Goal: Task Accomplishment & Management: Use online tool/utility

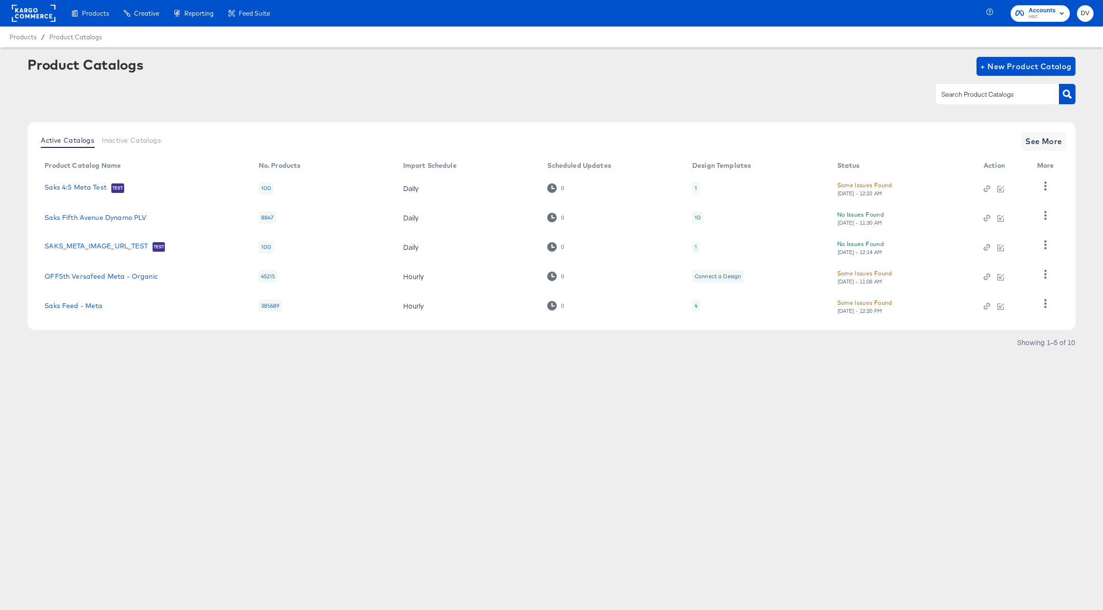
click at [166, 416] on div "Products Creative Reporting Feed Suite Accounts HBC DV Products / Product Catal…" at bounding box center [551, 305] width 1103 height 610
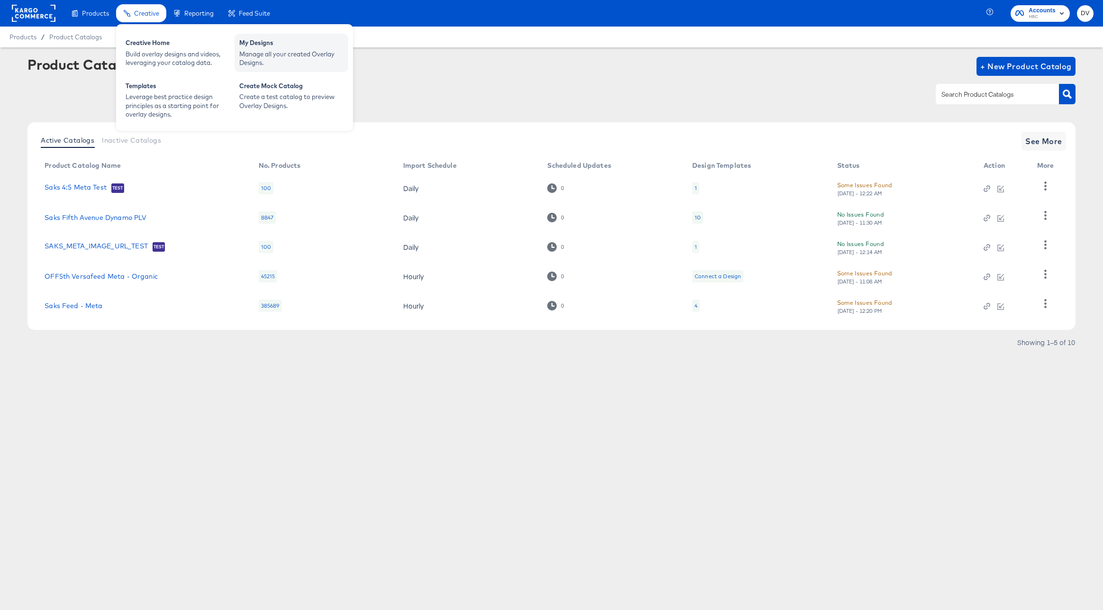
click at [243, 48] on div "My Designs" at bounding box center [291, 43] width 104 height 11
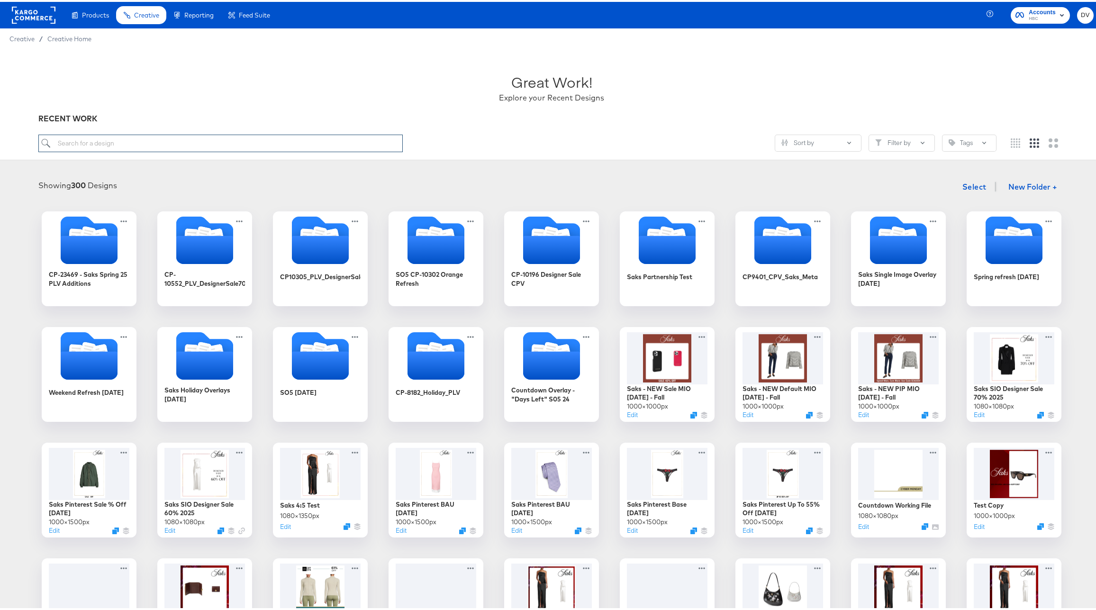
click at [124, 147] on input "search" at bounding box center [220, 142] width 365 height 18
click at [125, 141] on input "search" at bounding box center [220, 142] width 365 height 18
paste input "Saks -> NEW PIP MIO 8.21.25 - Fall"
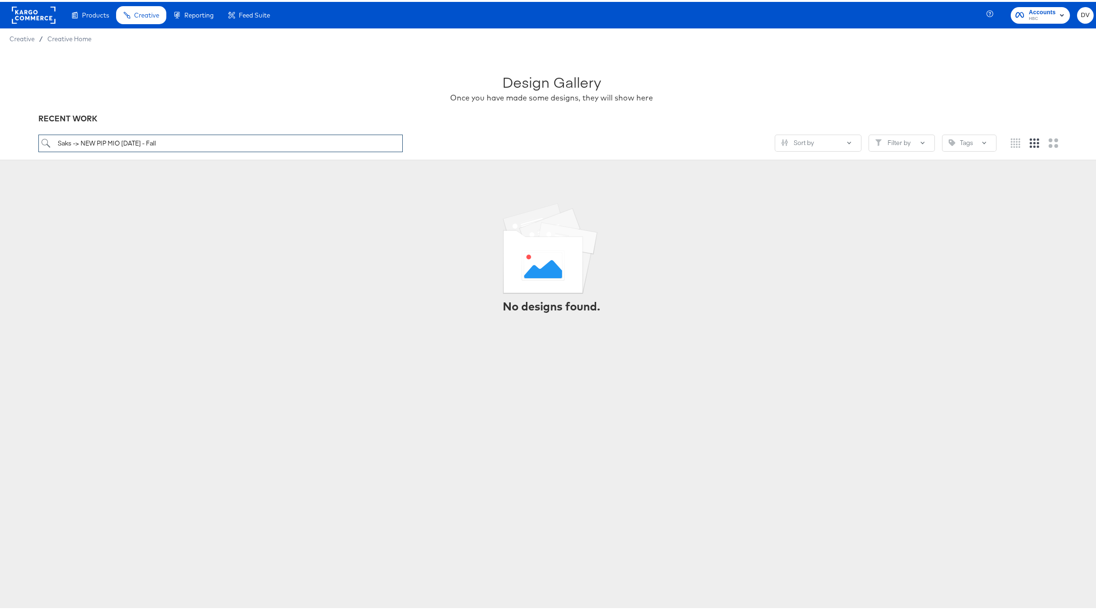
click at [125, 141] on input "Saks -> NEW PIP MIO 8.21.25 - Fall" at bounding box center [220, 142] width 365 height 18
drag, startPoint x: 81, startPoint y: 140, endPoint x: 19, endPoint y: 138, distance: 61.2
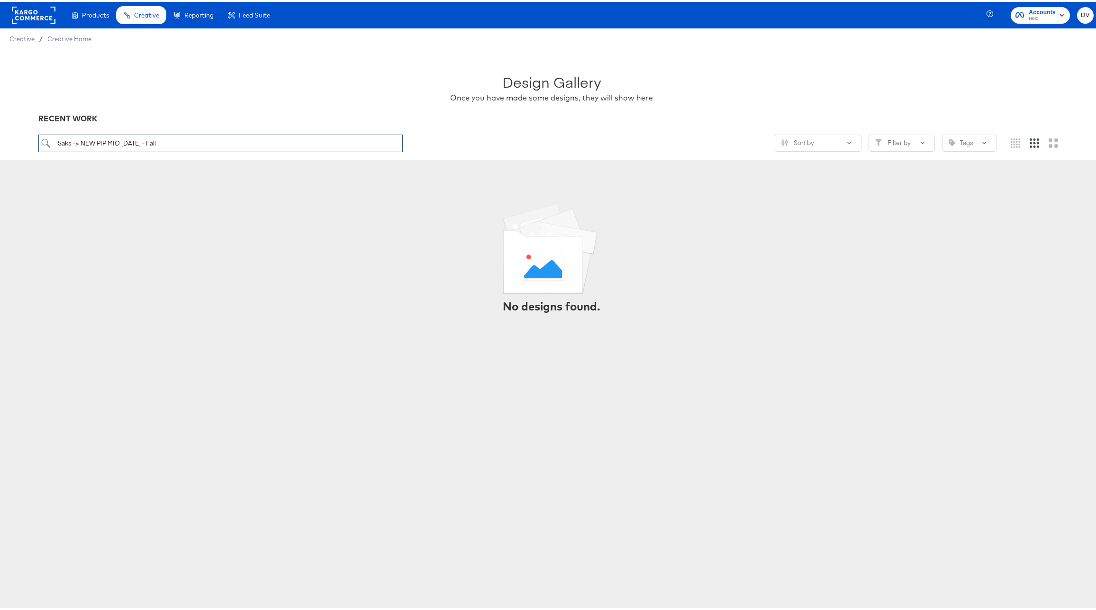
click at [19, 138] on div "Design Gallery Once you have made some designs, they will show here RECENT WORK…" at bounding box center [551, 102] width 1103 height 111
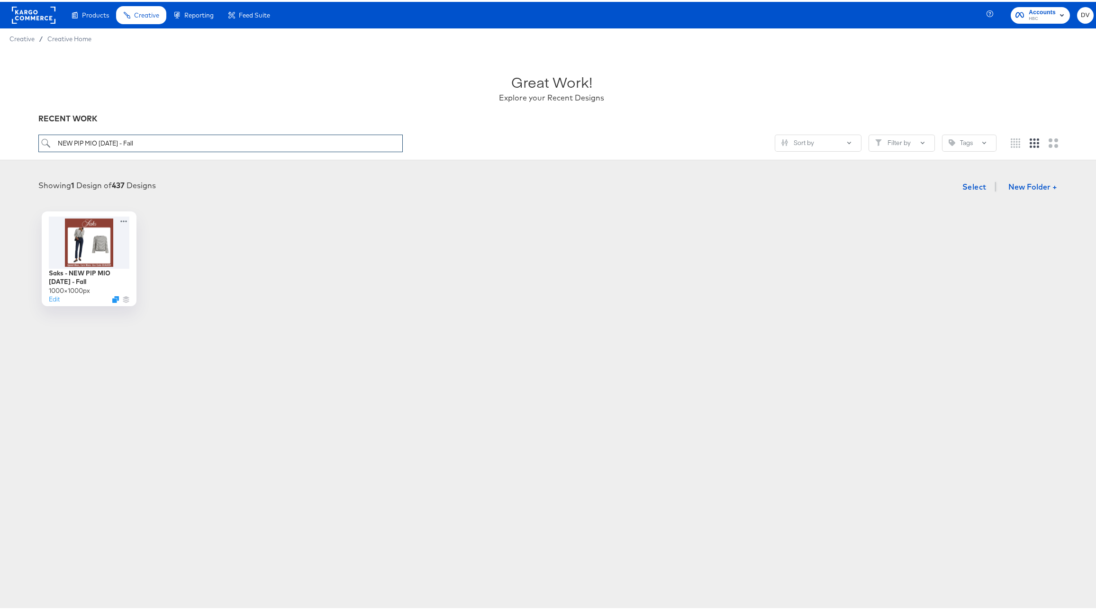
click at [131, 139] on input "NEW PIP MIO 8.21.25 - Fall" at bounding box center [220, 142] width 365 height 18
paste input "Default"
type input "NEW Default MIO 8.21.25 - Fall"
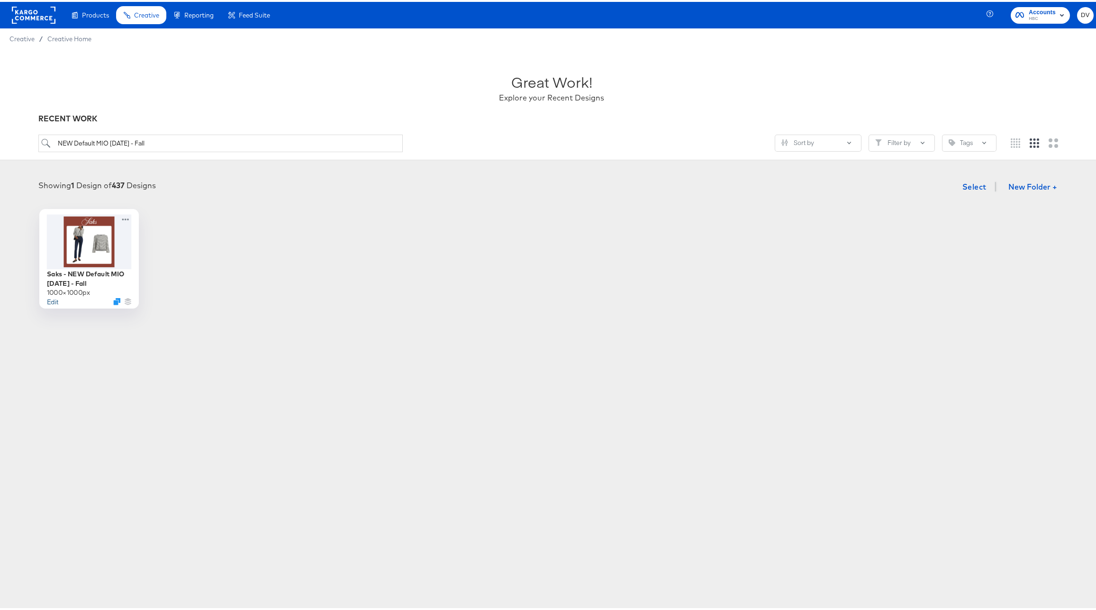
click at [51, 298] on button "Edit" at bounding box center [52, 299] width 11 height 9
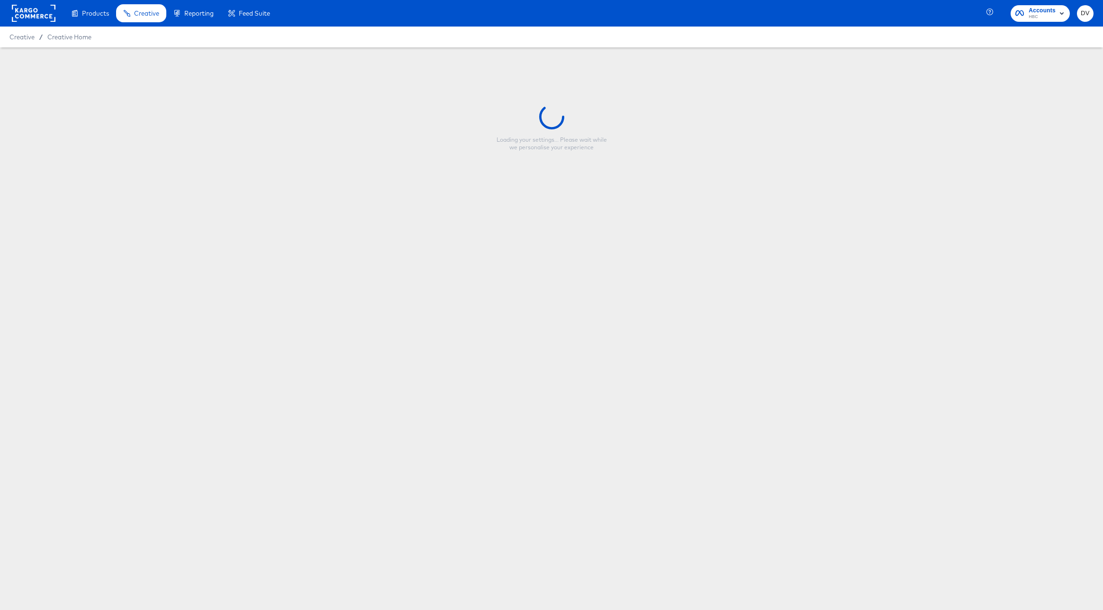
type input "Saks - NEW Default MIO [DATE] - Fall"
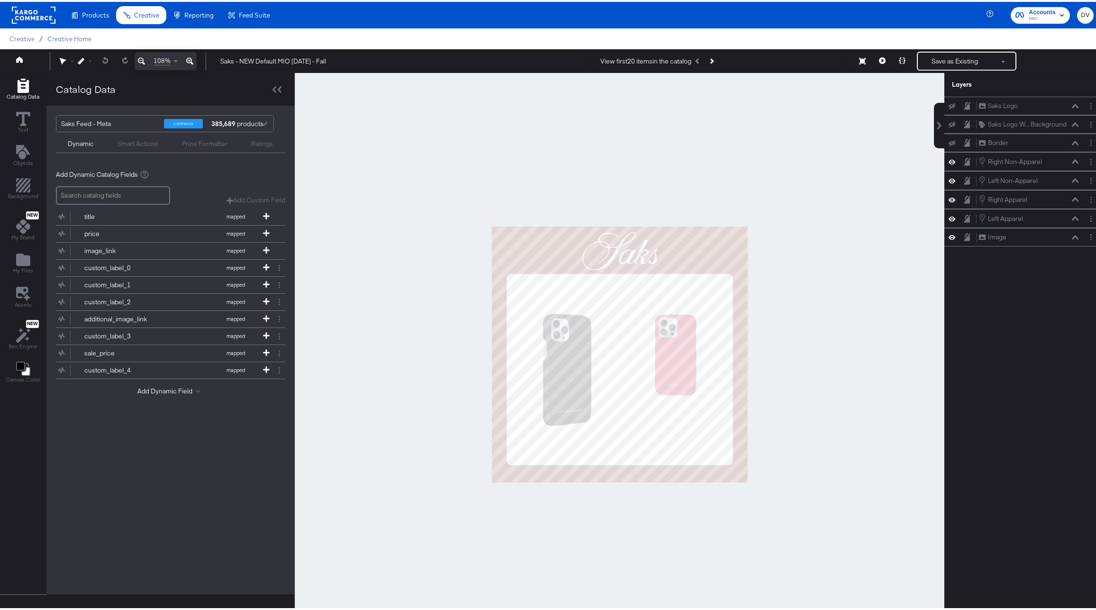
click at [770, 255] on div at bounding box center [620, 352] width 650 height 563
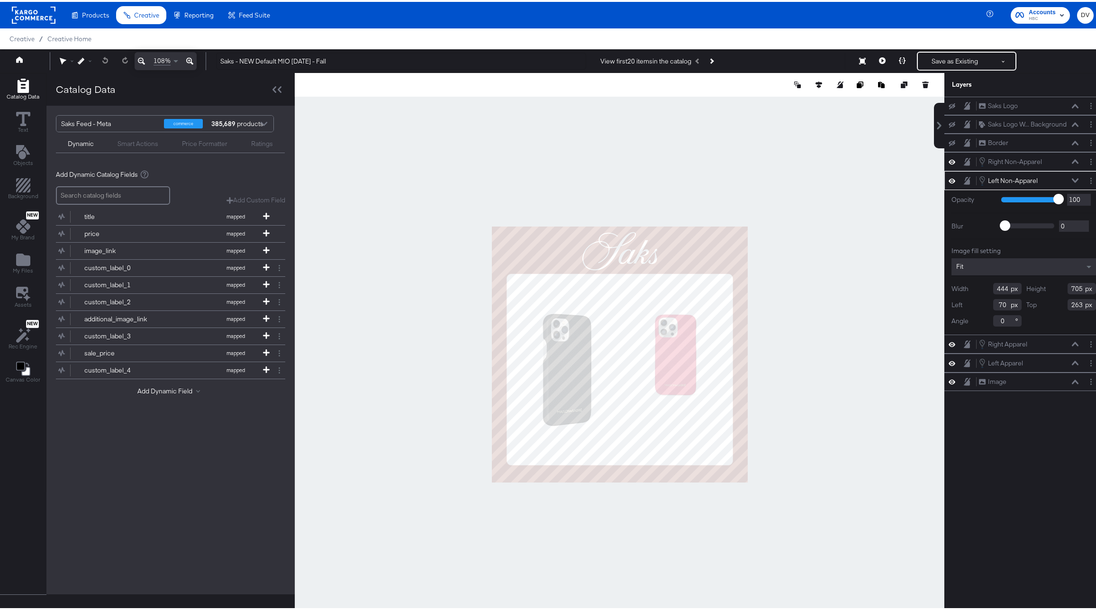
click at [760, 237] on div at bounding box center [620, 352] width 650 height 563
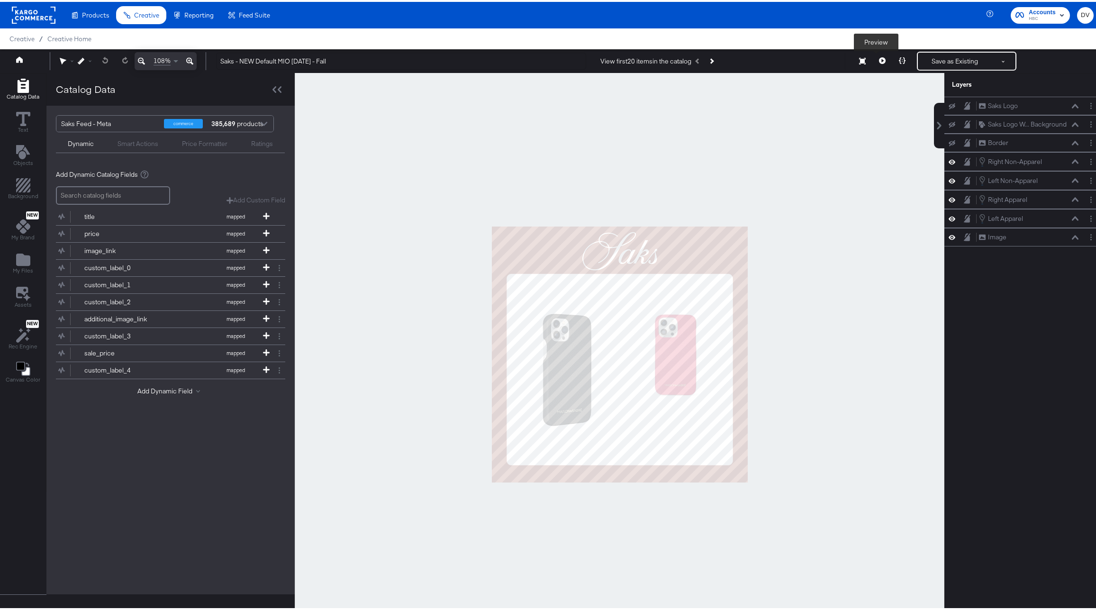
click at [873, 58] on button at bounding box center [883, 59] width 20 height 19
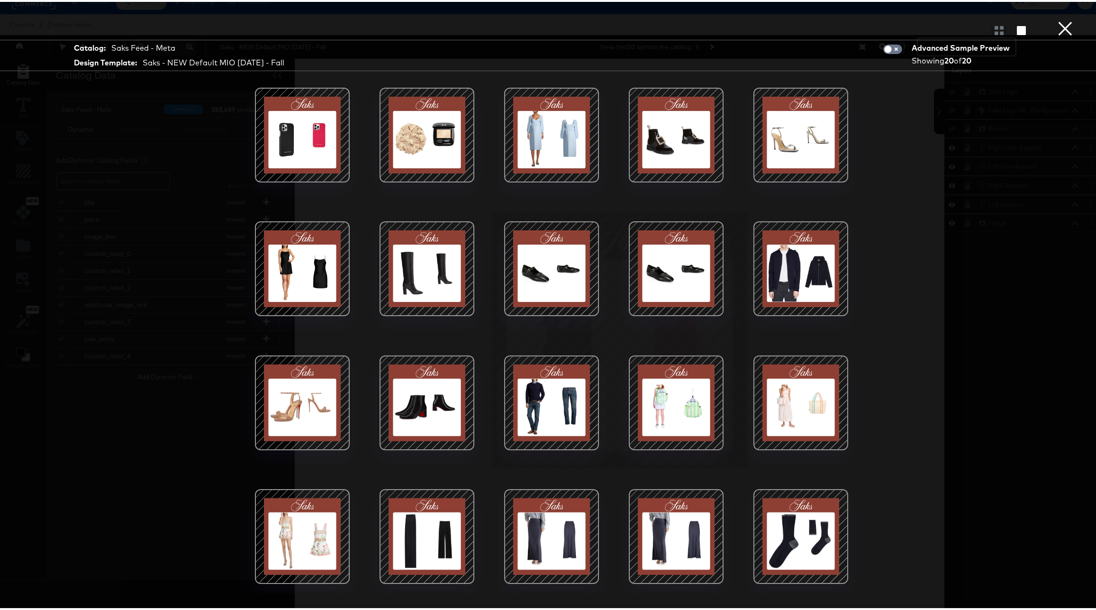
scroll to position [24, 0]
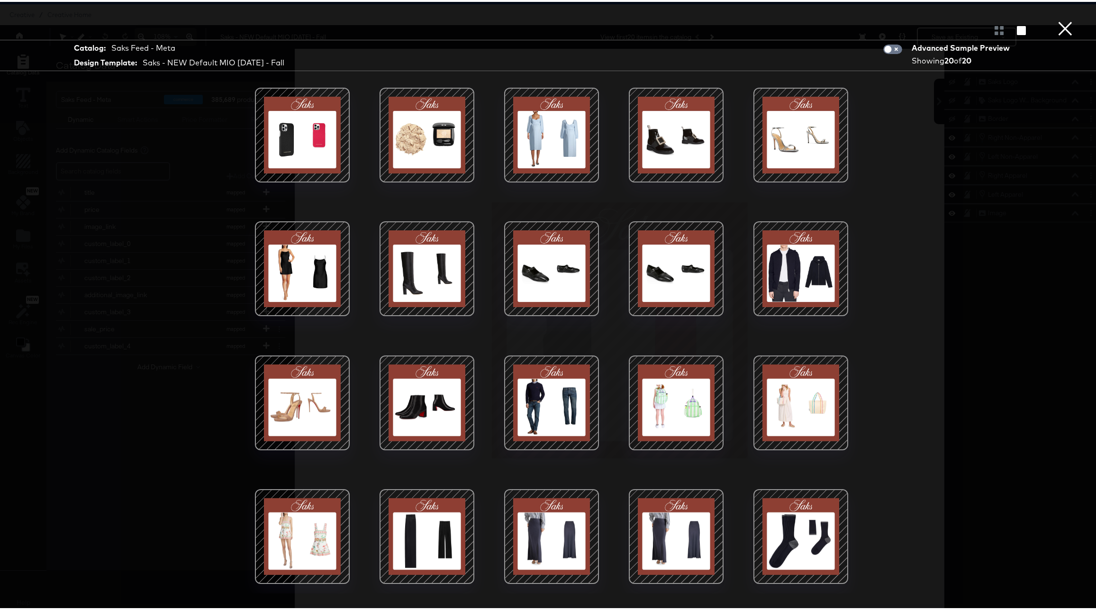
click at [1065, 19] on button "×" at bounding box center [1065, 9] width 19 height 19
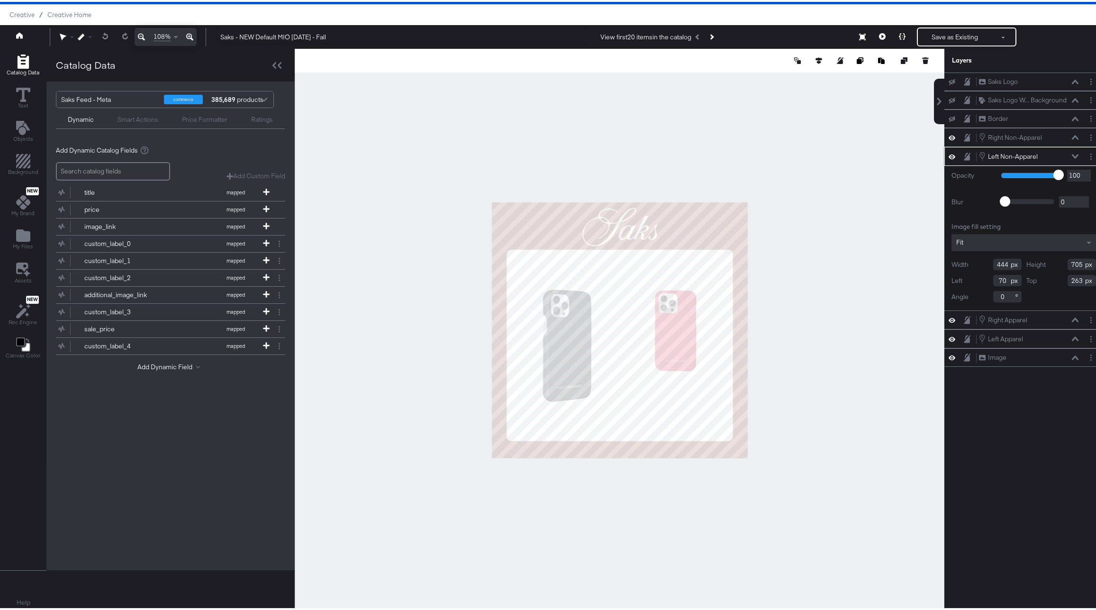
click at [1072, 155] on icon at bounding box center [1075, 154] width 7 height 4
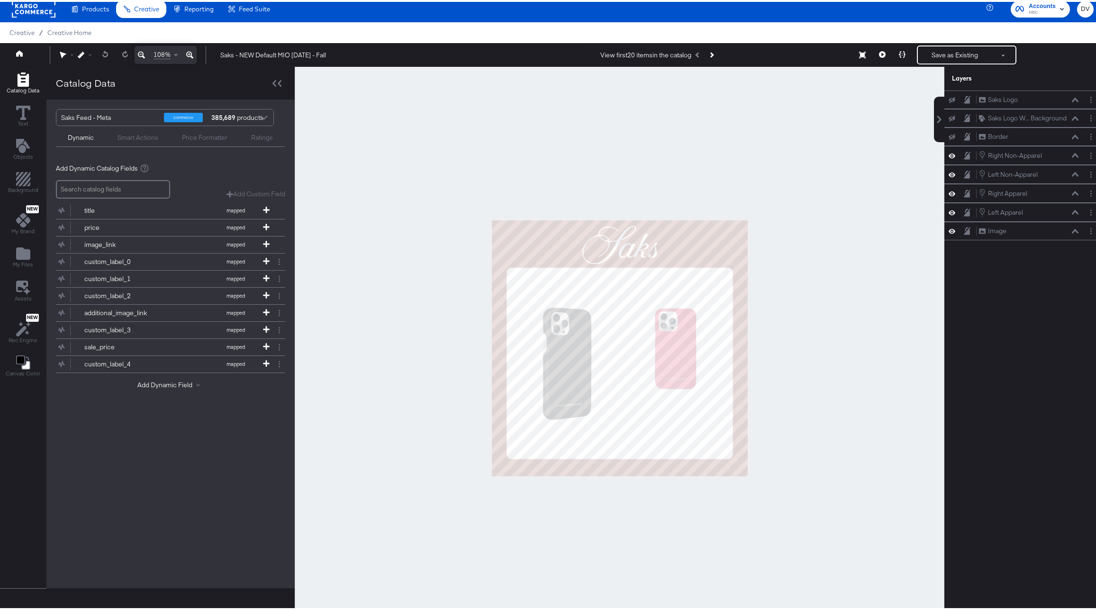
scroll to position [0, 0]
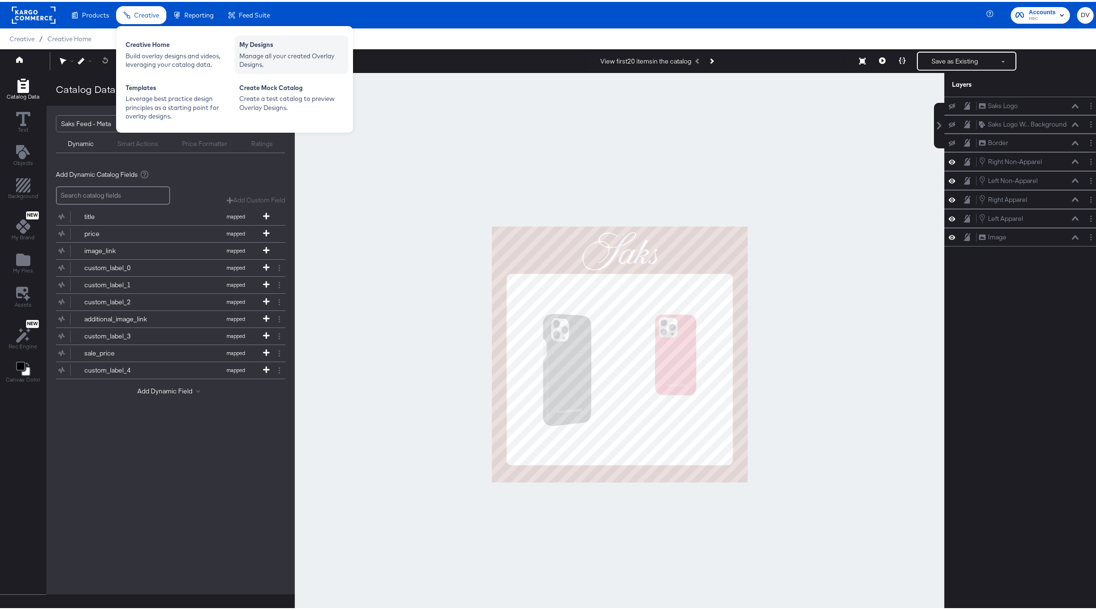
click at [277, 43] on div "My Designs" at bounding box center [291, 43] width 104 height 11
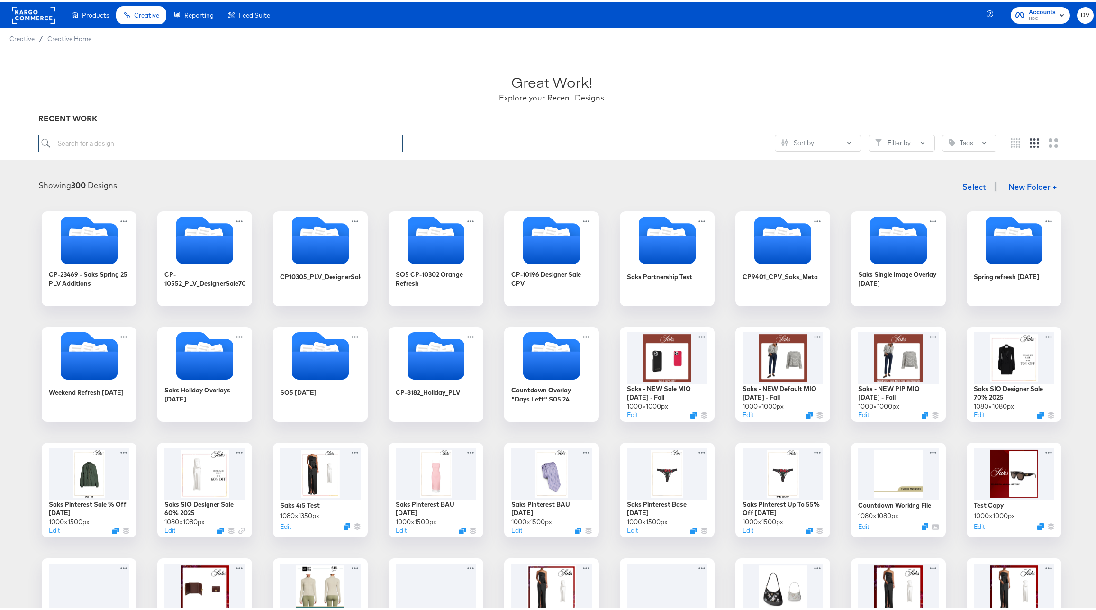
click at [301, 144] on input "search" at bounding box center [220, 142] width 365 height 18
paste input "NEW Default MIO 8.21.25 - Fall"
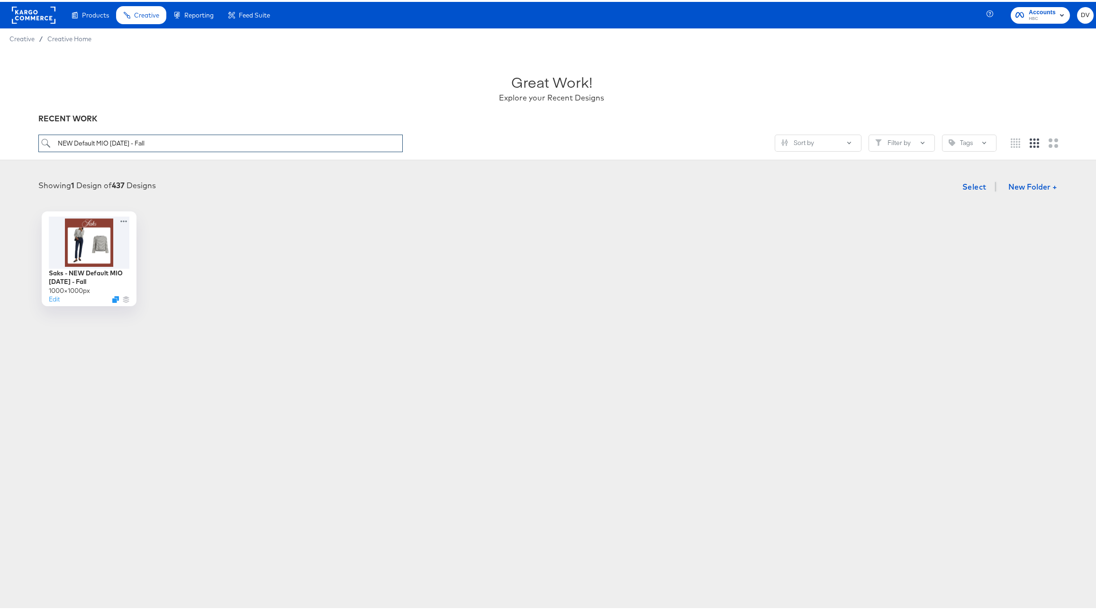
type input "NEW Default MIO 8.21.25 - Fall"
click at [355, 279] on div "Saks - NEW Default MIO 8.21.25 - Fall 1000 × 1000 px Edit" at bounding box center [551, 257] width 1085 height 95
click at [113, 300] on icon "Duplicate" at bounding box center [116, 299] width 7 height 7
click at [50, 300] on button "Edit" at bounding box center [52, 299] width 11 height 9
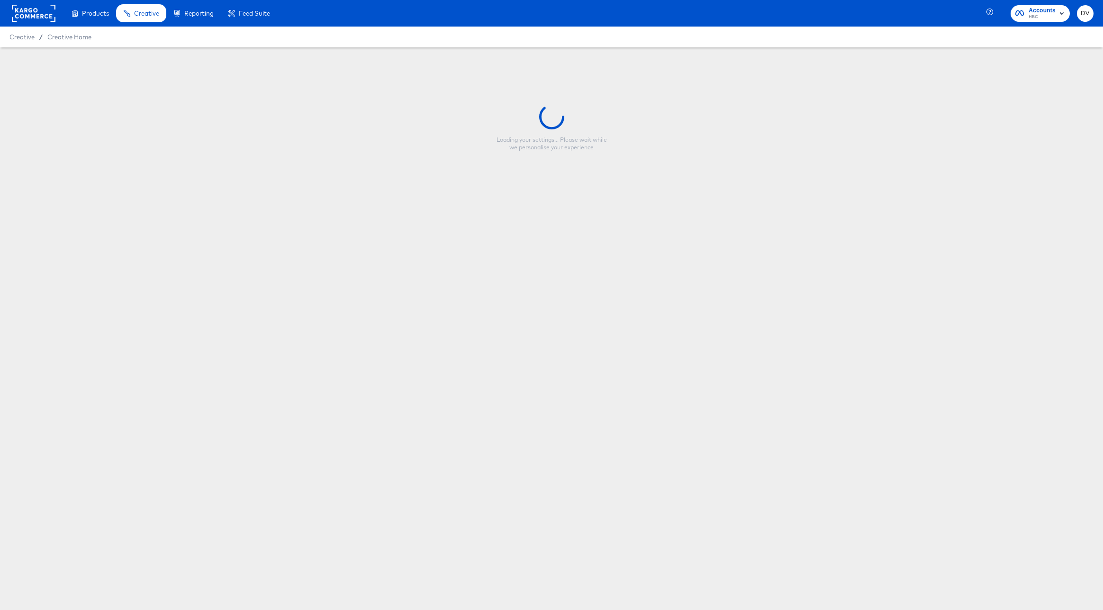
type input "Copy - Saks - NEW Default MIO 8.21.25 - Fall"
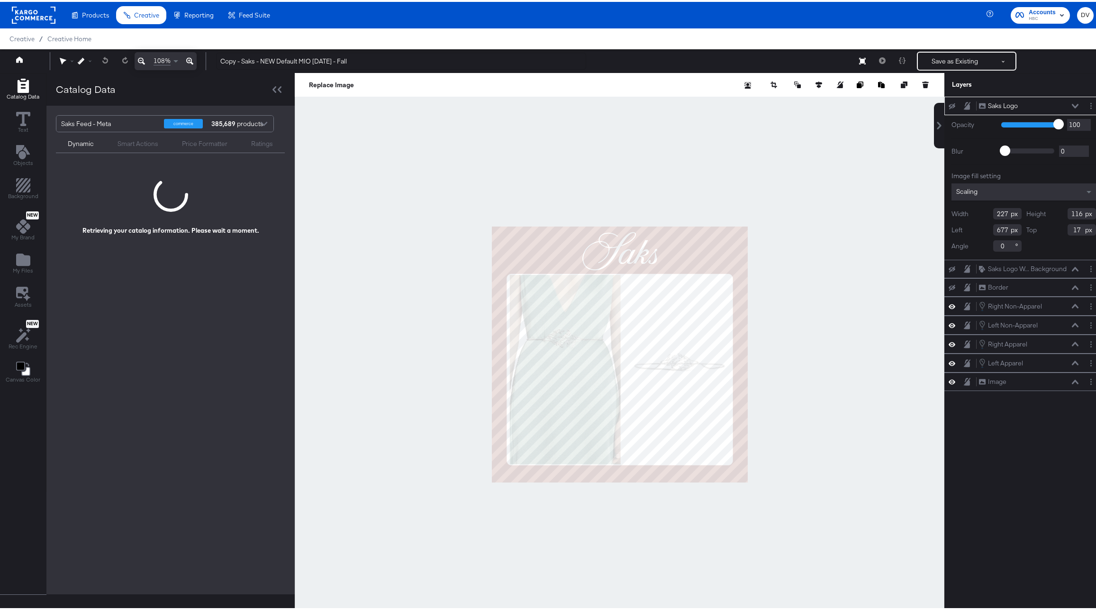
click at [797, 291] on div at bounding box center [620, 352] width 650 height 563
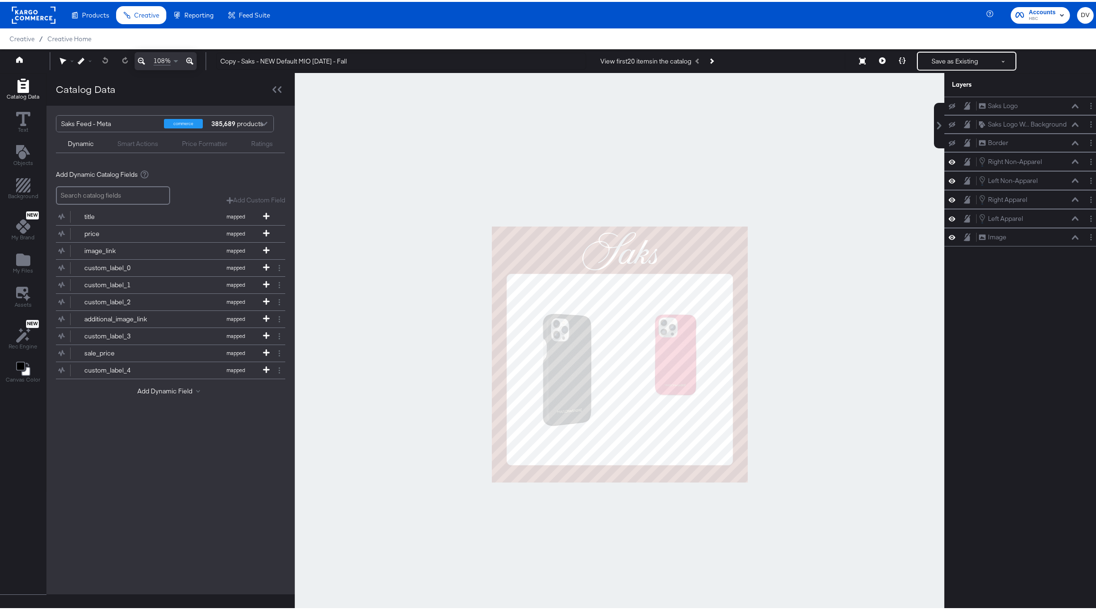
click at [782, 317] on div at bounding box center [620, 352] width 650 height 563
click at [949, 163] on icon at bounding box center [952, 160] width 7 height 8
click at [946, 172] on div "Left Non-Apparel Left Non-Apparel" at bounding box center [1024, 178] width 159 height 19
click at [949, 176] on icon at bounding box center [952, 179] width 7 height 8
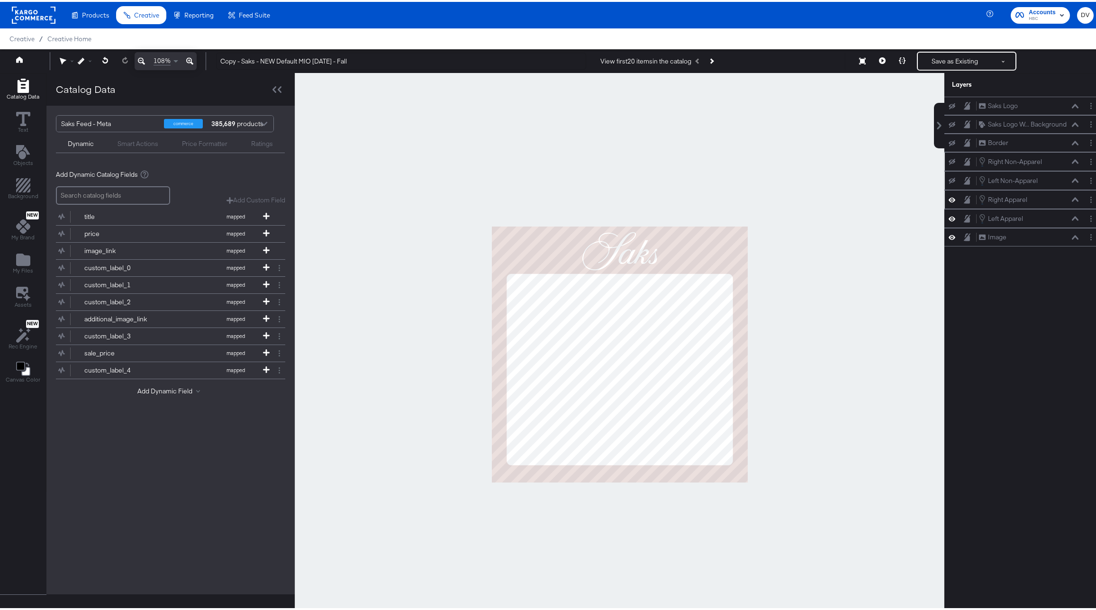
click at [948, 193] on button at bounding box center [952, 197] width 8 height 9
click at [949, 213] on icon at bounding box center [952, 217] width 7 height 8
click at [949, 236] on icon at bounding box center [952, 235] width 7 height 5
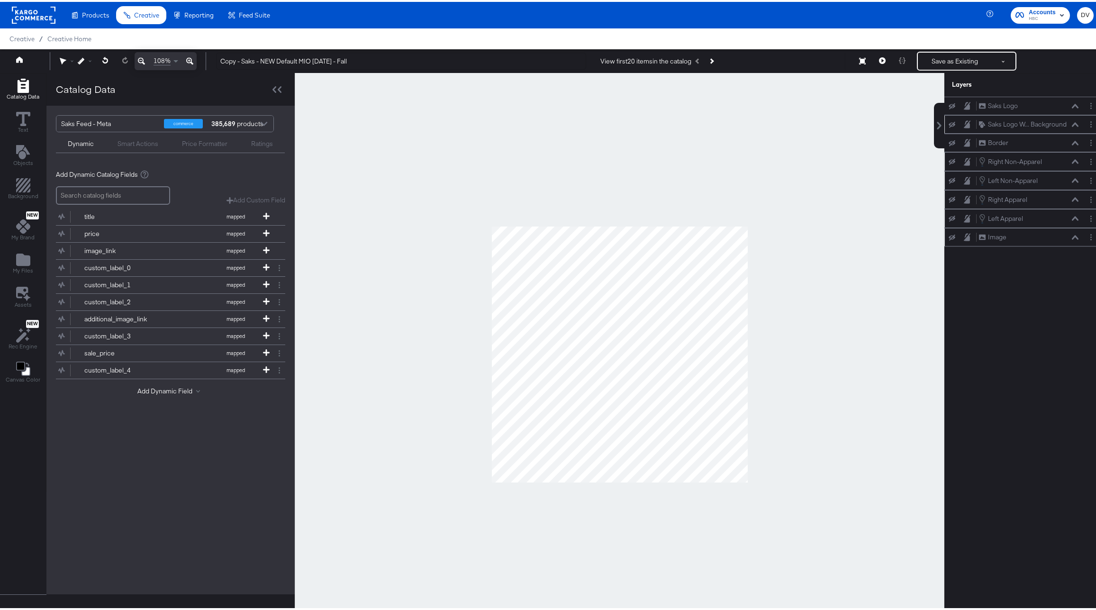
click at [949, 121] on icon at bounding box center [952, 123] width 7 height 6
click at [949, 121] on icon at bounding box center [952, 122] width 7 height 5
click at [949, 107] on icon at bounding box center [952, 104] width 7 height 6
click at [949, 107] on icon at bounding box center [952, 104] width 7 height 8
click at [1086, 106] on button "Layer Options" at bounding box center [1091, 104] width 10 height 10
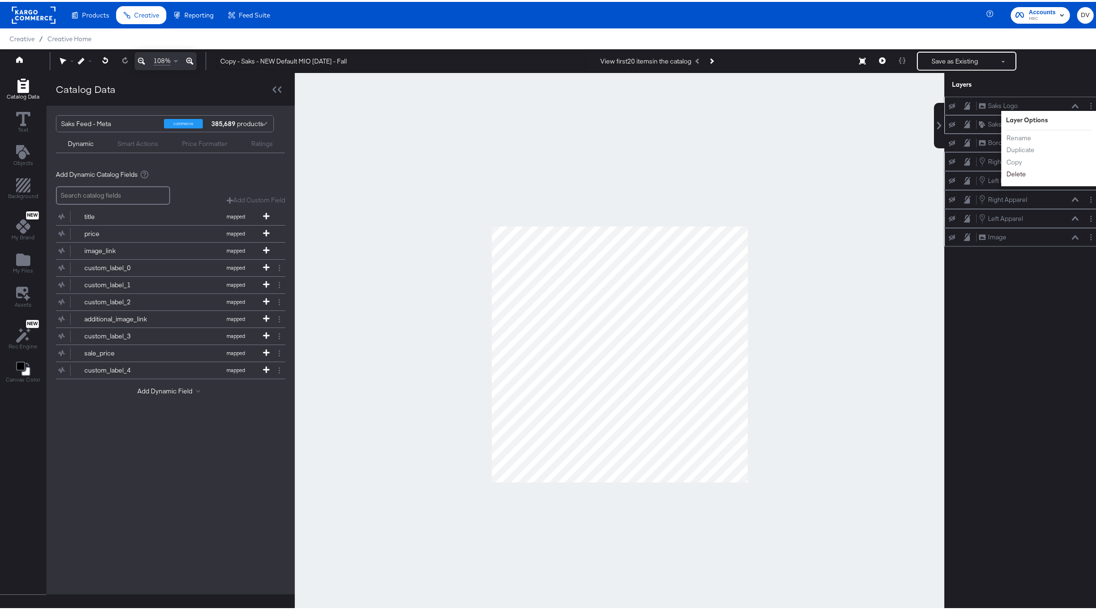
click at [1014, 171] on button "Delete" at bounding box center [1016, 172] width 20 height 10
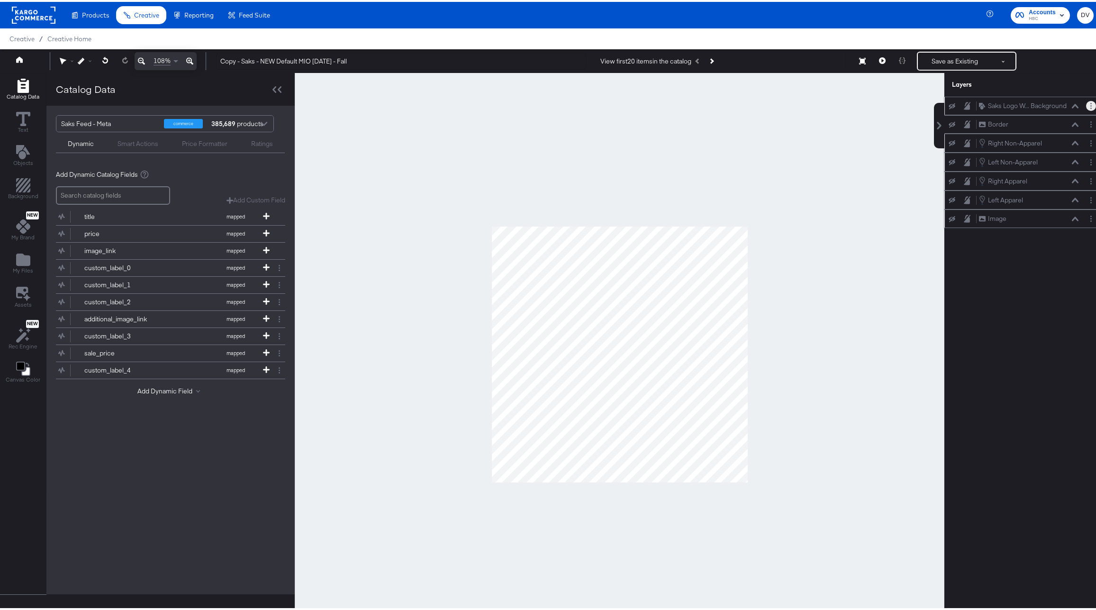
click at [1086, 102] on button "Layer Options" at bounding box center [1091, 104] width 10 height 10
click at [1017, 175] on button "Delete" at bounding box center [1016, 172] width 20 height 10
click at [949, 107] on icon at bounding box center [952, 104] width 7 height 6
click at [949, 106] on icon at bounding box center [952, 104] width 7 height 5
click at [1086, 105] on button "Layer Options" at bounding box center [1091, 104] width 10 height 10
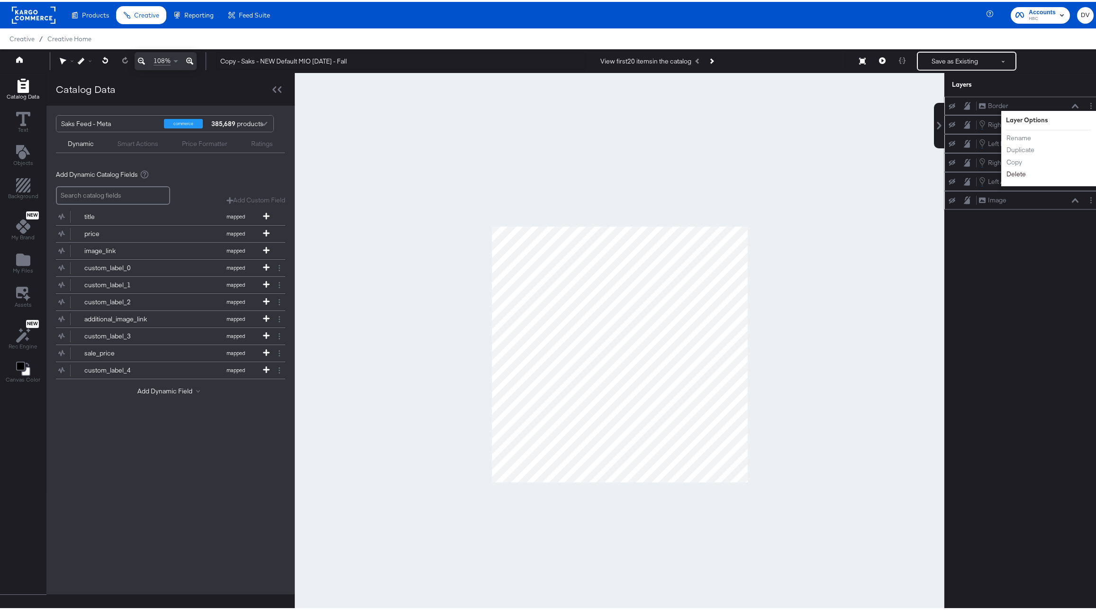
click at [1015, 170] on button "Delete" at bounding box center [1016, 172] width 20 height 10
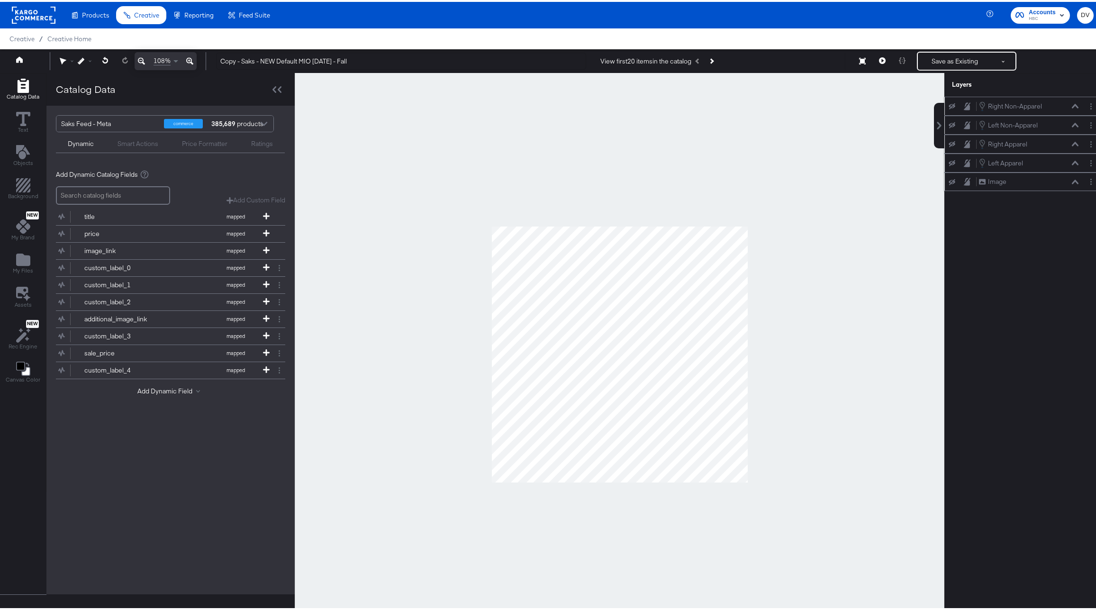
click at [949, 182] on icon at bounding box center [952, 180] width 7 height 6
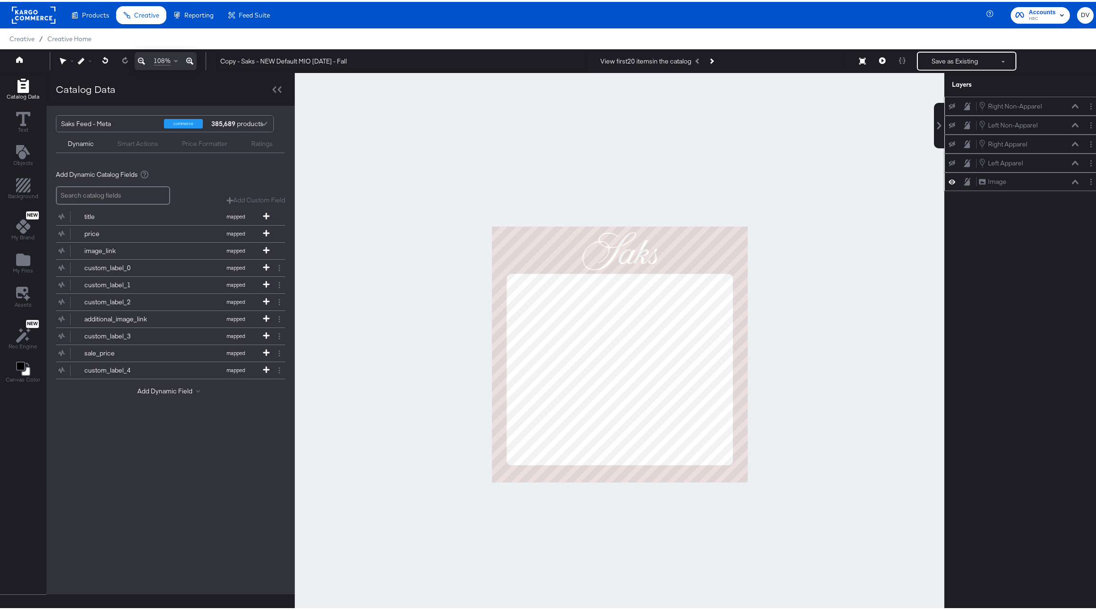
click at [949, 182] on icon at bounding box center [952, 180] width 7 height 5
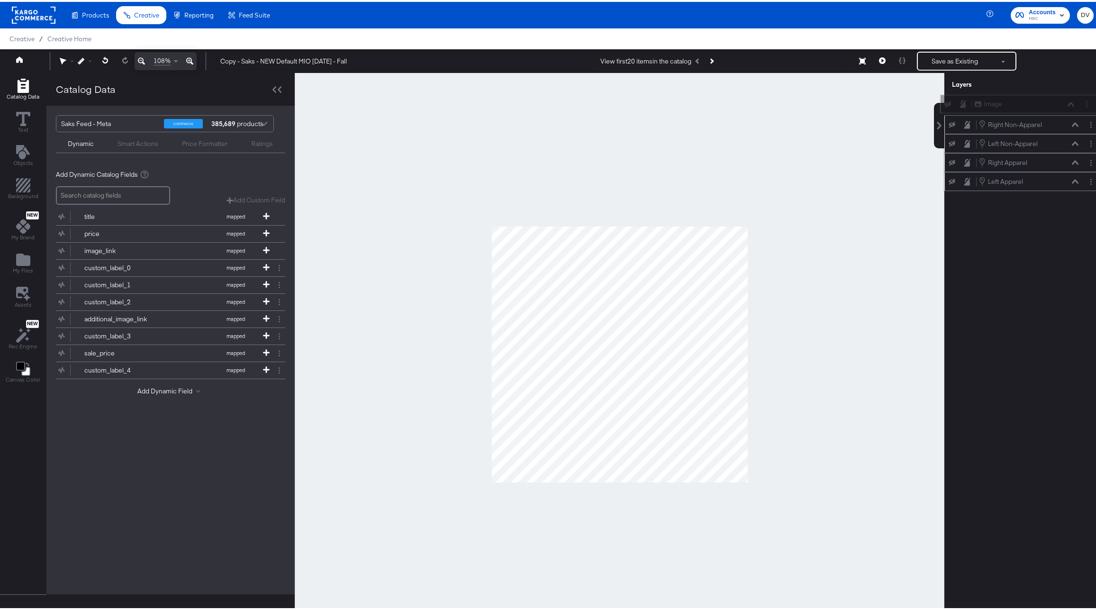
drag, startPoint x: 1012, startPoint y: 180, endPoint x: 1015, endPoint y: 98, distance: 82.1
click at [1015, 98] on div "Image Image" at bounding box center [1025, 102] width 100 height 10
click at [949, 163] on icon at bounding box center [952, 161] width 7 height 6
click at [949, 162] on icon at bounding box center [952, 161] width 7 height 8
click at [949, 106] on icon at bounding box center [952, 104] width 7 height 6
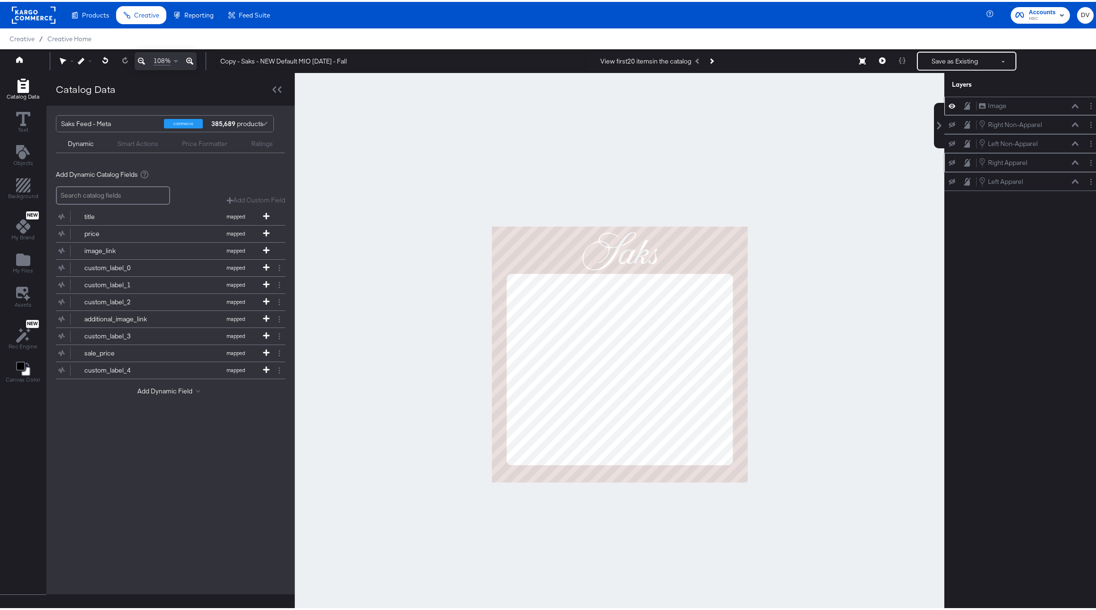
click at [949, 164] on icon at bounding box center [952, 161] width 7 height 6
click at [949, 178] on icon at bounding box center [952, 180] width 7 height 6
click at [949, 182] on icon at bounding box center [952, 180] width 7 height 8
click at [949, 162] on icon at bounding box center [952, 161] width 7 height 8
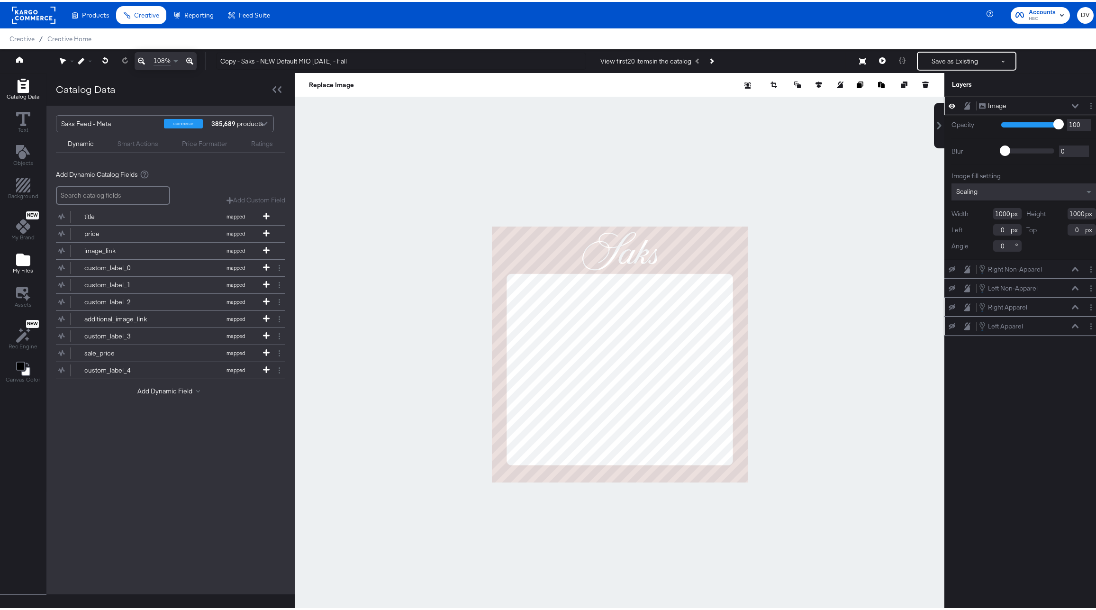
click at [32, 264] on div "My Files" at bounding box center [23, 262] width 20 height 22
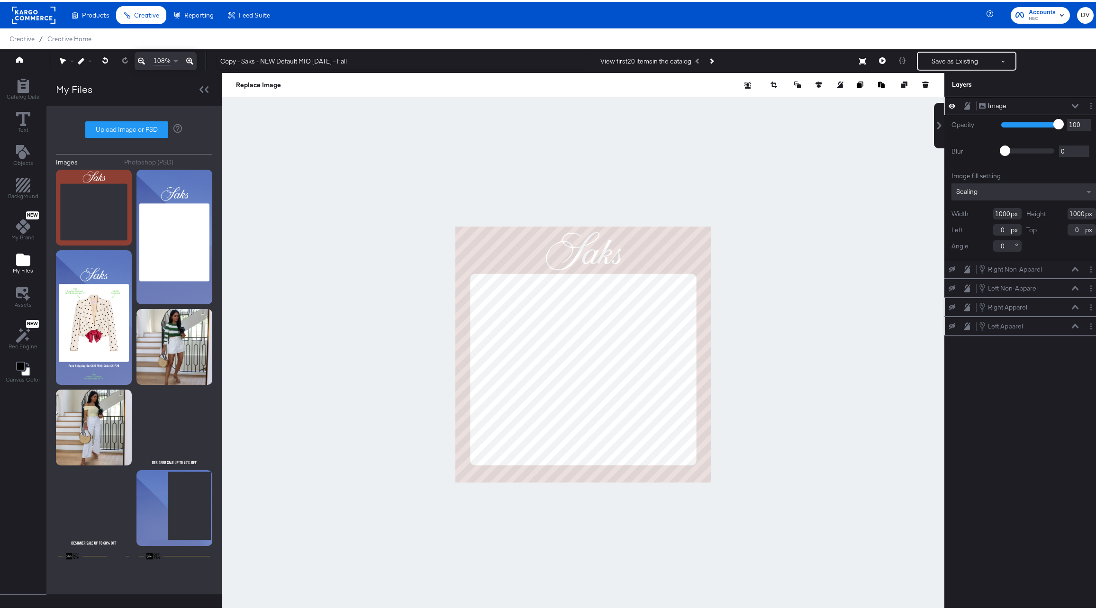
click at [1072, 106] on button at bounding box center [1076, 104] width 8 height 6
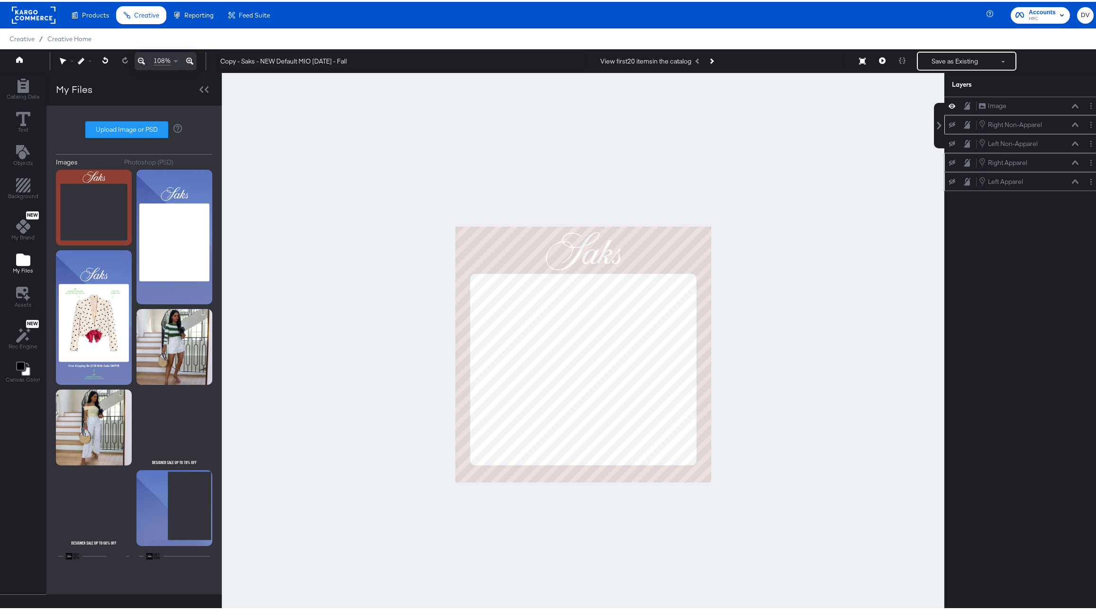
click at [949, 125] on icon at bounding box center [952, 123] width 7 height 6
click at [949, 143] on icon at bounding box center [952, 142] width 7 height 6
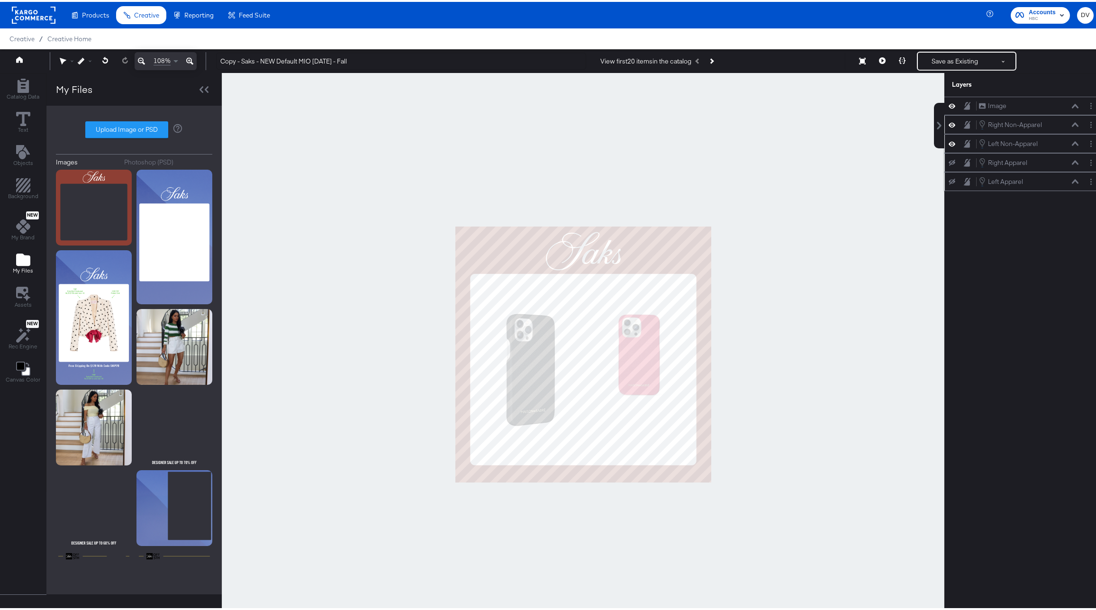
click at [949, 159] on icon at bounding box center [952, 161] width 7 height 6
click at [949, 179] on icon at bounding box center [952, 180] width 7 height 6
click at [879, 61] on icon at bounding box center [882, 58] width 7 height 7
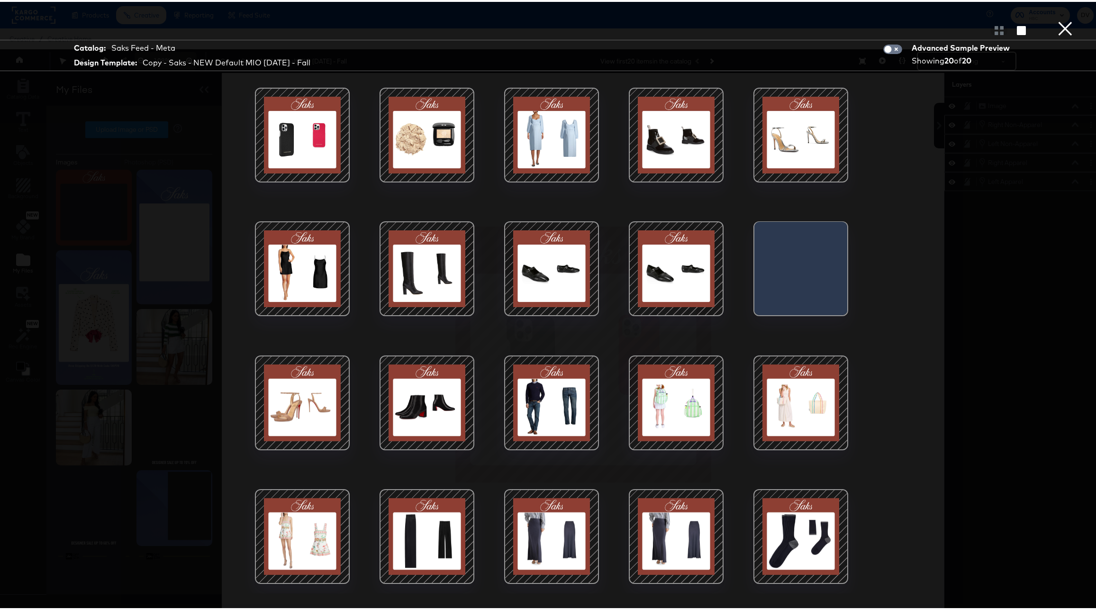
click at [565, 104] on div at bounding box center [551, 133] width 81 height 81
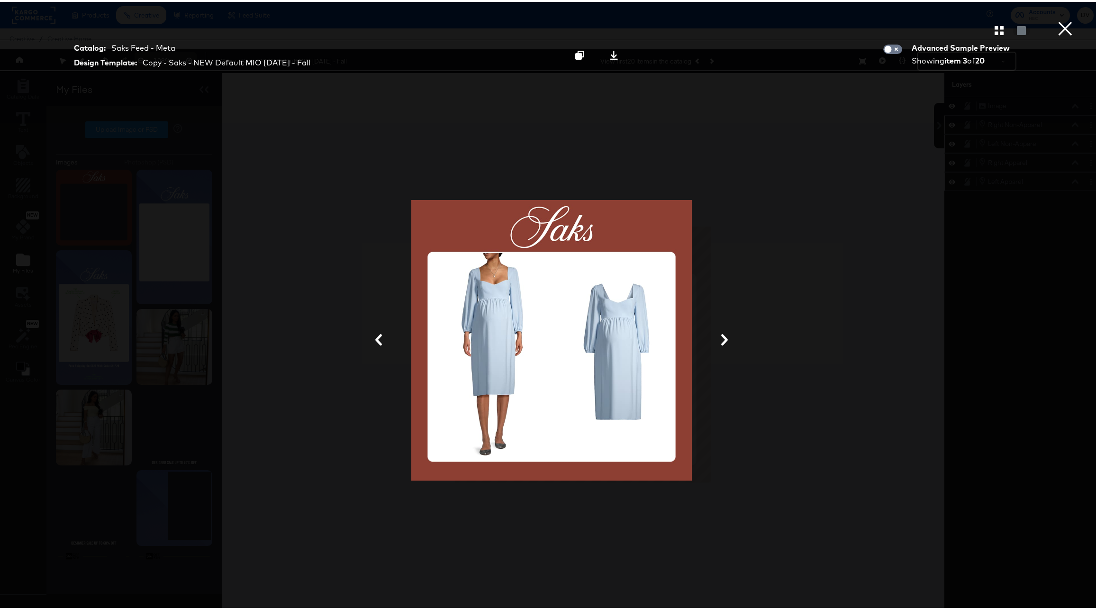
click at [1058, 19] on button "×" at bounding box center [1065, 9] width 19 height 19
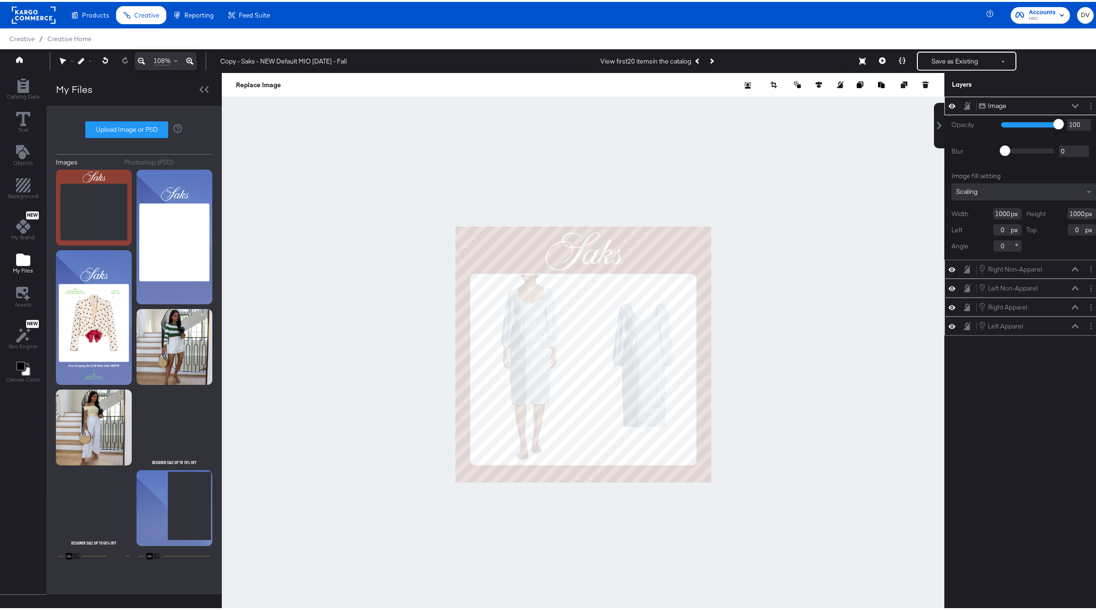
click at [1063, 101] on div "Image Image" at bounding box center [1029, 104] width 100 height 10
click at [1072, 101] on button at bounding box center [1076, 104] width 8 height 6
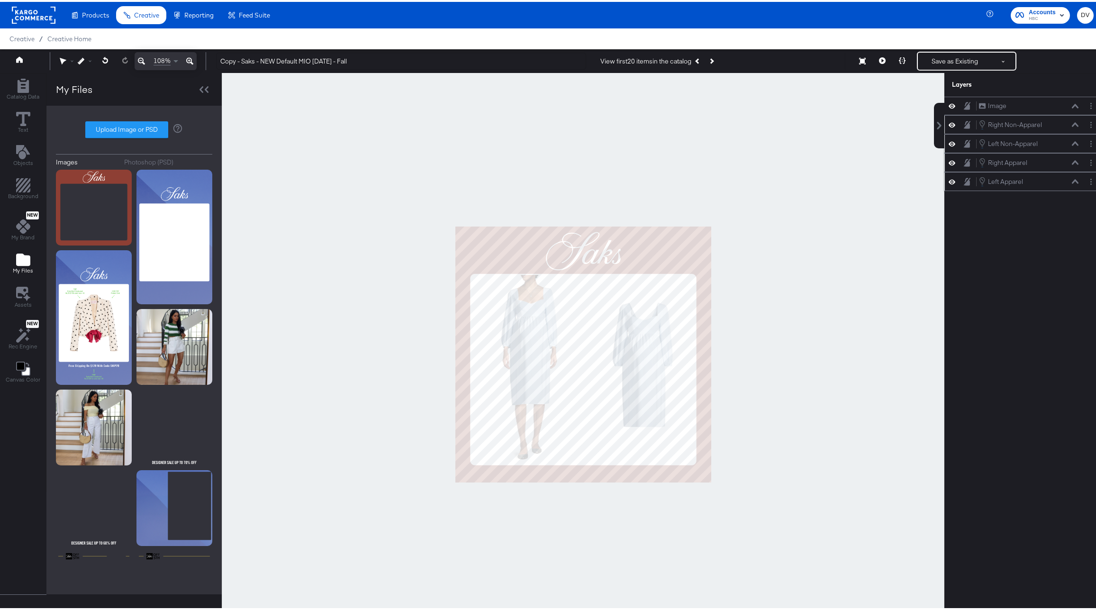
click at [1072, 160] on icon at bounding box center [1075, 160] width 7 height 4
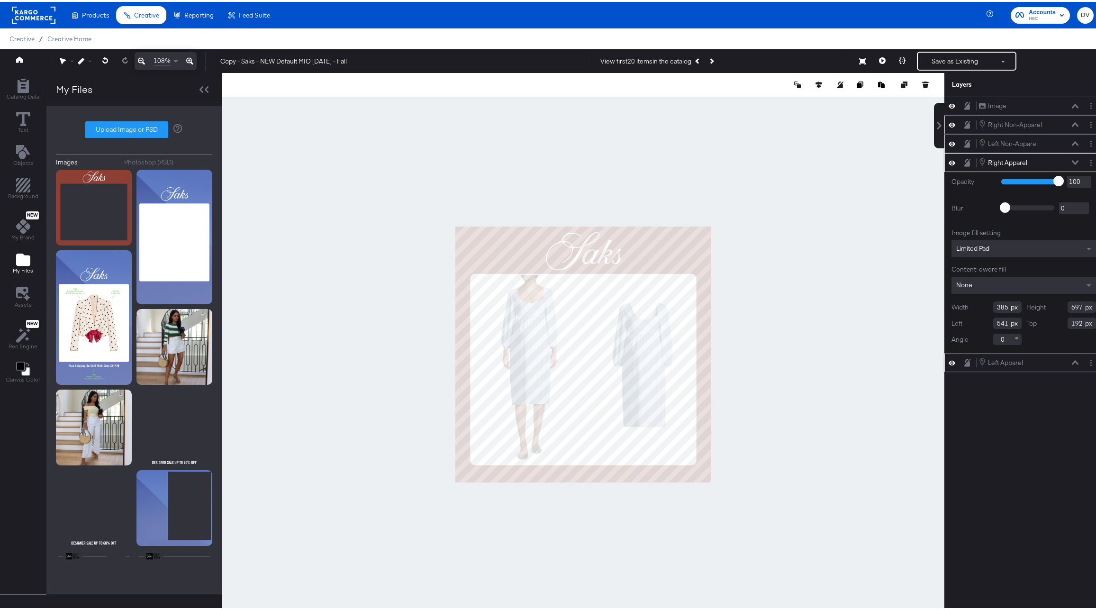
click at [1072, 160] on icon at bounding box center [1075, 160] width 7 height 5
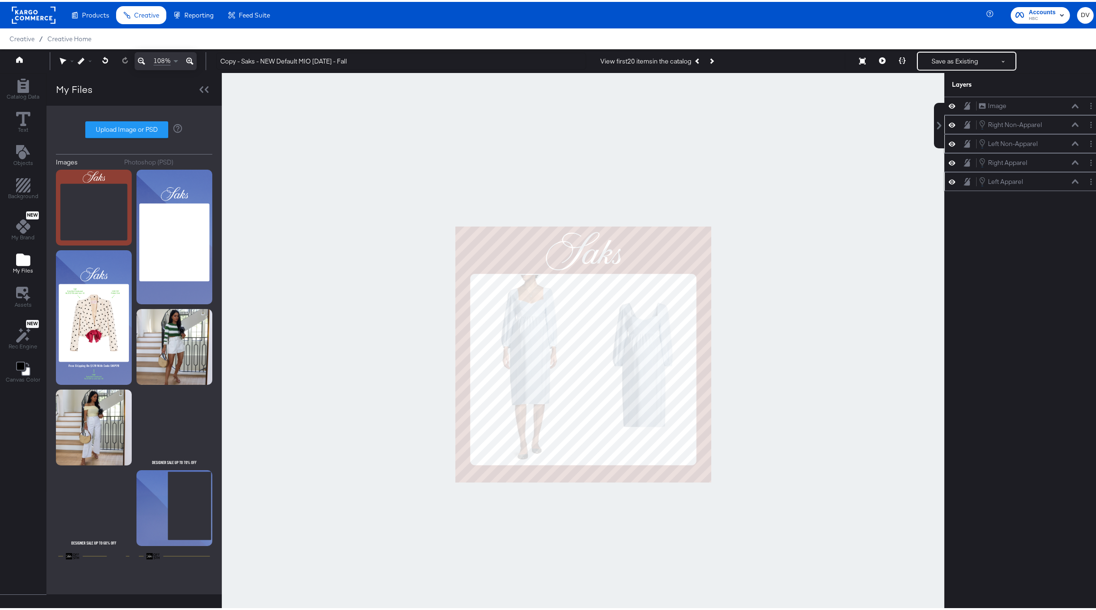
click at [1072, 177] on button at bounding box center [1076, 180] width 8 height 6
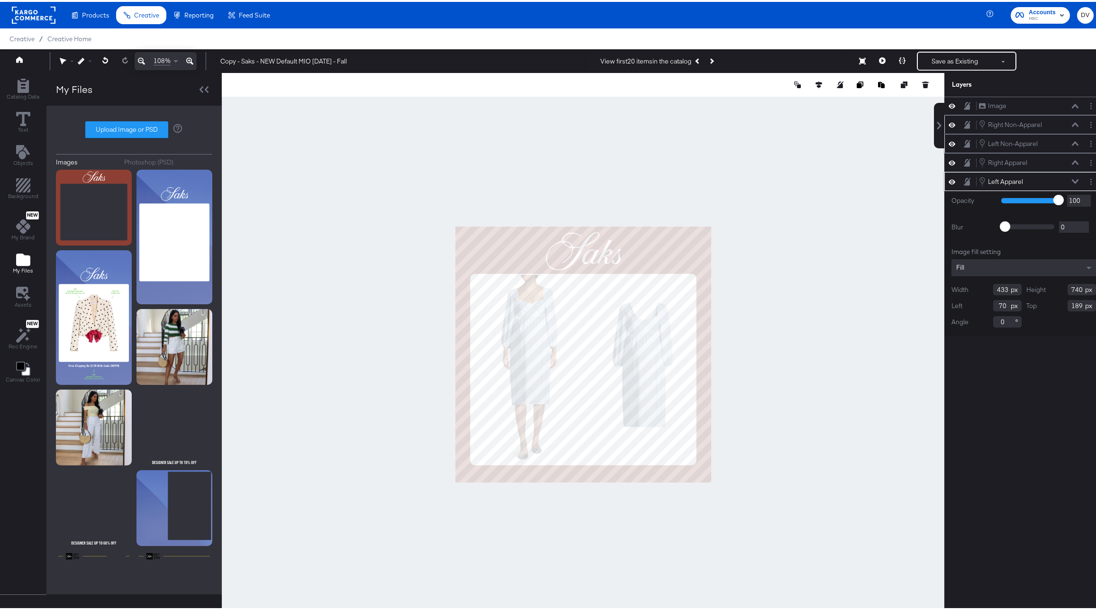
click at [1072, 177] on button at bounding box center [1076, 180] width 8 height 6
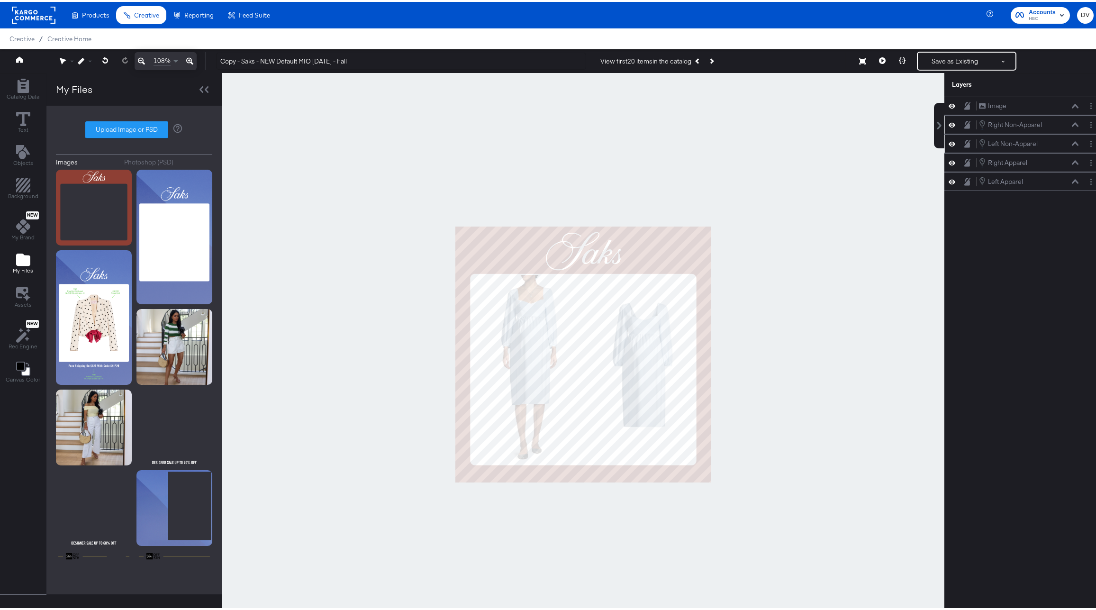
click at [185, 60] on button at bounding box center [190, 59] width 14 height 18
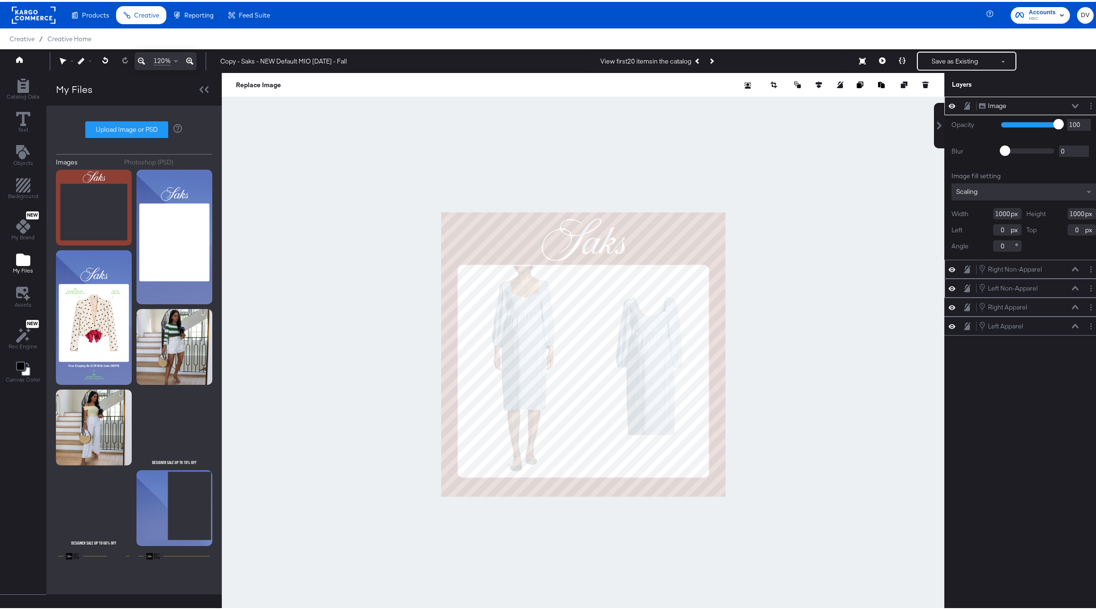
click at [189, 58] on icon at bounding box center [189, 59] width 7 height 7
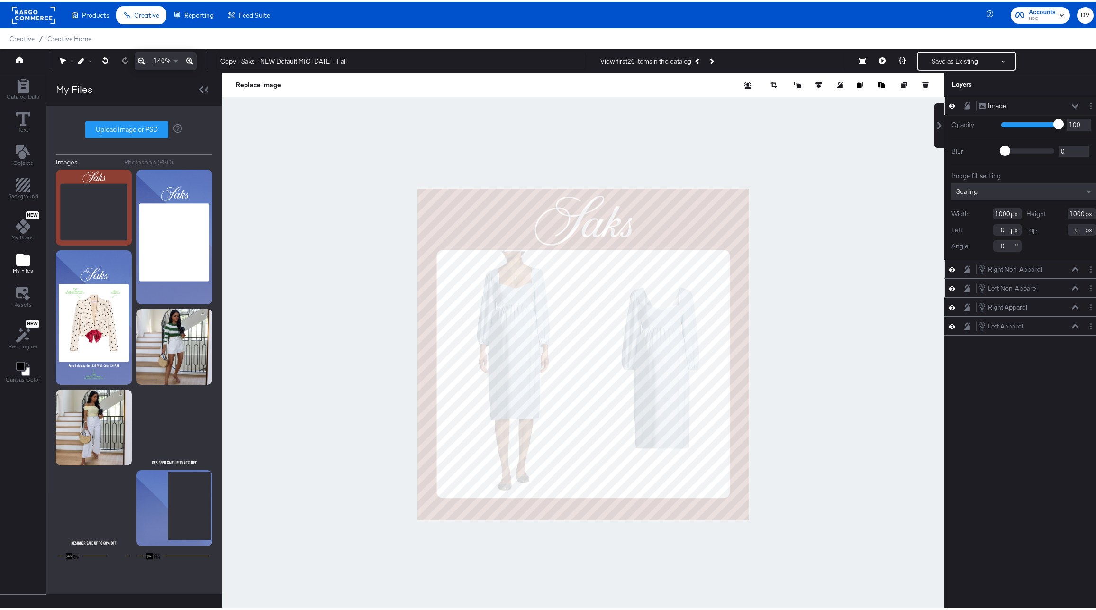
click at [788, 158] on div at bounding box center [583, 352] width 723 height 563
click at [818, 310] on div at bounding box center [583, 352] width 723 height 563
click at [1072, 102] on icon at bounding box center [1075, 104] width 7 height 4
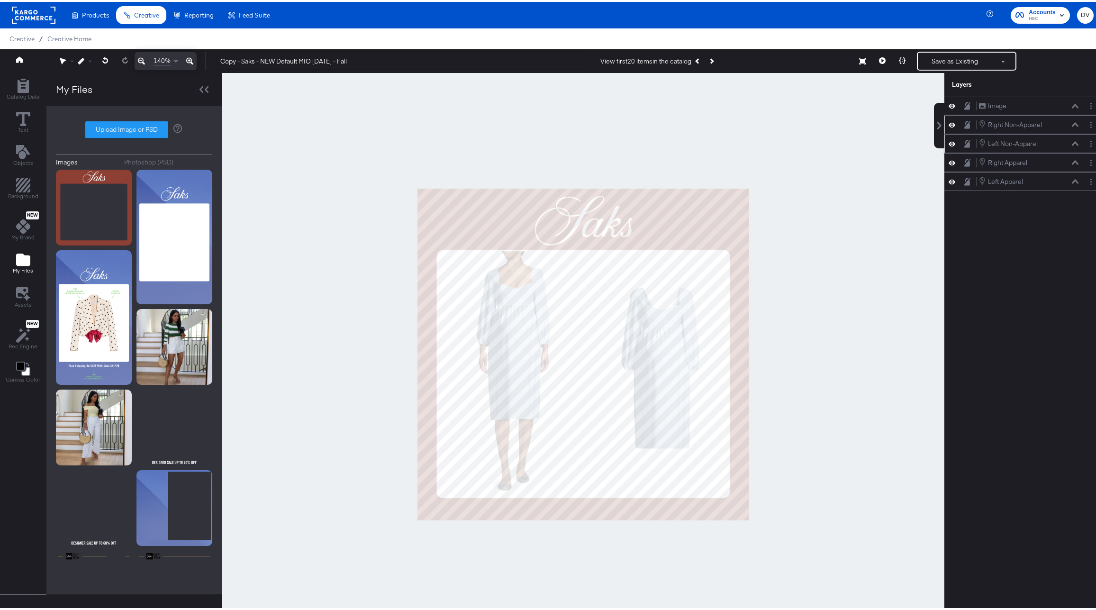
click at [949, 124] on icon at bounding box center [952, 123] width 7 height 8
click at [949, 140] on icon at bounding box center [952, 142] width 7 height 8
click at [949, 157] on icon at bounding box center [952, 161] width 7 height 8
click at [948, 175] on button at bounding box center [952, 179] width 8 height 9
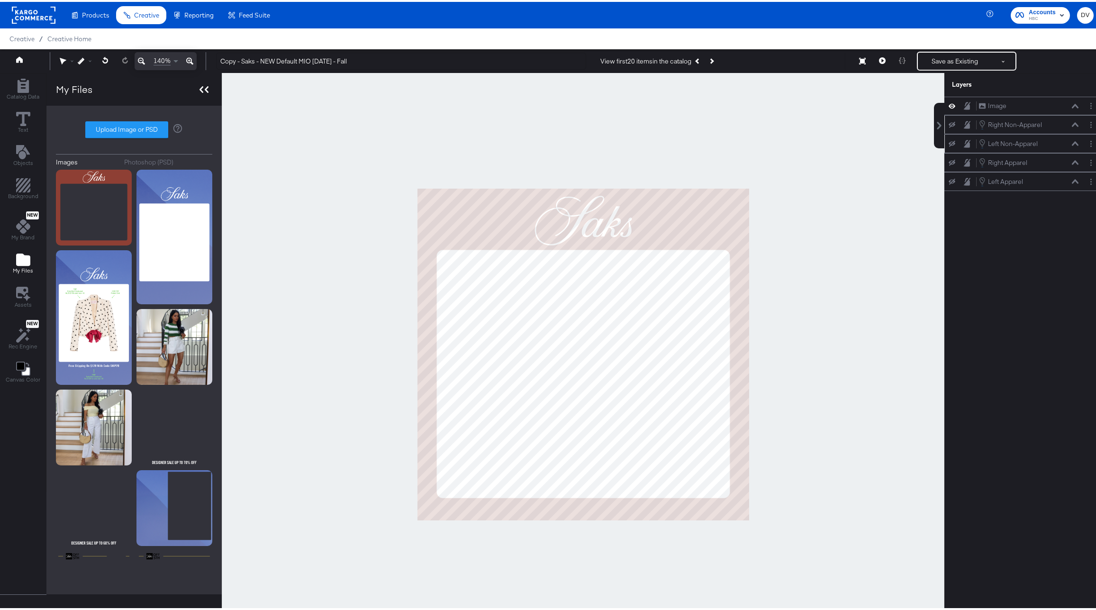
click at [205, 82] on div at bounding box center [204, 88] width 17 height 14
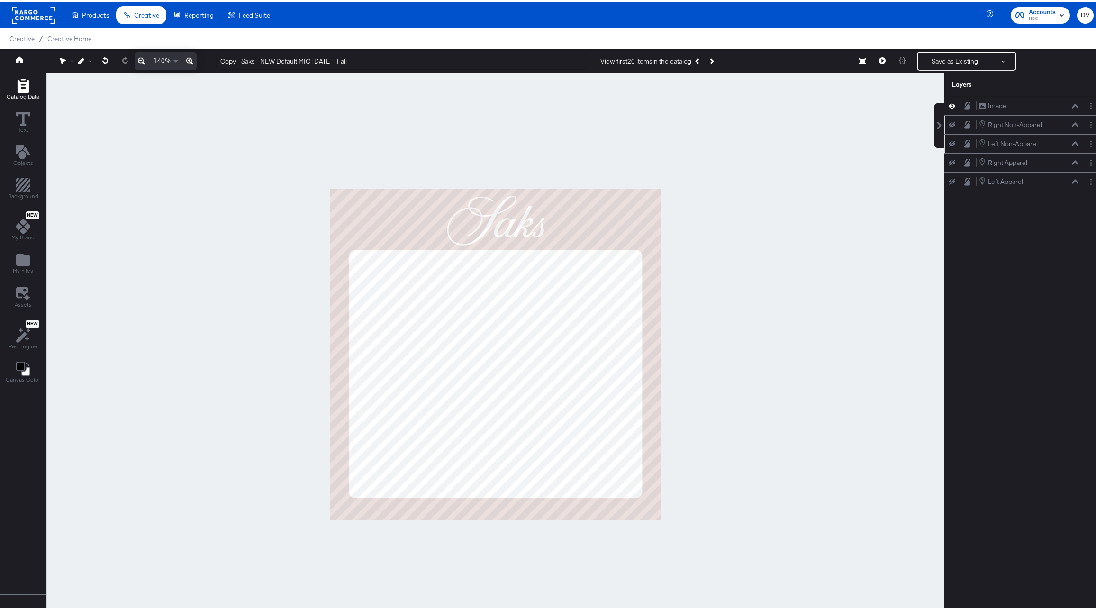
click at [13, 91] on span "Catalog Data" at bounding box center [23, 95] width 33 height 8
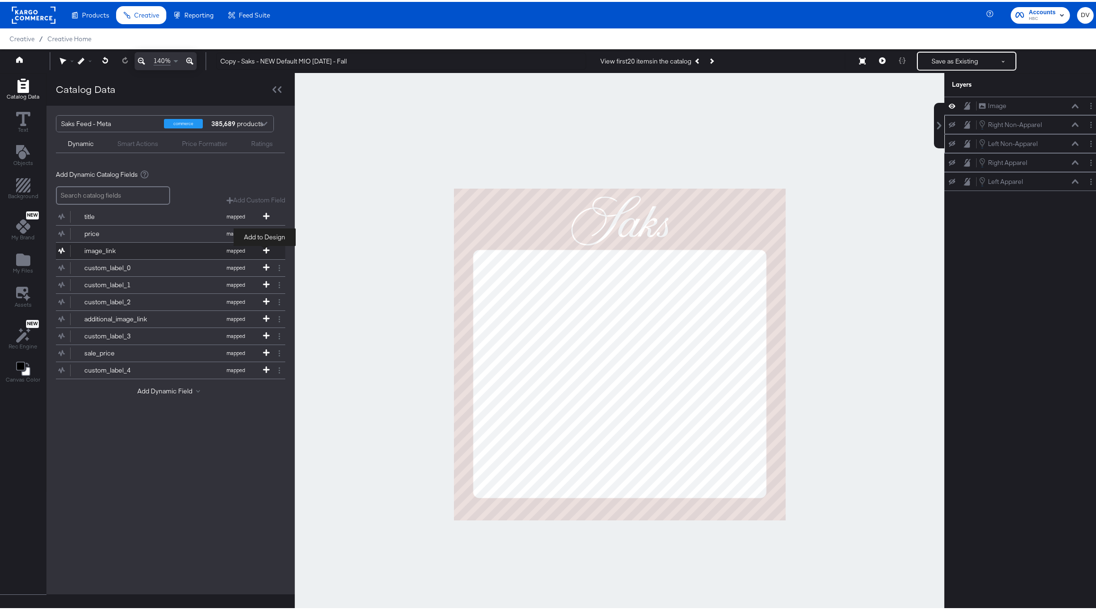
click at [268, 246] on icon at bounding box center [266, 248] width 7 height 7
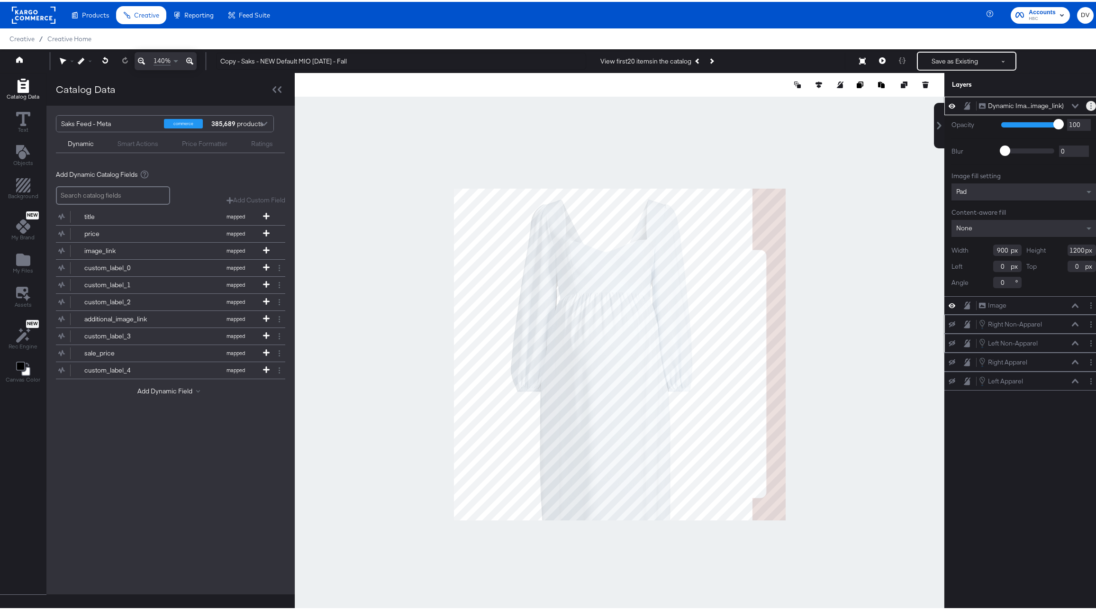
click at [1086, 104] on button "Layer Options" at bounding box center [1091, 104] width 10 height 10
click at [1012, 137] on button "Rename" at bounding box center [1019, 136] width 26 height 10
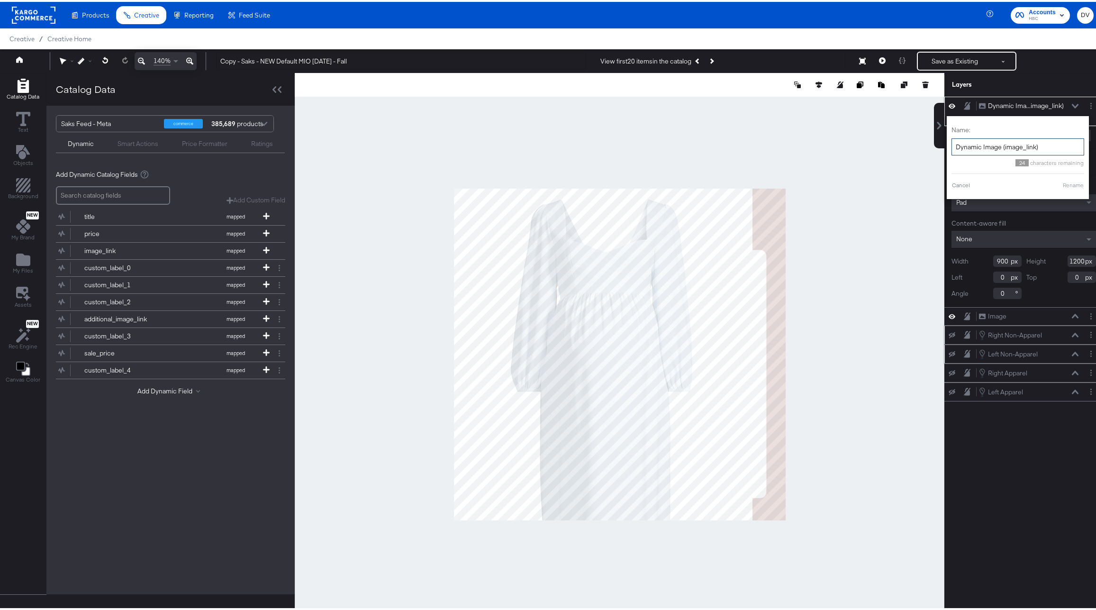
click at [1012, 137] on input "Dynamic Image (image_link)" at bounding box center [1018, 146] width 133 height 18
click at [1007, 138] on input "Dynamic Image (image_link)" at bounding box center [1018, 146] width 133 height 18
type input "A"
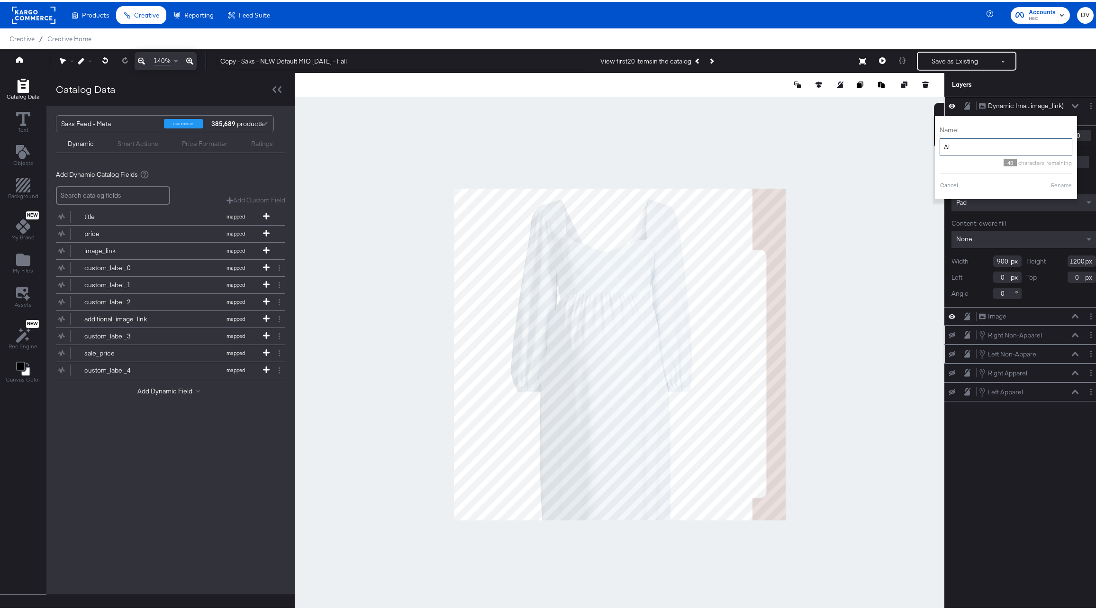
type input "A"
type input "Right Image"
click at [1051, 184] on button "Rename" at bounding box center [1062, 183] width 22 height 9
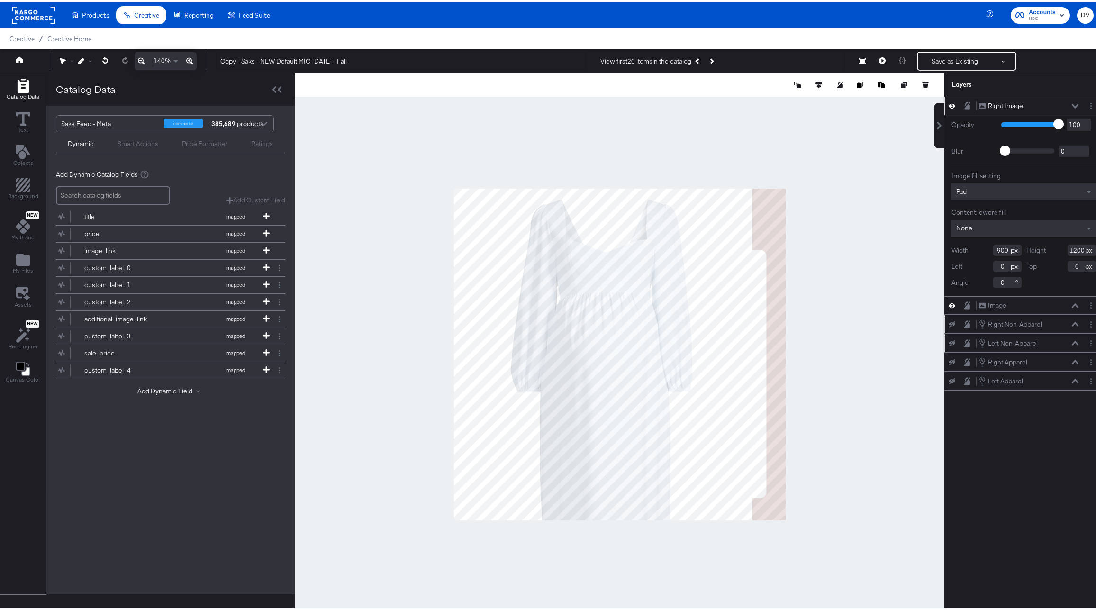
click at [1072, 104] on icon at bounding box center [1075, 104] width 7 height 4
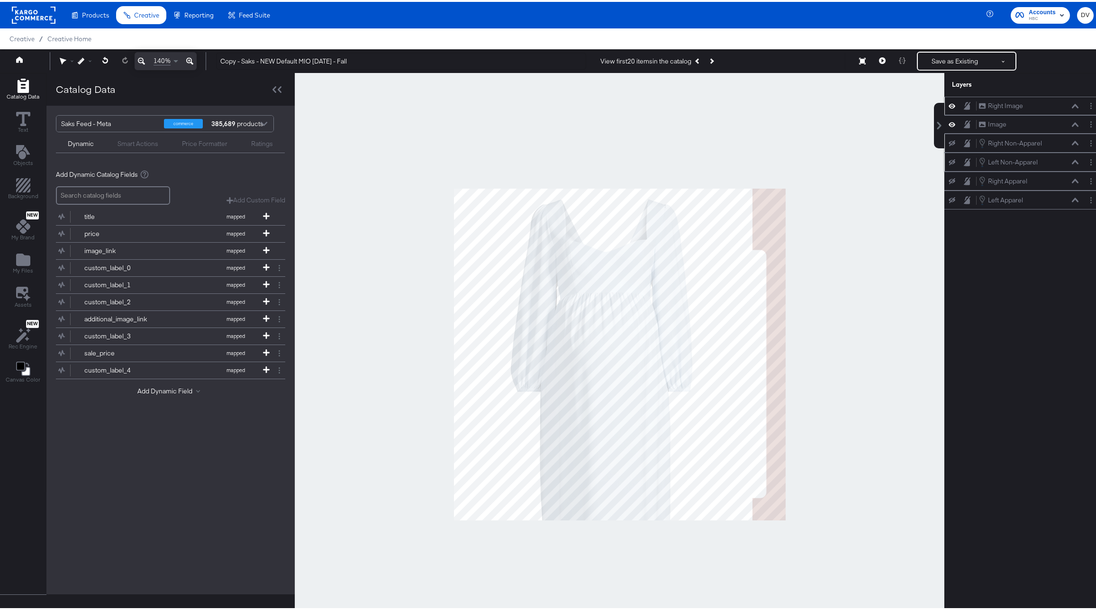
click at [949, 102] on icon at bounding box center [952, 104] width 7 height 8
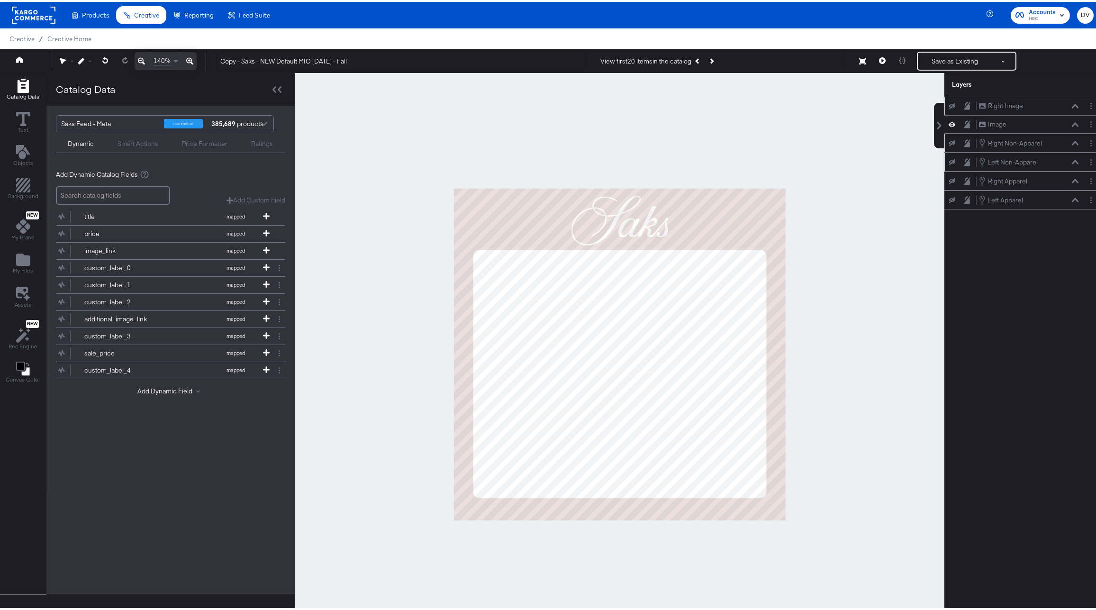
click at [949, 141] on icon at bounding box center [952, 141] width 7 height 6
click at [949, 141] on icon at bounding box center [952, 141] width 7 height 8
click at [949, 177] on icon at bounding box center [952, 179] width 7 height 6
click at [949, 177] on icon at bounding box center [952, 179] width 7 height 8
click at [949, 102] on icon at bounding box center [952, 104] width 7 height 6
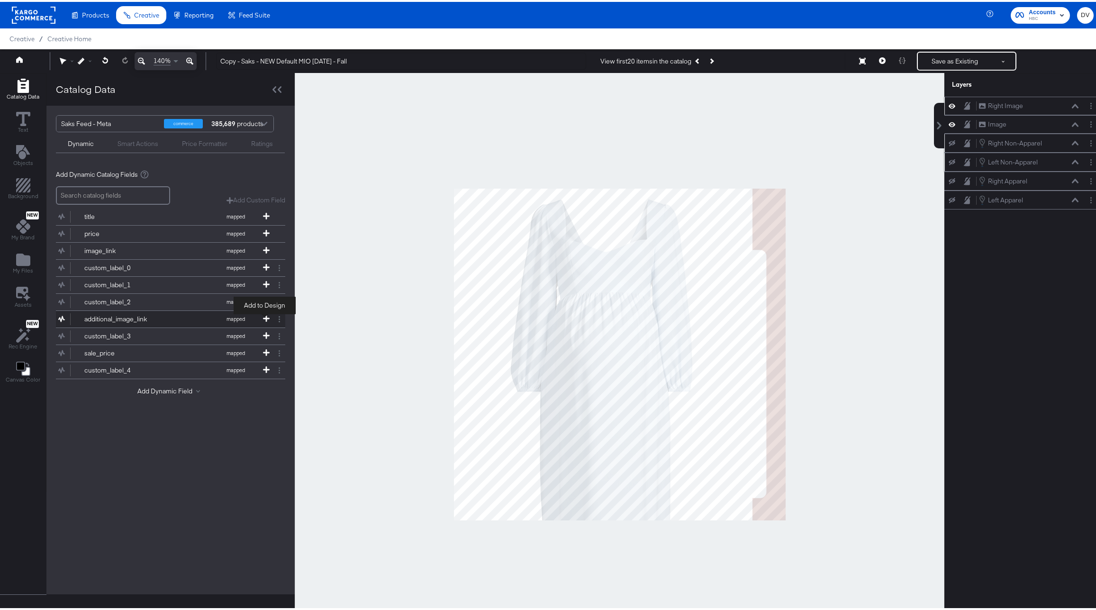
click at [263, 313] on icon at bounding box center [266, 316] width 7 height 7
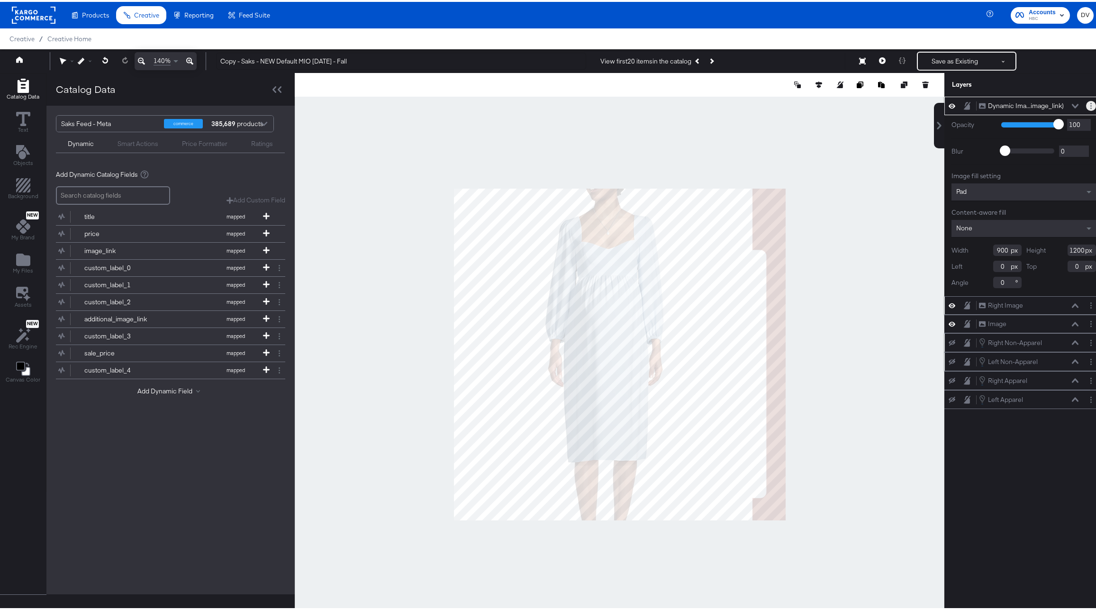
click at [1086, 101] on button "Layer Options" at bounding box center [1091, 104] width 10 height 10
click at [1017, 136] on button "Rename" at bounding box center [1019, 136] width 26 height 10
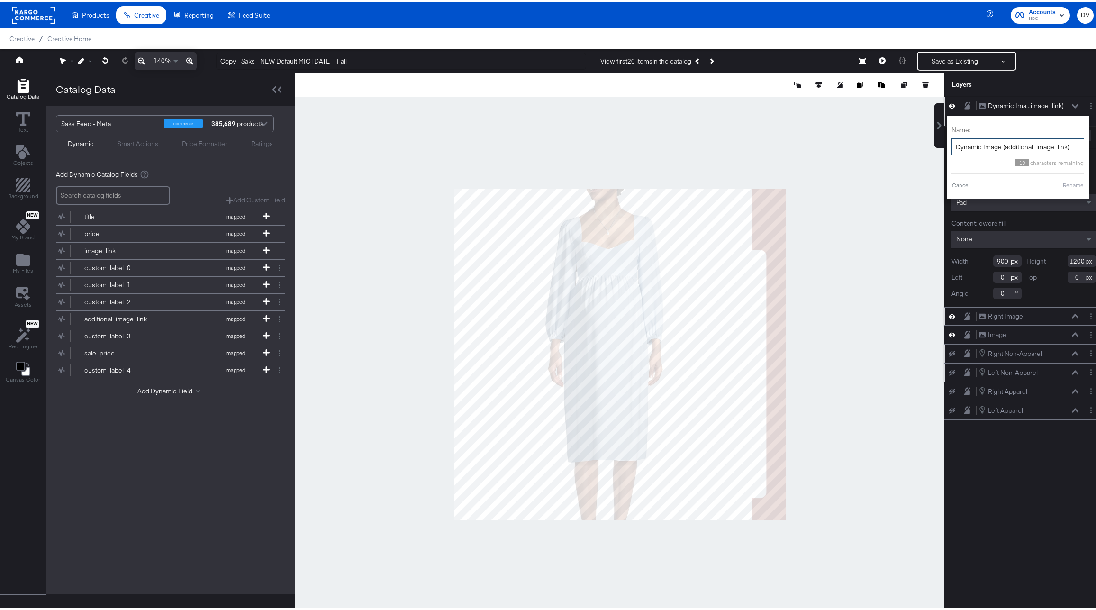
click at [1011, 143] on input "Dynamic Image (additional_image_link)" at bounding box center [1018, 146] width 133 height 18
type input "Left Image"
click at [1055, 181] on button "Rename" at bounding box center [1062, 183] width 22 height 9
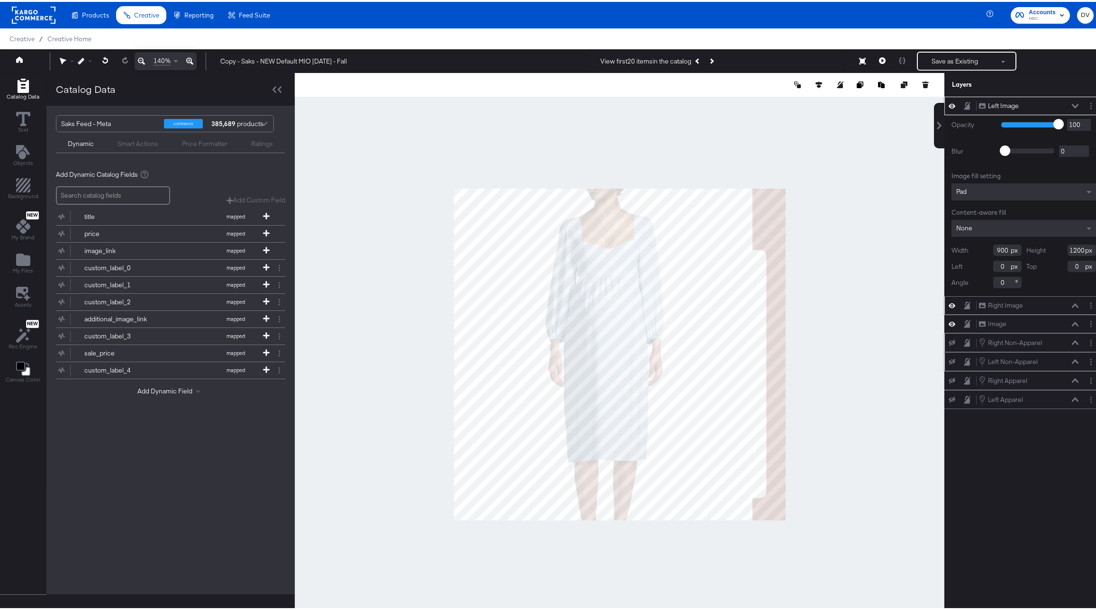
click at [1065, 100] on div "Left Image Left Image" at bounding box center [1029, 104] width 100 height 10
click at [1066, 100] on div "Left Image Left Image" at bounding box center [1029, 104] width 100 height 10
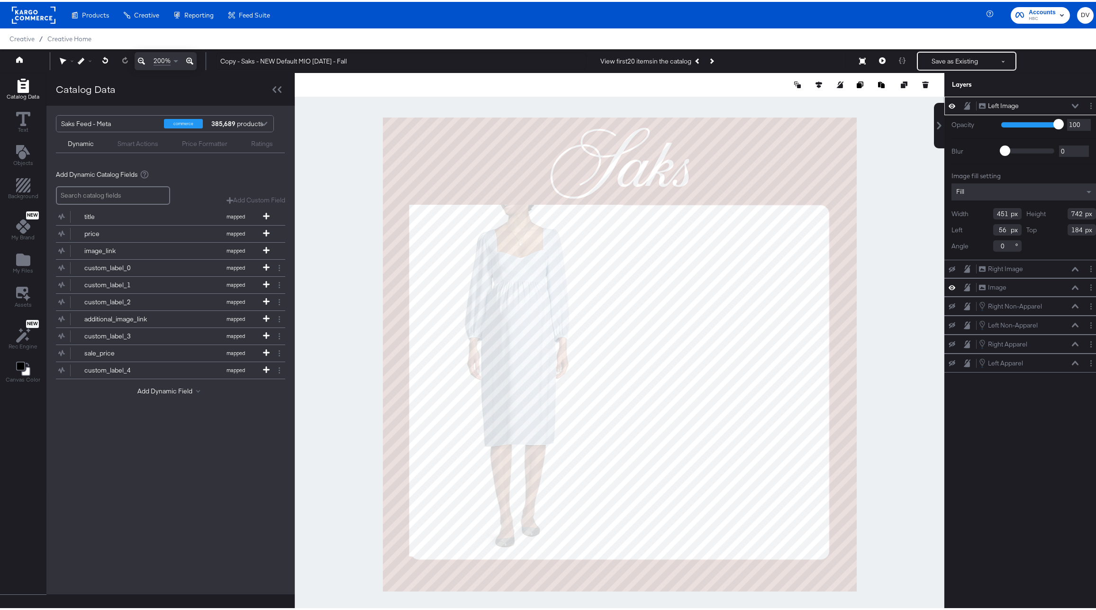
click at [1069, 232] on input "184" at bounding box center [1082, 227] width 28 height 11
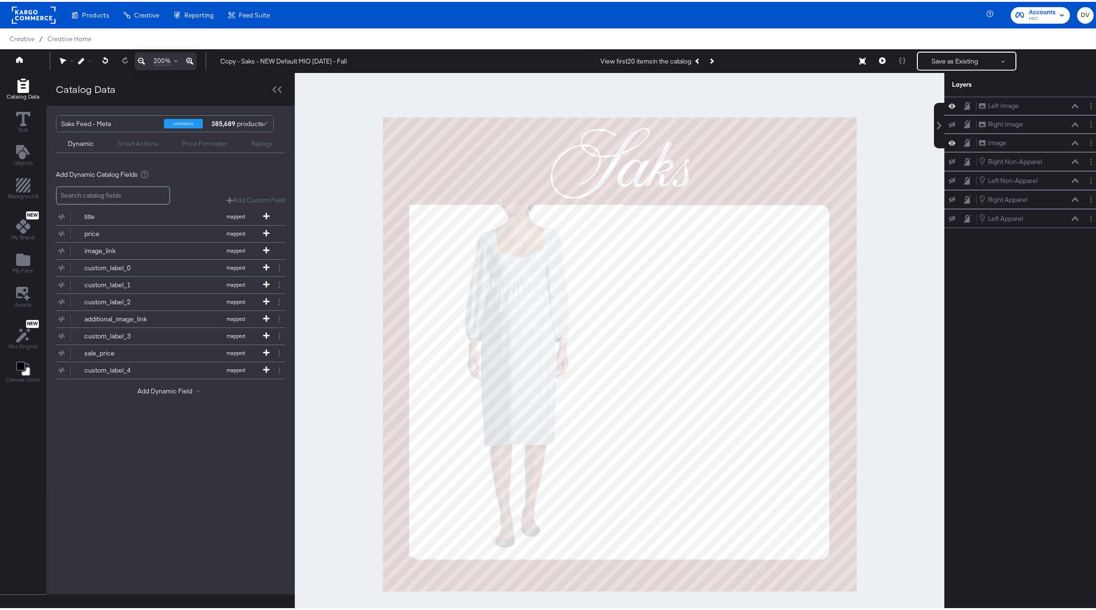
click at [865, 275] on div at bounding box center [620, 352] width 650 height 563
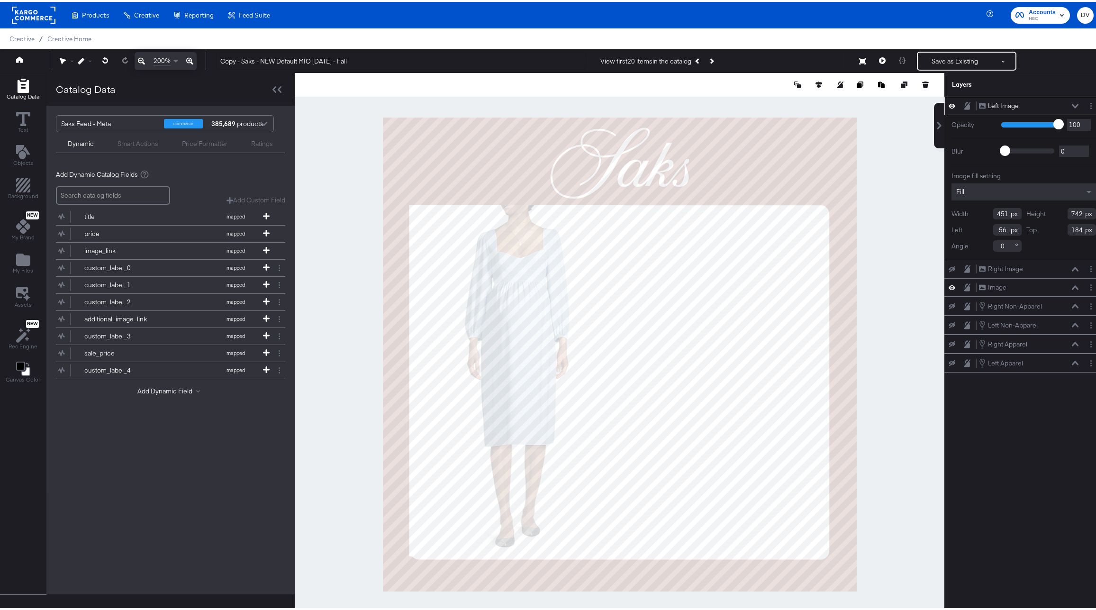
click at [1073, 229] on input "184" at bounding box center [1082, 227] width 28 height 11
type input "185"
click at [1068, 211] on input "742" at bounding box center [1082, 211] width 28 height 11
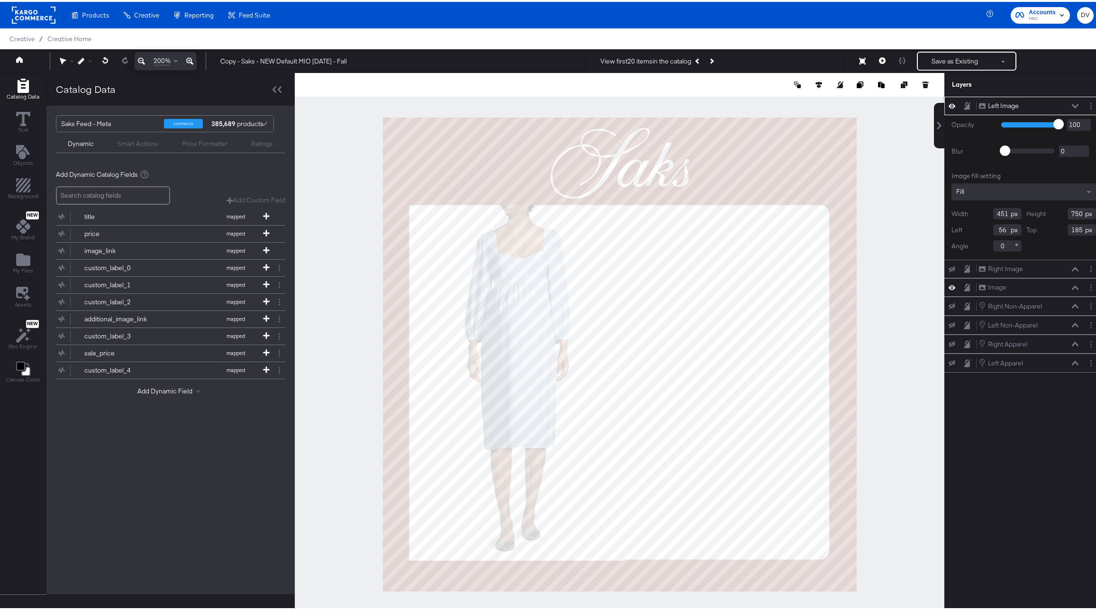
click at [1068, 212] on input "750" at bounding box center [1082, 211] width 28 height 11
click at [1068, 212] on input "745" at bounding box center [1082, 211] width 28 height 11
click at [1069, 213] on input "746" at bounding box center [1082, 211] width 28 height 11
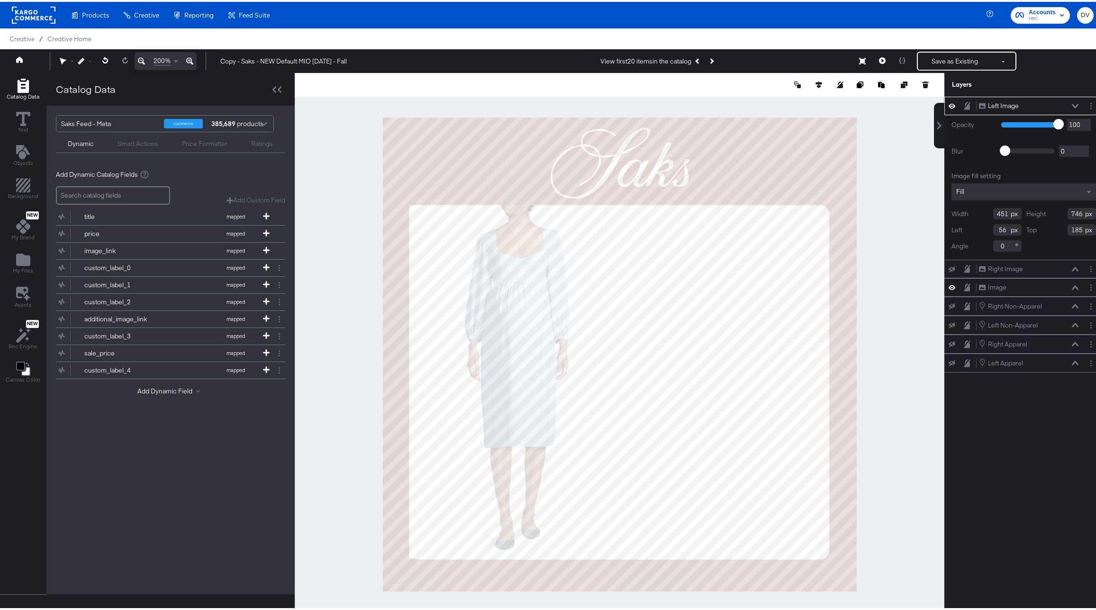
click at [1069, 213] on input "746" at bounding box center [1082, 211] width 28 height 11
type input "747"
click at [874, 317] on div at bounding box center [620, 352] width 650 height 563
click at [1072, 105] on icon at bounding box center [1075, 104] width 7 height 4
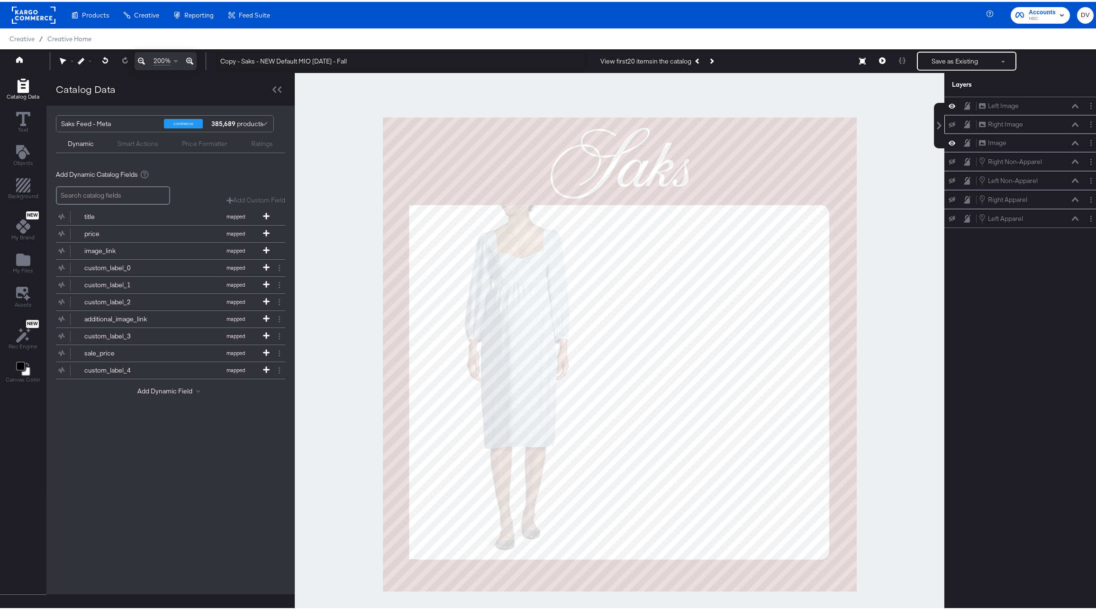
click at [1072, 123] on icon at bounding box center [1075, 122] width 7 height 4
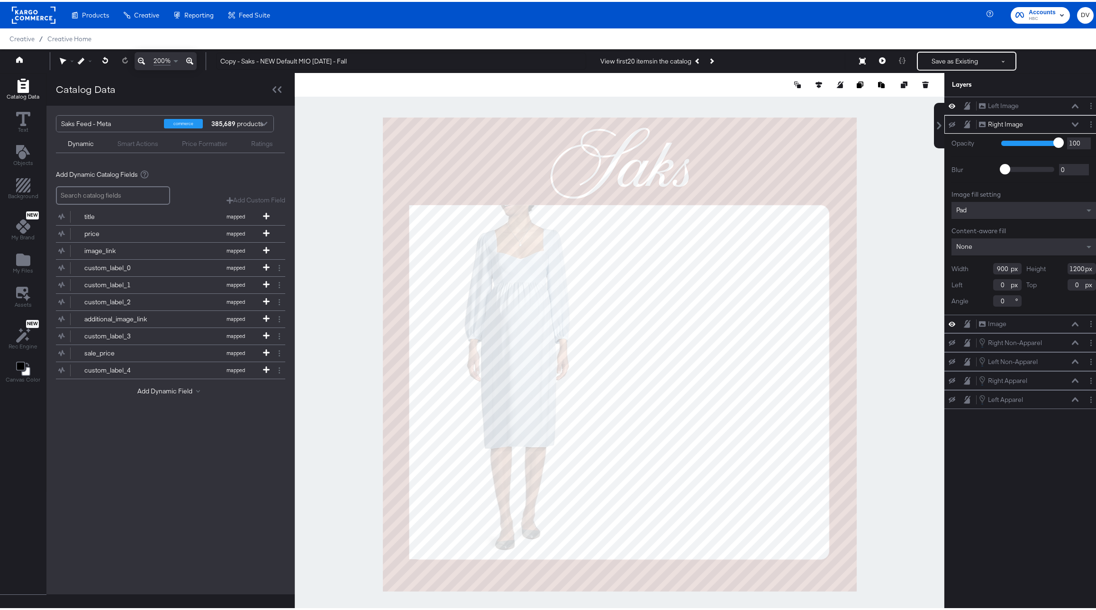
click at [1072, 123] on icon at bounding box center [1075, 122] width 7 height 5
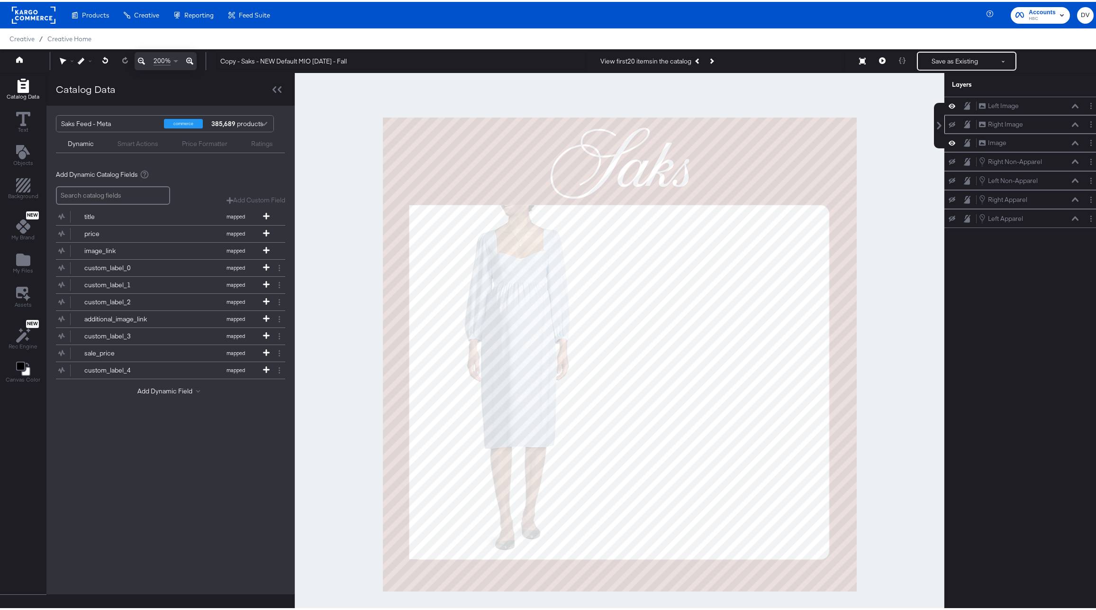
click at [949, 121] on icon at bounding box center [952, 123] width 7 height 6
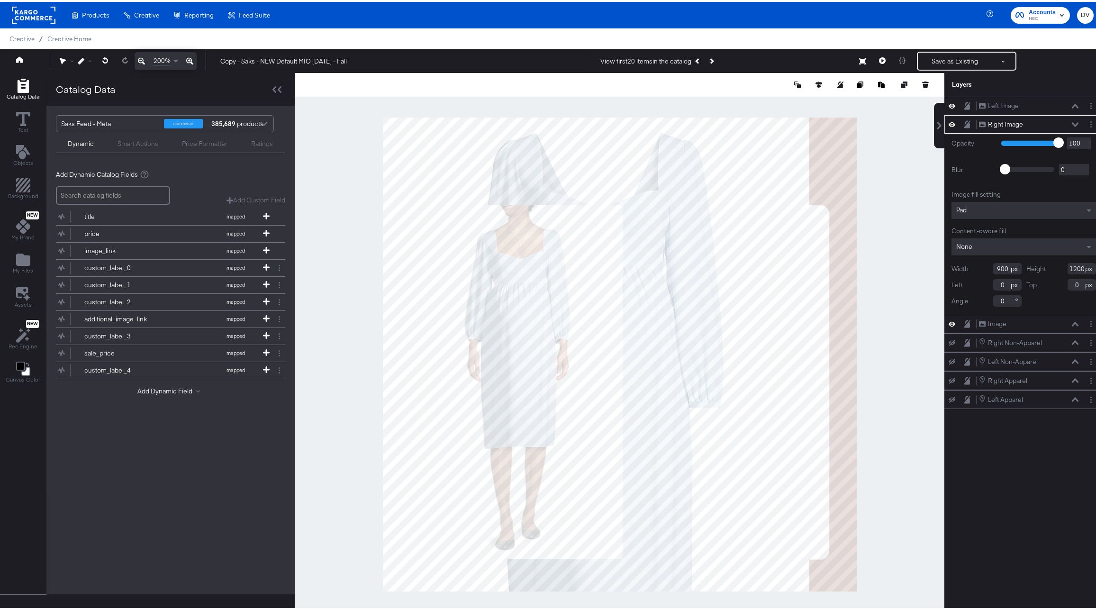
type input "367"
type input "489"
type input "711"
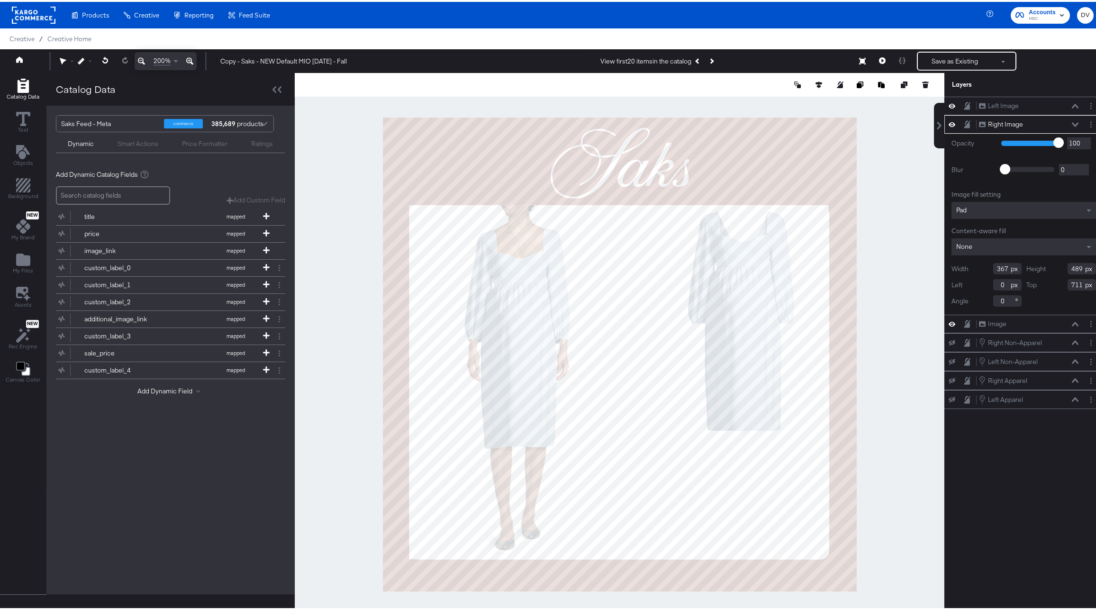
type input "574"
type input "185"
type input "399"
type input "541"
type input "434"
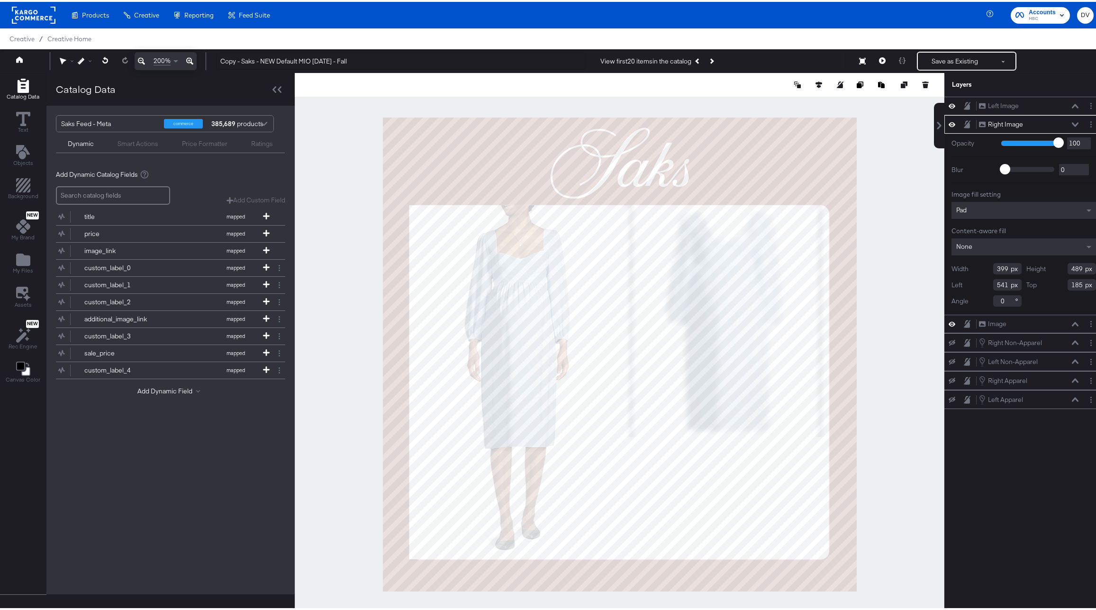
type input "506"
type input "747"
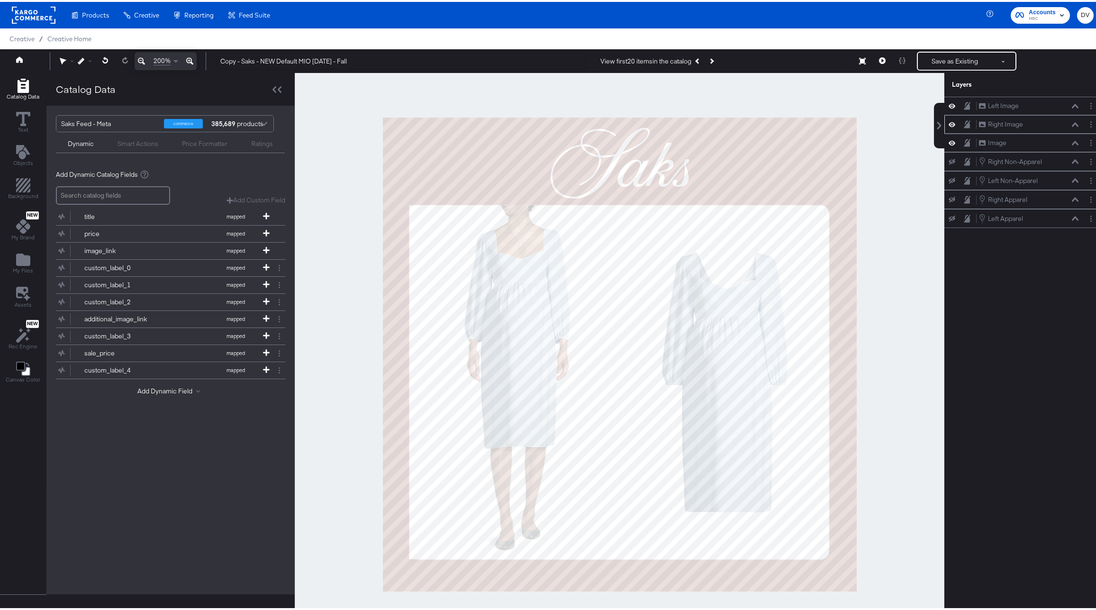
click at [867, 372] on div at bounding box center [620, 352] width 650 height 563
click at [949, 107] on icon at bounding box center [952, 104] width 7 height 8
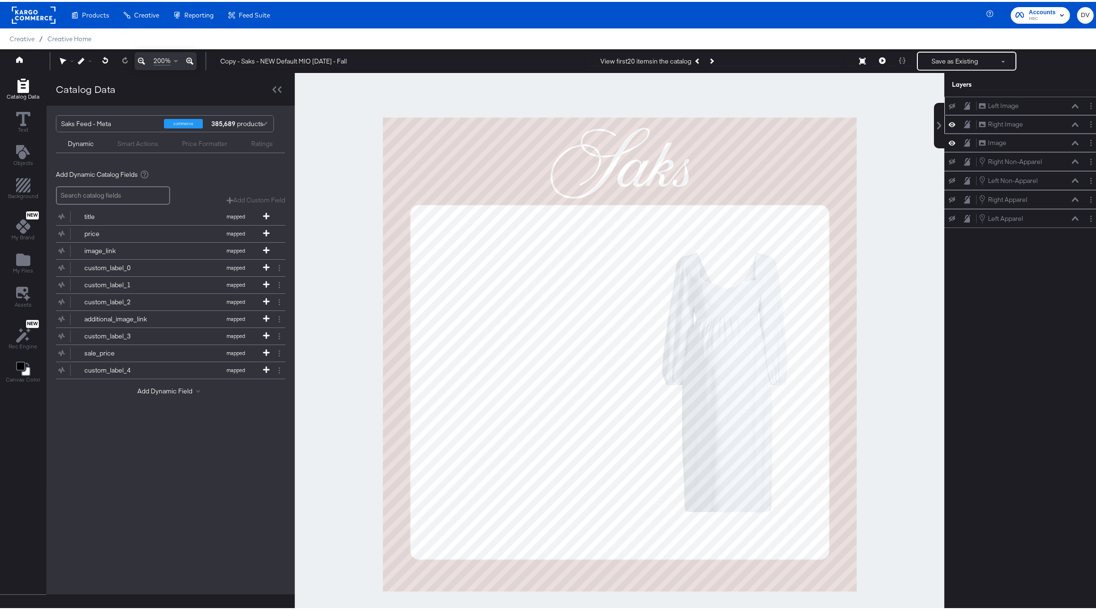
click at [949, 121] on icon at bounding box center [952, 122] width 7 height 5
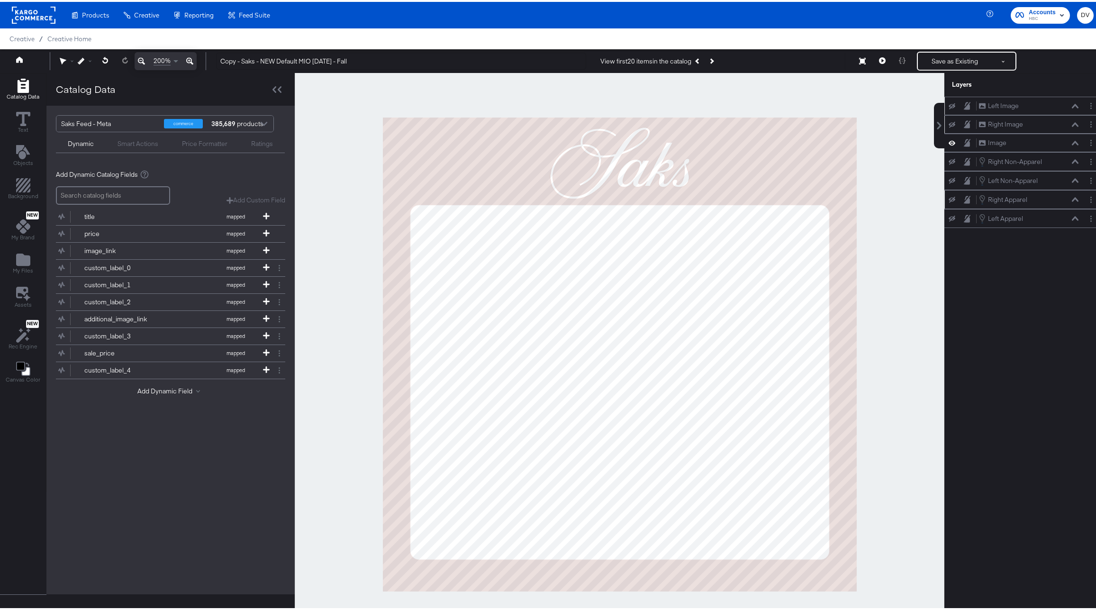
click at [949, 197] on icon at bounding box center [952, 198] width 7 height 6
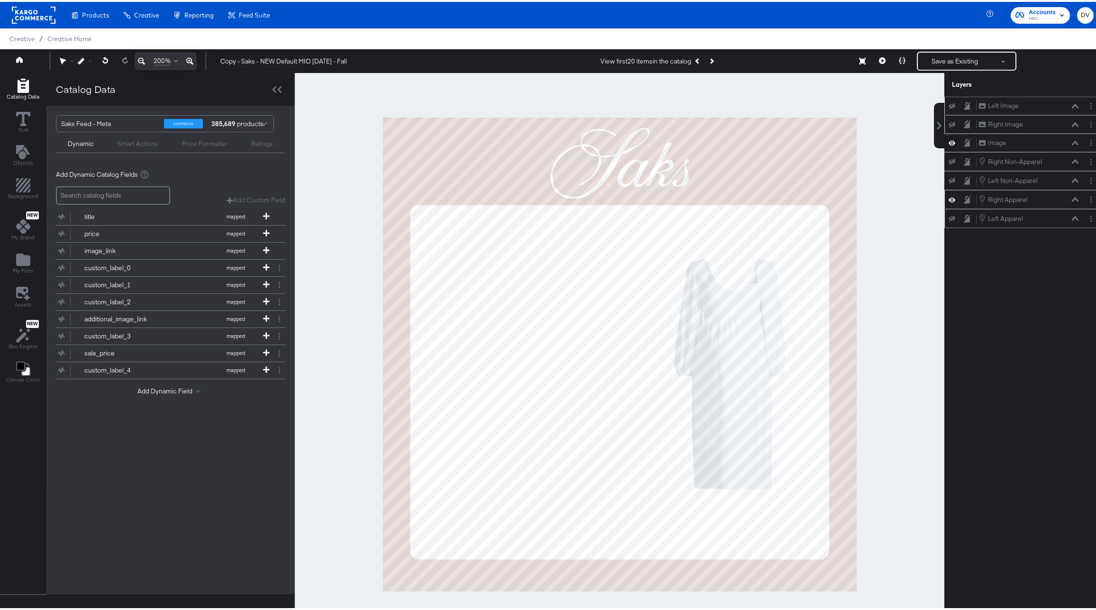
click at [949, 217] on icon at bounding box center [952, 217] width 7 height 6
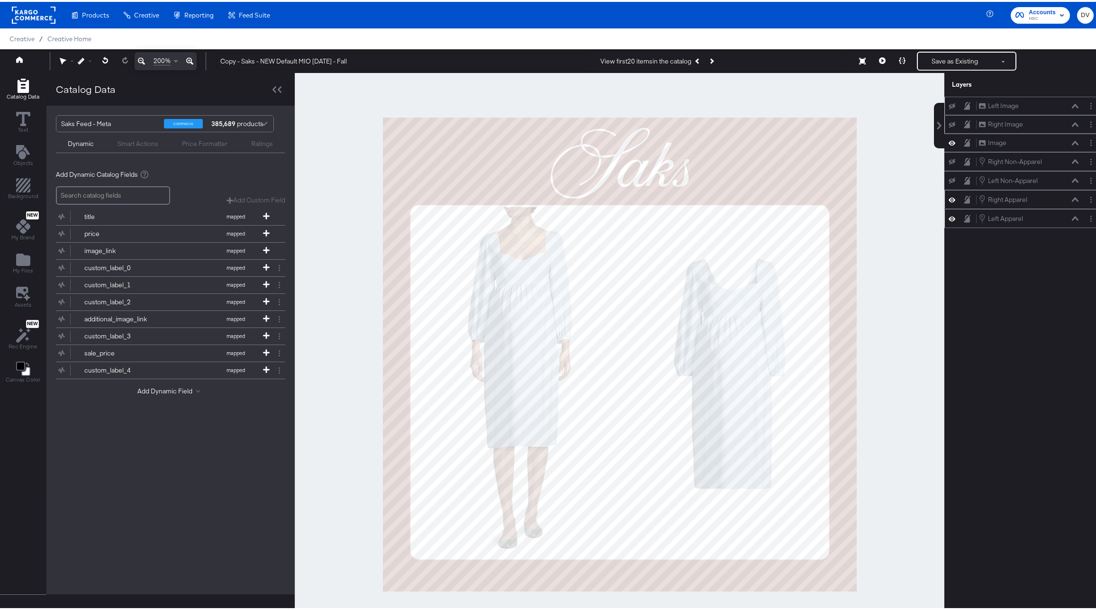
click at [949, 197] on icon at bounding box center [952, 197] width 7 height 5
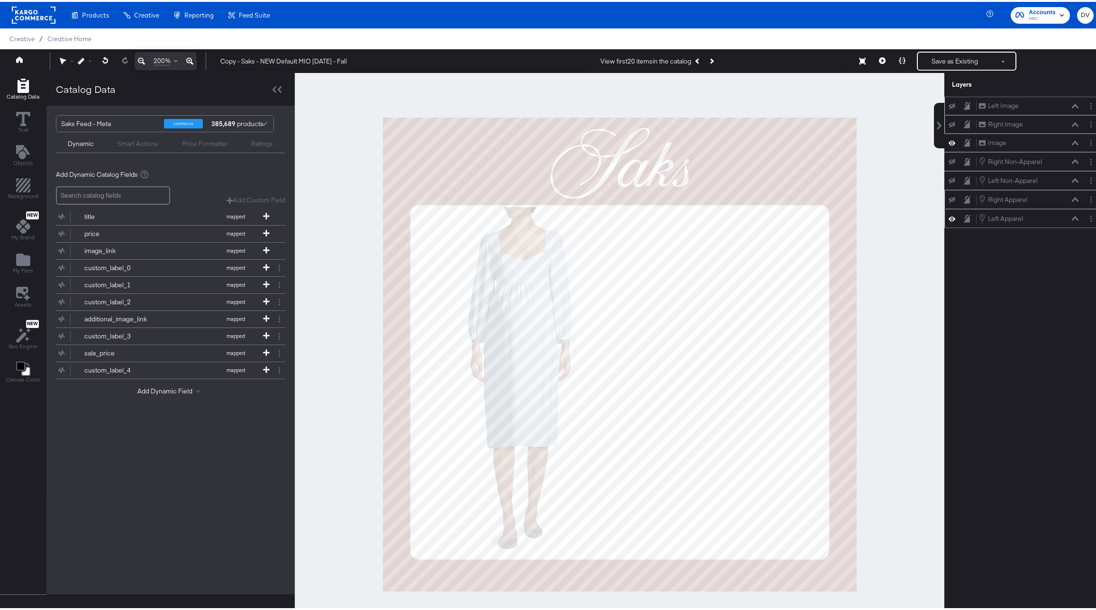
click at [949, 216] on icon at bounding box center [952, 217] width 7 height 8
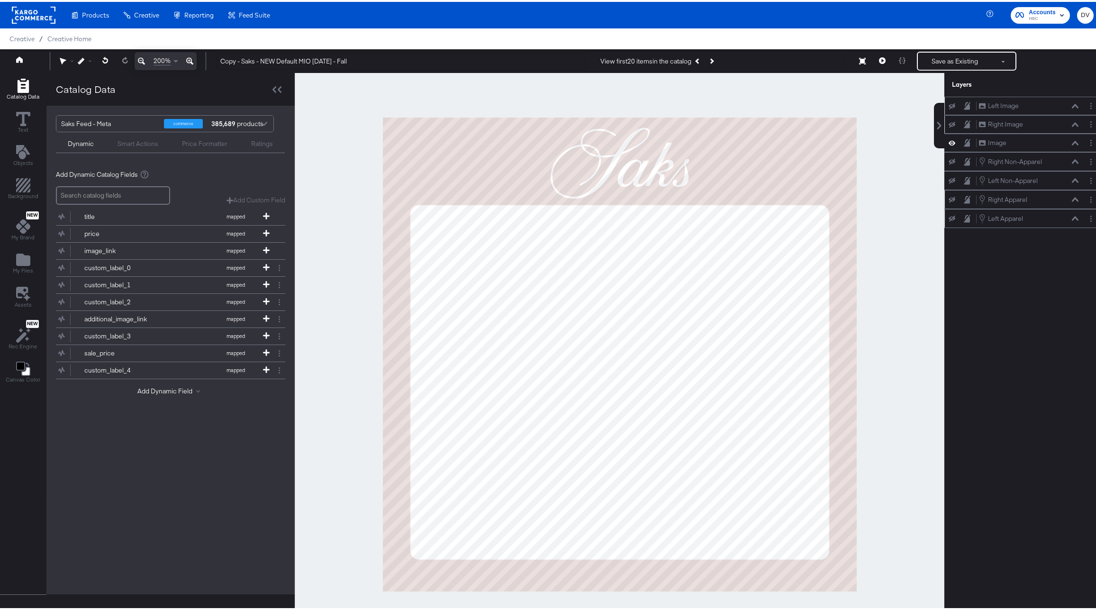
click at [949, 107] on icon at bounding box center [952, 104] width 7 height 6
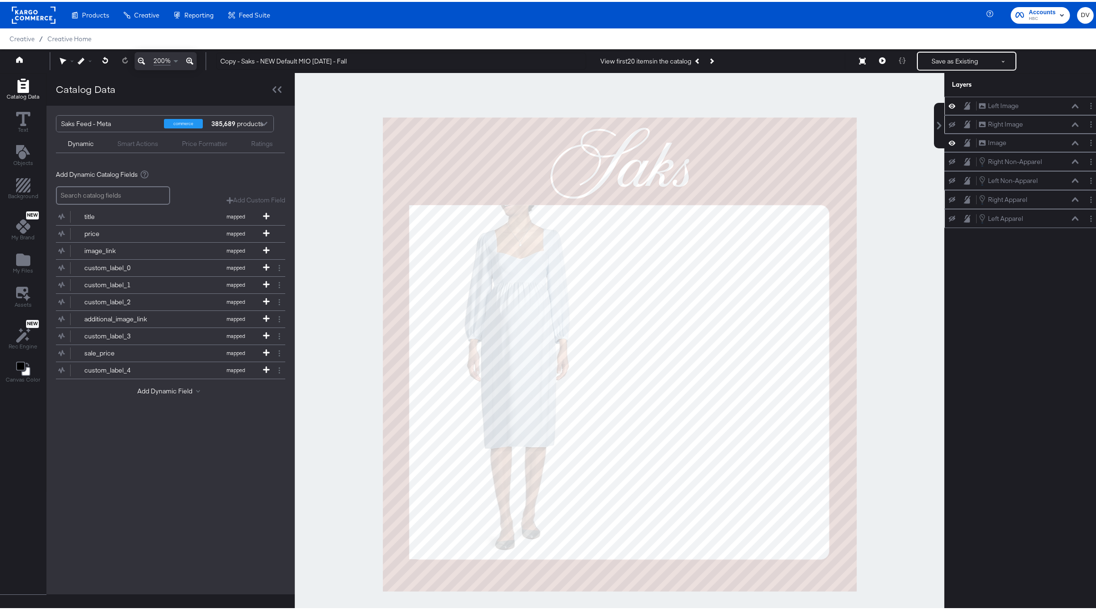
click at [949, 121] on icon at bounding box center [952, 123] width 7 height 6
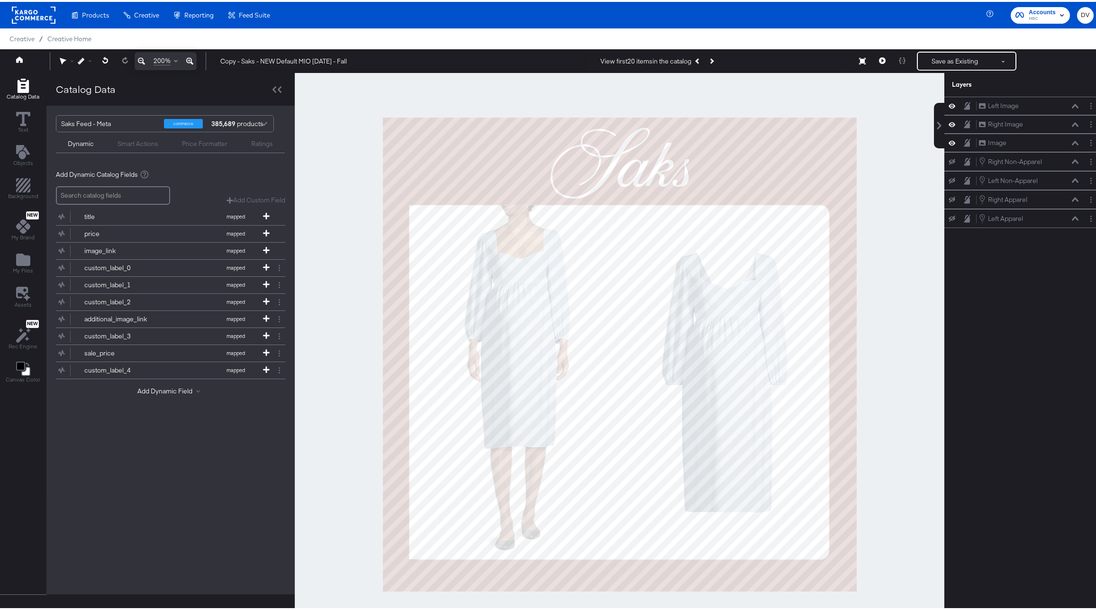
click at [858, 275] on div at bounding box center [620, 352] width 650 height 563
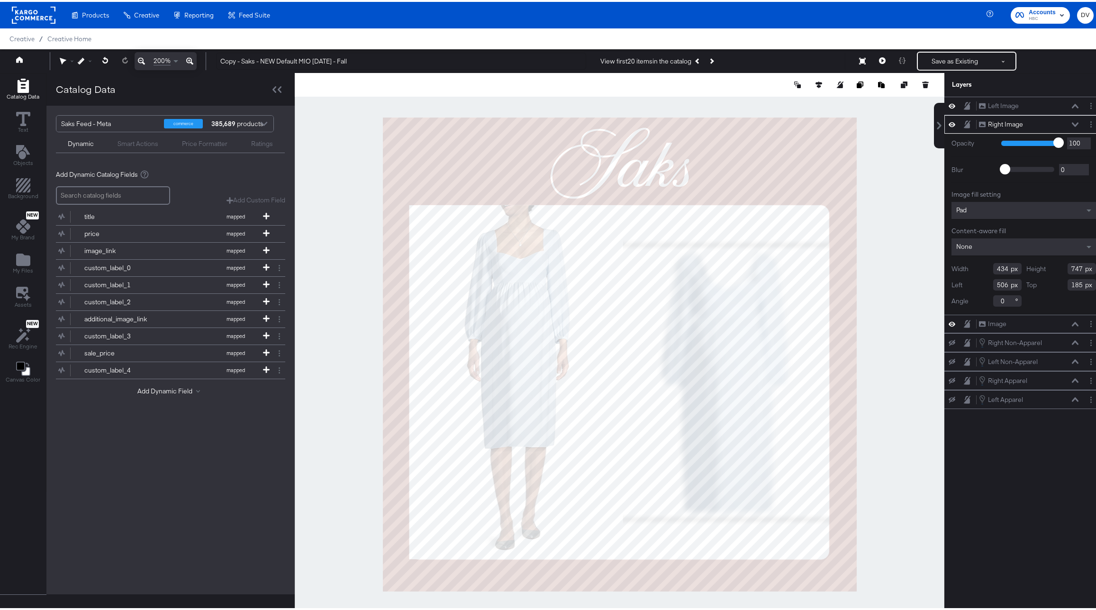
type input "436"
click at [105, 59] on icon at bounding box center [105, 58] width 6 height 7
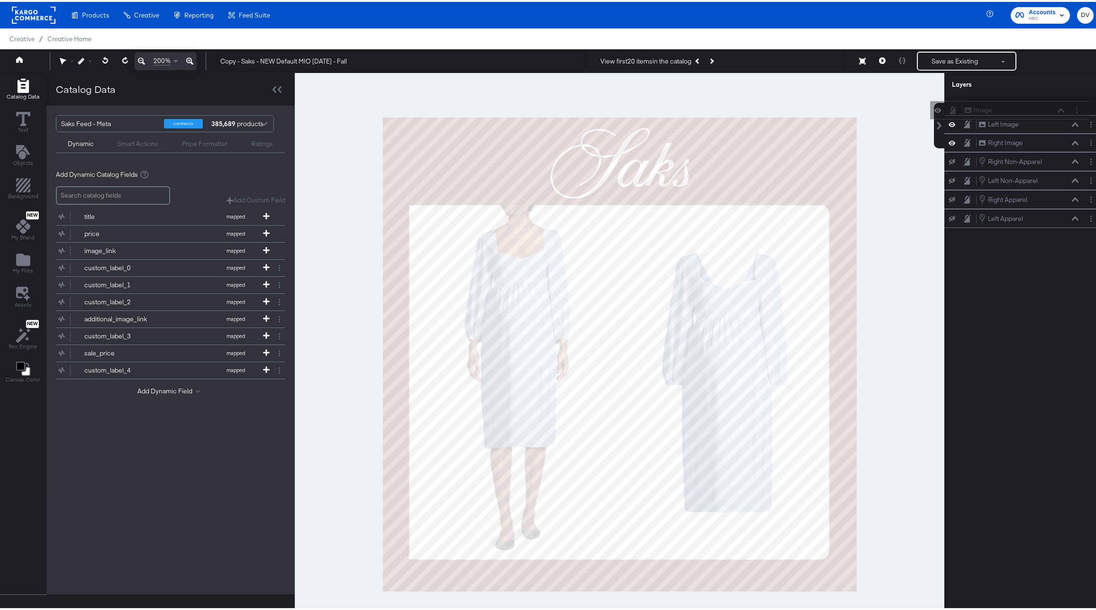
drag, startPoint x: 1011, startPoint y: 142, endPoint x: 1006, endPoint y: 100, distance: 41.9
click at [1006, 100] on div "Left Image Left Image Right Image Right Image Image Image Right Non-Apparel Rig…" at bounding box center [1024, 160] width 159 height 131
click at [1086, 102] on button "Layer Options" at bounding box center [1091, 104] width 10 height 10
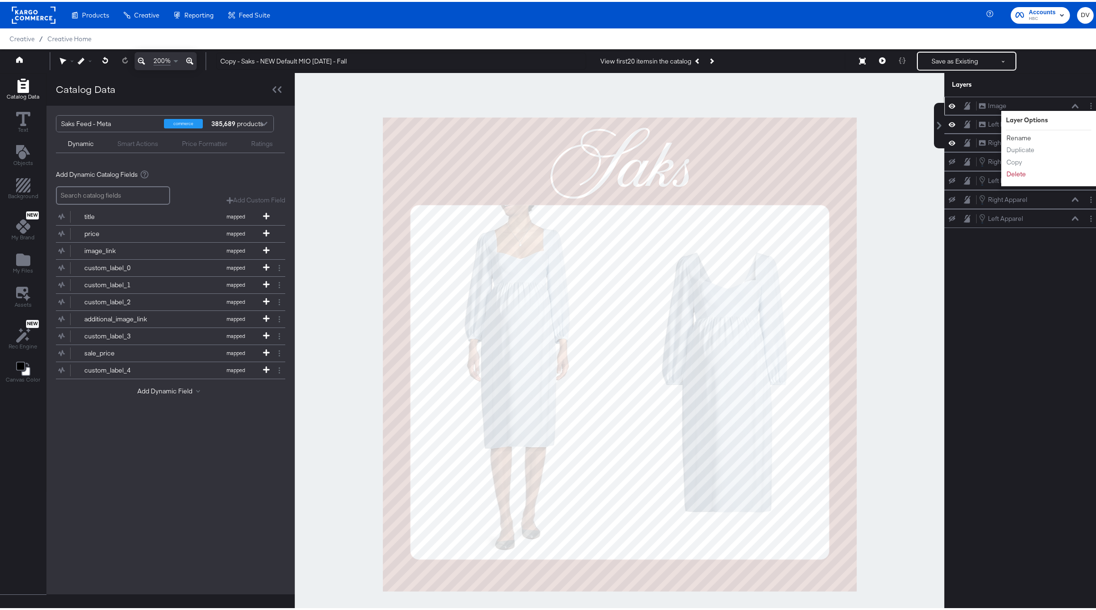
click at [1020, 133] on button "Rename" at bounding box center [1019, 136] width 26 height 10
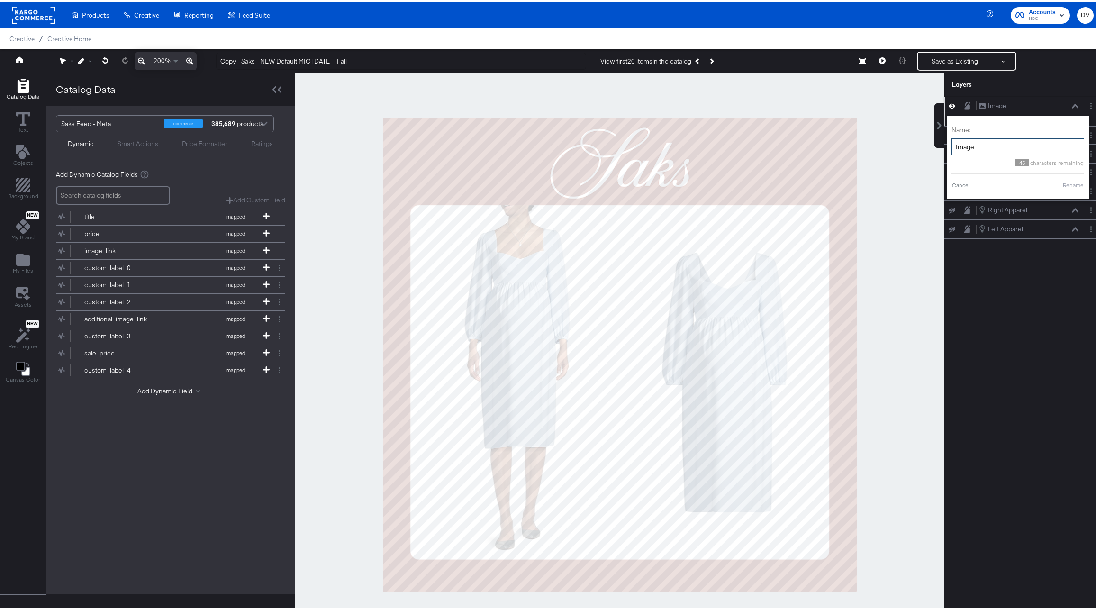
click at [1003, 145] on input "Image" at bounding box center [1018, 146] width 133 height 18
type input "Background"
click at [1054, 185] on button "Rename" at bounding box center [1062, 183] width 22 height 9
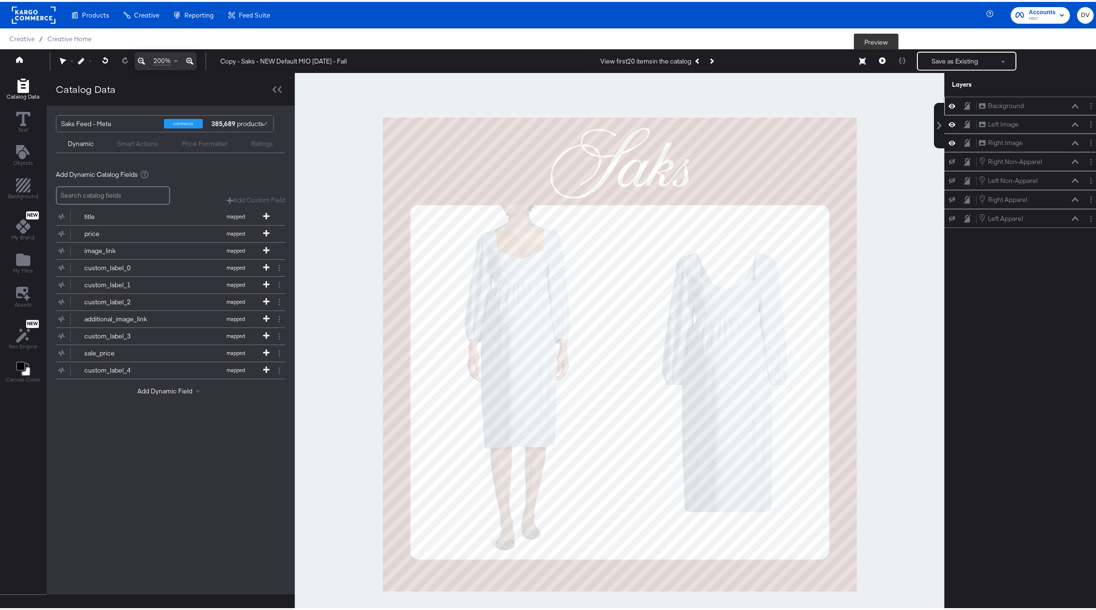
click at [879, 56] on icon at bounding box center [882, 58] width 7 height 7
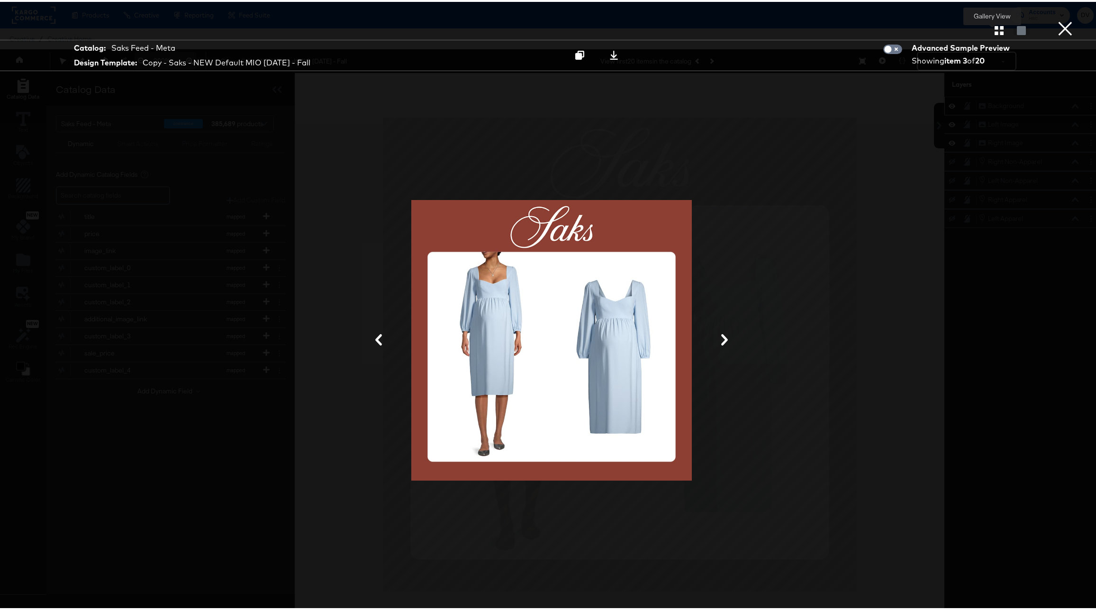
click at [995, 30] on icon "button" at bounding box center [999, 28] width 9 height 9
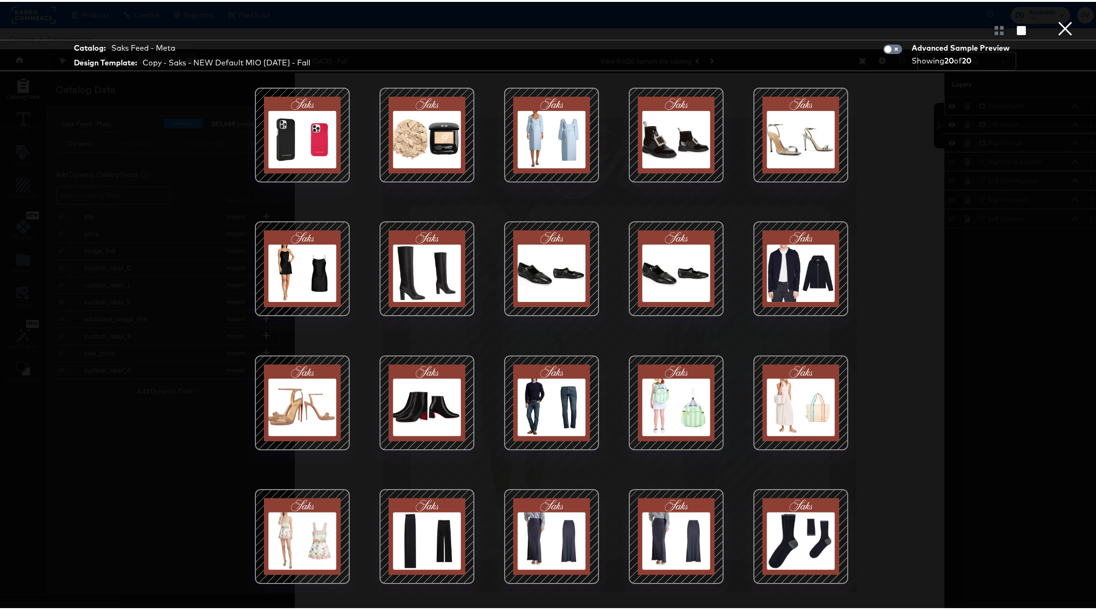
click at [320, 512] on div at bounding box center [302, 534] width 81 height 81
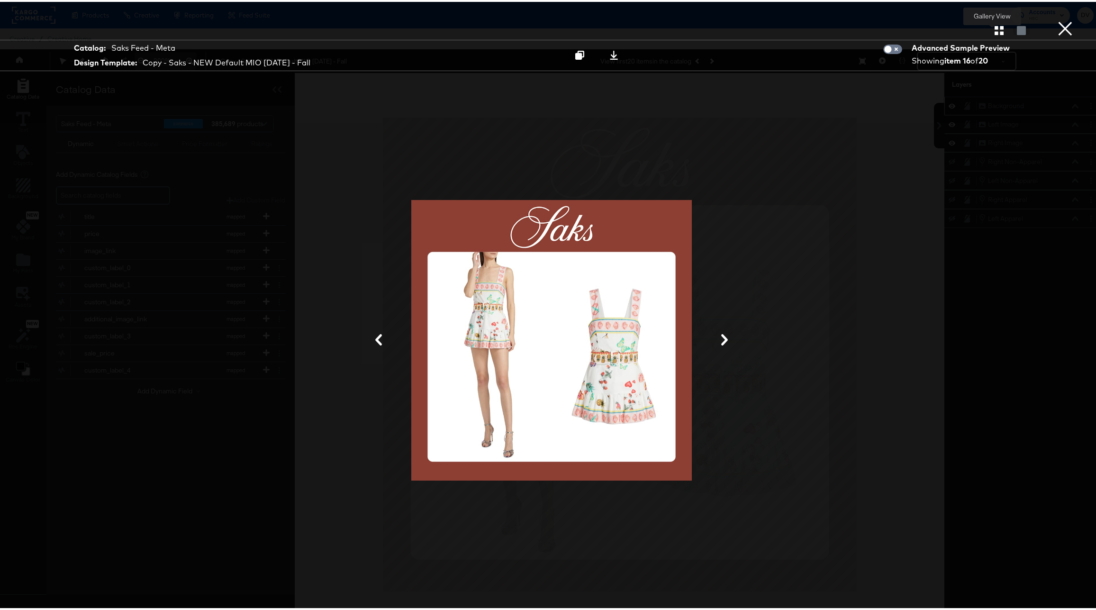
click at [995, 31] on icon "button" at bounding box center [999, 28] width 9 height 9
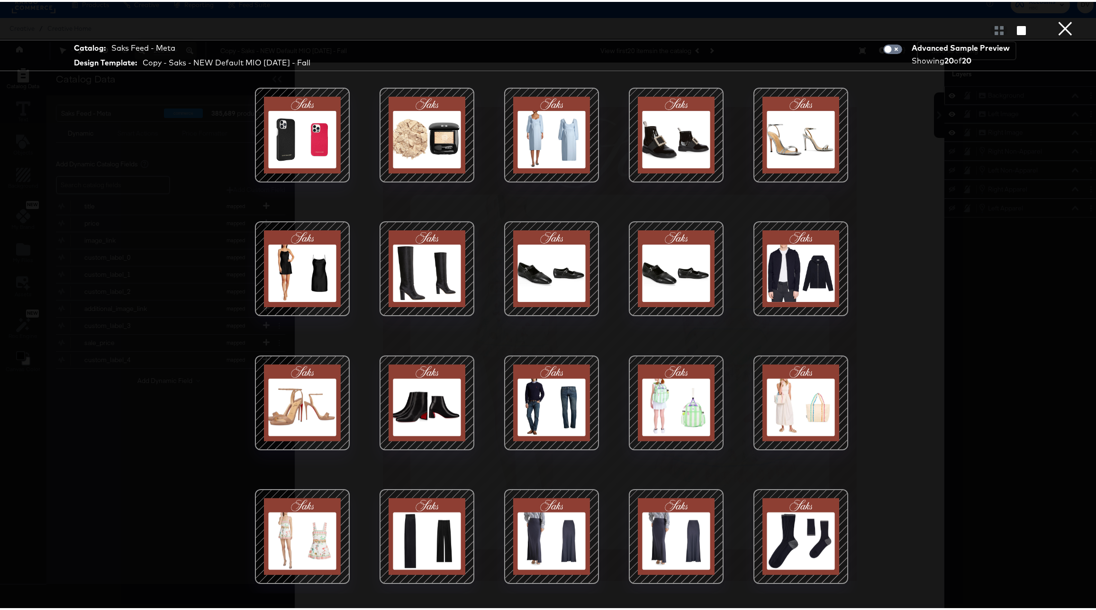
scroll to position [24, 0]
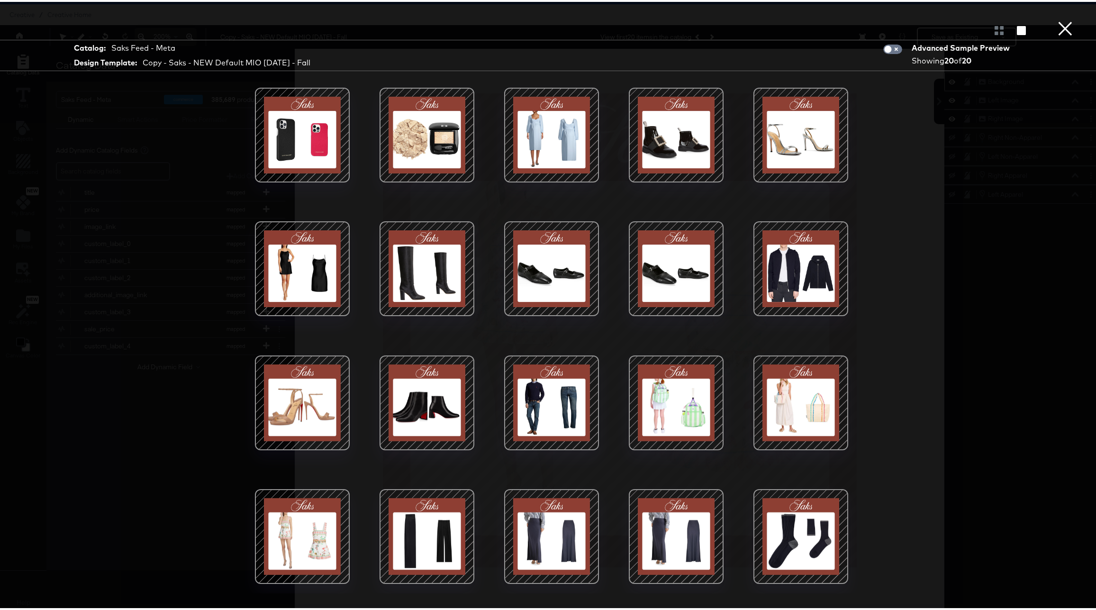
click at [682, 495] on div at bounding box center [676, 534] width 81 height 81
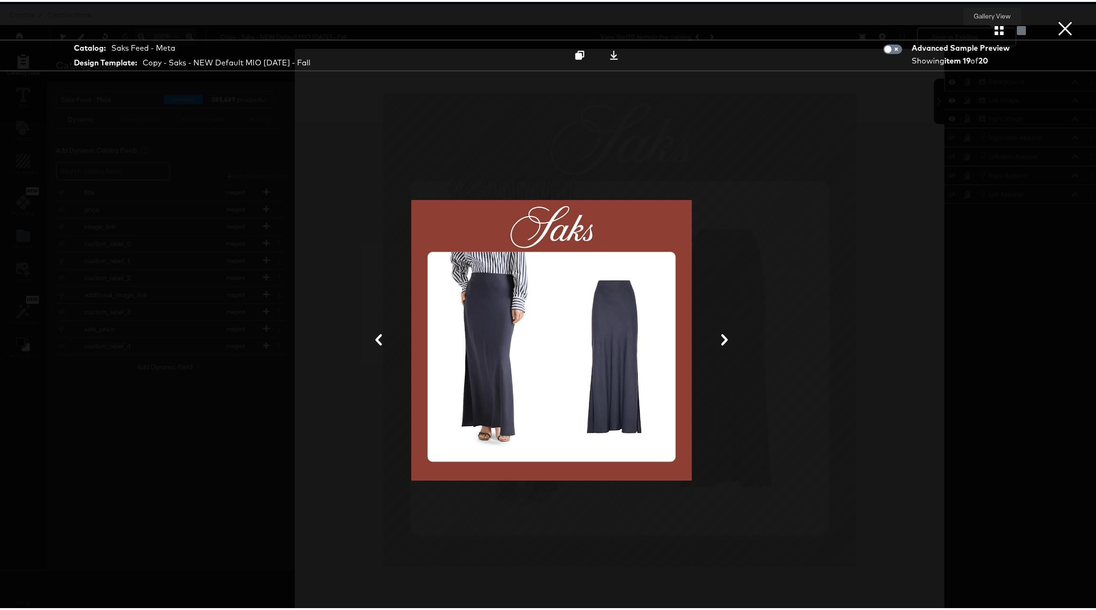
click at [995, 30] on icon "button" at bounding box center [999, 28] width 9 height 9
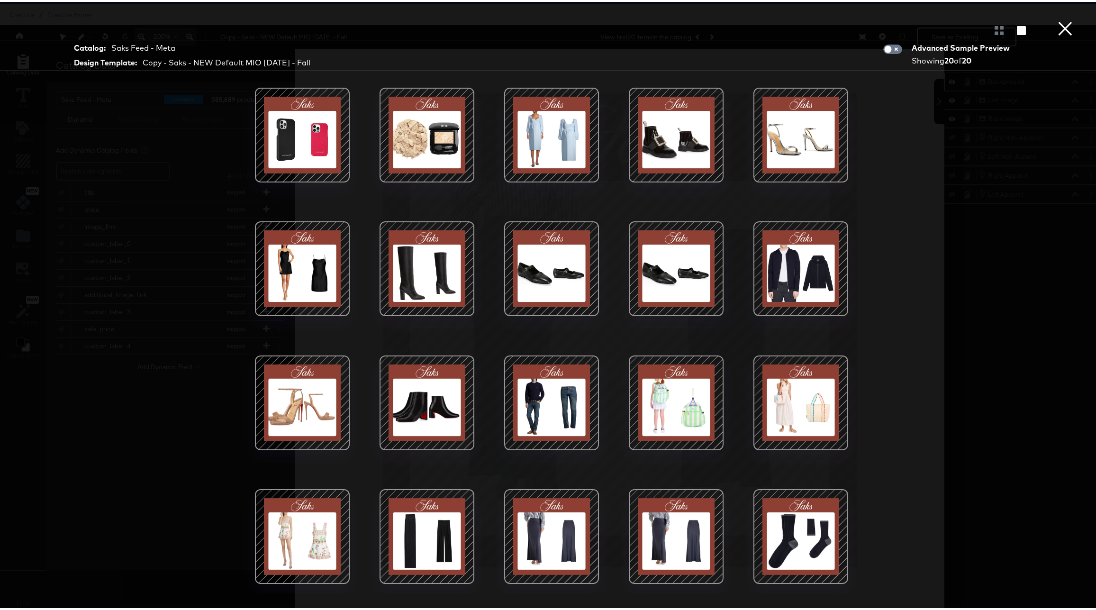
click at [522, 399] on div at bounding box center [551, 401] width 81 height 81
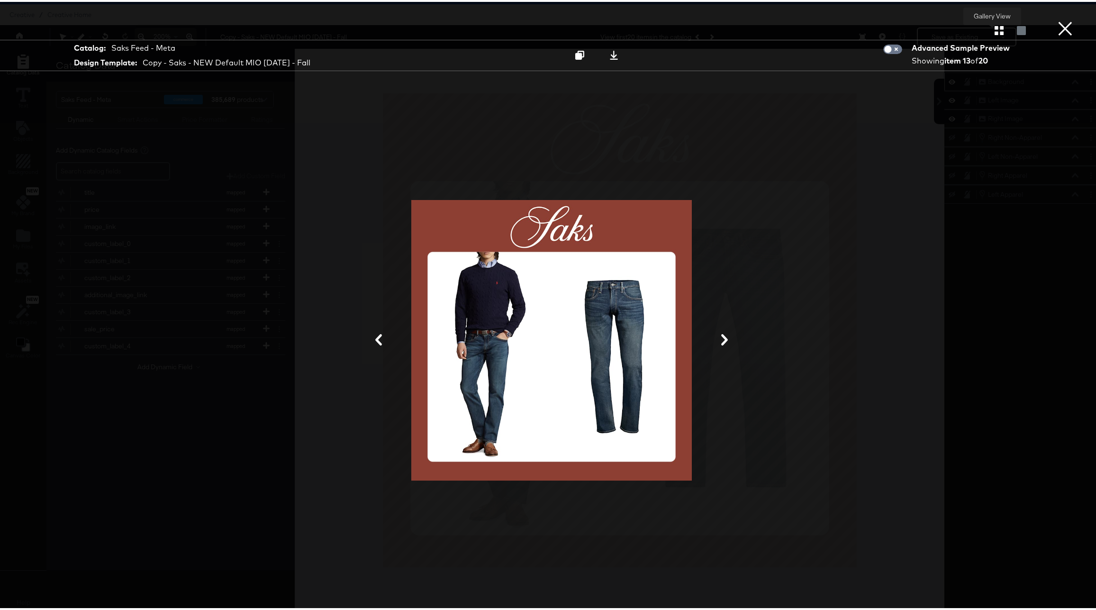
click at [995, 26] on icon "button" at bounding box center [999, 28] width 9 height 9
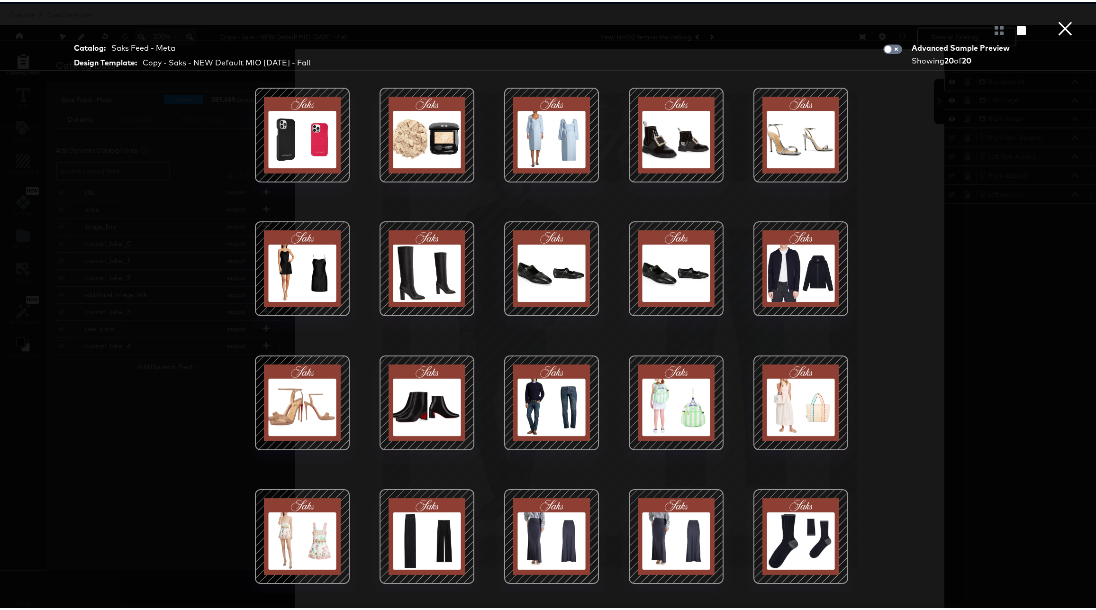
click at [806, 265] on div at bounding box center [801, 267] width 81 height 81
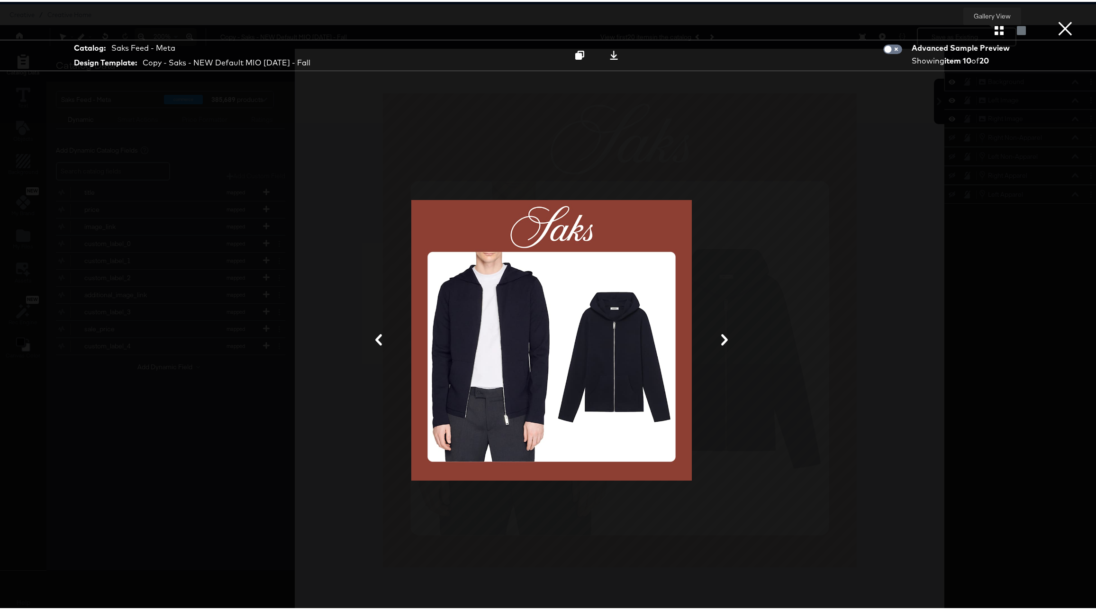
click at [995, 25] on icon "button" at bounding box center [999, 28] width 9 height 9
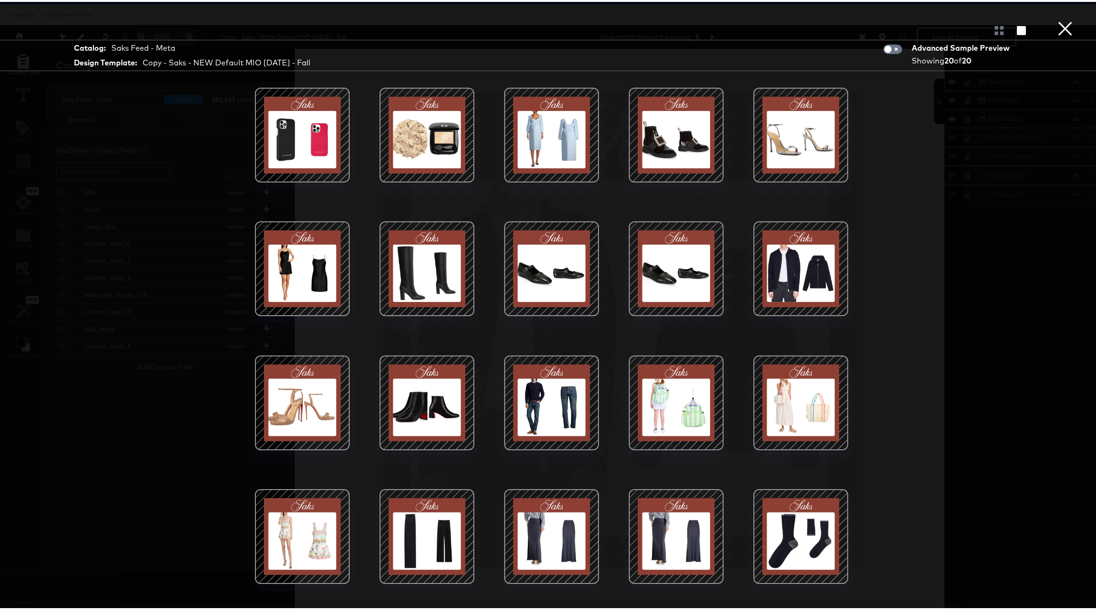
click at [519, 154] on div at bounding box center [551, 133] width 81 height 81
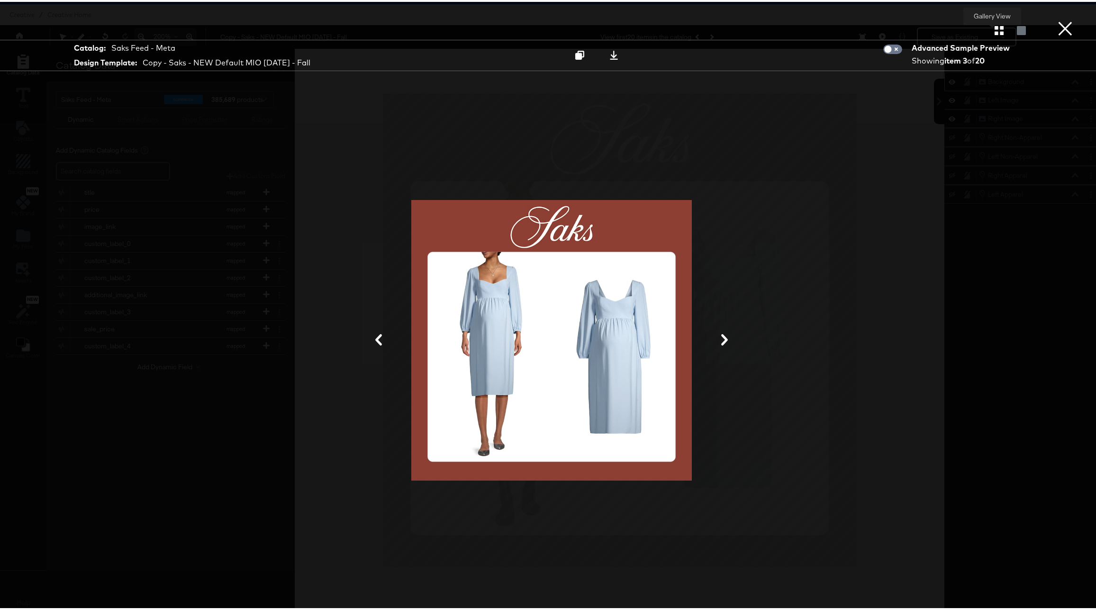
click at [995, 26] on icon "button" at bounding box center [999, 28] width 9 height 9
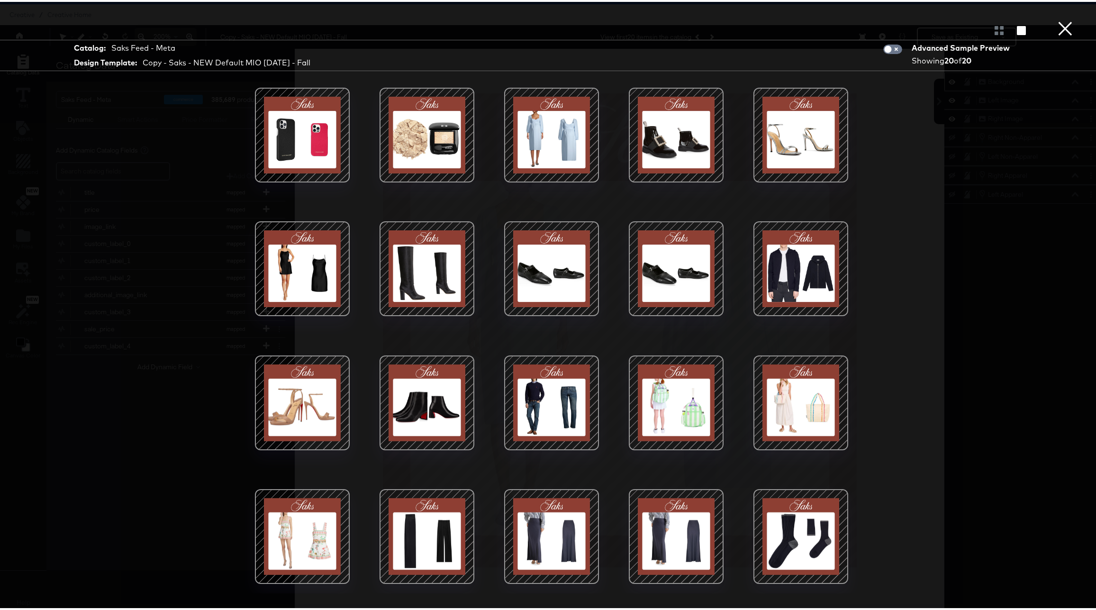
click at [667, 255] on div at bounding box center [676, 267] width 81 height 81
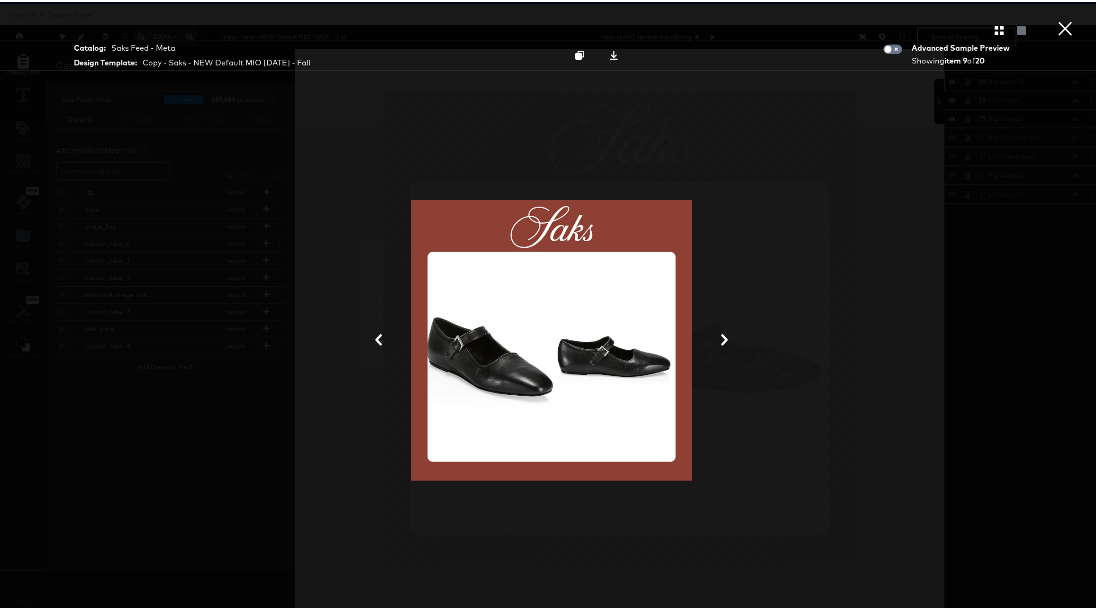
click at [1060, 19] on button "×" at bounding box center [1065, 9] width 19 height 19
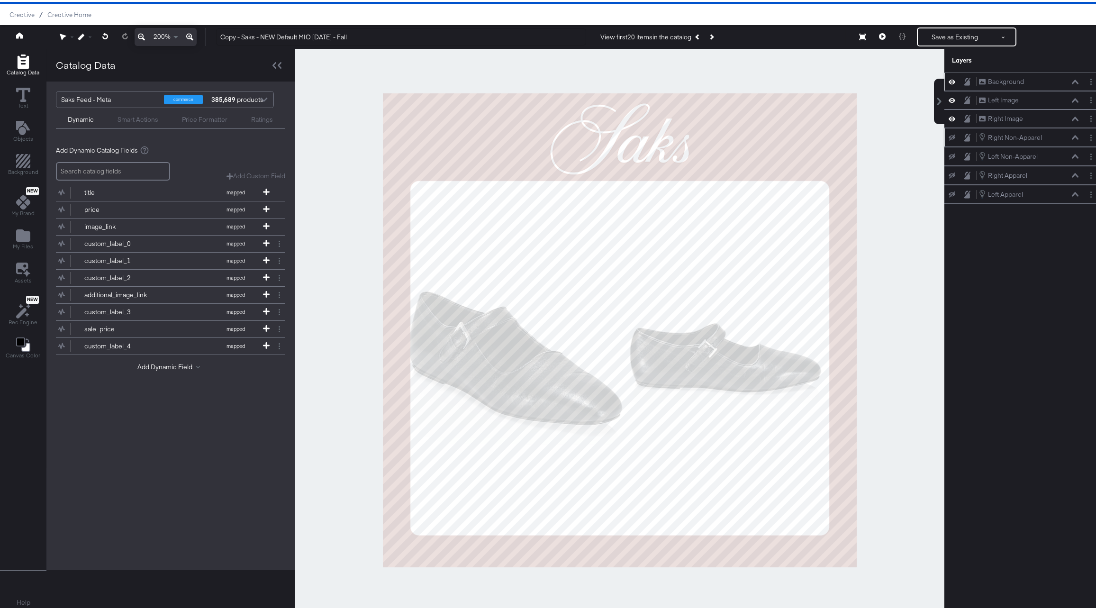
click at [949, 135] on icon at bounding box center [952, 136] width 7 height 6
click at [949, 135] on icon at bounding box center [952, 136] width 7 height 8
click at [174, 37] on span at bounding box center [177, 35] width 12 height 17
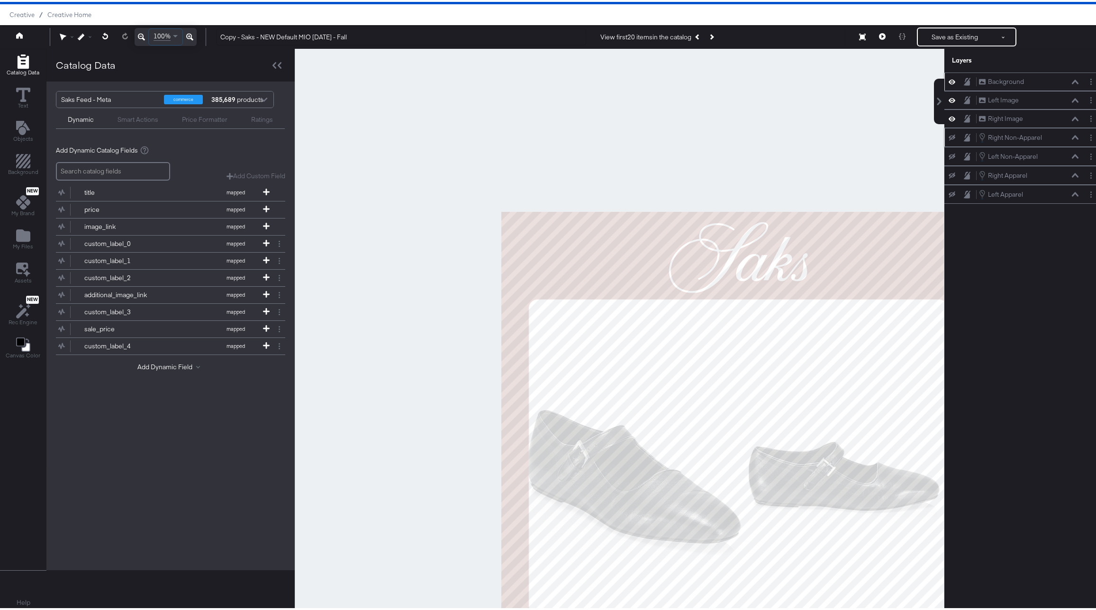
scroll to position [1, 0]
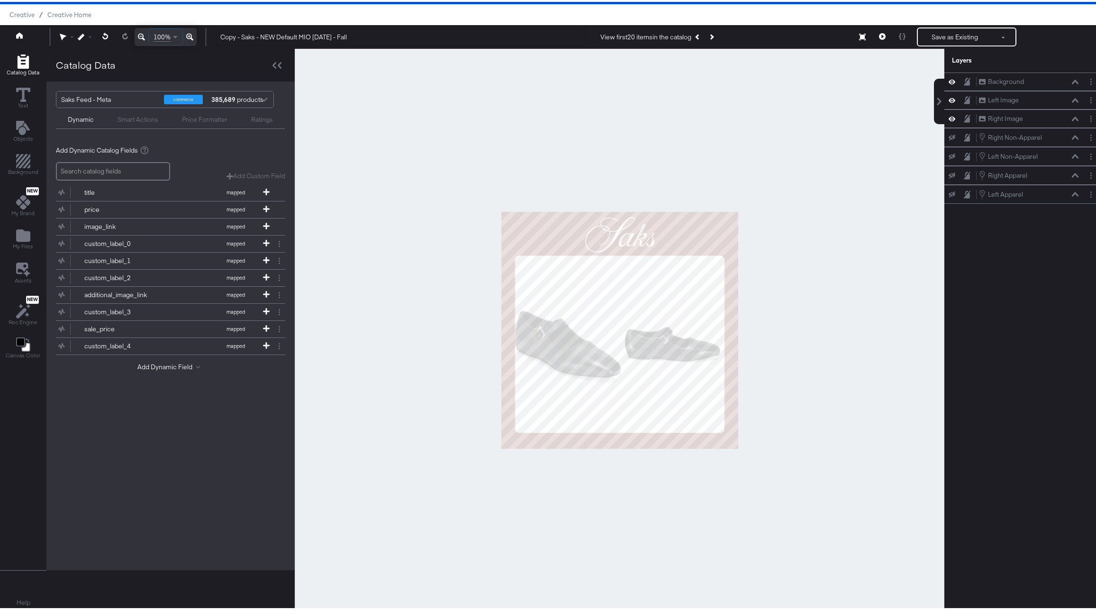
scroll to position [1, 0]
click at [949, 173] on icon at bounding box center [952, 174] width 7 height 6
click at [949, 173] on icon at bounding box center [952, 174] width 7 height 8
click at [949, 97] on icon at bounding box center [952, 98] width 7 height 8
click at [949, 115] on icon at bounding box center [952, 117] width 7 height 8
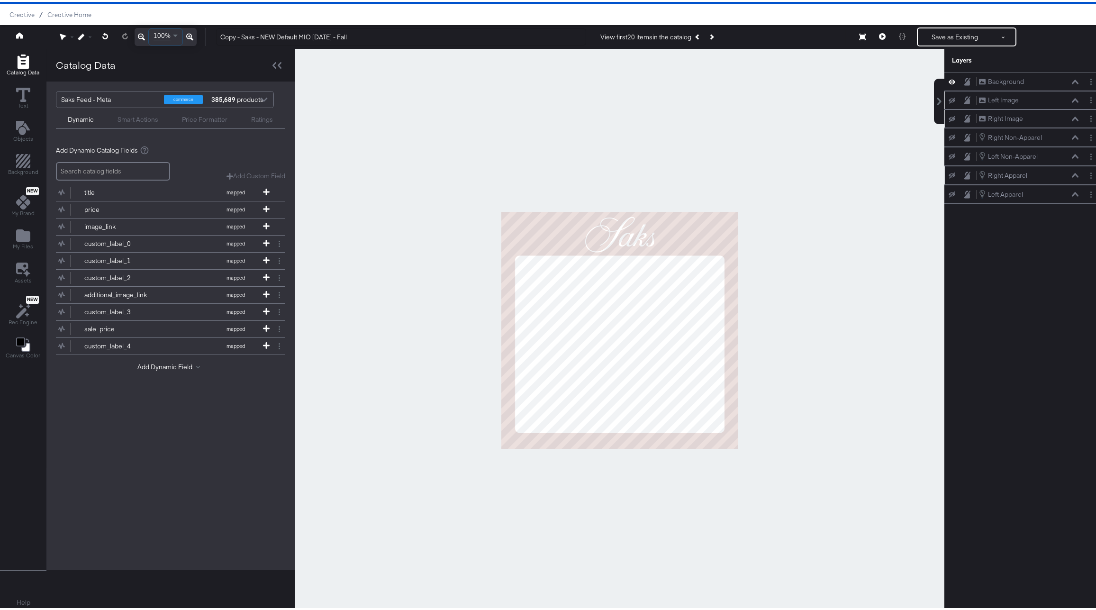
click at [949, 174] on icon at bounding box center [952, 174] width 7 height 6
click at [949, 194] on icon at bounding box center [952, 193] width 7 height 6
click at [878, 41] on button at bounding box center [883, 35] width 20 height 19
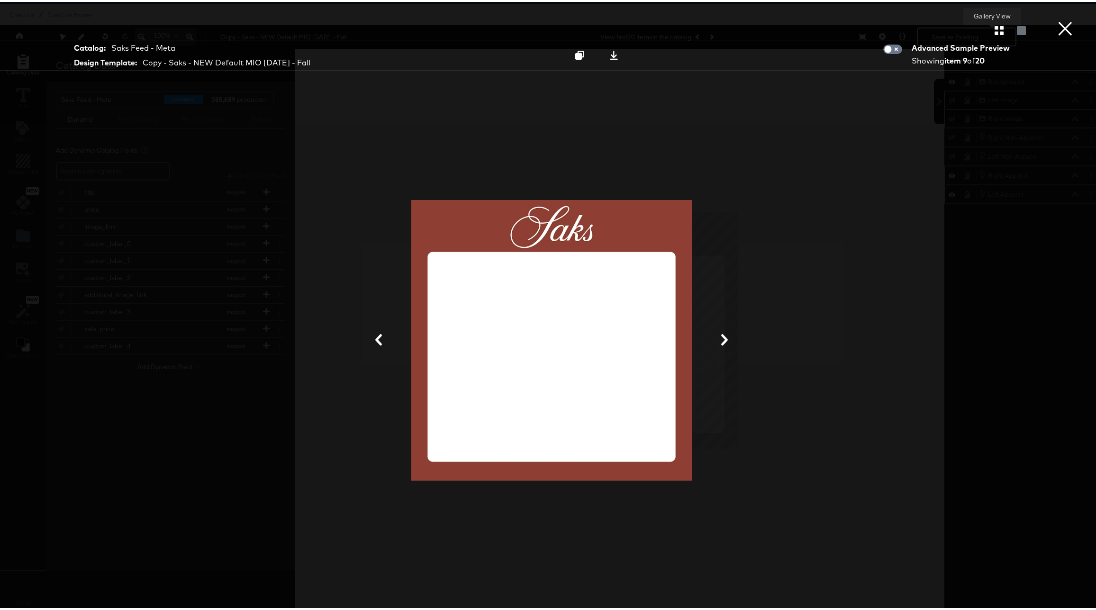
click at [996, 31] on icon "button" at bounding box center [999, 28] width 9 height 9
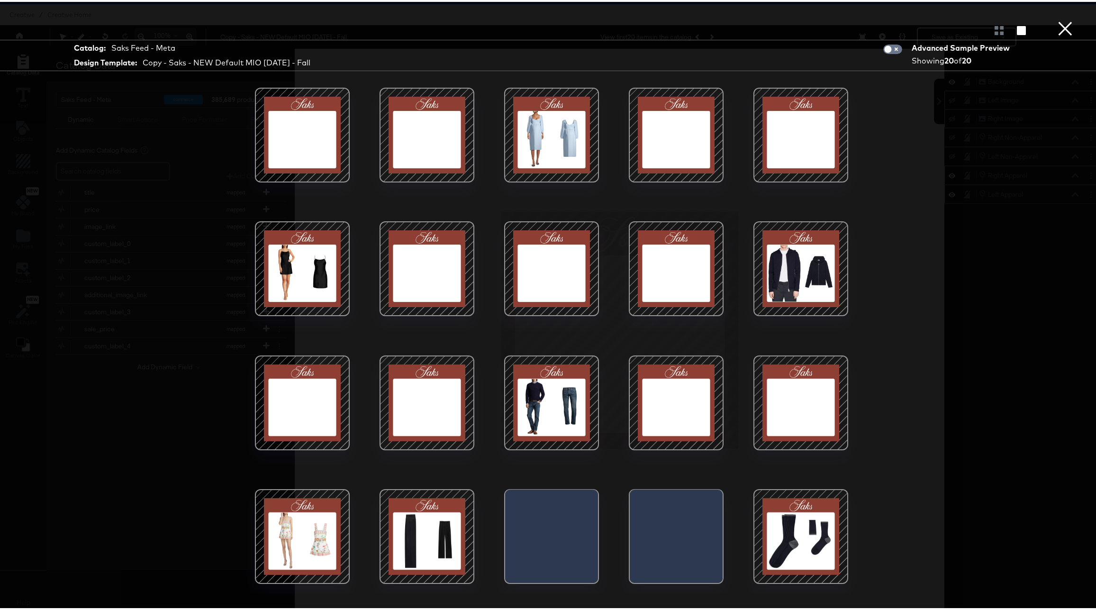
click at [560, 388] on div at bounding box center [551, 401] width 81 height 81
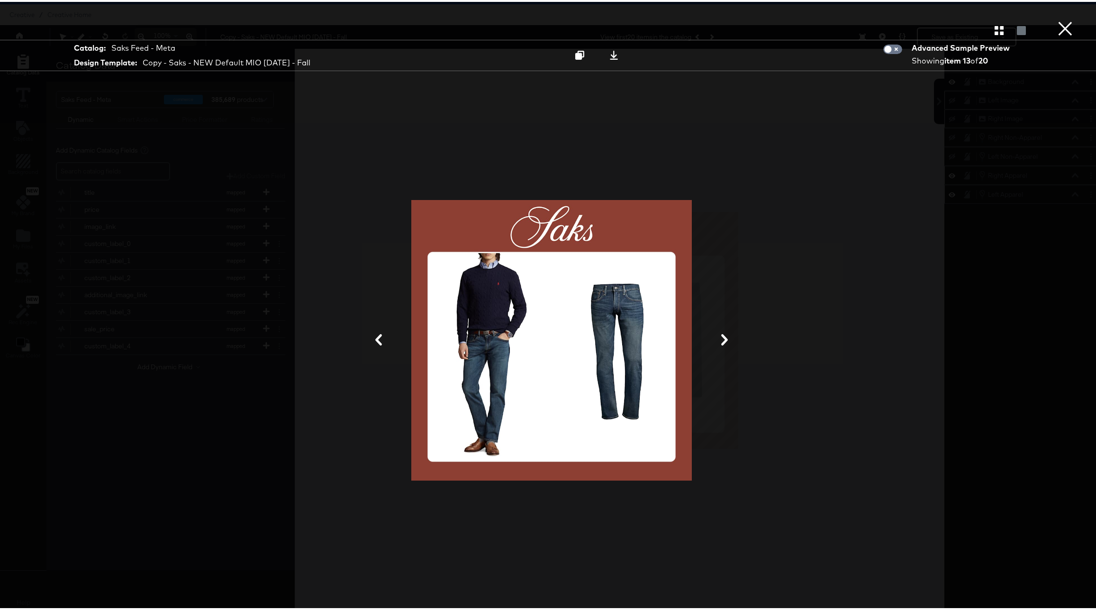
click at [1056, 19] on button "×" at bounding box center [1065, 9] width 19 height 19
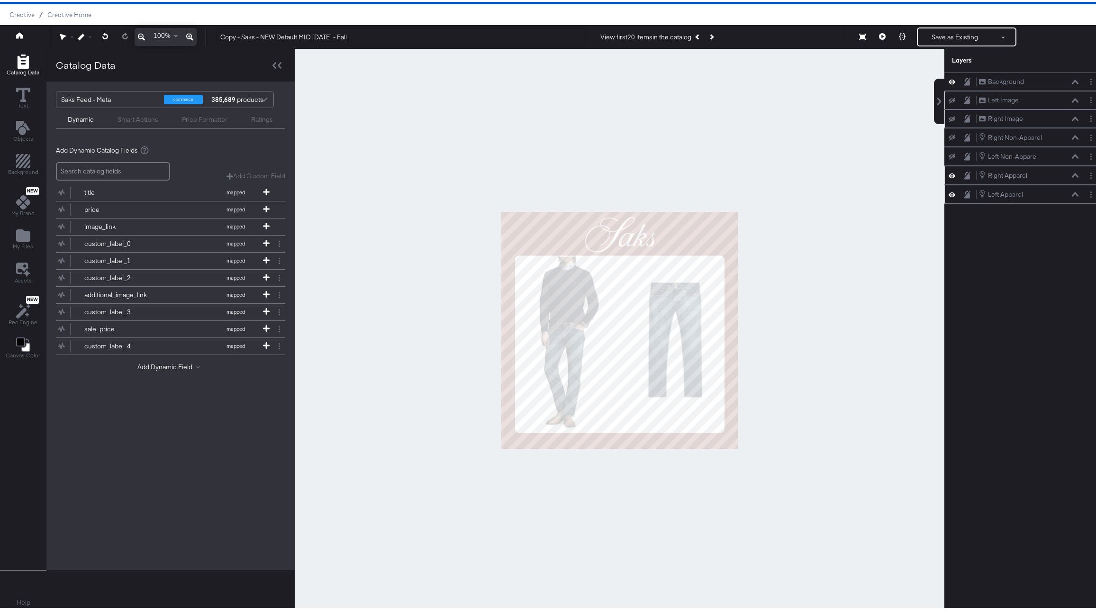
click at [949, 175] on icon at bounding box center [952, 174] width 7 height 8
click at [949, 191] on icon at bounding box center [952, 193] width 7 height 8
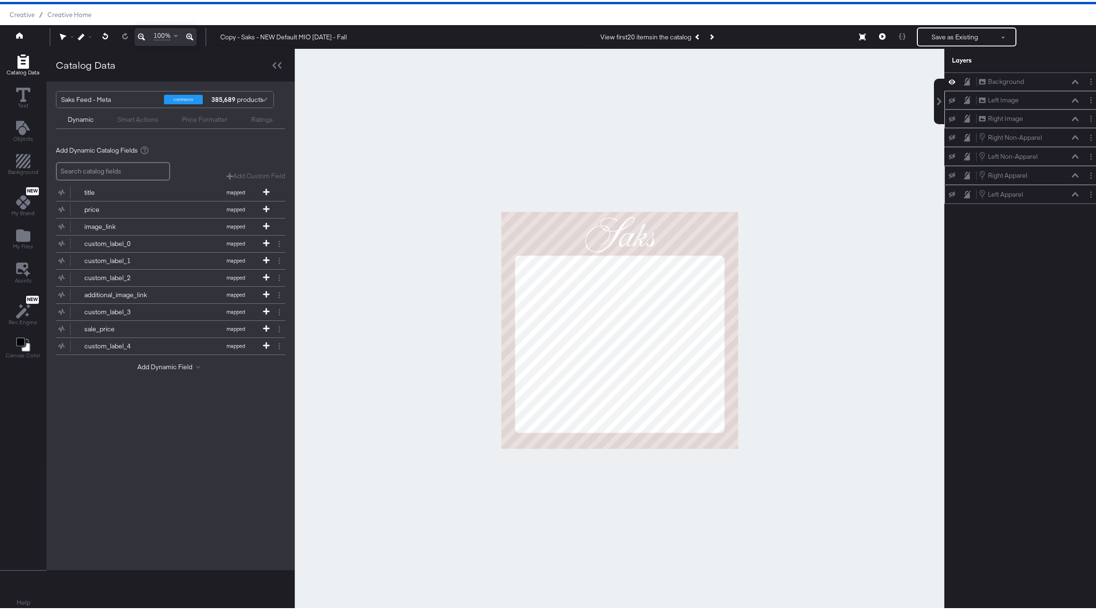
click at [949, 96] on icon at bounding box center [952, 99] width 7 height 6
click at [949, 118] on icon at bounding box center [952, 117] width 7 height 6
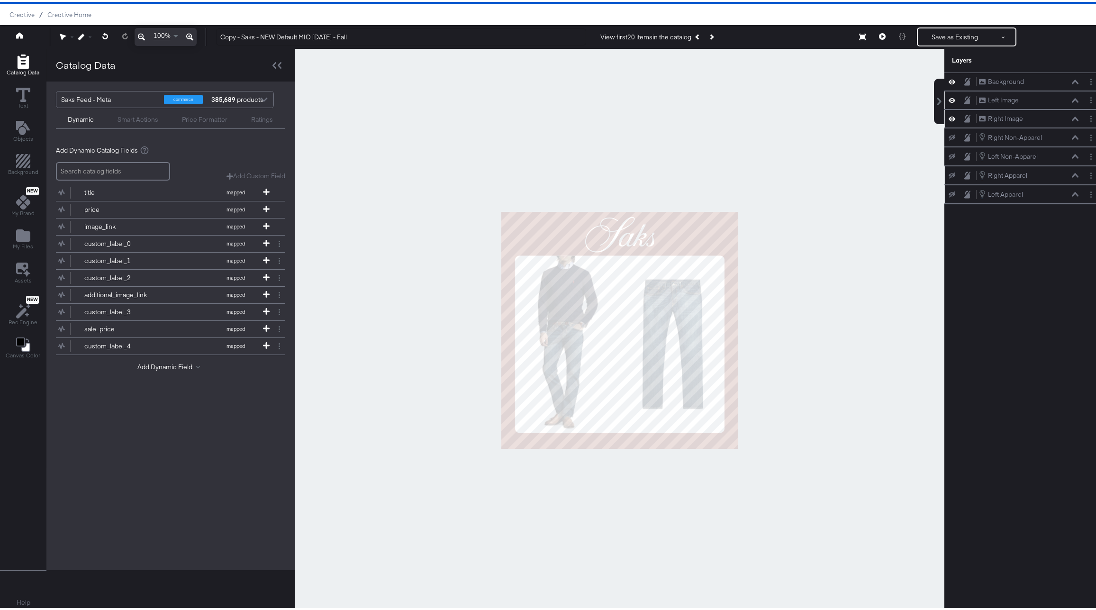
click at [949, 118] on icon at bounding box center [952, 117] width 7 height 8
click at [949, 99] on icon at bounding box center [952, 98] width 7 height 5
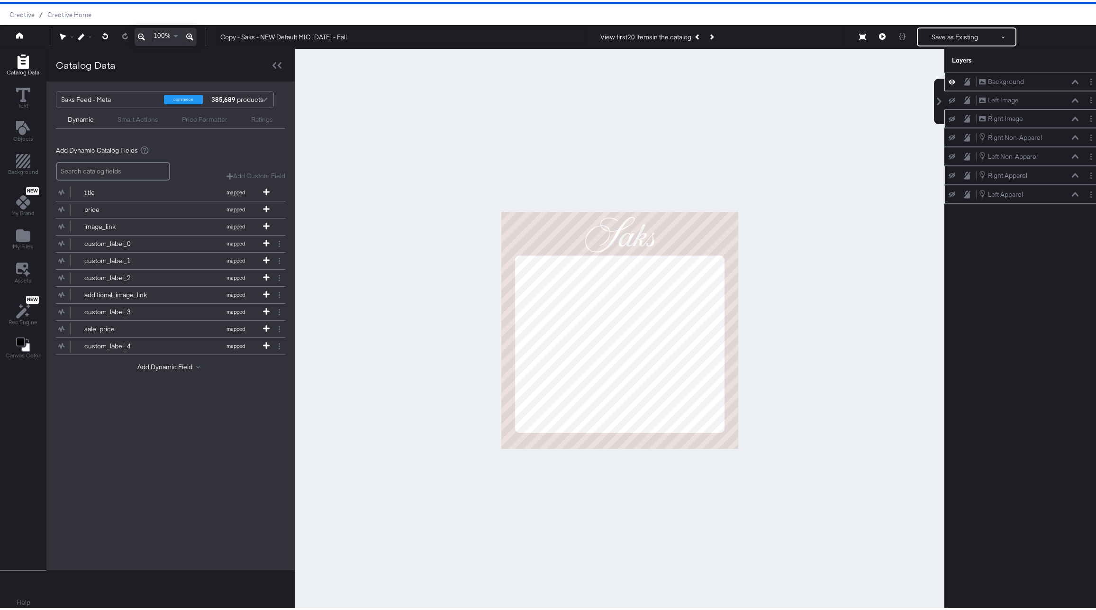
drag, startPoint x: 996, startPoint y: 97, endPoint x: 995, endPoint y: 72, distance: 25.6
click at [995, 72] on div "Background Background Left Image Left Image Right Image Right Image Right Non-A…" at bounding box center [1024, 136] width 159 height 131
drag, startPoint x: 1000, startPoint y: 82, endPoint x: 1005, endPoint y: 111, distance: 29.8
click at [1005, 111] on div "Background Background Left Image Left Image Right Image Right Image Right Non-A…" at bounding box center [1024, 136] width 159 height 131
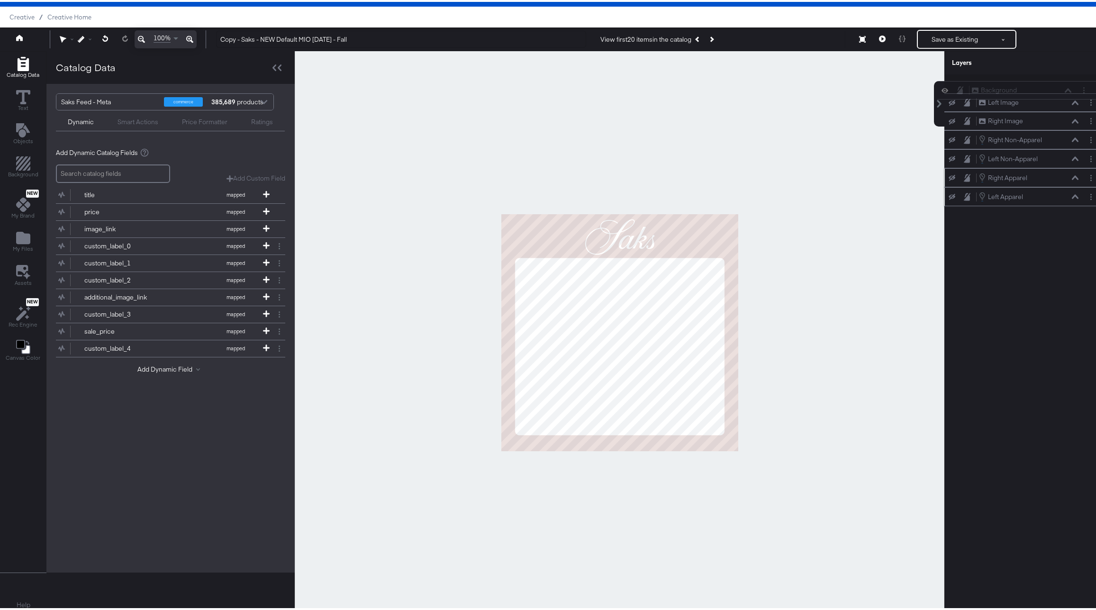
drag, startPoint x: 1019, startPoint y: 78, endPoint x: 1019, endPoint y: 94, distance: 16.1
click at [1019, 94] on div "Background Background Left Image Left Image Right Image Right Image Right Non-A…" at bounding box center [1024, 138] width 159 height 131
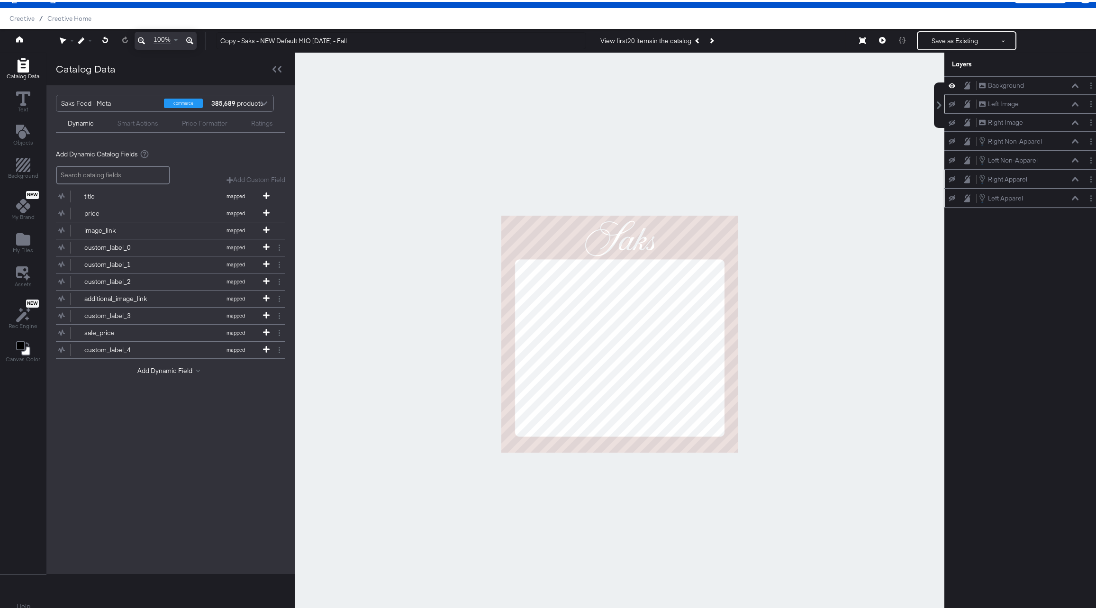
click at [1019, 97] on div "Background Background Left Image Left Image Right Image Right Image Right Non-A…" at bounding box center [1024, 139] width 159 height 131
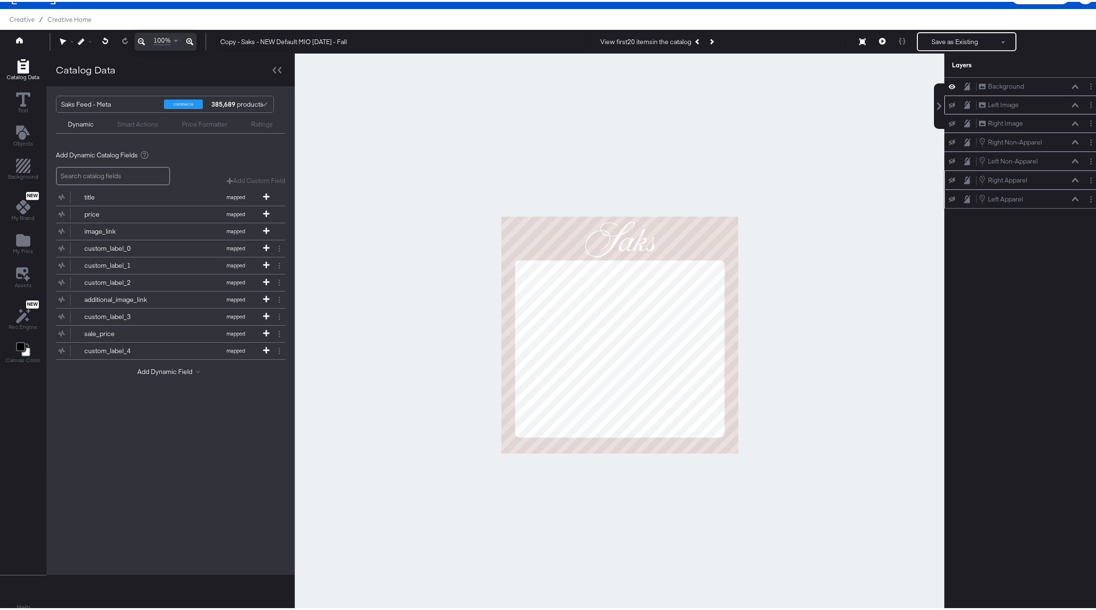
drag, startPoint x: 1004, startPoint y: 86, endPoint x: 1008, endPoint y: 93, distance: 8.1
click at [1007, 94] on div "Background Background Left Image Left Image Right Image Right Image Right Non-A…" at bounding box center [1024, 140] width 159 height 131
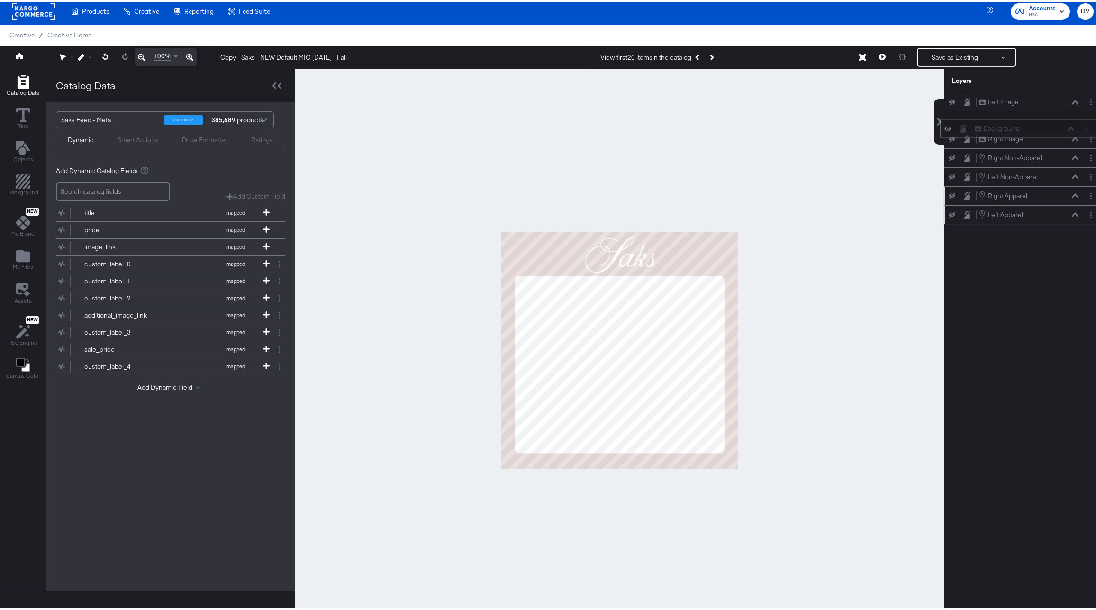
scroll to position [1, 0]
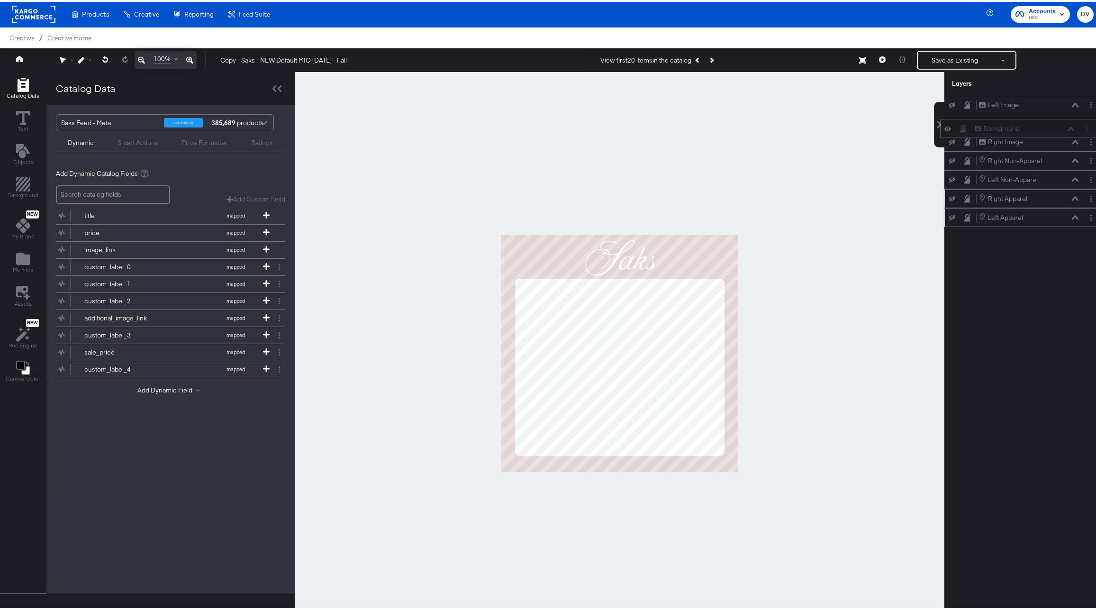
drag, startPoint x: 1022, startPoint y: 84, endPoint x: 1024, endPoint y: 131, distance: 46.5
click at [1024, 131] on div "Background Background" at bounding box center [1025, 127] width 100 height 10
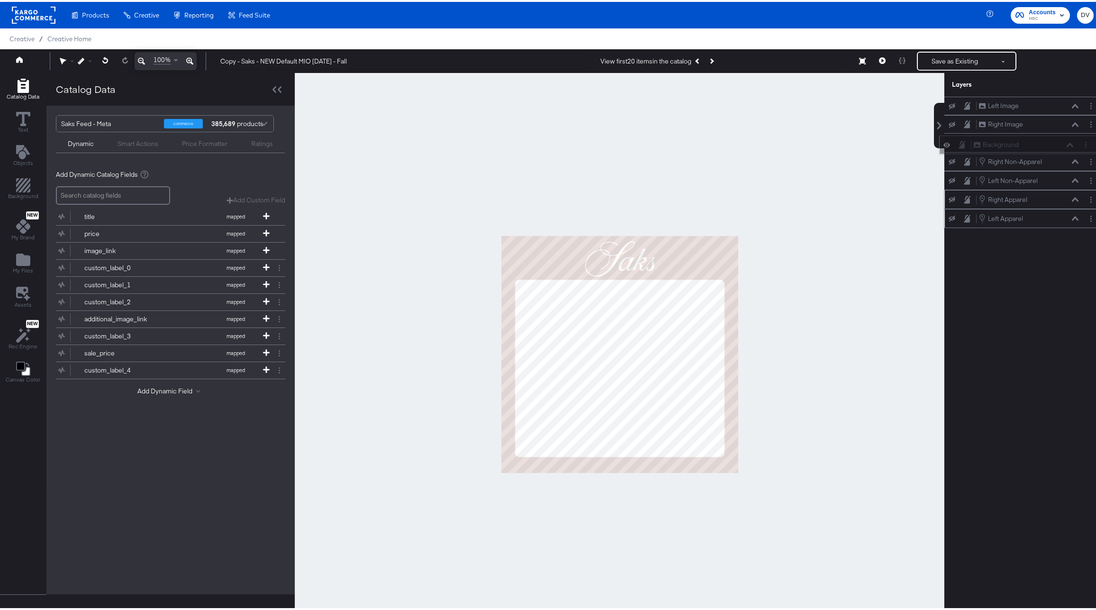
drag, startPoint x: 1023, startPoint y: 126, endPoint x: 1023, endPoint y: 144, distance: 17.5
click at [1023, 144] on div "Background Background" at bounding box center [1024, 143] width 100 height 10
click at [949, 106] on icon at bounding box center [952, 104] width 7 height 6
click at [949, 124] on icon at bounding box center [952, 123] width 7 height 6
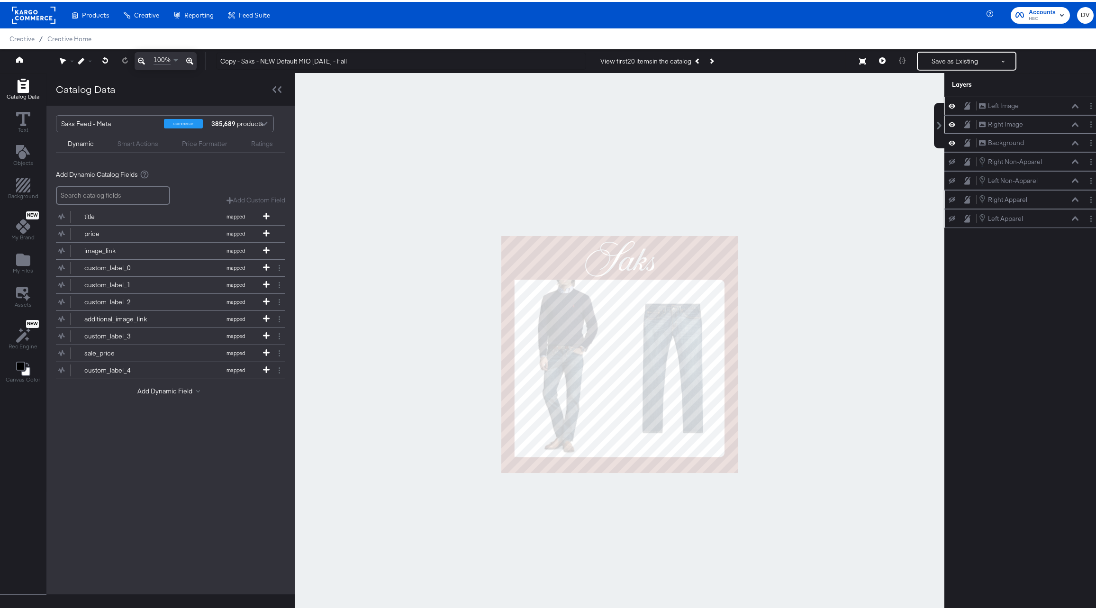
click at [187, 62] on icon at bounding box center [189, 59] width 7 height 11
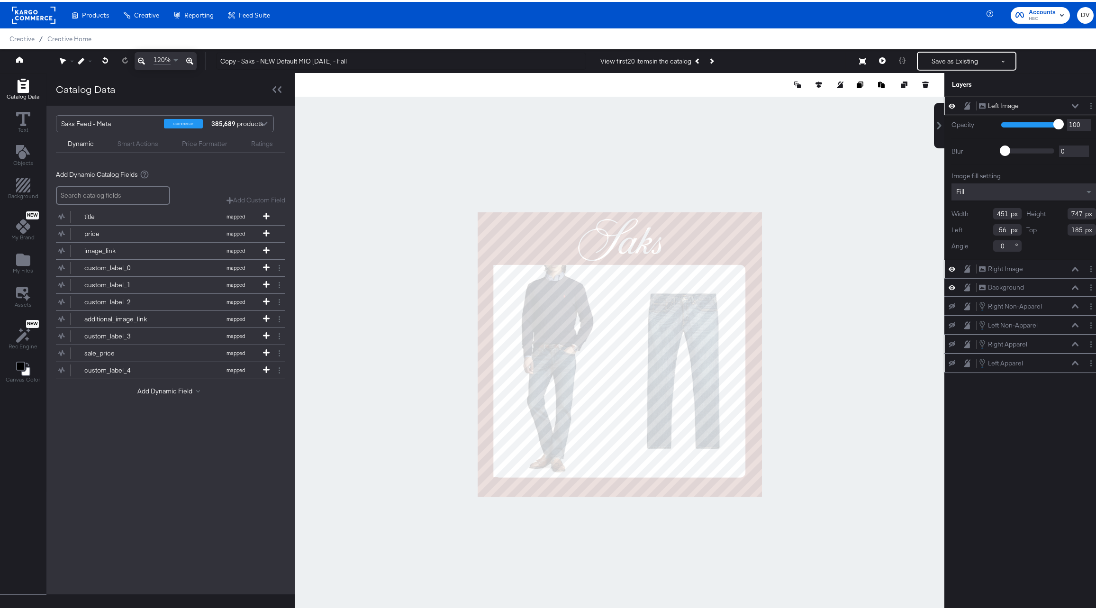
click at [430, 362] on div at bounding box center [620, 352] width 650 height 563
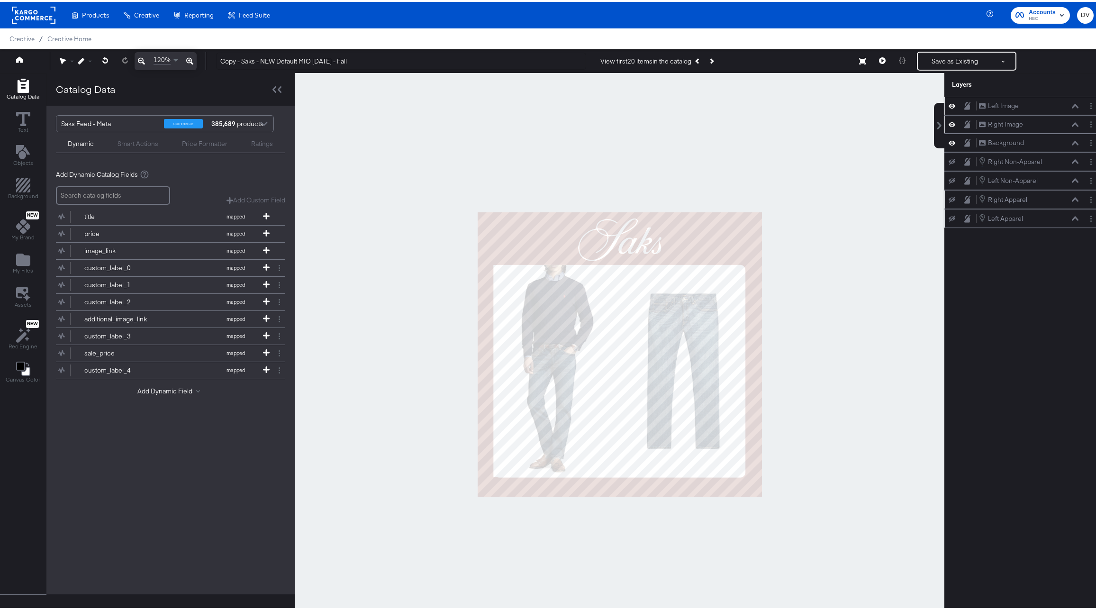
click at [191, 59] on icon at bounding box center [189, 59] width 7 height 11
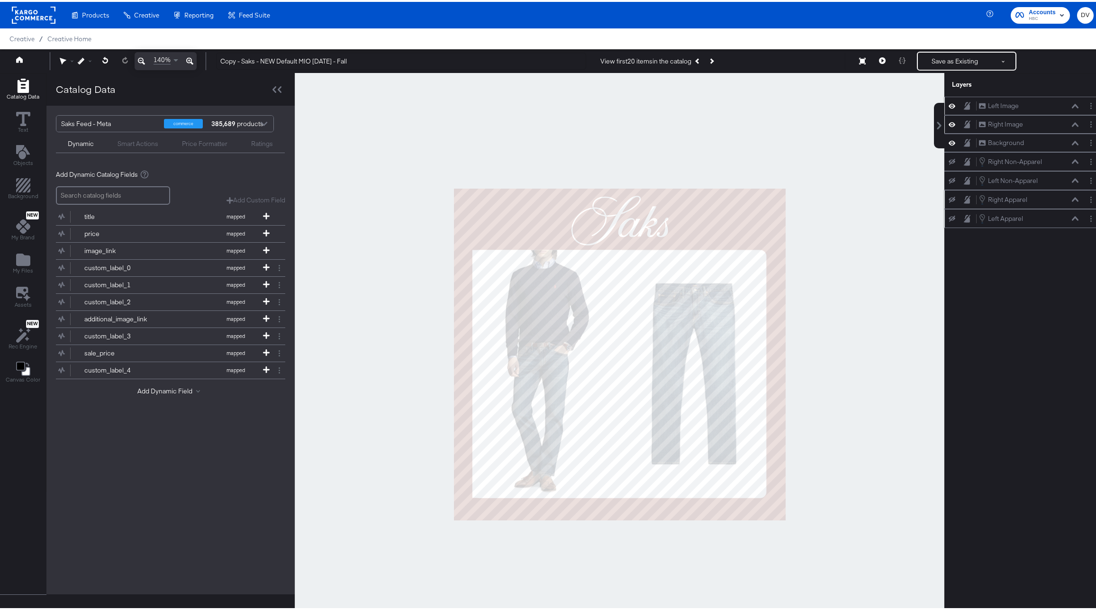
click at [191, 59] on icon at bounding box center [189, 59] width 7 height 7
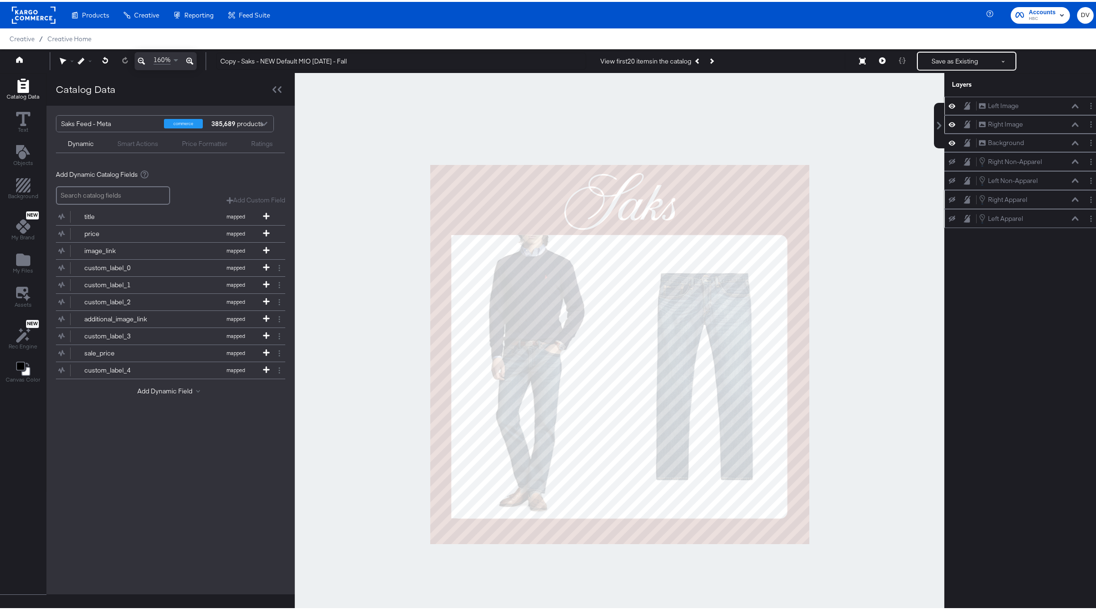
click at [191, 59] on icon at bounding box center [189, 59] width 7 height 7
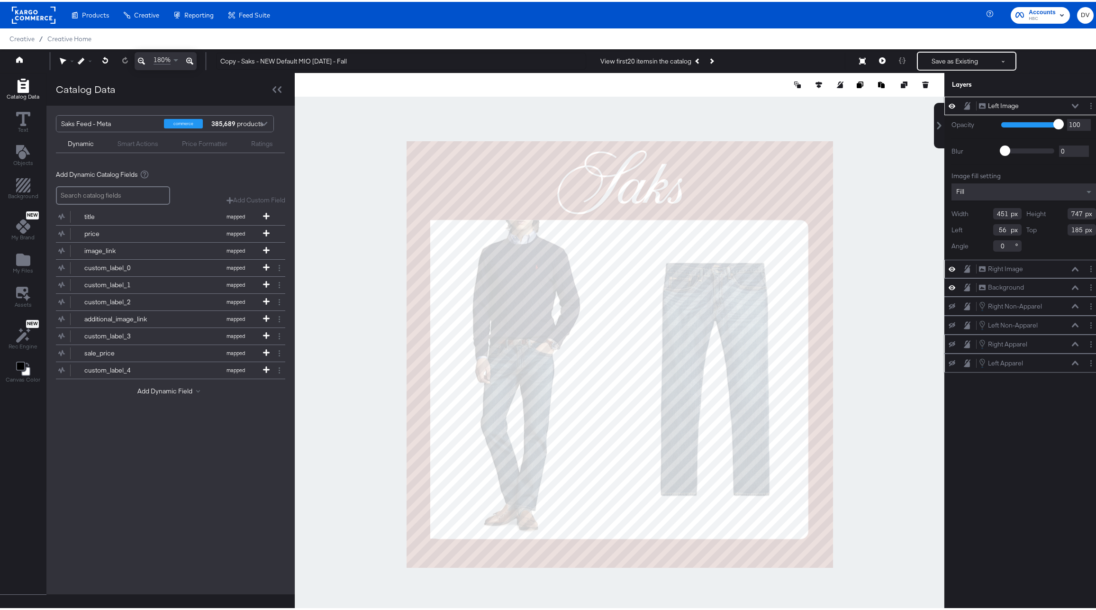
click at [1071, 227] on input "185" at bounding box center [1082, 227] width 28 height 11
type input "184"
click at [1068, 215] on input "747" at bounding box center [1082, 211] width 28 height 11
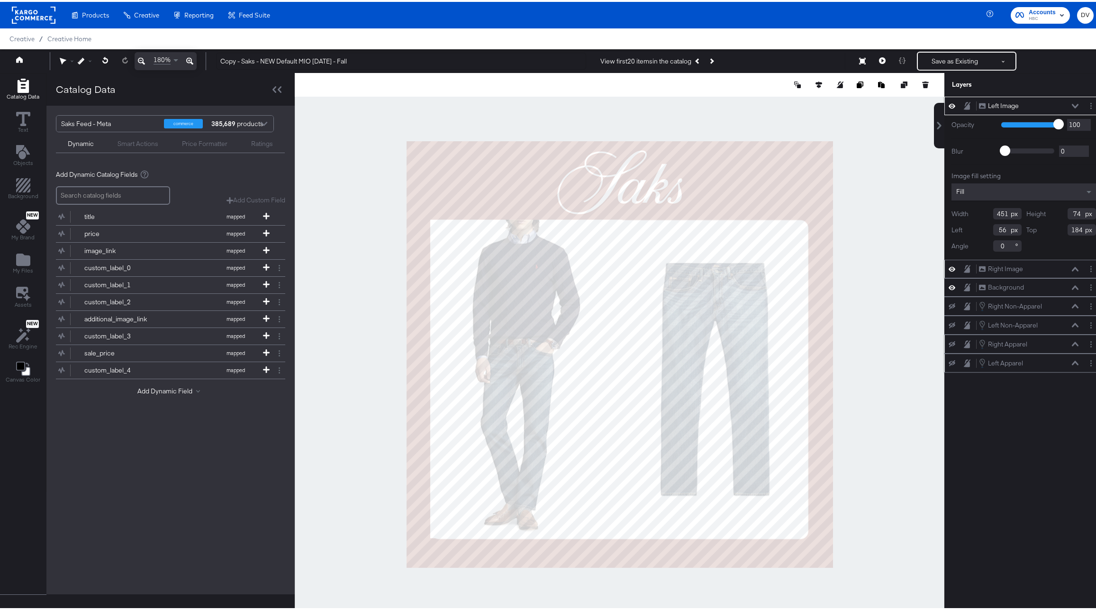
type input "748"
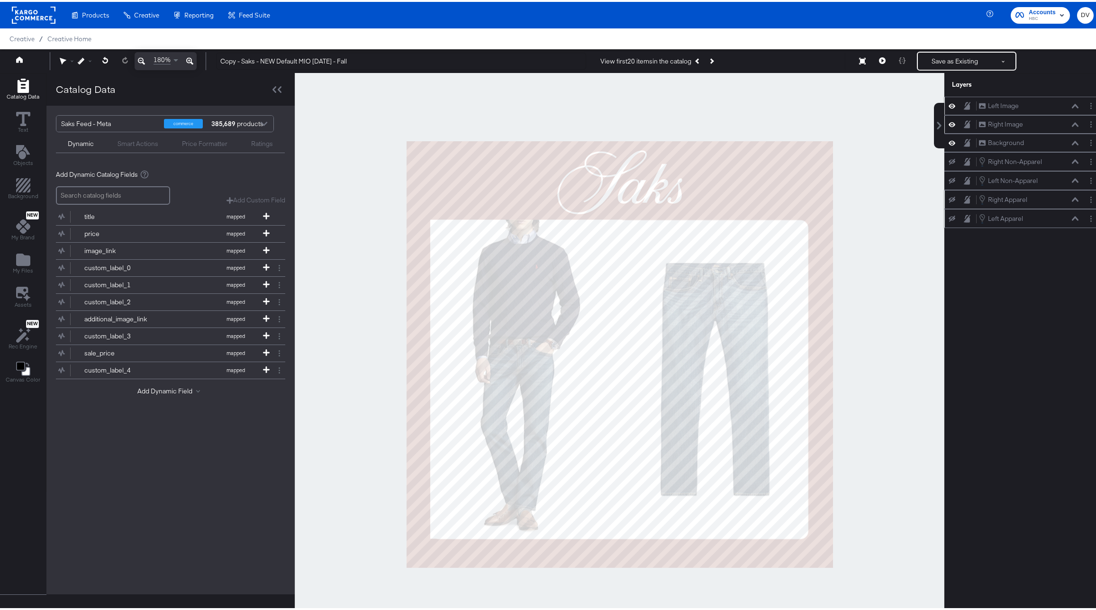
click at [872, 335] on div at bounding box center [620, 352] width 650 height 563
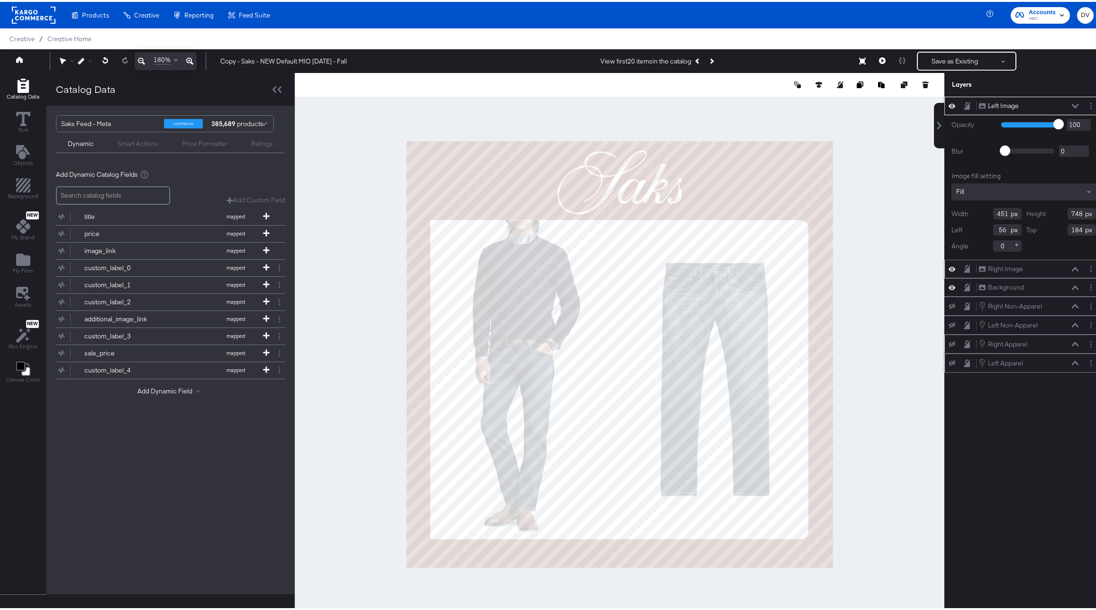
type input "185"
click at [908, 403] on div at bounding box center [620, 352] width 650 height 563
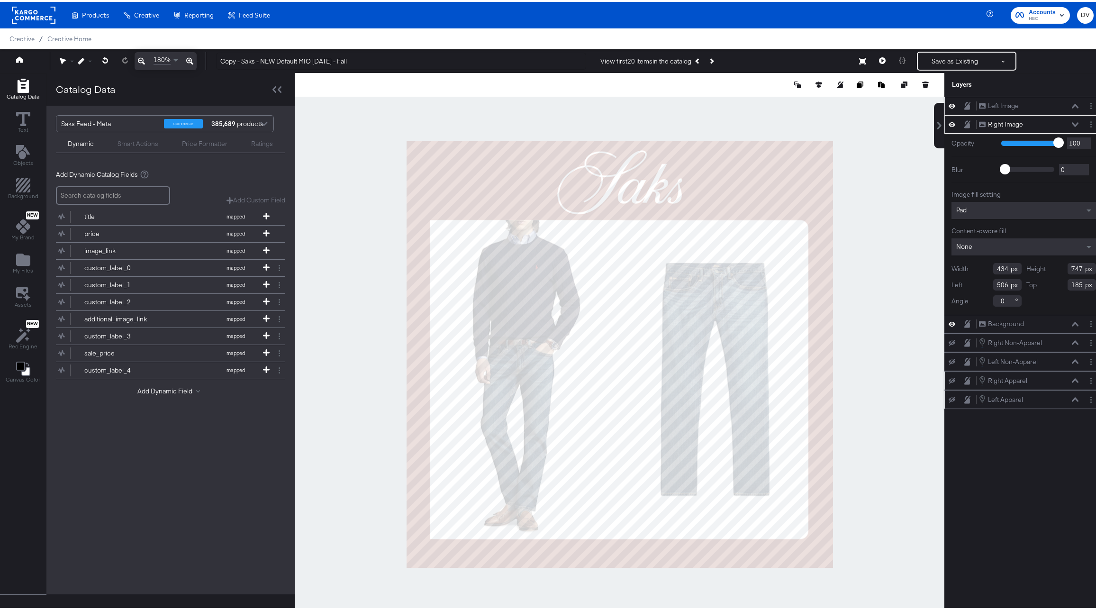
click at [1068, 273] on input "747" at bounding box center [1082, 266] width 28 height 11
type input "748"
click at [864, 311] on div at bounding box center [620, 352] width 650 height 563
click at [929, 308] on div at bounding box center [620, 352] width 650 height 563
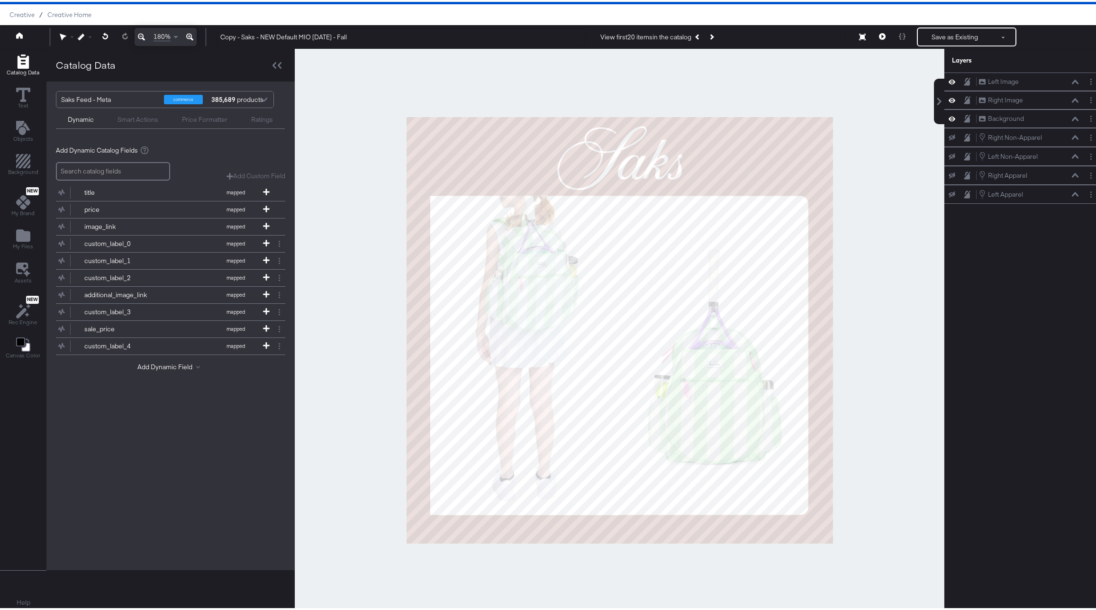
scroll to position [1, 0]
click at [949, 102] on icon at bounding box center [952, 98] width 7 height 8
click at [949, 114] on icon at bounding box center [952, 117] width 7 height 8
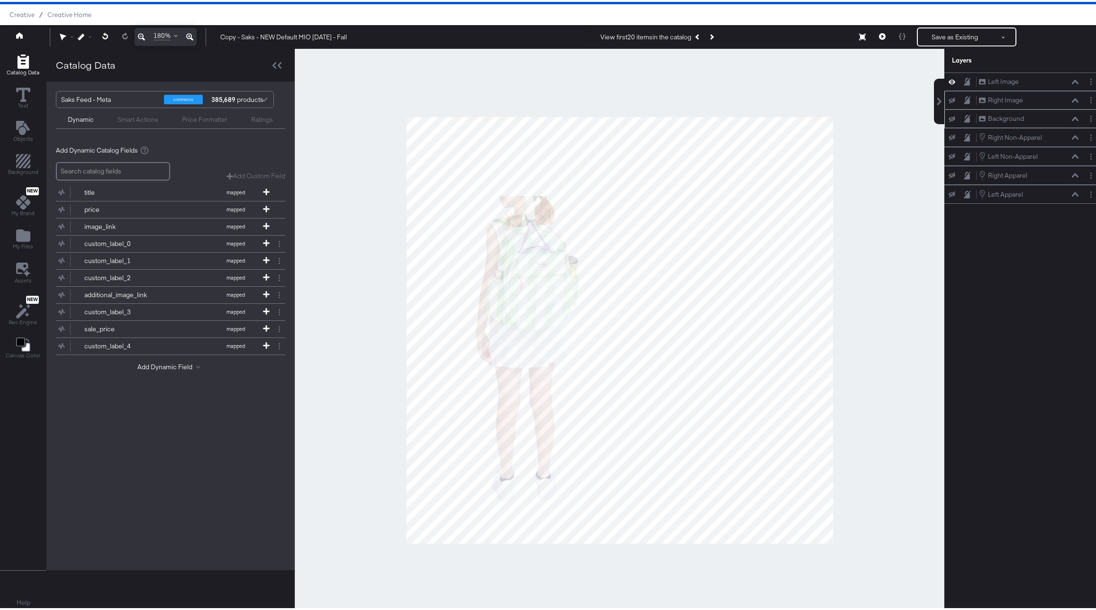
click at [949, 114] on icon at bounding box center [952, 117] width 7 height 6
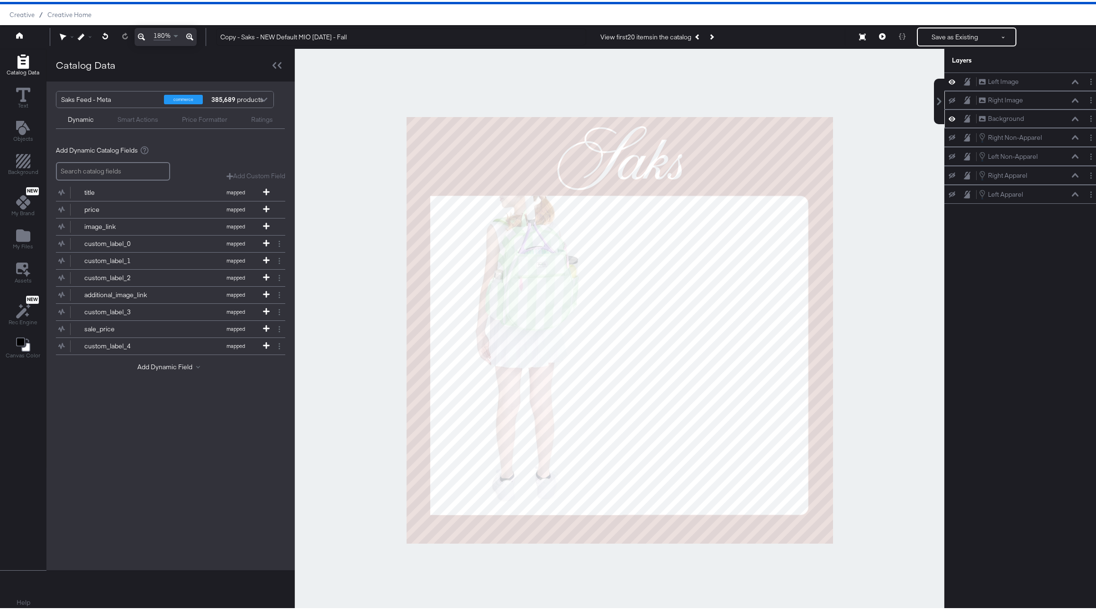
click at [949, 99] on icon at bounding box center [952, 99] width 7 height 6
click at [949, 99] on icon at bounding box center [952, 98] width 7 height 8
click at [949, 81] on icon at bounding box center [952, 80] width 7 height 8
click at [949, 137] on icon at bounding box center [952, 136] width 7 height 6
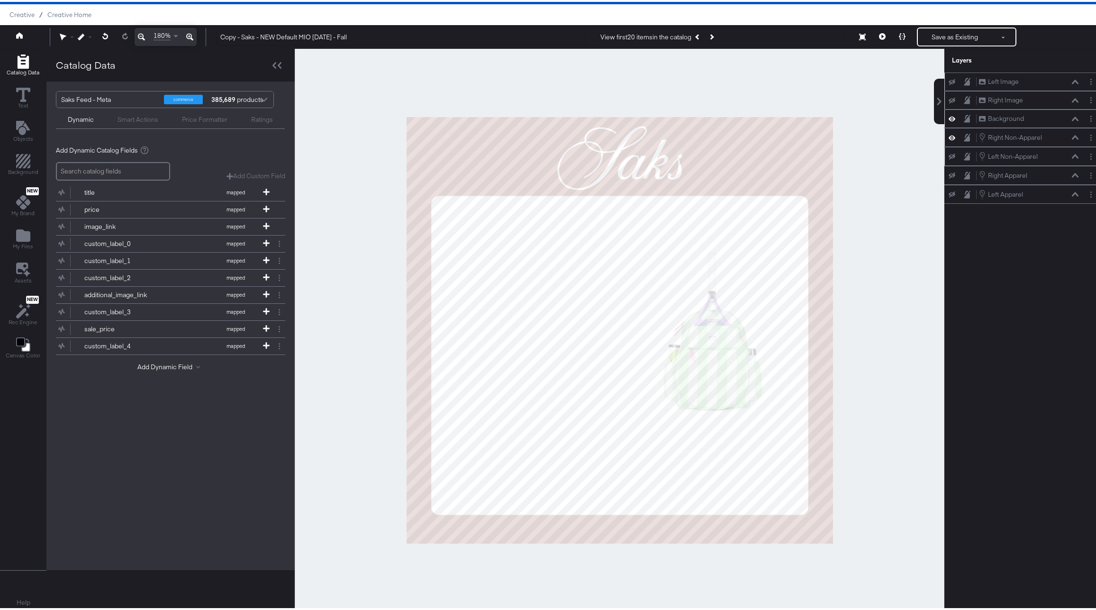
click at [949, 154] on icon at bounding box center [952, 155] width 7 height 6
click at [879, 34] on icon at bounding box center [882, 34] width 7 height 7
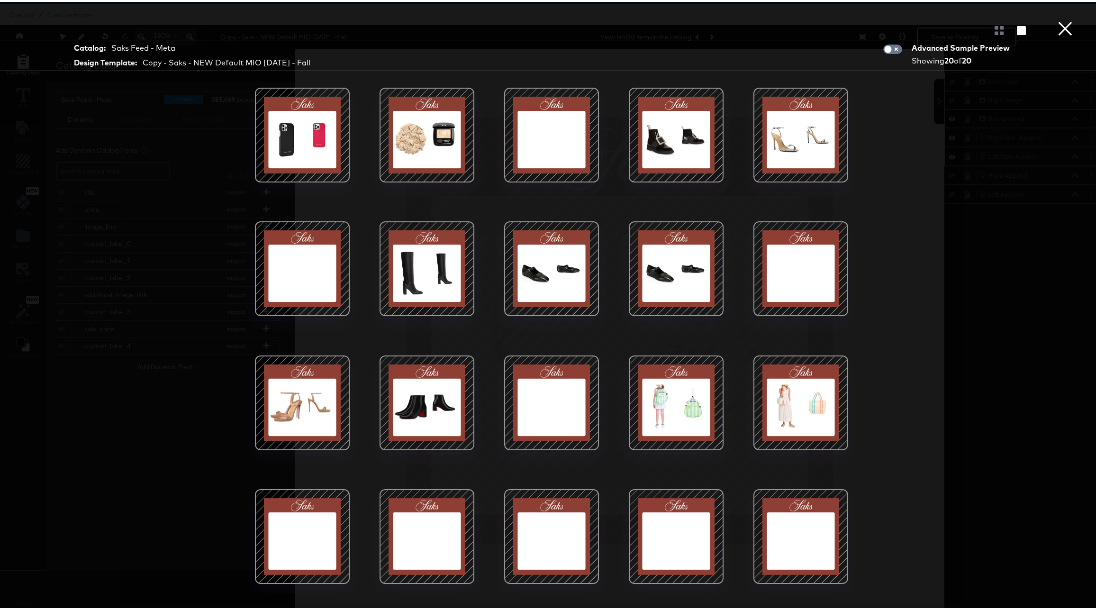
click at [315, 419] on div at bounding box center [302, 401] width 81 height 81
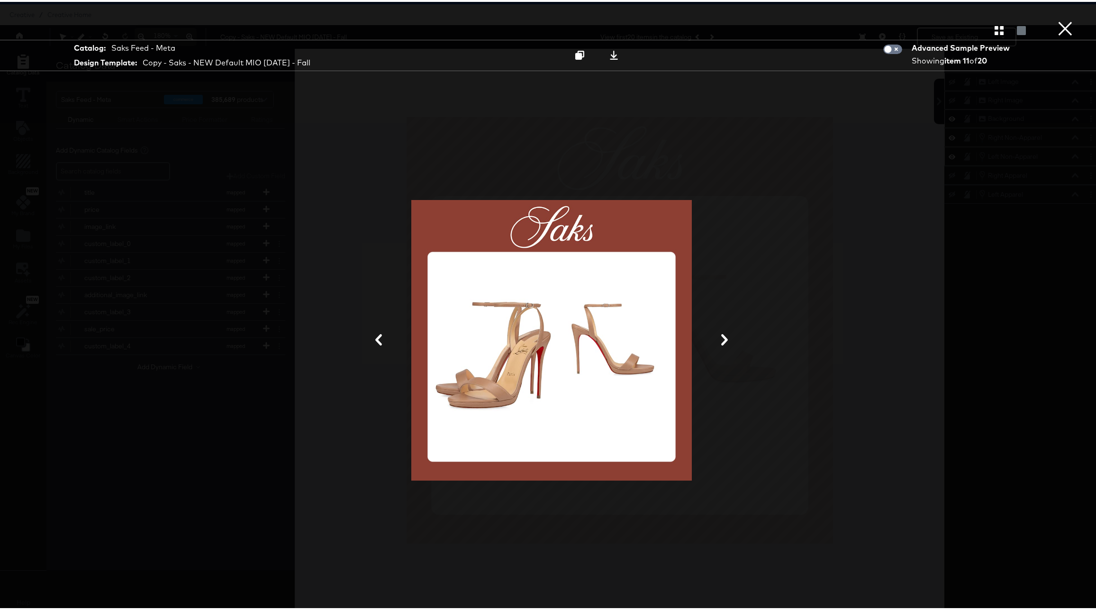
click at [1060, 19] on button "×" at bounding box center [1065, 9] width 19 height 19
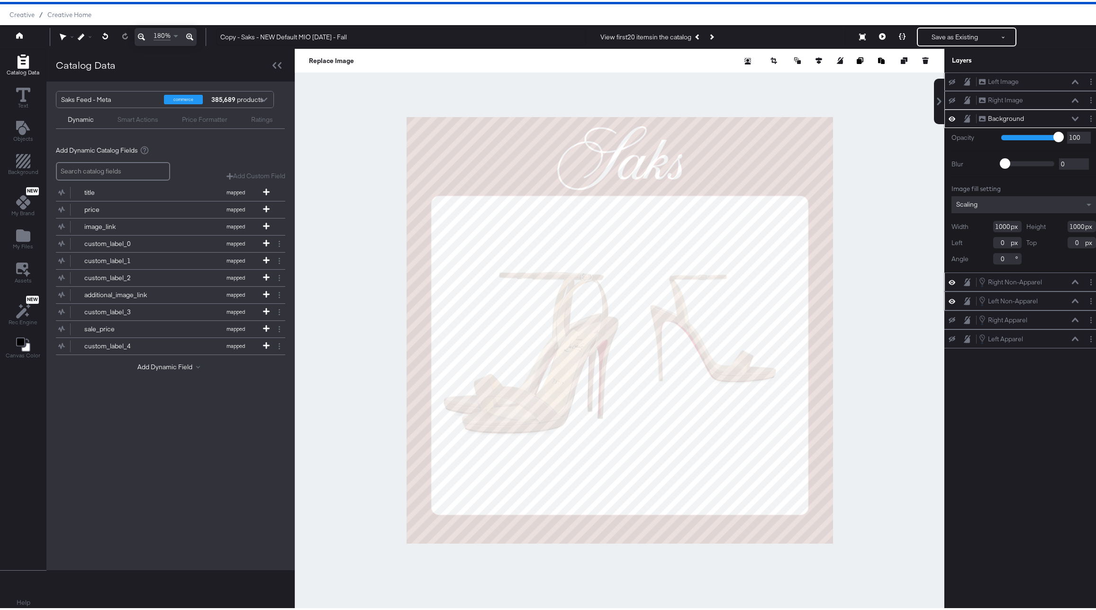
click at [1069, 114] on div "Background Background" at bounding box center [1029, 117] width 100 height 10
click at [1072, 117] on icon at bounding box center [1075, 117] width 7 height 4
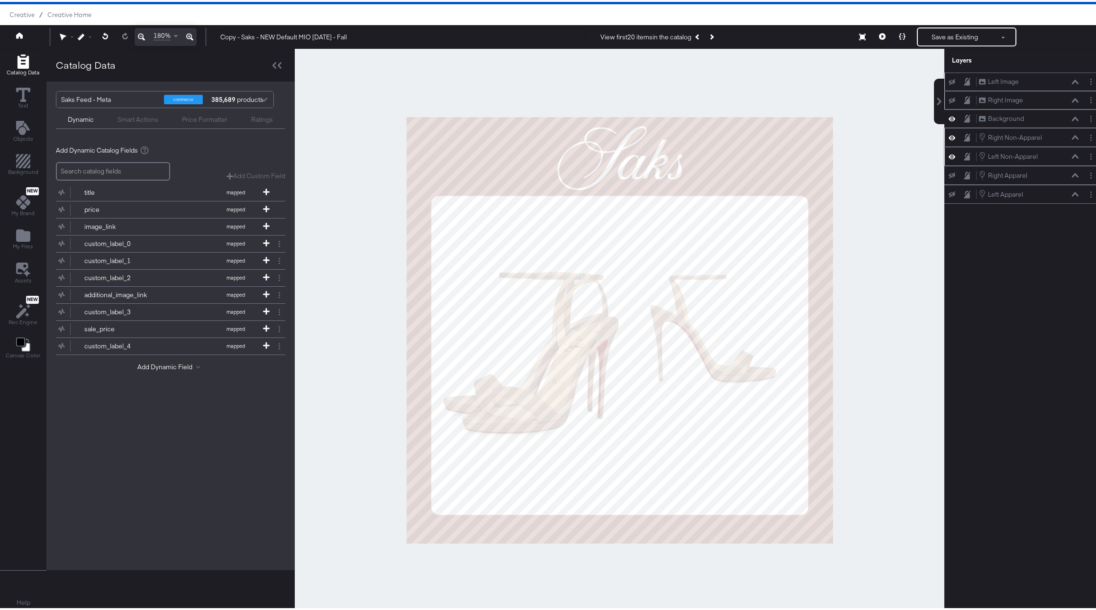
click at [1072, 137] on icon at bounding box center [1075, 135] width 7 height 5
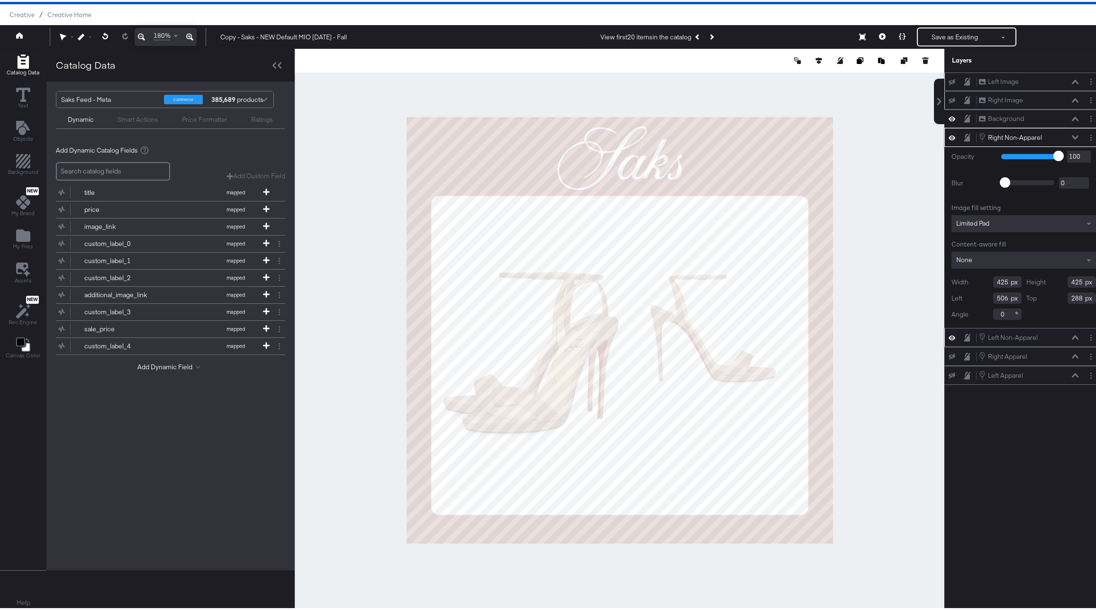
click at [1072, 137] on icon at bounding box center [1075, 135] width 7 height 5
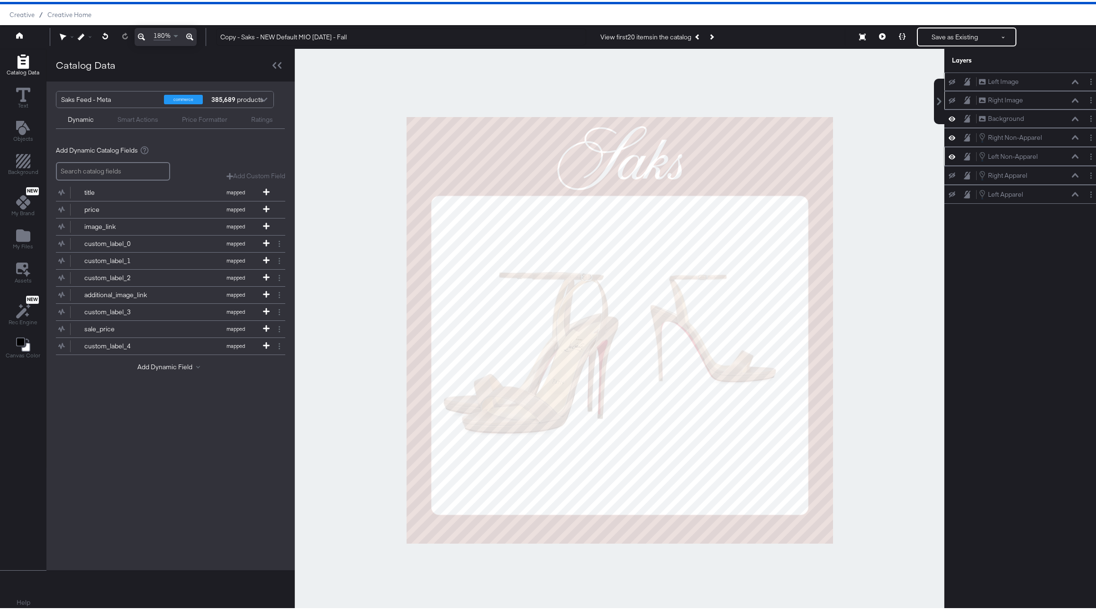
click at [1069, 152] on div "Left Non-Apparel Left Non-Apparel" at bounding box center [1029, 154] width 100 height 10
click at [1072, 153] on icon at bounding box center [1075, 154] width 7 height 5
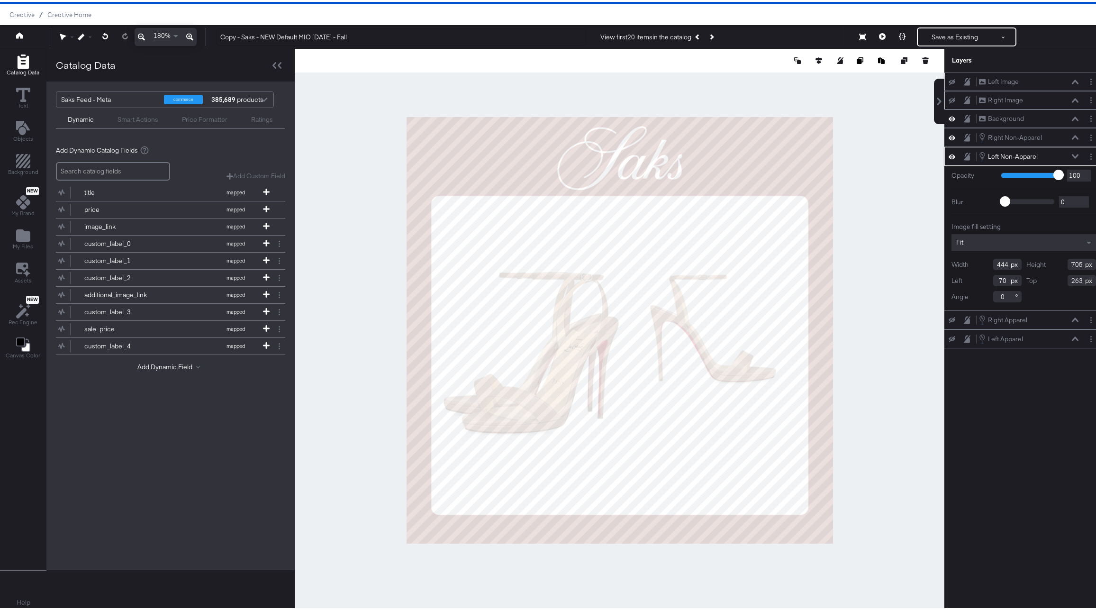
click at [1072, 153] on icon at bounding box center [1075, 154] width 7 height 5
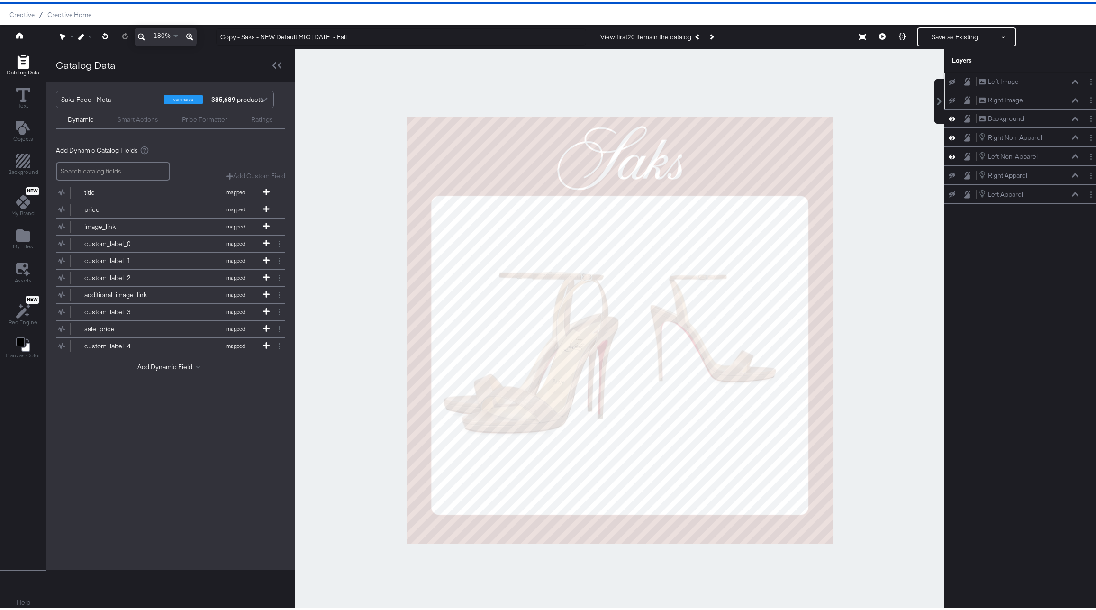
click at [1072, 79] on icon at bounding box center [1075, 80] width 7 height 5
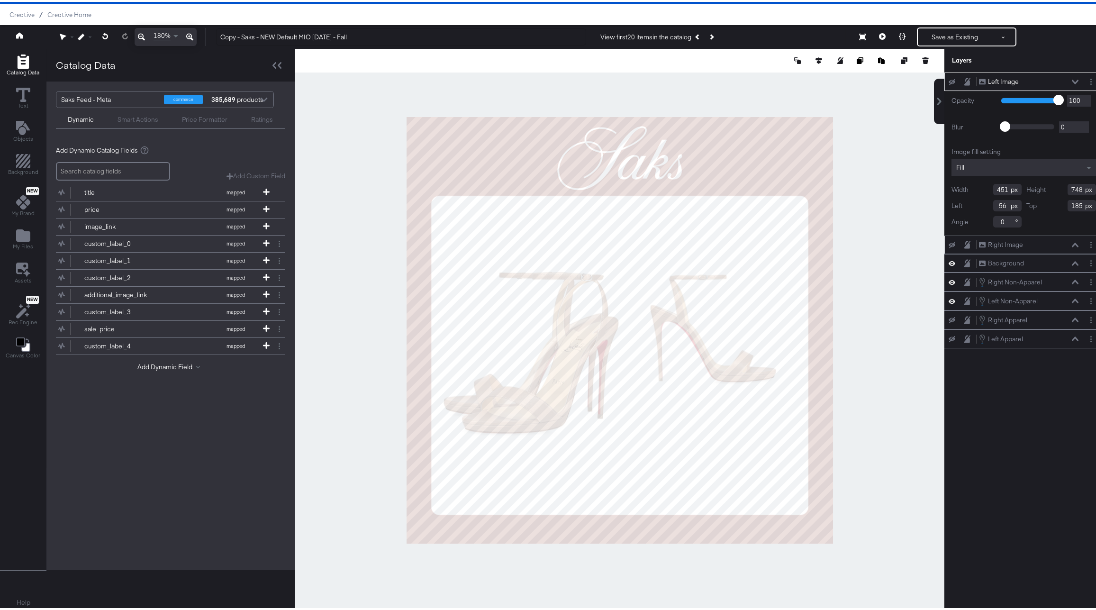
click at [1063, 77] on div "Left Image Left Image" at bounding box center [1029, 80] width 100 height 10
click at [1072, 77] on button at bounding box center [1076, 80] width 8 height 6
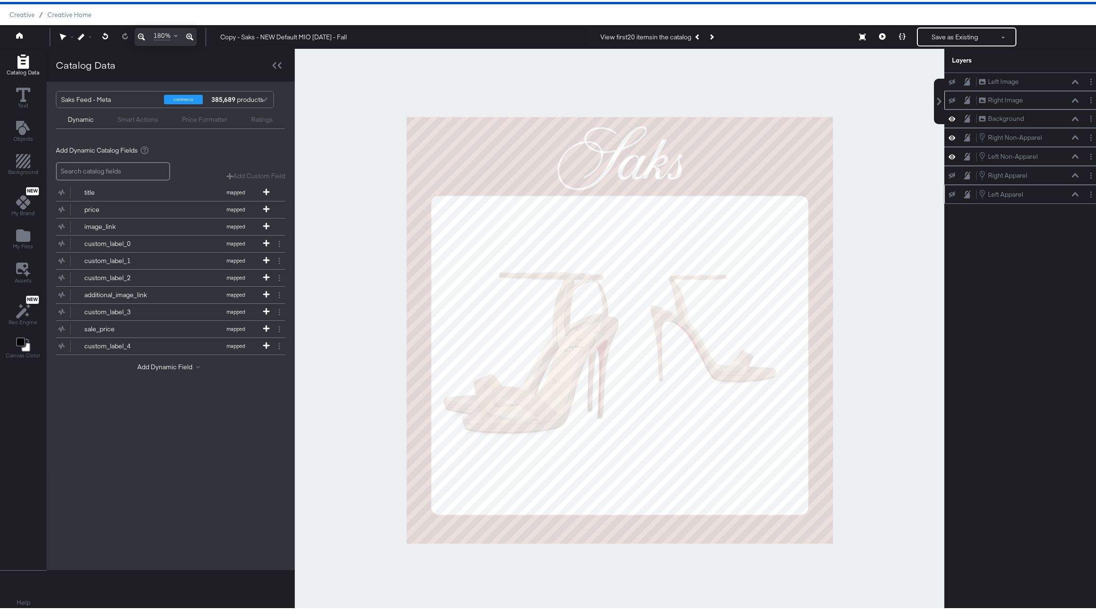
click at [1072, 191] on icon at bounding box center [1075, 192] width 7 height 4
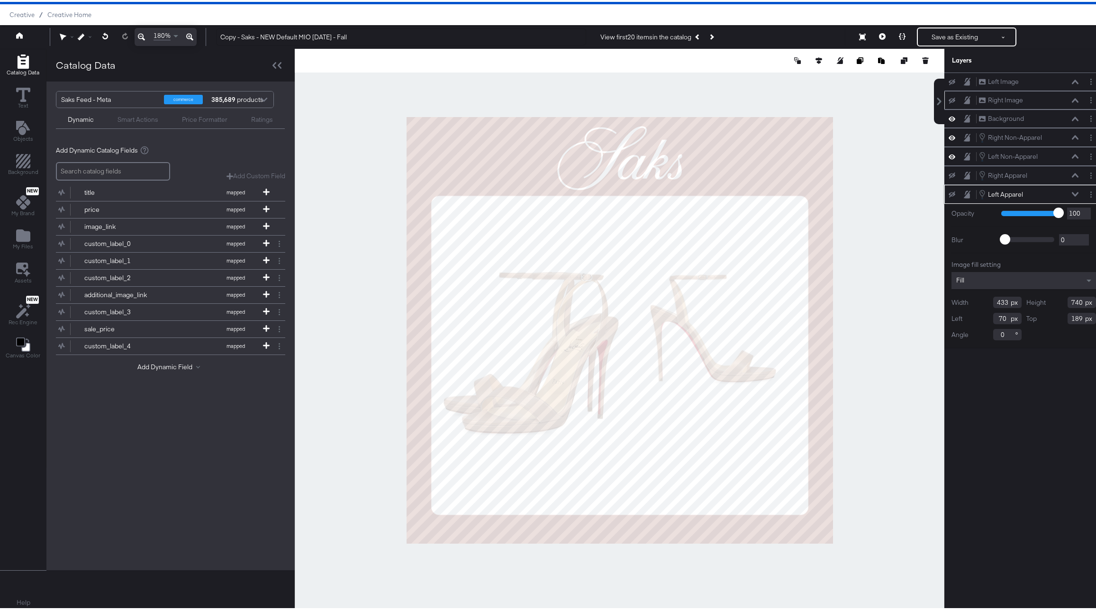
click at [994, 300] on input "433" at bounding box center [1008, 300] width 28 height 11
type input "451"
click at [1068, 303] on input "740" at bounding box center [1082, 300] width 28 height 11
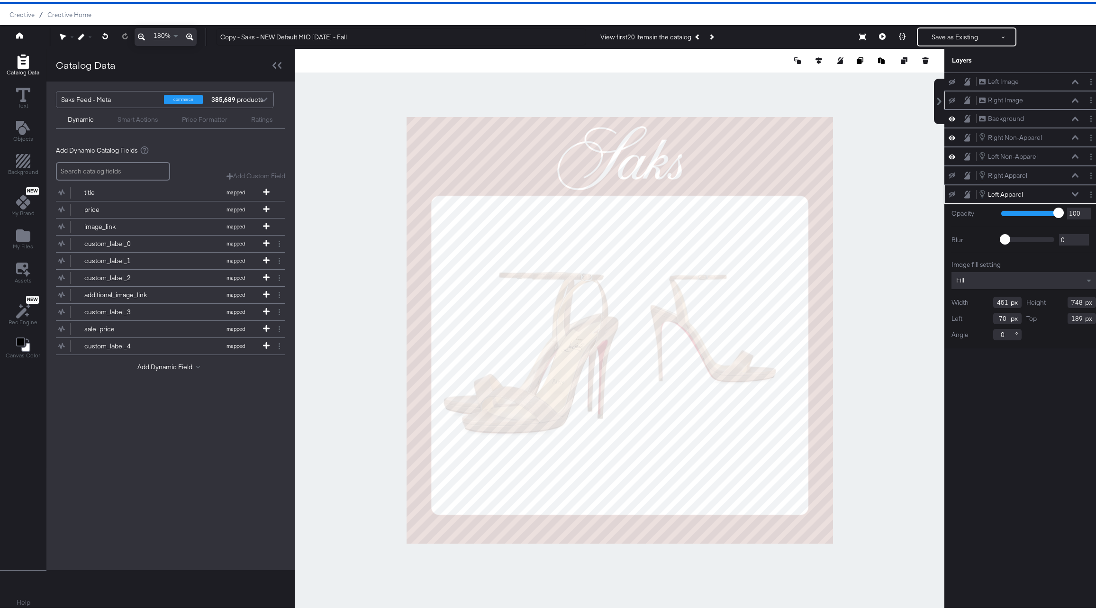
type input "748"
click at [994, 317] on input "70" at bounding box center [1008, 316] width 28 height 11
type input "56"
click at [1068, 314] on input "189" at bounding box center [1082, 316] width 28 height 11
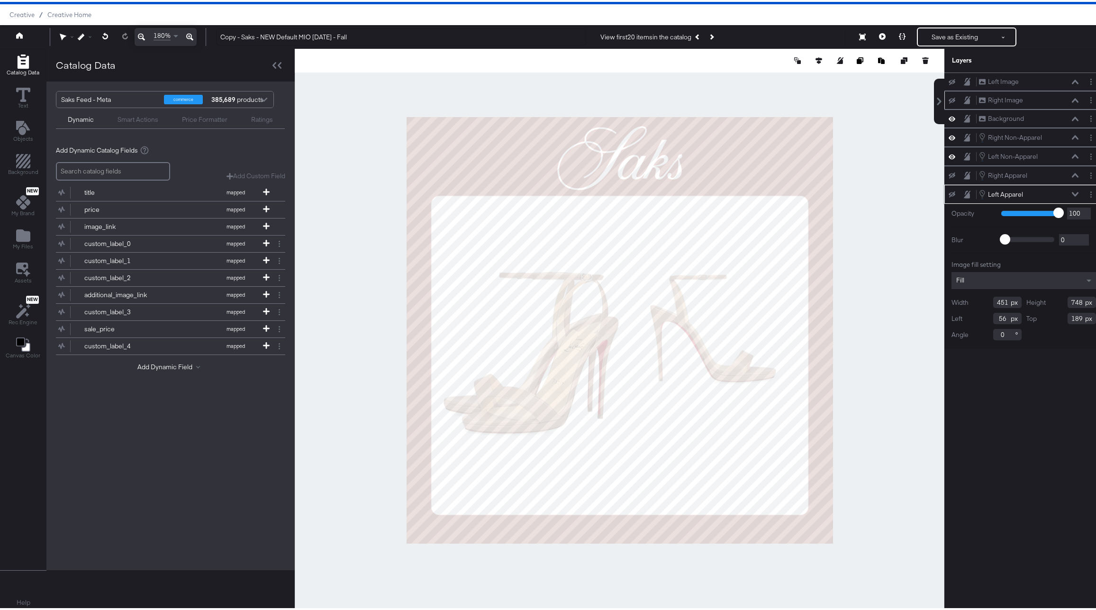
click at [1068, 314] on input "189" at bounding box center [1082, 316] width 28 height 11
type input "185"
click at [1072, 194] on icon at bounding box center [1075, 192] width 7 height 4
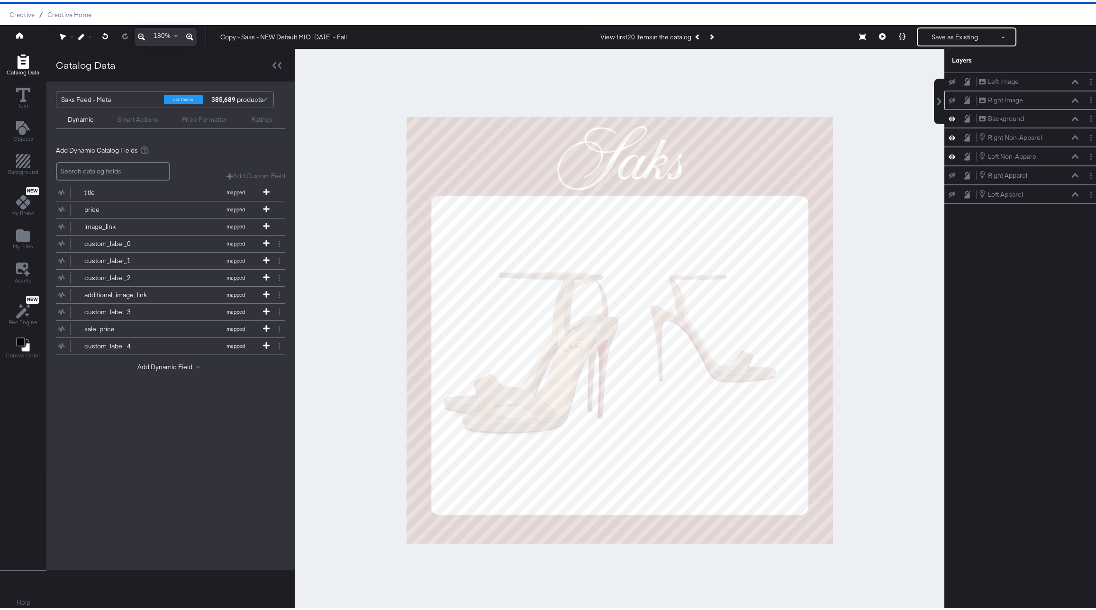
click at [949, 154] on icon at bounding box center [952, 155] width 7 height 8
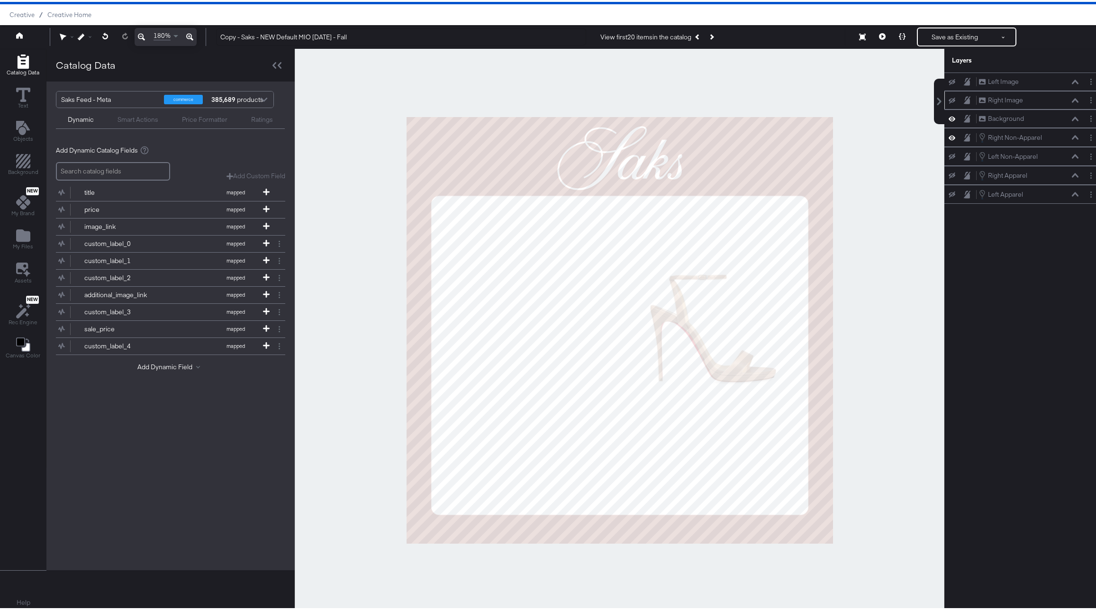
click at [949, 133] on icon at bounding box center [952, 136] width 7 height 8
click at [949, 172] on icon at bounding box center [952, 174] width 7 height 6
click at [949, 191] on icon at bounding box center [952, 193] width 7 height 6
click at [879, 37] on icon at bounding box center [882, 34] width 7 height 7
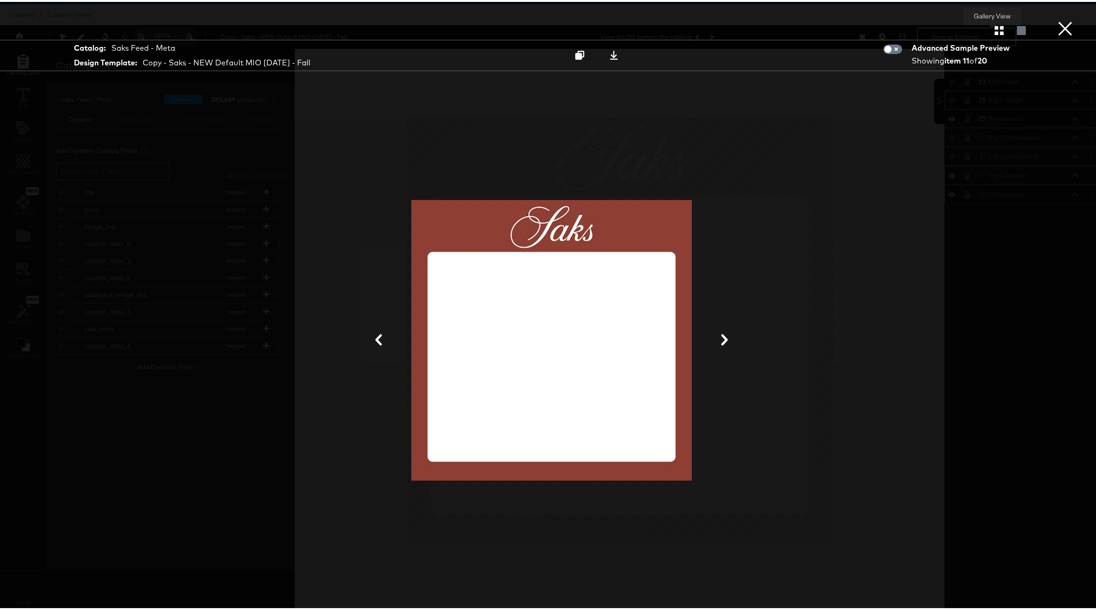
click at [995, 29] on icon "button" at bounding box center [999, 28] width 9 height 9
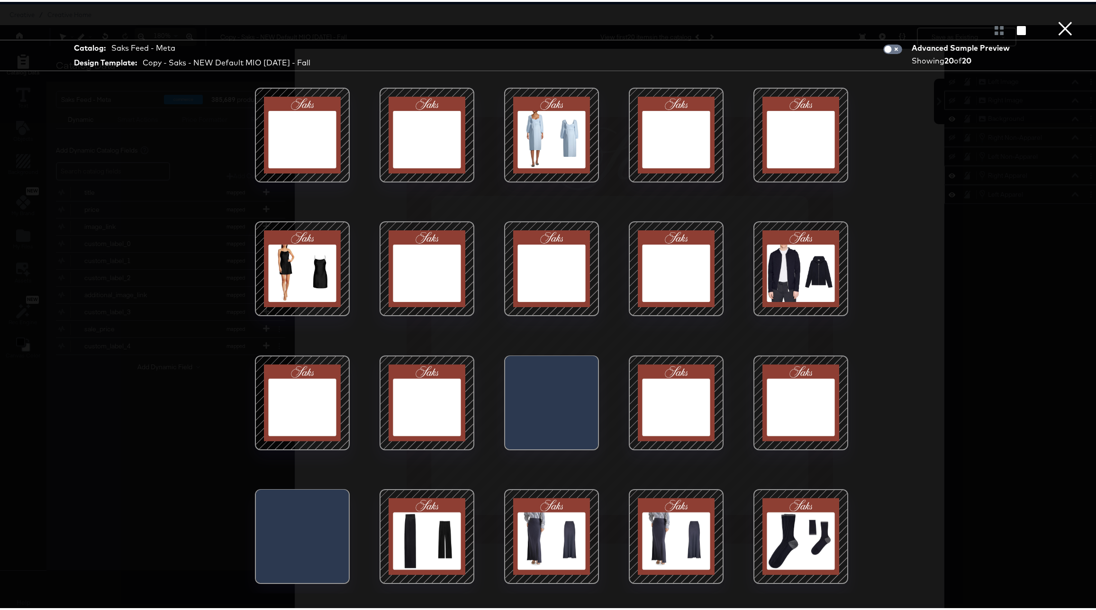
click at [539, 133] on div at bounding box center [551, 133] width 81 height 81
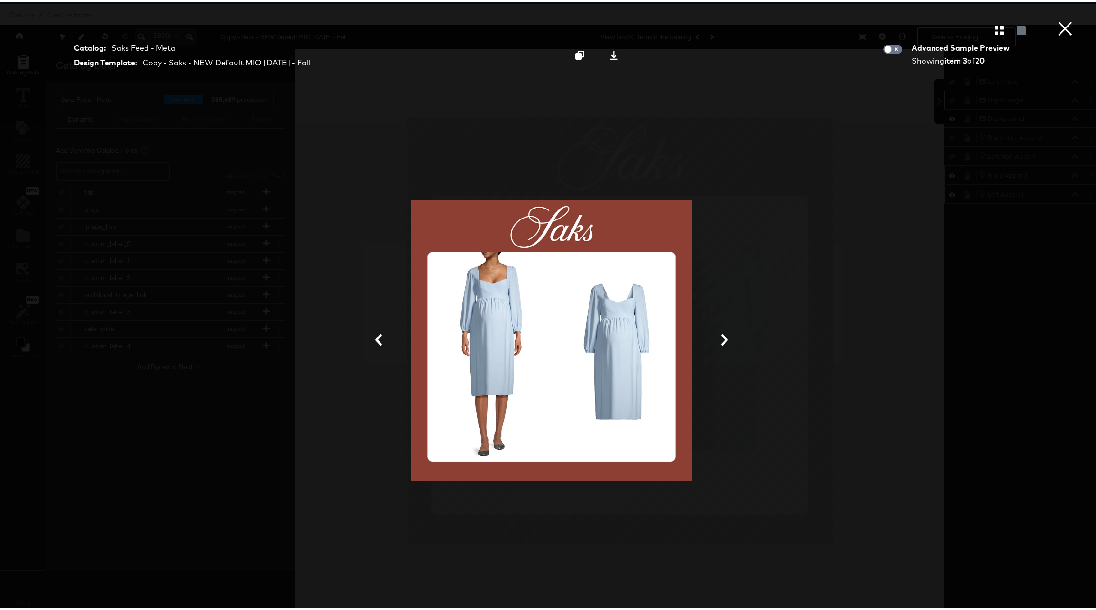
click at [1061, 19] on button "×" at bounding box center [1065, 9] width 19 height 19
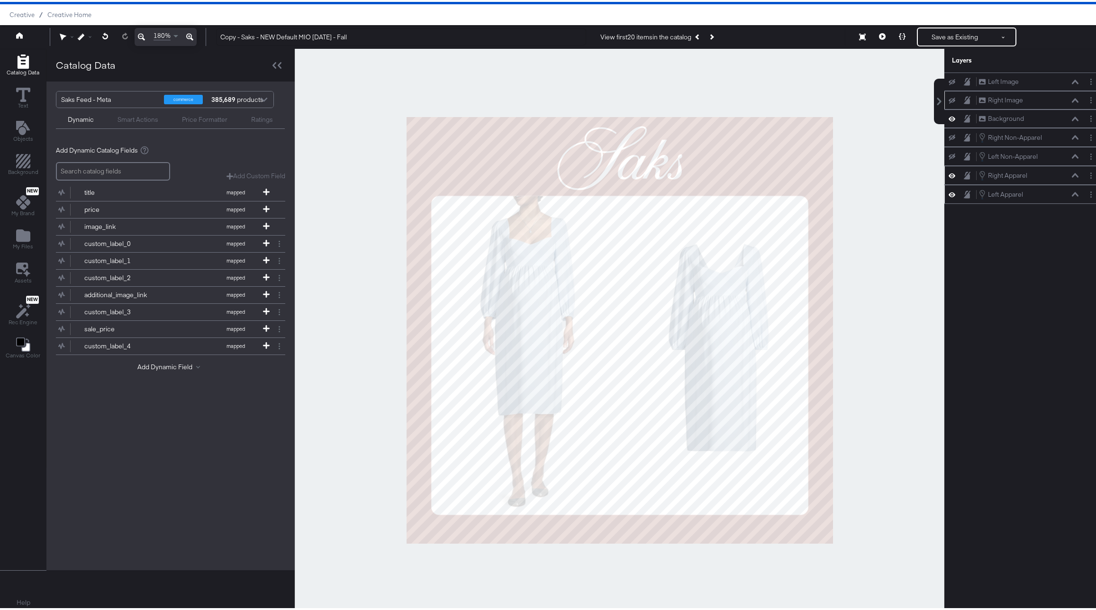
click at [1072, 192] on icon at bounding box center [1075, 192] width 7 height 4
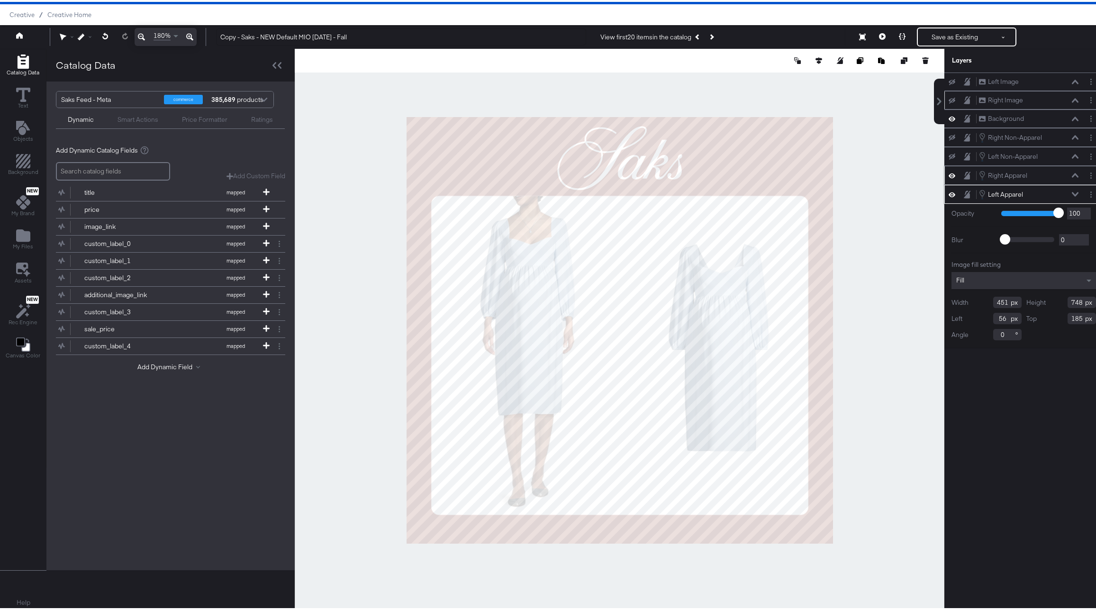
click at [1072, 192] on icon at bounding box center [1075, 192] width 7 height 4
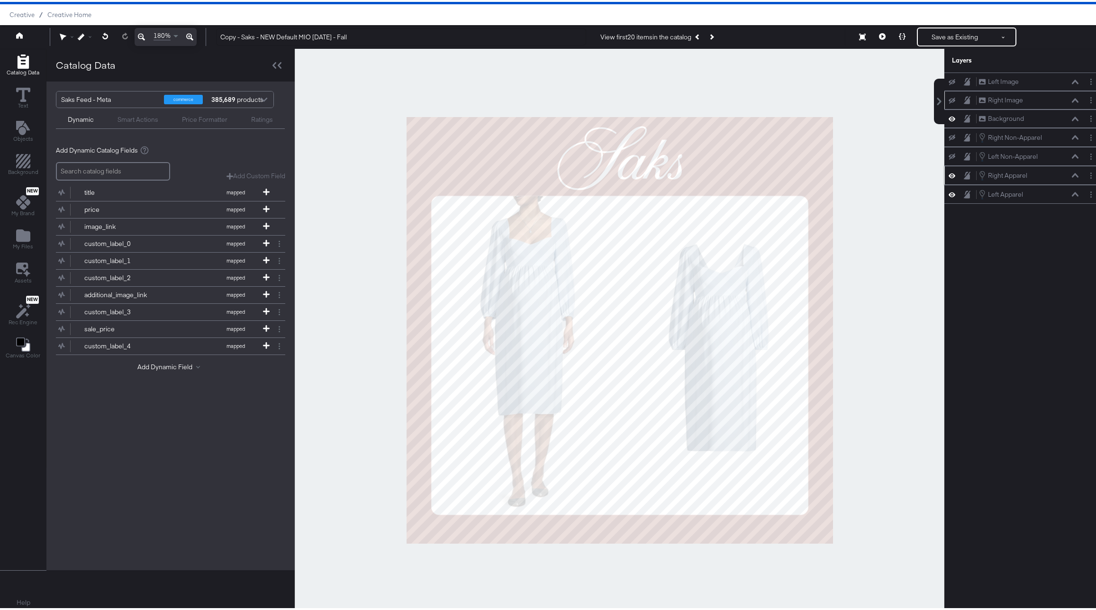
click at [1072, 99] on icon at bounding box center [1075, 98] width 7 height 5
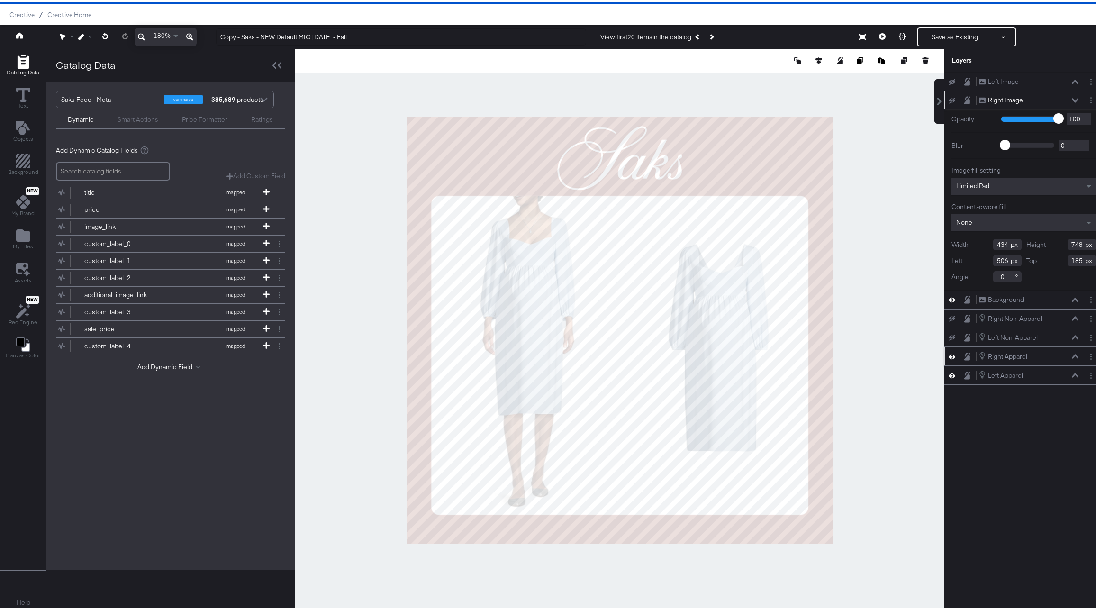
click at [1072, 98] on icon at bounding box center [1075, 98] width 7 height 5
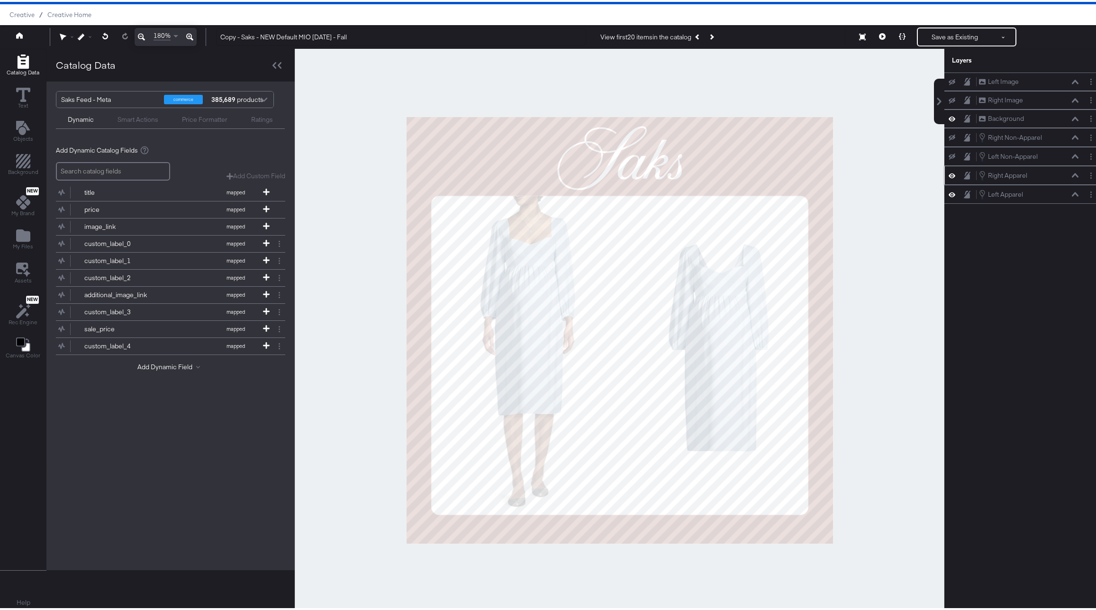
click at [1072, 176] on button at bounding box center [1076, 174] width 8 height 6
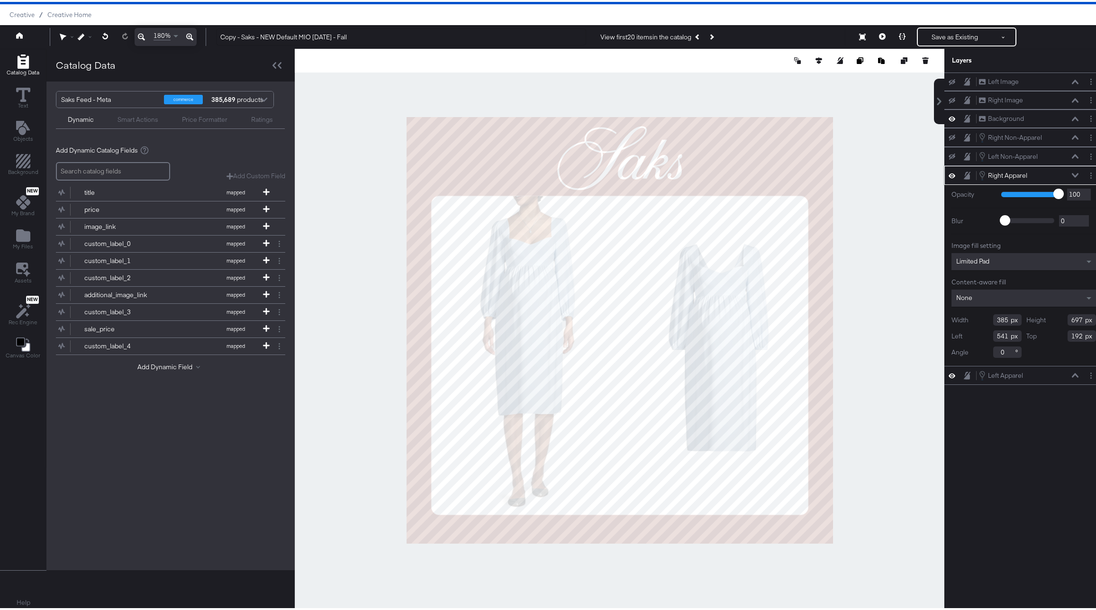
click at [995, 318] on input "385" at bounding box center [1008, 317] width 28 height 11
type input "4"
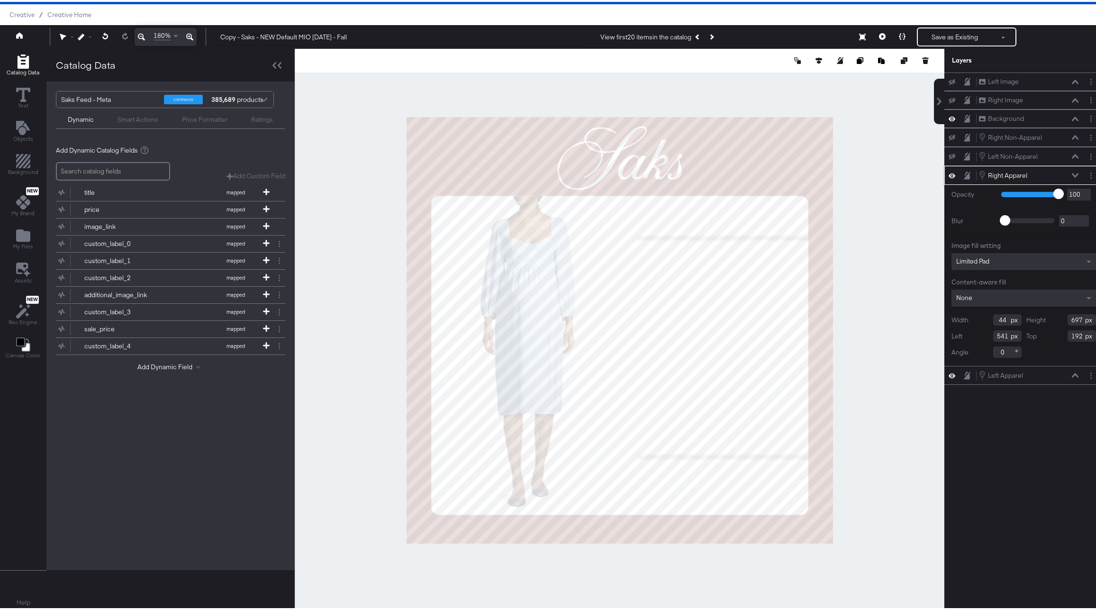
type input "4"
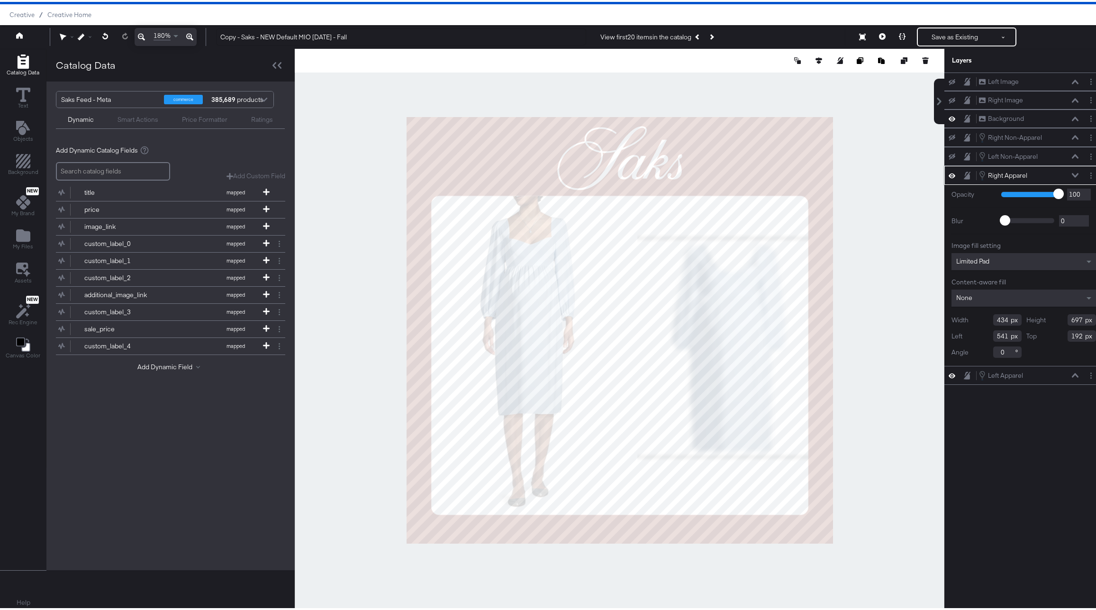
type input "434"
click at [1068, 315] on input "697" at bounding box center [1082, 317] width 28 height 11
type input "748"
click at [1000, 332] on input "541" at bounding box center [1008, 333] width 28 height 11
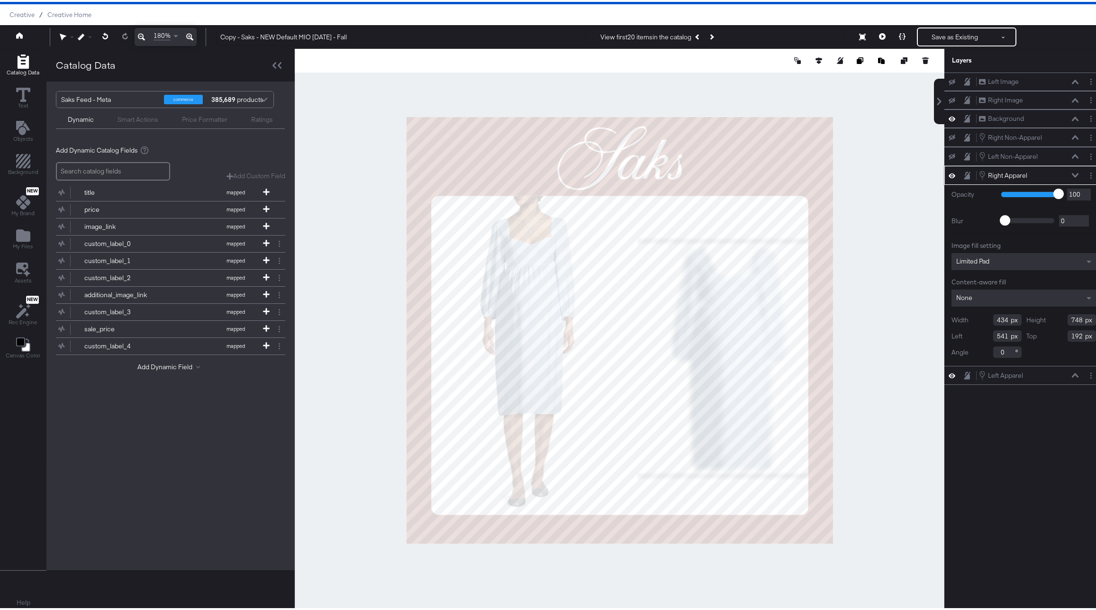
click at [1000, 332] on input "541" at bounding box center [1008, 333] width 28 height 11
type input "506"
click at [1074, 333] on input "192" at bounding box center [1082, 333] width 28 height 11
type input "185"
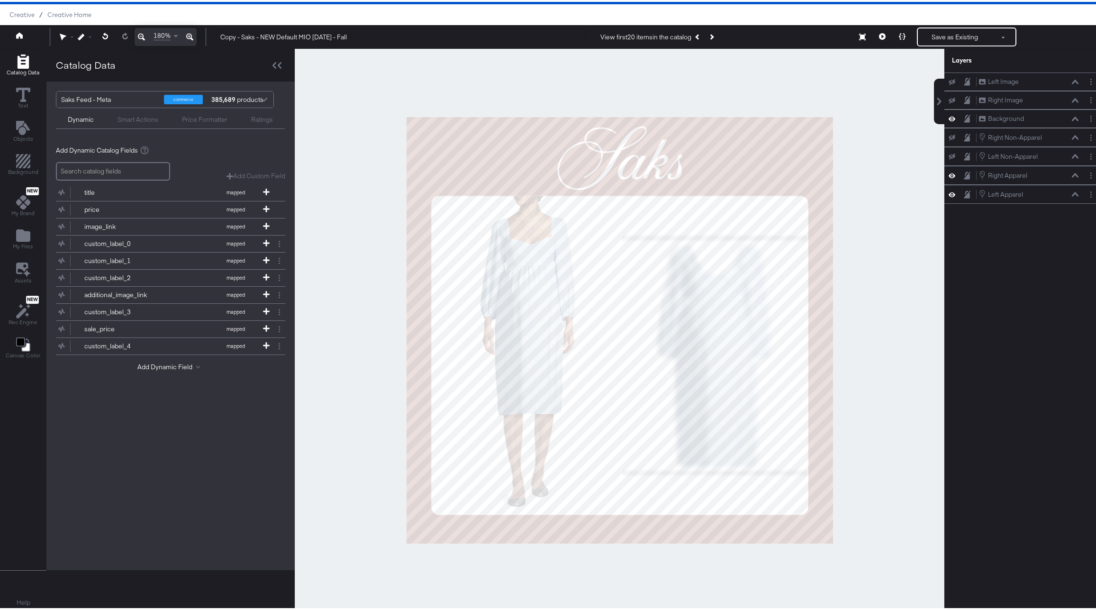
click at [903, 317] on div at bounding box center [620, 328] width 650 height 563
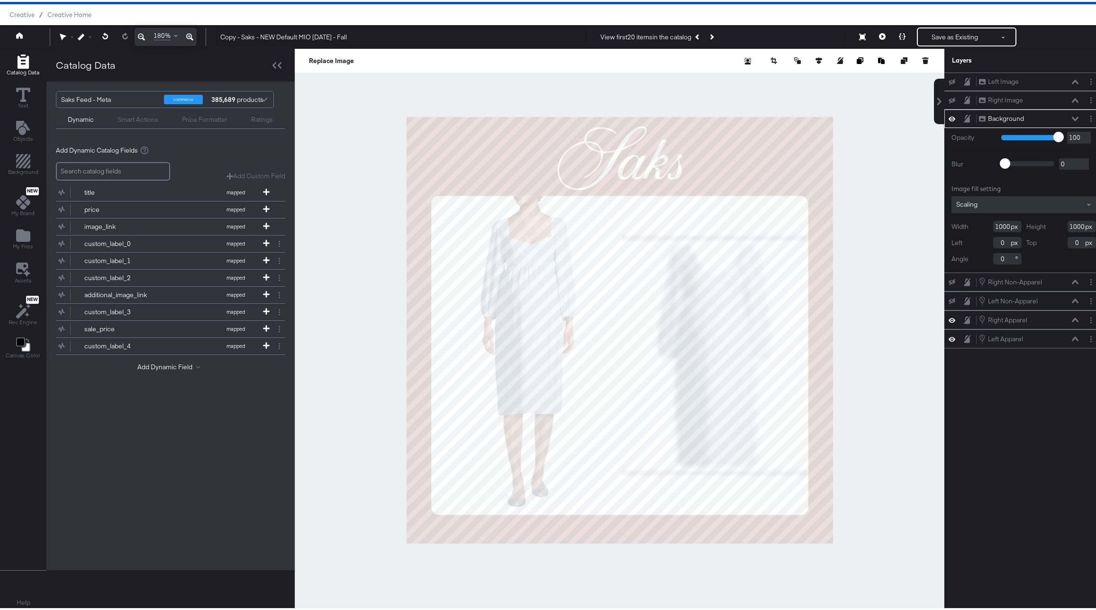
click at [866, 286] on div at bounding box center [620, 328] width 650 height 563
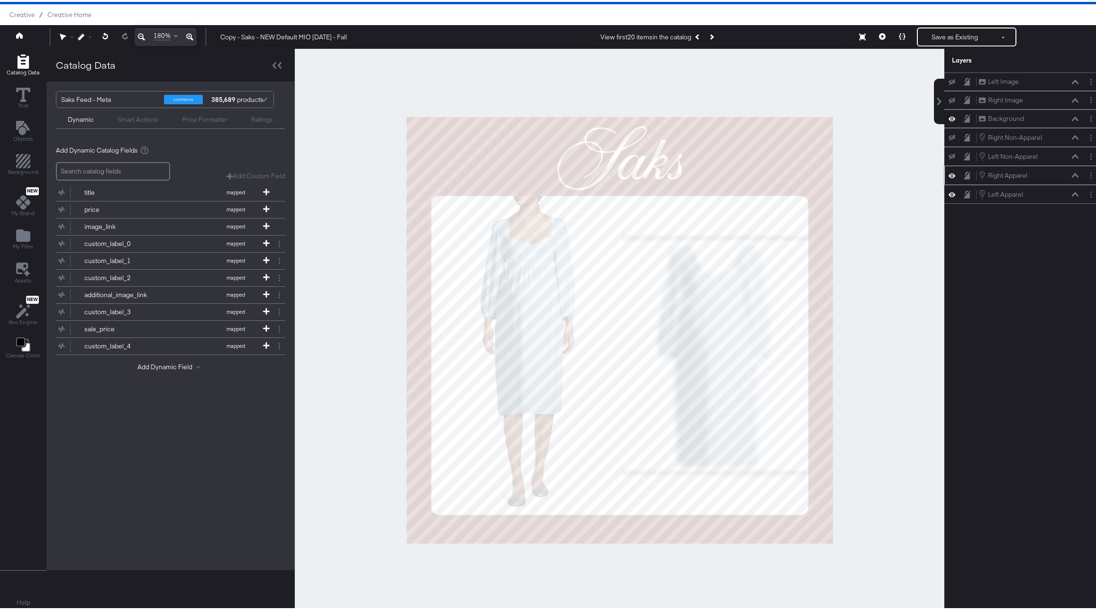
click at [1072, 174] on icon at bounding box center [1075, 173] width 7 height 5
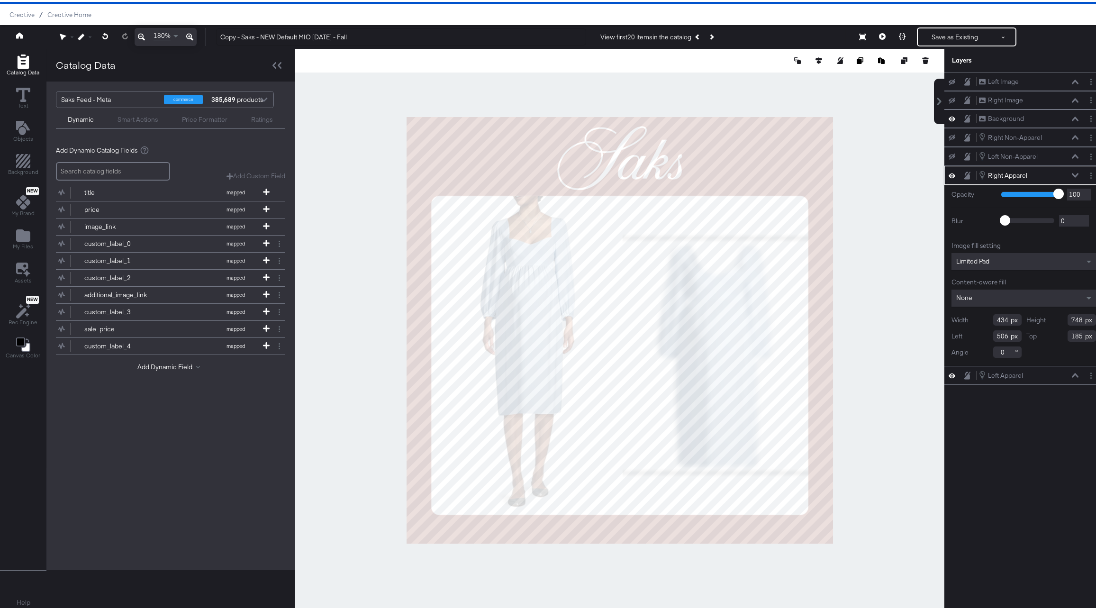
type input "436"
click at [885, 357] on div at bounding box center [620, 328] width 650 height 563
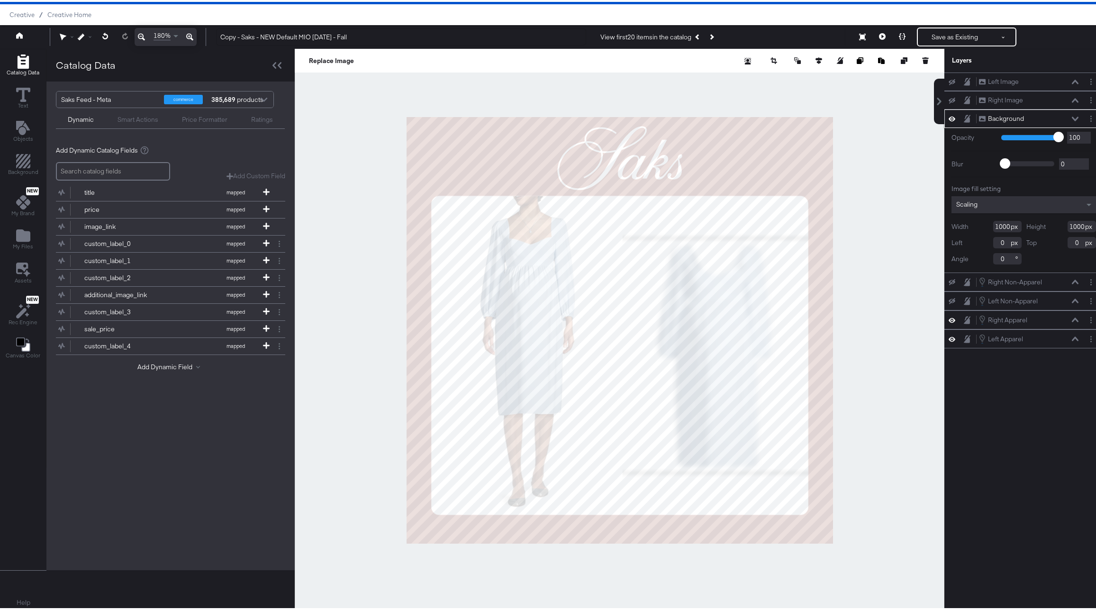
click at [189, 36] on icon at bounding box center [189, 34] width 7 height 11
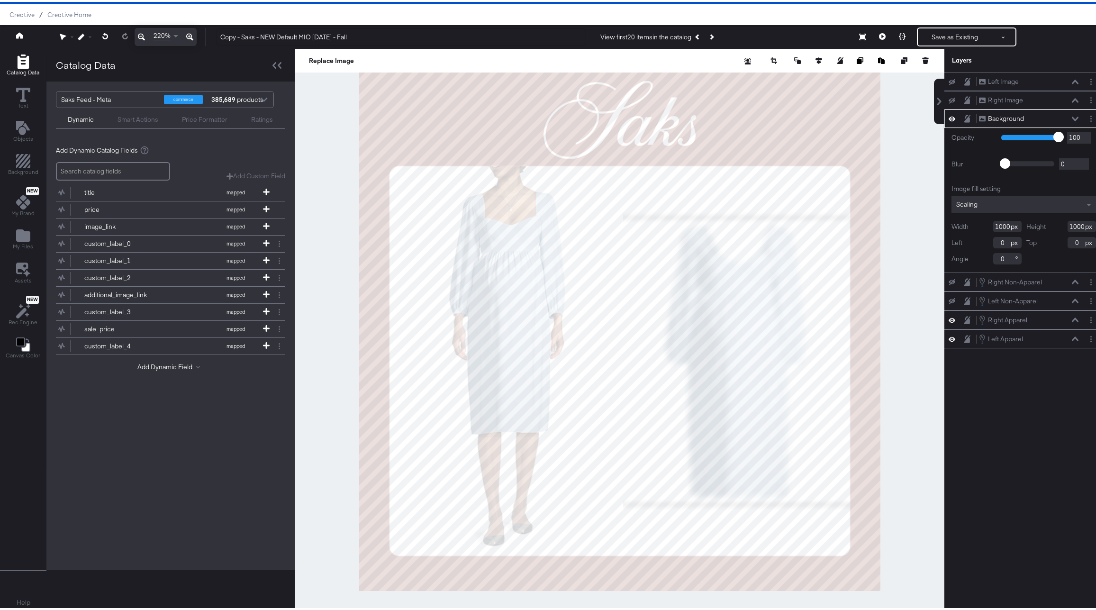
click at [891, 291] on div at bounding box center [620, 328] width 650 height 563
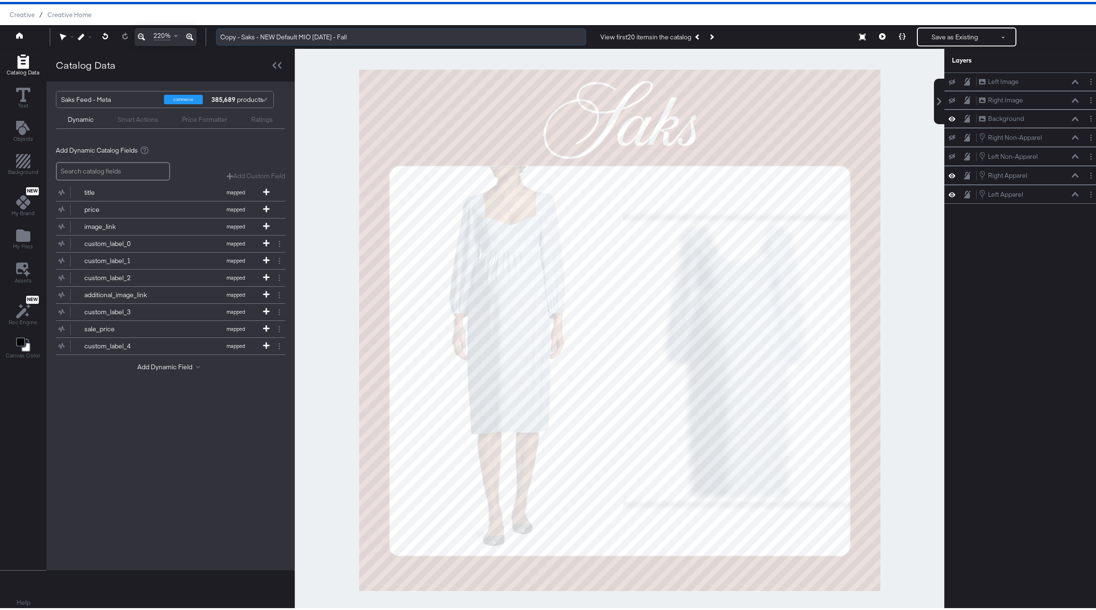
click at [225, 32] on input "Copy - Saks - NEW Default MIO 8.21.25 - Fall" at bounding box center [401, 36] width 370 height 18
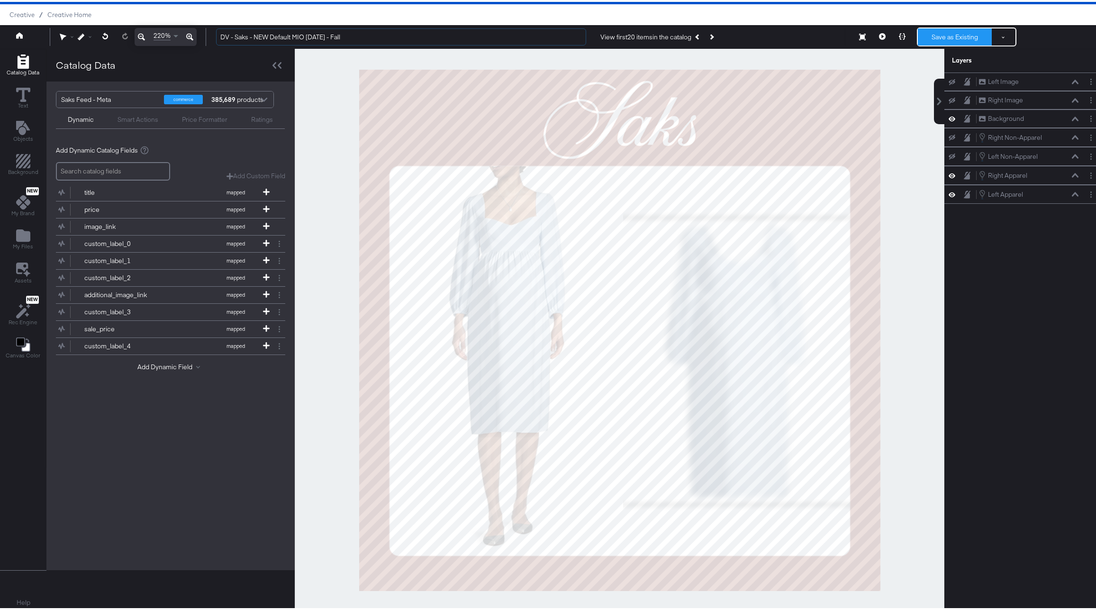
type input "DV - Saks - NEW Default MIO [DATE] - Fall"
click at [953, 35] on button "Save as Existing" at bounding box center [955, 35] width 74 height 17
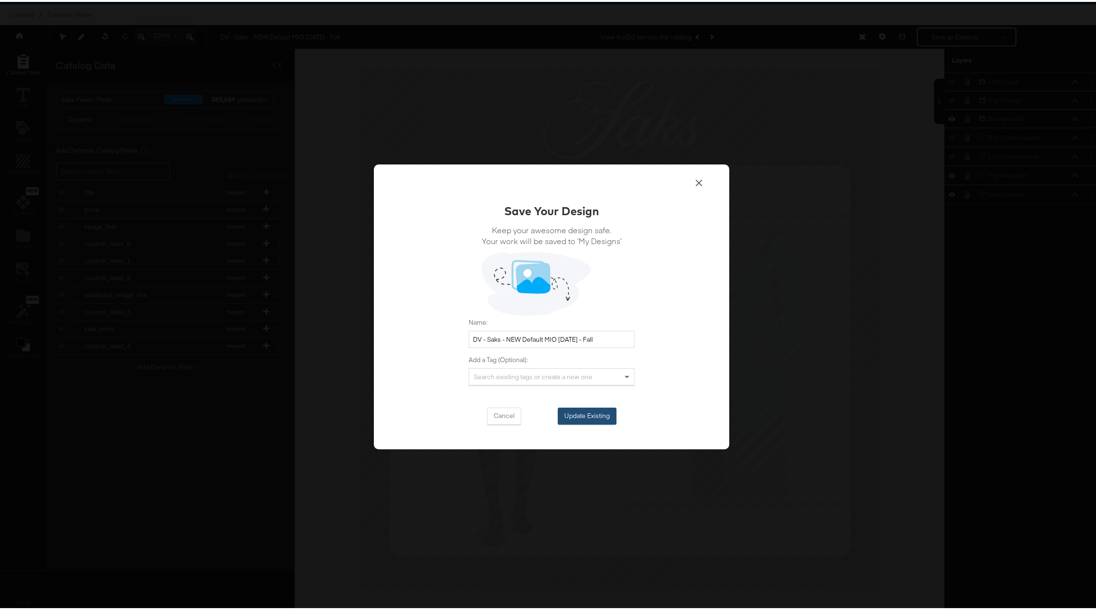
click at [568, 416] on button "Update Existing" at bounding box center [587, 414] width 59 height 17
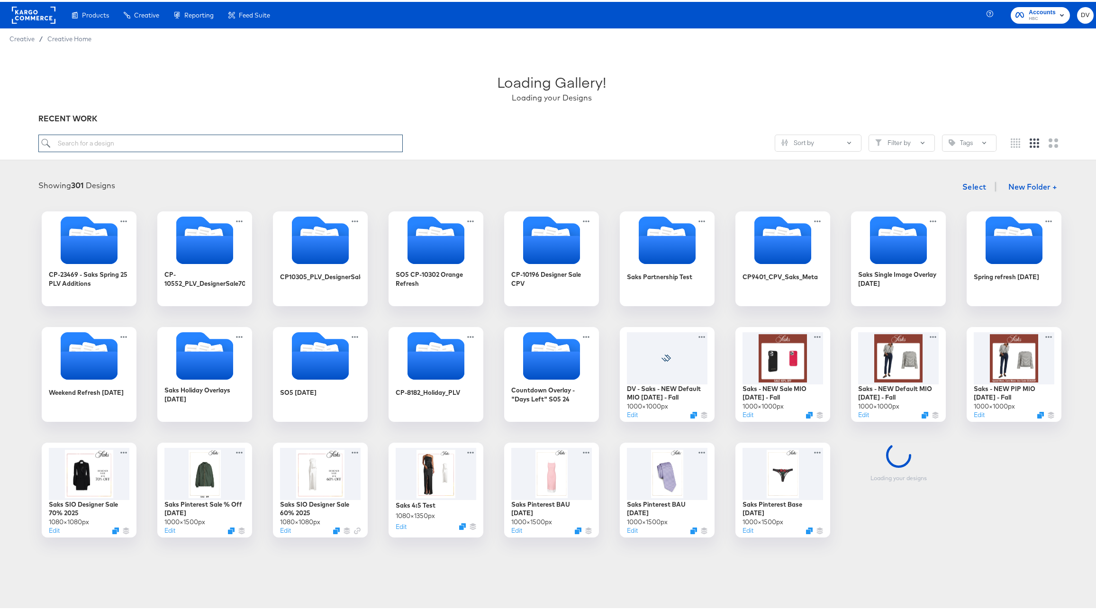
click at [118, 146] on input "search" at bounding box center [220, 142] width 365 height 18
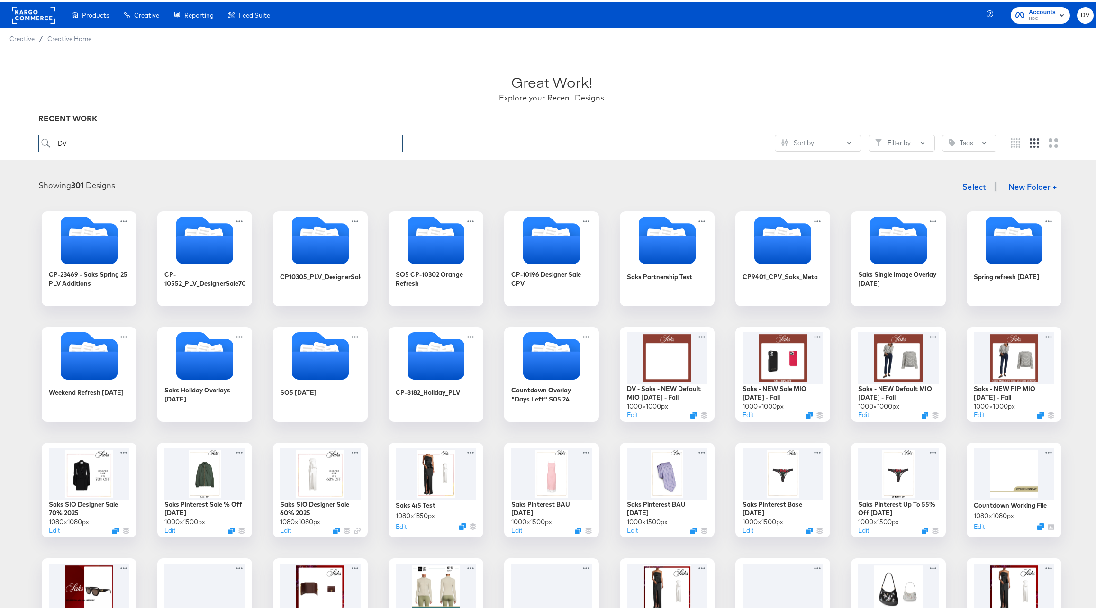
type input "DV -"
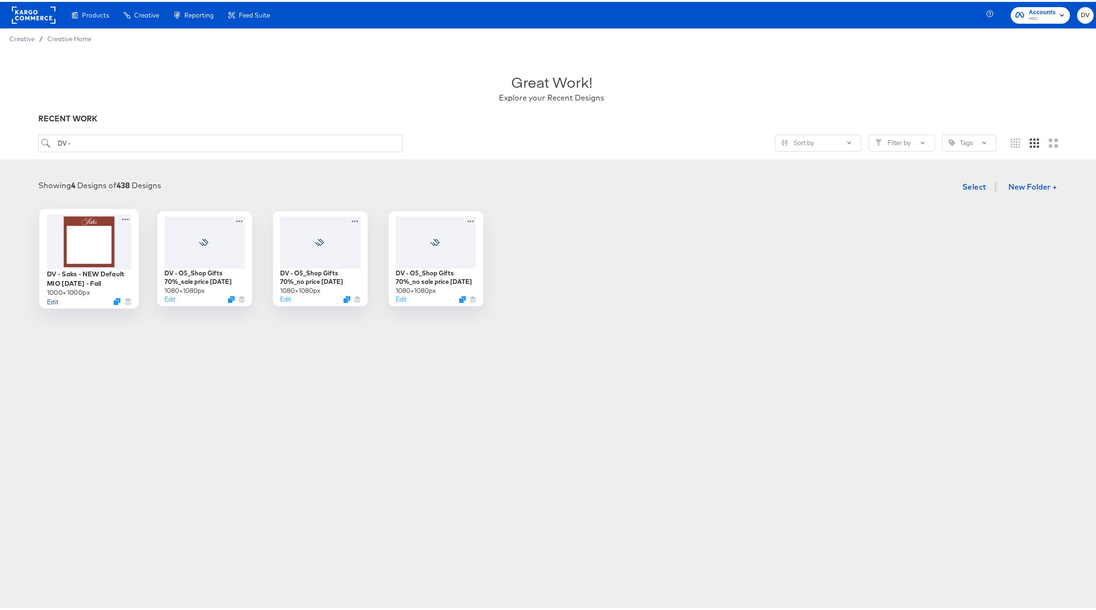
click at [52, 302] on button "Edit" at bounding box center [52, 299] width 11 height 9
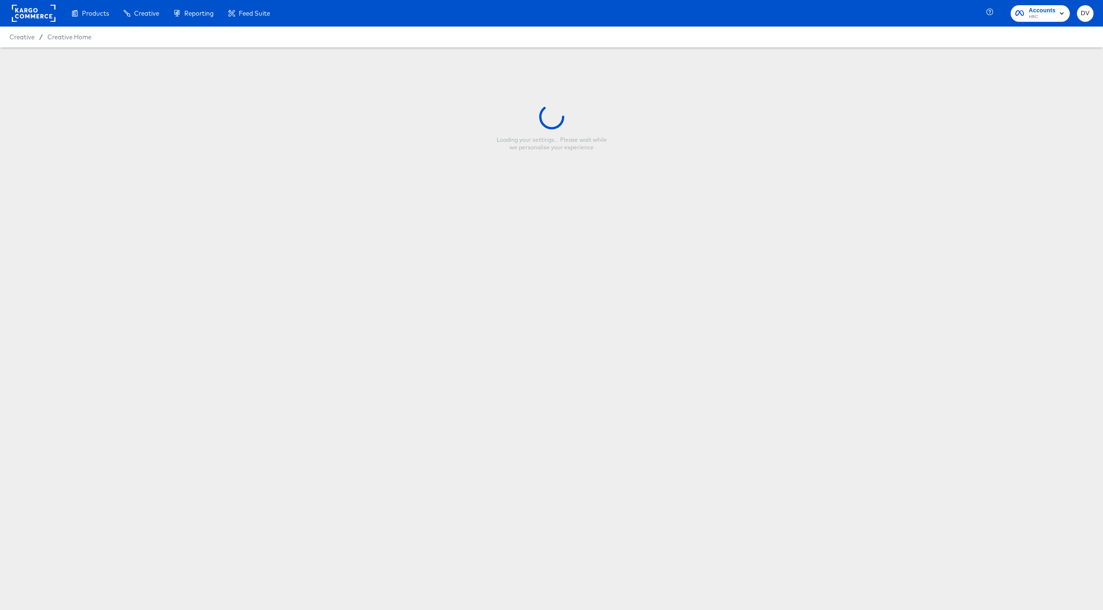
type input "DV - Saks - NEW Default MIO [DATE] - Fall"
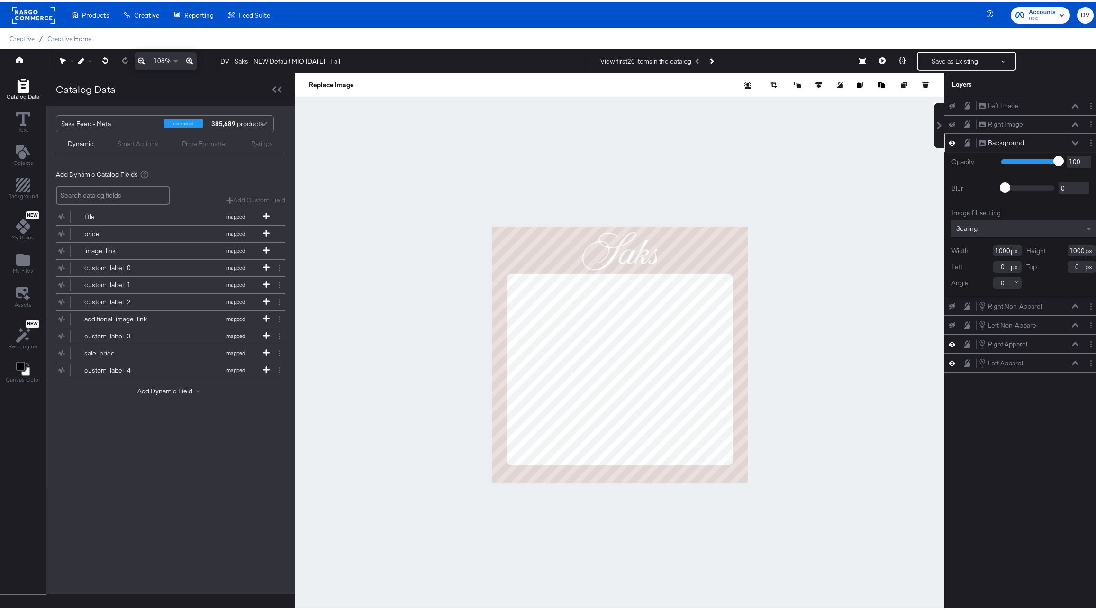
click at [1063, 141] on div "Background Background" at bounding box center [1029, 141] width 100 height 10
click at [1072, 139] on icon at bounding box center [1075, 141] width 7 height 5
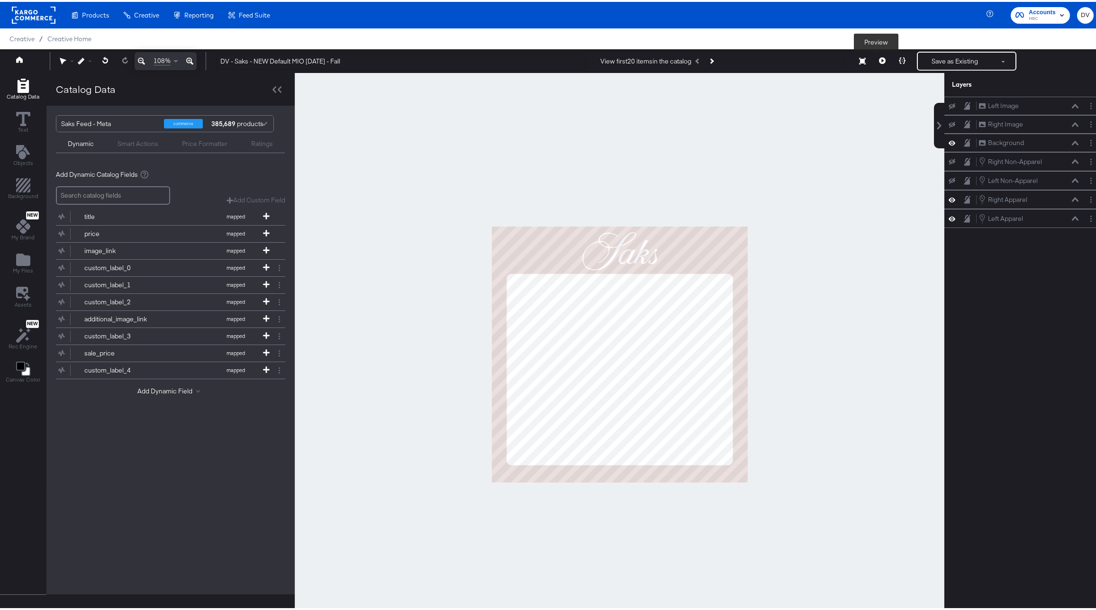
click at [879, 62] on icon at bounding box center [882, 58] width 7 height 7
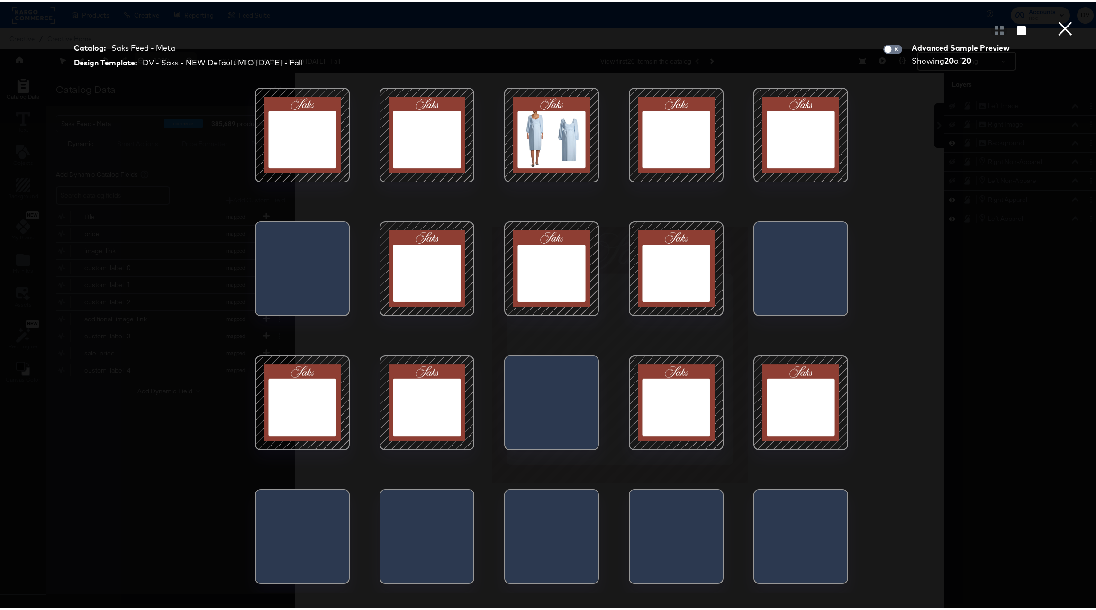
click at [533, 144] on div at bounding box center [551, 133] width 81 height 81
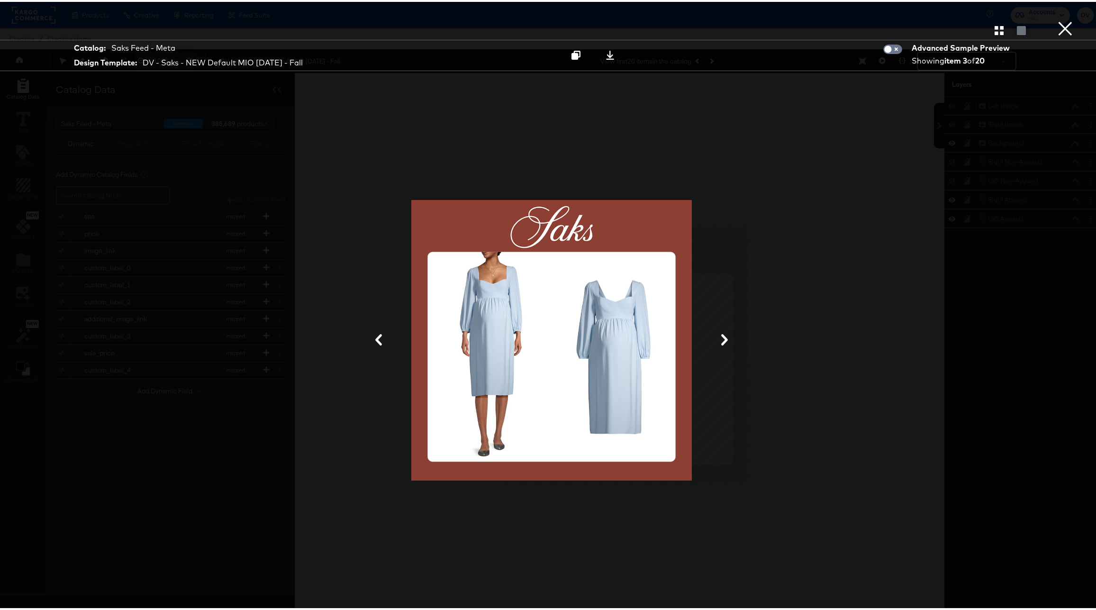
click at [1063, 19] on button "×" at bounding box center [1065, 9] width 19 height 19
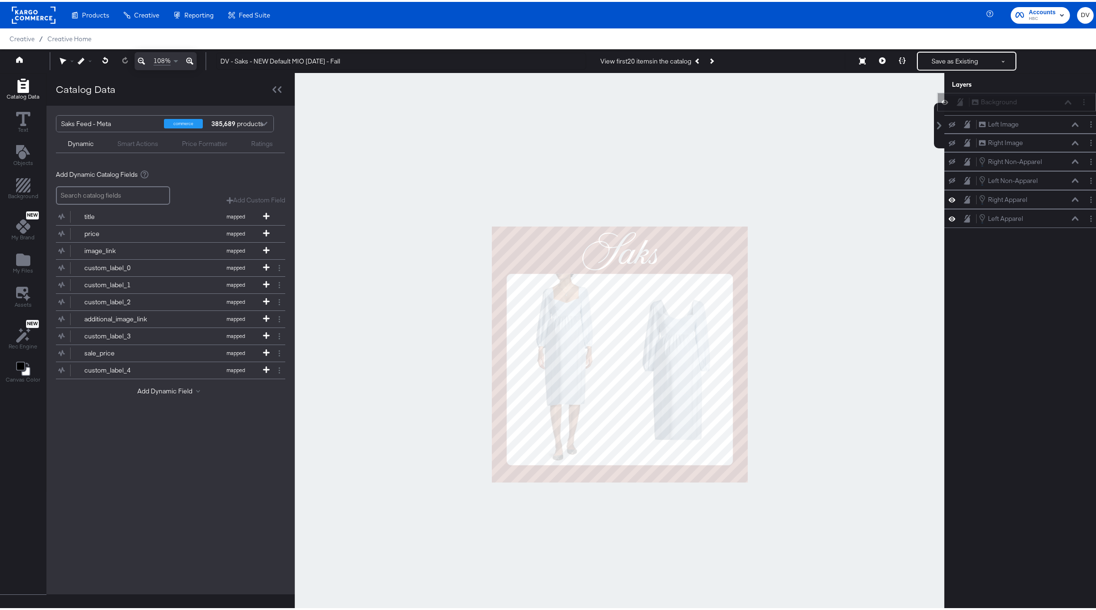
drag, startPoint x: 1023, startPoint y: 145, endPoint x: 1023, endPoint y: 97, distance: 47.4
click at [1023, 97] on div "Background Background" at bounding box center [1022, 100] width 100 height 10
drag, startPoint x: 1035, startPoint y: 202, endPoint x: 1035, endPoint y: 124, distance: 78.2
click at [1035, 124] on div "Right Apparel Right Apparel" at bounding box center [1021, 123] width 100 height 10
drag, startPoint x: 1029, startPoint y: 222, endPoint x: 1029, endPoint y: 139, distance: 83.4
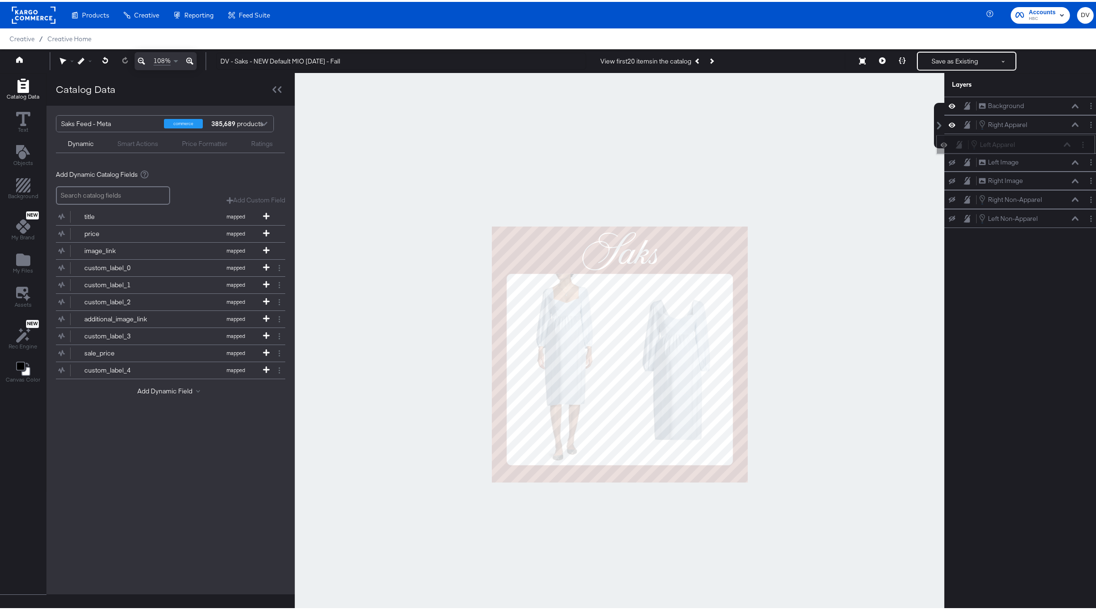
click at [1029, 139] on div "Left Apparel Left Apparel" at bounding box center [1016, 142] width 159 height 19
click at [1072, 122] on icon at bounding box center [1075, 122] width 7 height 5
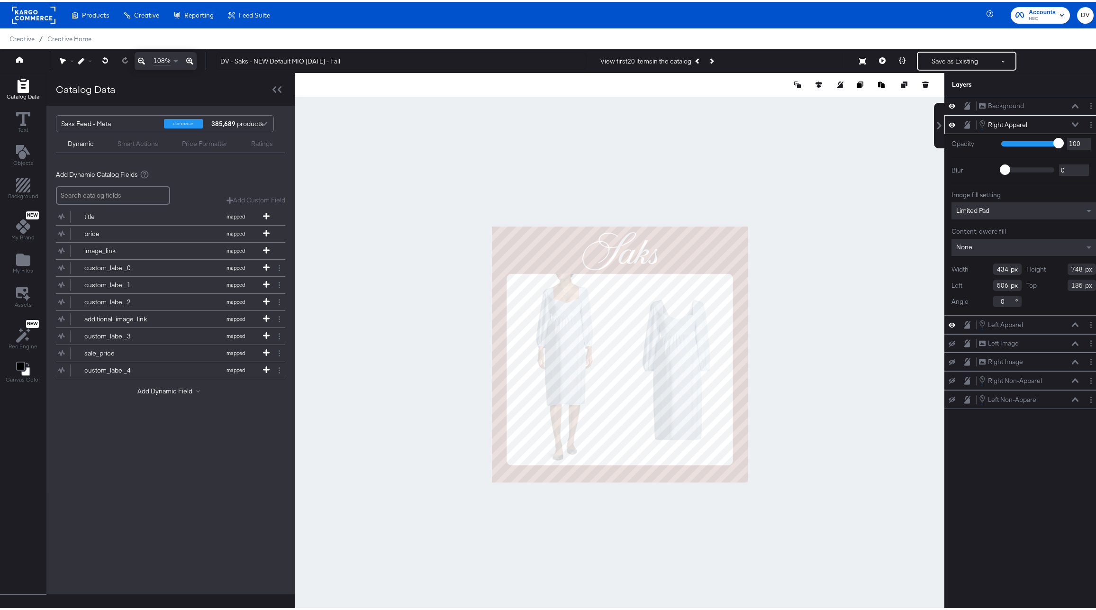
click at [1072, 122] on icon at bounding box center [1075, 122] width 7 height 4
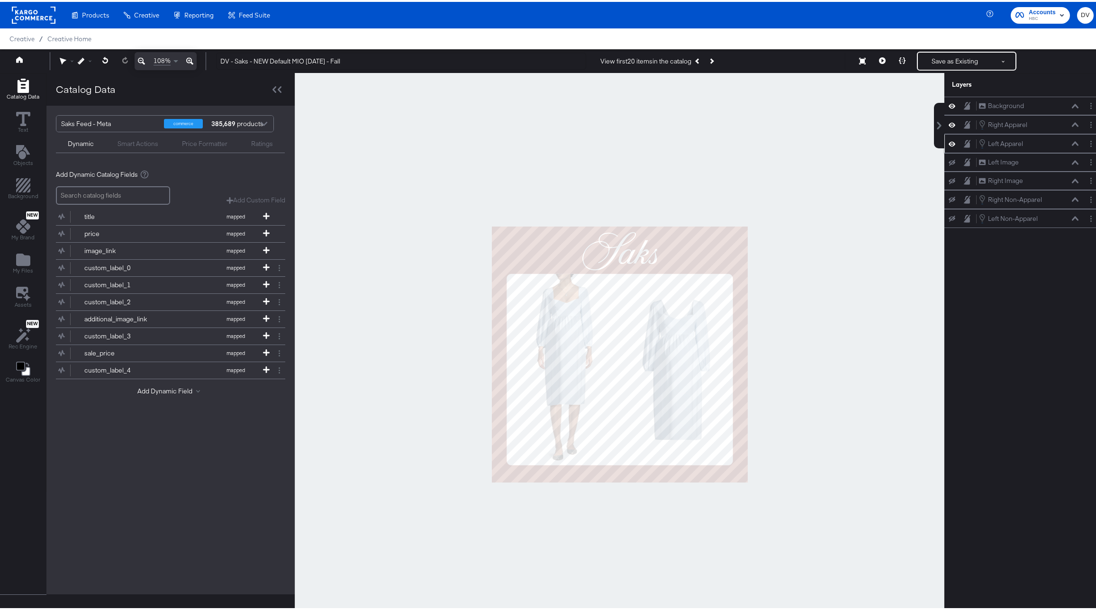
click at [1072, 140] on icon at bounding box center [1075, 141] width 7 height 4
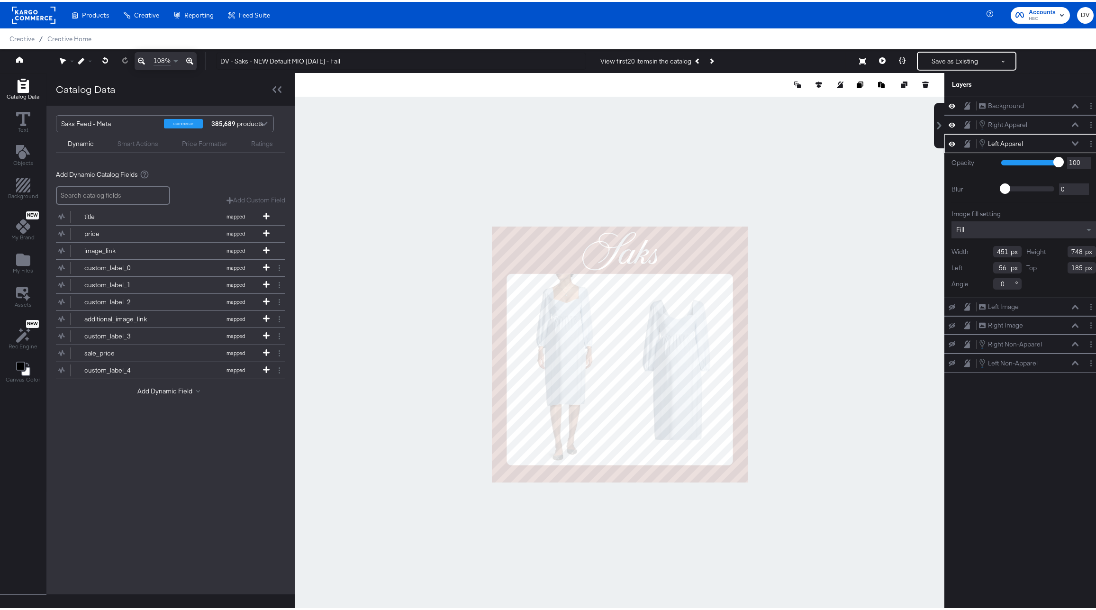
click at [994, 248] on input "451" at bounding box center [1008, 249] width 28 height 11
click at [1072, 142] on icon at bounding box center [1075, 141] width 7 height 4
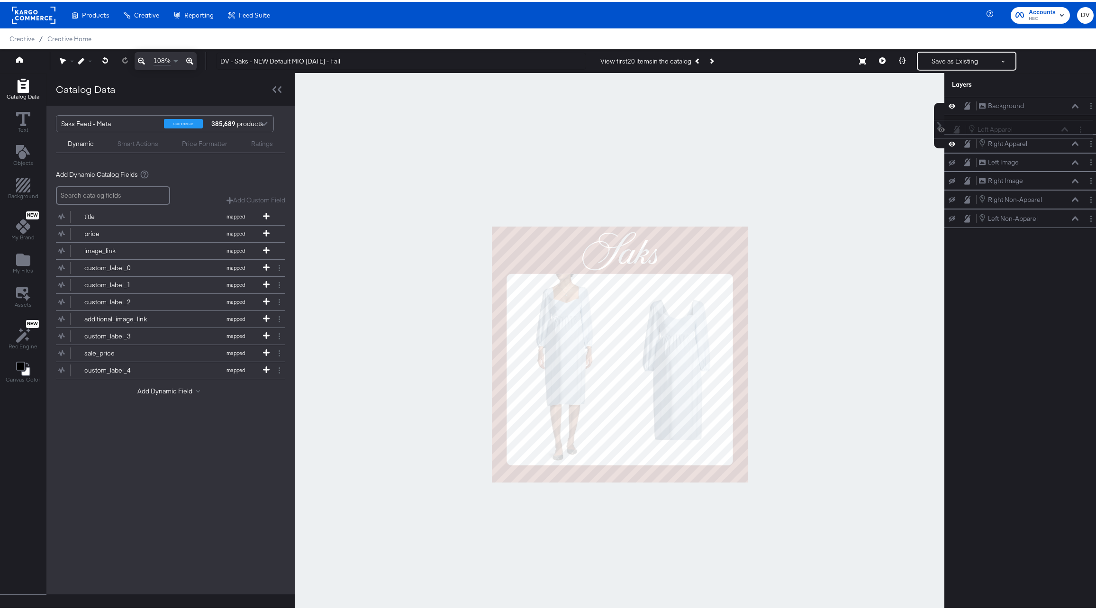
drag, startPoint x: 1032, startPoint y: 142, endPoint x: 1029, endPoint y: 114, distance: 28.2
click at [1029, 114] on div "Background Background Right Apparel Right Apparel Left Apparel Left Apparel Lef…" at bounding box center [1024, 160] width 159 height 131
click at [1072, 141] on icon at bounding box center [1075, 141] width 7 height 5
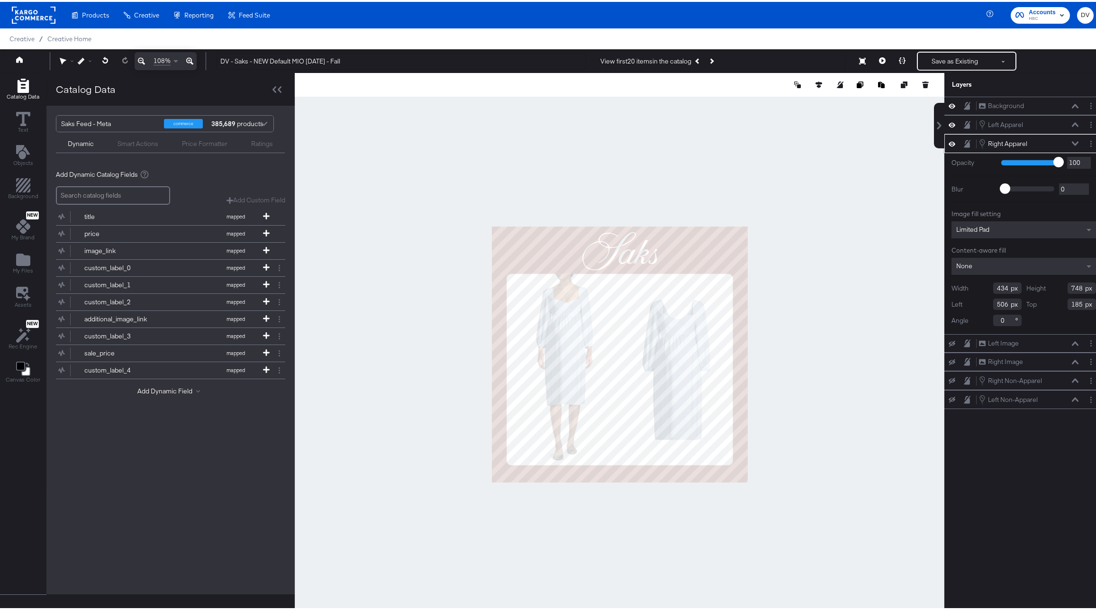
click at [1072, 142] on icon at bounding box center [1075, 141] width 7 height 5
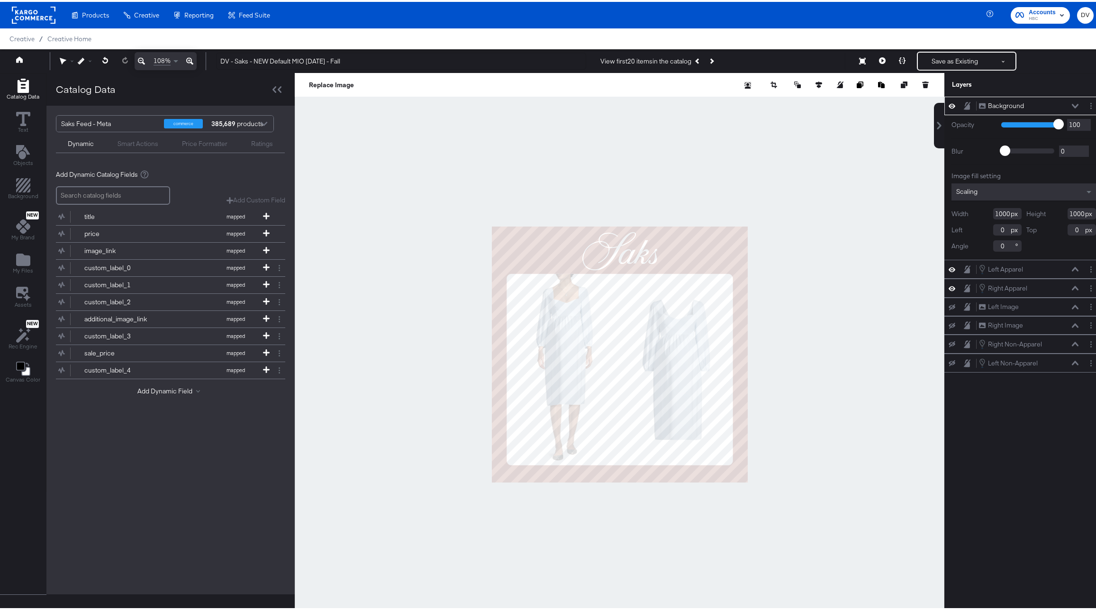
click at [191, 63] on icon at bounding box center [189, 59] width 7 height 11
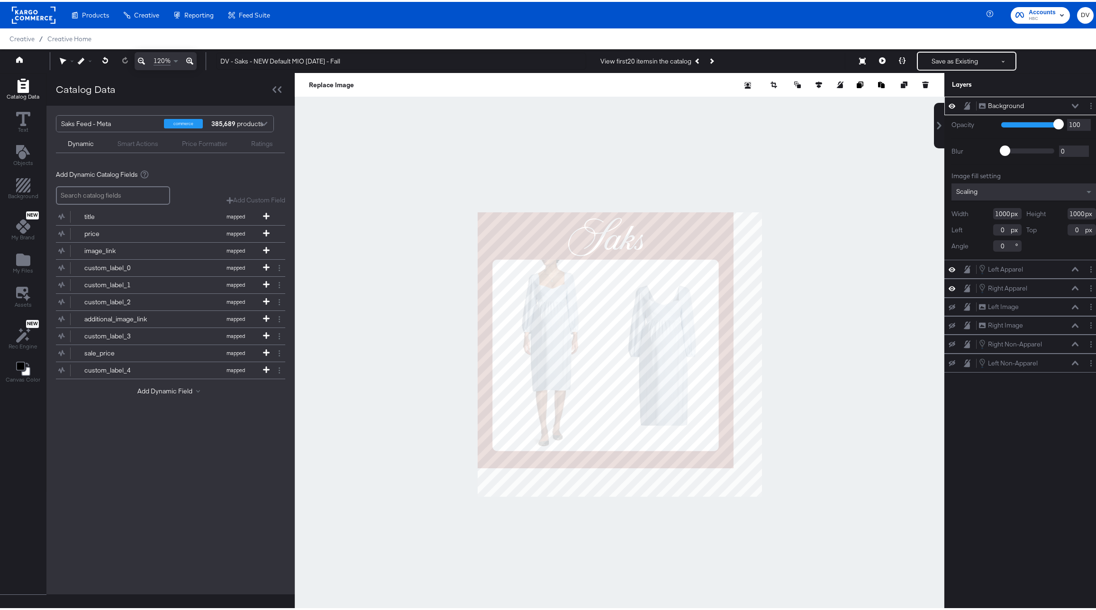
click at [191, 63] on icon at bounding box center [189, 59] width 7 height 11
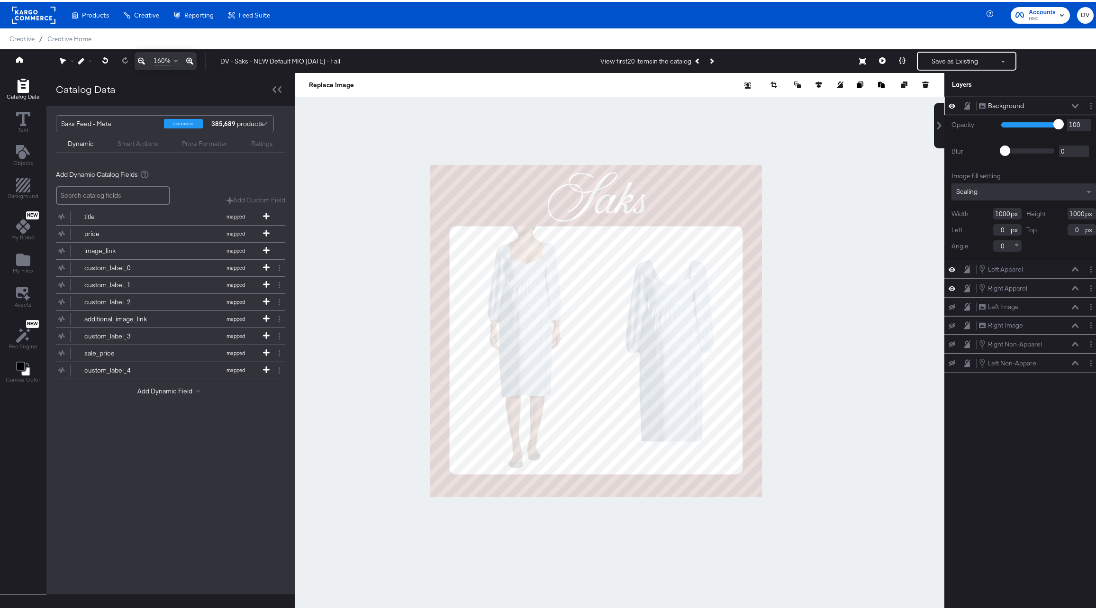
click at [191, 63] on icon at bounding box center [189, 59] width 7 height 11
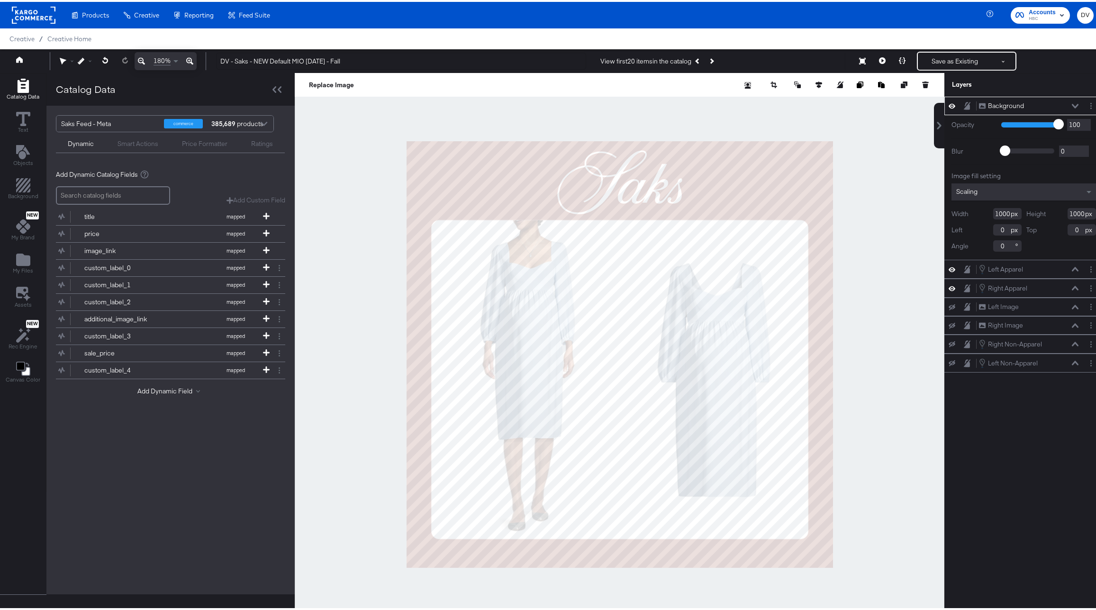
click at [1064, 102] on div "Background Background" at bounding box center [1029, 104] width 100 height 10
click at [1072, 102] on icon at bounding box center [1075, 104] width 7 height 5
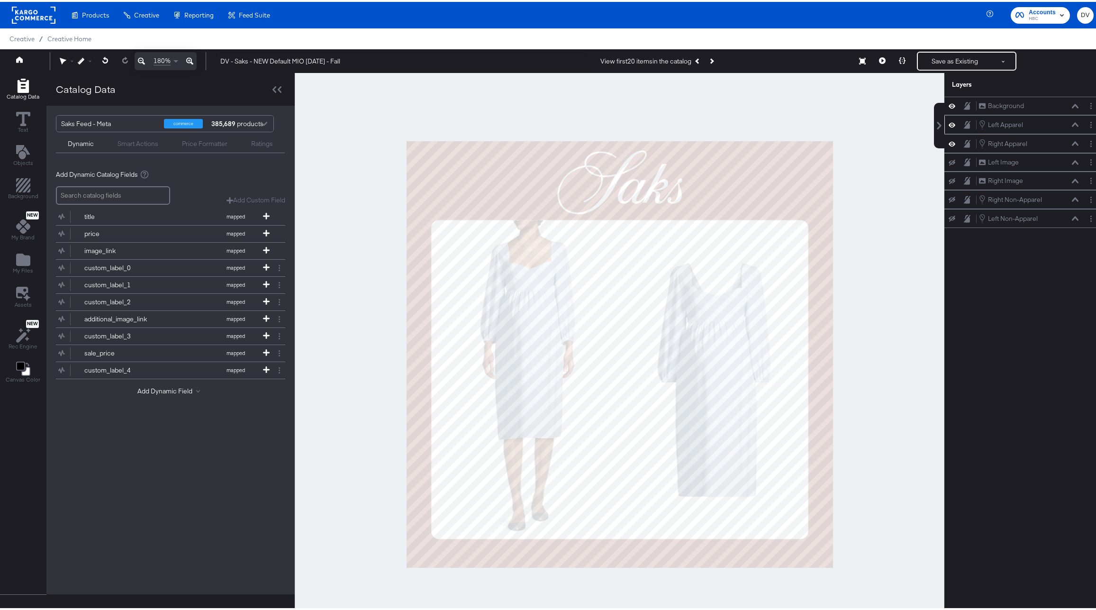
click at [1072, 122] on icon at bounding box center [1075, 122] width 7 height 4
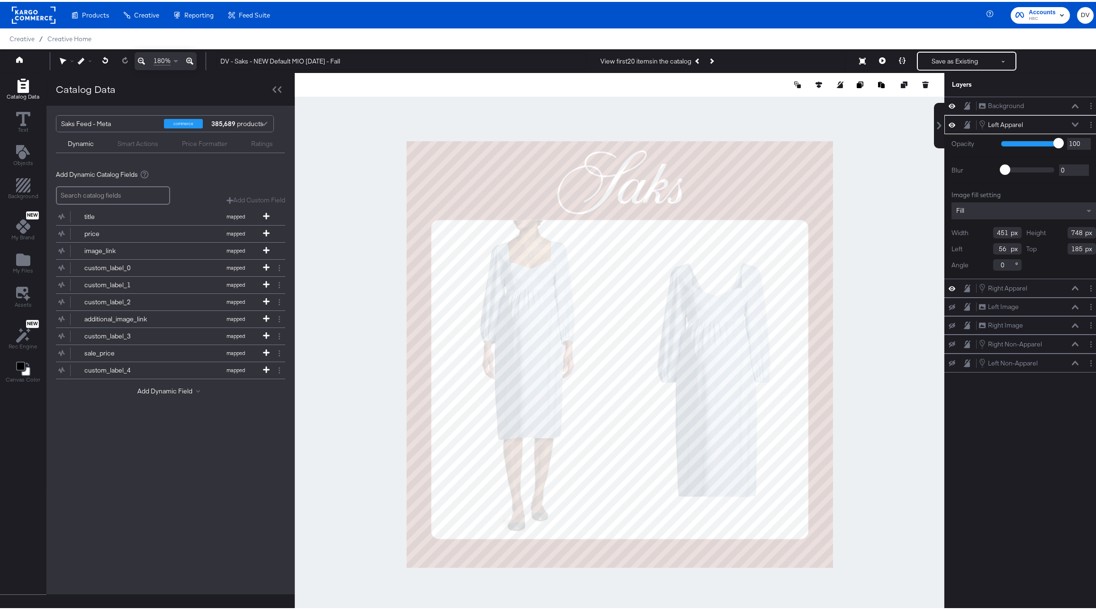
type input "450"
click at [1072, 124] on icon at bounding box center [1075, 122] width 7 height 5
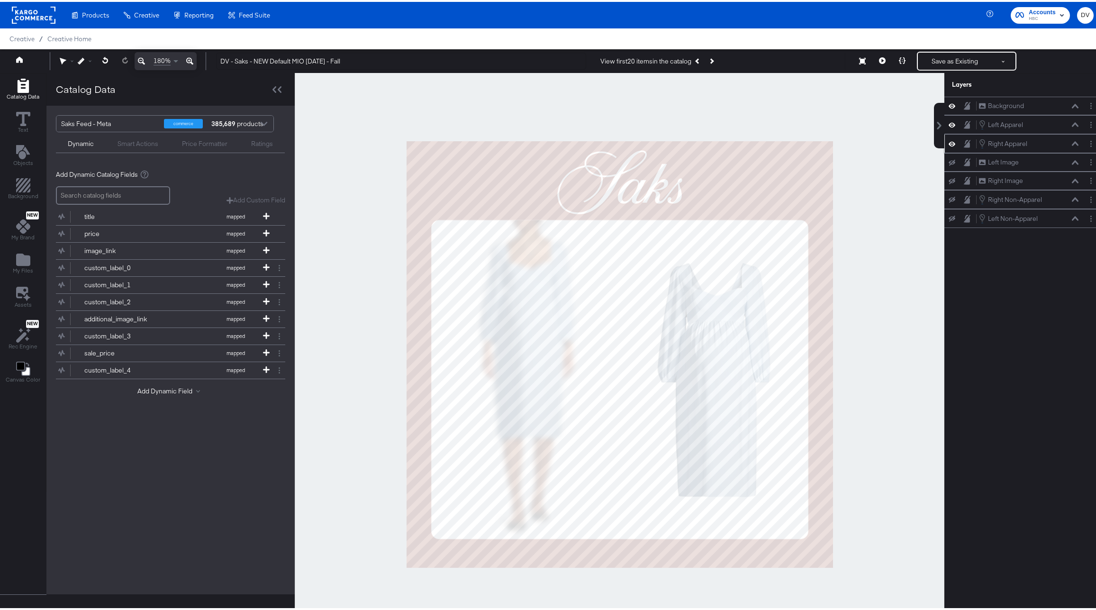
click at [1072, 141] on icon at bounding box center [1075, 141] width 7 height 4
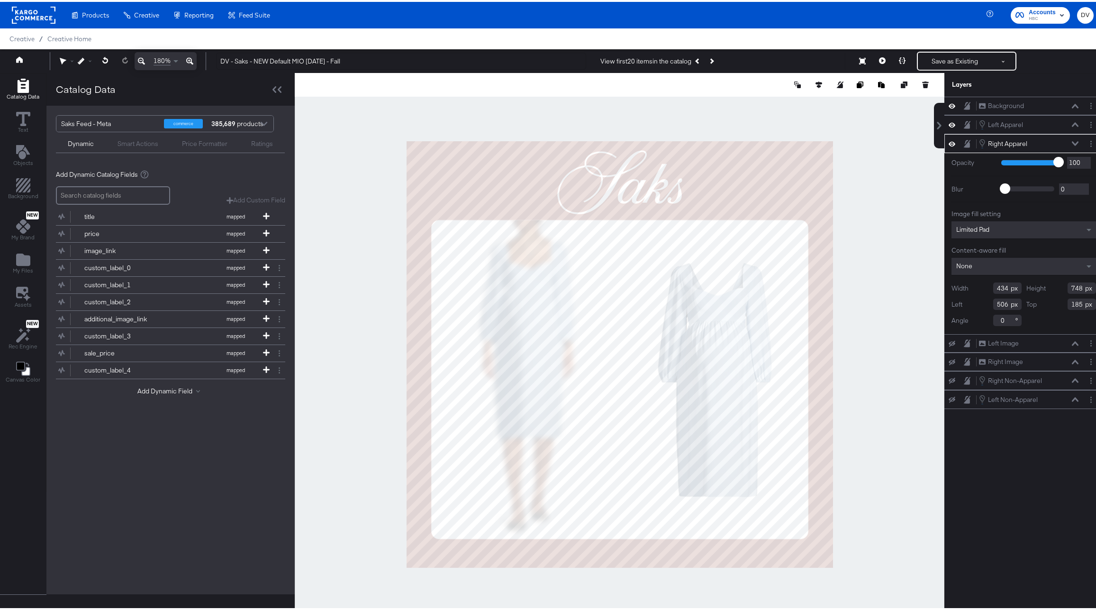
type input "437"
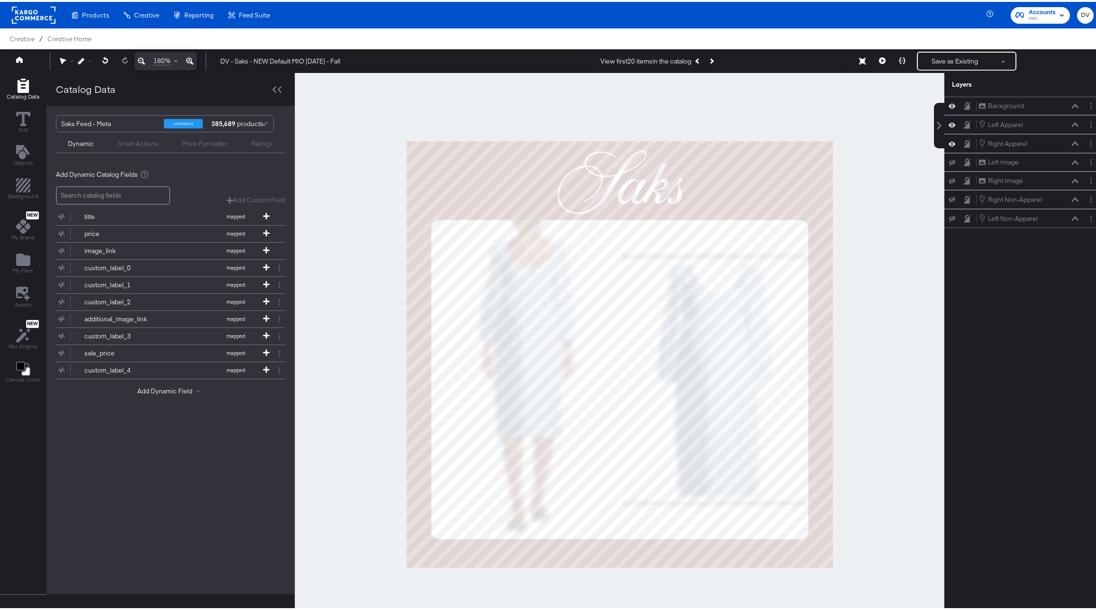
click at [888, 376] on div at bounding box center [620, 352] width 650 height 563
click at [191, 61] on icon at bounding box center [189, 59] width 7 height 7
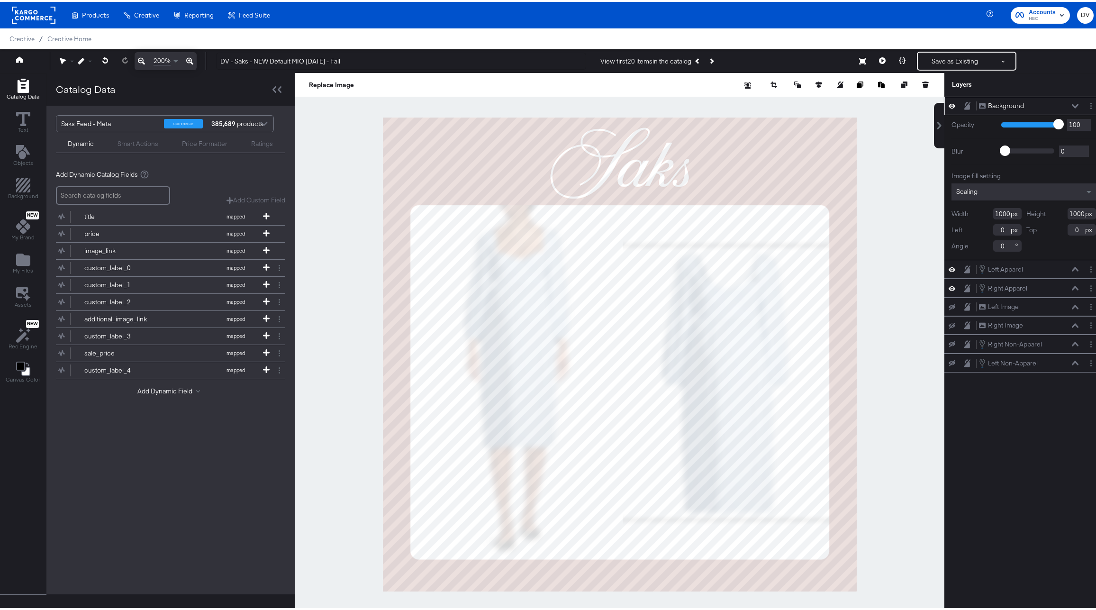
click at [1072, 104] on icon at bounding box center [1075, 104] width 7 height 4
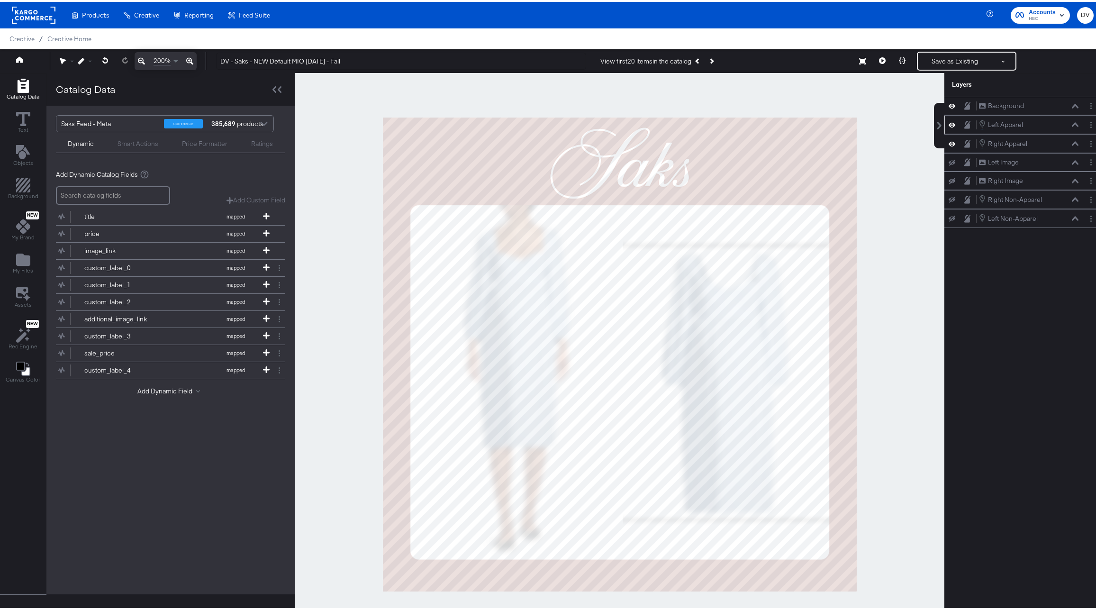
click at [1072, 121] on icon at bounding box center [1075, 122] width 7 height 5
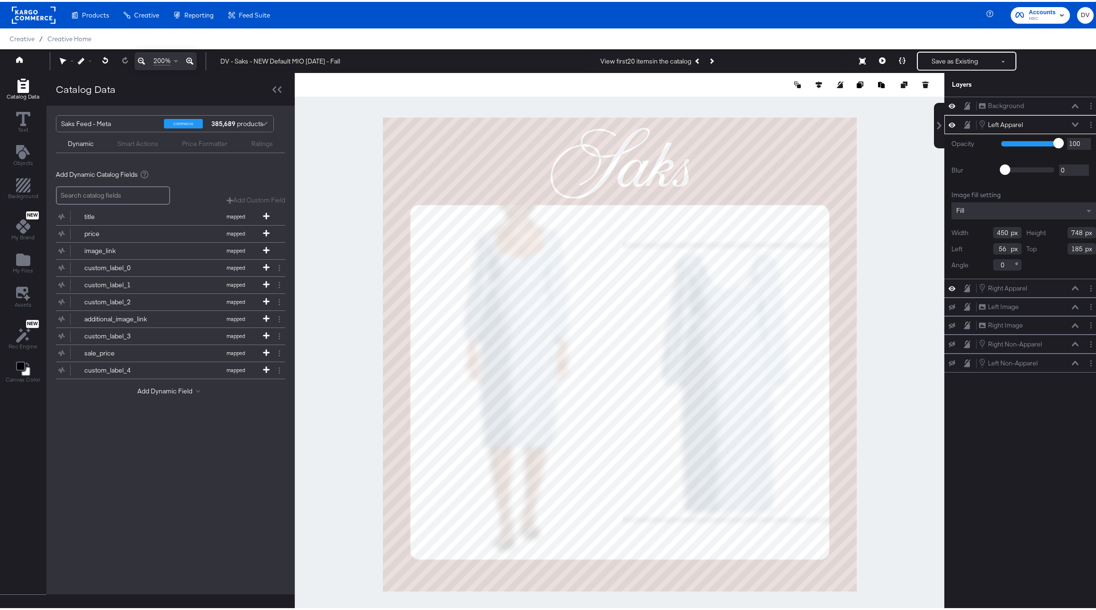
click at [1072, 121] on icon at bounding box center [1075, 122] width 7 height 5
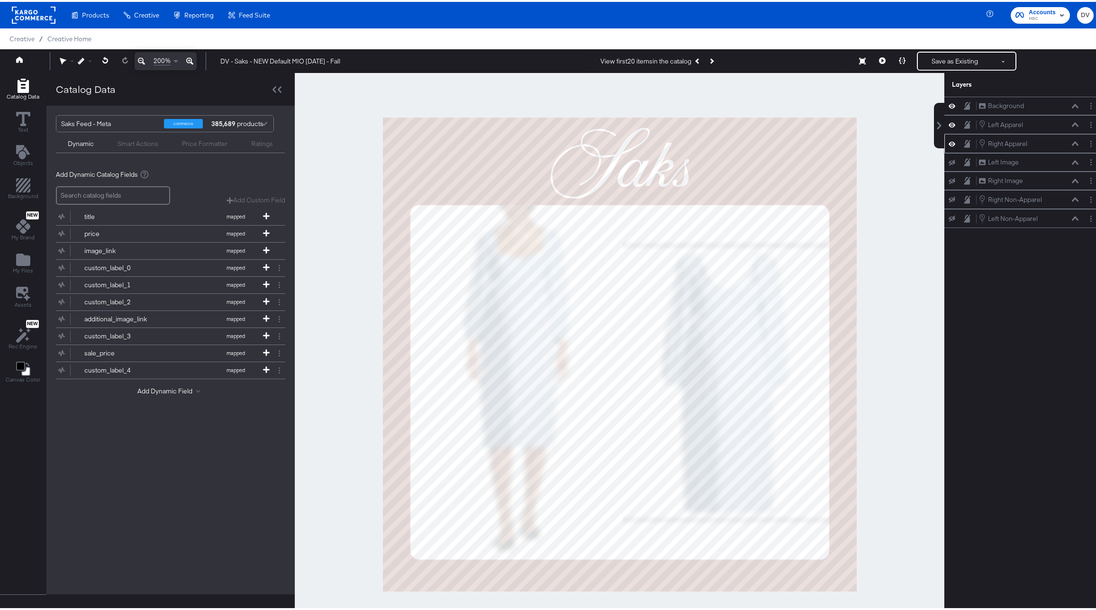
click at [1072, 140] on icon at bounding box center [1075, 141] width 7 height 4
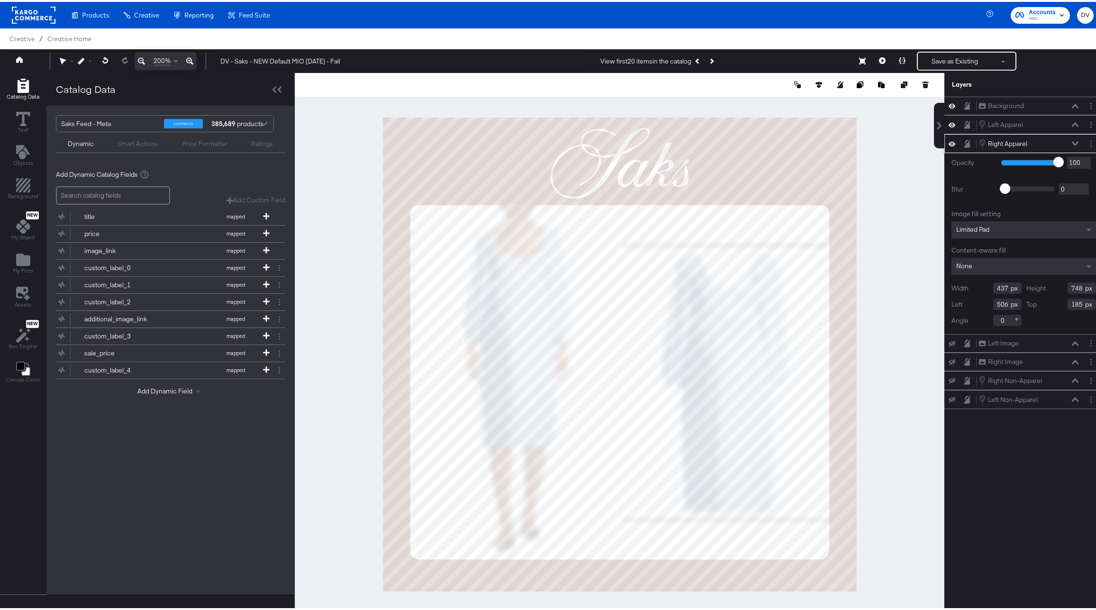
click at [1072, 140] on icon at bounding box center [1075, 141] width 7 height 5
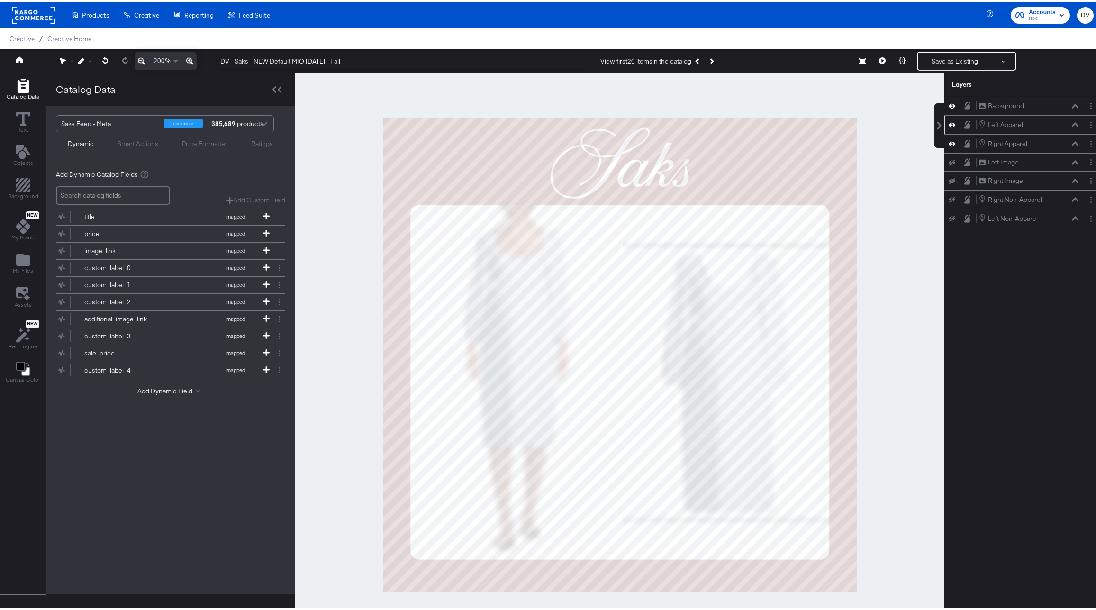
click at [1072, 125] on icon at bounding box center [1075, 122] width 7 height 5
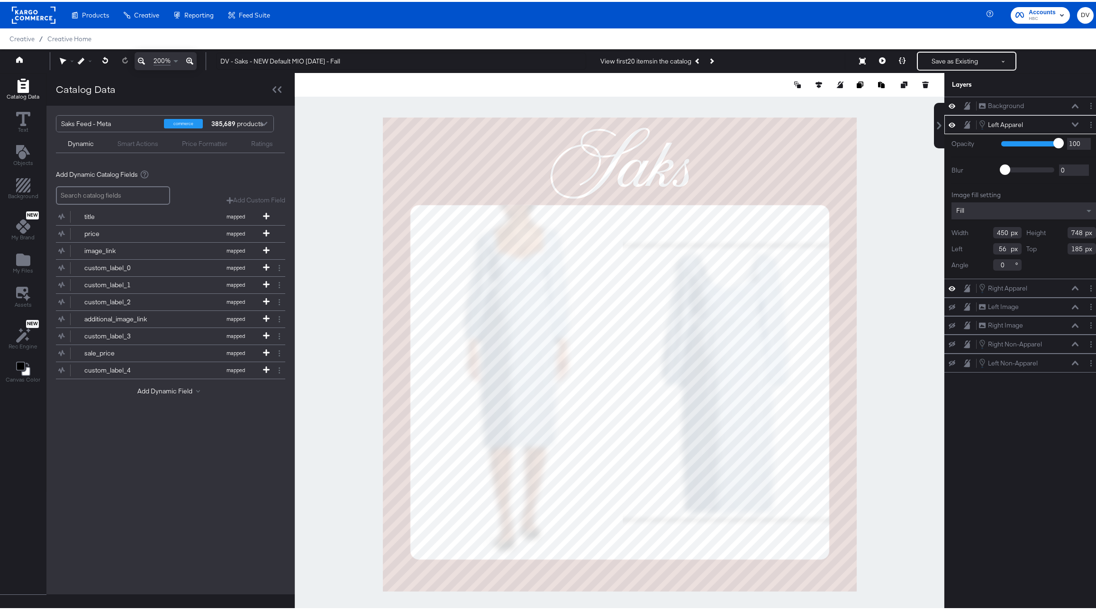
click at [1072, 125] on icon at bounding box center [1075, 122] width 7 height 5
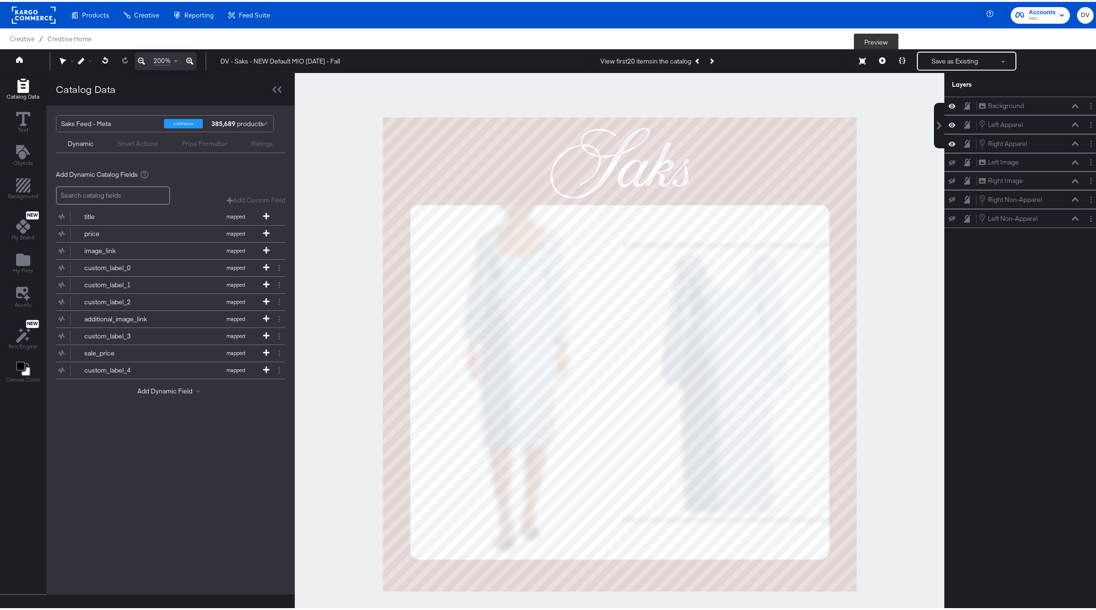
click at [879, 62] on icon at bounding box center [882, 58] width 7 height 7
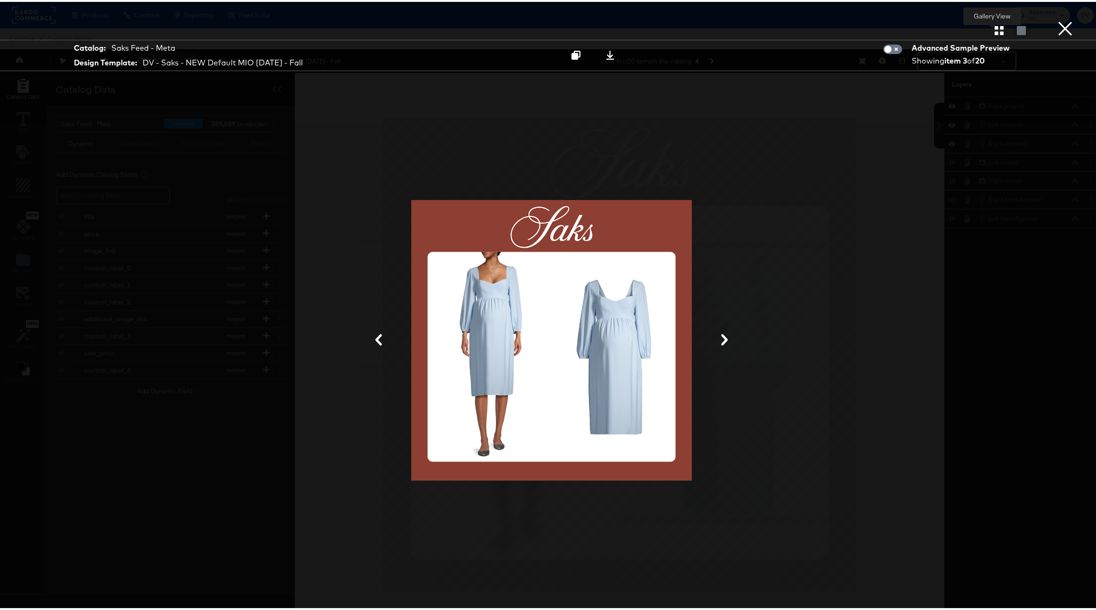
click at [995, 31] on icon "button" at bounding box center [999, 28] width 9 height 9
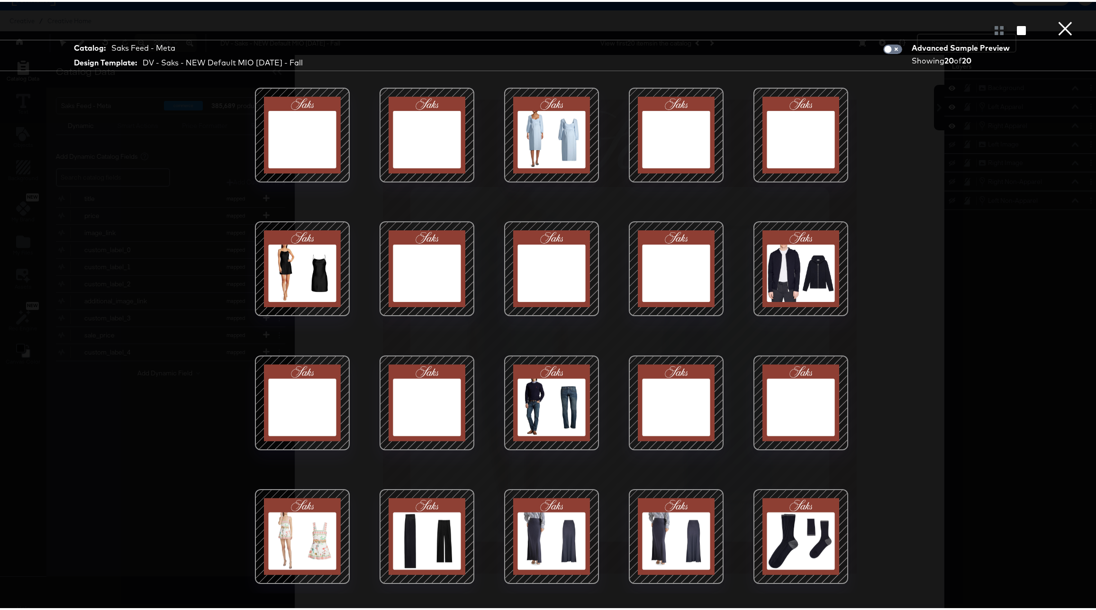
scroll to position [24, 0]
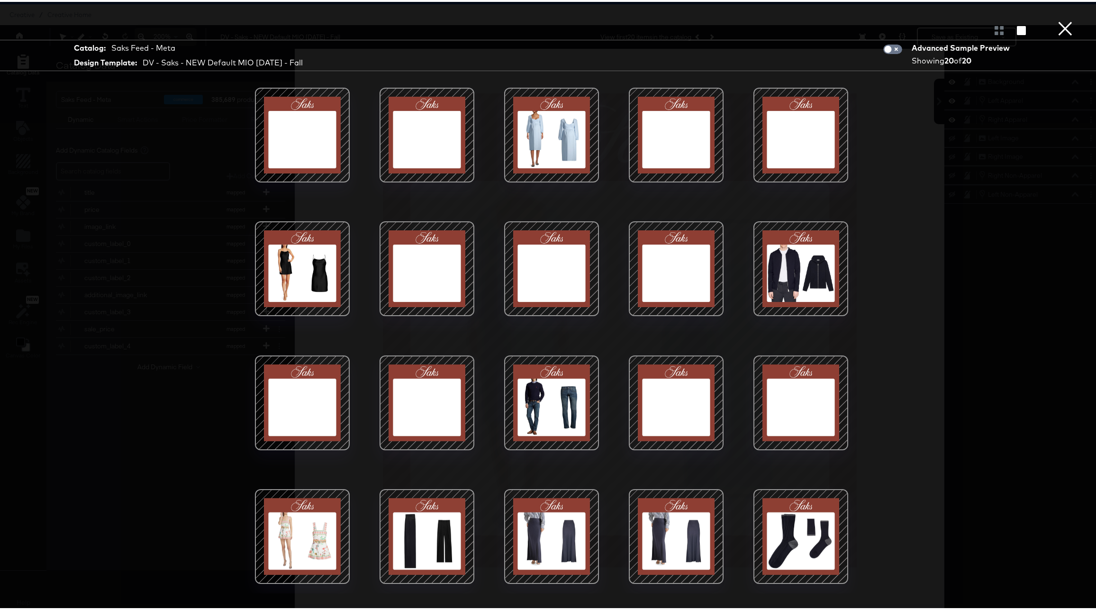
click at [666, 521] on div at bounding box center [676, 534] width 81 height 81
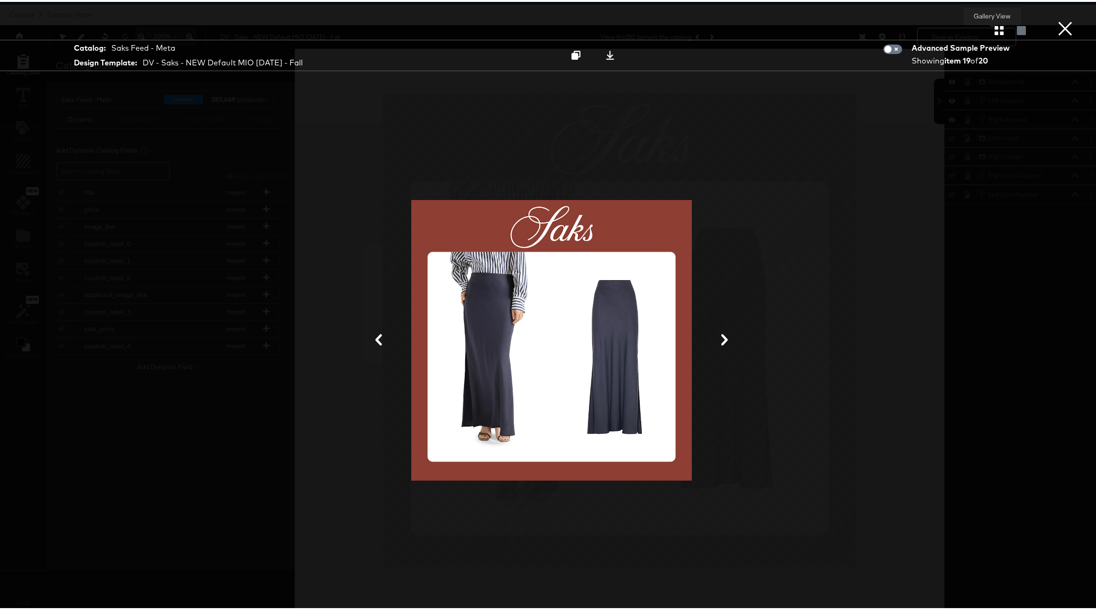
click at [995, 25] on icon "button" at bounding box center [999, 28] width 9 height 9
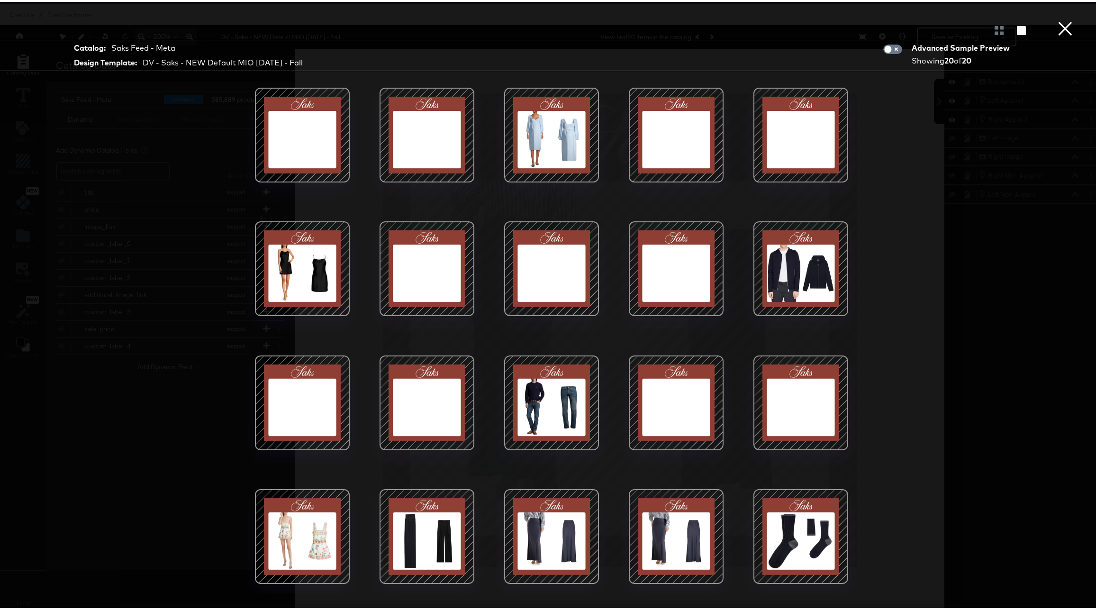
click at [282, 538] on div at bounding box center [302, 534] width 81 height 81
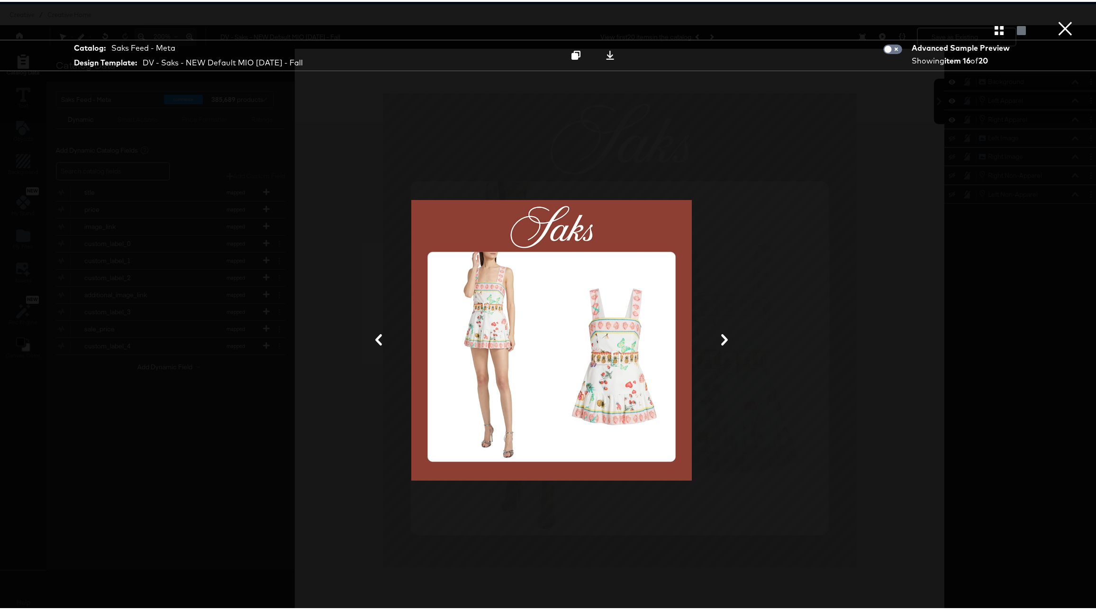
click at [1058, 19] on button "×" at bounding box center [1065, 9] width 19 height 19
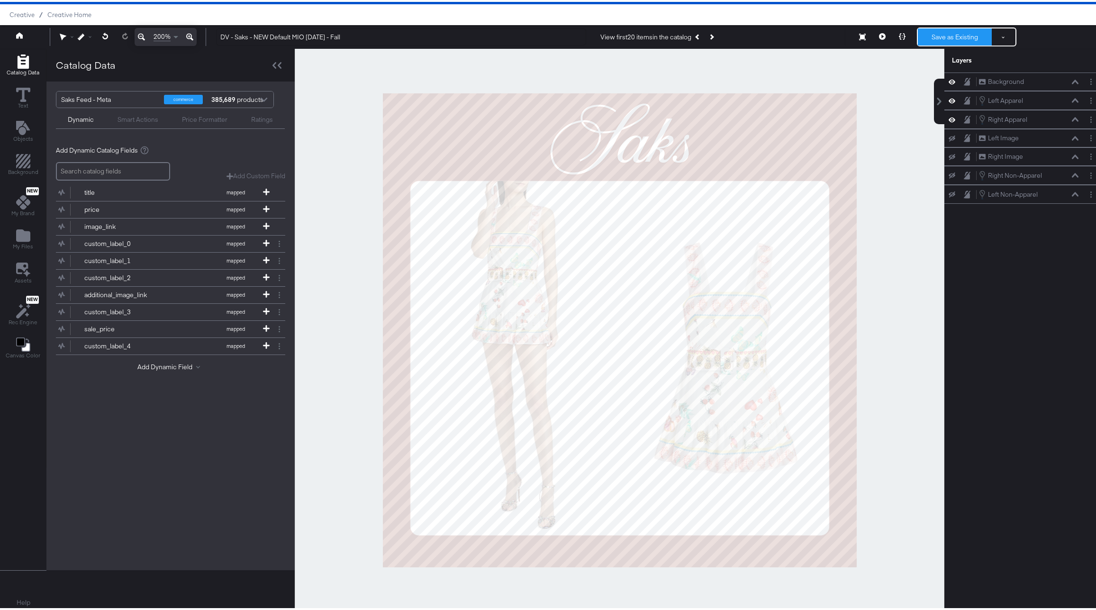
click at [939, 36] on button "Save as Existing" at bounding box center [955, 35] width 74 height 17
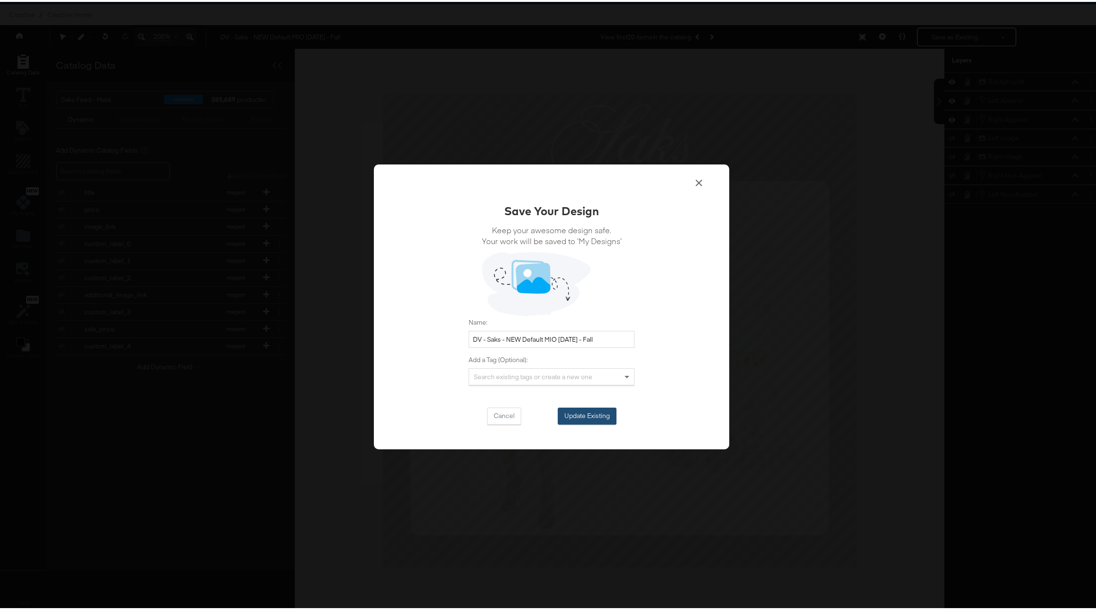
click at [575, 417] on button "Update Existing" at bounding box center [587, 414] width 59 height 17
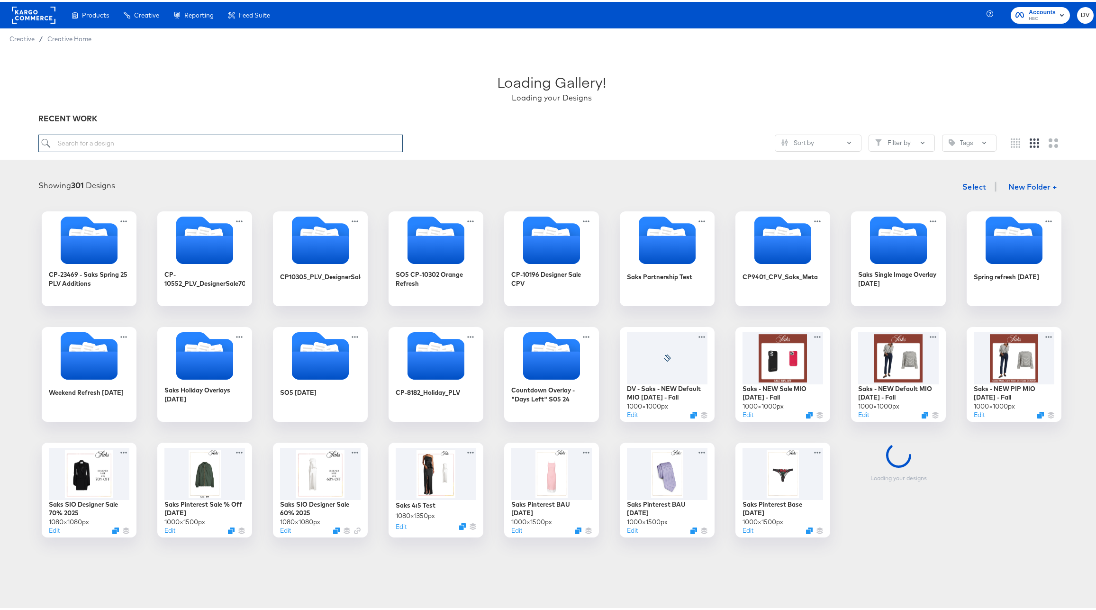
click at [175, 140] on input "search" at bounding box center [220, 142] width 365 height 18
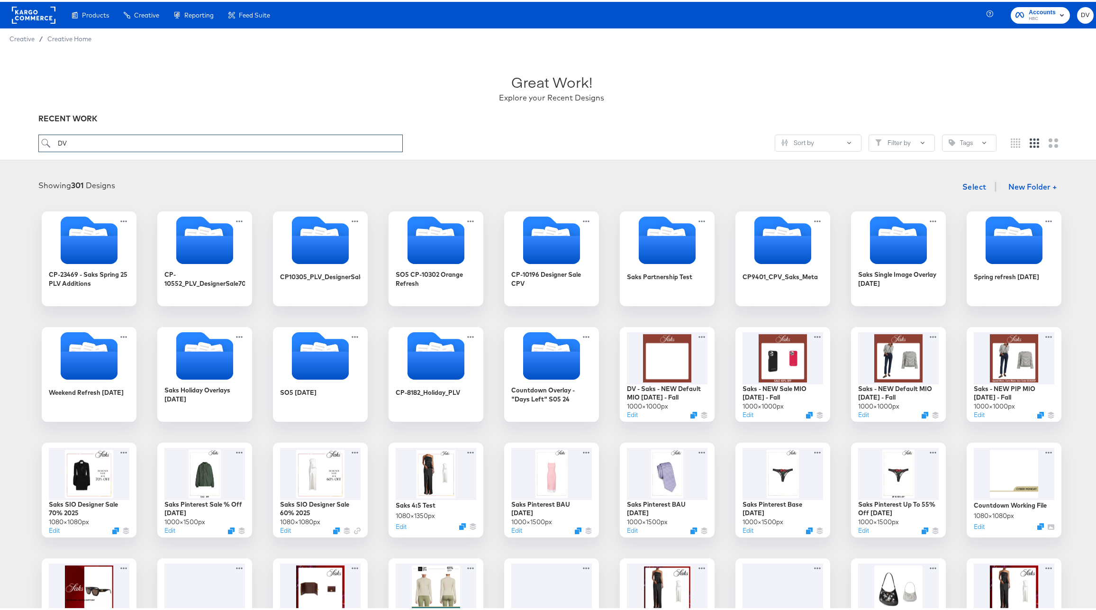
type input "DV"
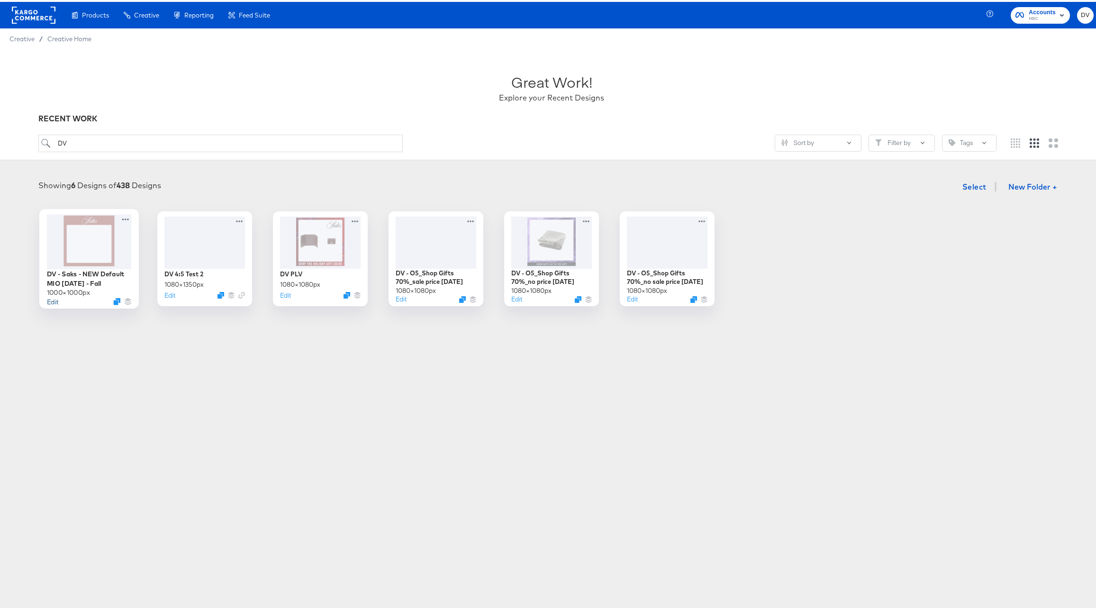
click at [51, 301] on button "Edit" at bounding box center [52, 299] width 11 height 9
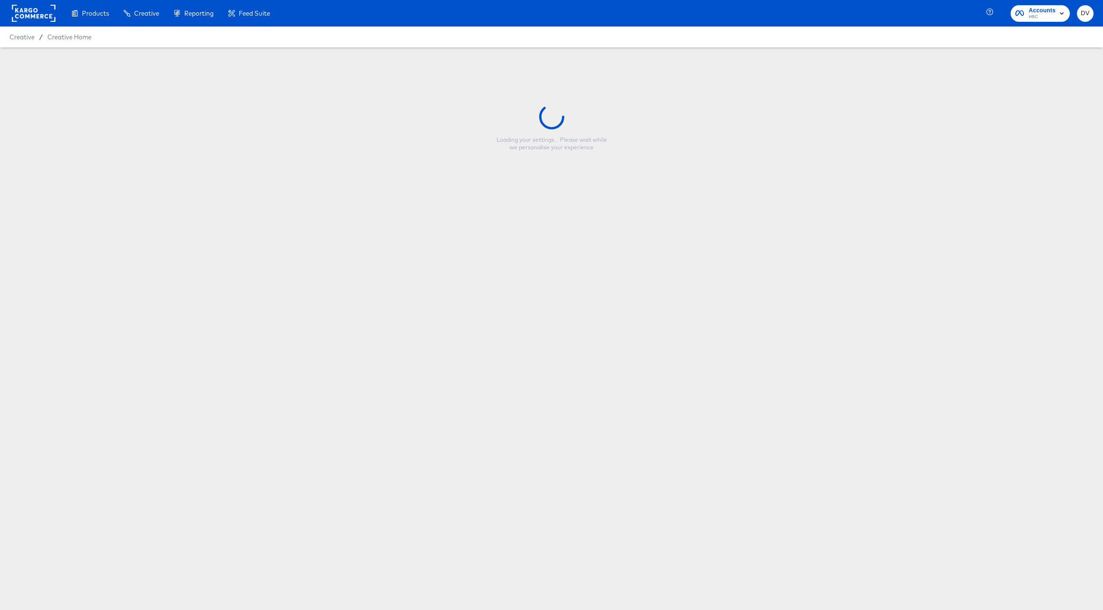
type input "DV - Saks - NEW Default MIO [DATE] - Fall"
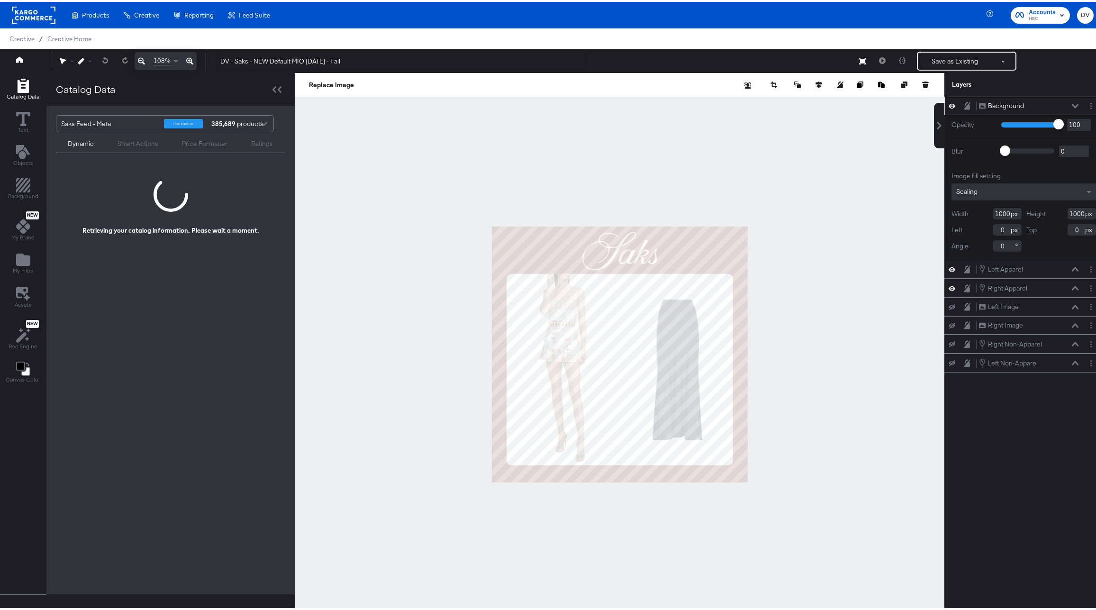
click at [775, 215] on div at bounding box center [620, 352] width 650 height 563
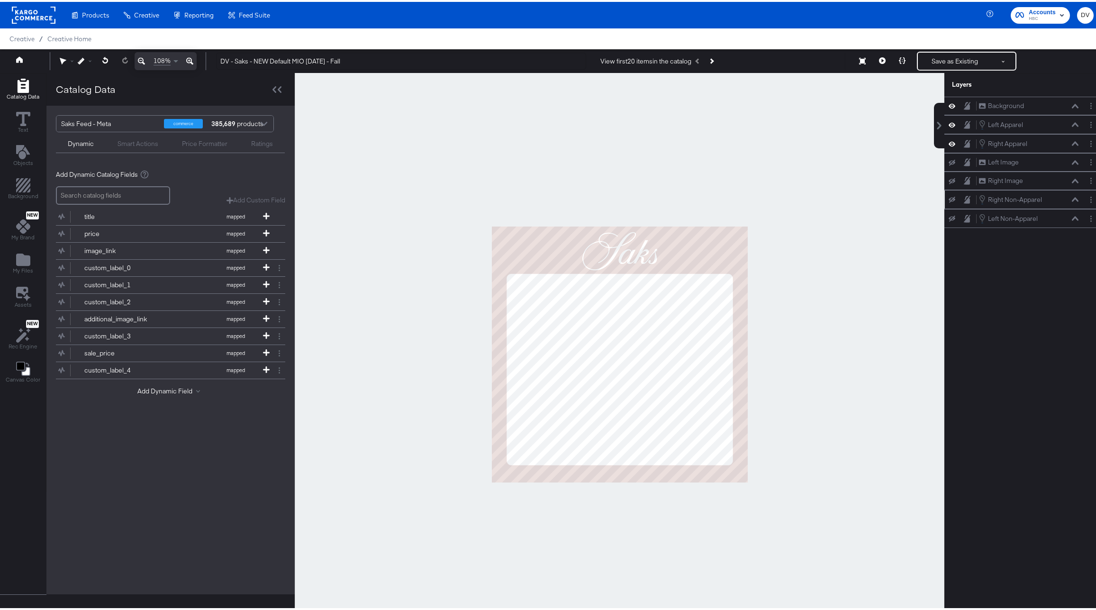
click at [949, 197] on icon at bounding box center [952, 198] width 7 height 6
click at [949, 197] on icon at bounding box center [952, 197] width 7 height 5
drag, startPoint x: 1037, startPoint y: 218, endPoint x: 1036, endPoint y: 155, distance: 62.1
click at [1036, 155] on div "Left Non-Apparel Left Non-Apparel" at bounding box center [1021, 159] width 100 height 10
drag, startPoint x: 1040, startPoint y: 222, endPoint x: 1043, endPoint y: 182, distance: 39.4
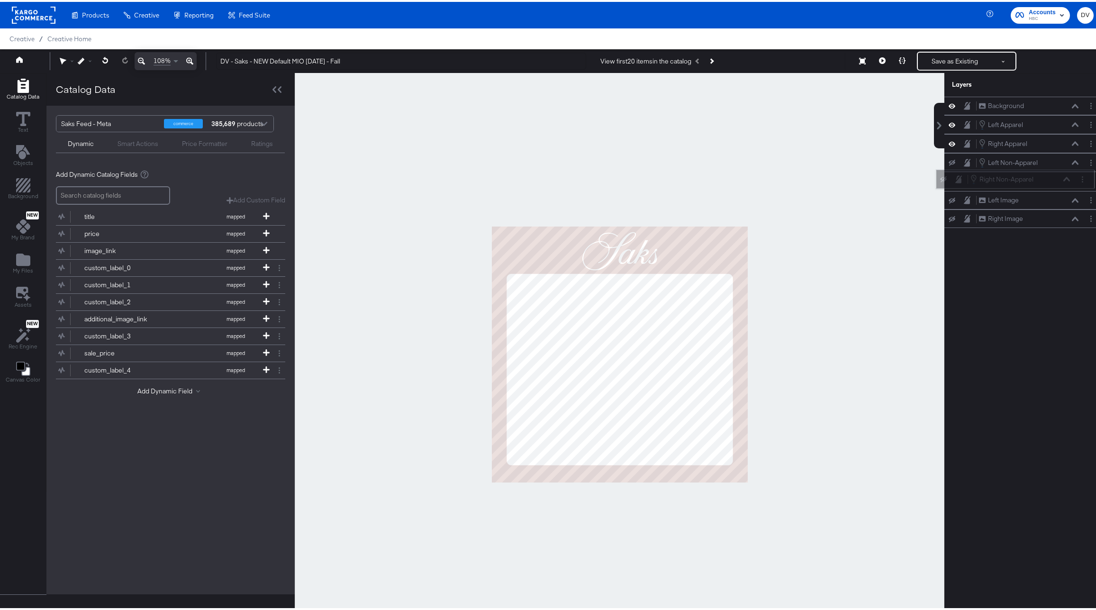
click at [1038, 176] on div "Right Non-Apparel Right Non-Apparel" at bounding box center [1015, 177] width 159 height 19
click at [1072, 180] on icon at bounding box center [1075, 179] width 7 height 5
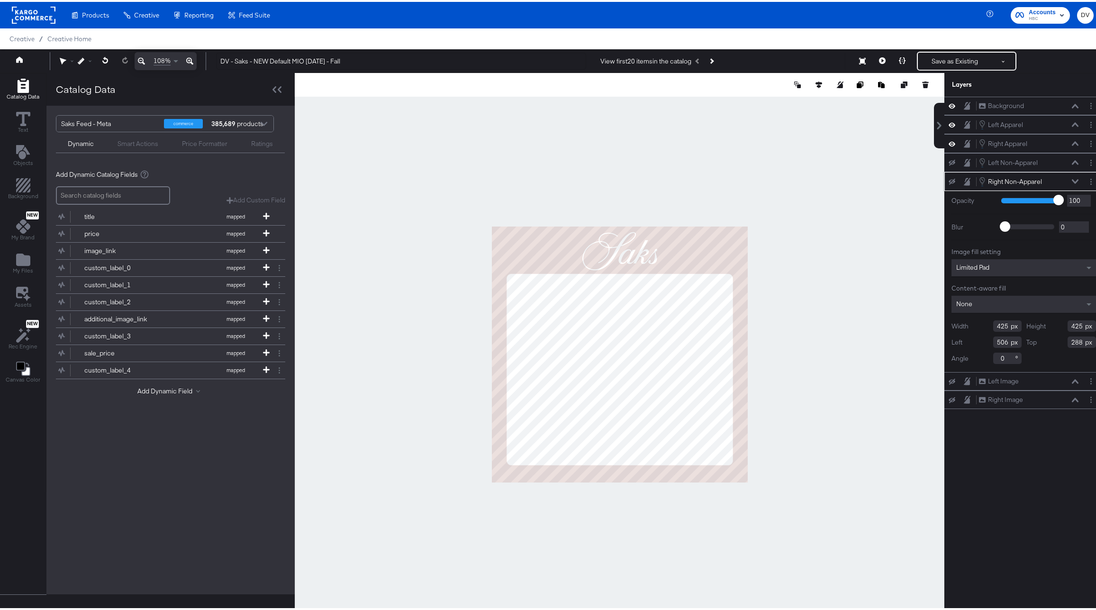
click at [994, 324] on input "425" at bounding box center [1008, 324] width 28 height 11
type input "434"
click at [1072, 326] on input "425" at bounding box center [1082, 324] width 28 height 11
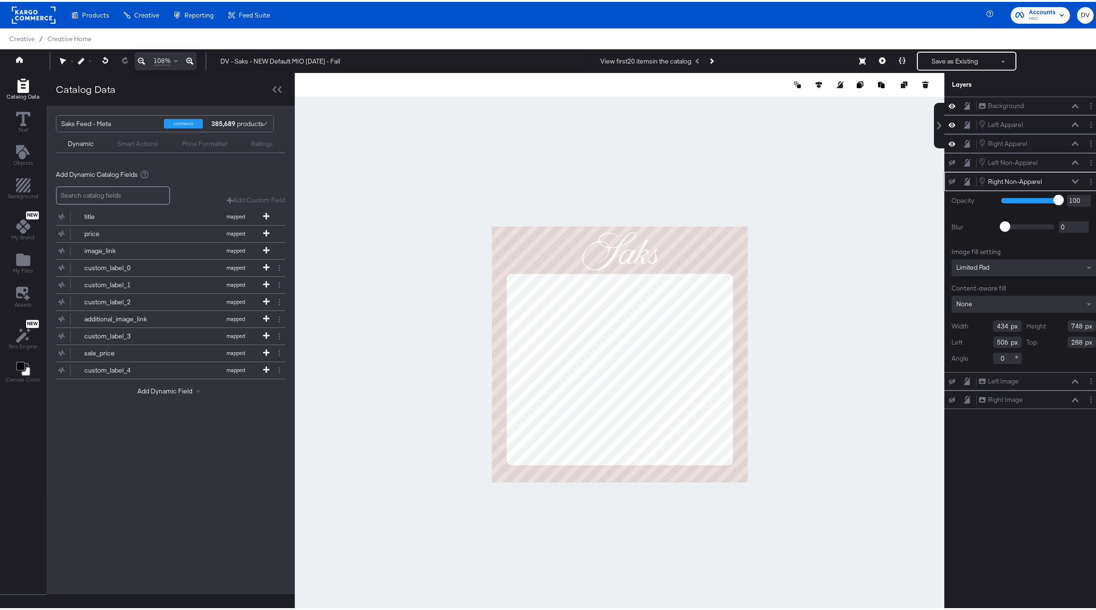
type input "748"
click at [995, 339] on input "506" at bounding box center [1008, 340] width 28 height 11
type input "506"
click at [1070, 345] on input "288" at bounding box center [1082, 340] width 28 height 11
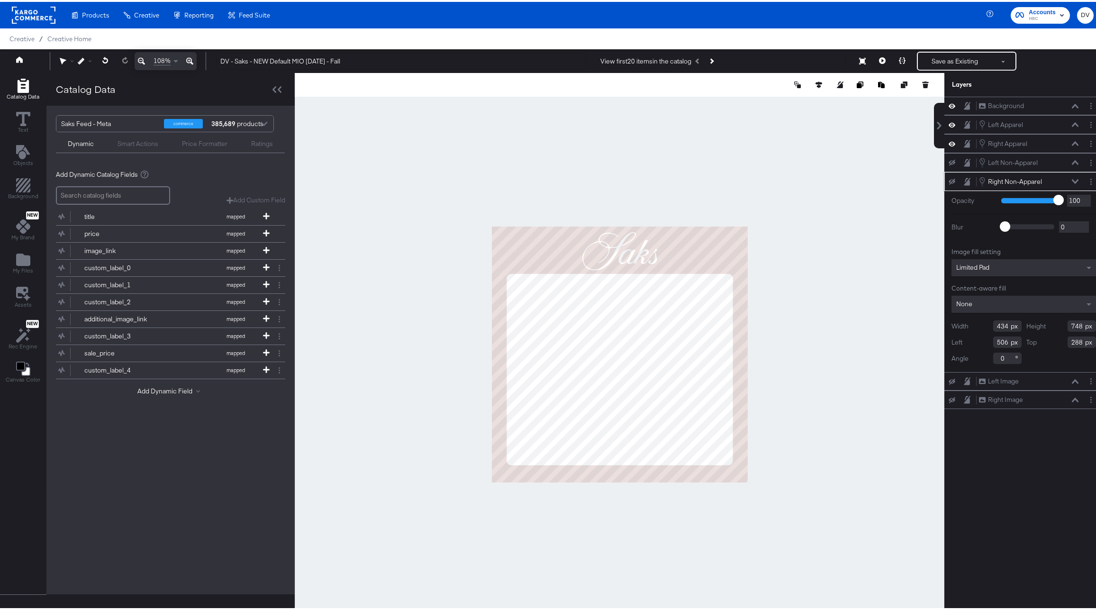
click at [1070, 345] on input "288" at bounding box center [1082, 340] width 28 height 11
type input "185"
click at [1072, 182] on button at bounding box center [1076, 180] width 8 height 6
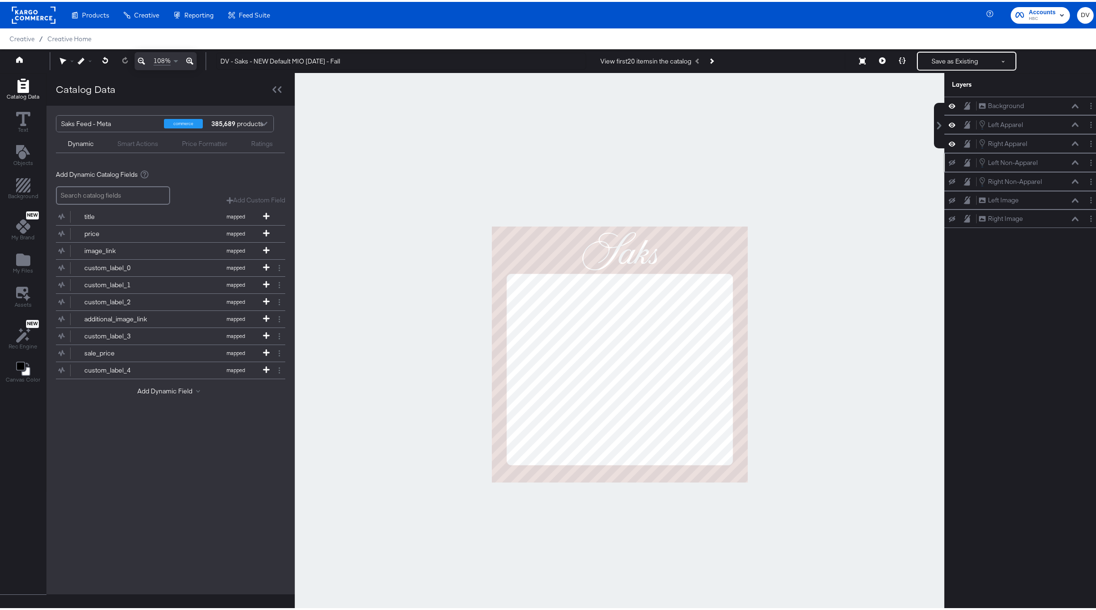
click at [1072, 163] on icon at bounding box center [1075, 160] width 7 height 5
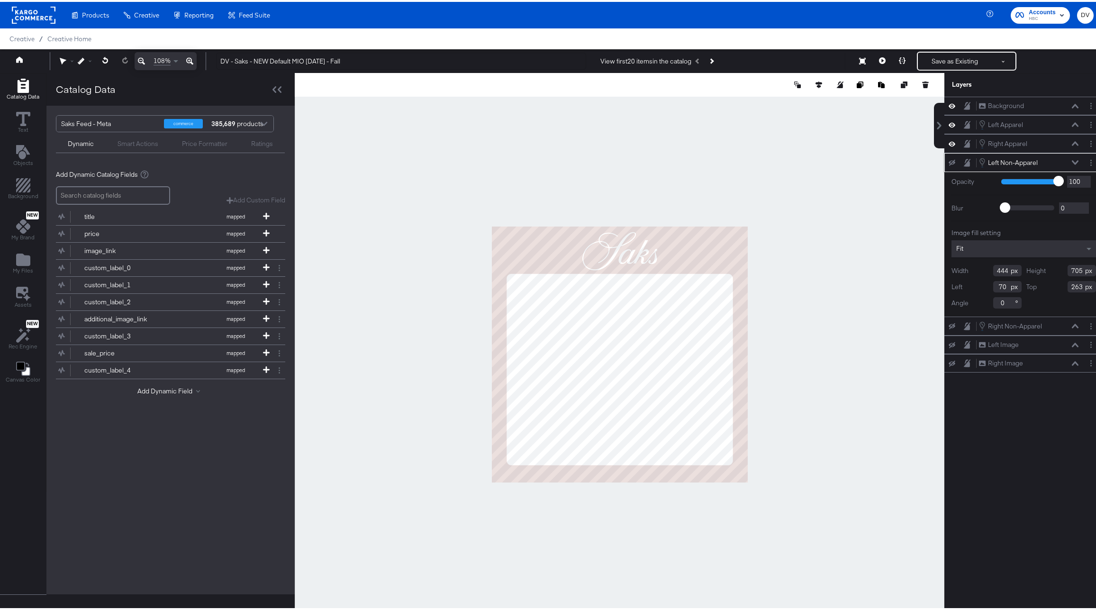
click at [1072, 163] on icon at bounding box center [1075, 160] width 7 height 5
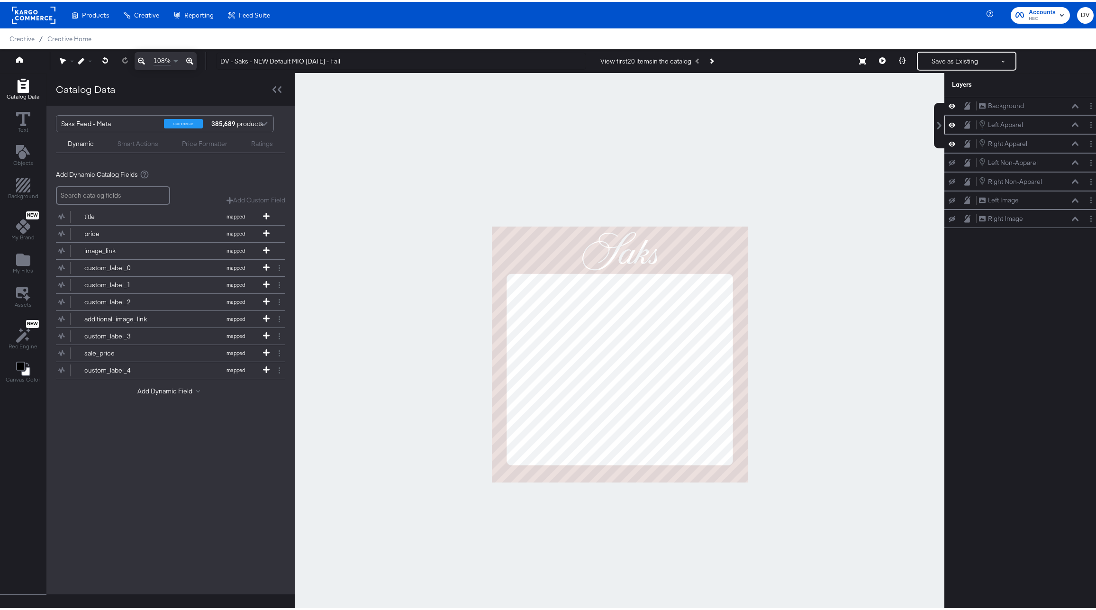
click at [1072, 124] on icon at bounding box center [1075, 122] width 7 height 5
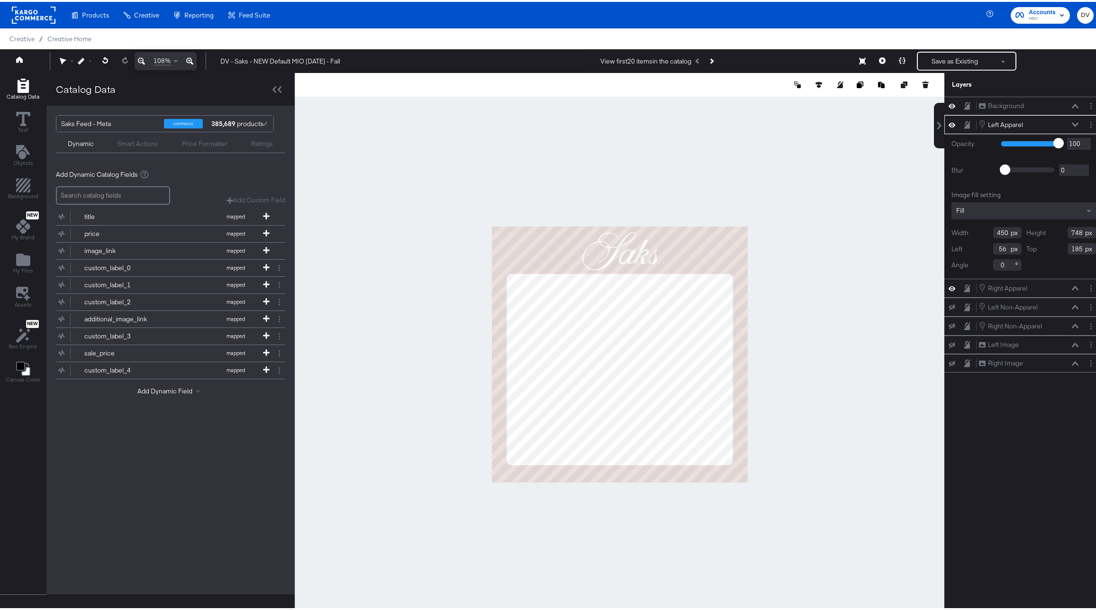
click at [1072, 121] on icon at bounding box center [1075, 122] width 7 height 5
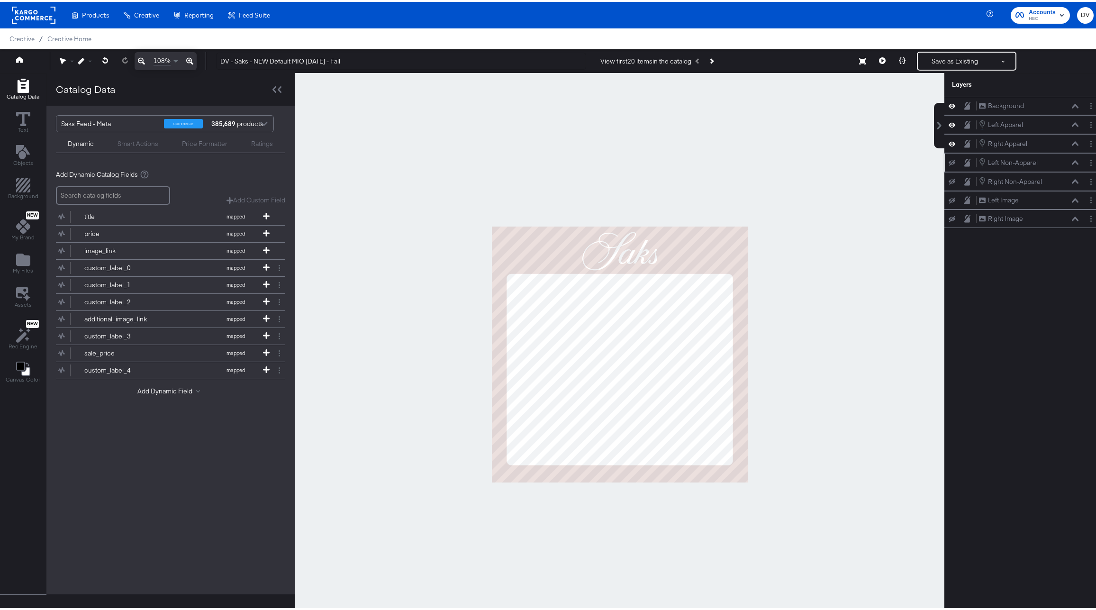
click at [1072, 160] on icon at bounding box center [1075, 160] width 7 height 4
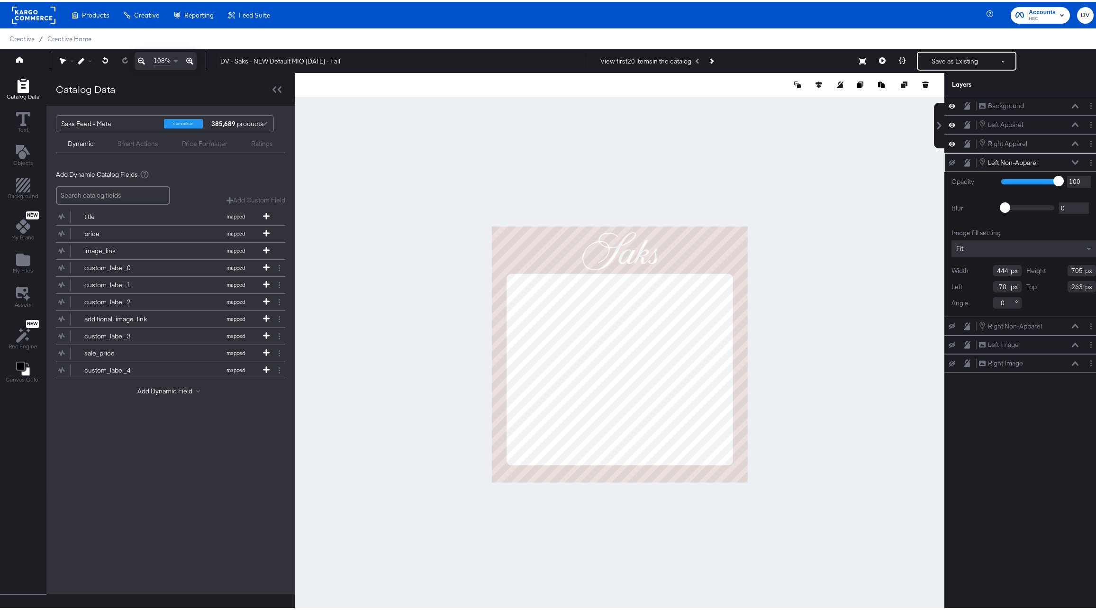
click at [994, 272] on input "444" at bounding box center [1008, 268] width 28 height 11
type input "450"
click at [1068, 268] on input "705" at bounding box center [1082, 268] width 28 height 11
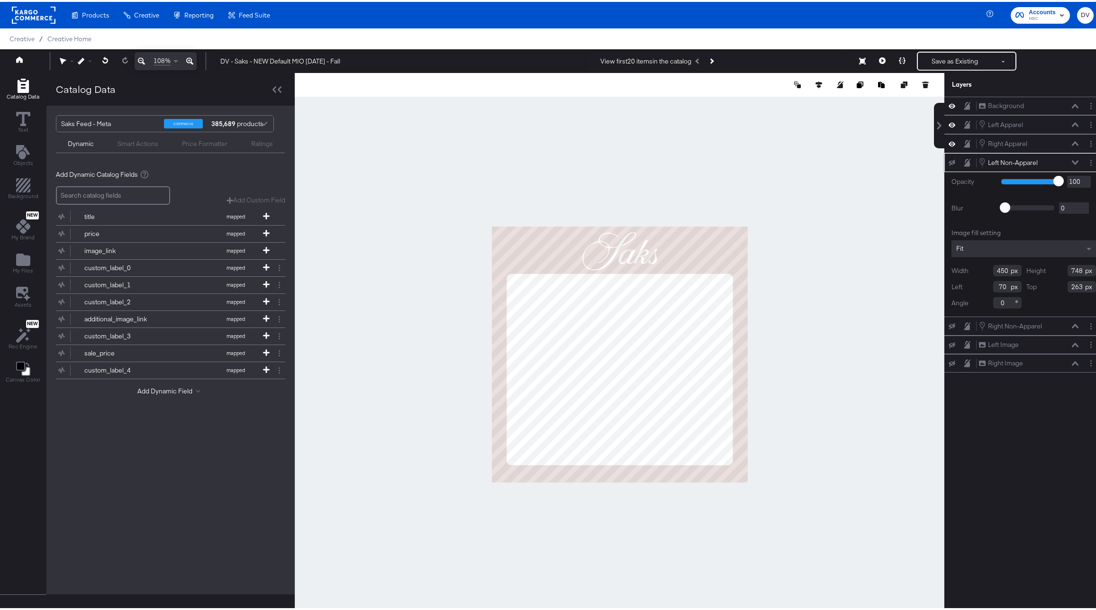
type input "748"
click at [997, 283] on input "70" at bounding box center [1008, 284] width 28 height 11
type input "56"
click at [1068, 286] on input "263" at bounding box center [1082, 284] width 28 height 11
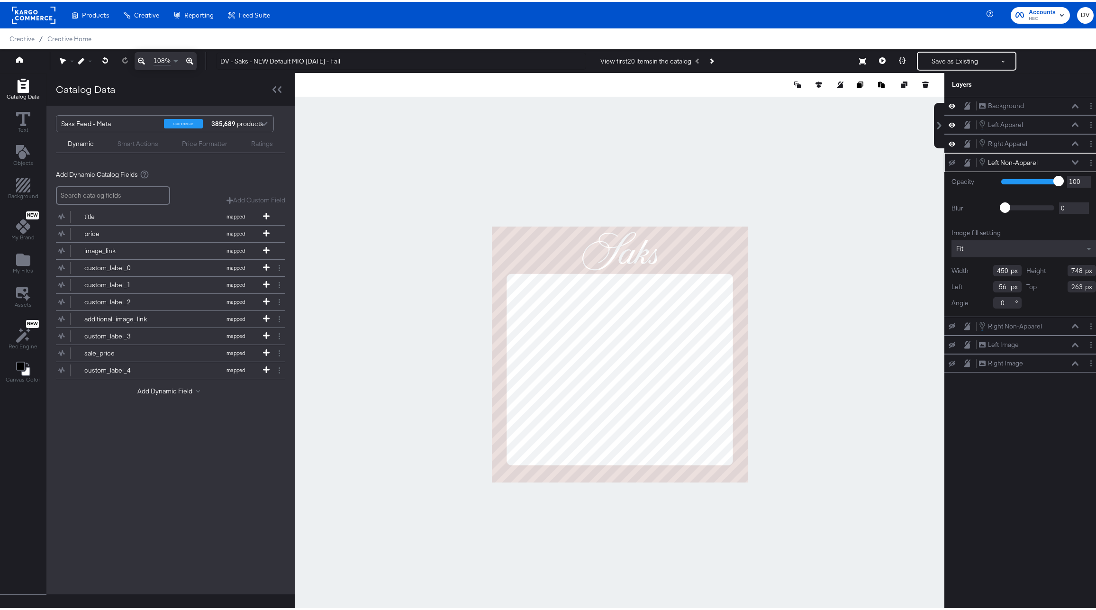
click at [1068, 286] on input "263" at bounding box center [1082, 284] width 28 height 11
type input "185"
click at [1072, 160] on icon at bounding box center [1075, 160] width 7 height 5
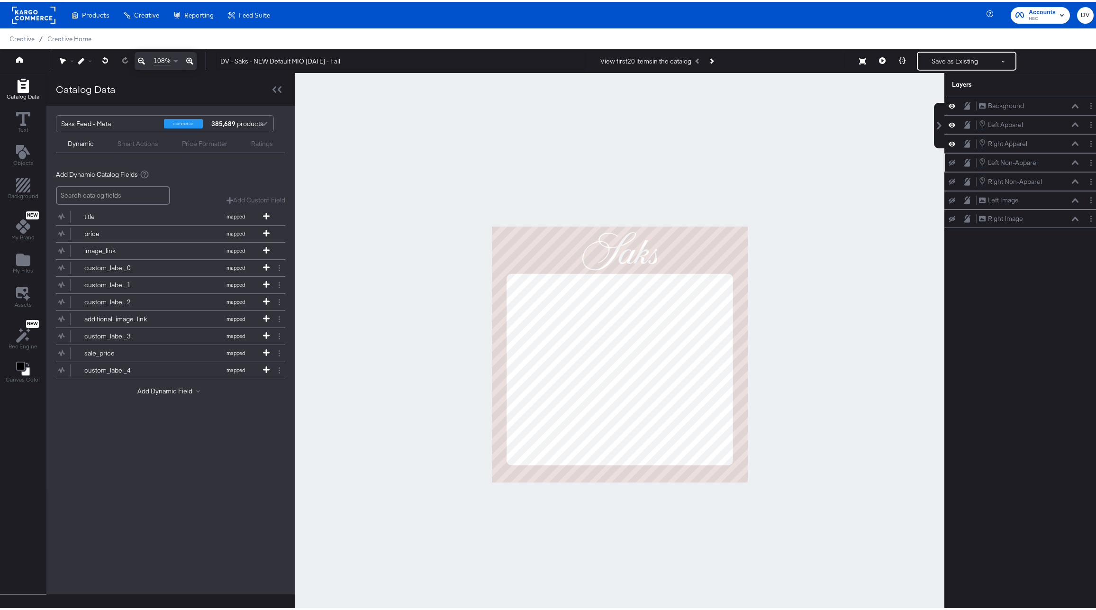
click at [949, 161] on icon at bounding box center [952, 161] width 7 height 6
click at [949, 179] on icon at bounding box center [952, 180] width 7 height 6
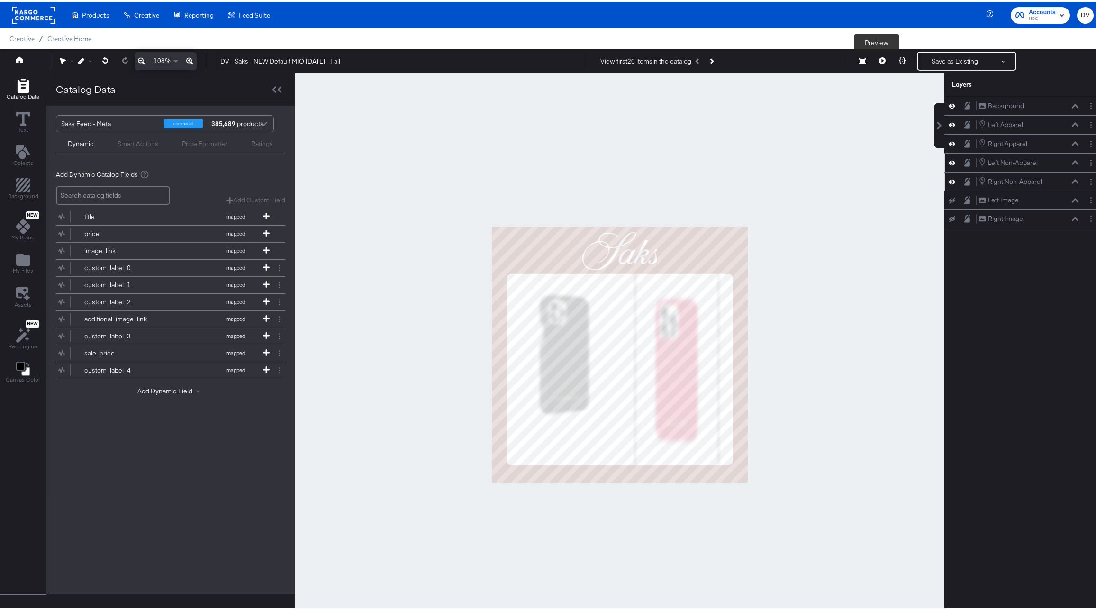
click at [879, 56] on icon at bounding box center [882, 58] width 7 height 7
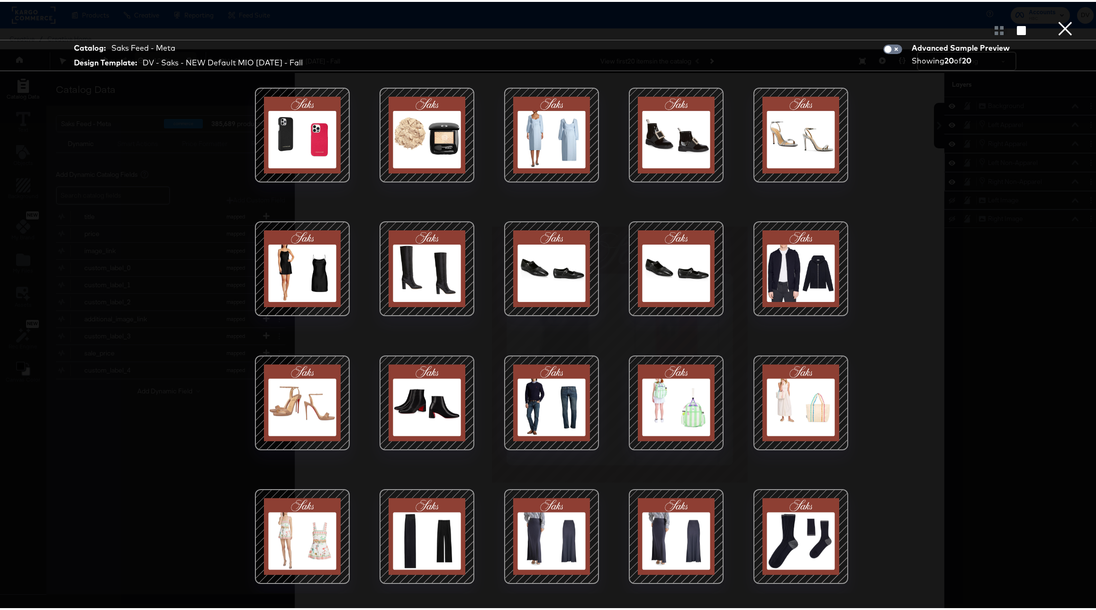
click at [309, 401] on div at bounding box center [302, 401] width 81 height 81
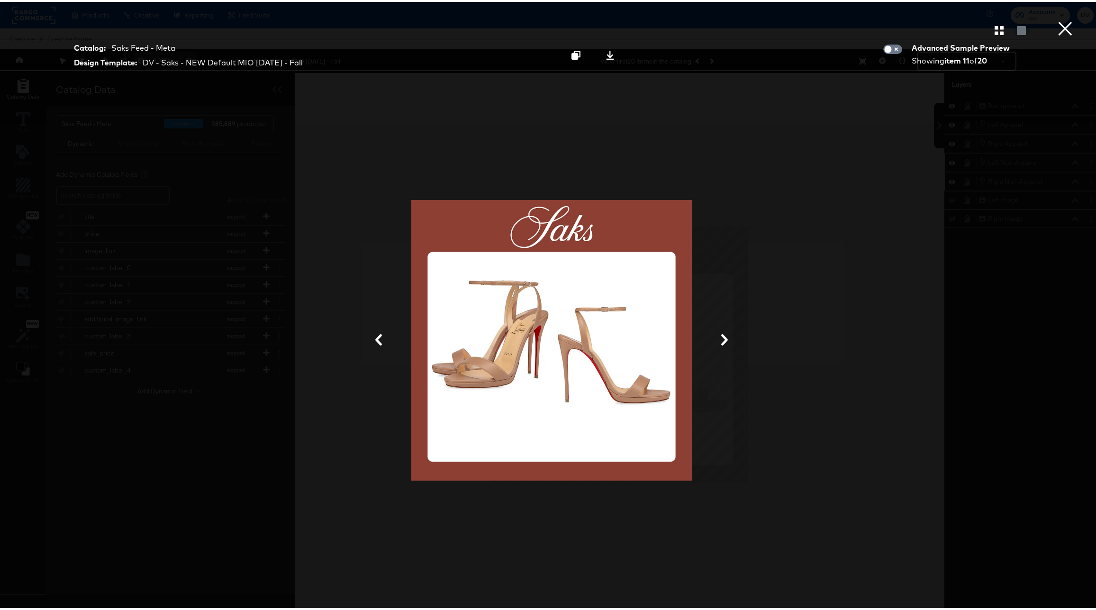
click at [1057, 19] on button "×" at bounding box center [1065, 9] width 19 height 19
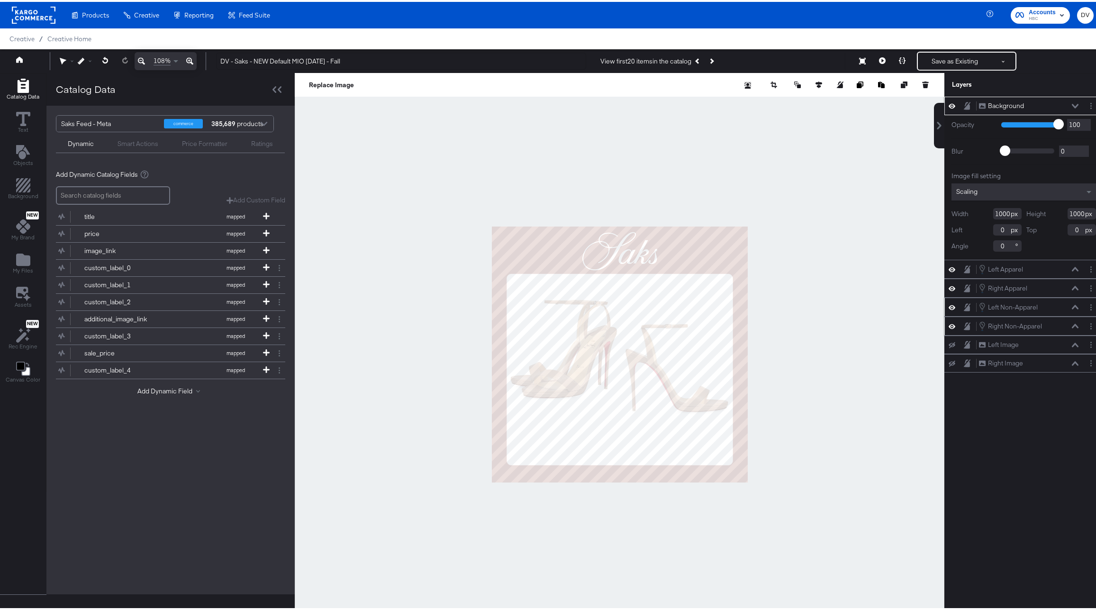
click at [1072, 103] on icon at bounding box center [1075, 104] width 7 height 5
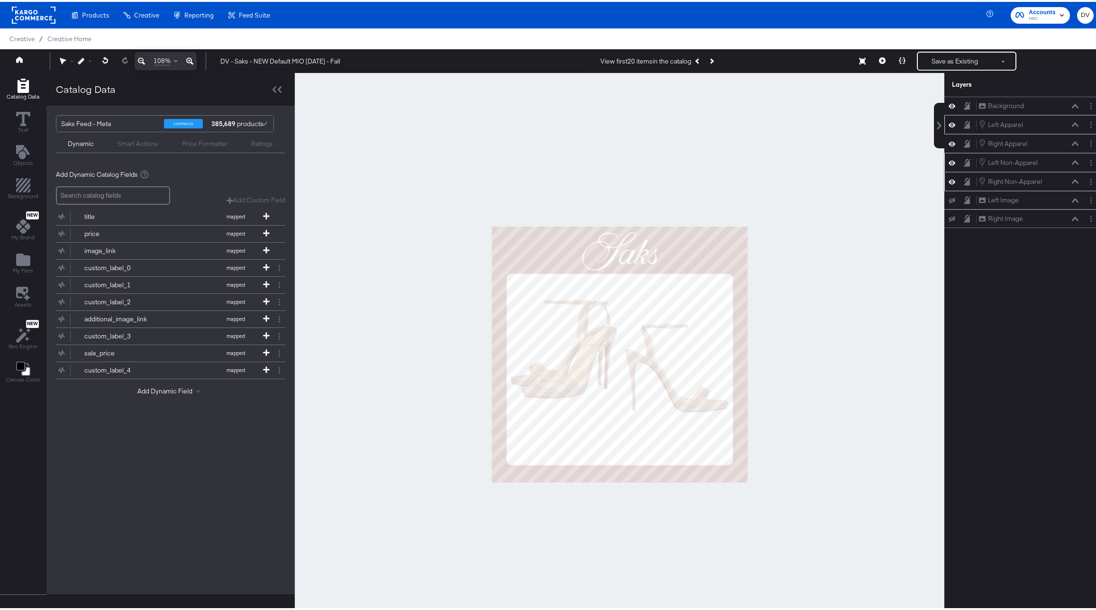
click at [949, 124] on icon at bounding box center [952, 123] width 7 height 8
click at [949, 146] on div "Right Apparel Right Apparel" at bounding box center [1023, 142] width 151 height 10
click at [949, 142] on icon at bounding box center [952, 142] width 7 height 8
click at [1072, 160] on icon at bounding box center [1075, 160] width 7 height 5
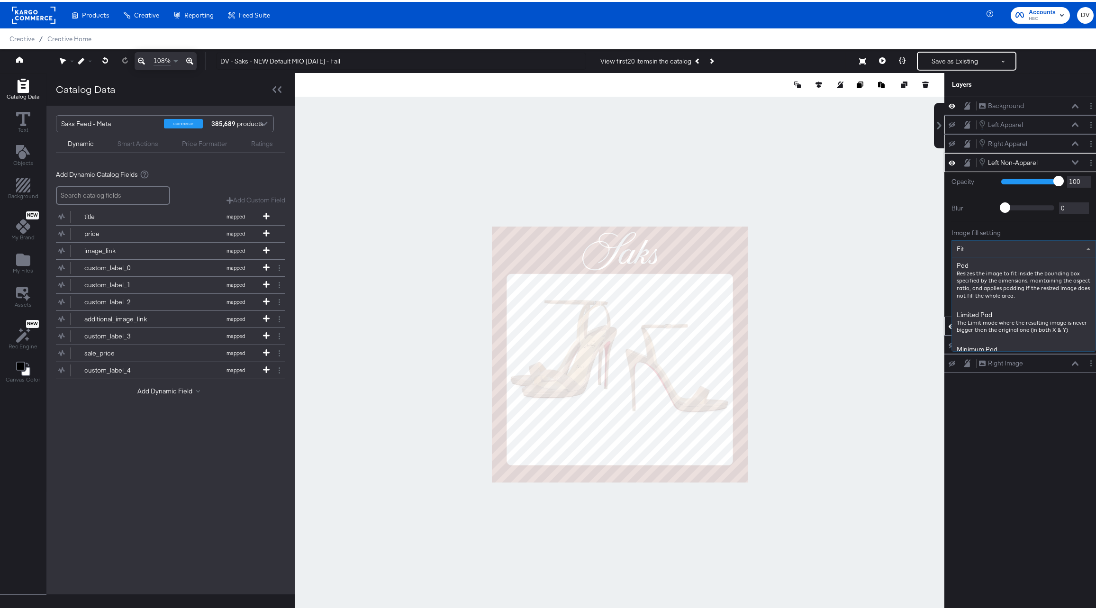
click at [1084, 244] on span at bounding box center [1090, 247] width 12 height 16
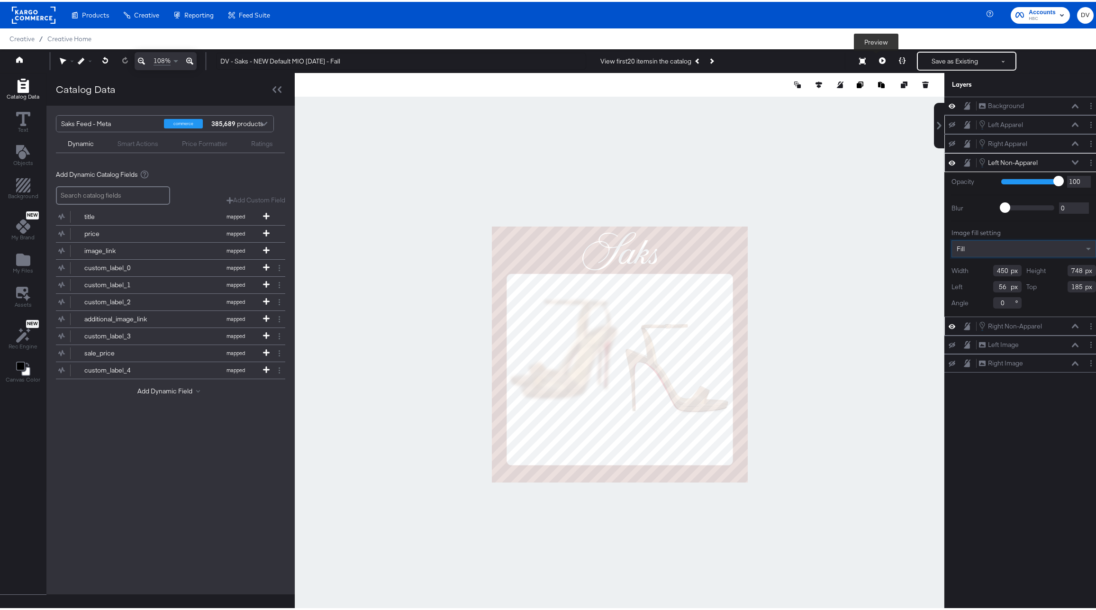
click at [880, 57] on button at bounding box center [883, 59] width 20 height 19
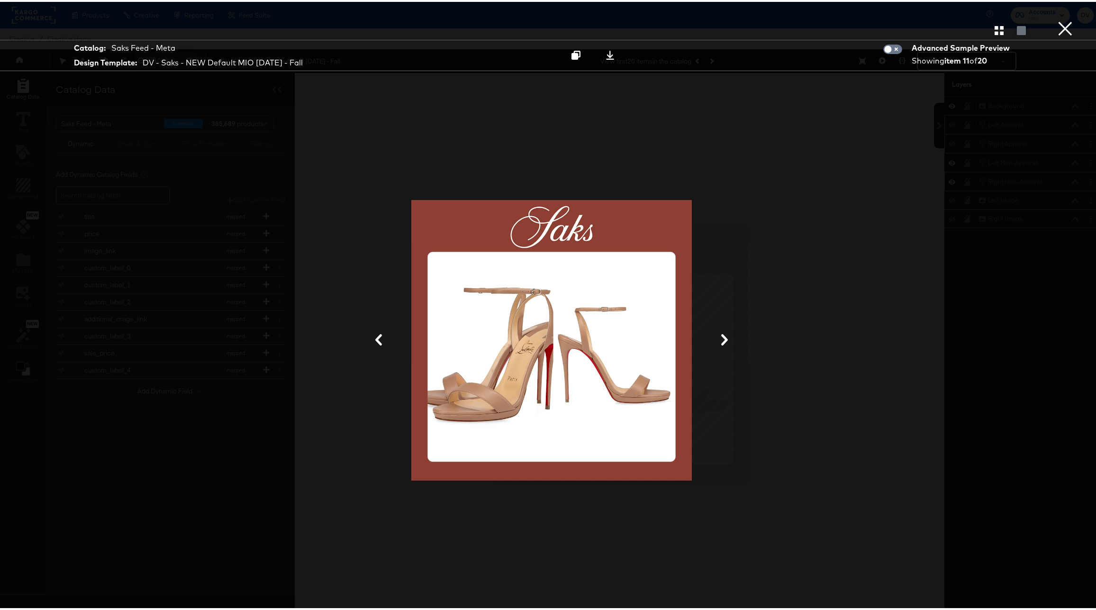
click at [1058, 19] on button "×" at bounding box center [1065, 9] width 19 height 19
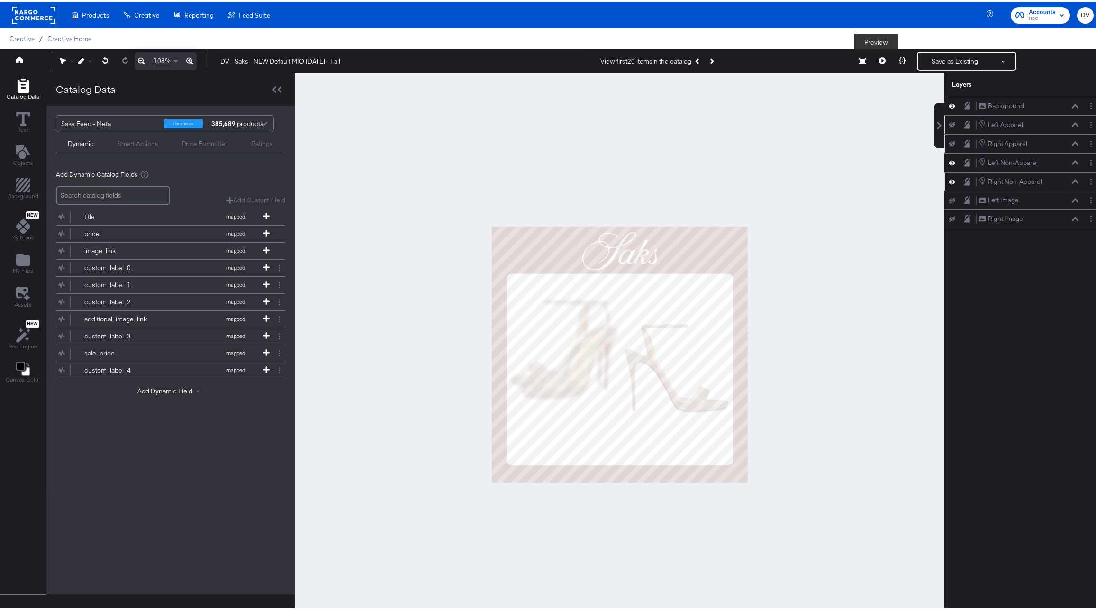
click at [879, 59] on icon at bounding box center [882, 58] width 7 height 7
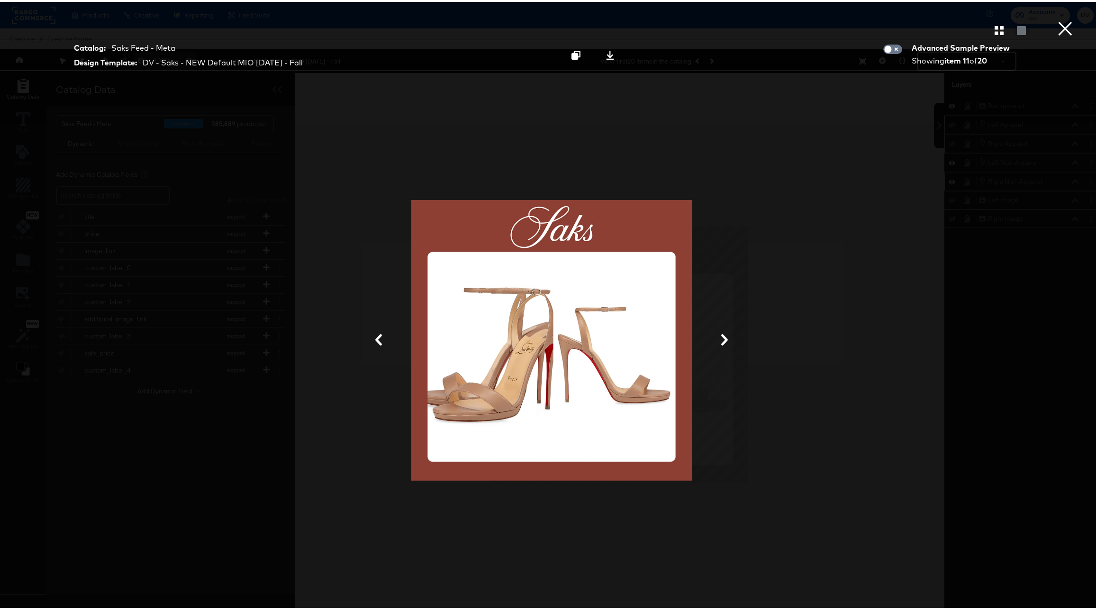
click at [1056, 19] on button "×" at bounding box center [1065, 9] width 19 height 19
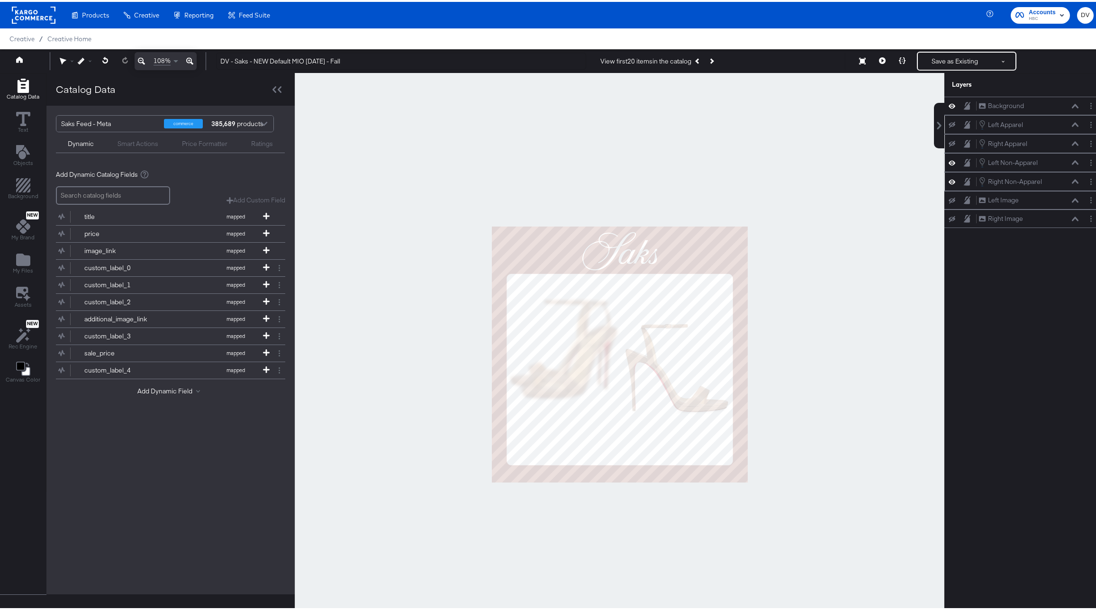
click at [1072, 162] on icon at bounding box center [1075, 160] width 7 height 5
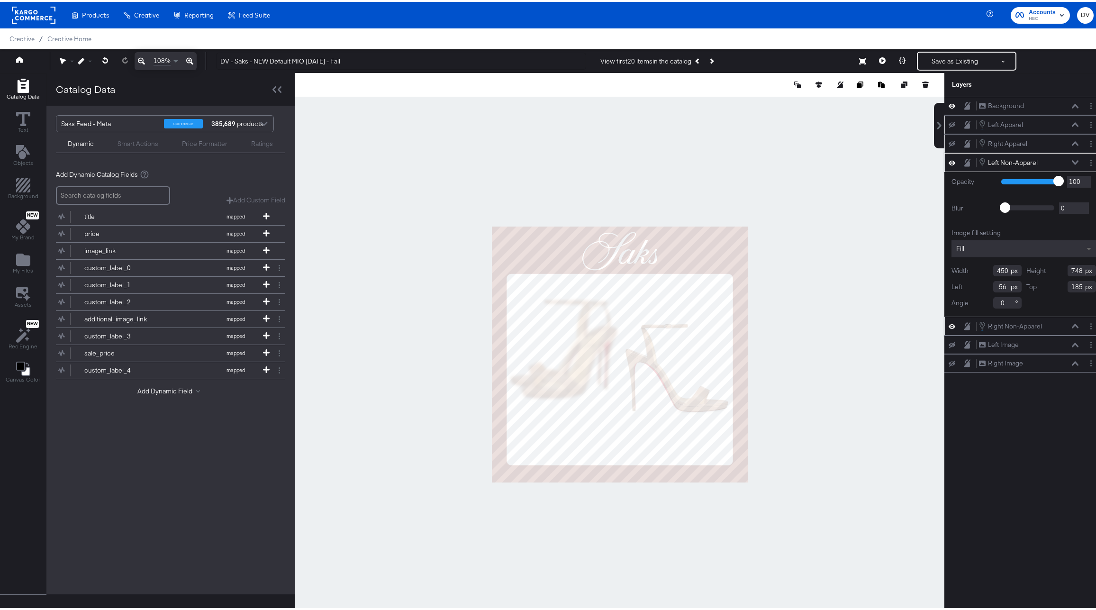
click at [1085, 245] on span at bounding box center [1091, 246] width 12 height 17
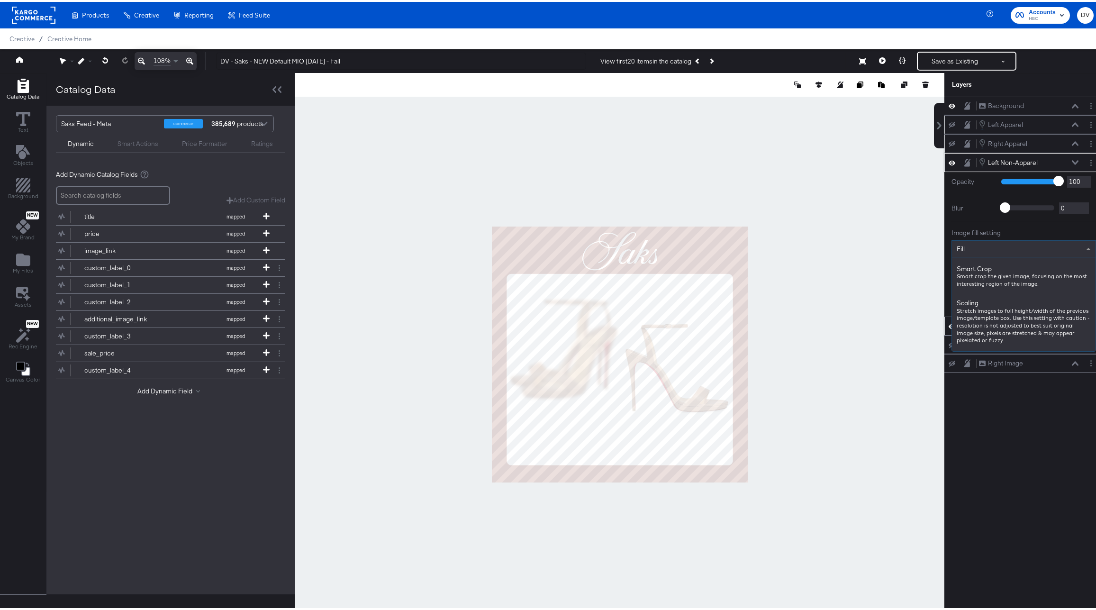
scroll to position [0, 0]
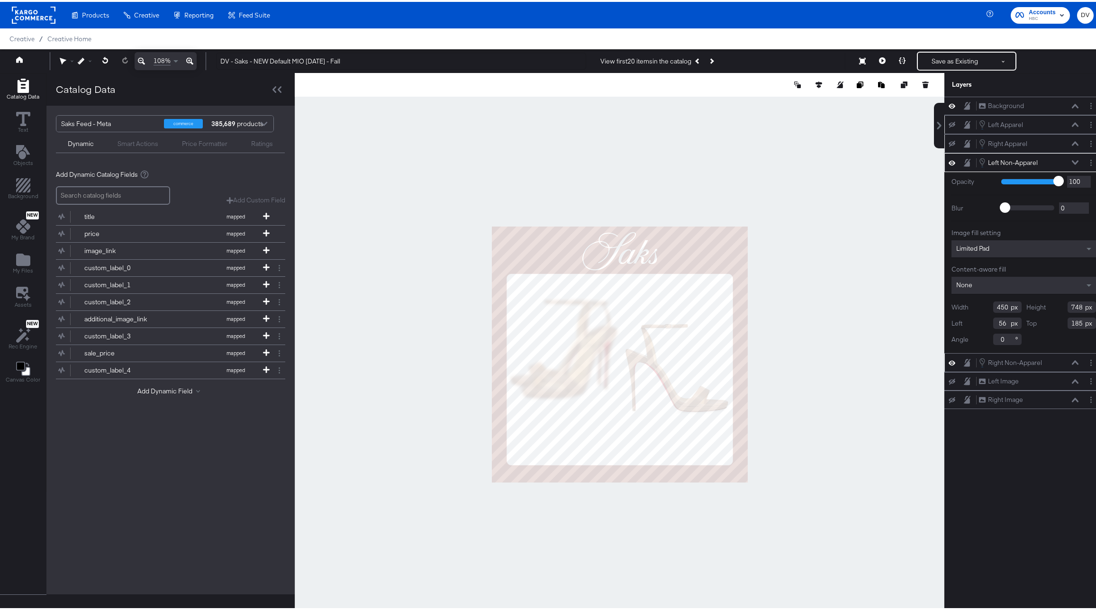
click at [1068, 157] on div "Left Non-Apparel Left Non-Apparel" at bounding box center [1029, 160] width 100 height 10
click at [1072, 160] on icon at bounding box center [1075, 160] width 7 height 4
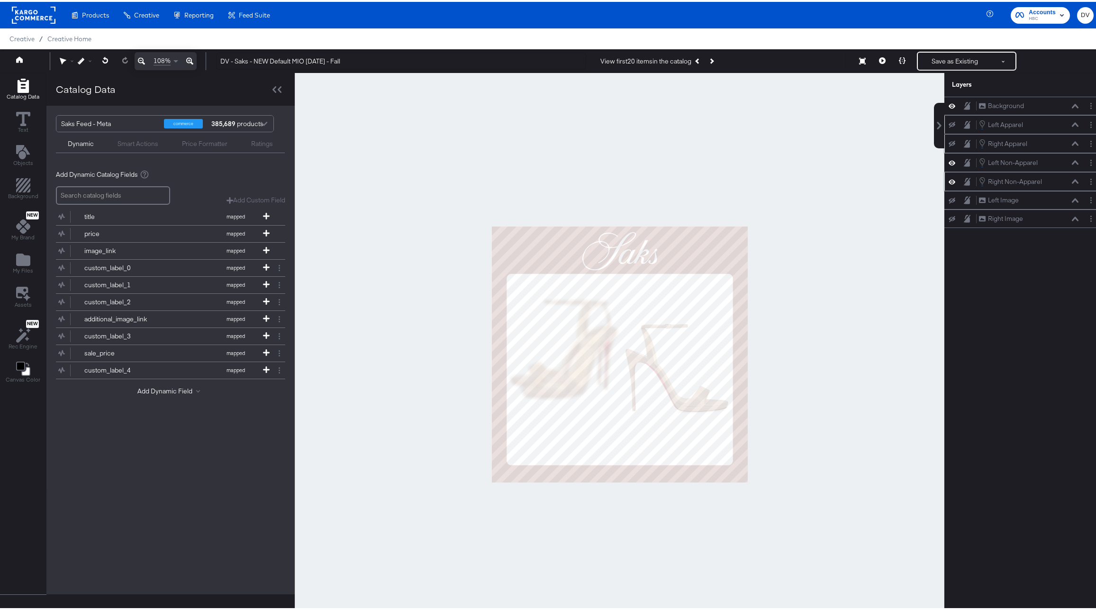
click at [1072, 178] on icon at bounding box center [1075, 179] width 7 height 4
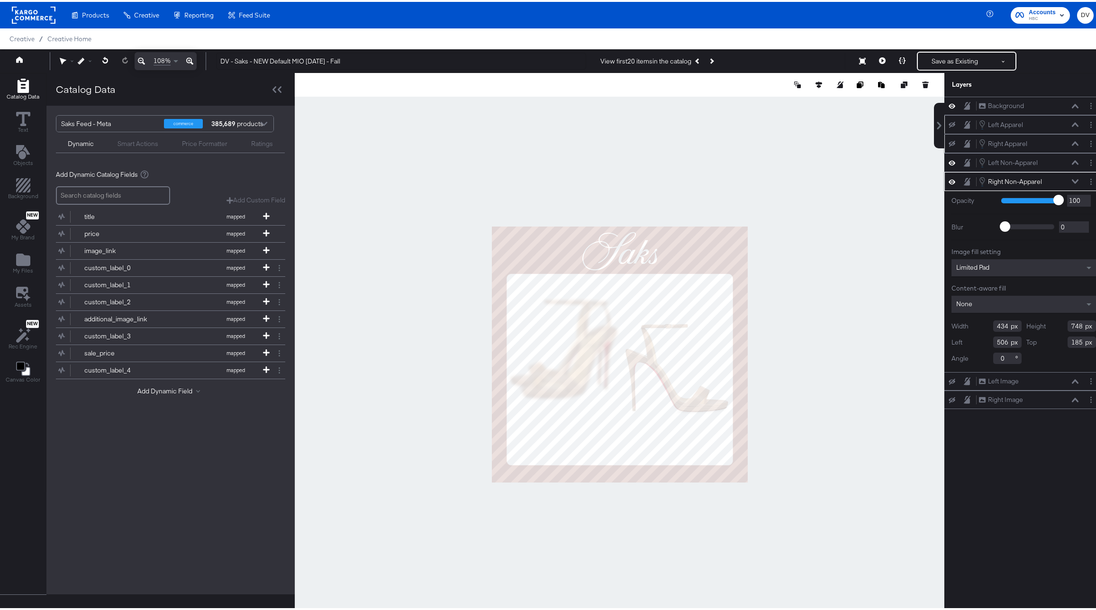
click at [1072, 177] on icon at bounding box center [1075, 179] width 7 height 5
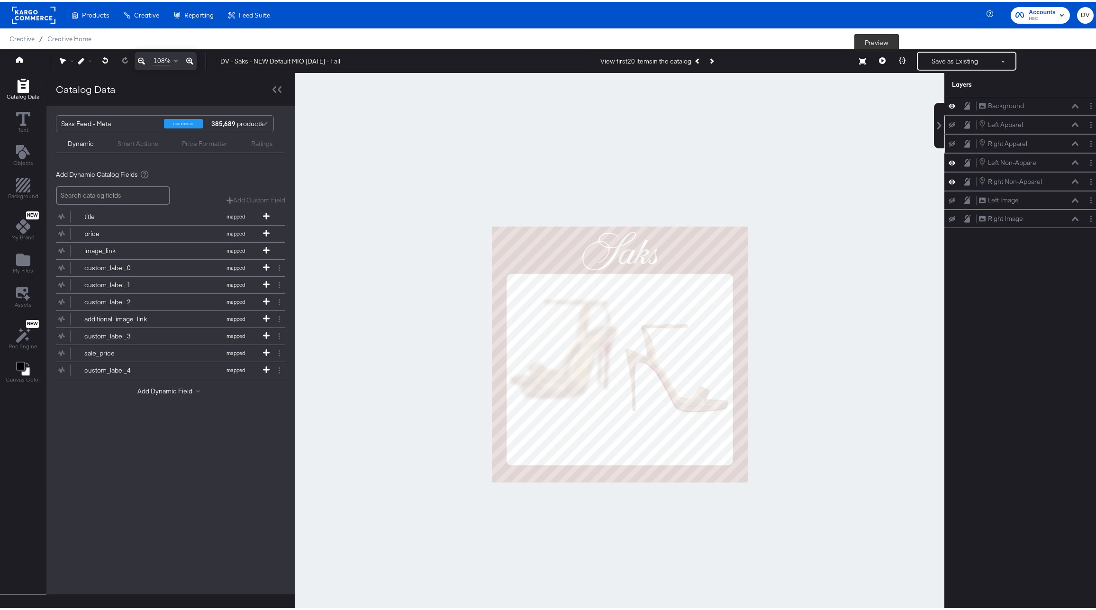
click at [879, 59] on icon at bounding box center [882, 58] width 7 height 7
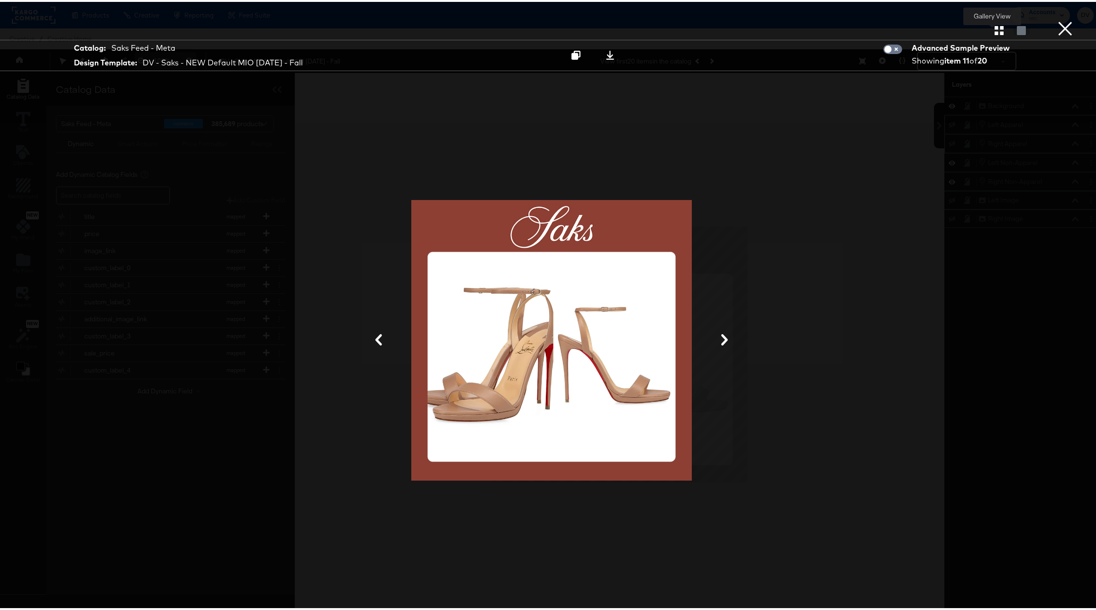
click at [995, 26] on icon "button" at bounding box center [999, 28] width 9 height 9
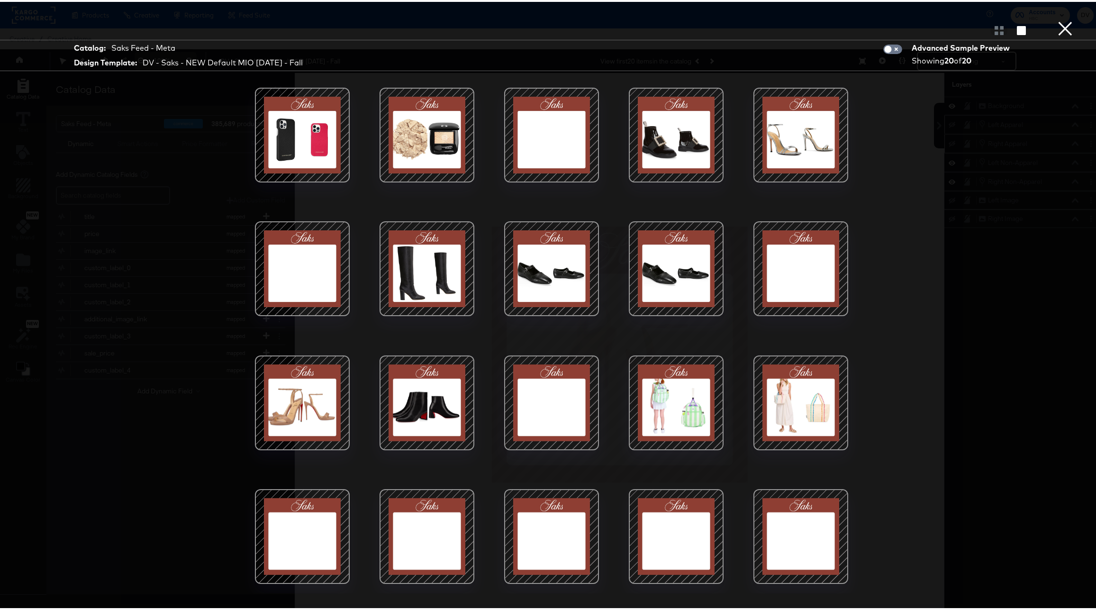
click at [437, 415] on div at bounding box center [427, 401] width 81 height 81
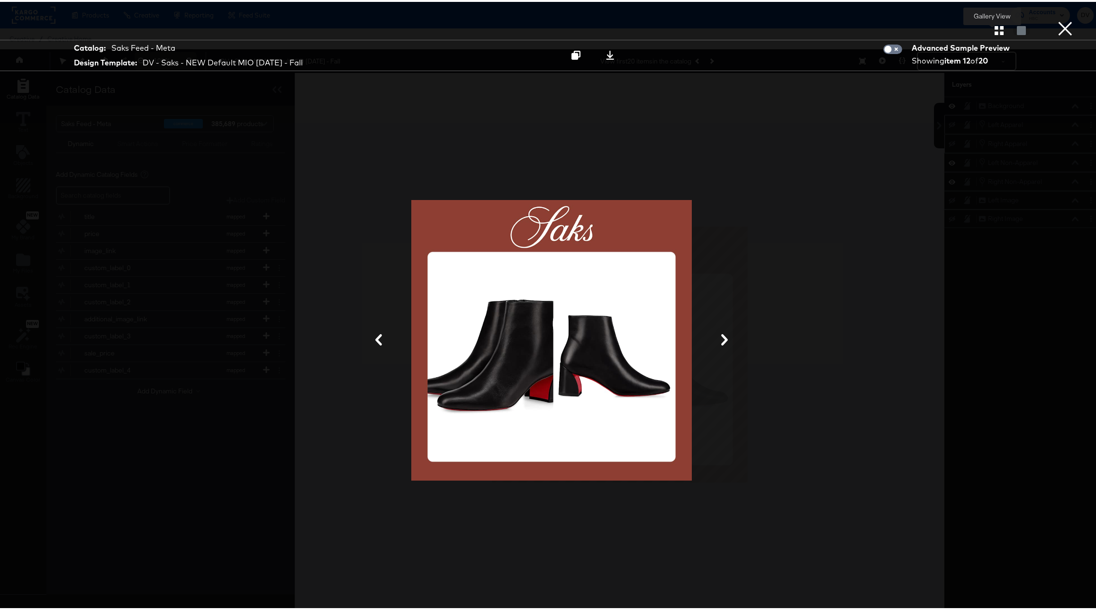
click at [995, 28] on icon "button" at bounding box center [999, 28] width 9 height 9
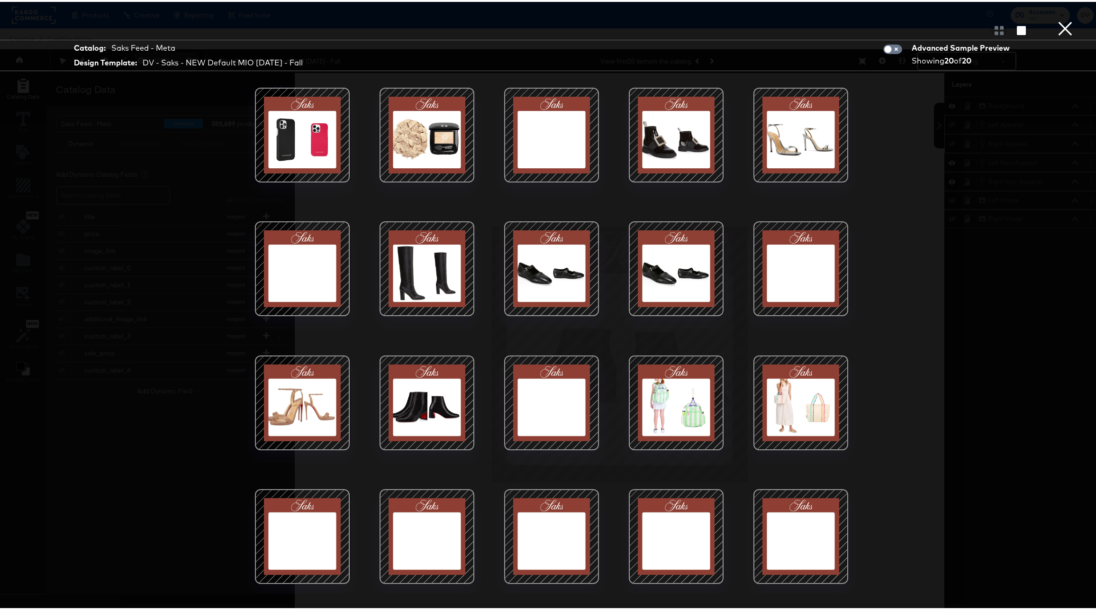
click at [788, 139] on div at bounding box center [801, 133] width 81 height 81
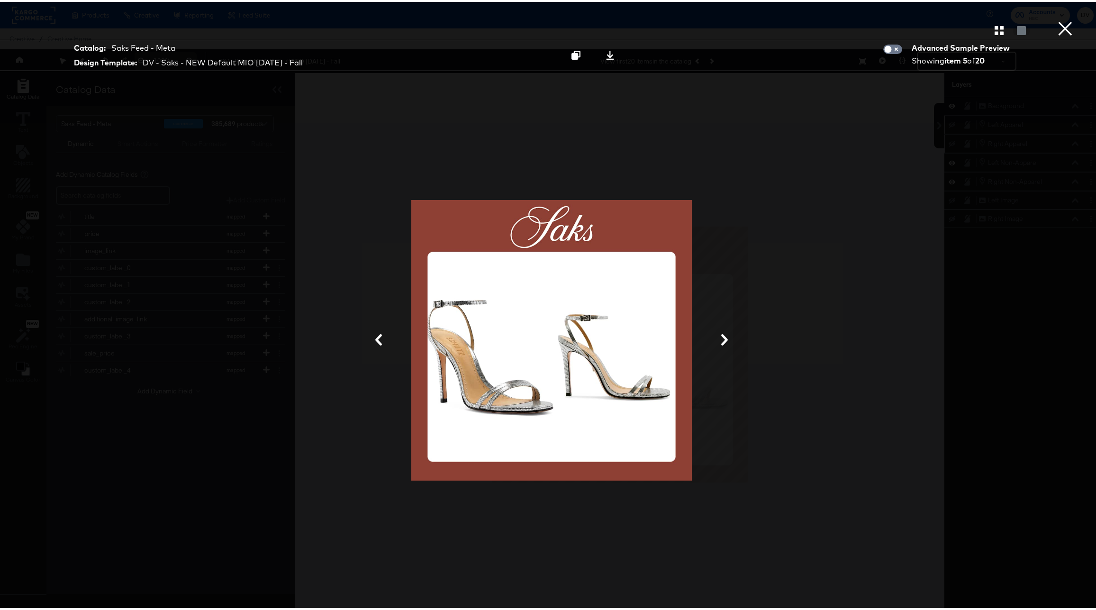
click at [1057, 19] on button "×" at bounding box center [1065, 9] width 19 height 19
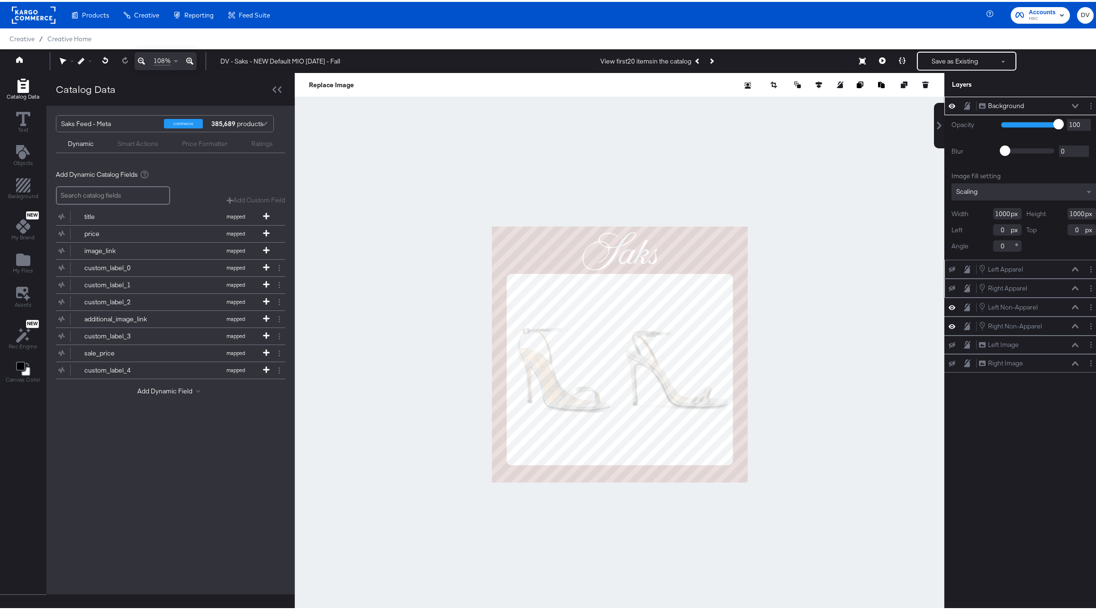
click at [1072, 104] on icon at bounding box center [1075, 104] width 7 height 4
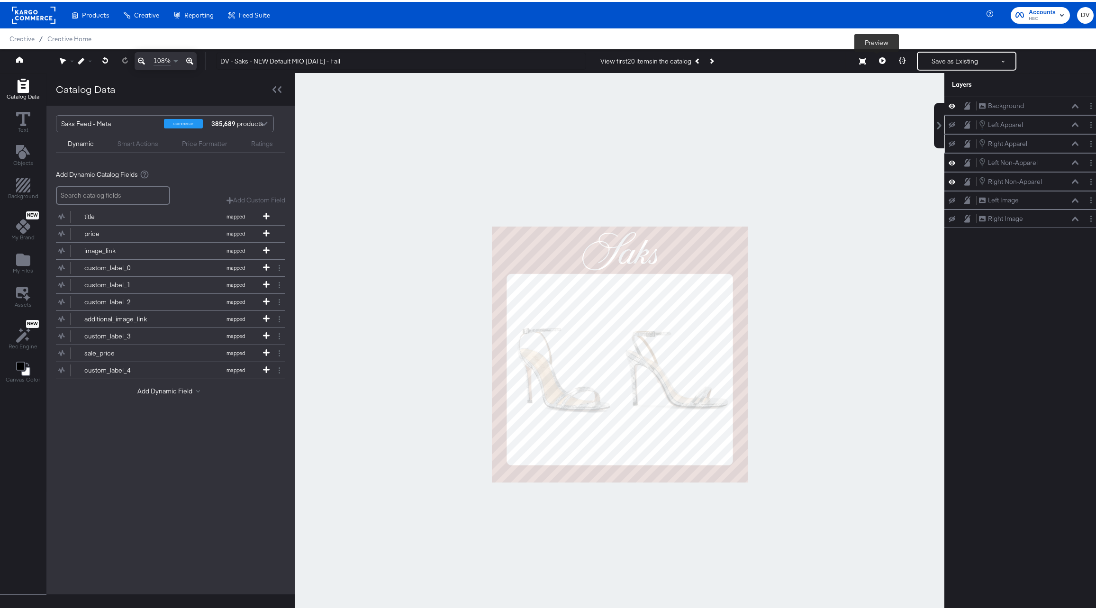
click at [879, 61] on icon at bounding box center [882, 58] width 7 height 7
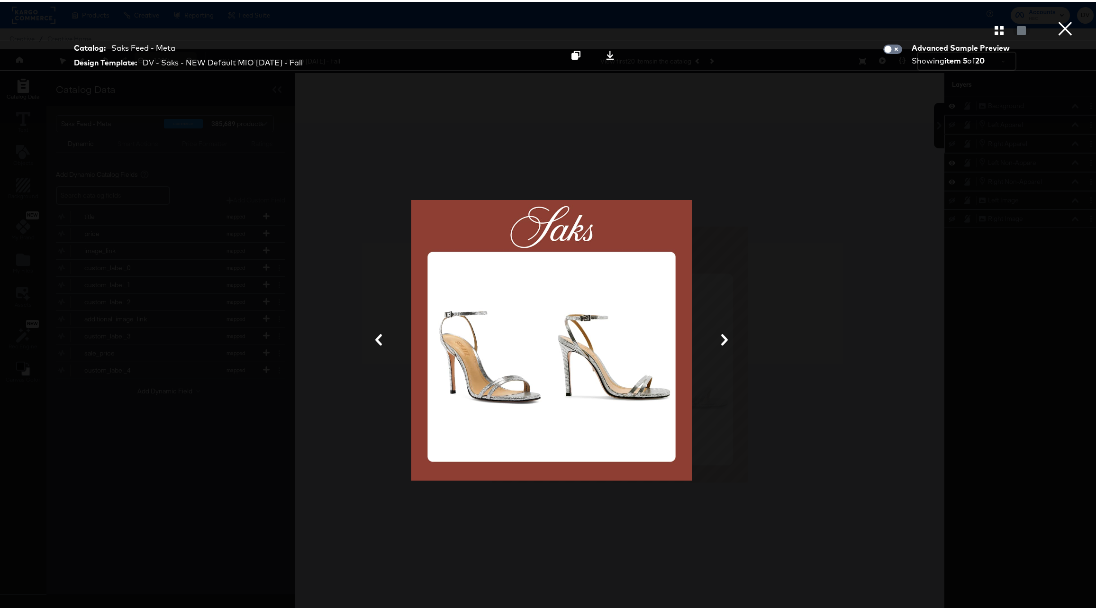
click at [1061, 19] on button "×" at bounding box center [1065, 9] width 19 height 19
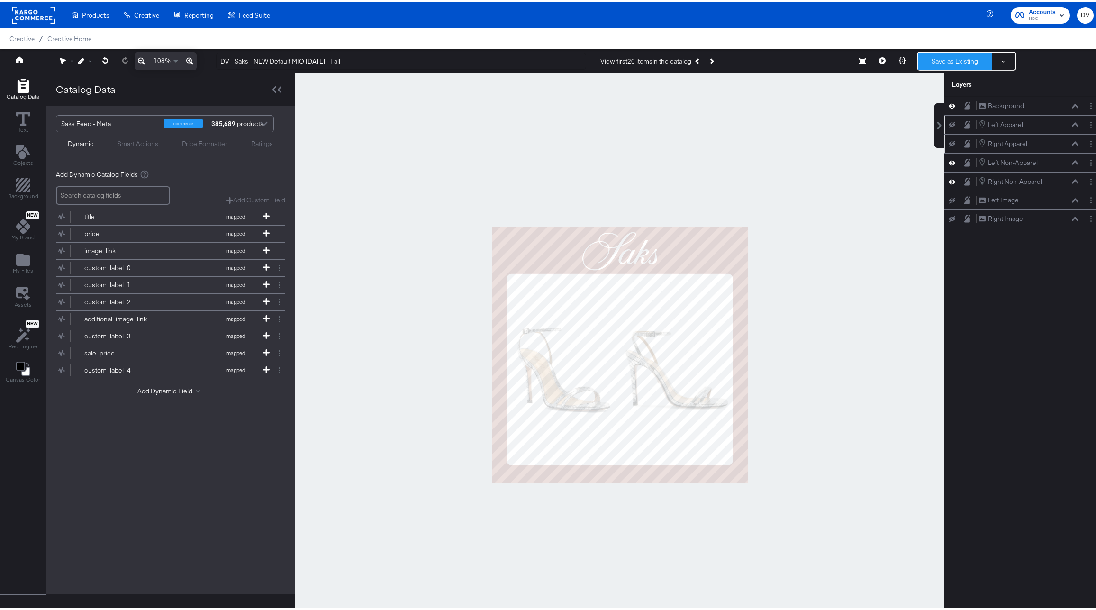
click at [946, 62] on button "Save as Existing" at bounding box center [955, 59] width 74 height 17
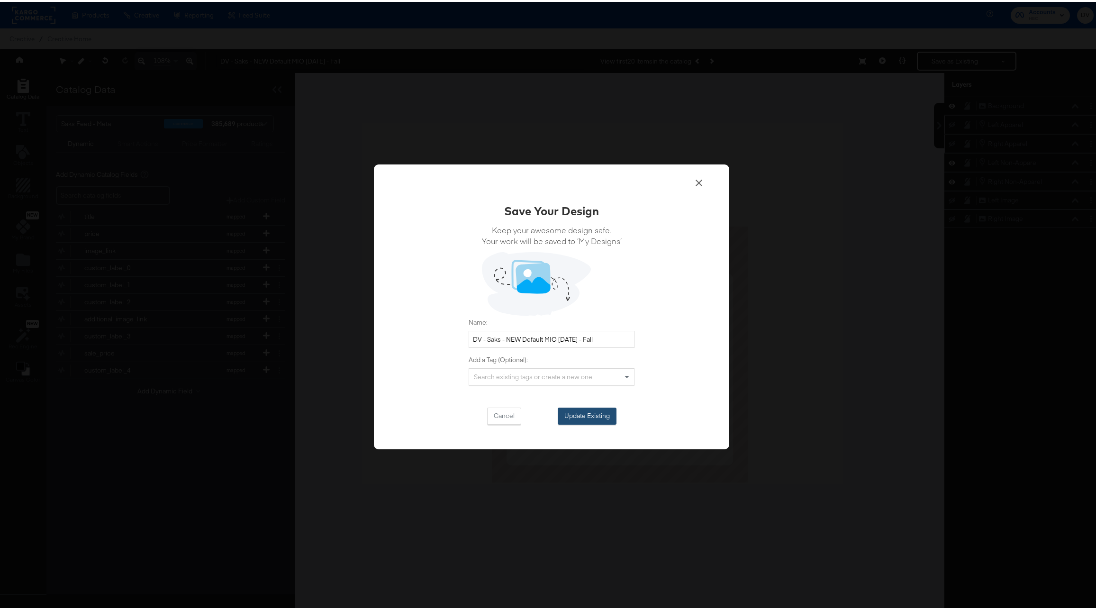
click at [573, 418] on button "Update Existing" at bounding box center [587, 414] width 59 height 17
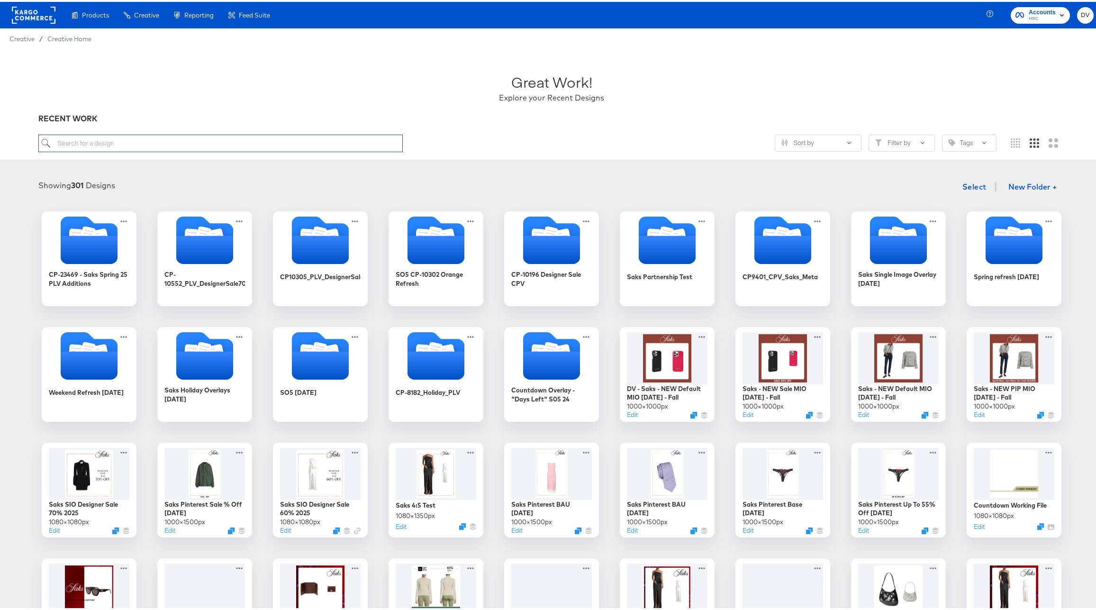
click at [197, 141] on input "search" at bounding box center [220, 142] width 365 height 18
paste input "NEW PIP MIO [DATE] - Fall"
type input "NEW PIP MIO [DATE] - Fall"
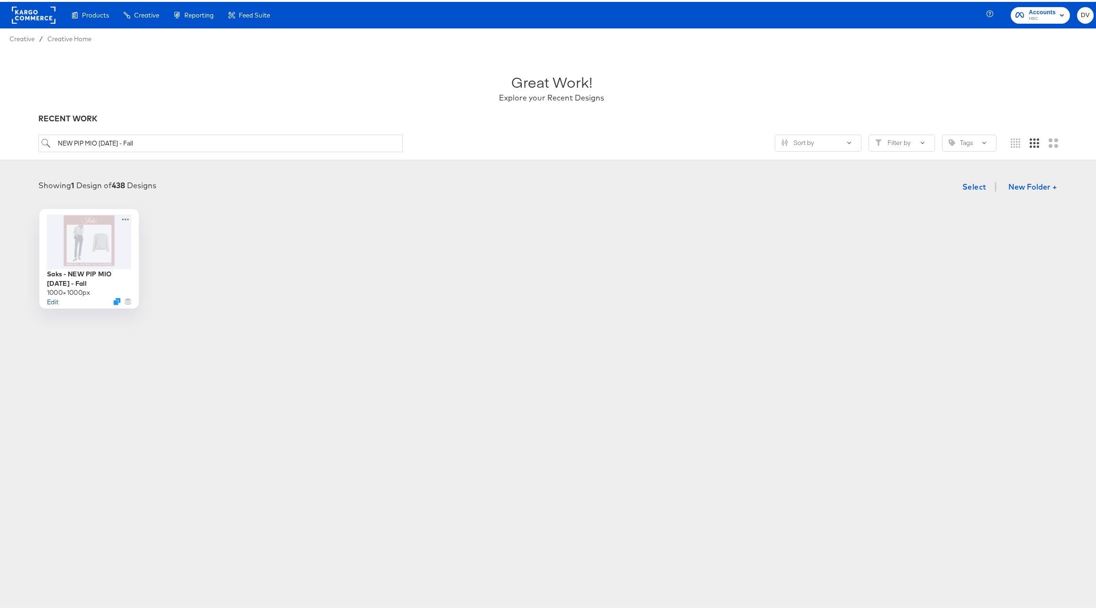
click at [50, 301] on button "Edit" at bounding box center [52, 299] width 11 height 9
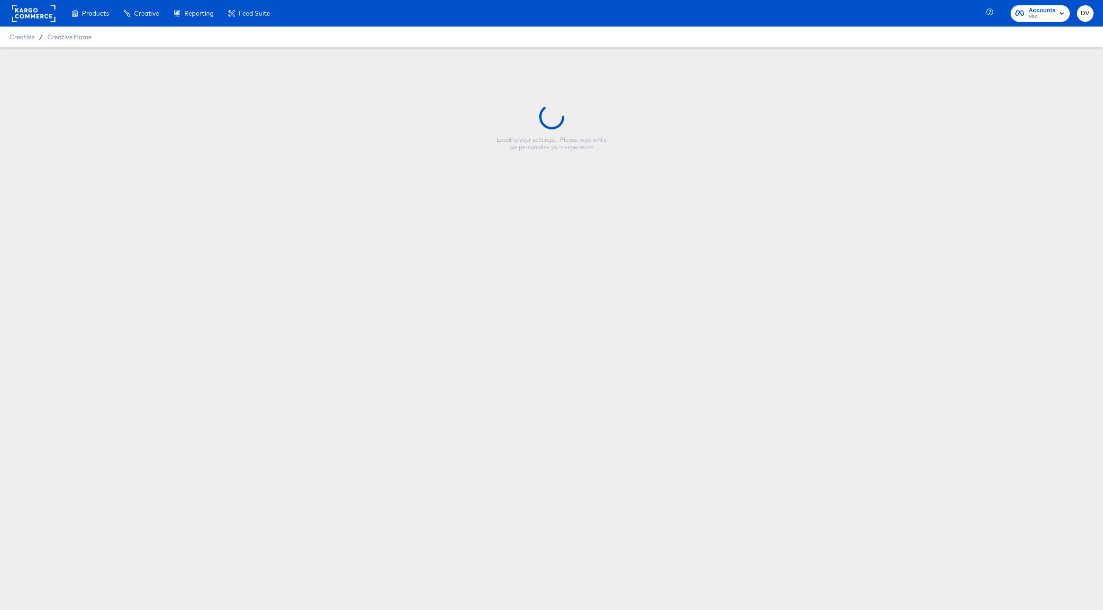
type input "Saks - NEW PIP MIO [DATE] - Fall"
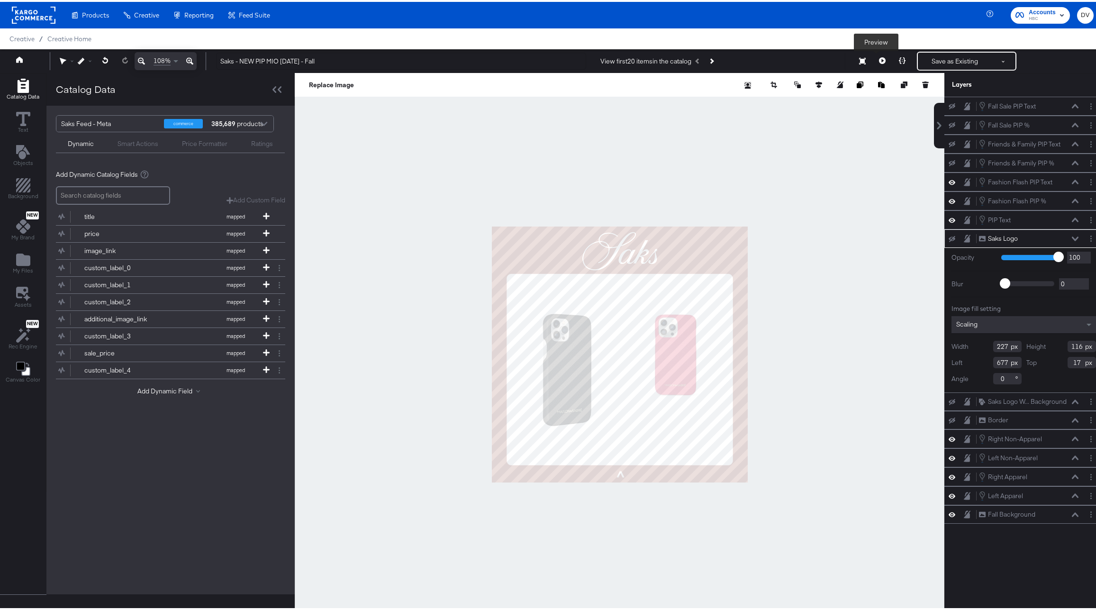
click at [875, 62] on button at bounding box center [883, 59] width 20 height 19
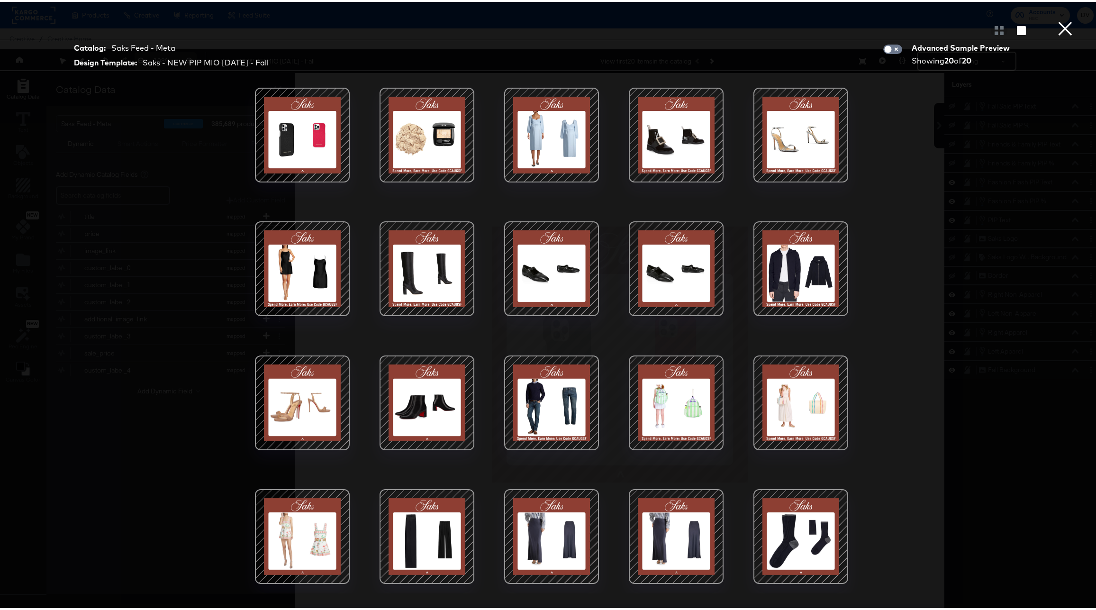
click at [811, 148] on div at bounding box center [801, 133] width 81 height 81
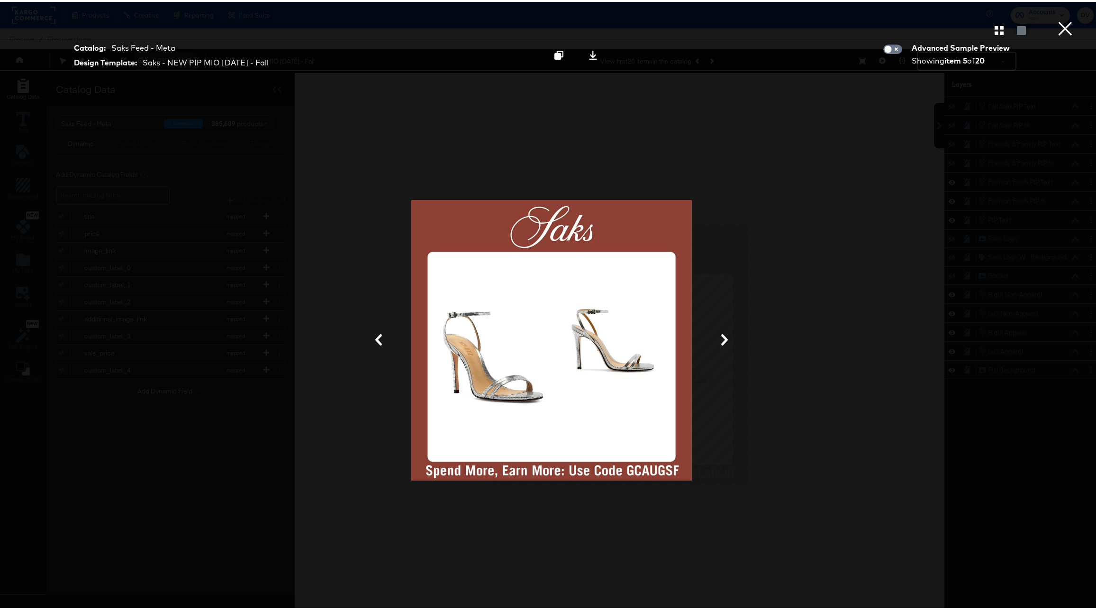
click at [1058, 19] on button "×" at bounding box center [1065, 9] width 19 height 19
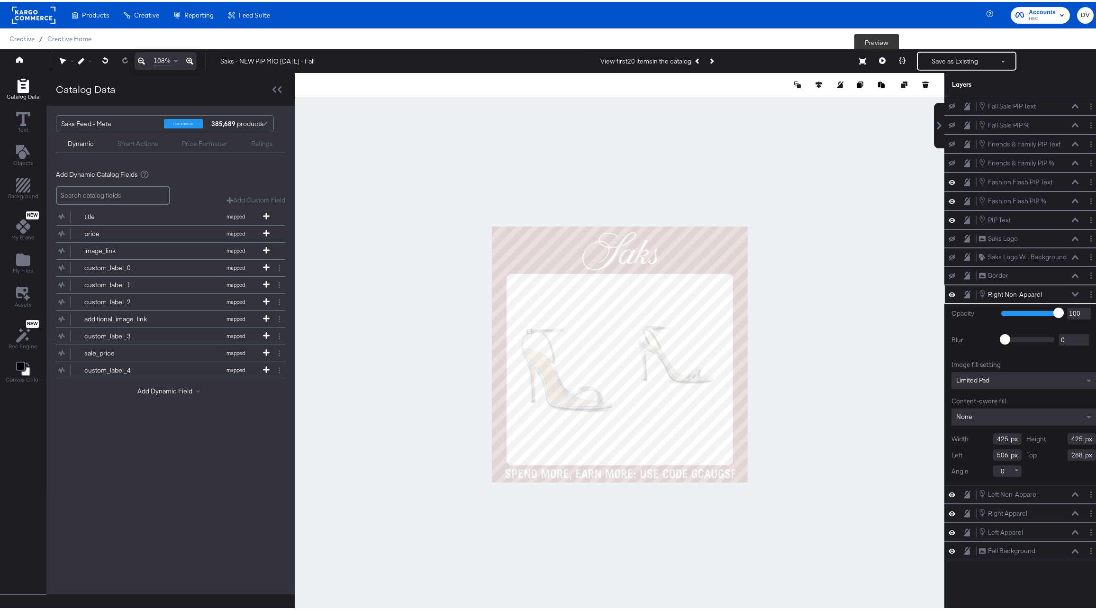
click at [879, 60] on icon at bounding box center [882, 58] width 7 height 7
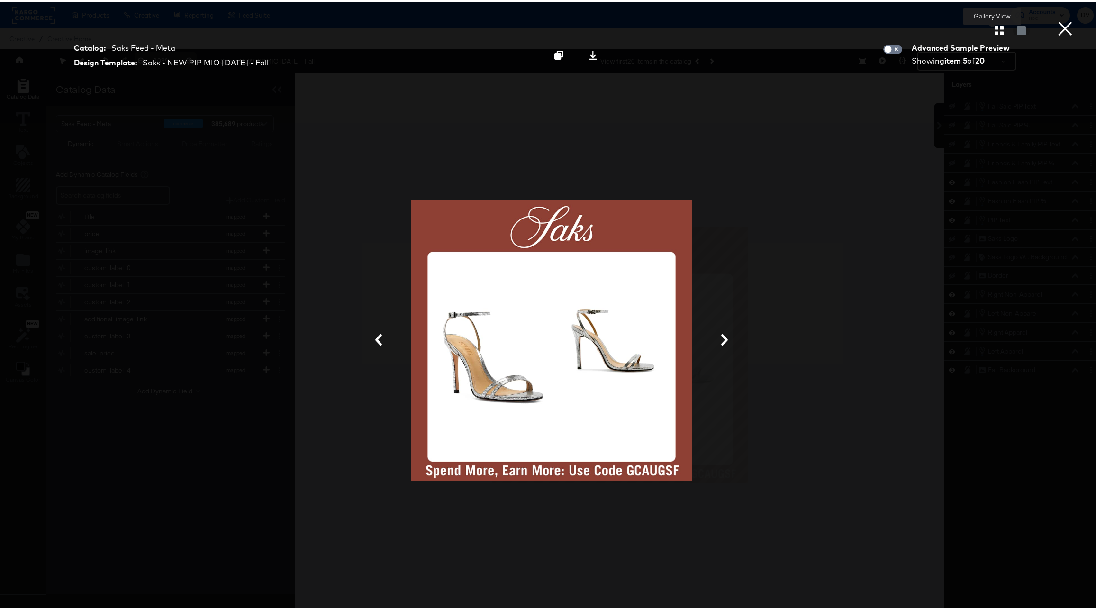
click at [995, 31] on icon "button" at bounding box center [999, 28] width 9 height 9
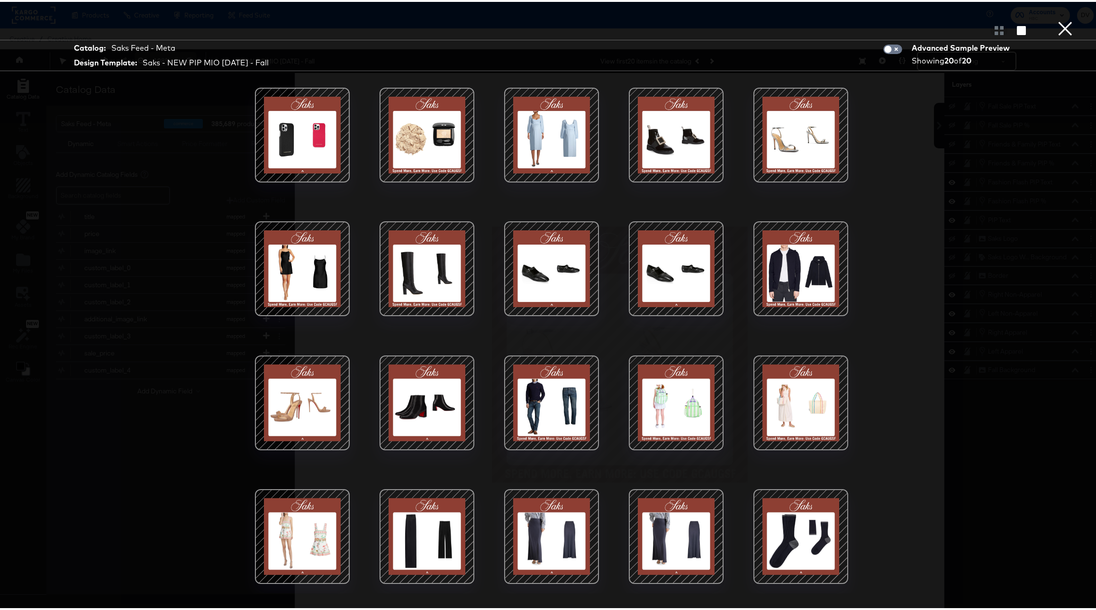
click at [1058, 19] on button "×" at bounding box center [1065, 9] width 19 height 19
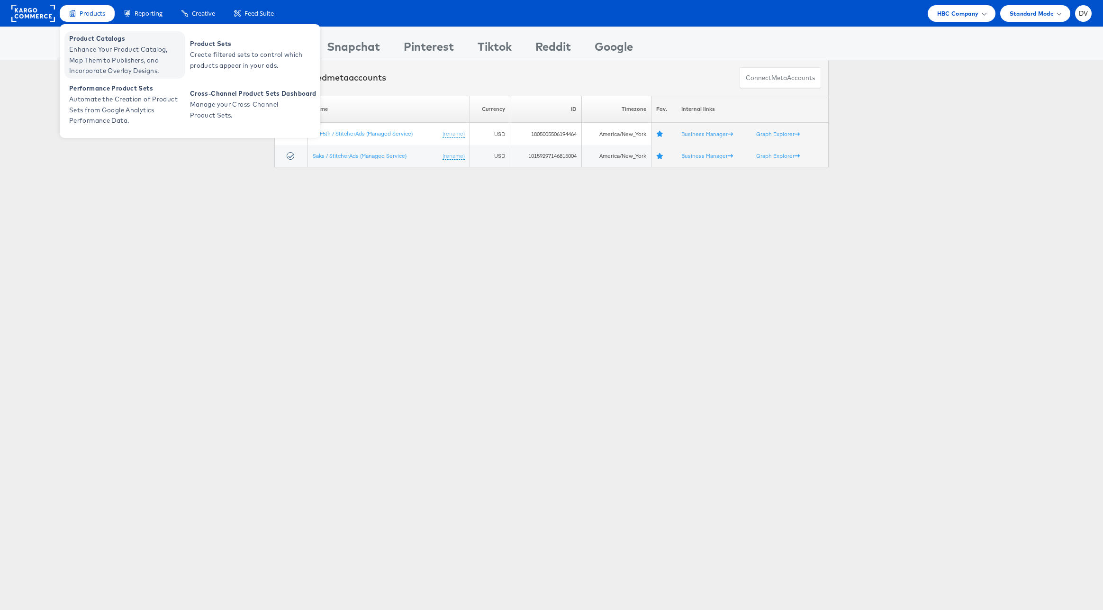
click at [98, 42] on span "Product Catalogs" at bounding box center [126, 38] width 114 height 11
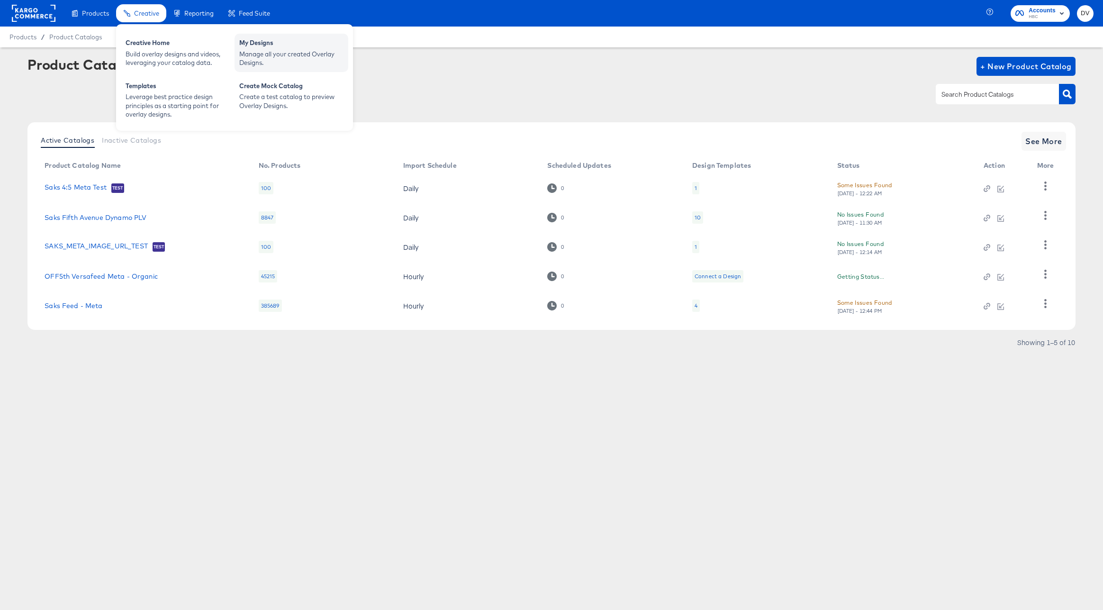
click at [245, 45] on div "My Designs" at bounding box center [291, 43] width 104 height 11
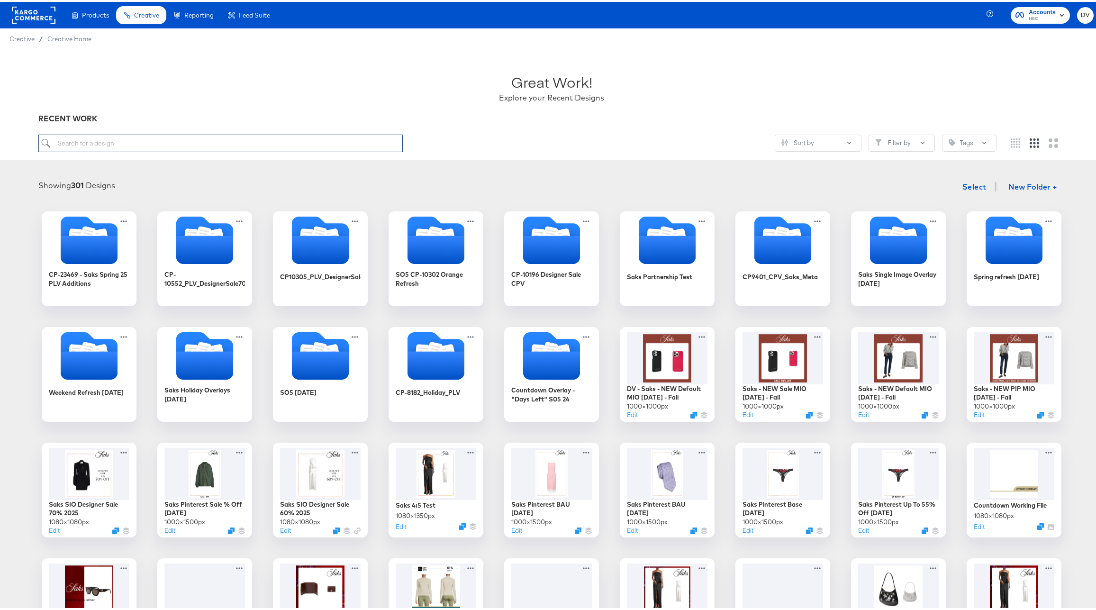
click at [255, 143] on input "search" at bounding box center [220, 142] width 365 height 18
paste input "NEW PIP MIO [DATE] - Fall"
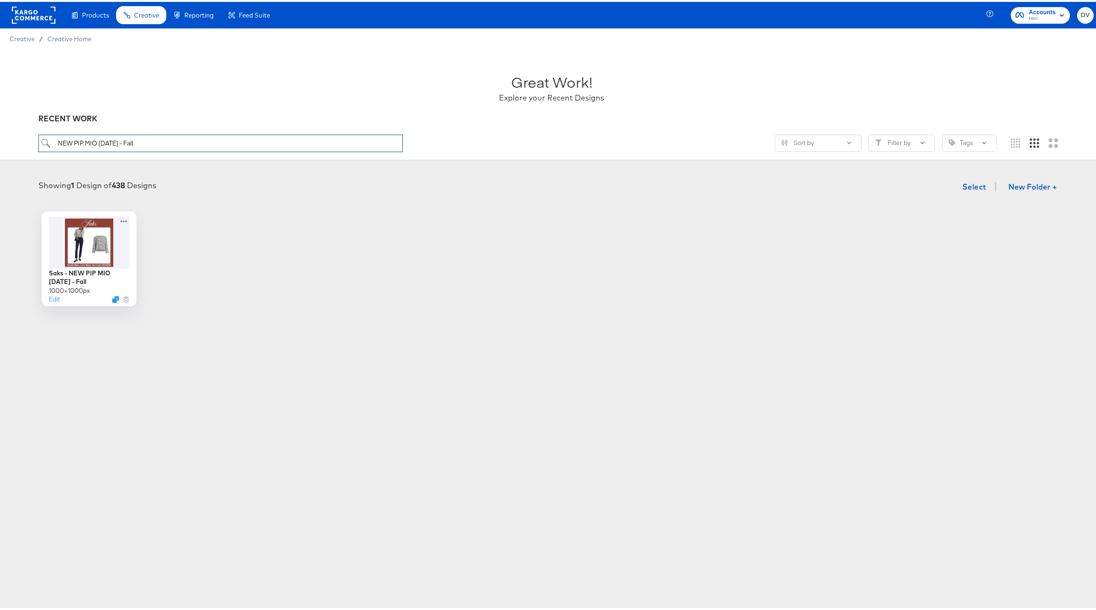
click at [146, 146] on input "NEW PIP MIO [DATE] - Fall" at bounding box center [220, 142] width 365 height 18
type input "DV -"
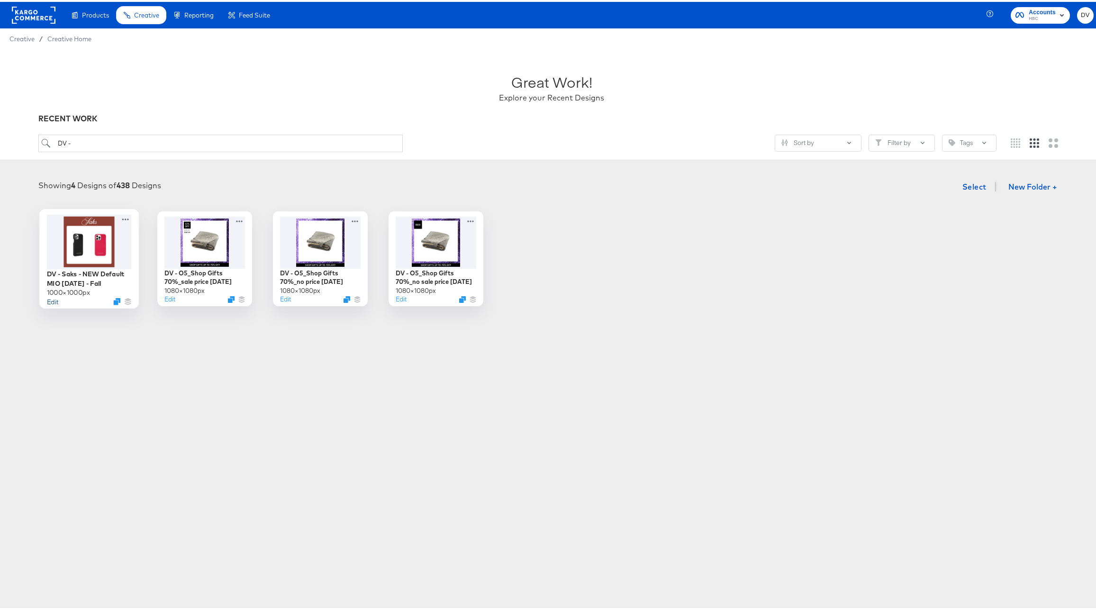
click at [48, 298] on button "Edit" at bounding box center [52, 299] width 11 height 9
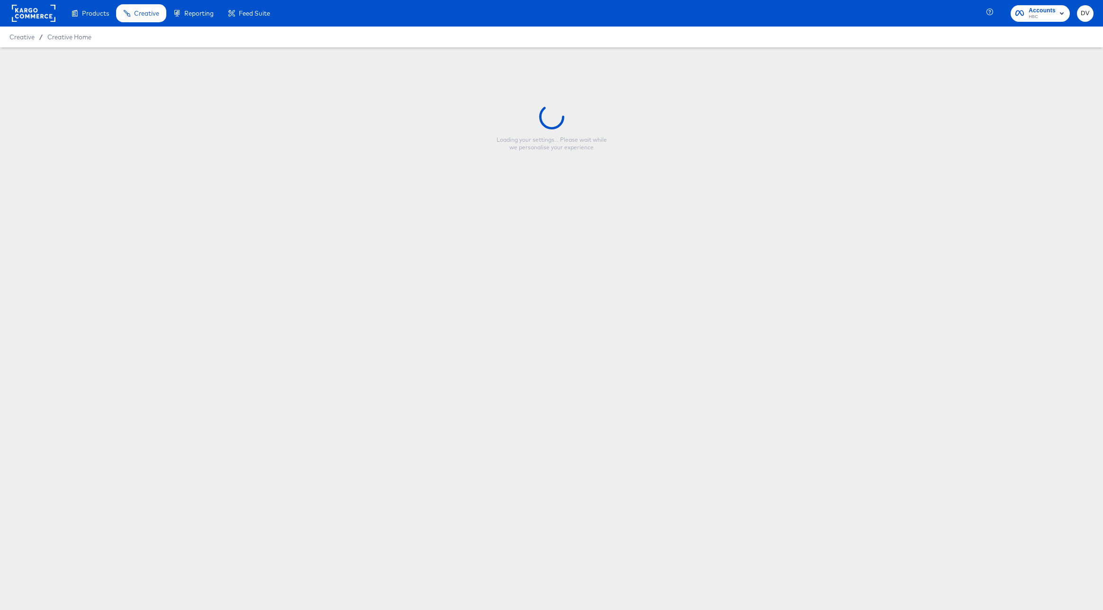
type input "DV - Saks - NEW Default MIO [DATE] - Fall"
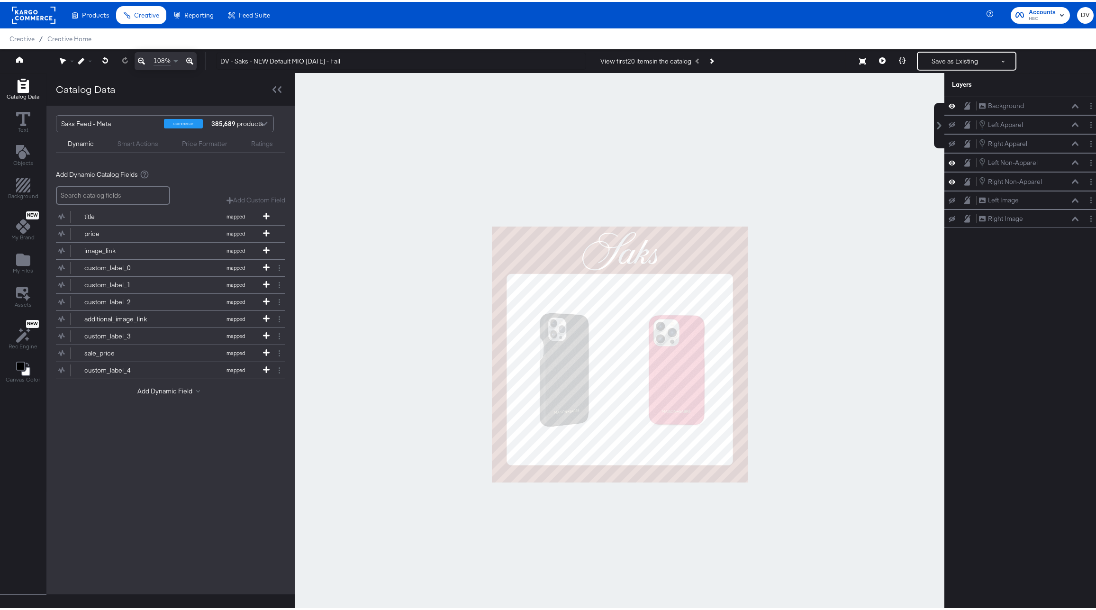
click at [861, 196] on div at bounding box center [620, 352] width 650 height 563
click at [879, 57] on icon at bounding box center [882, 58] width 7 height 7
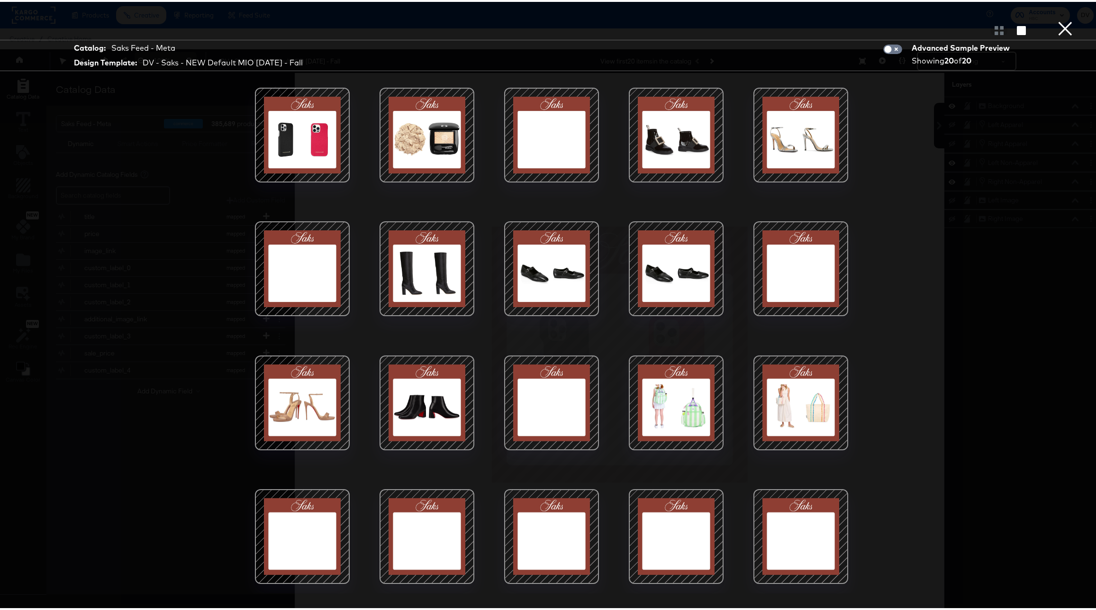
click at [796, 129] on div at bounding box center [801, 133] width 81 height 81
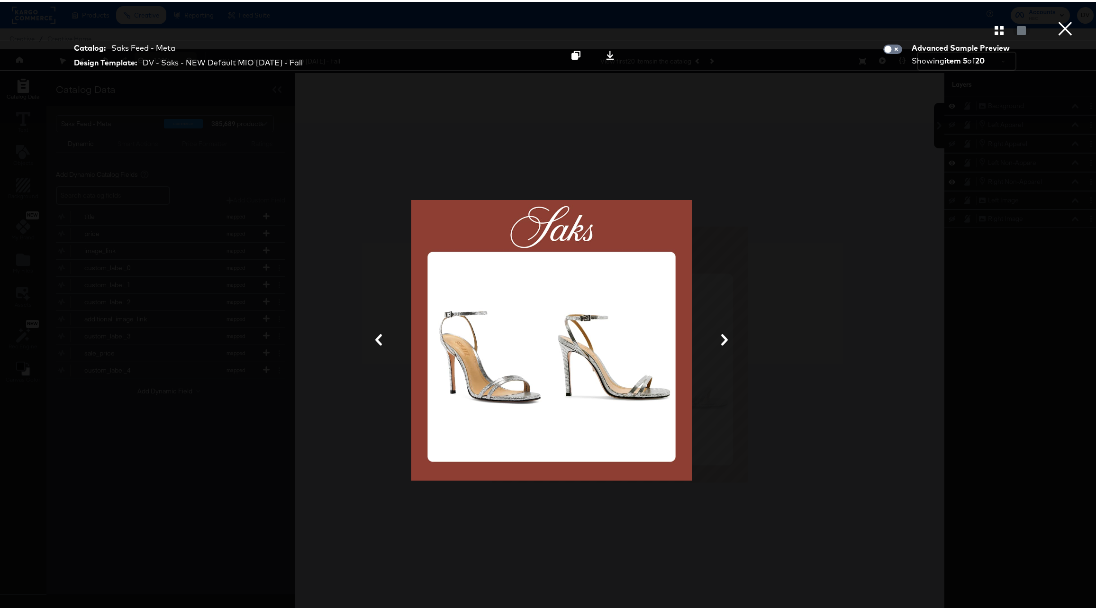
click at [1057, 19] on button "×" at bounding box center [1065, 9] width 19 height 19
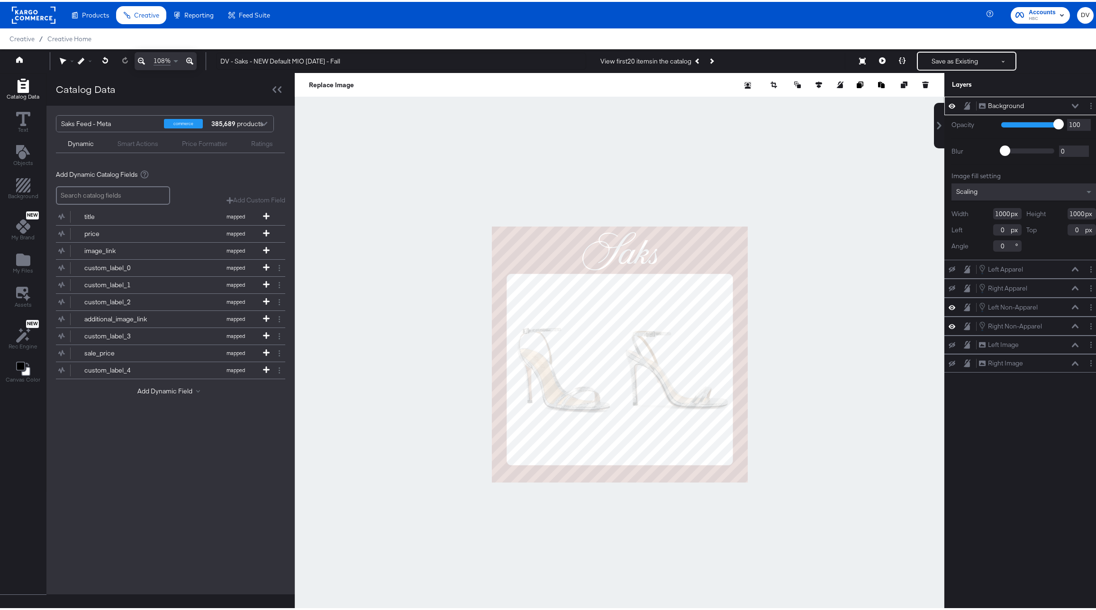
click at [1072, 104] on icon at bounding box center [1075, 104] width 7 height 5
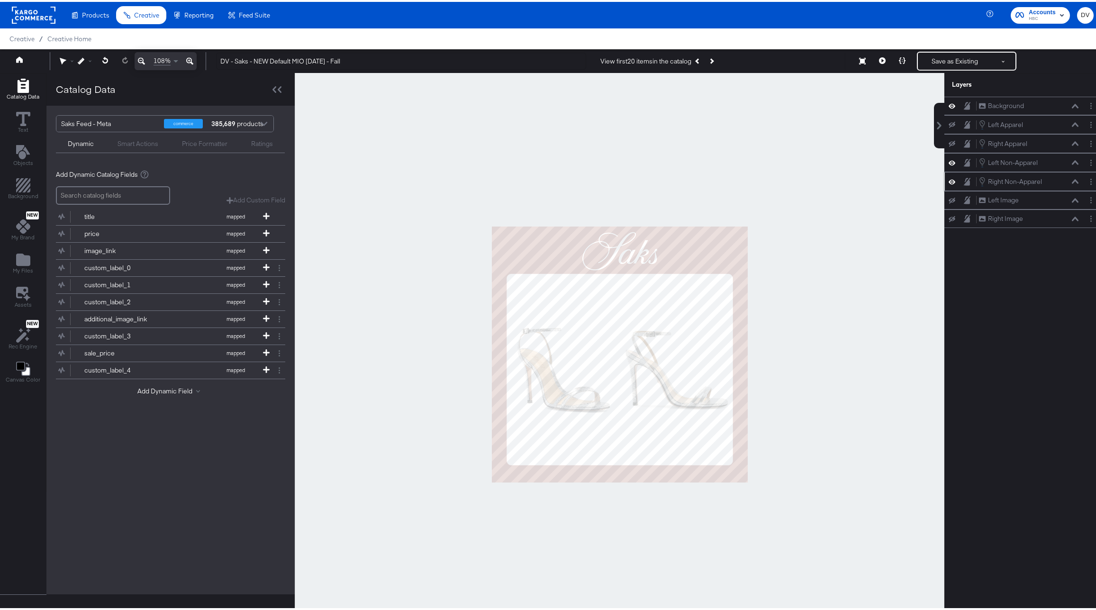
click at [1072, 179] on icon at bounding box center [1075, 179] width 7 height 5
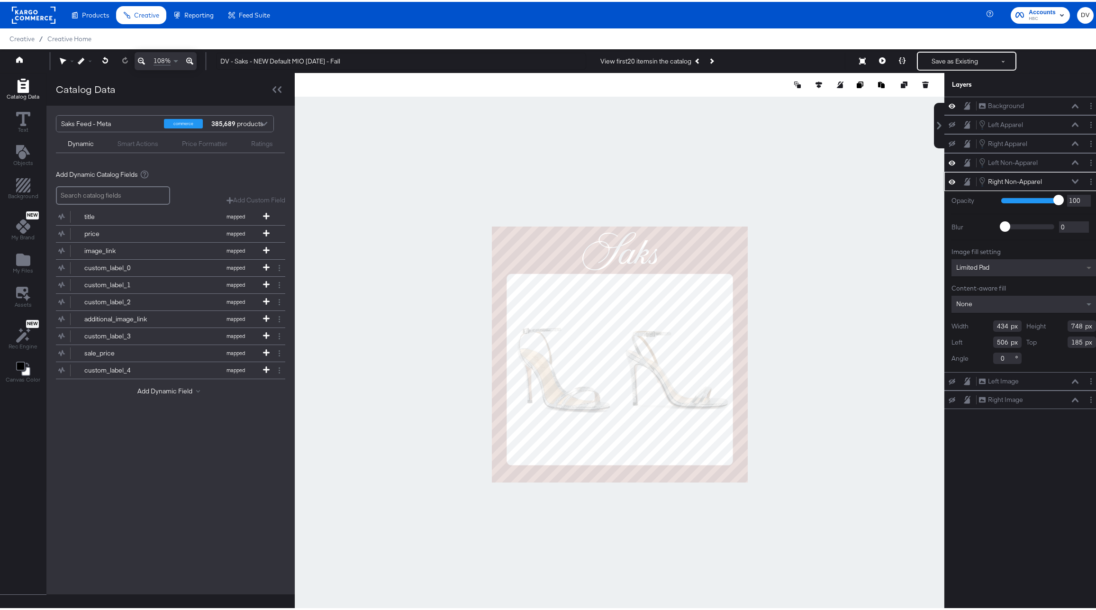
click at [1085, 266] on span at bounding box center [1091, 265] width 12 height 17
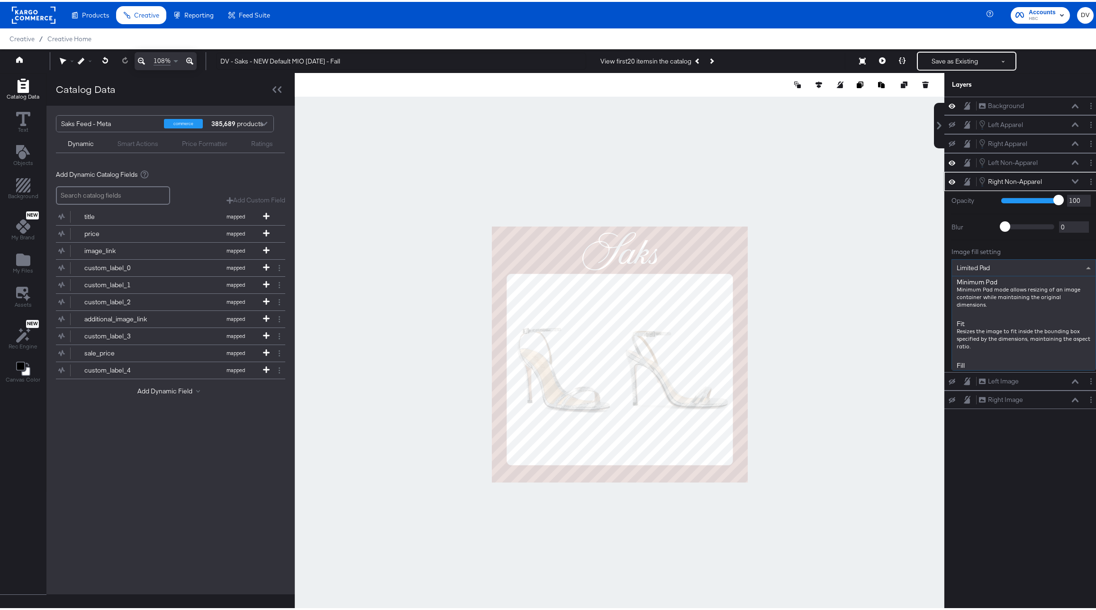
scroll to position [88, 0]
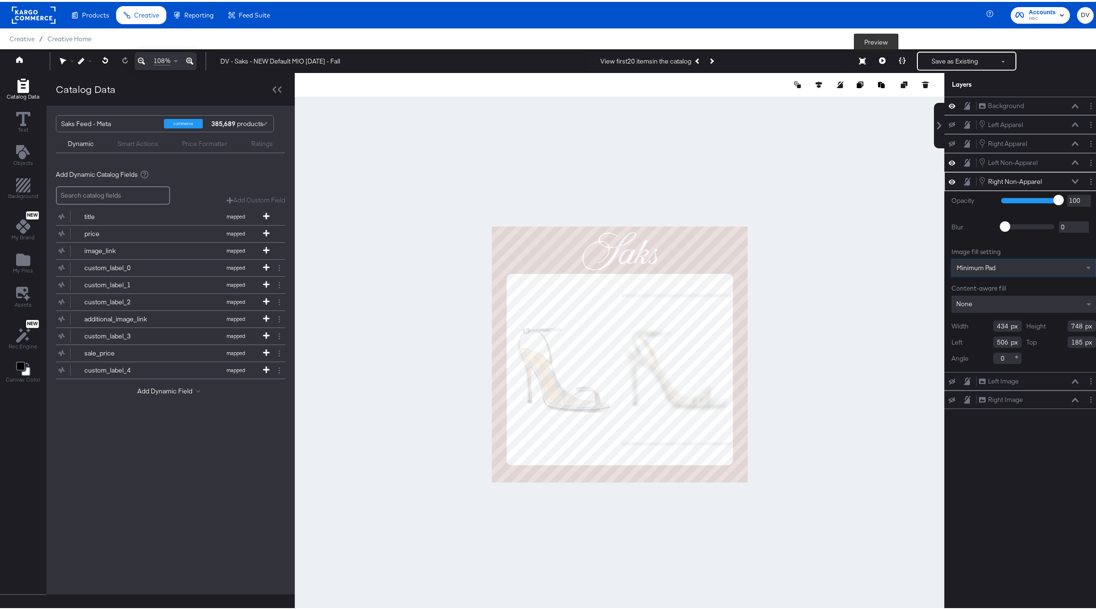
click at [879, 61] on icon at bounding box center [882, 58] width 7 height 7
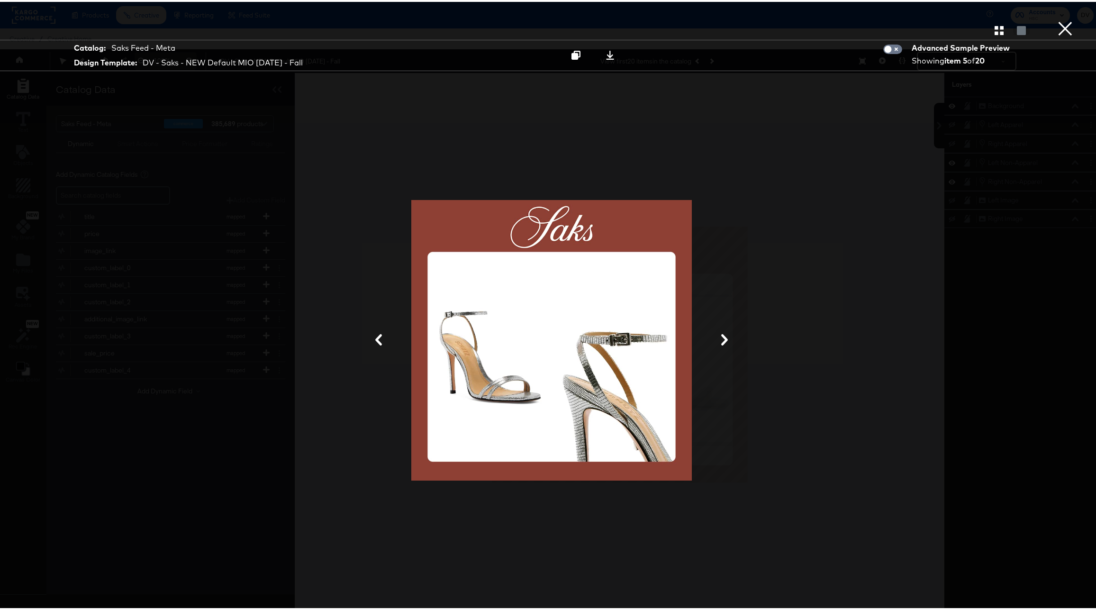
click at [1056, 19] on button "×" at bounding box center [1065, 9] width 19 height 19
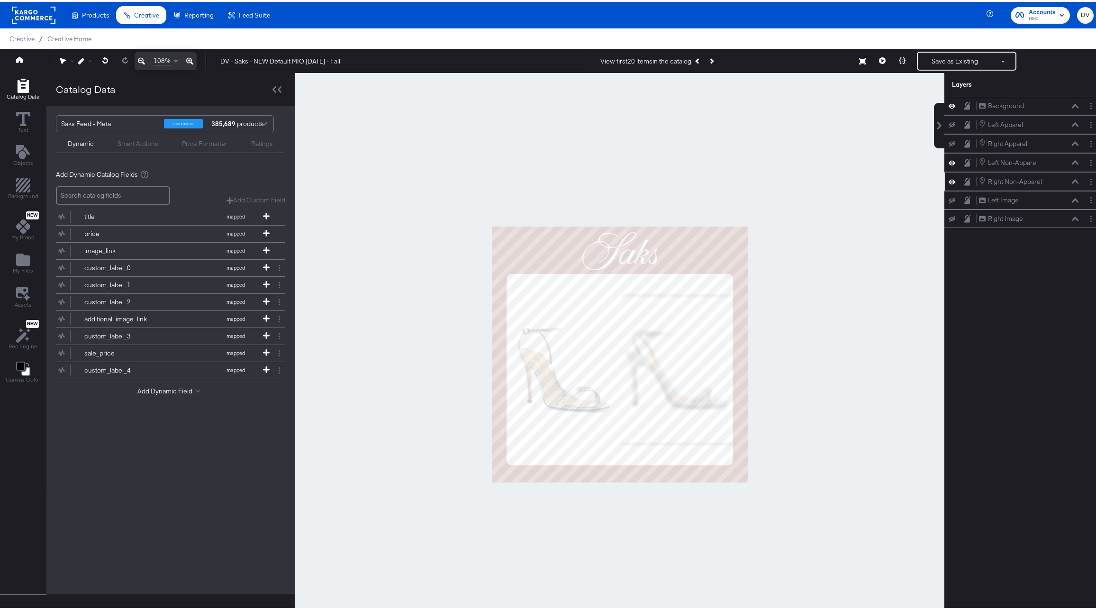
click at [1072, 181] on icon at bounding box center [1075, 179] width 7 height 5
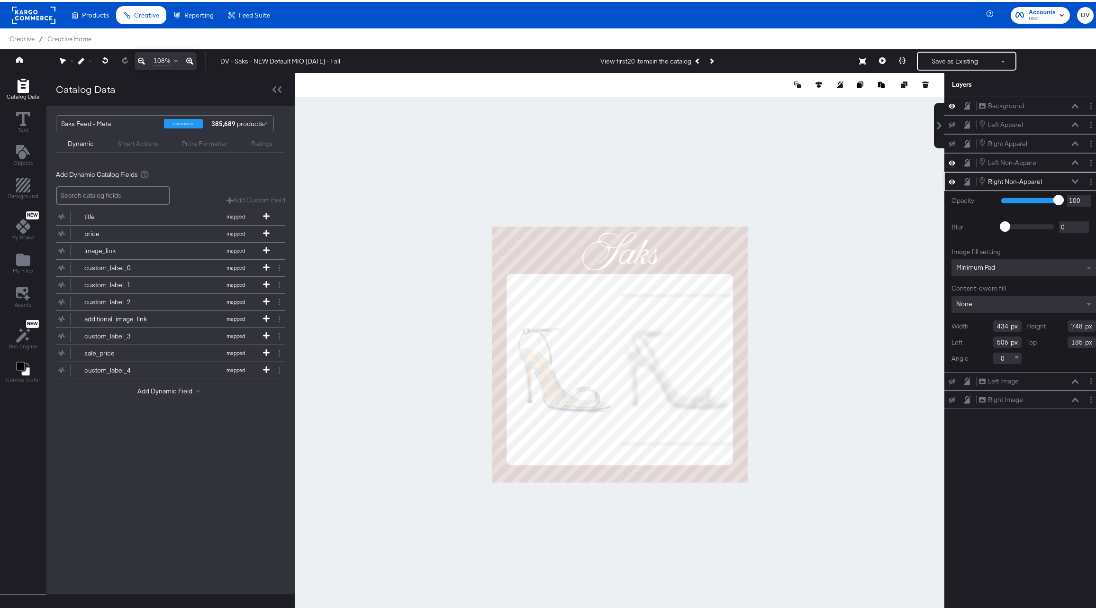
click at [1085, 263] on span at bounding box center [1091, 265] width 12 height 17
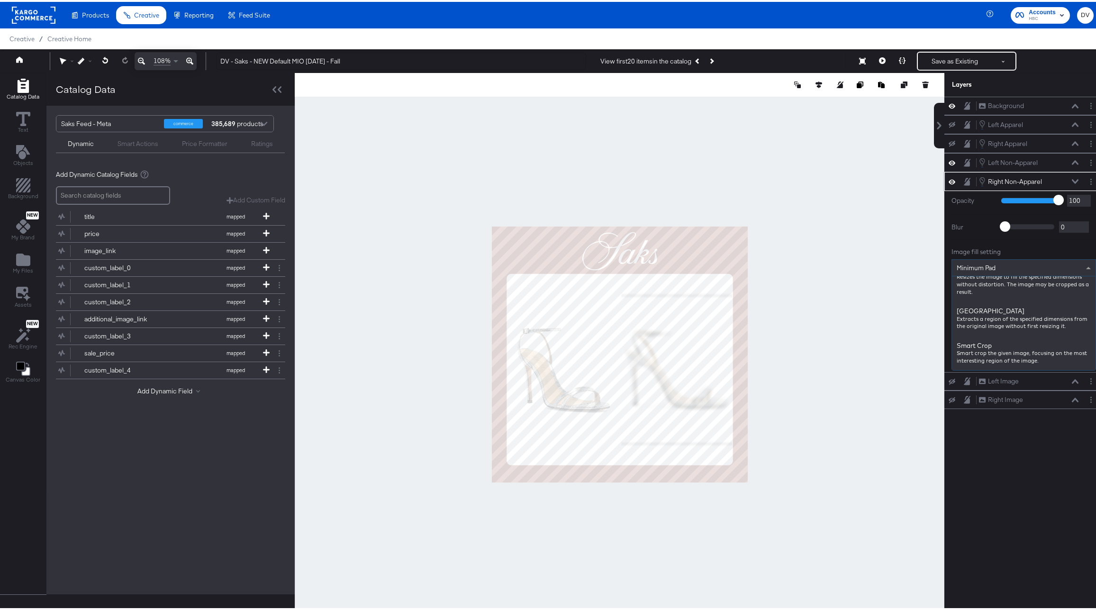
scroll to position [188, 0]
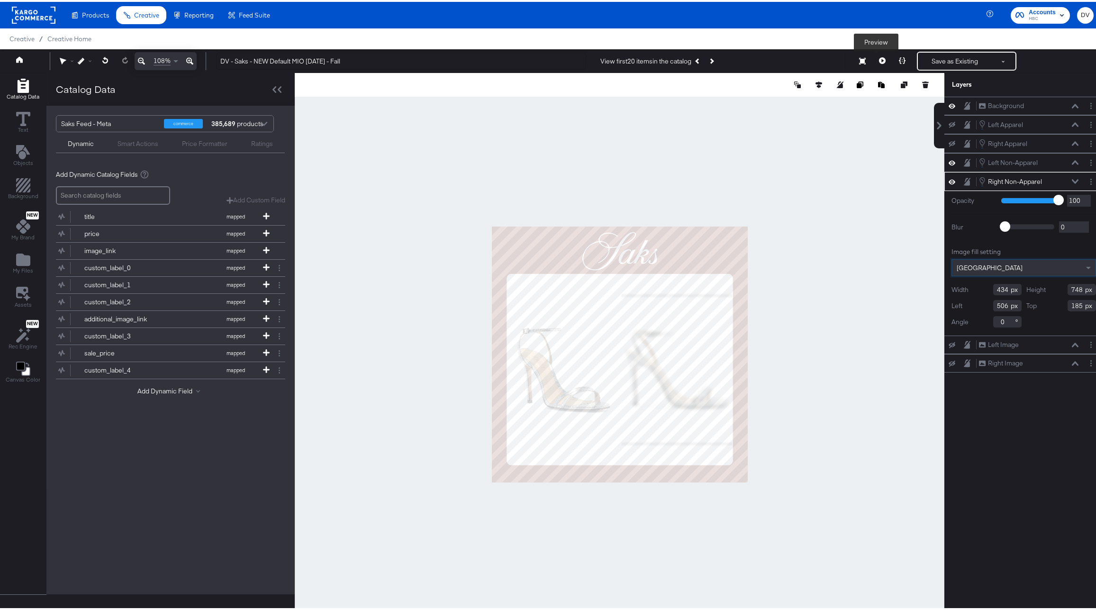
click at [881, 61] on button at bounding box center [883, 59] width 20 height 19
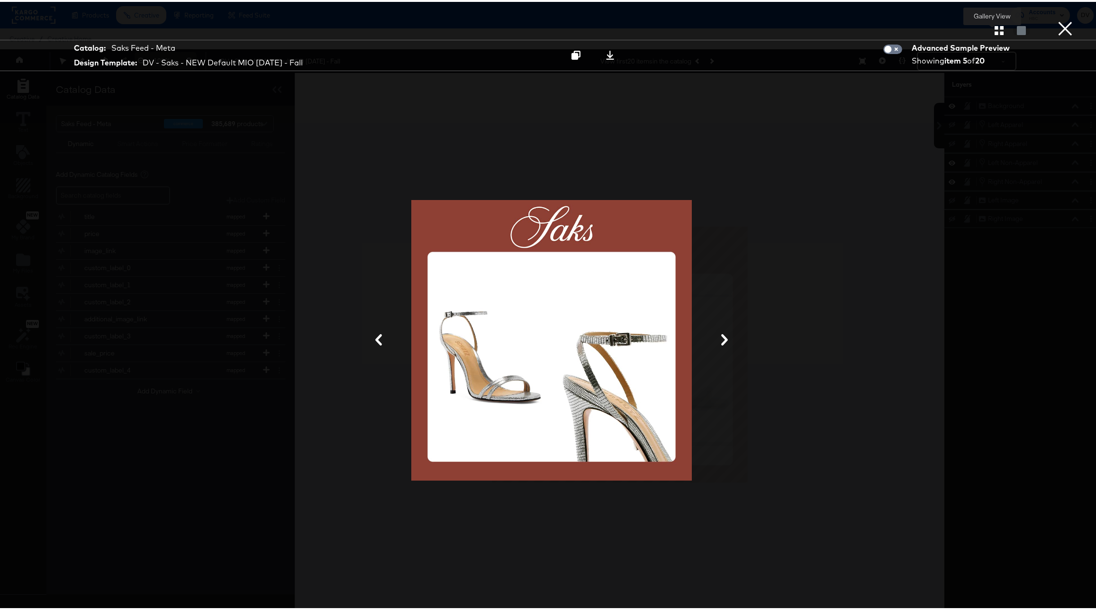
click at [995, 32] on icon "button" at bounding box center [999, 28] width 9 height 9
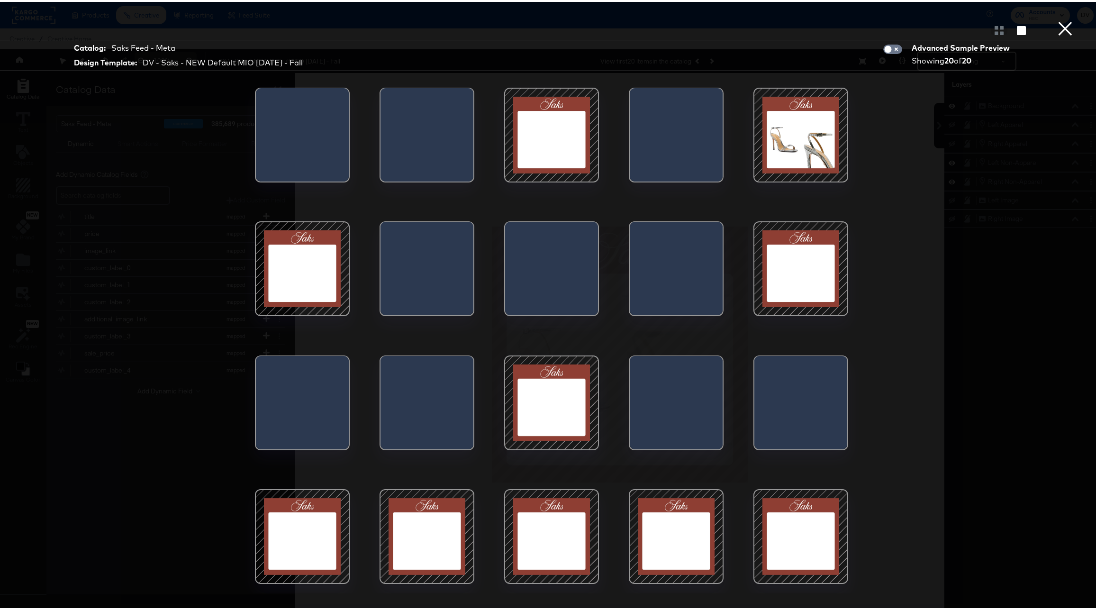
click at [804, 136] on div at bounding box center [801, 133] width 81 height 81
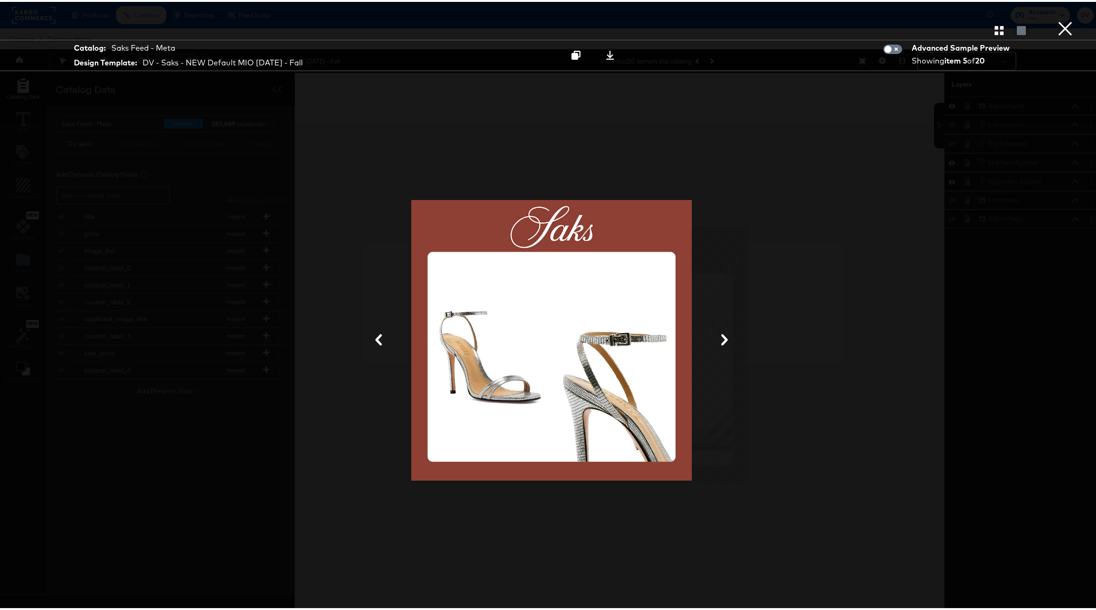
click at [1056, 19] on button "×" at bounding box center [1065, 9] width 19 height 19
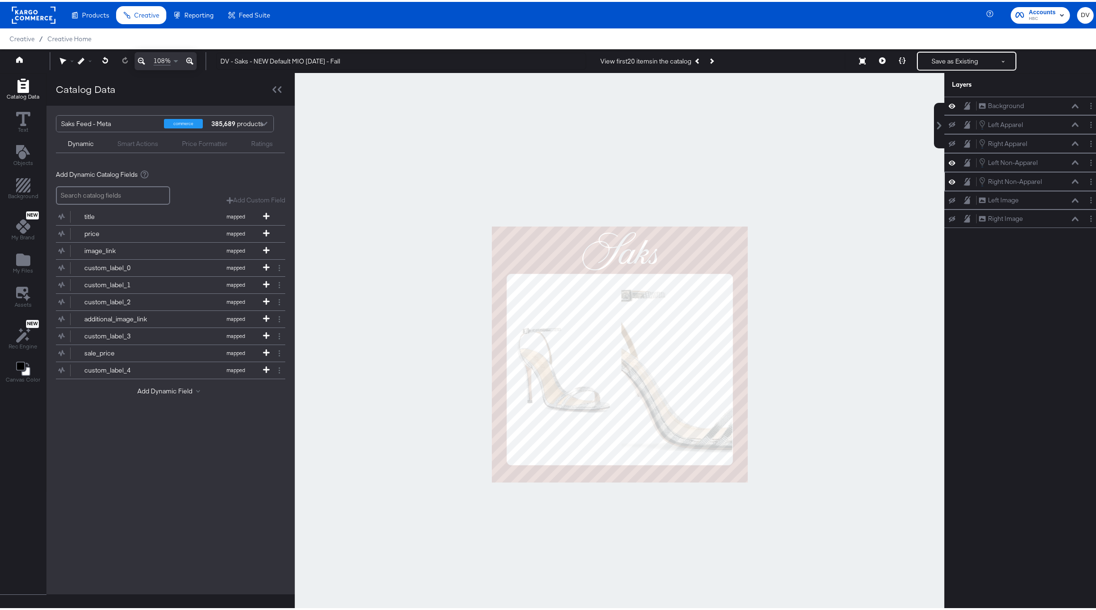
click at [1072, 181] on icon at bounding box center [1075, 179] width 7 height 5
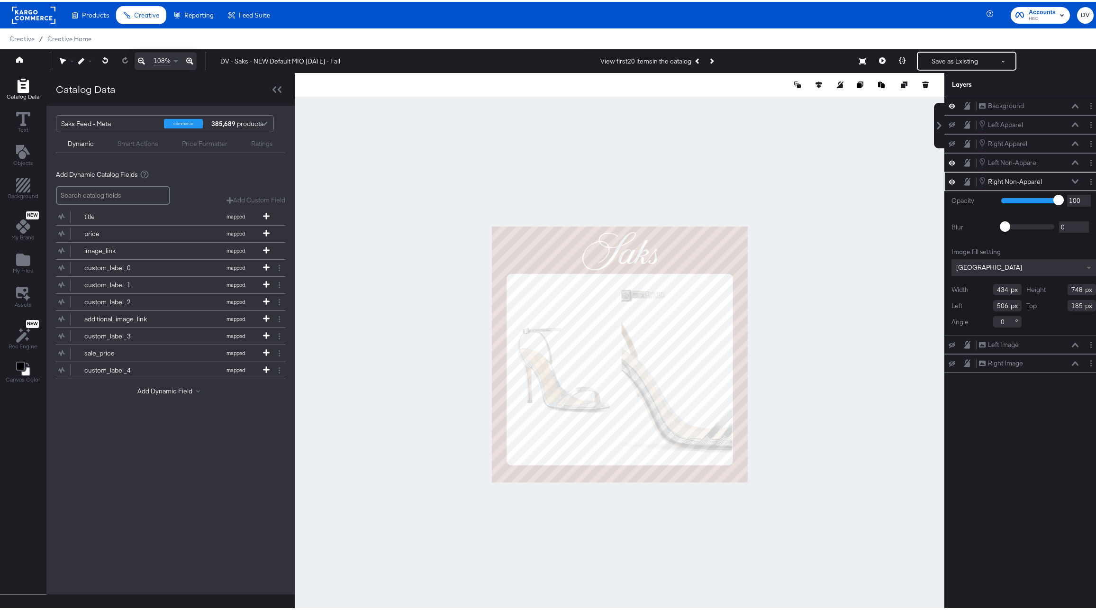
click at [1087, 266] on span at bounding box center [1089, 266] width 5 height 3
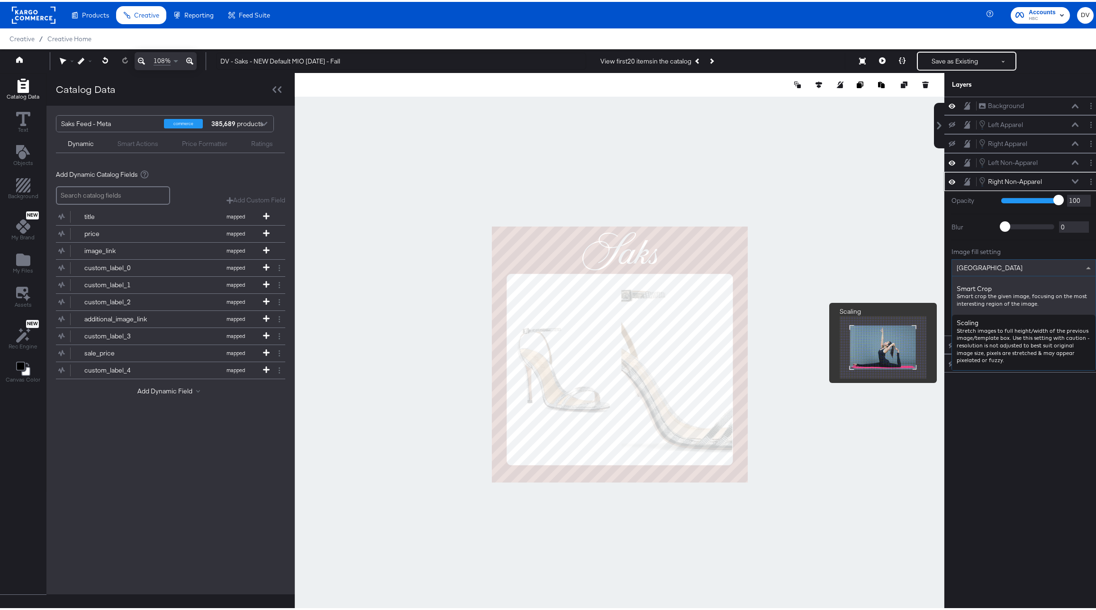
scroll to position [240, 0]
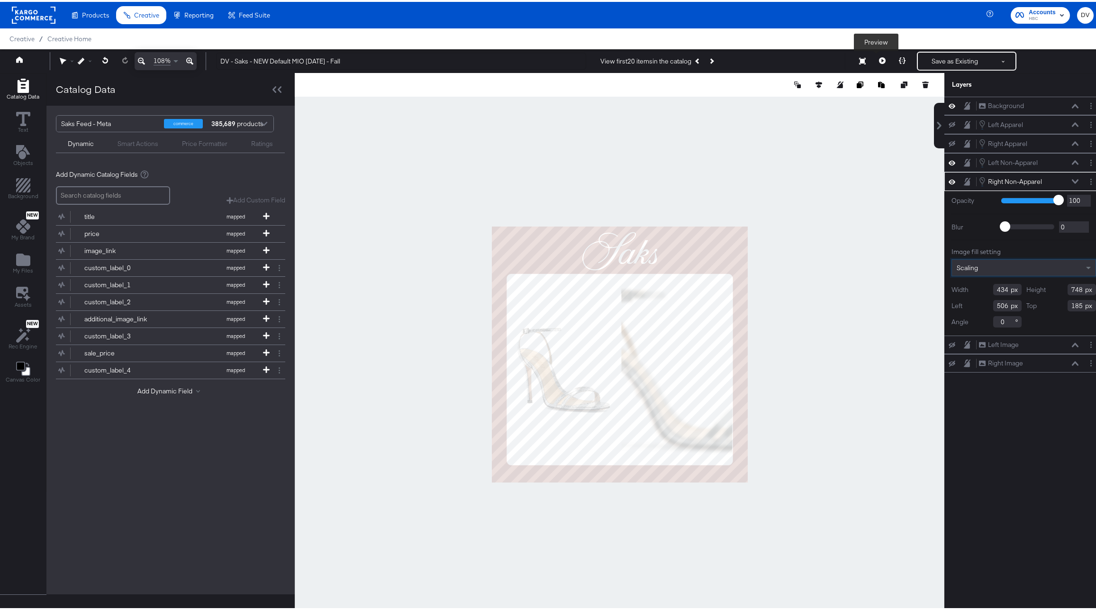
click at [879, 59] on icon at bounding box center [882, 58] width 7 height 7
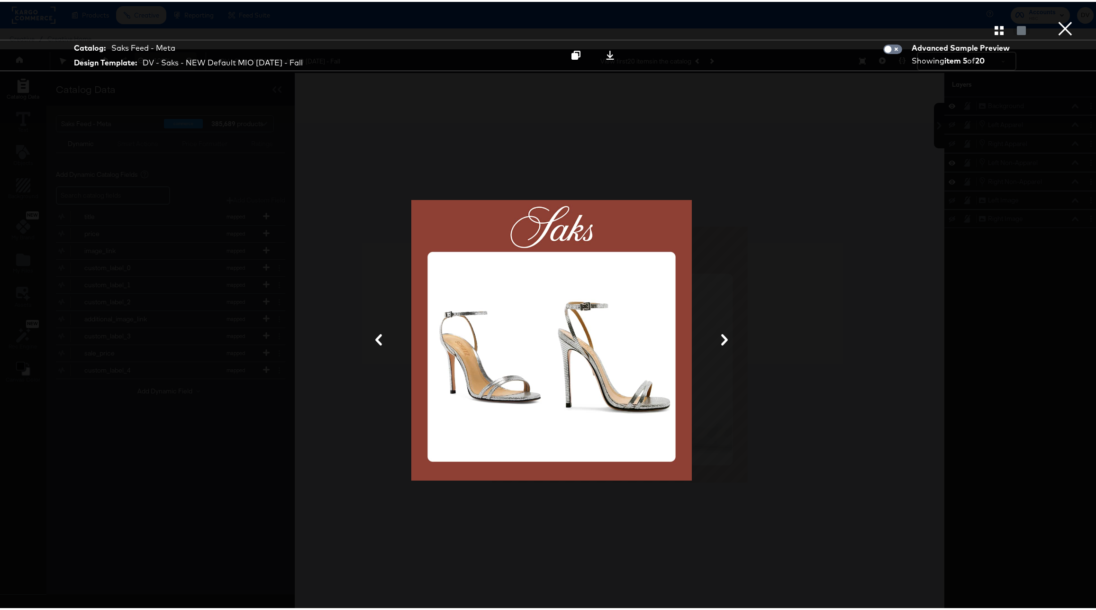
click at [1062, 19] on button "×" at bounding box center [1065, 9] width 19 height 19
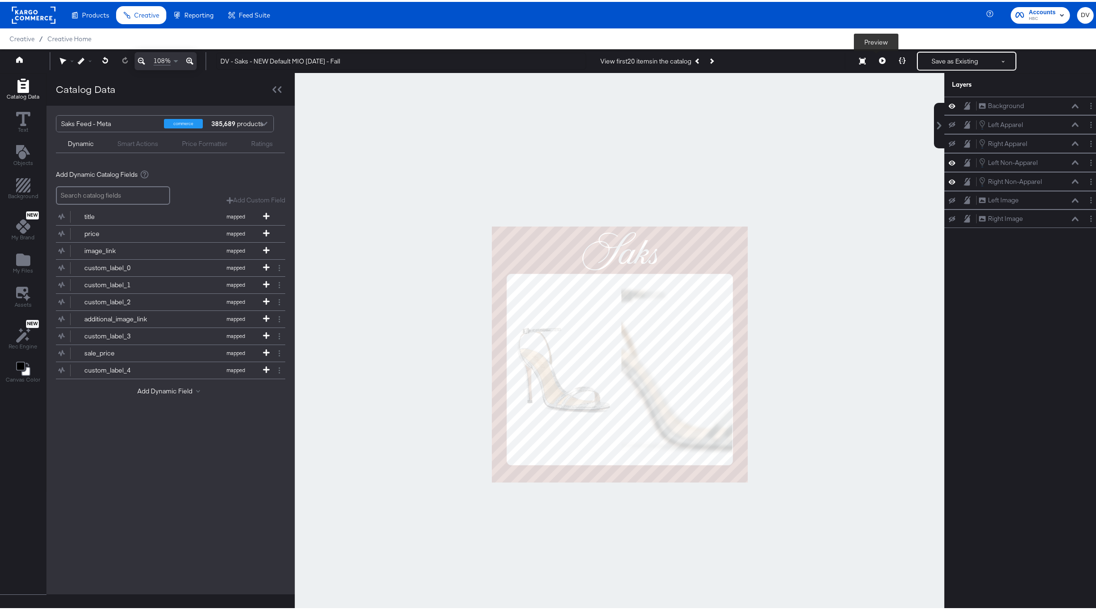
click at [876, 55] on button at bounding box center [883, 59] width 20 height 19
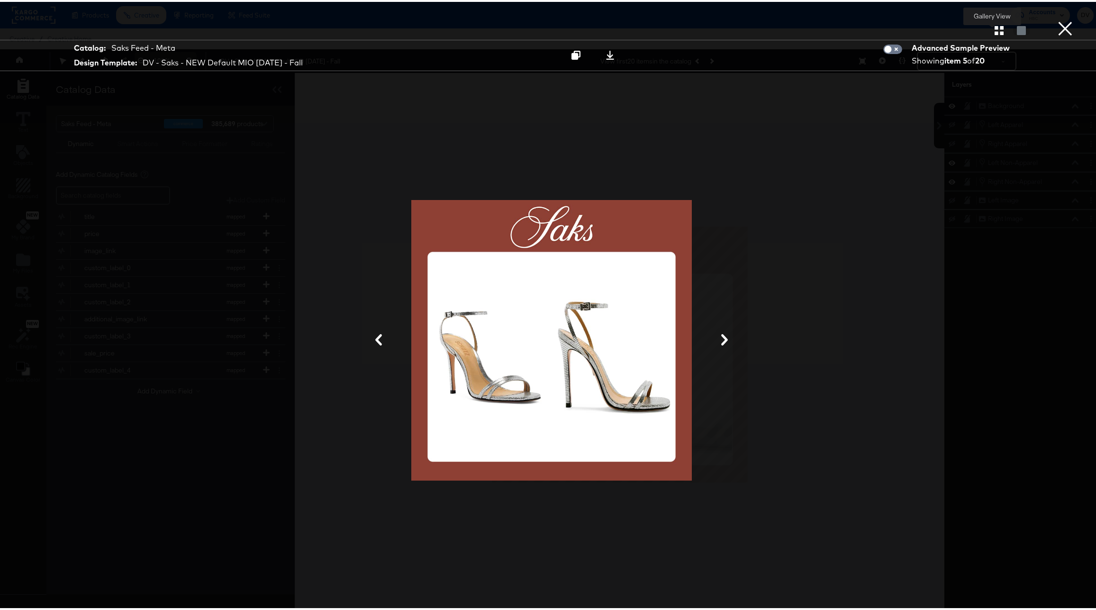
click at [995, 27] on icon "button" at bounding box center [999, 28] width 9 height 9
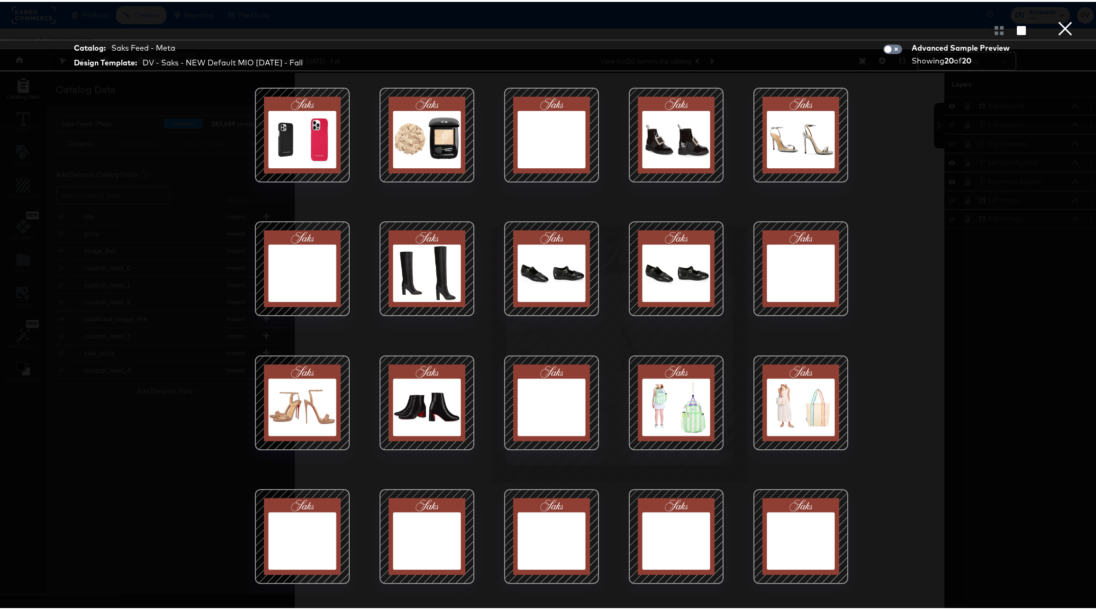
click at [267, 146] on div at bounding box center [302, 133] width 81 height 81
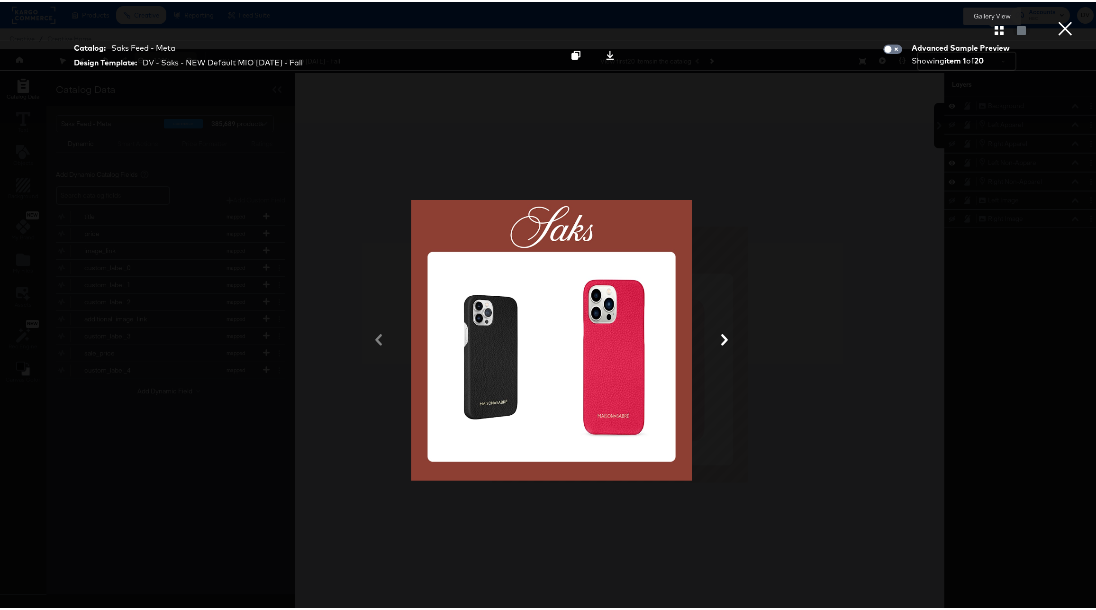
click at [995, 31] on icon "button" at bounding box center [999, 28] width 9 height 9
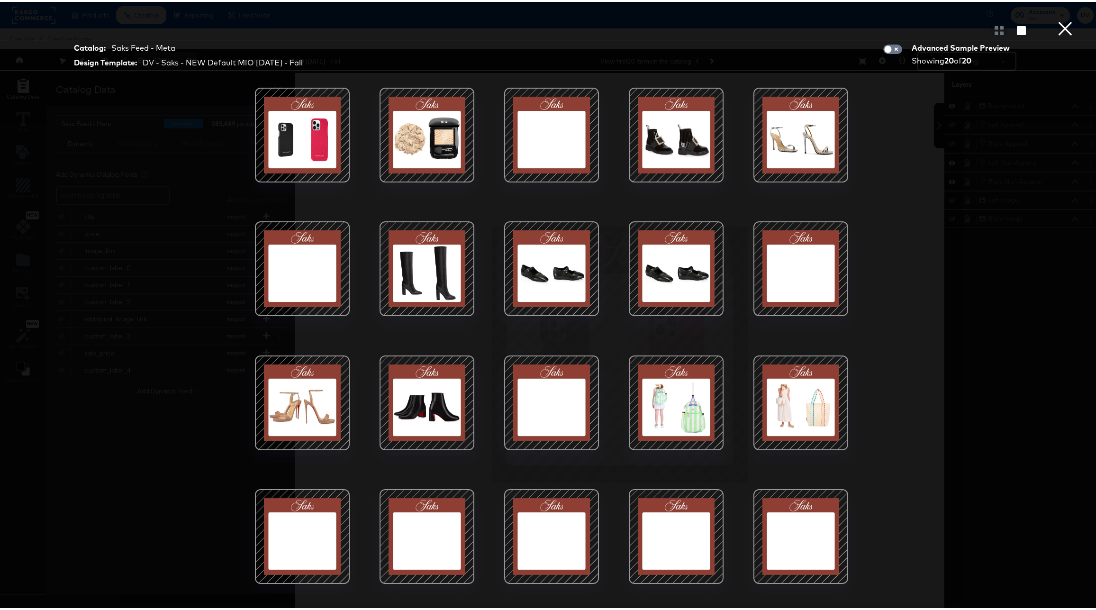
click at [1056, 19] on button "×" at bounding box center [1065, 9] width 19 height 19
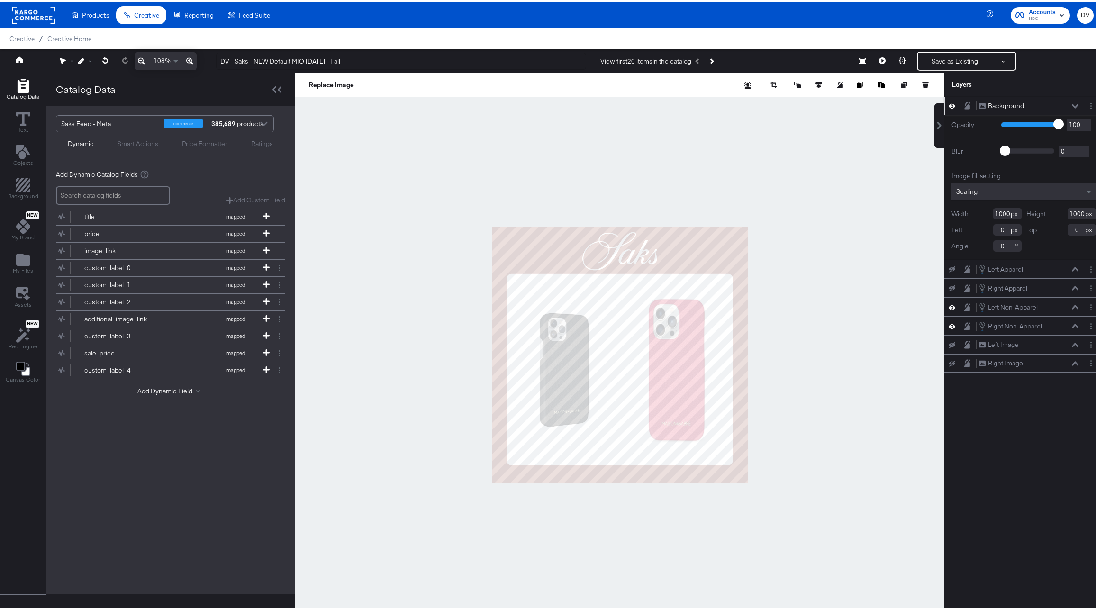
click at [1072, 102] on icon at bounding box center [1075, 104] width 7 height 5
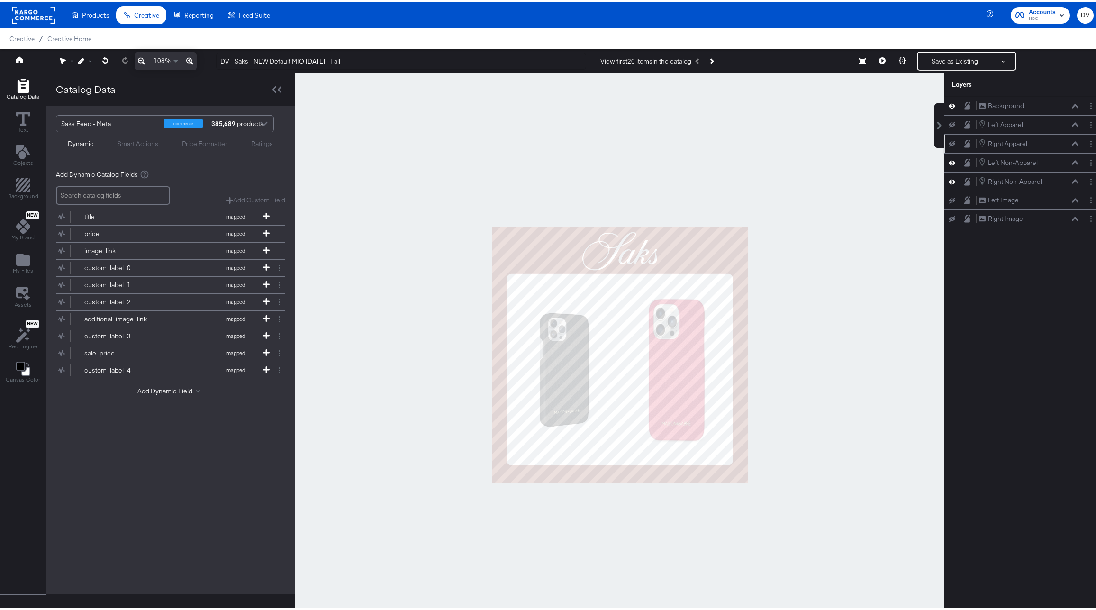
click at [1072, 142] on icon at bounding box center [1075, 141] width 7 height 4
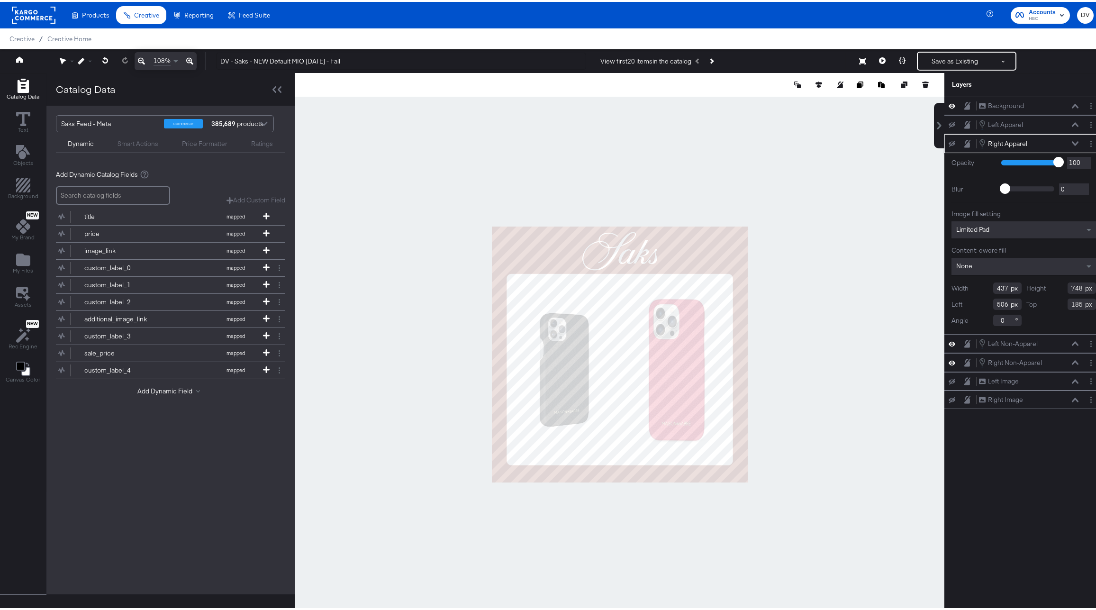
click at [1072, 142] on icon at bounding box center [1075, 141] width 7 height 4
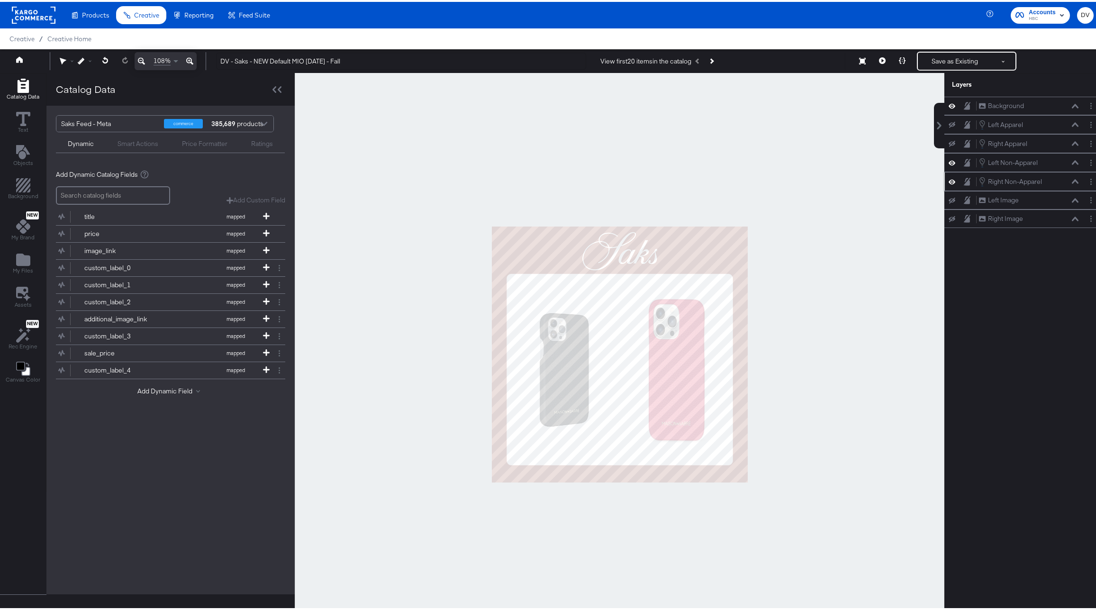
click at [1072, 178] on icon at bounding box center [1075, 179] width 7 height 5
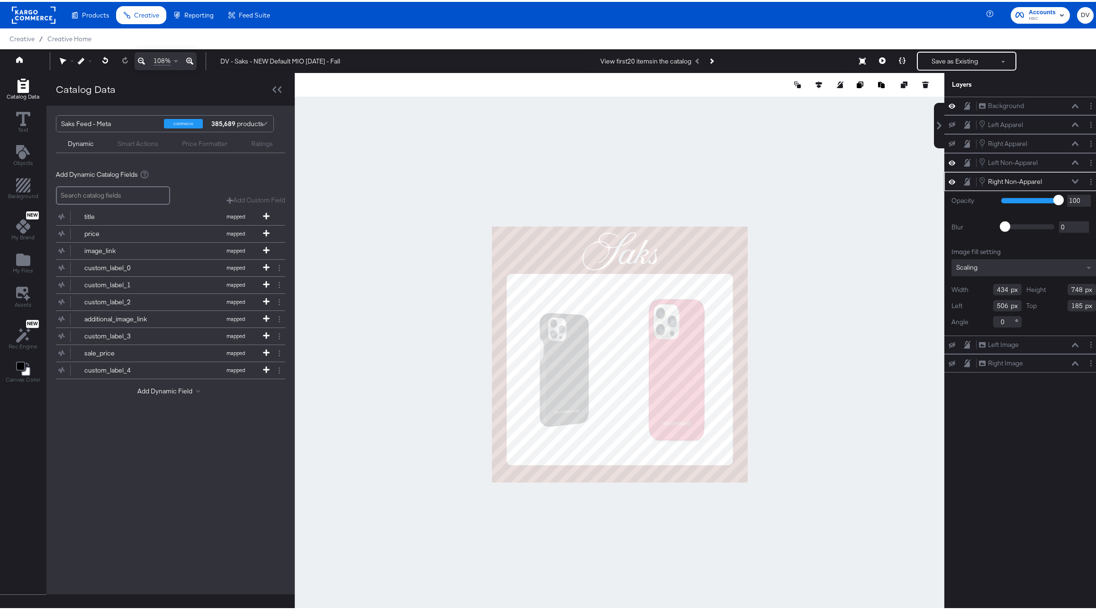
click at [1086, 270] on span at bounding box center [1091, 265] width 12 height 17
click at [879, 61] on icon at bounding box center [882, 58] width 7 height 7
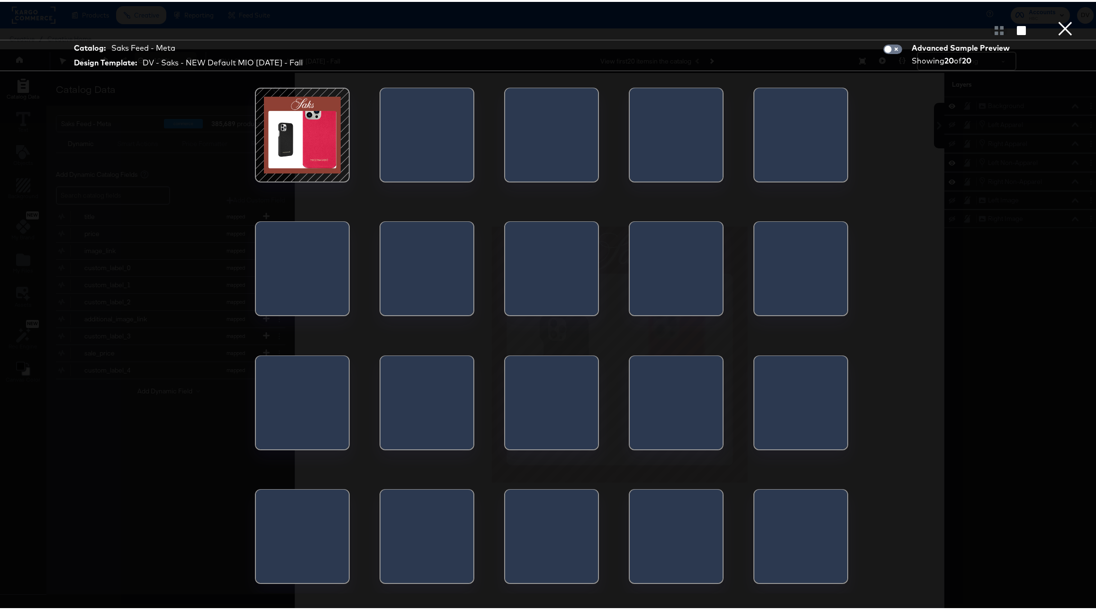
click at [1056, 19] on button "×" at bounding box center [1065, 9] width 19 height 19
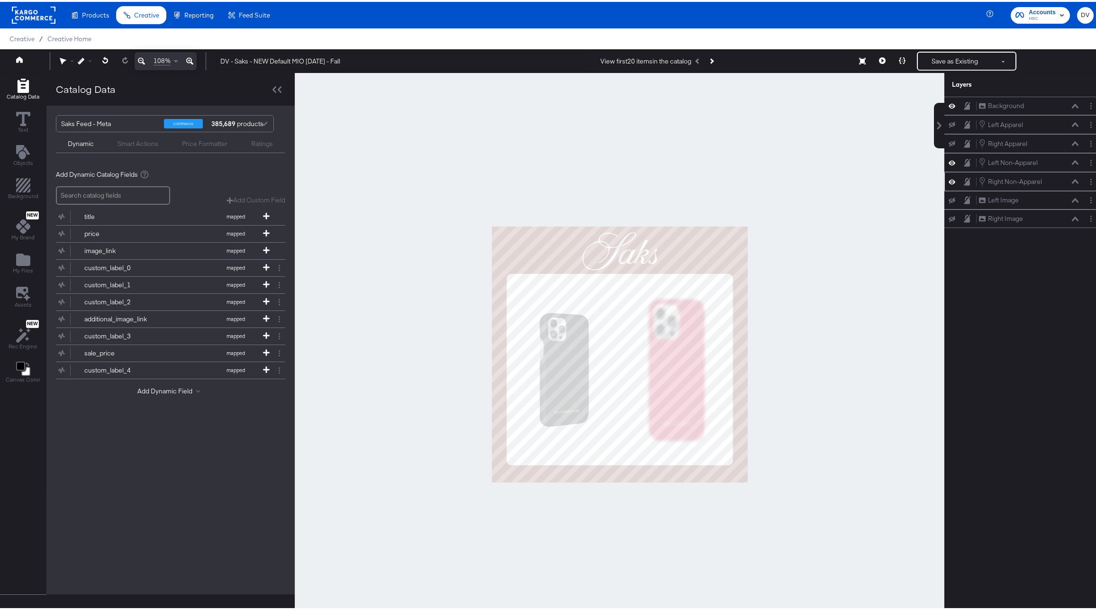
click at [1072, 181] on icon at bounding box center [1075, 179] width 7 height 5
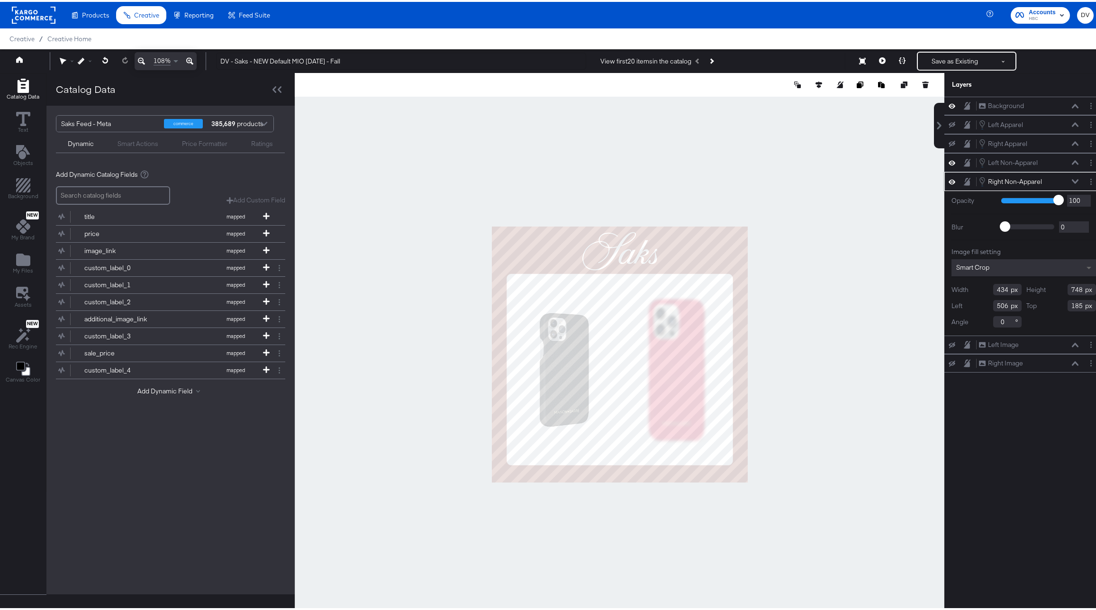
click at [1085, 269] on span at bounding box center [1091, 265] width 12 height 17
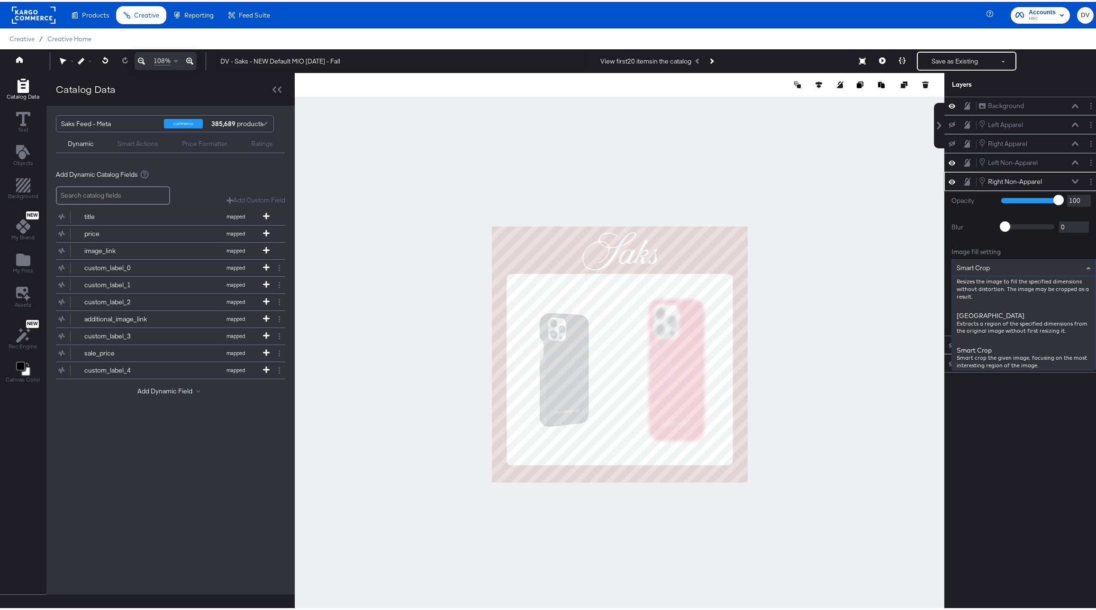
scroll to position [175, 0]
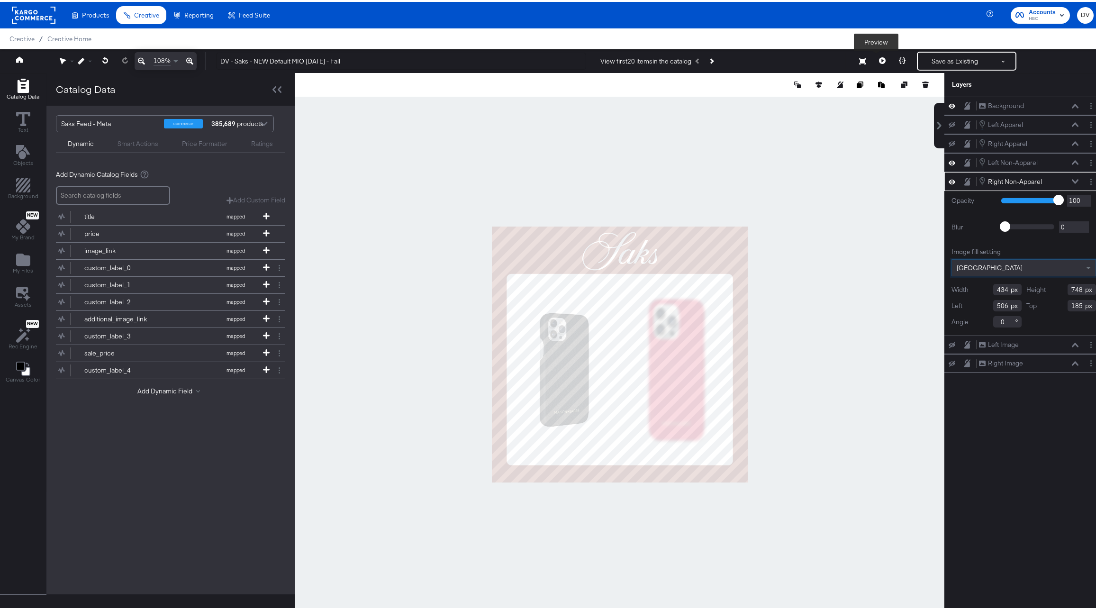
click at [879, 61] on icon at bounding box center [882, 58] width 7 height 7
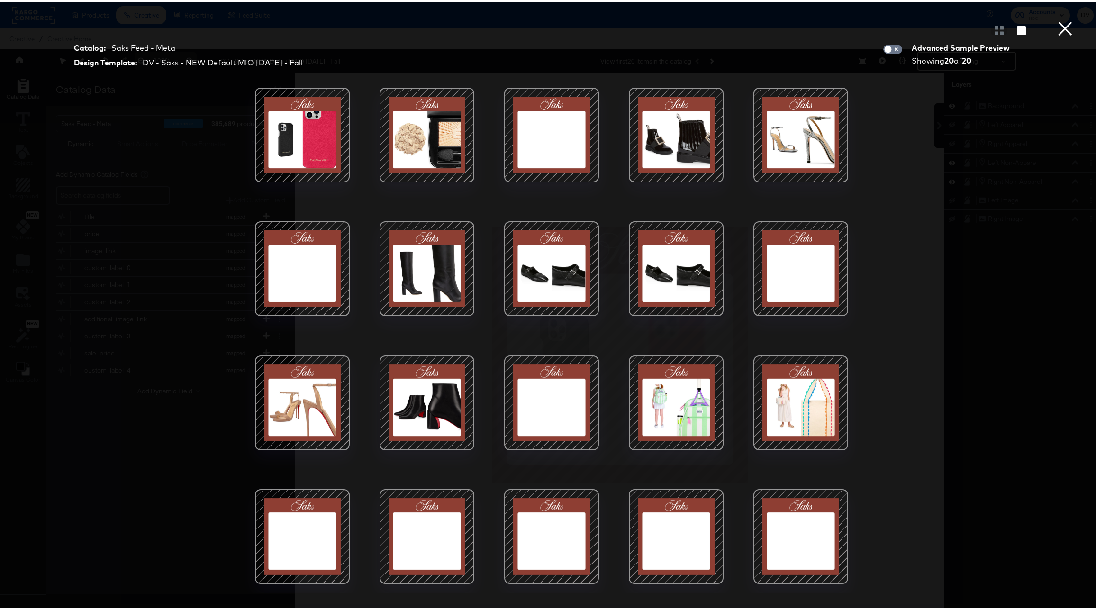
click at [1062, 19] on button "×" at bounding box center [1065, 9] width 19 height 19
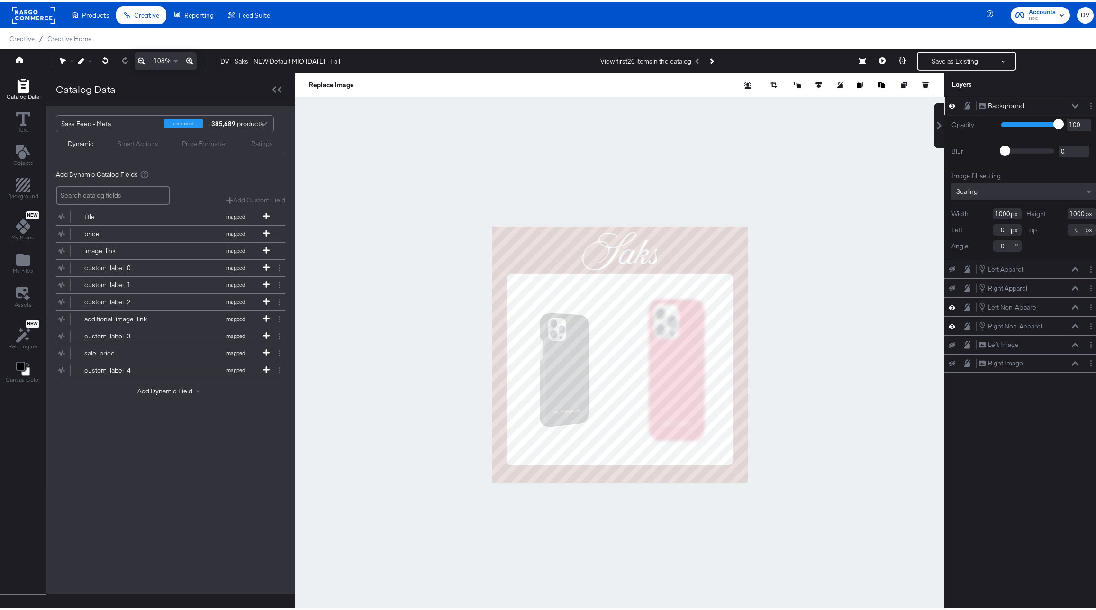
click at [1067, 100] on div "Background Background" at bounding box center [1029, 104] width 100 height 10
click at [1072, 101] on button at bounding box center [1076, 104] width 8 height 6
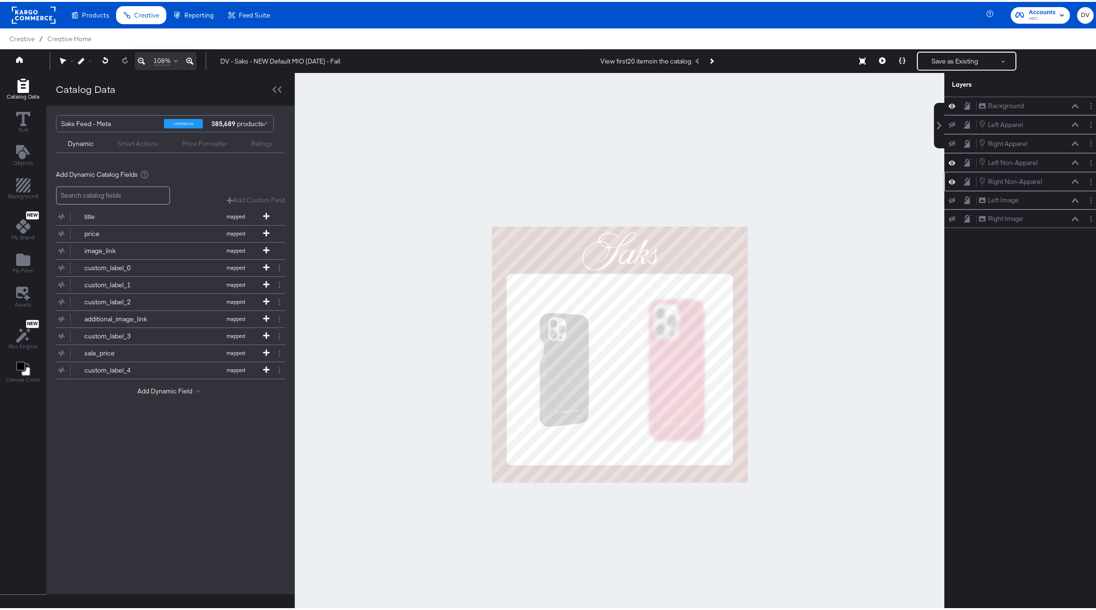
click at [1072, 181] on icon at bounding box center [1075, 179] width 7 height 5
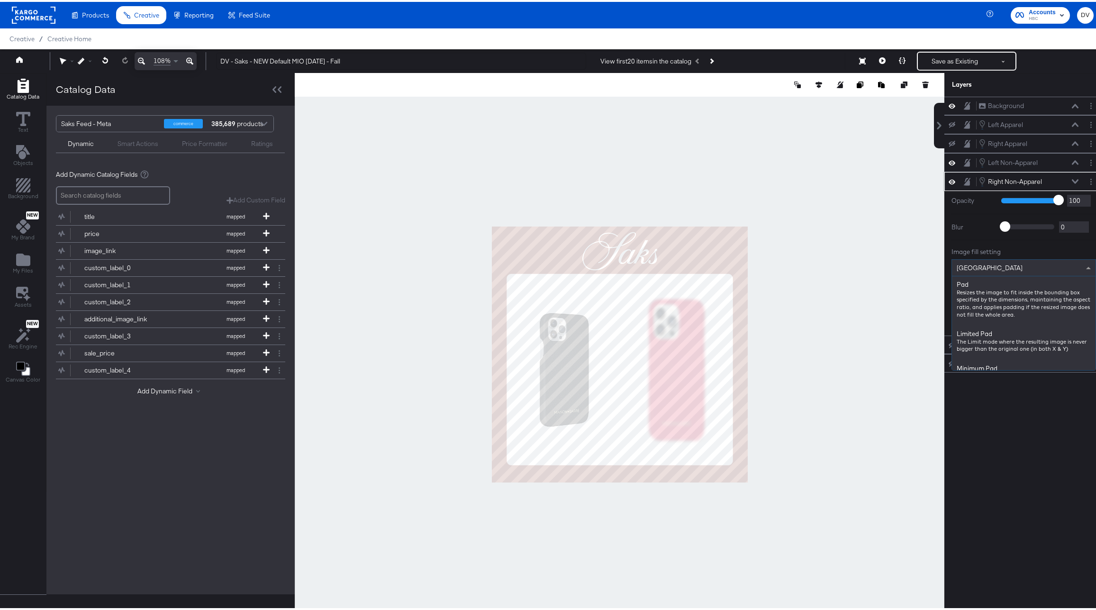
click at [1084, 264] on span at bounding box center [1090, 266] width 12 height 16
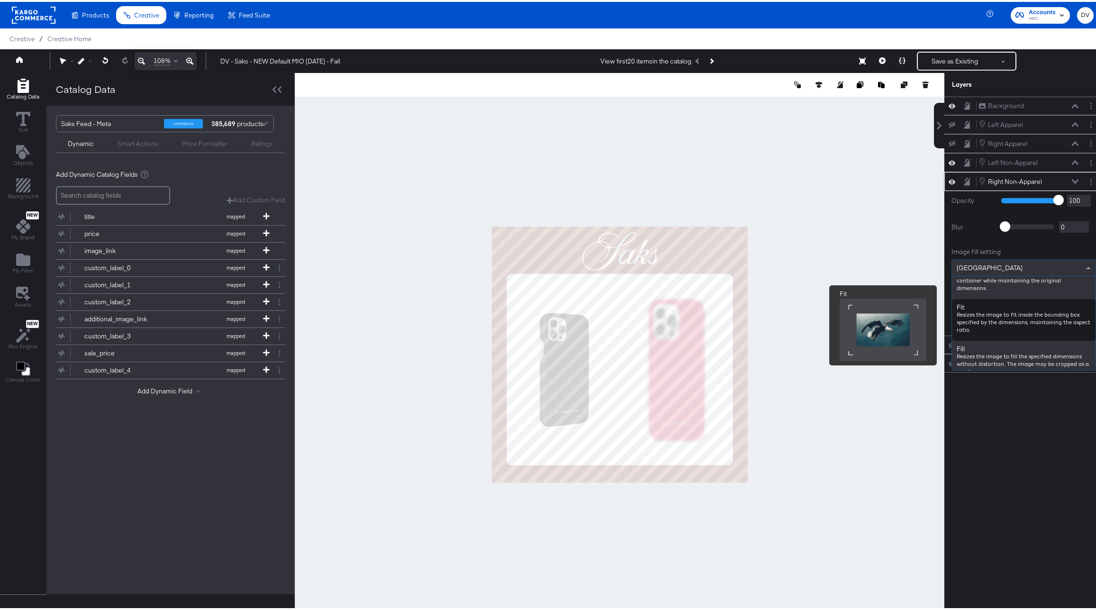
scroll to position [97, 0]
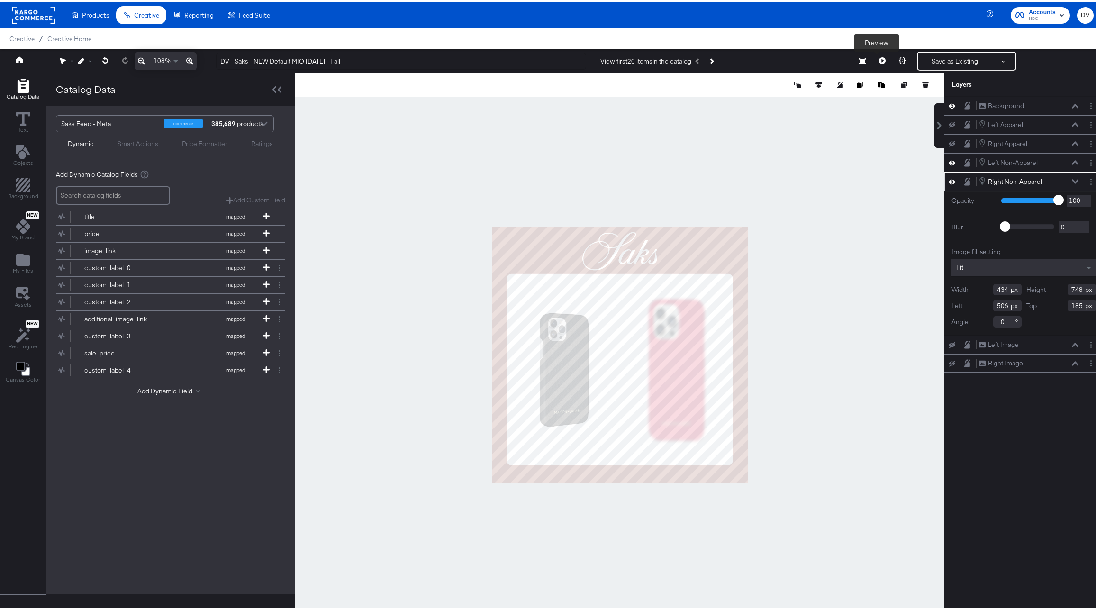
click at [879, 58] on button at bounding box center [883, 59] width 20 height 19
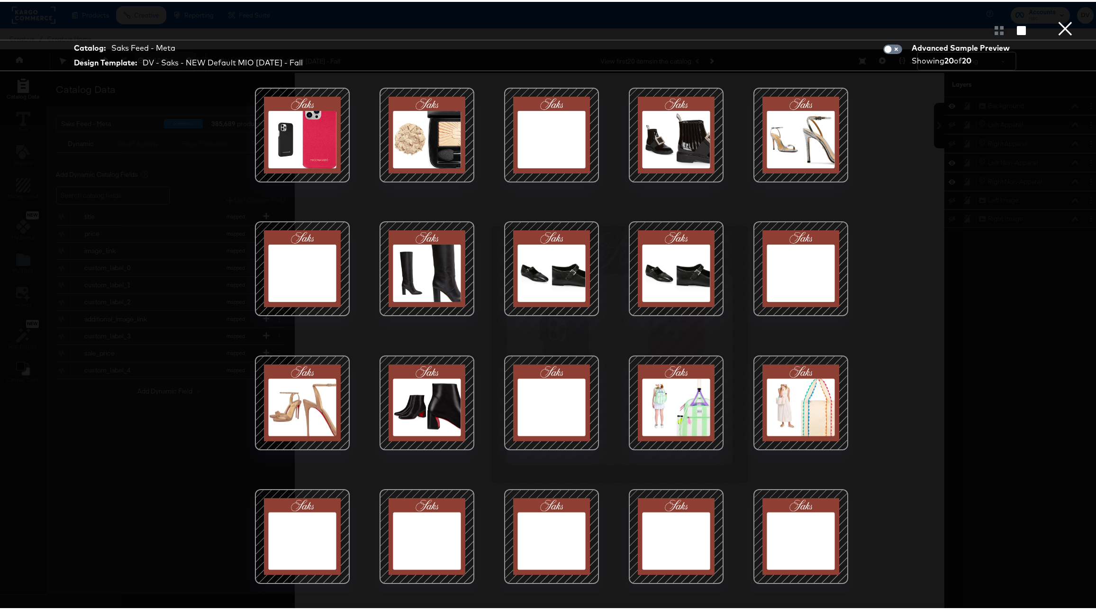
click at [1062, 19] on button "×" at bounding box center [1065, 9] width 19 height 19
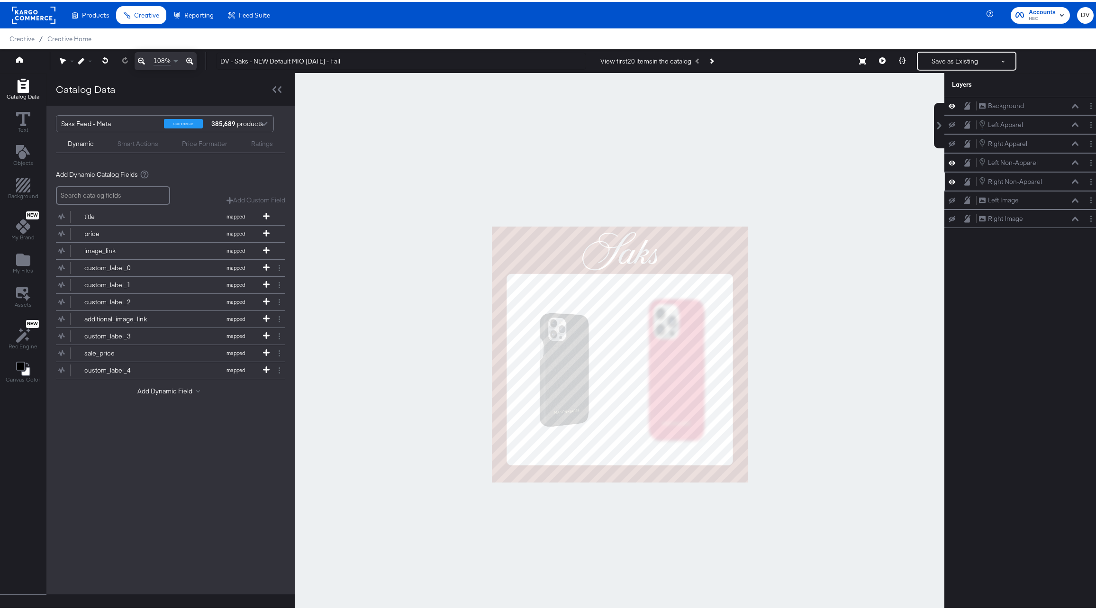
click at [1072, 178] on icon at bounding box center [1075, 179] width 7 height 4
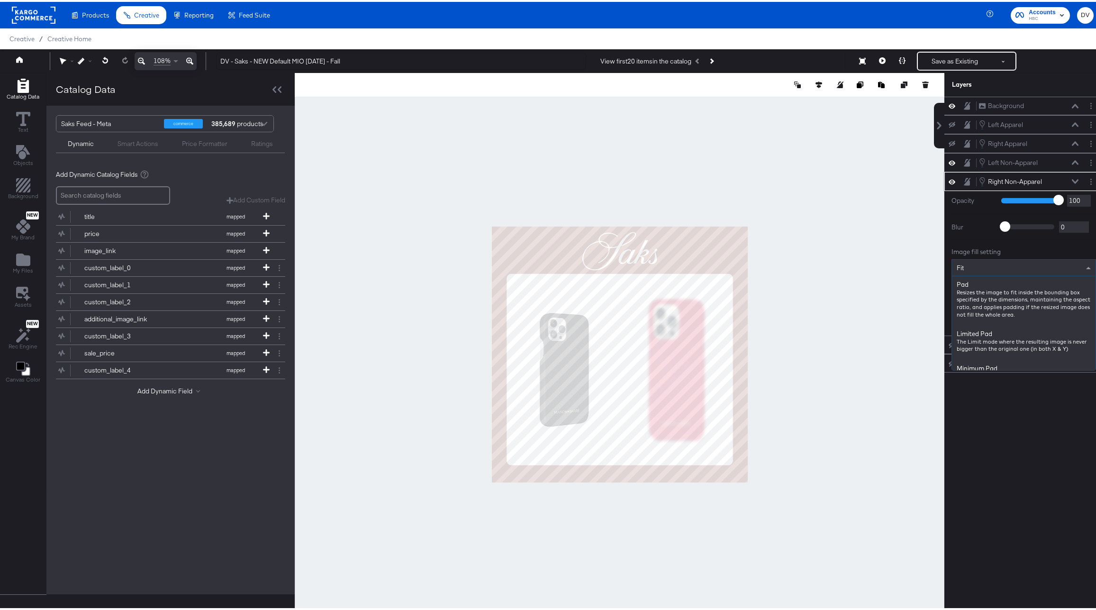
click at [1084, 269] on span at bounding box center [1090, 266] width 12 height 16
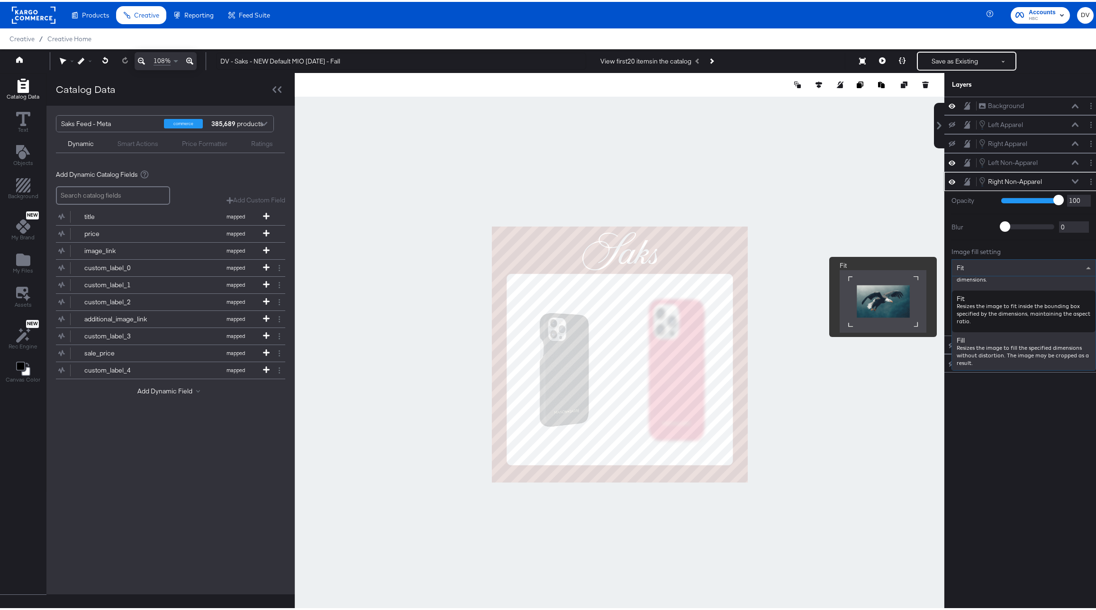
scroll to position [9, 0]
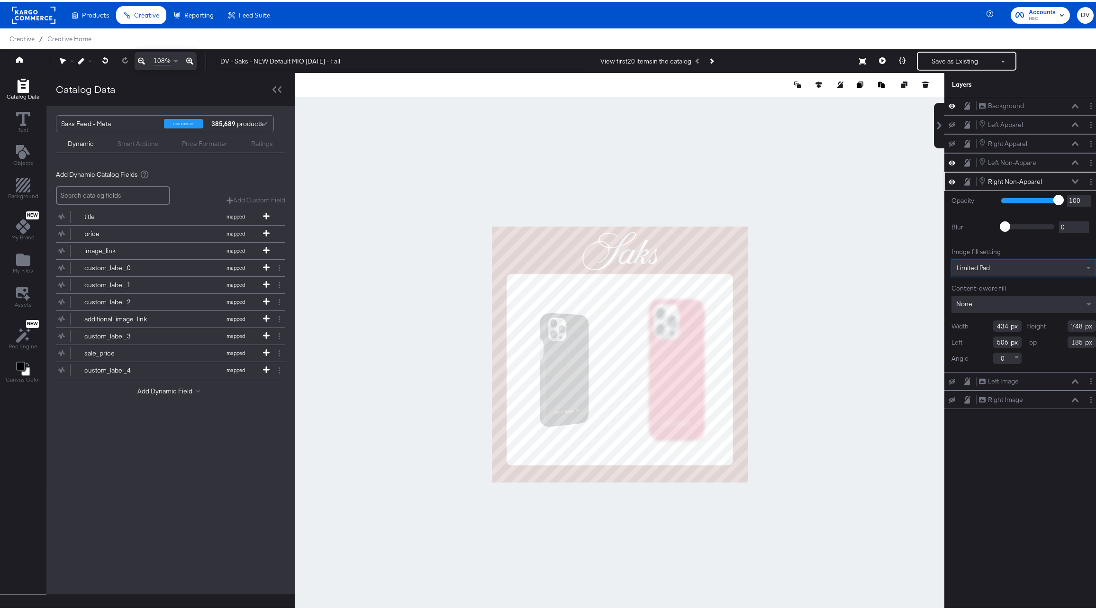
click at [1072, 181] on icon at bounding box center [1075, 179] width 7 height 4
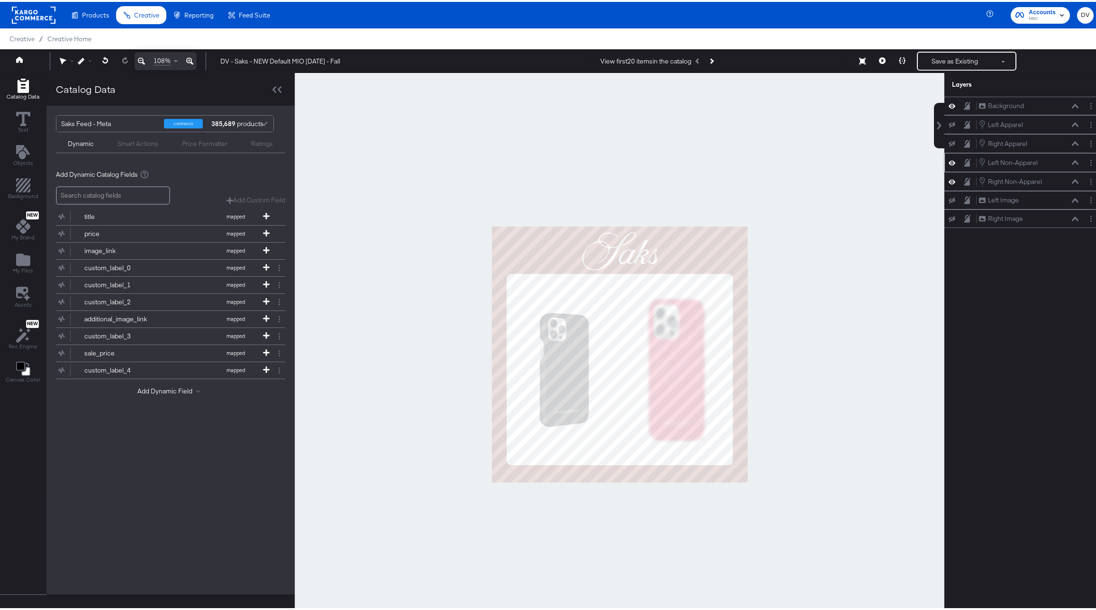
click at [1067, 164] on div "Left Non-Apparel Left Non-Apparel" at bounding box center [1029, 160] width 100 height 10
click at [1072, 161] on icon at bounding box center [1075, 160] width 7 height 5
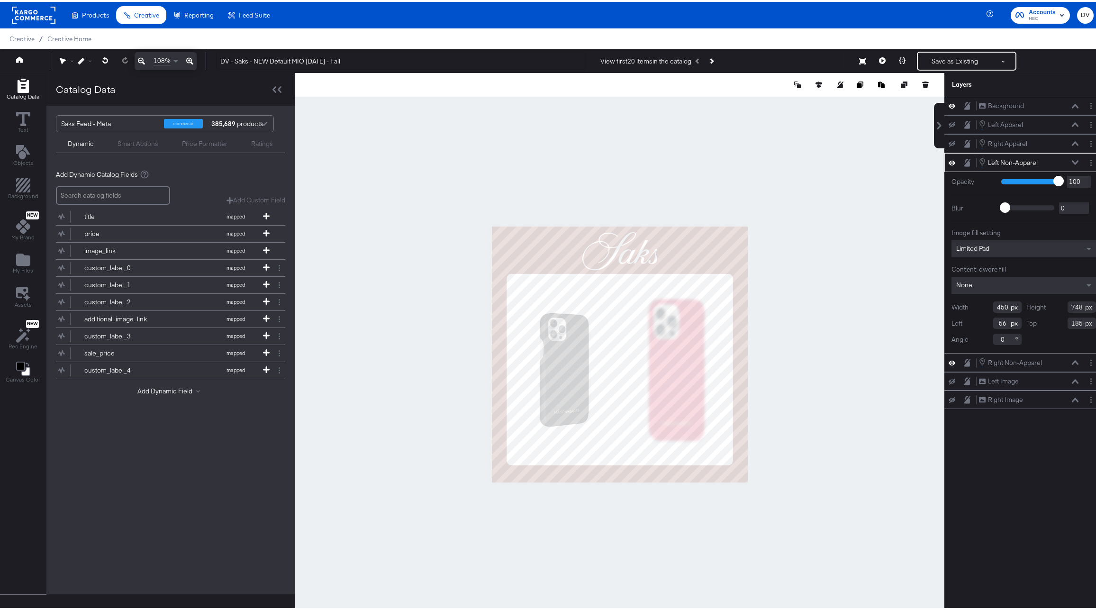
click at [1072, 161] on icon at bounding box center [1075, 160] width 7 height 5
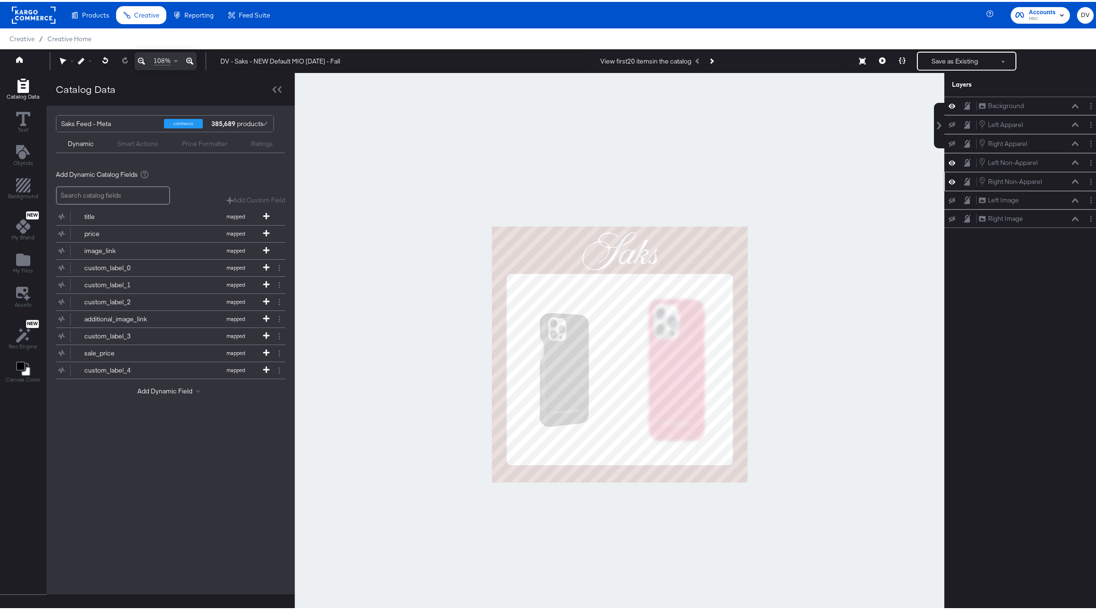
click at [1071, 182] on div "Right Non-Apparel Right Non-Apparel" at bounding box center [1029, 179] width 100 height 10
click at [1070, 184] on div "Right Non-Apparel Right Non-Apparel" at bounding box center [1029, 179] width 100 height 10
click at [1072, 180] on icon at bounding box center [1075, 179] width 7 height 5
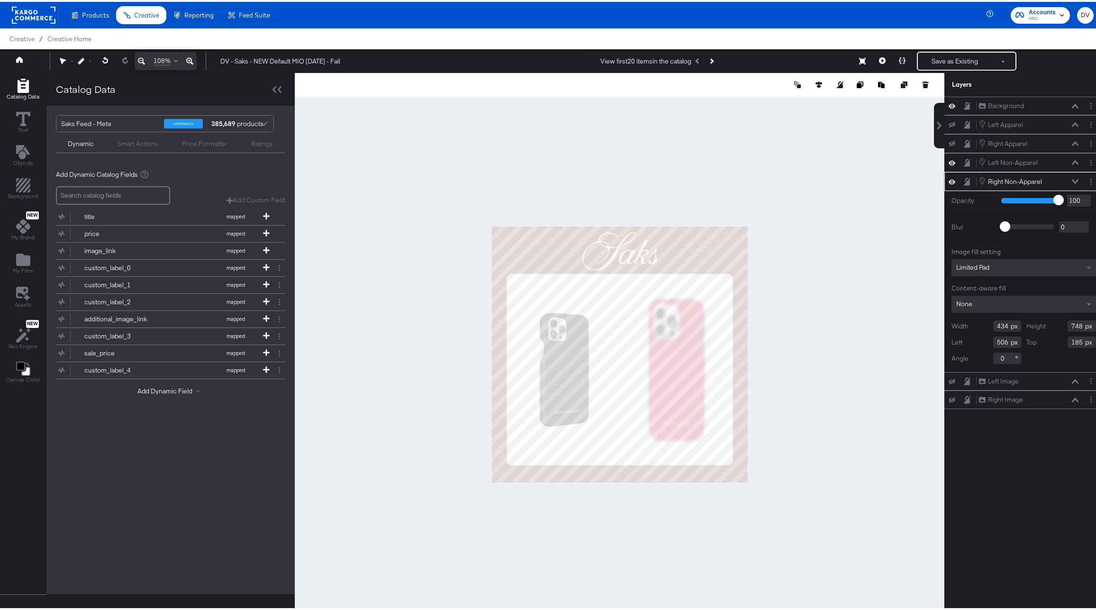
click at [1085, 264] on span at bounding box center [1091, 265] width 12 height 17
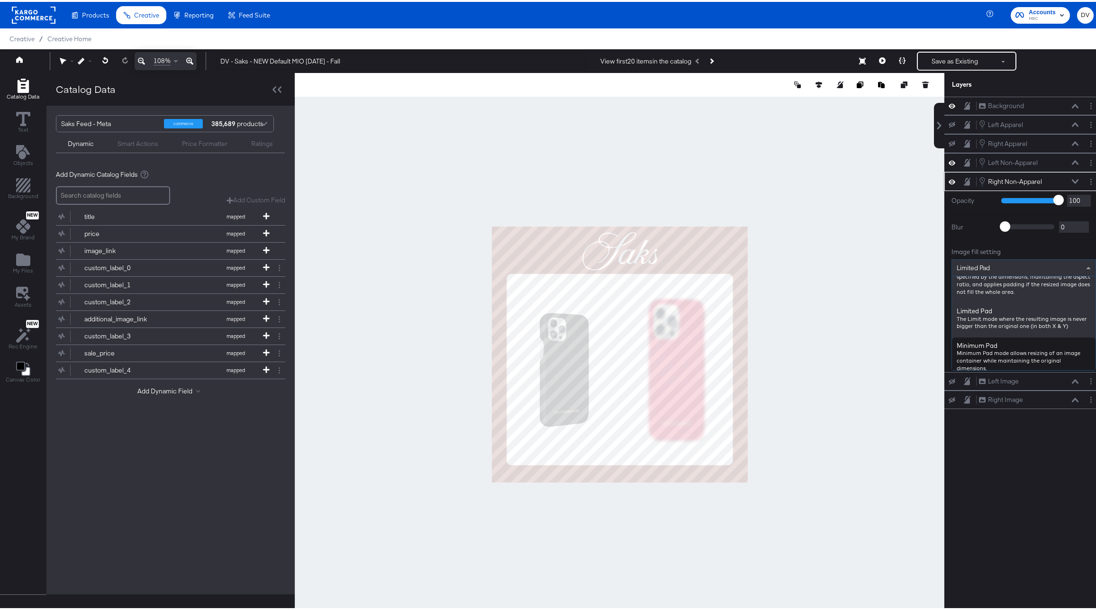
scroll to position [0, 0]
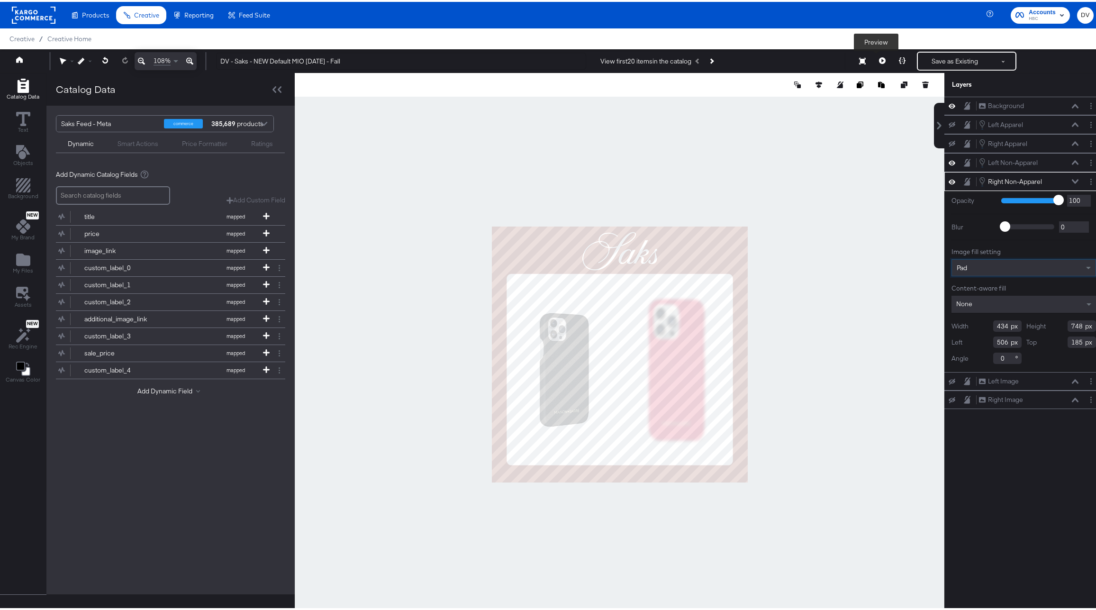
click at [879, 61] on icon at bounding box center [882, 58] width 7 height 7
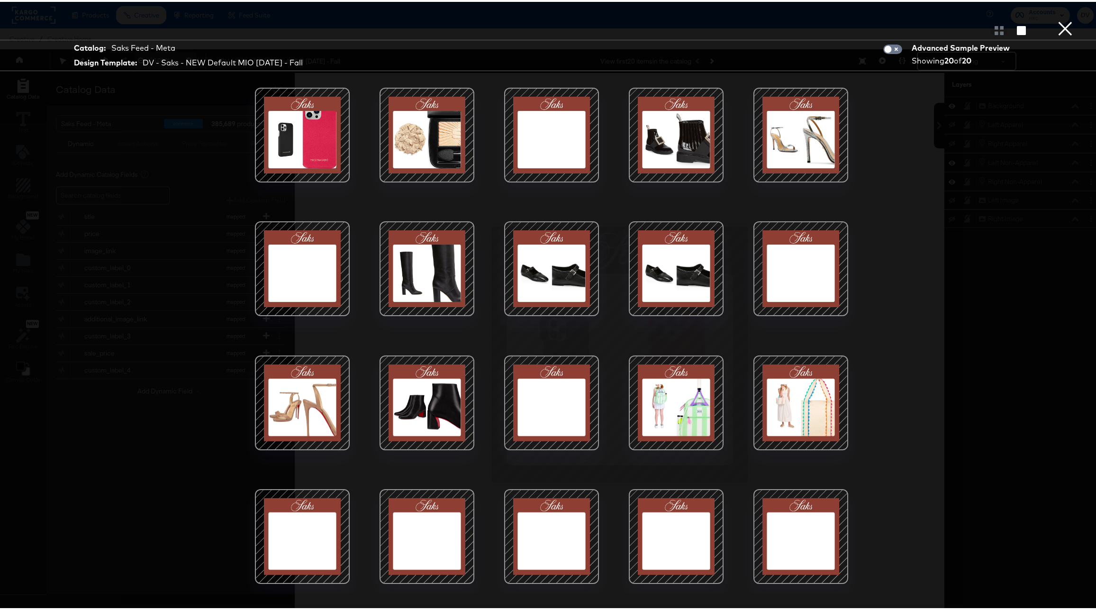
click at [1056, 19] on button "×" at bounding box center [1065, 9] width 19 height 19
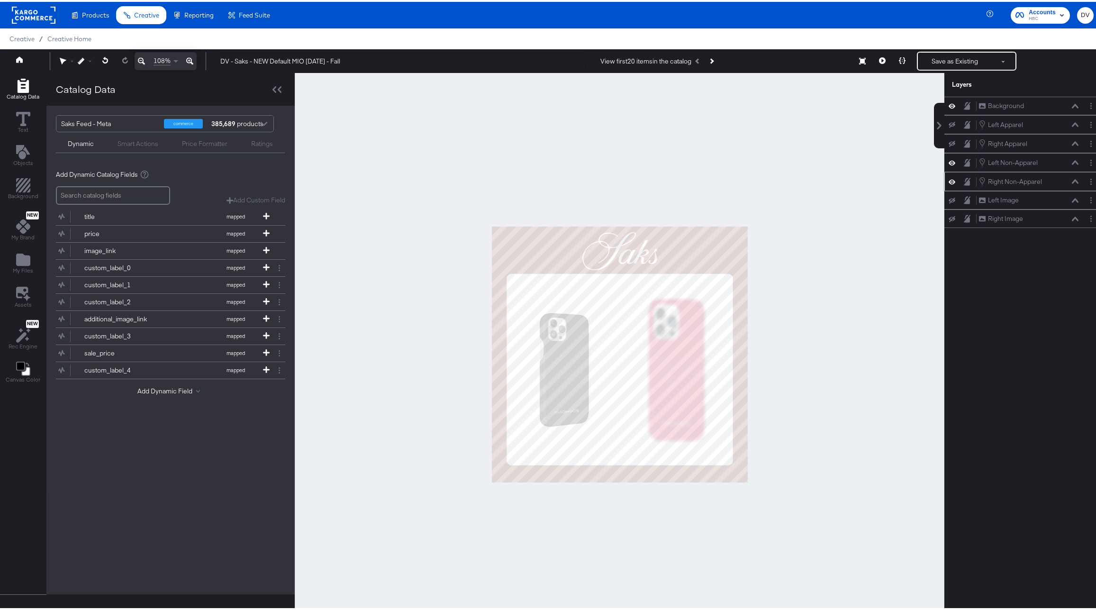
click at [1072, 182] on button at bounding box center [1076, 180] width 8 height 6
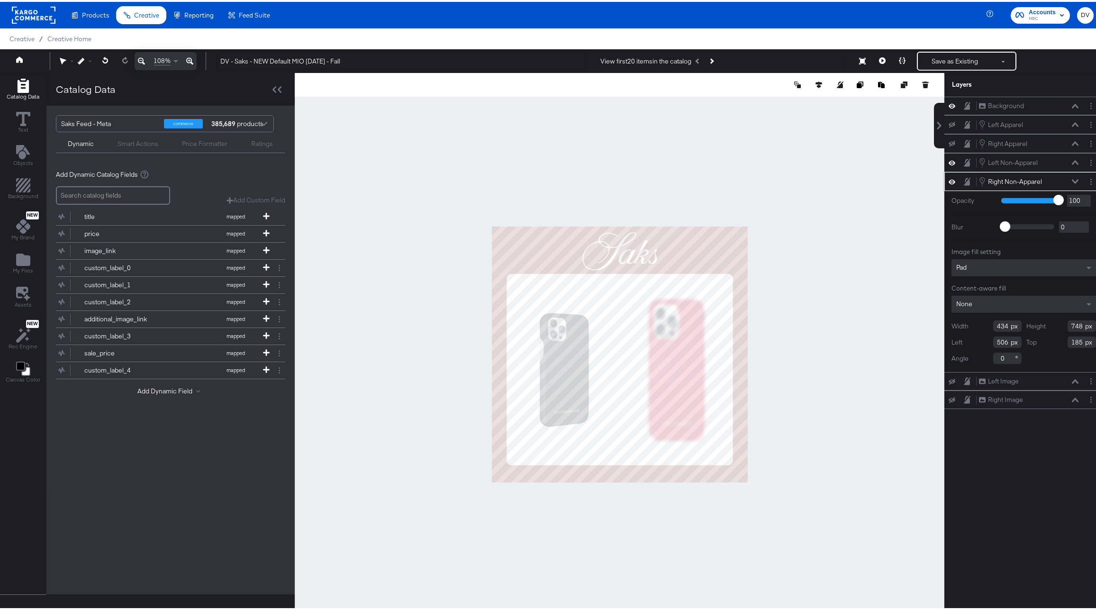
click at [1077, 265] on div "Pad" at bounding box center [1024, 265] width 145 height 17
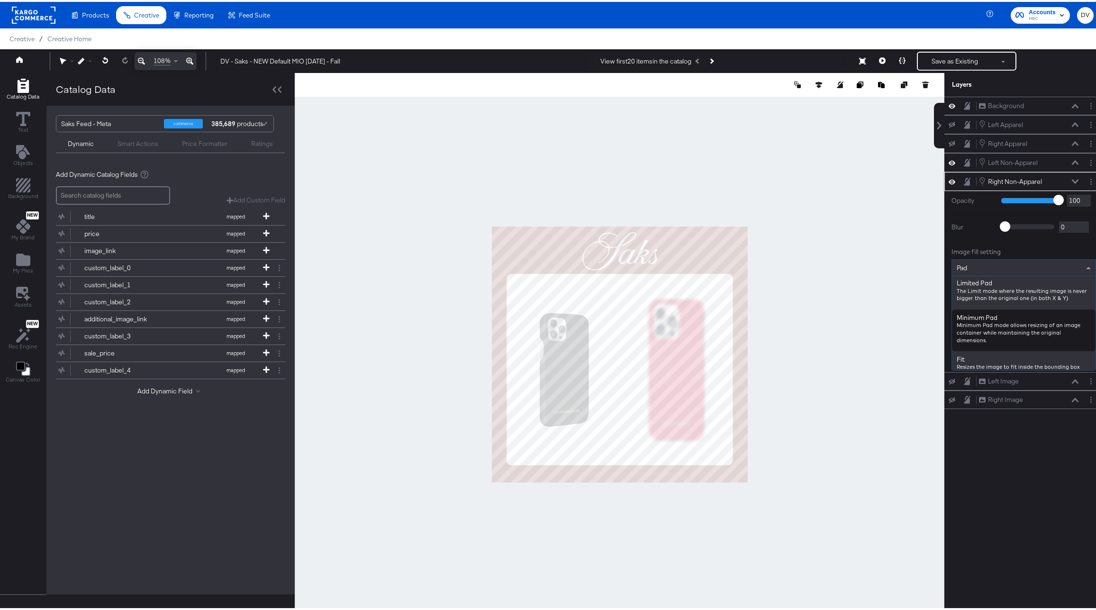
scroll to position [59, 0]
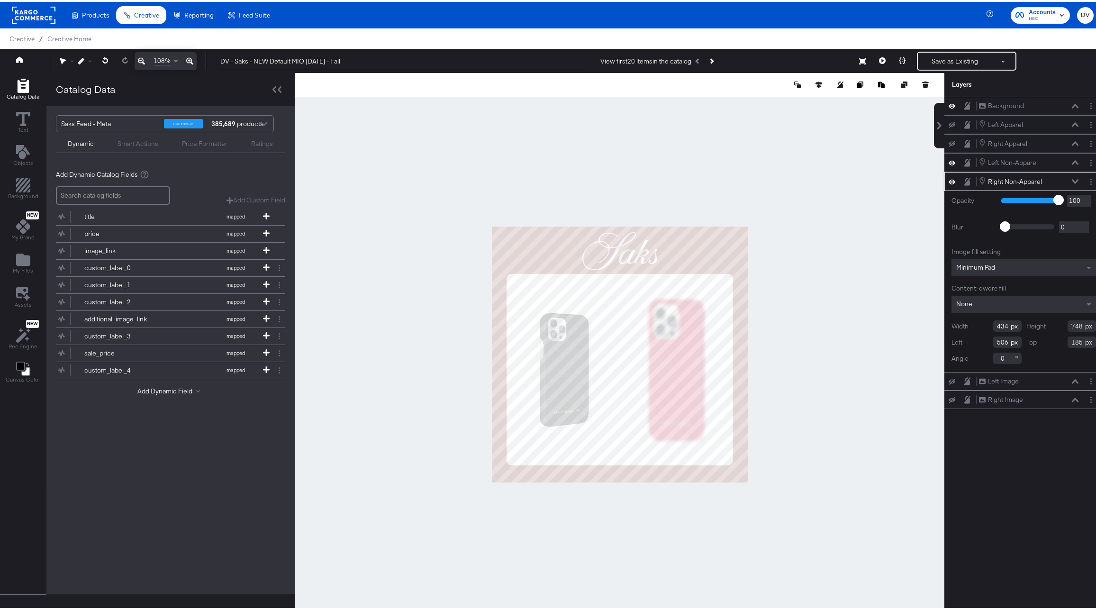
click at [1072, 181] on icon at bounding box center [1075, 179] width 7 height 4
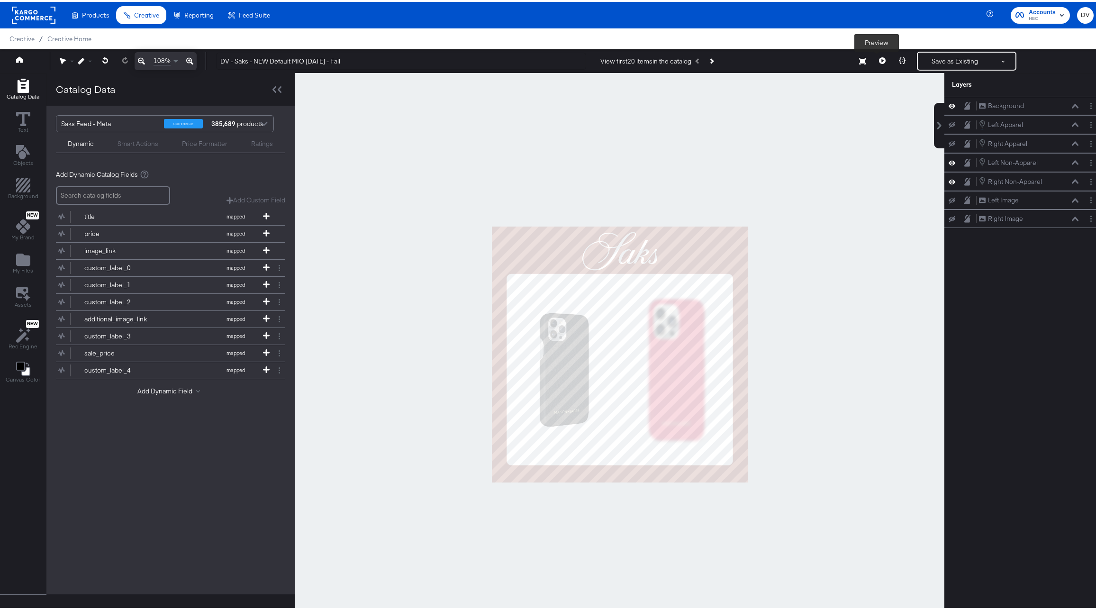
click at [879, 60] on icon at bounding box center [882, 58] width 7 height 7
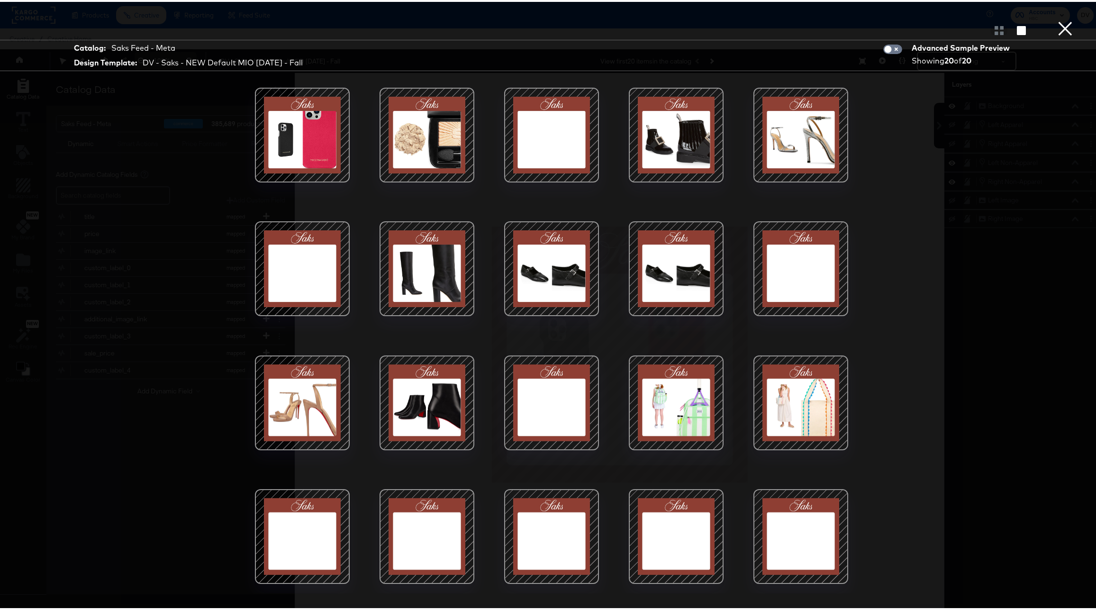
click at [1056, 19] on button "×" at bounding box center [1065, 9] width 19 height 19
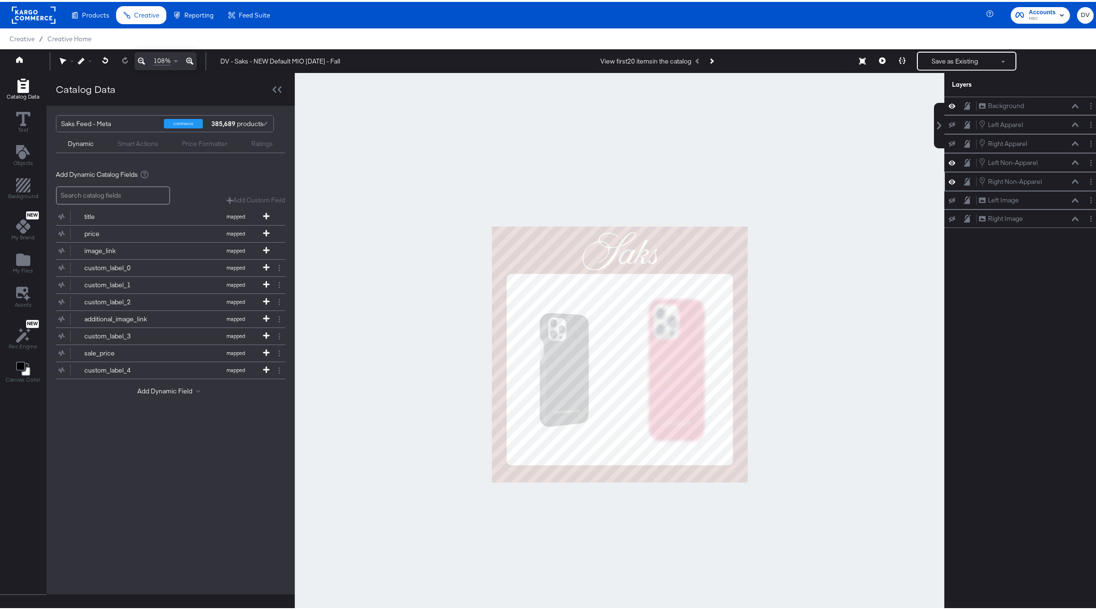
click at [1072, 179] on icon at bounding box center [1075, 179] width 7 height 5
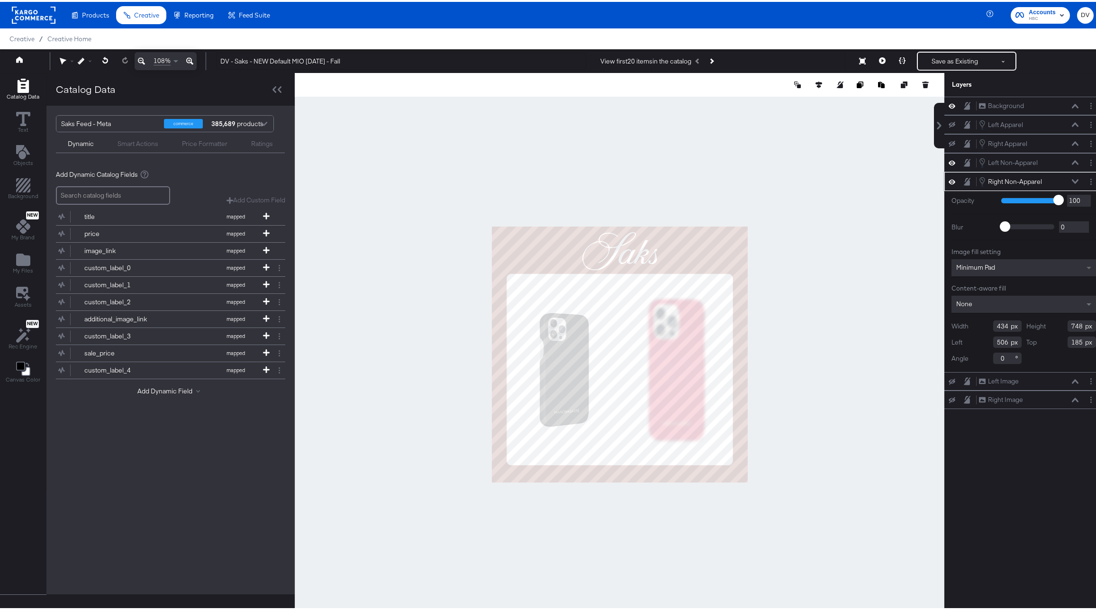
click at [1087, 265] on span at bounding box center [1089, 266] width 5 height 3
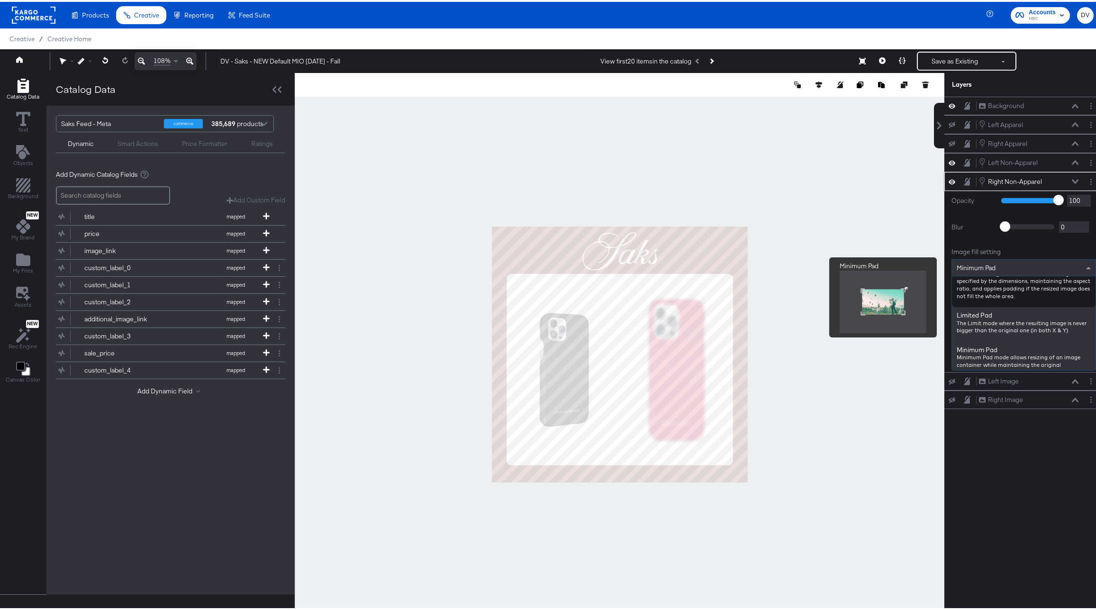
scroll to position [0, 0]
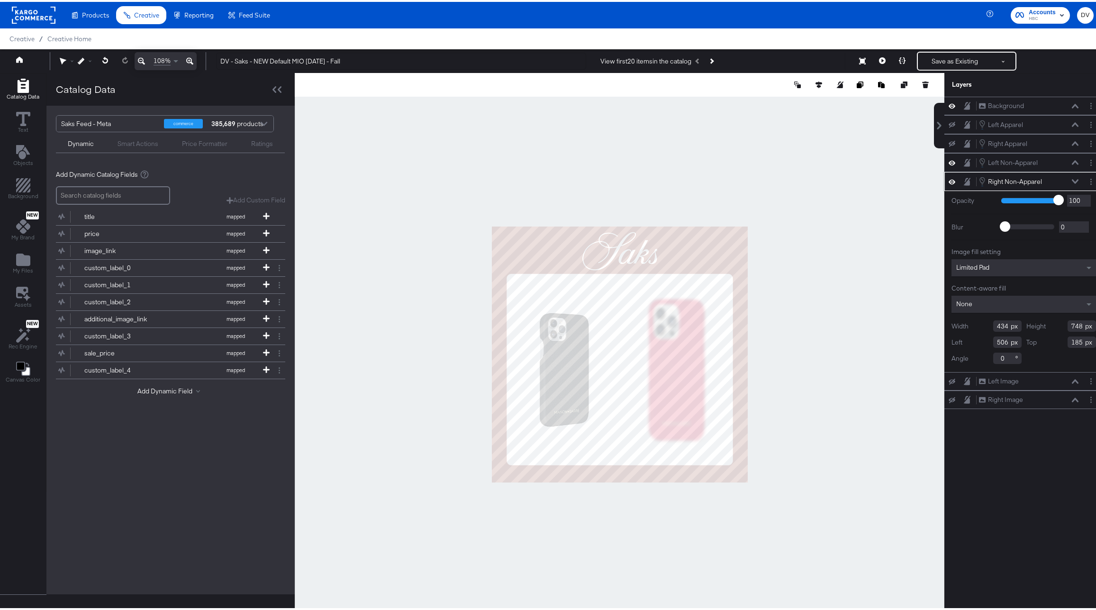
click at [995, 325] on input "434" at bounding box center [1008, 324] width 28 height 11
click at [1076, 301] on div "None" at bounding box center [1024, 302] width 145 height 17
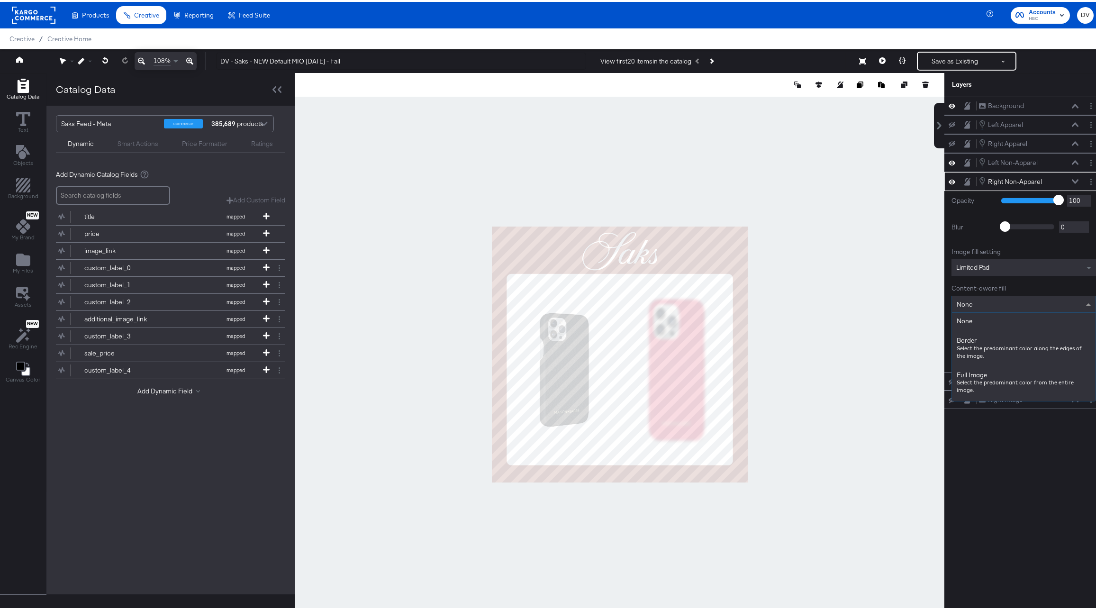
click at [1052, 285] on div "Content-aware fill" at bounding box center [1024, 286] width 145 height 9
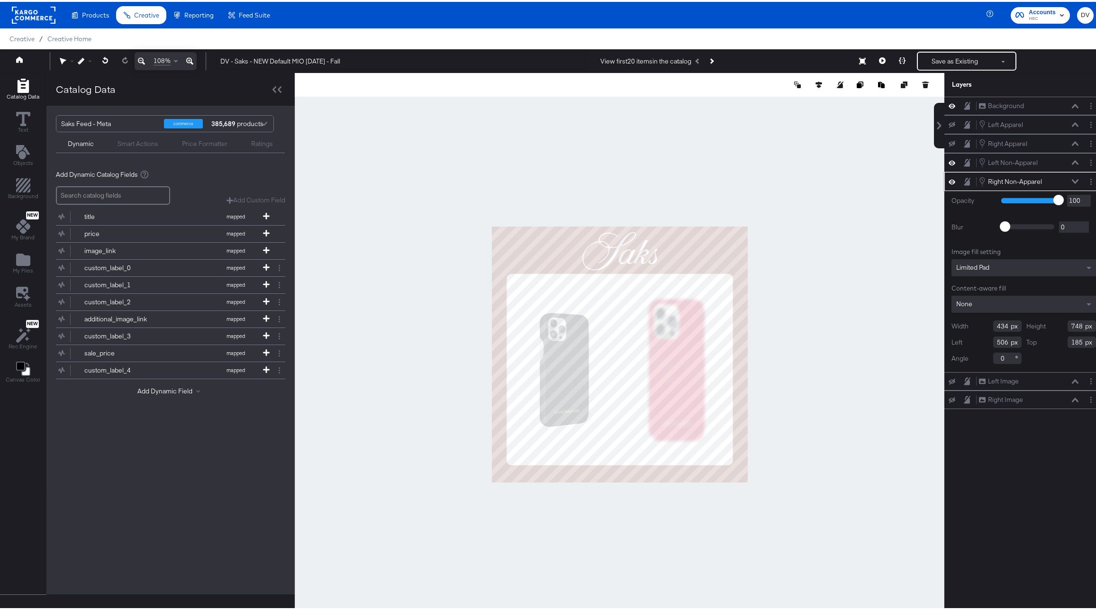
click at [996, 326] on input "434" at bounding box center [1008, 324] width 28 height 11
type input "425"
click at [1068, 325] on input "748" at bounding box center [1082, 324] width 28 height 11
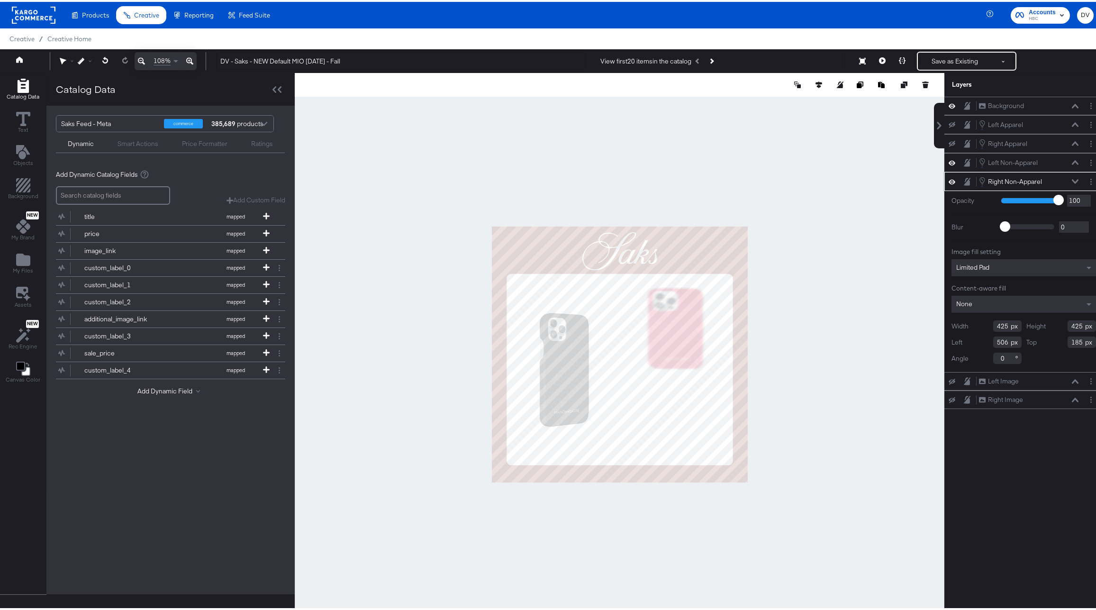
type input "425"
click at [996, 339] on input "506" at bounding box center [1008, 340] width 28 height 11
type input "506"
click at [1069, 341] on input "185" at bounding box center [1082, 340] width 28 height 11
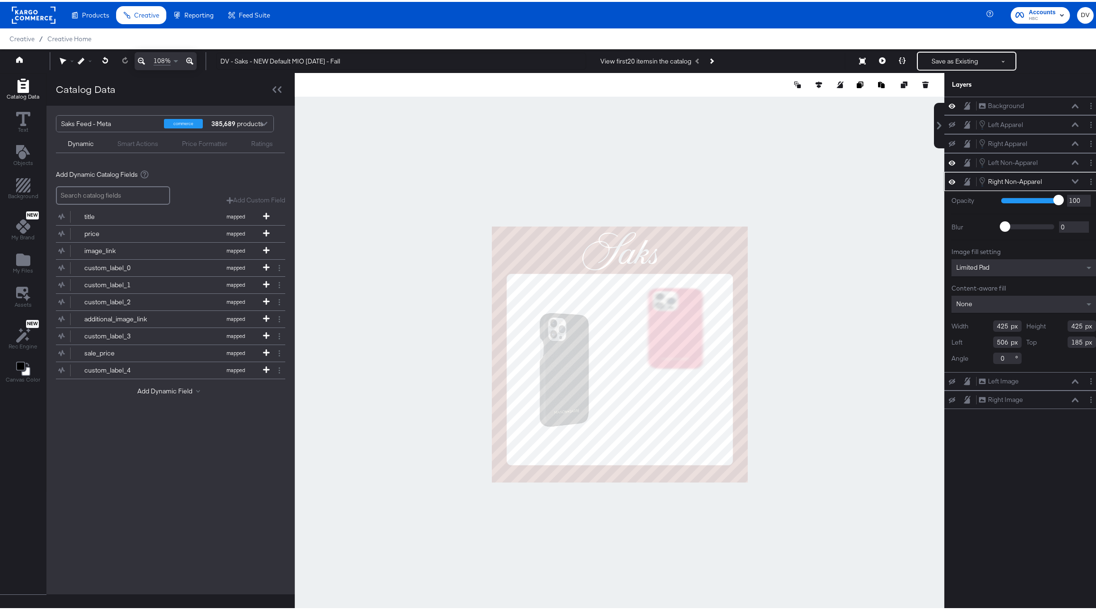
click at [1069, 341] on input "185" at bounding box center [1082, 340] width 28 height 11
type input "288"
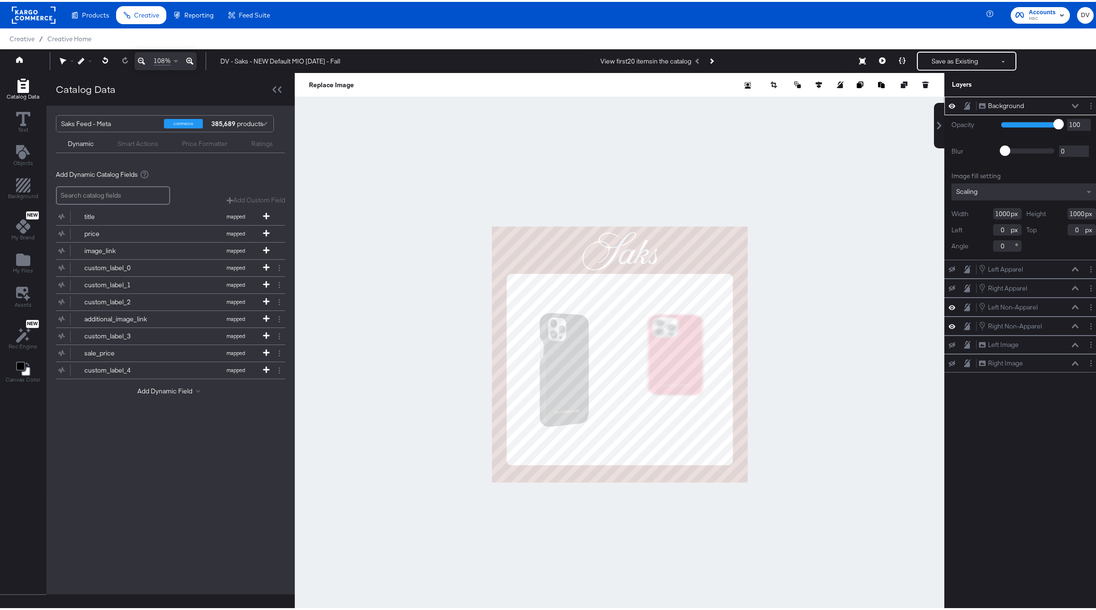
type input "11"
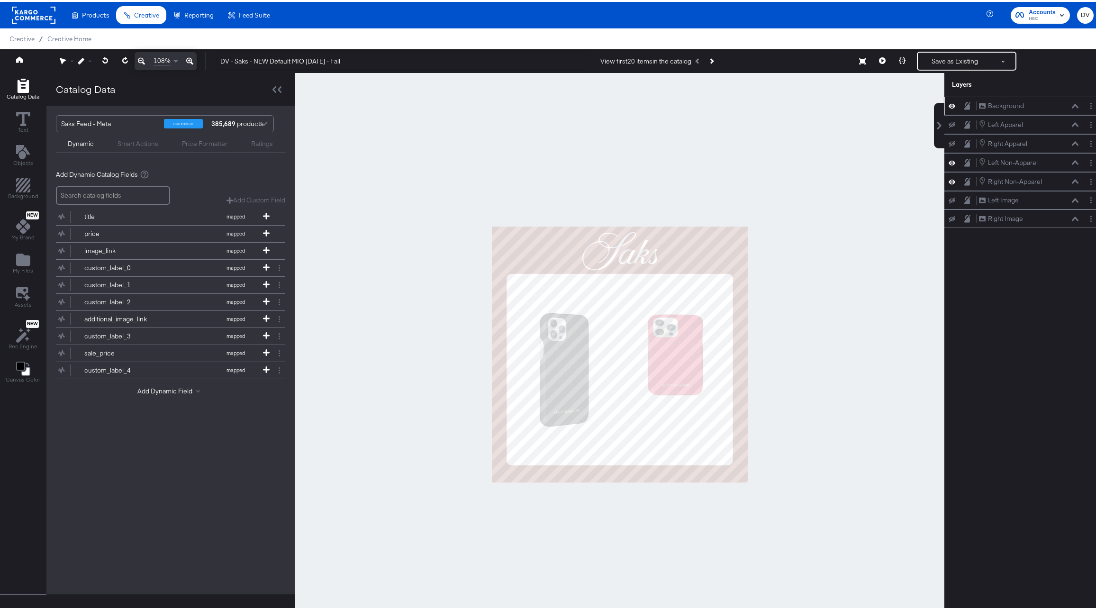
click at [949, 104] on icon at bounding box center [952, 104] width 7 height 8
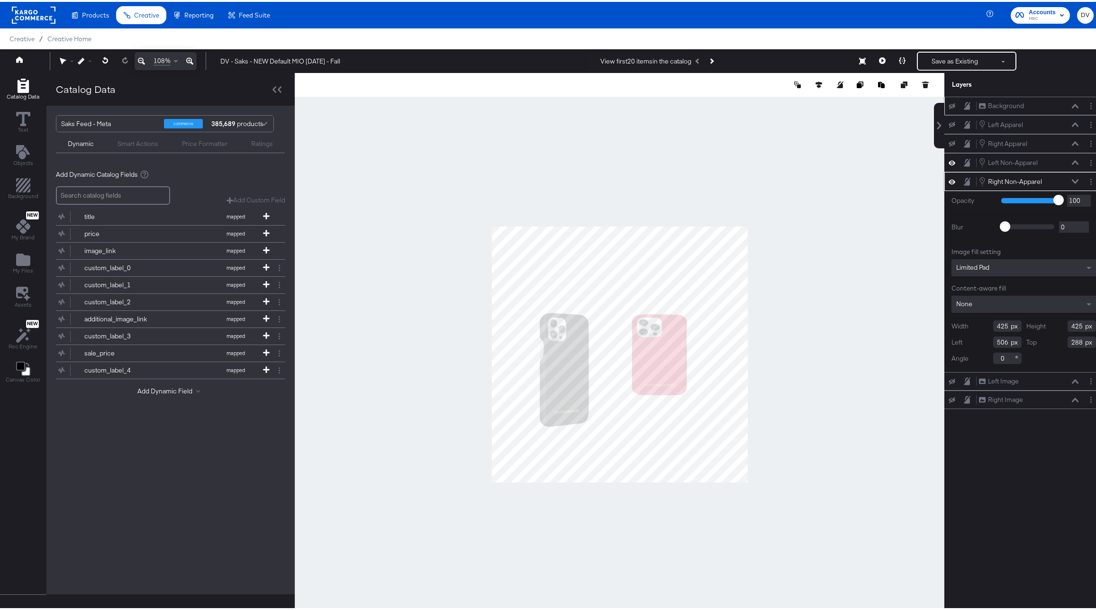
type input "443"
type input "287"
click at [104, 58] on icon at bounding box center [105, 58] width 6 height 7
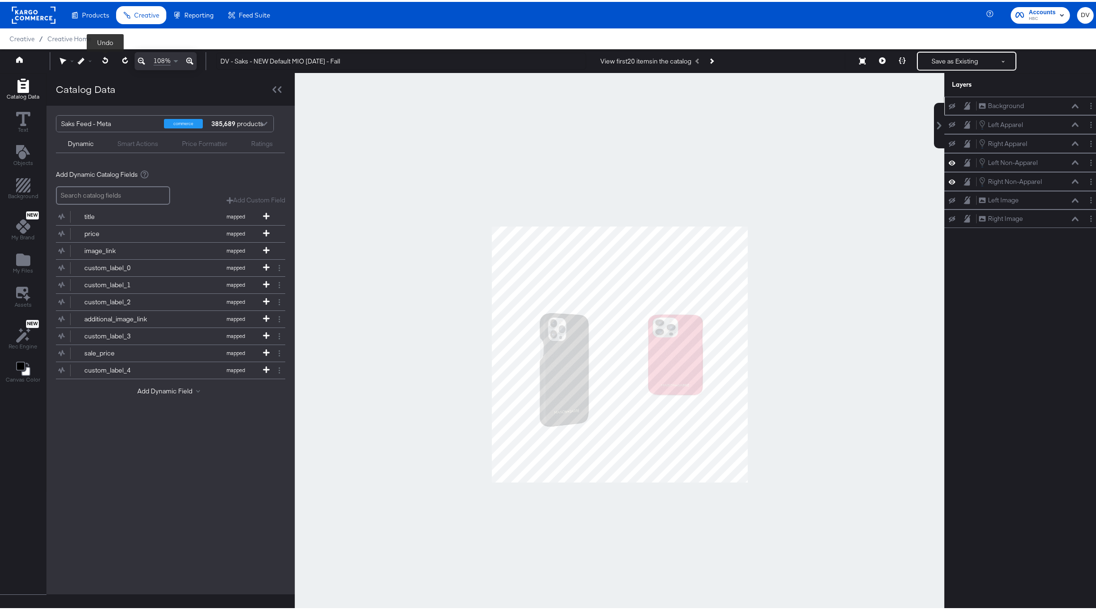
click at [104, 58] on icon at bounding box center [105, 58] width 6 height 7
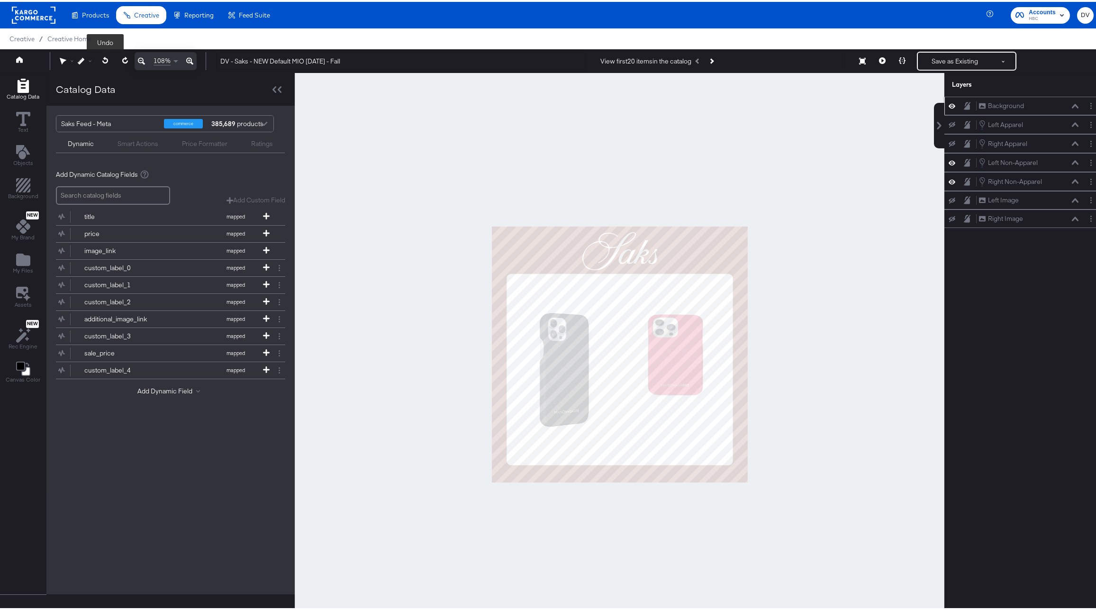
click at [104, 58] on icon at bounding box center [105, 58] width 6 height 7
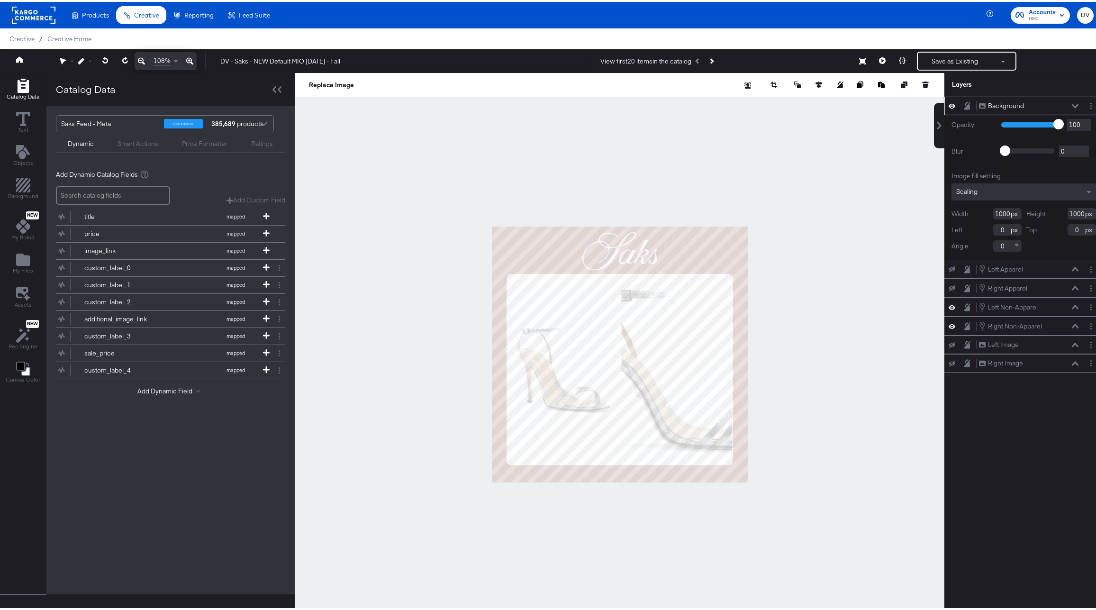
click at [1072, 105] on icon at bounding box center [1075, 104] width 7 height 4
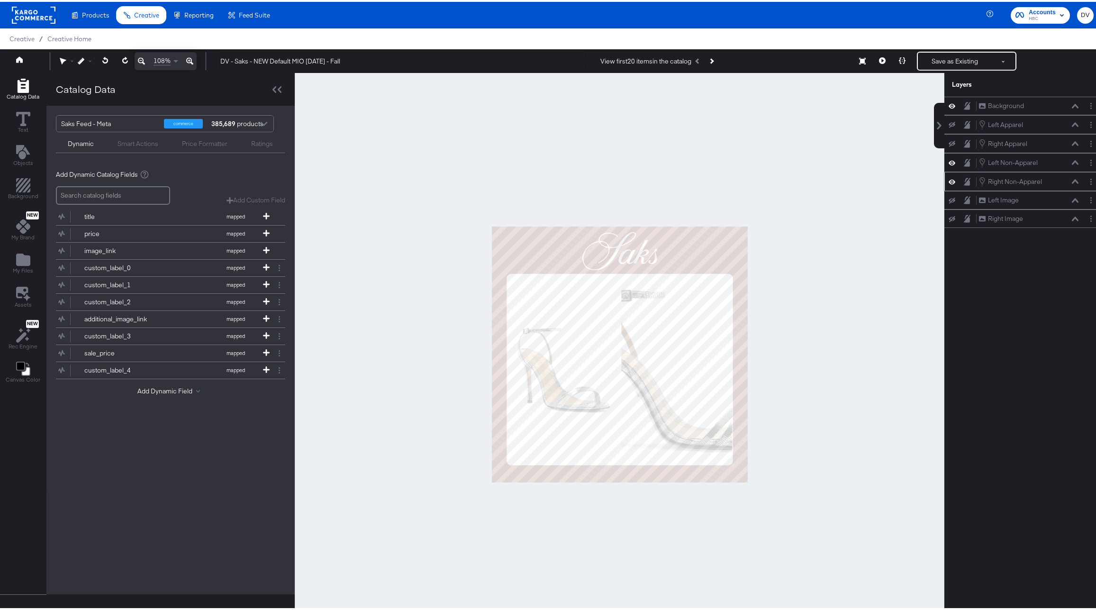
click at [1072, 180] on icon at bounding box center [1075, 179] width 7 height 5
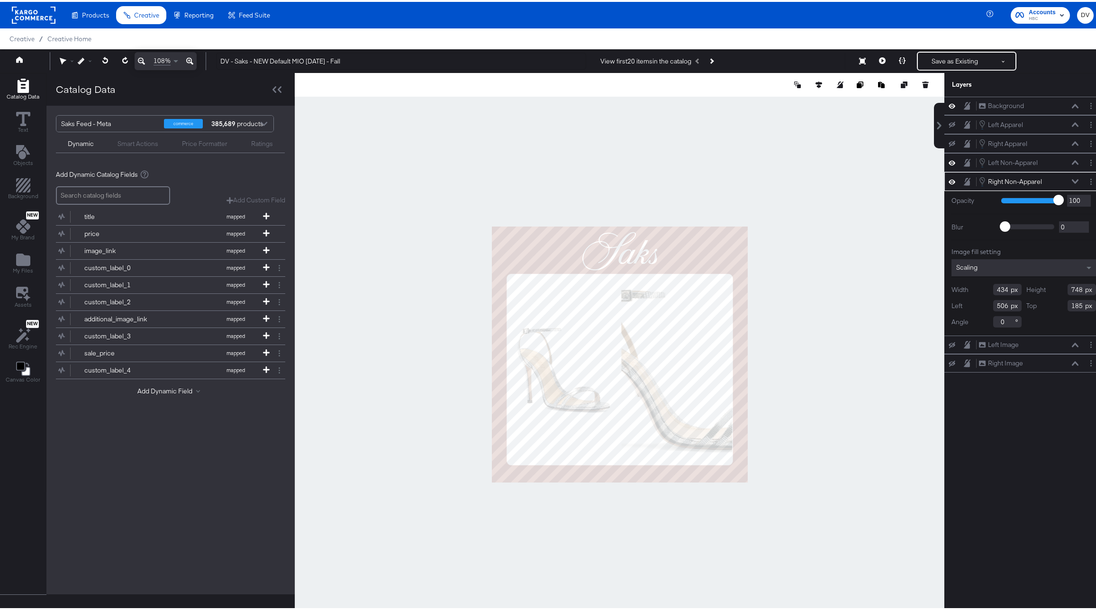
click at [995, 290] on input "434" at bounding box center [1008, 287] width 28 height 11
type input "425"
click at [1068, 289] on input "748" at bounding box center [1082, 287] width 28 height 11
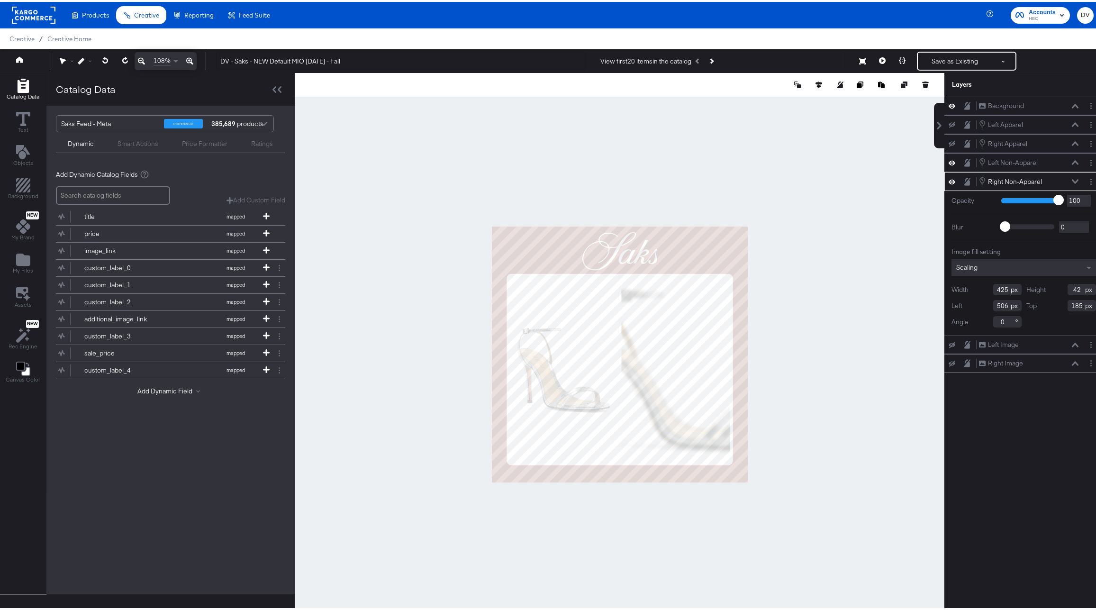
type input "425"
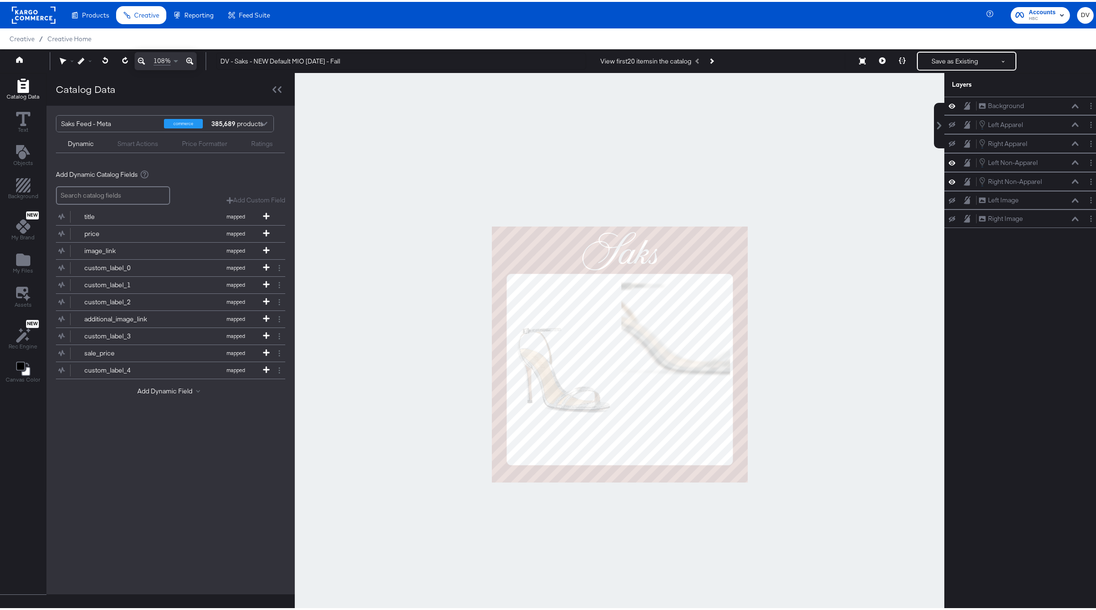
click at [769, 326] on div at bounding box center [620, 352] width 650 height 563
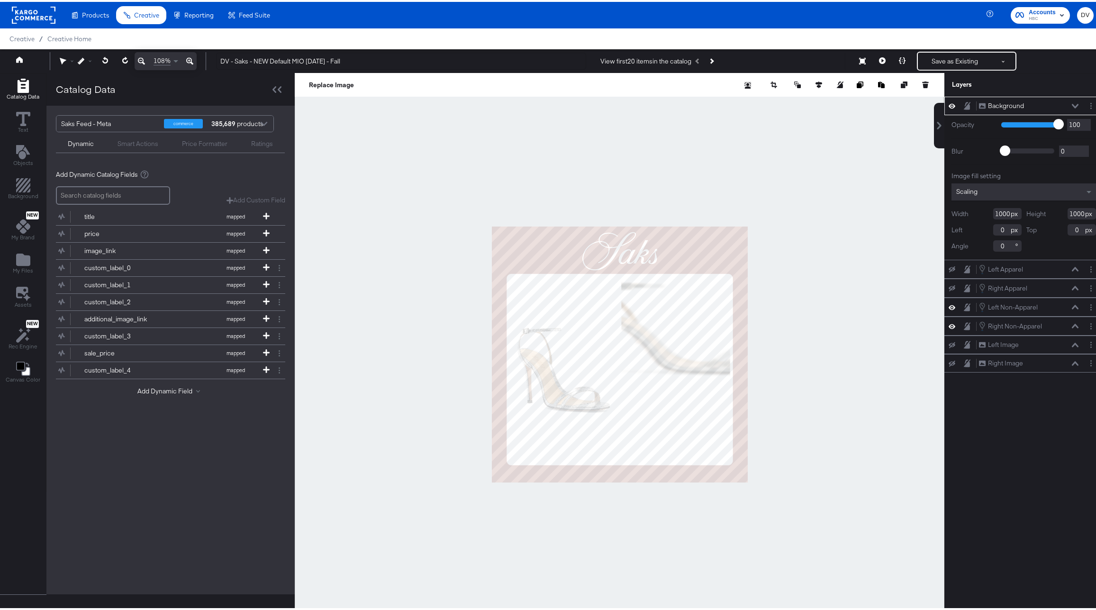
click at [1072, 106] on icon at bounding box center [1075, 104] width 7 height 5
click at [1065, 100] on div "Background Background" at bounding box center [1029, 104] width 100 height 10
click at [1072, 101] on button at bounding box center [1076, 104] width 8 height 6
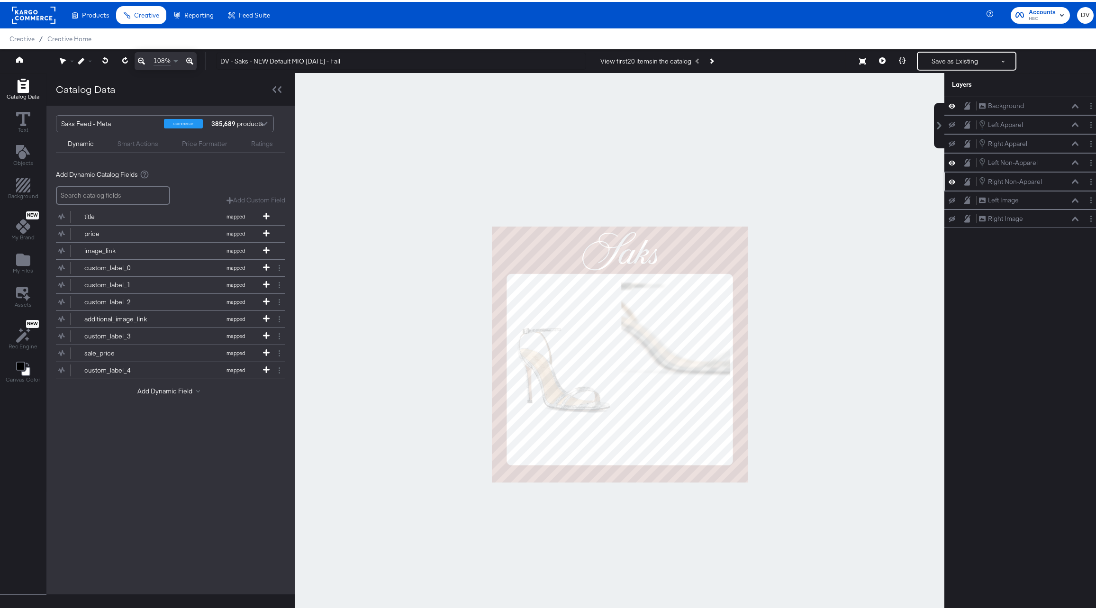
click at [1072, 180] on icon at bounding box center [1075, 179] width 7 height 5
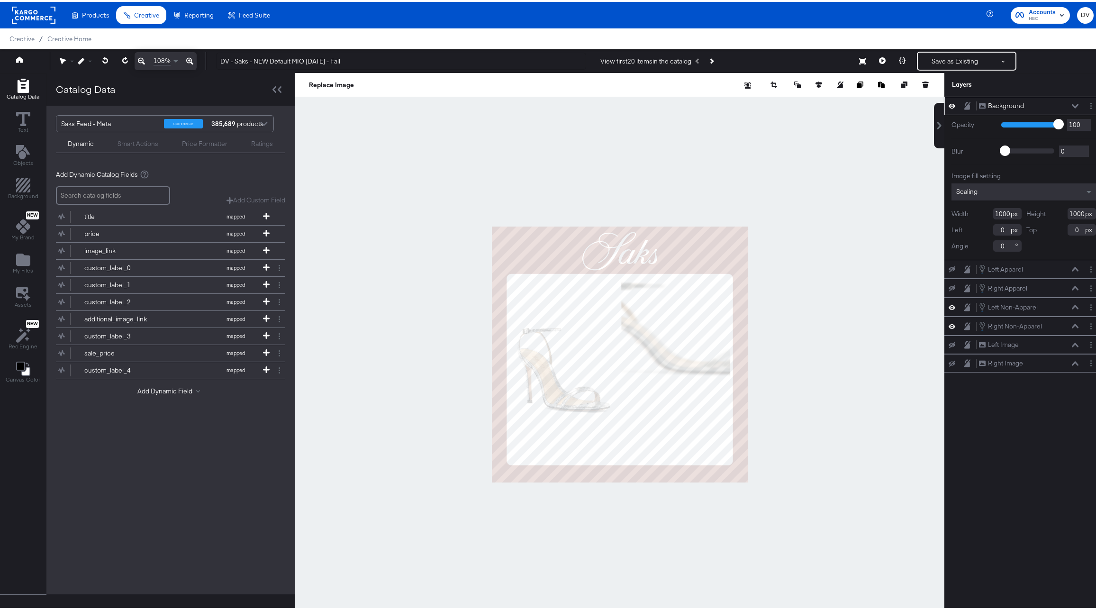
click at [1072, 105] on icon at bounding box center [1075, 104] width 7 height 4
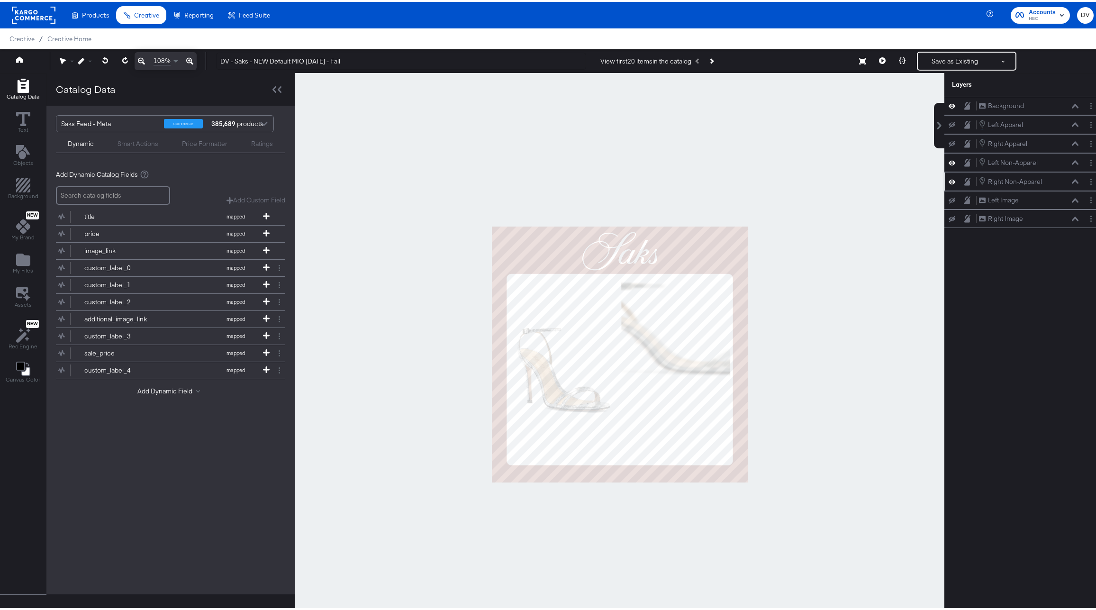
click at [1072, 181] on icon at bounding box center [1075, 179] width 7 height 5
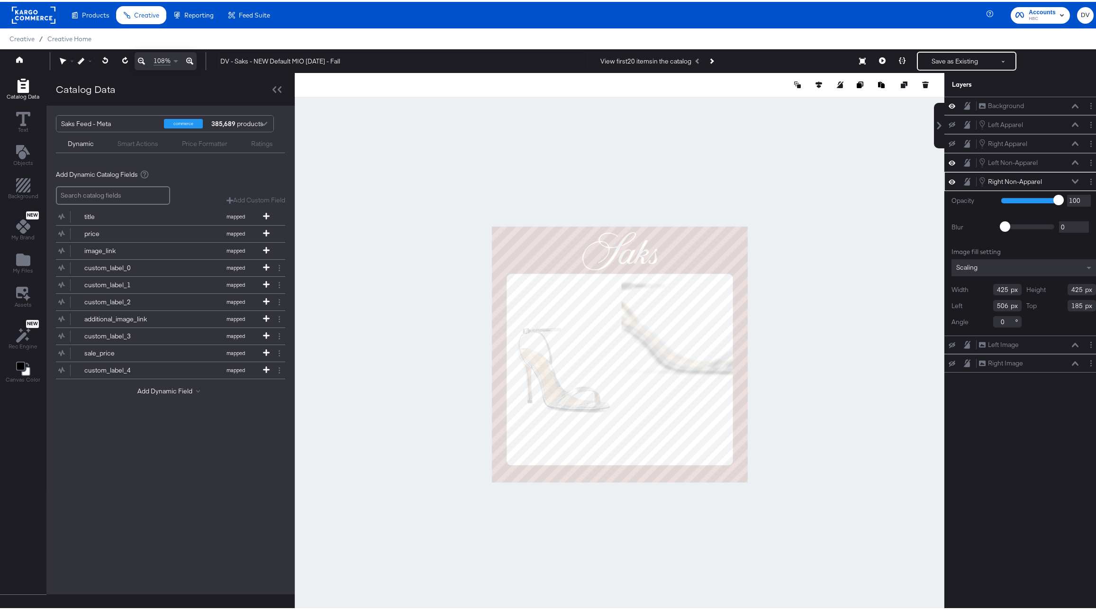
type input "439"
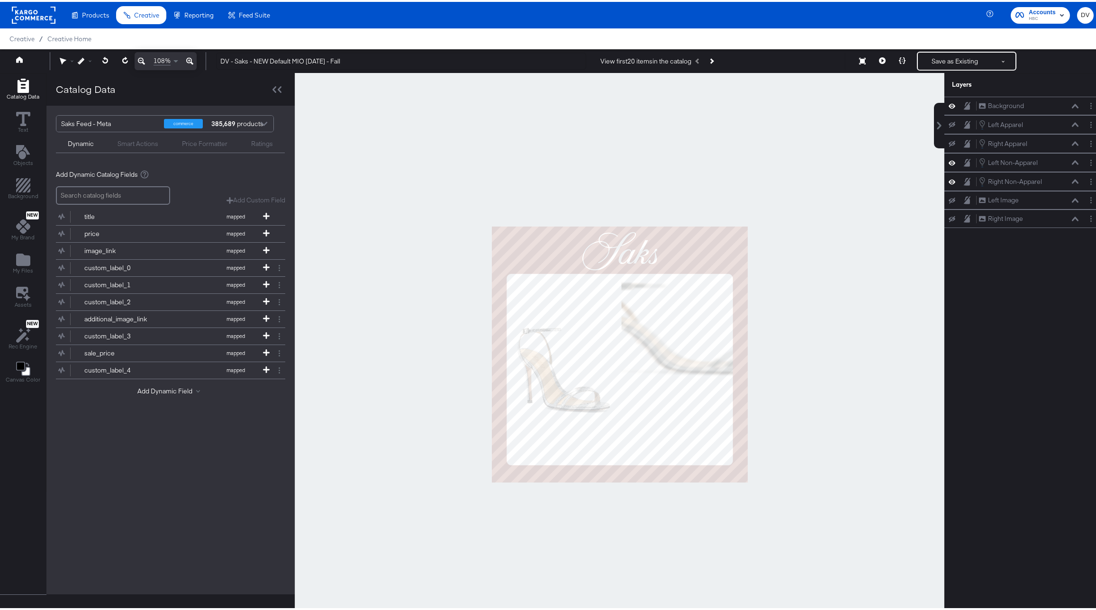
click at [762, 355] on div at bounding box center [620, 352] width 650 height 563
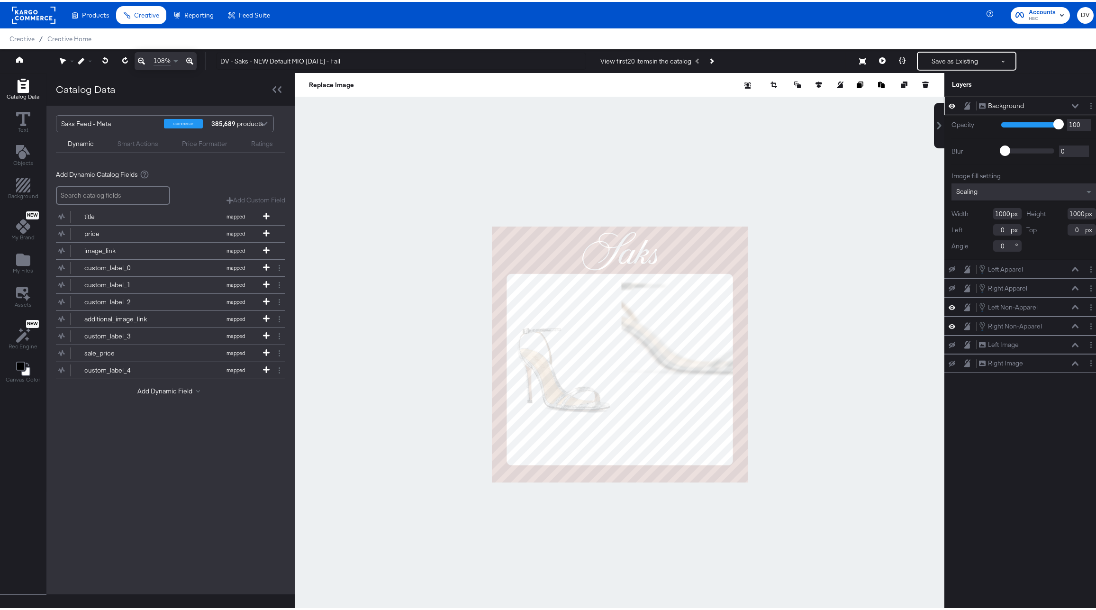
click at [1072, 103] on icon at bounding box center [1075, 104] width 7 height 4
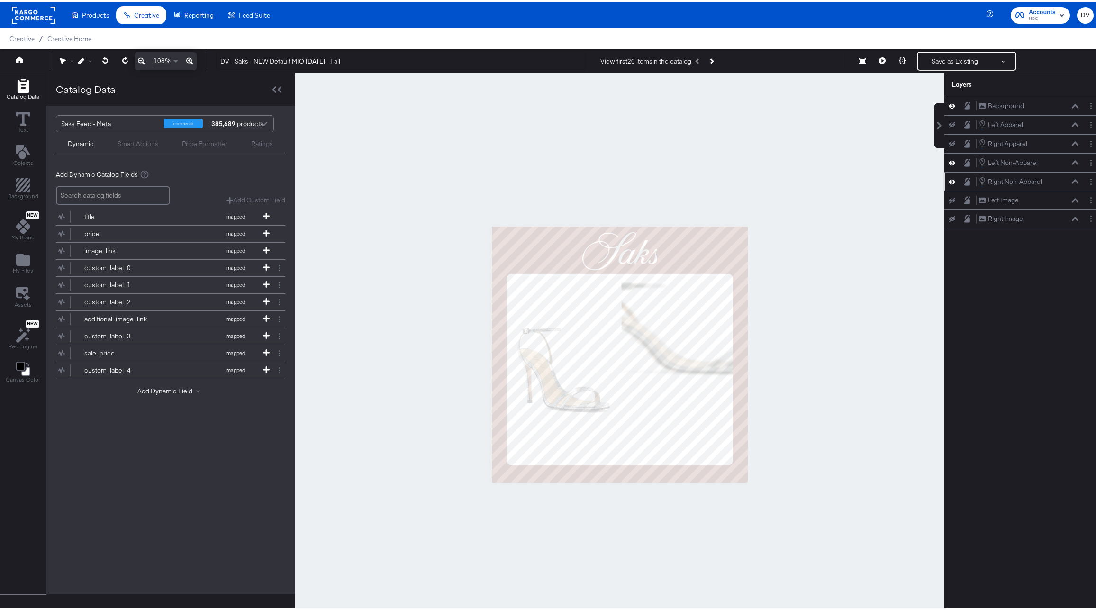
click at [1072, 177] on button at bounding box center [1076, 180] width 8 height 6
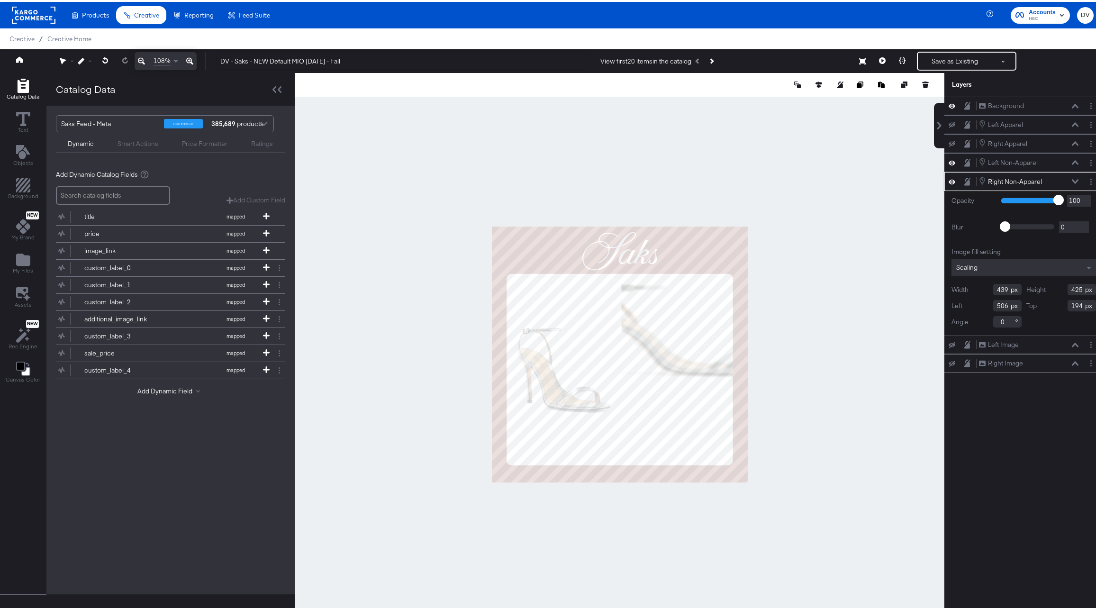
type input "195"
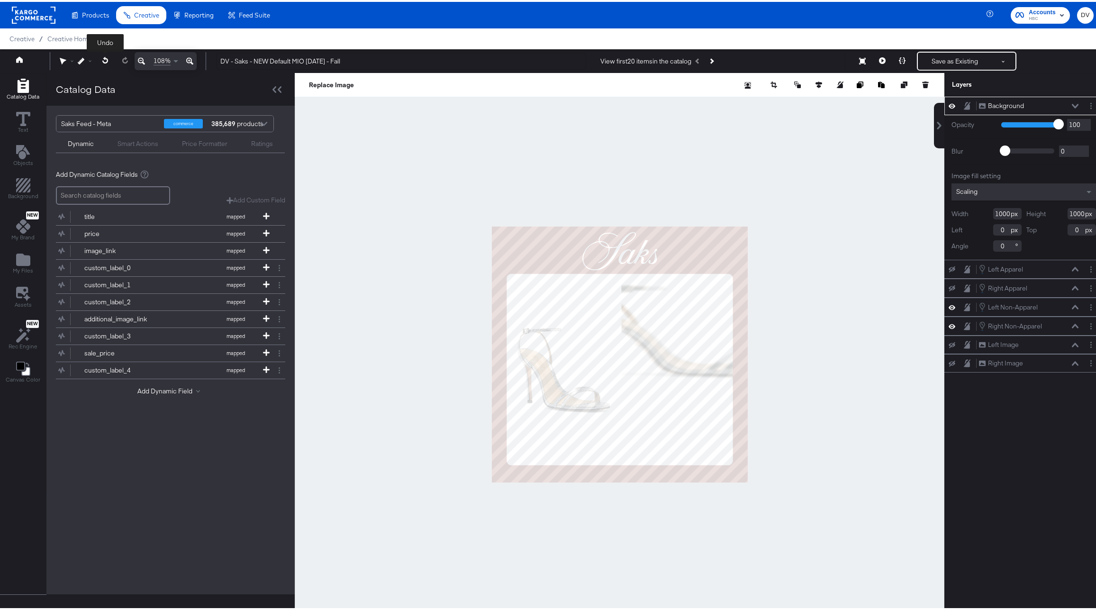
click at [102, 57] on icon at bounding box center [105, 58] width 6 height 7
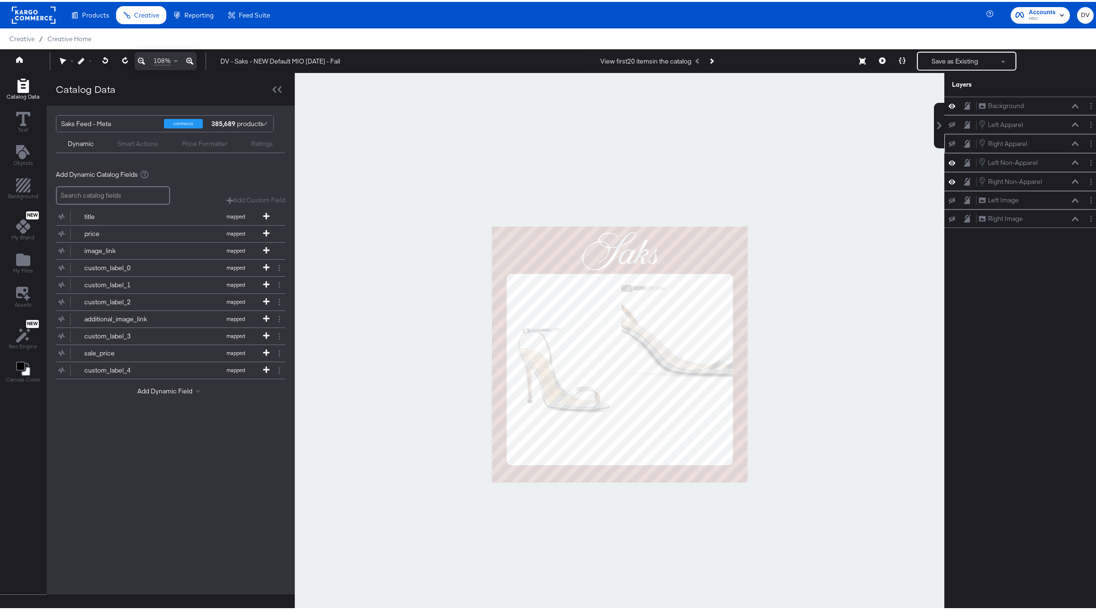
click at [949, 143] on icon at bounding box center [952, 142] width 7 height 6
click at [949, 142] on icon at bounding box center [952, 141] width 7 height 5
click at [949, 178] on icon at bounding box center [952, 180] width 7 height 8
click at [949, 178] on icon at bounding box center [952, 180] width 7 height 6
click at [1072, 179] on icon at bounding box center [1075, 179] width 7 height 4
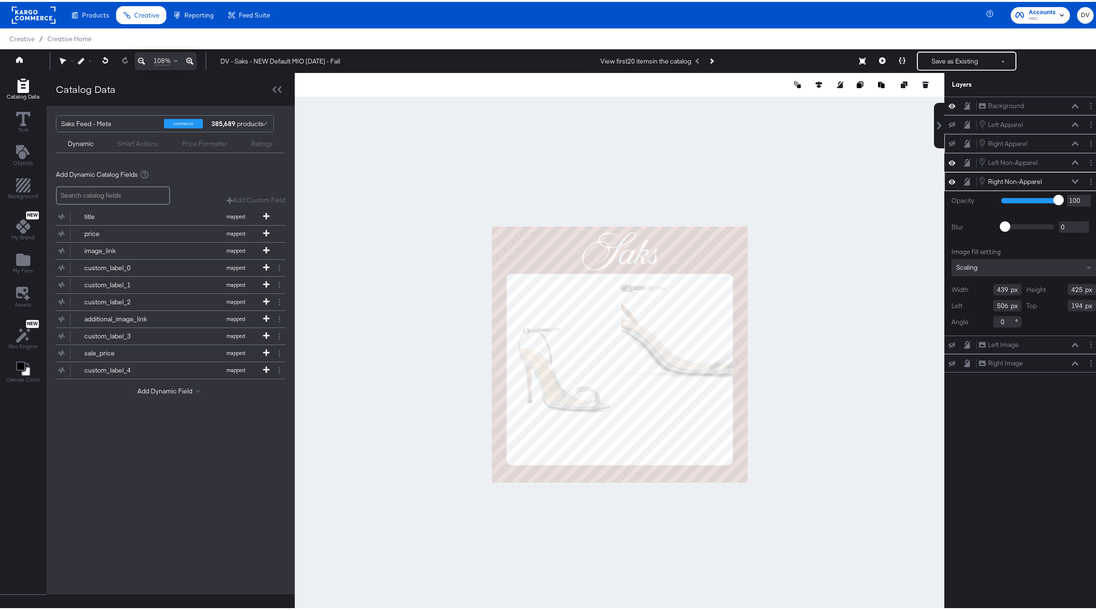
click at [1085, 264] on span at bounding box center [1091, 265] width 12 height 17
click at [798, 348] on div at bounding box center [620, 352] width 650 height 563
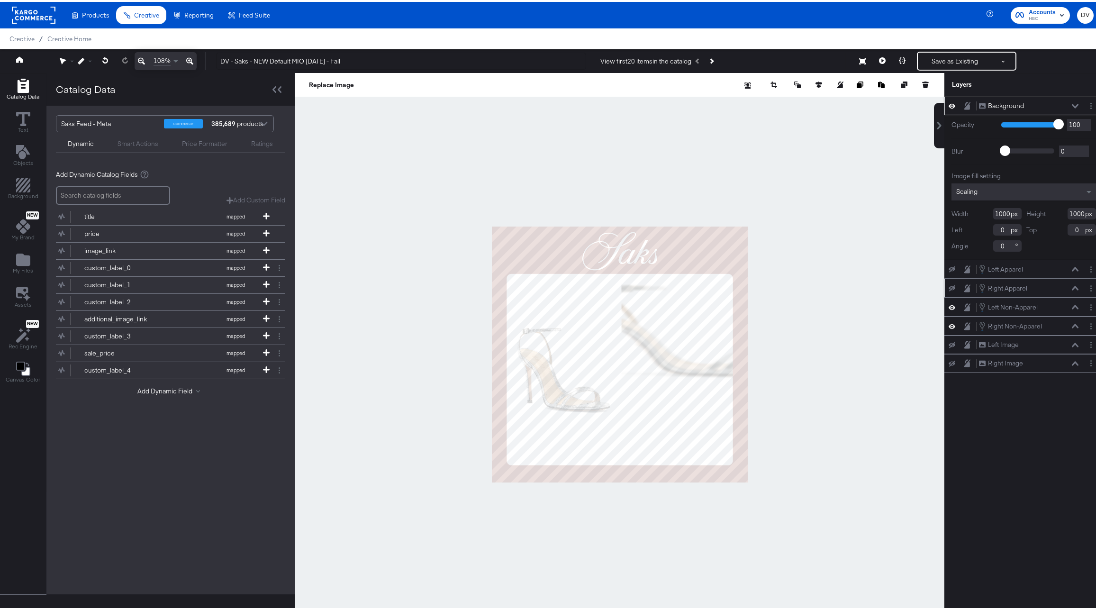
click at [1072, 107] on button at bounding box center [1076, 104] width 8 height 6
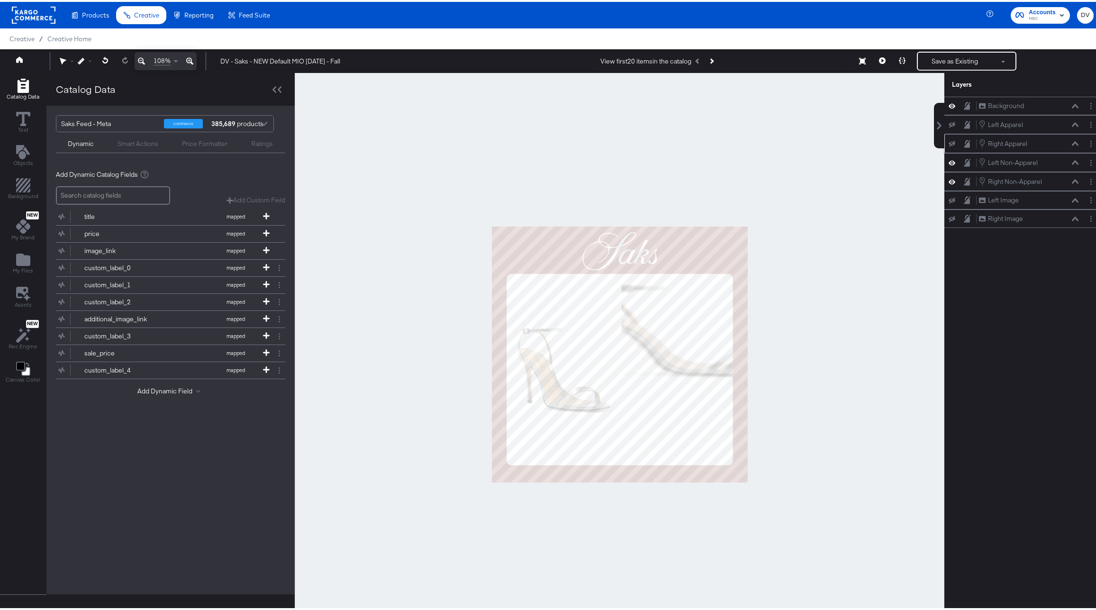
click at [949, 181] on icon at bounding box center [952, 180] width 7 height 8
click at [949, 181] on icon at bounding box center [952, 180] width 7 height 6
click at [949, 106] on icon at bounding box center [952, 104] width 7 height 8
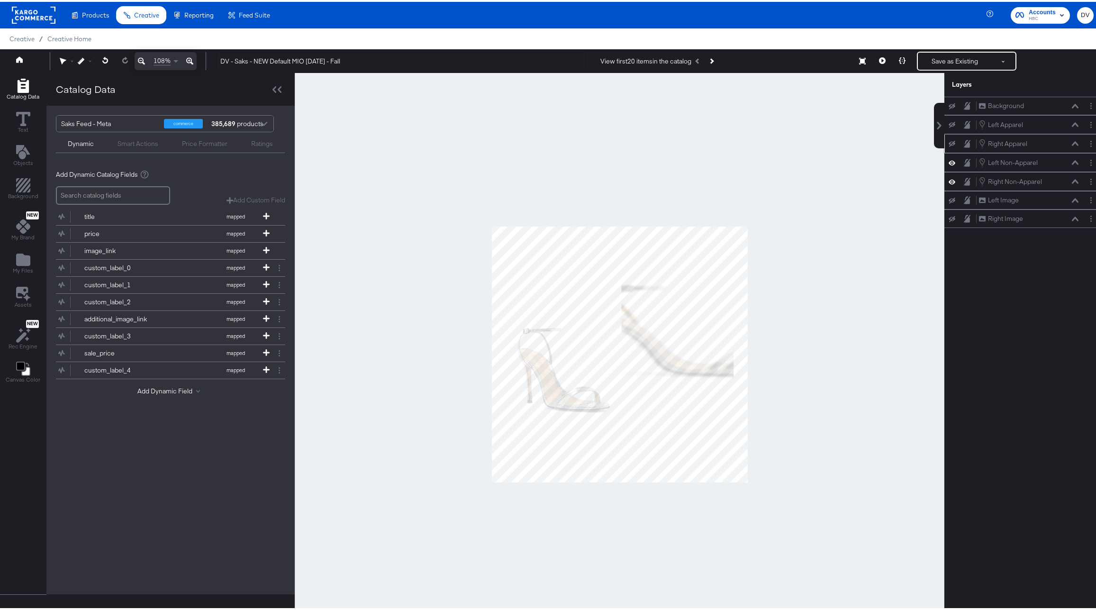
click at [949, 181] on icon at bounding box center [952, 180] width 7 height 8
click at [949, 181] on icon at bounding box center [952, 180] width 7 height 6
click at [949, 162] on icon at bounding box center [952, 161] width 7 height 8
click at [949, 162] on icon at bounding box center [952, 161] width 7 height 6
click at [1072, 181] on icon at bounding box center [1075, 179] width 7 height 4
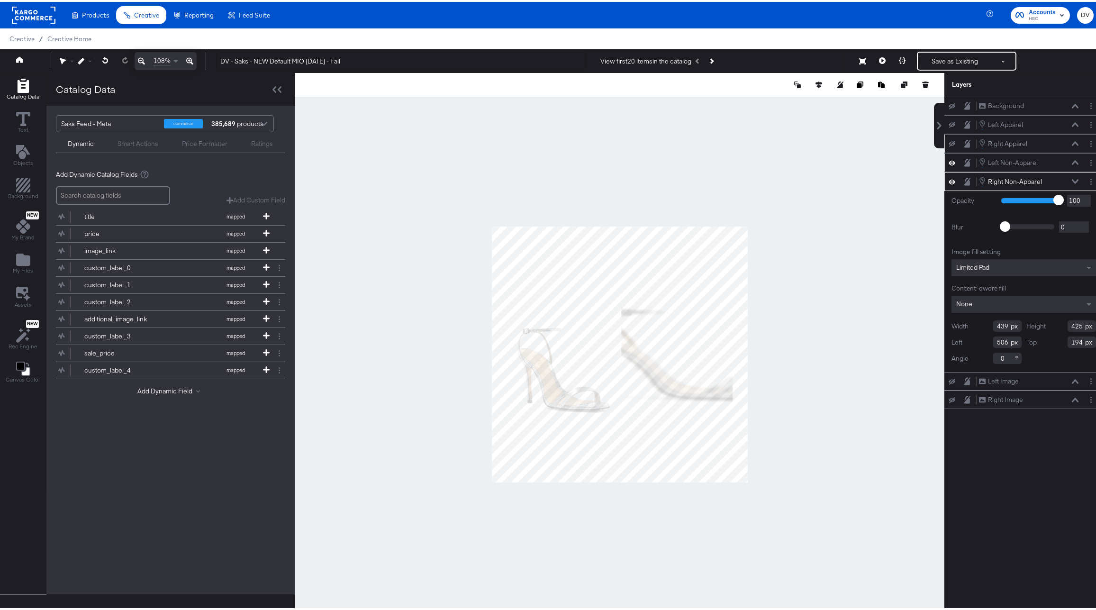
type input "503"
type input "287"
click at [796, 385] on div at bounding box center [620, 352] width 650 height 563
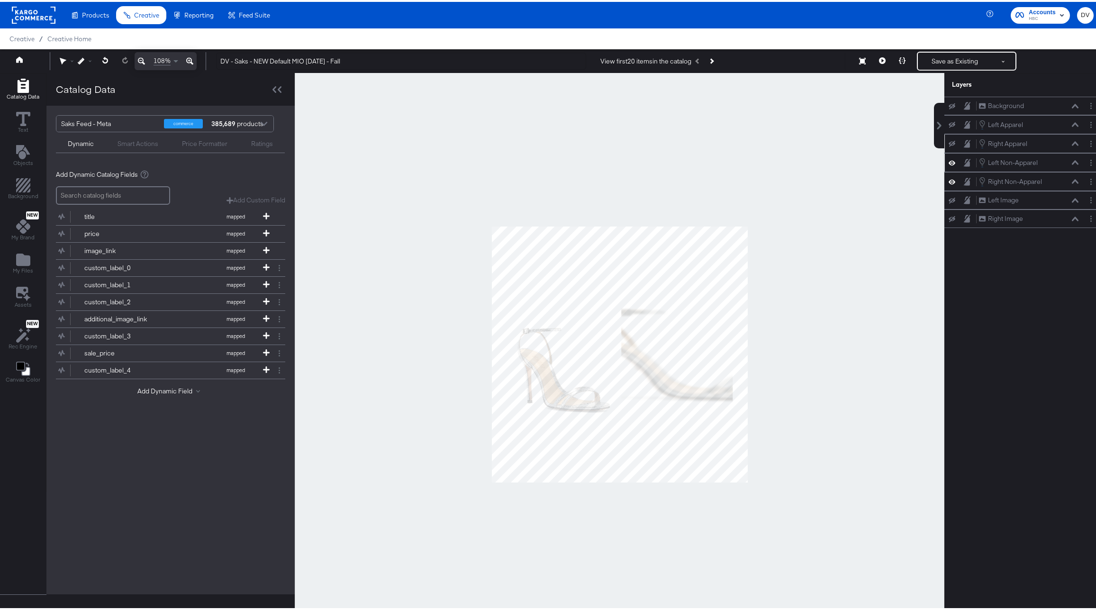
click at [949, 104] on icon at bounding box center [952, 104] width 7 height 6
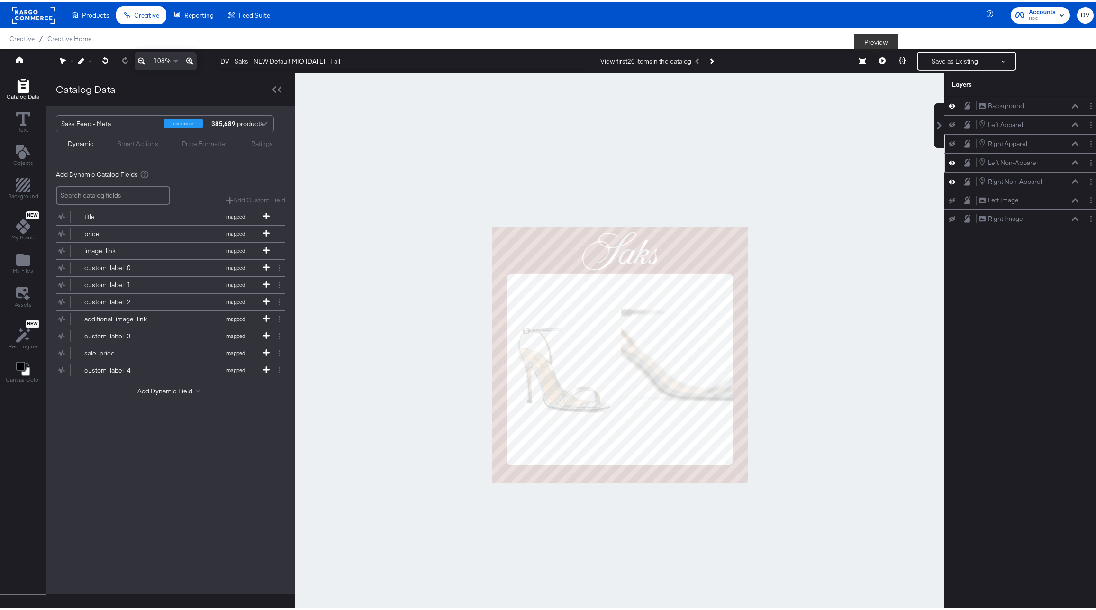
click at [879, 59] on icon at bounding box center [882, 58] width 7 height 7
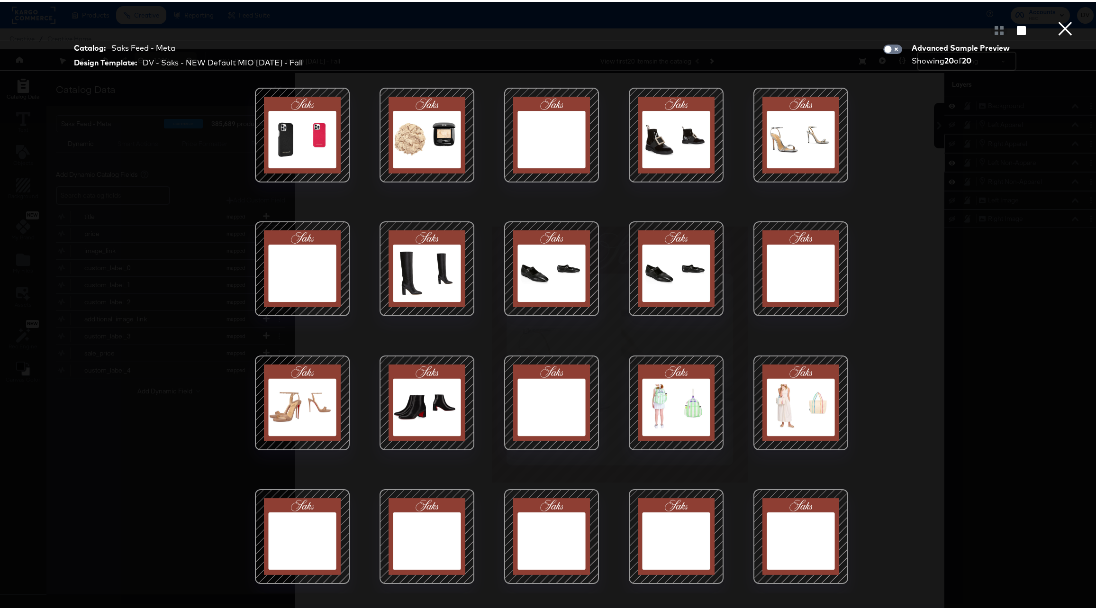
click at [317, 130] on div at bounding box center [302, 133] width 81 height 81
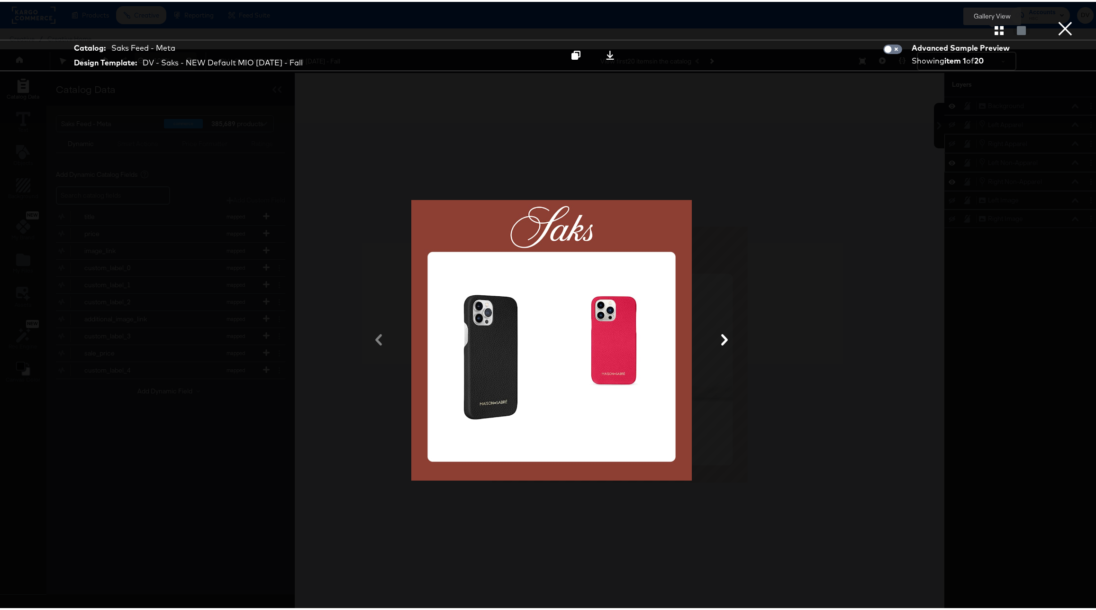
click at [995, 31] on icon "button" at bounding box center [999, 28] width 9 height 9
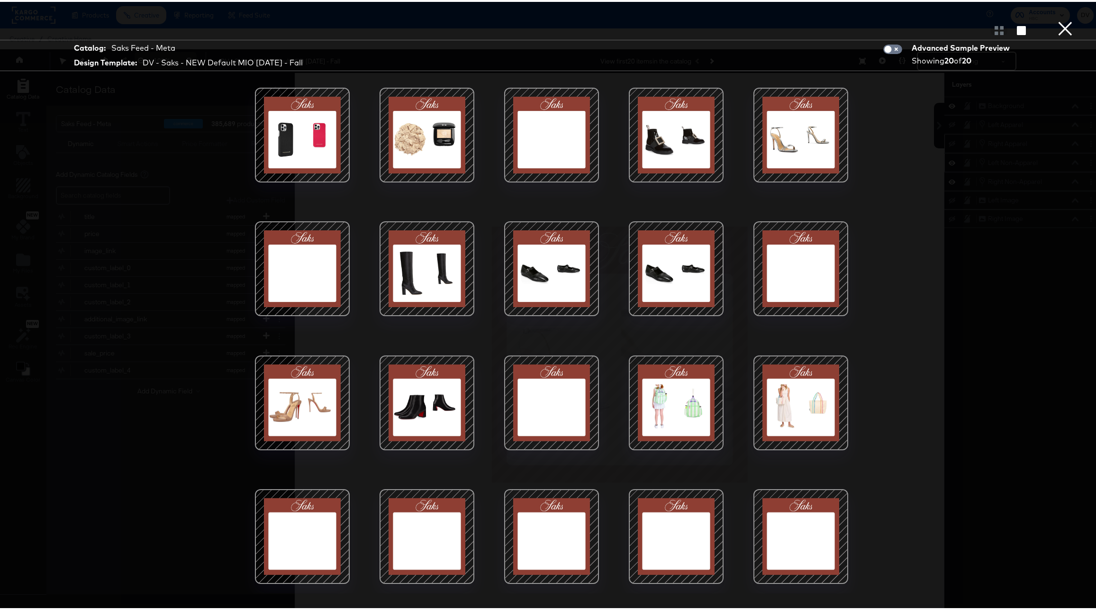
click at [309, 406] on div at bounding box center [302, 401] width 81 height 81
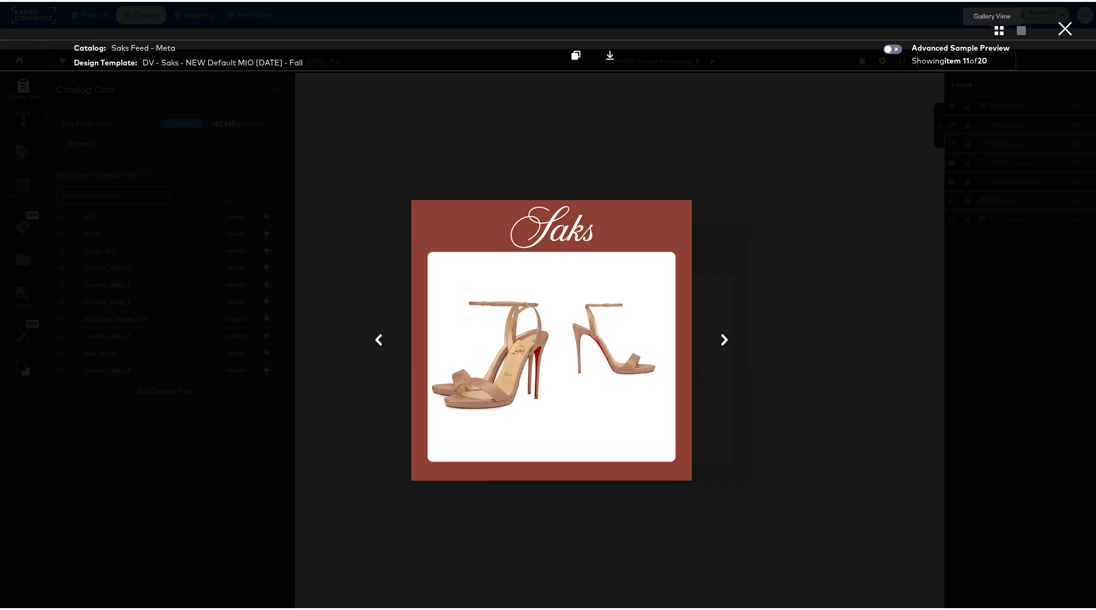
click at [995, 29] on icon "button" at bounding box center [999, 28] width 9 height 9
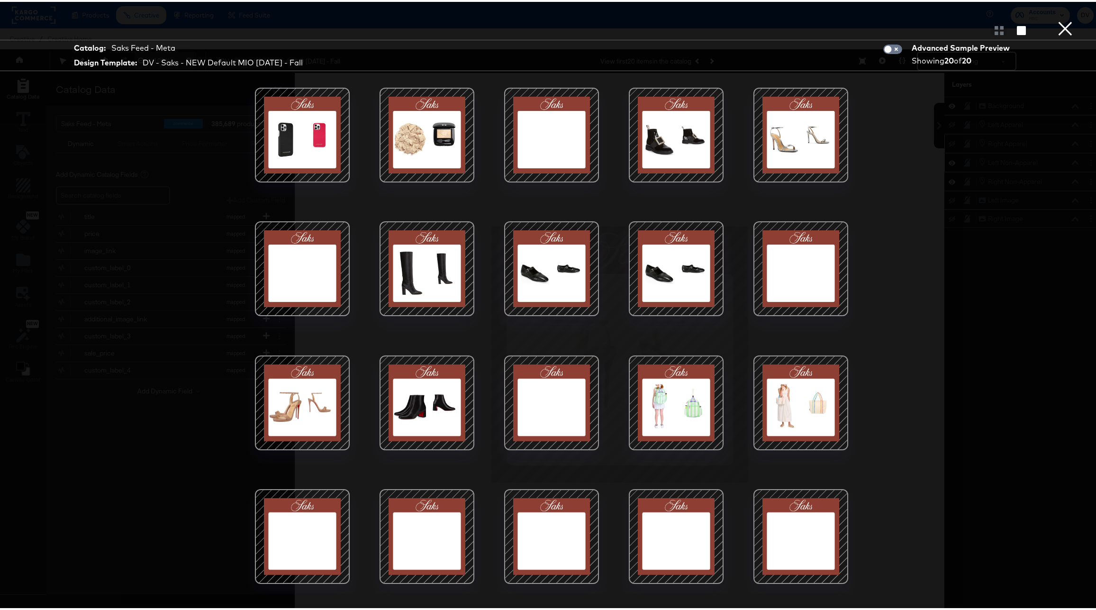
click at [793, 159] on div at bounding box center [801, 133] width 81 height 81
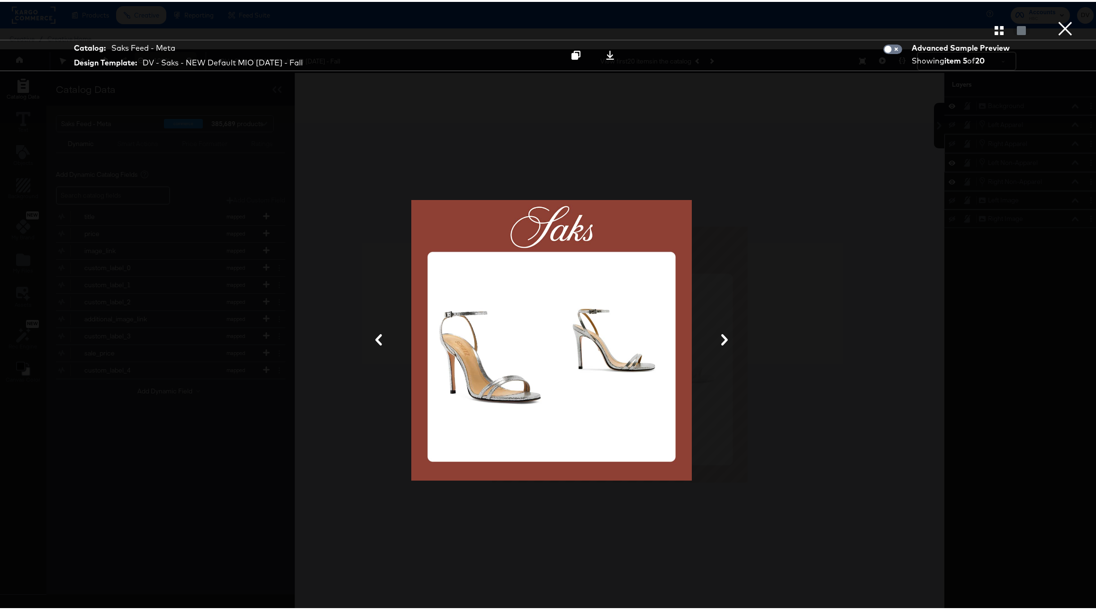
click at [1056, 19] on button "×" at bounding box center [1065, 9] width 19 height 19
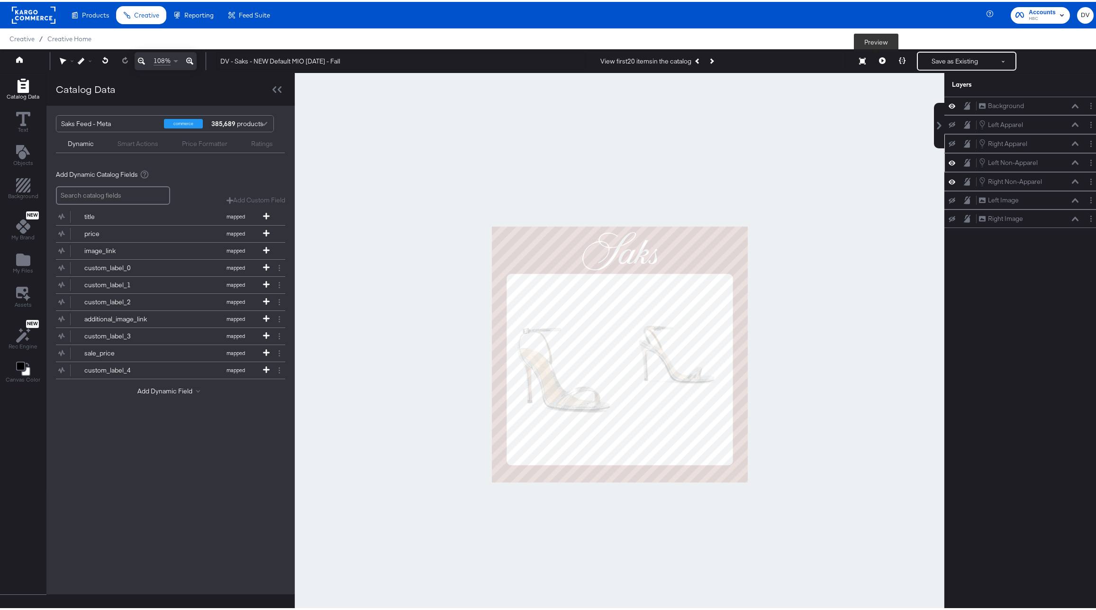
click at [873, 61] on button at bounding box center [883, 59] width 20 height 19
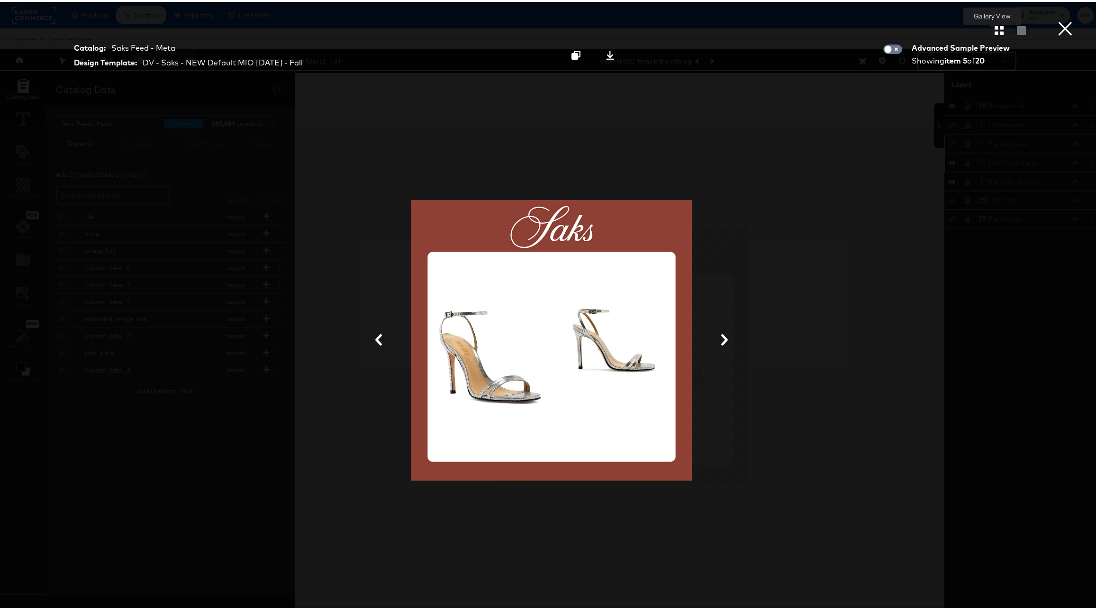
click at [995, 29] on icon "button" at bounding box center [999, 28] width 9 height 9
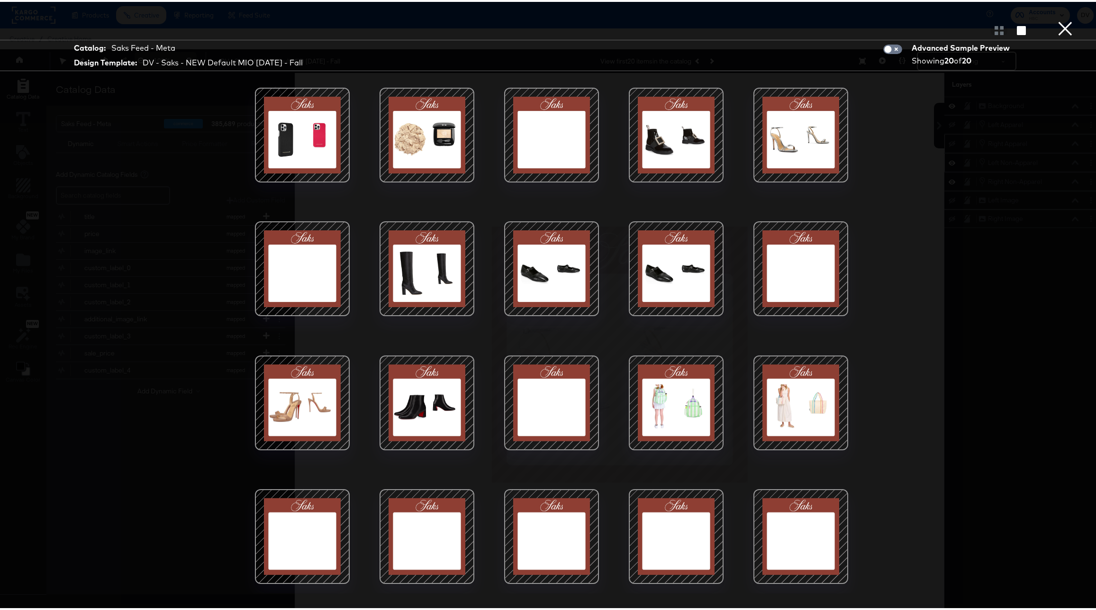
click at [666, 144] on div at bounding box center [676, 133] width 81 height 81
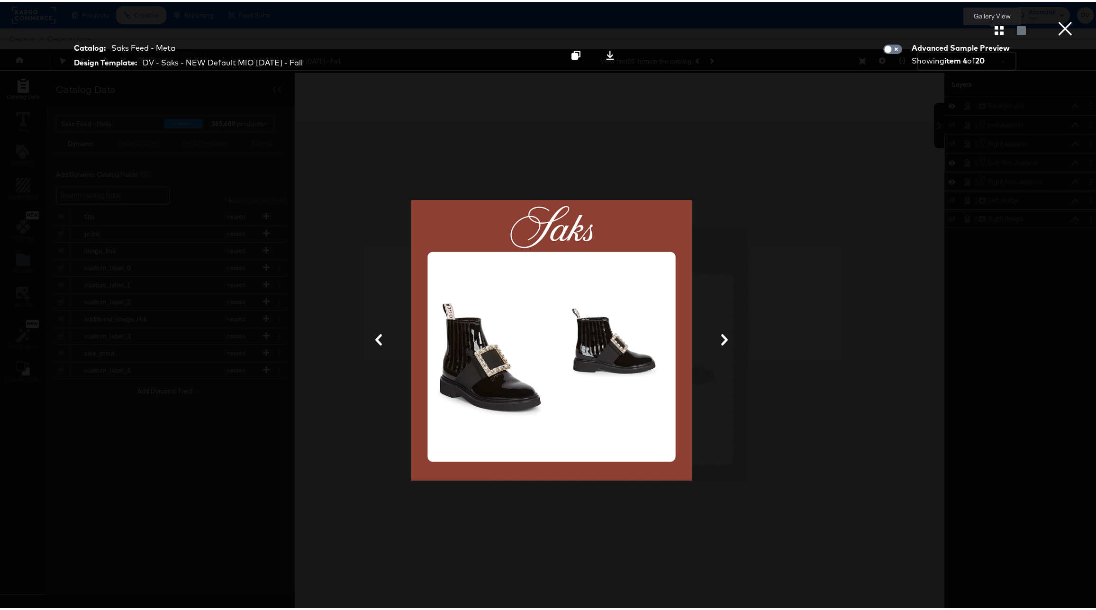
click at [996, 29] on icon "button" at bounding box center [999, 28] width 9 height 9
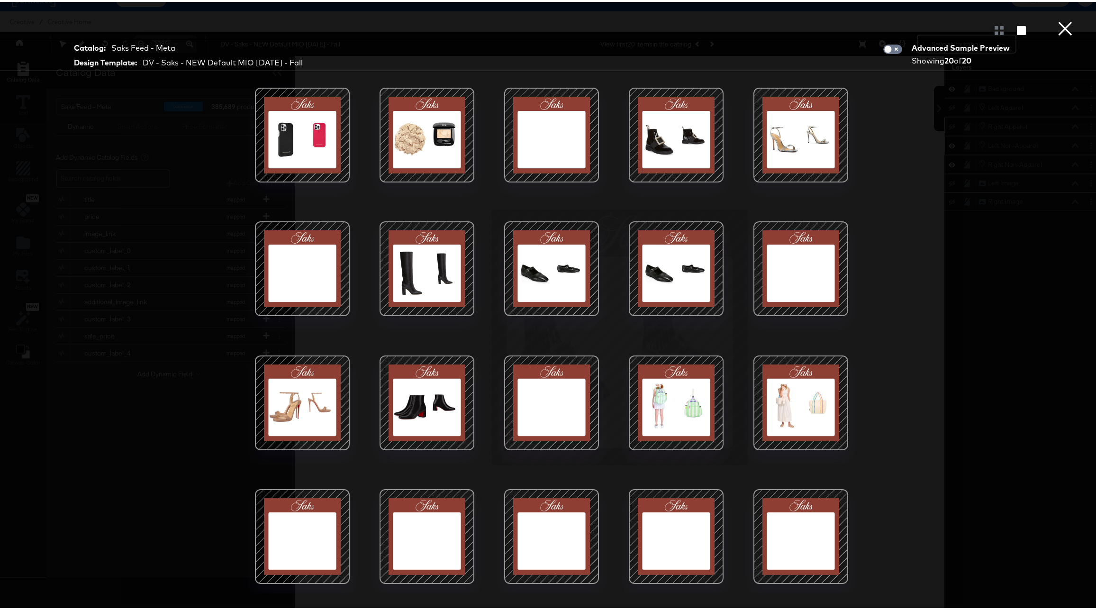
scroll to position [24, 0]
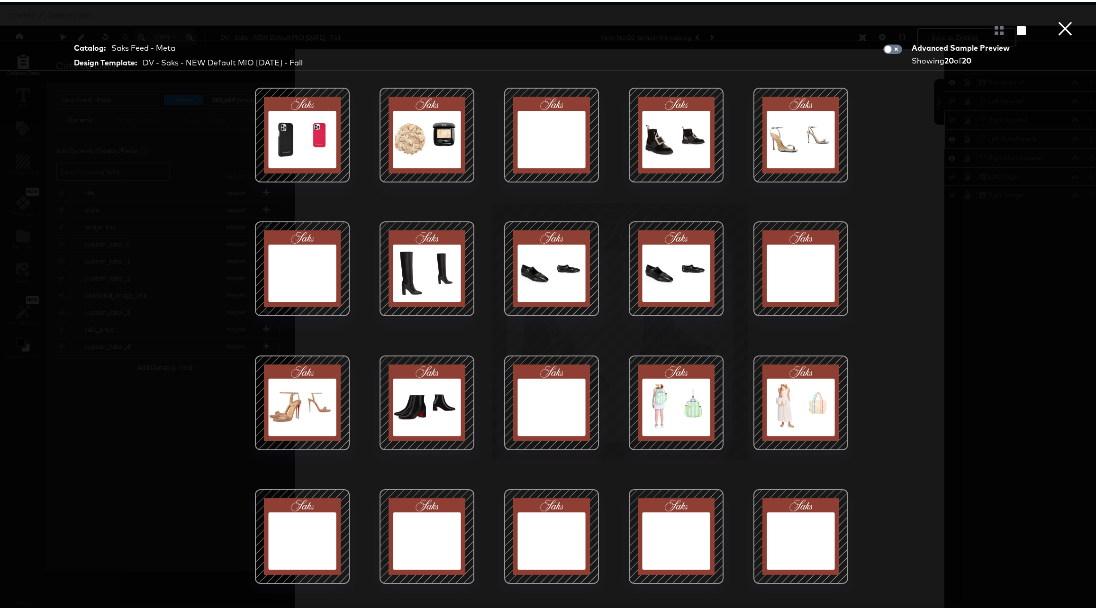
click at [699, 369] on div at bounding box center [676, 401] width 81 height 81
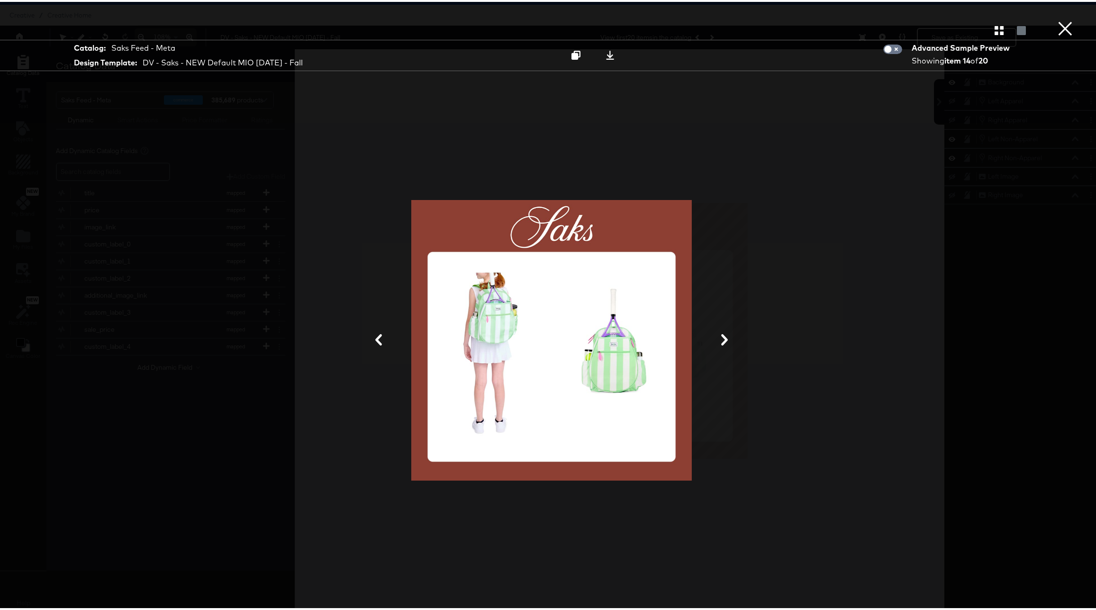
scroll to position [24, 0]
click at [995, 29] on icon "button" at bounding box center [999, 28] width 9 height 9
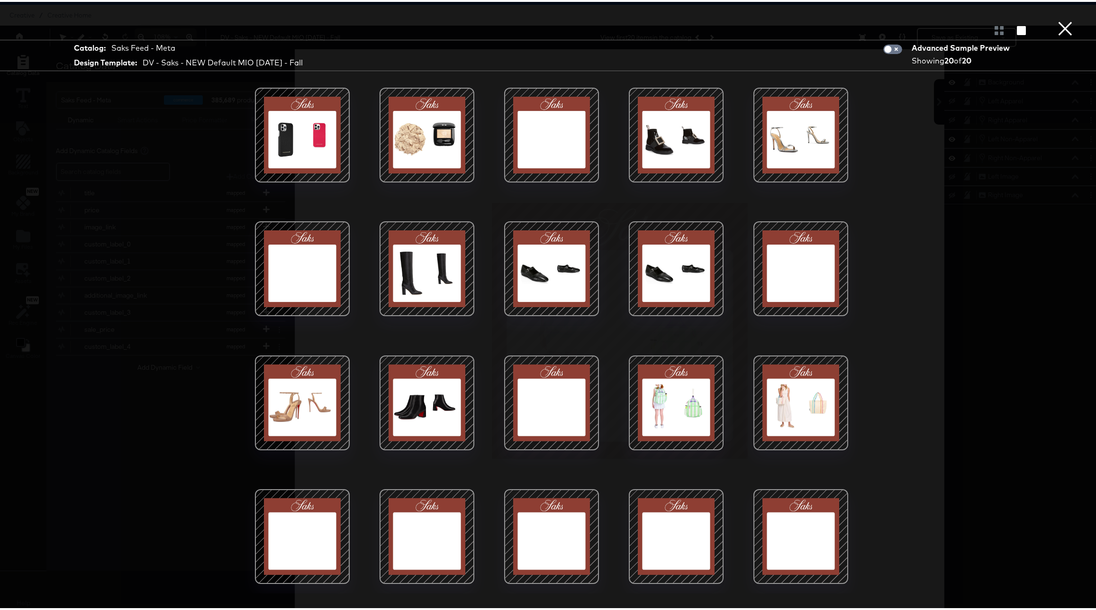
click at [317, 410] on div at bounding box center [302, 401] width 81 height 81
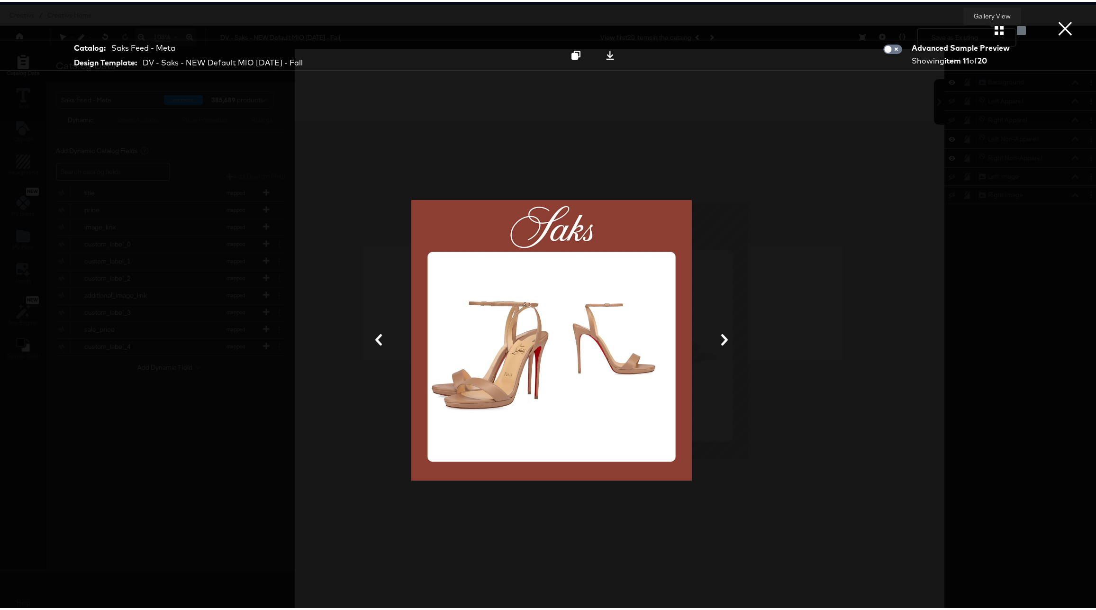
click at [995, 26] on icon "button" at bounding box center [999, 28] width 9 height 9
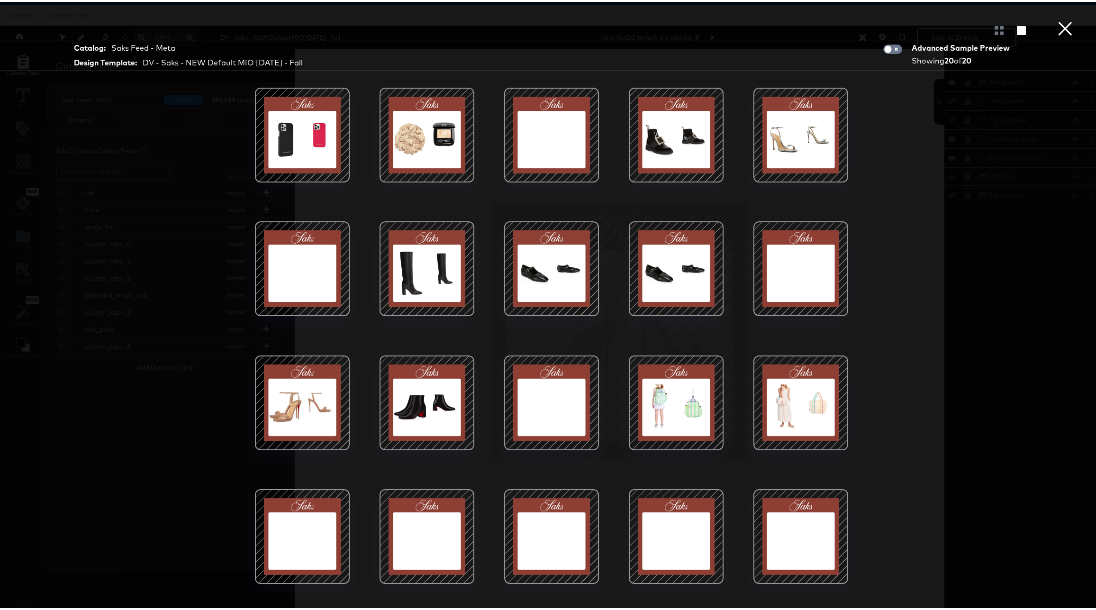
click at [784, 147] on div at bounding box center [801, 133] width 81 height 81
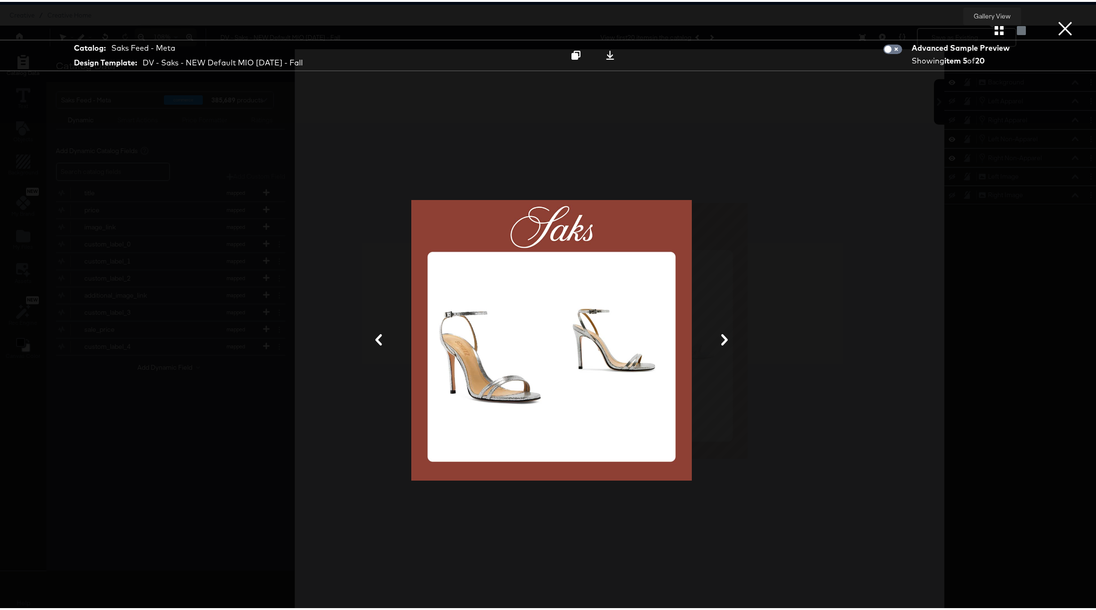
click at [995, 32] on icon "button" at bounding box center [999, 28] width 9 height 9
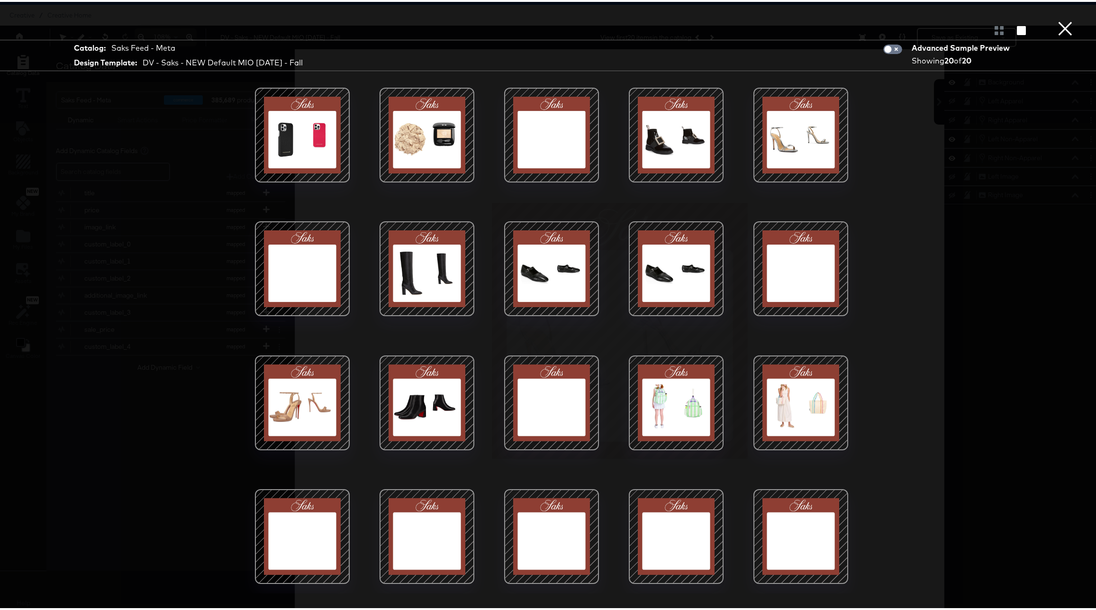
scroll to position [24, 0]
click at [407, 269] on div at bounding box center [427, 267] width 81 height 81
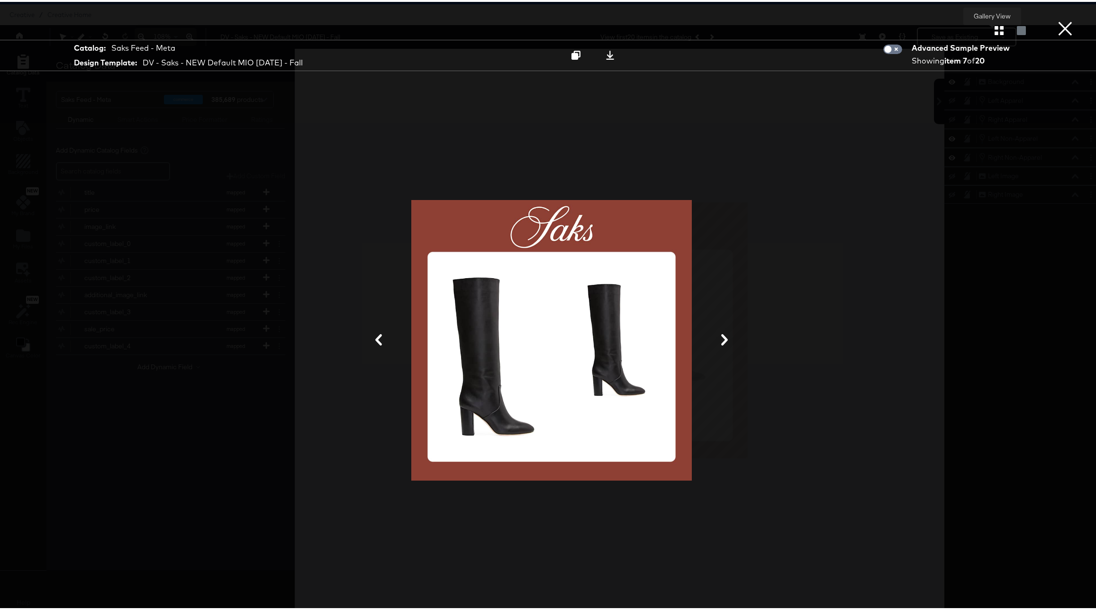
click at [995, 29] on icon "button" at bounding box center [999, 28] width 9 height 9
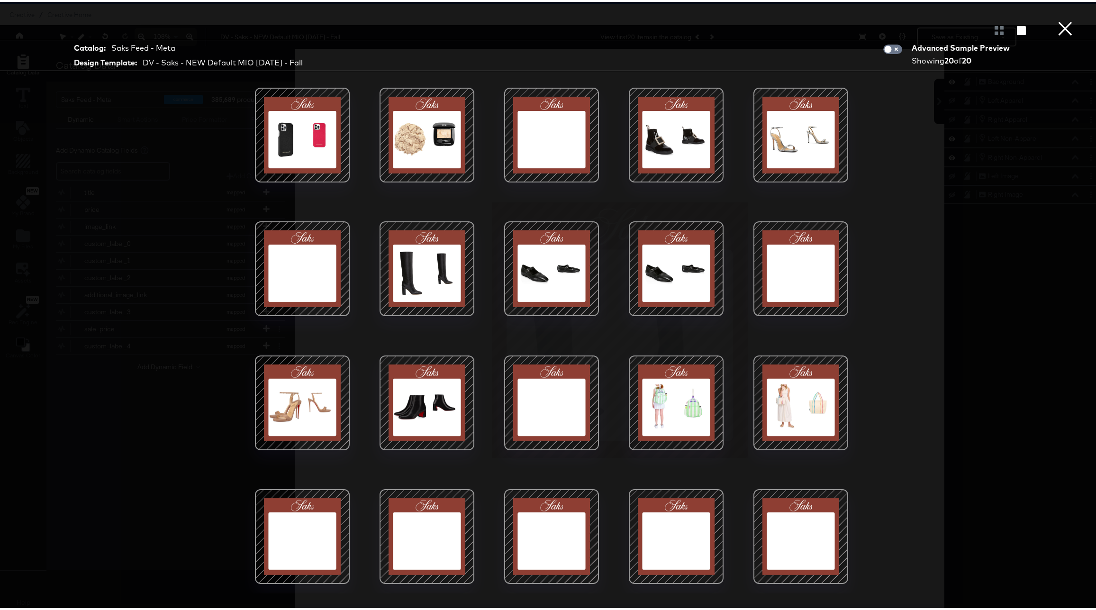
click at [1060, 19] on button "×" at bounding box center [1065, 9] width 19 height 19
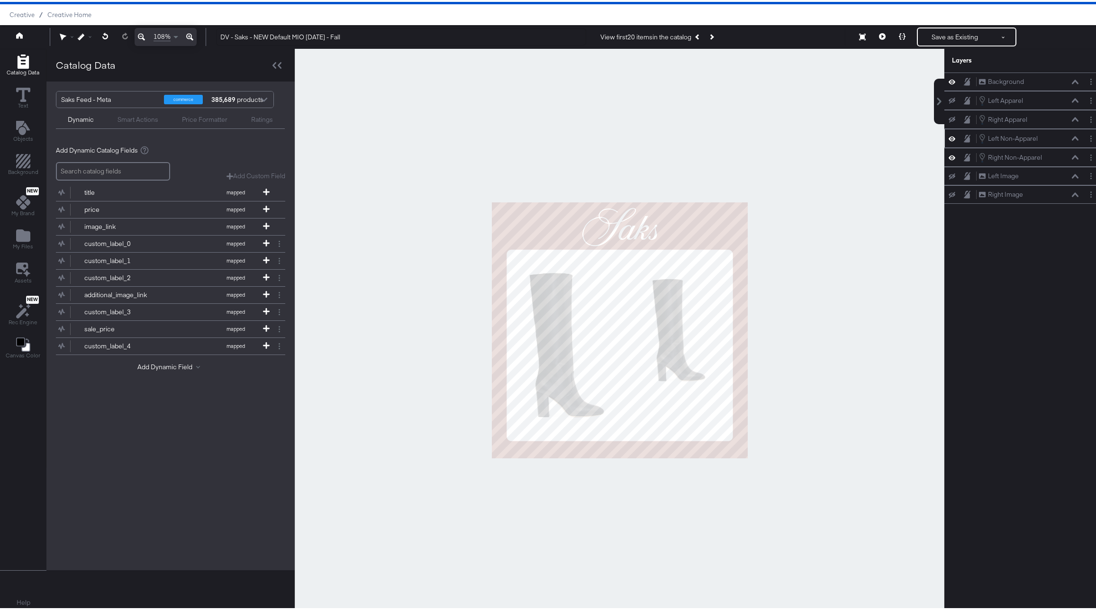
click at [1072, 137] on icon at bounding box center [1075, 136] width 7 height 5
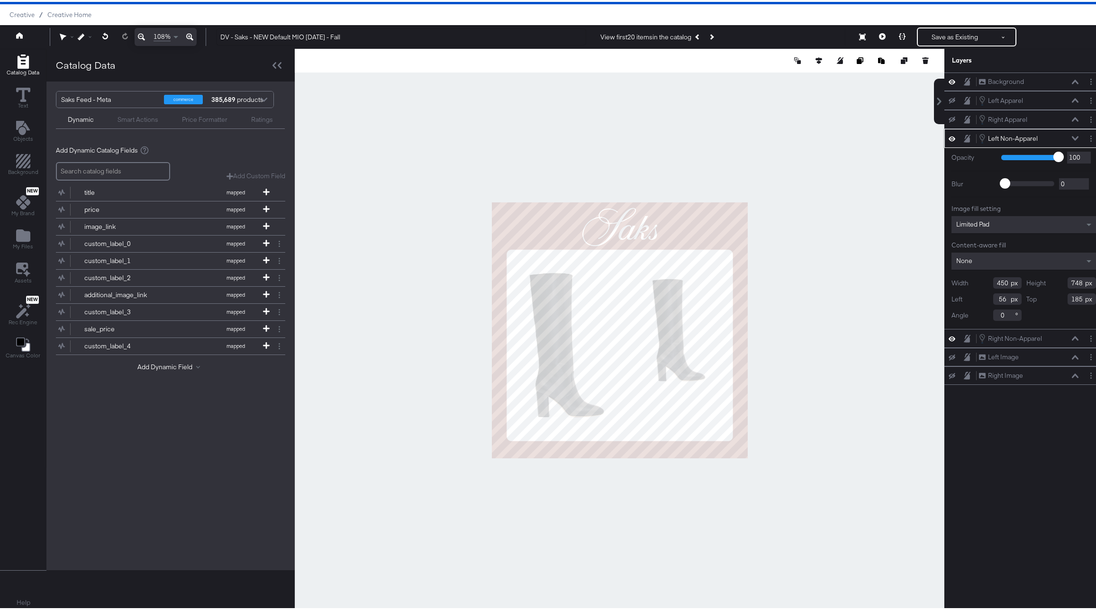
click at [1072, 137] on icon at bounding box center [1075, 136] width 7 height 5
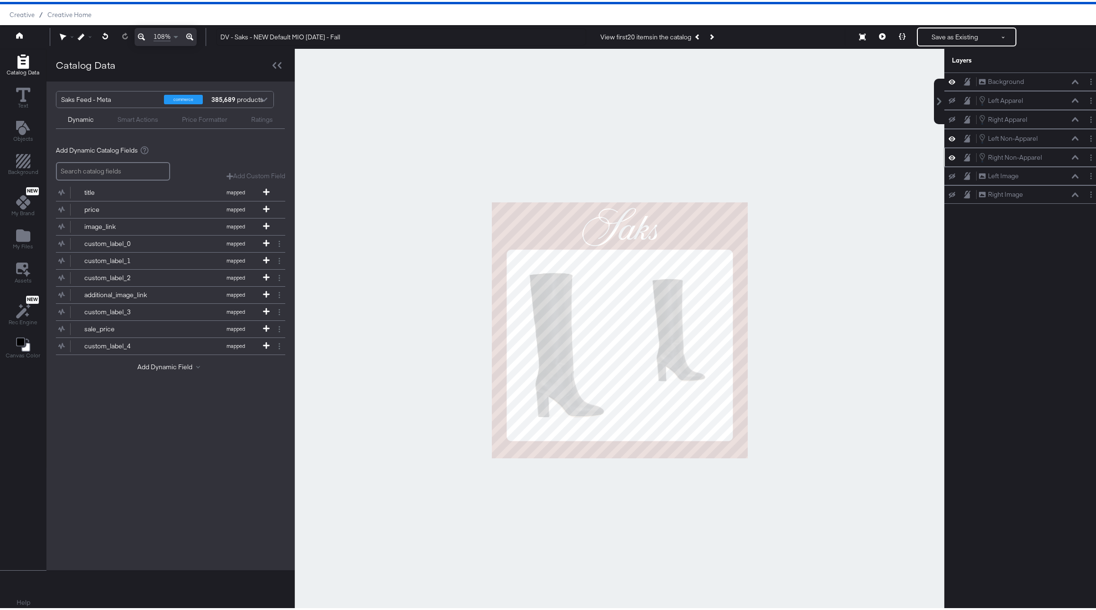
click at [1072, 154] on icon at bounding box center [1075, 155] width 7 height 5
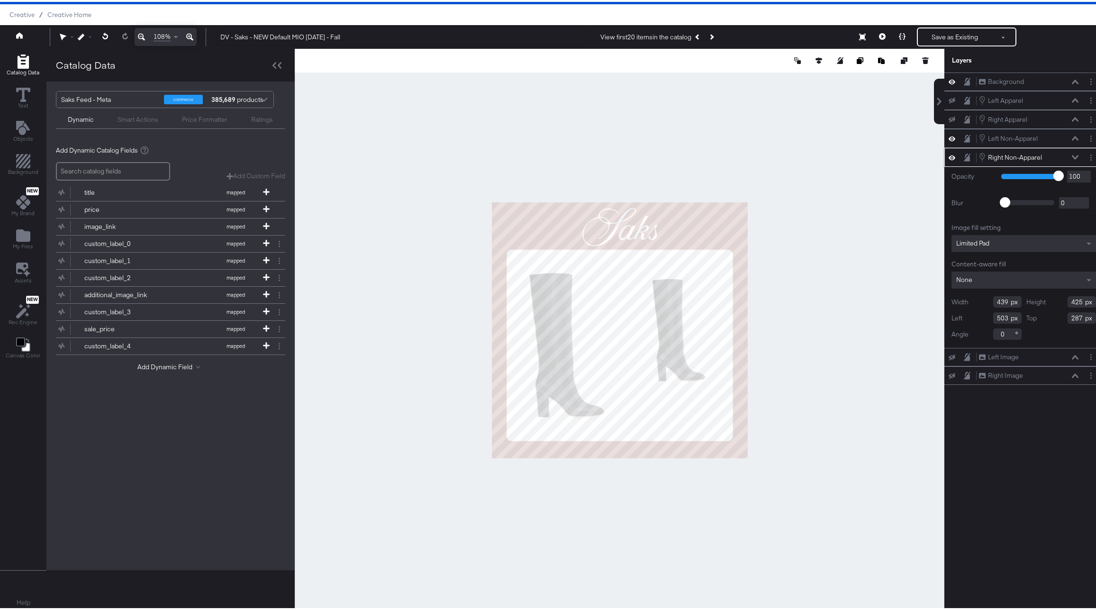
click at [1072, 155] on icon at bounding box center [1075, 155] width 7 height 4
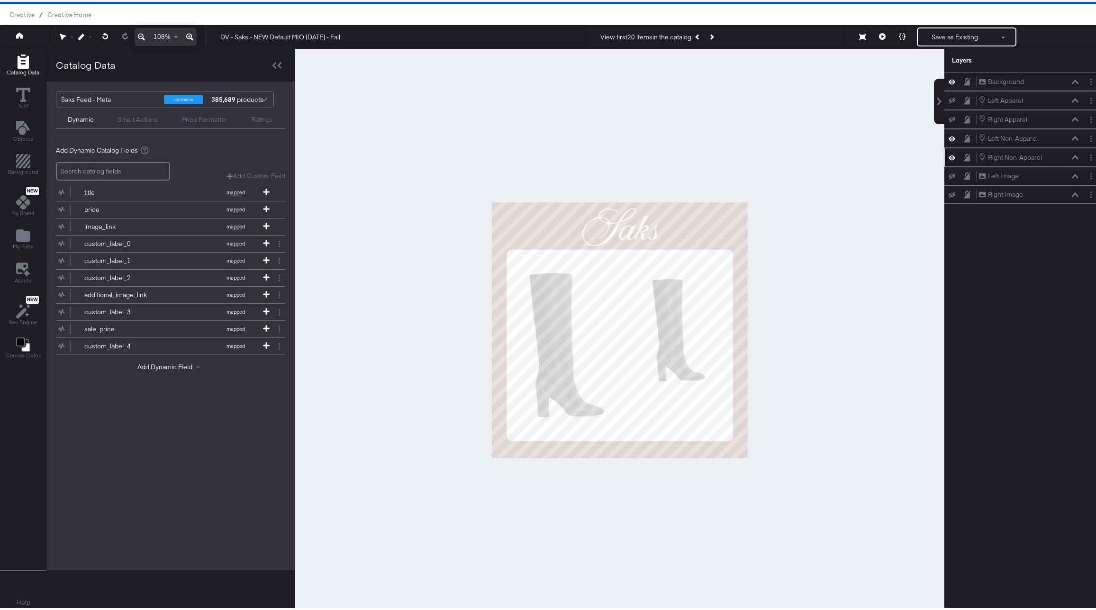
click at [1072, 155] on icon at bounding box center [1075, 155] width 7 height 5
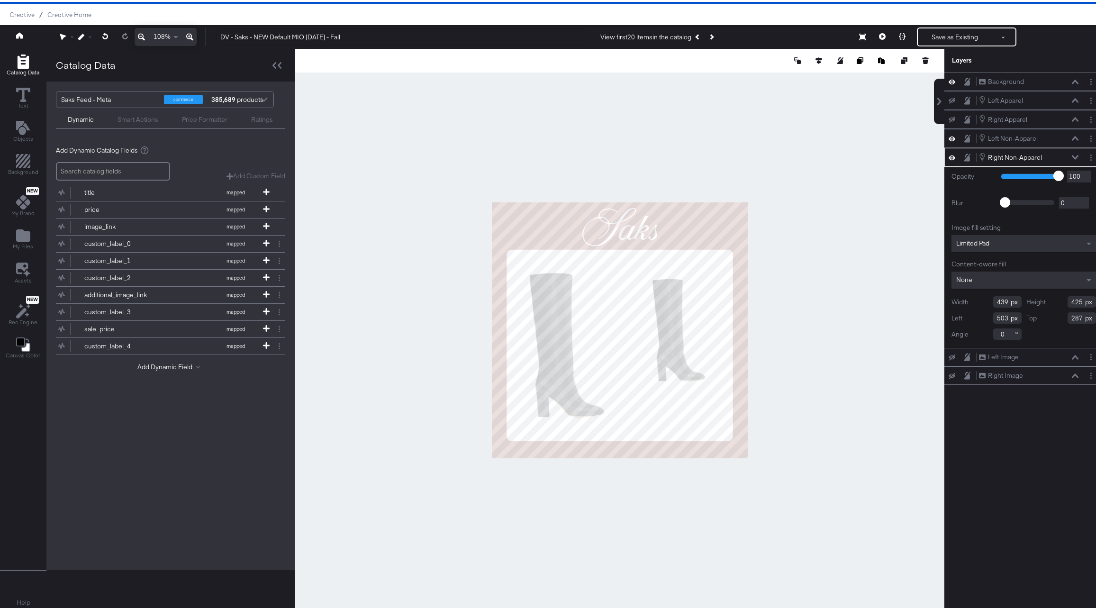
click at [1067, 152] on div "Right Non-Apparel Right Non-Apparel" at bounding box center [1029, 155] width 100 height 10
click at [1072, 153] on button at bounding box center [1076, 156] width 8 height 6
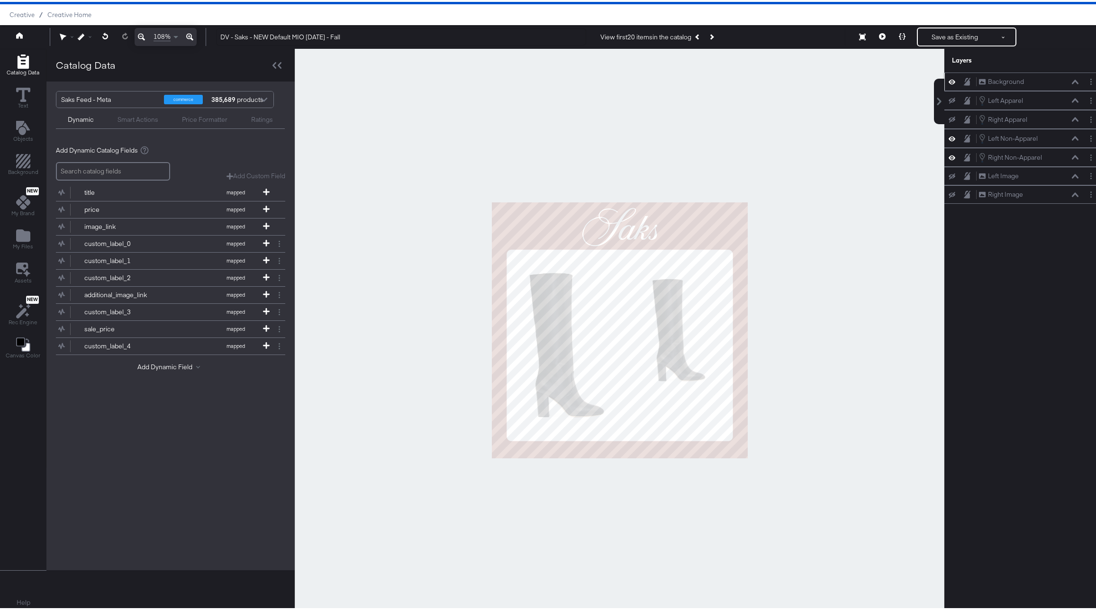
click at [949, 79] on icon at bounding box center [952, 80] width 7 height 8
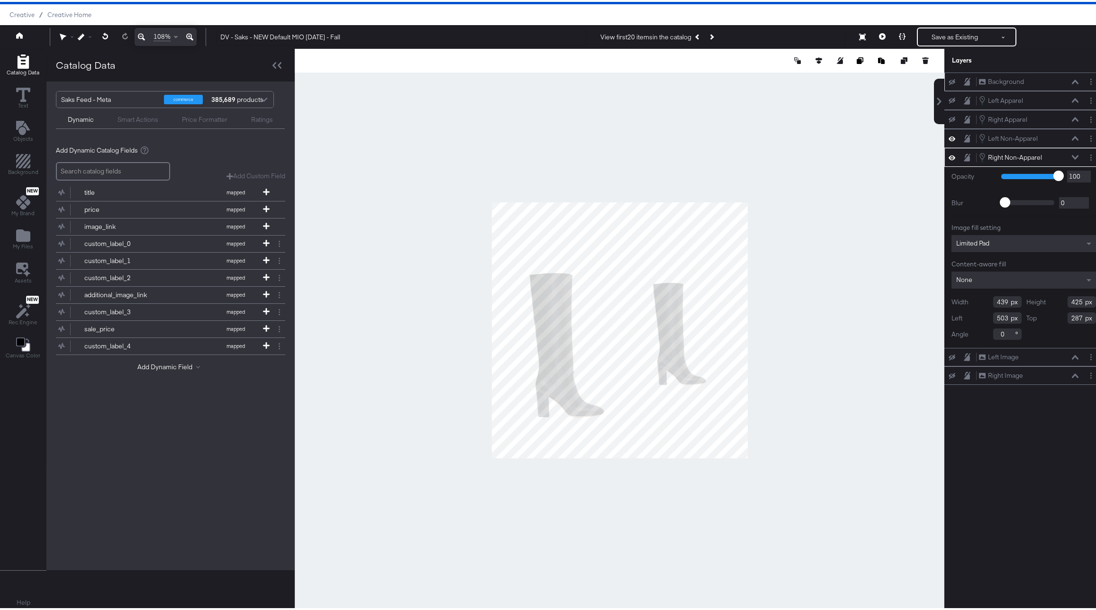
type input "505"
type input "302"
click at [105, 32] on icon at bounding box center [105, 34] width 6 height 7
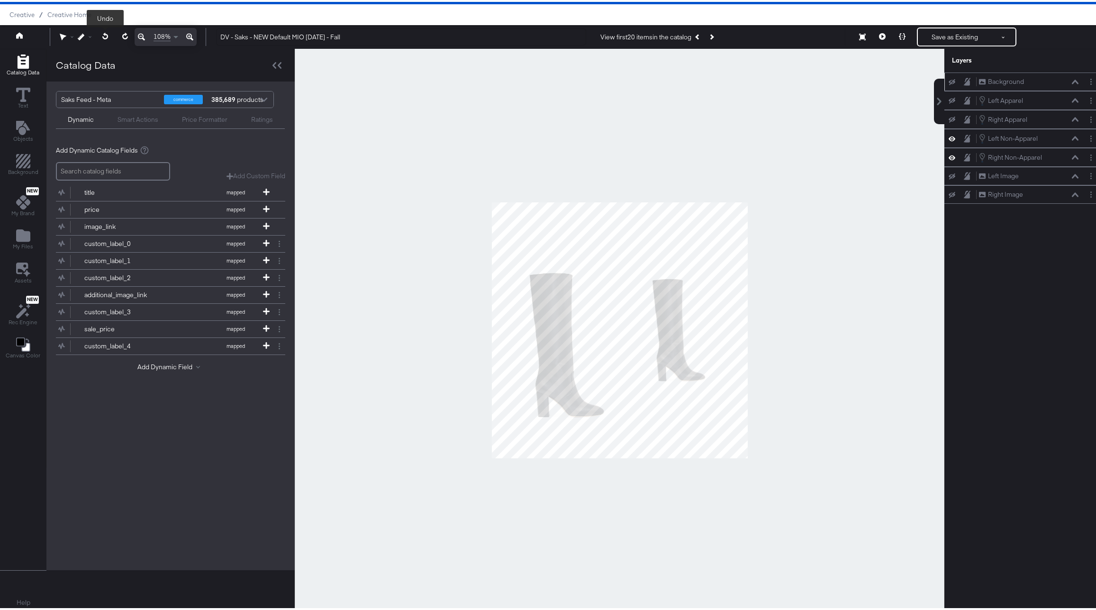
click at [106, 32] on icon at bounding box center [105, 34] width 6 height 7
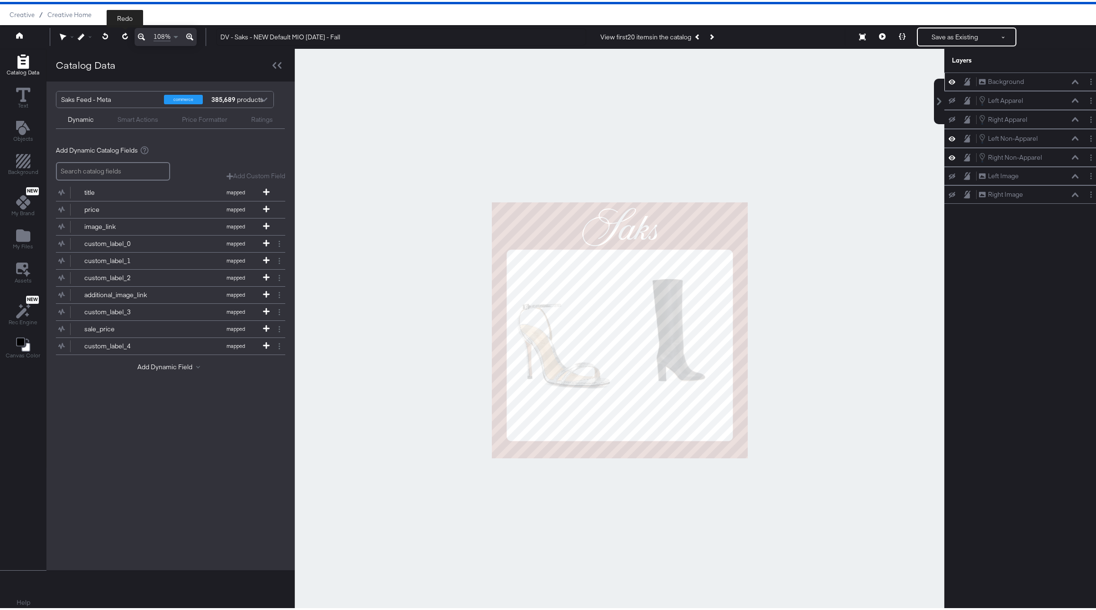
click at [123, 33] on icon at bounding box center [125, 34] width 6 height 7
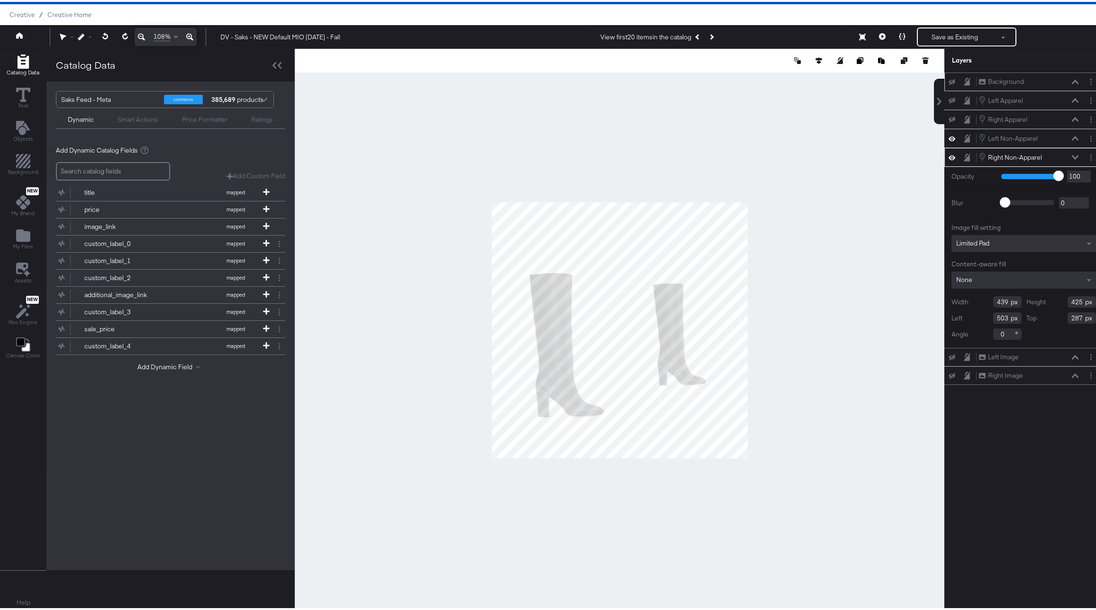
type input "506"
type input "304"
click at [106, 34] on icon at bounding box center [105, 34] width 6 height 7
type input "317"
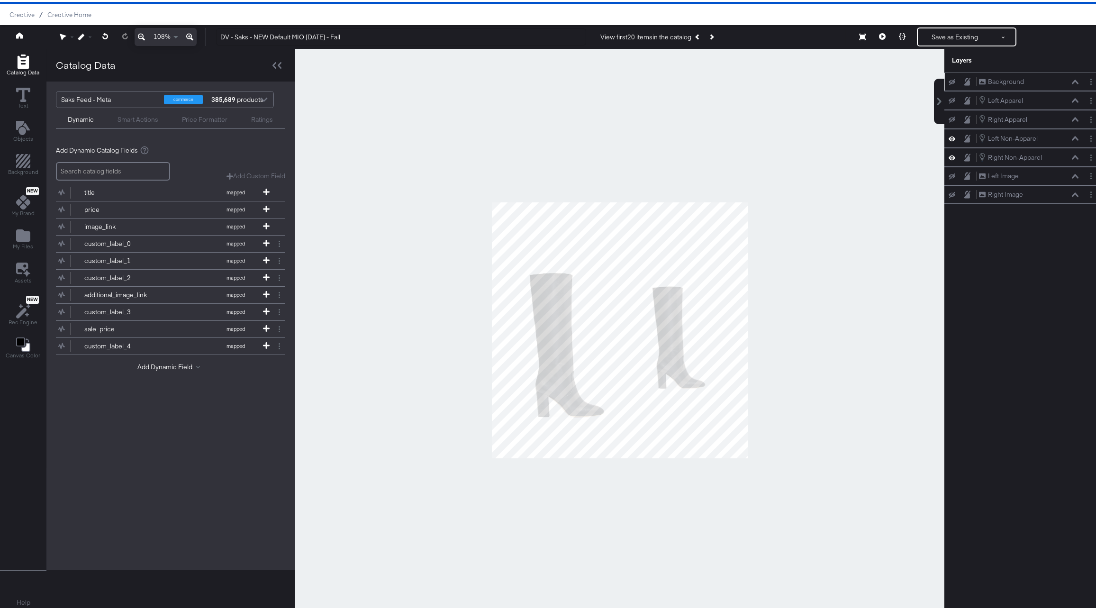
click at [855, 330] on div at bounding box center [620, 328] width 650 height 563
click at [949, 100] on icon at bounding box center [952, 99] width 7 height 6
click at [949, 118] on icon at bounding box center [952, 118] width 7 height 6
click at [949, 118] on icon at bounding box center [952, 118] width 7 height 8
click at [949, 117] on icon at bounding box center [952, 118] width 7 height 6
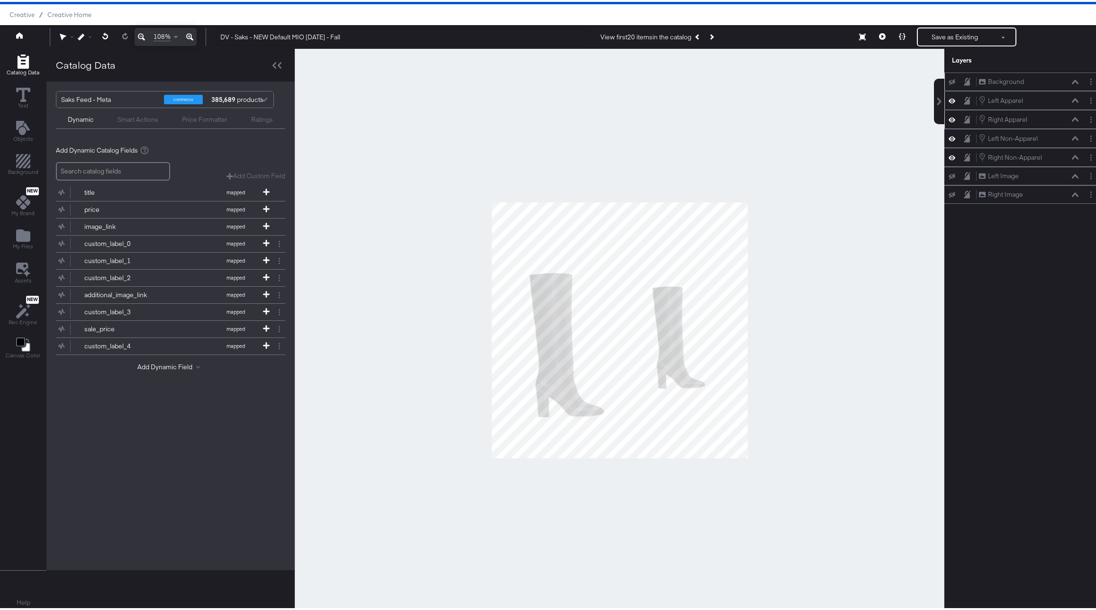
click at [949, 77] on icon at bounding box center [952, 80] width 7 height 6
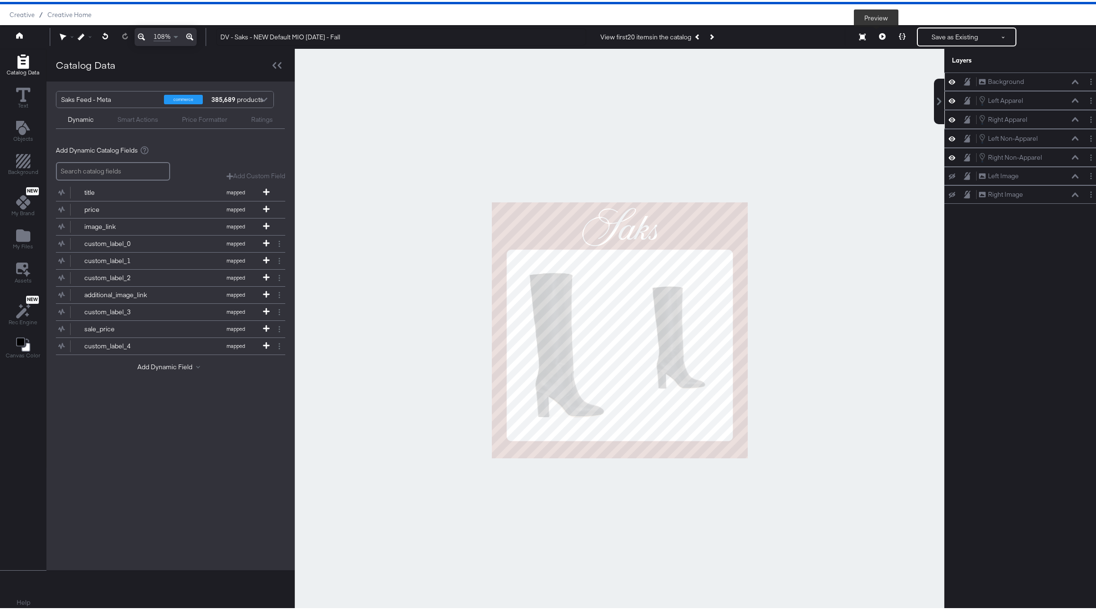
click at [879, 38] on button at bounding box center [883, 35] width 20 height 19
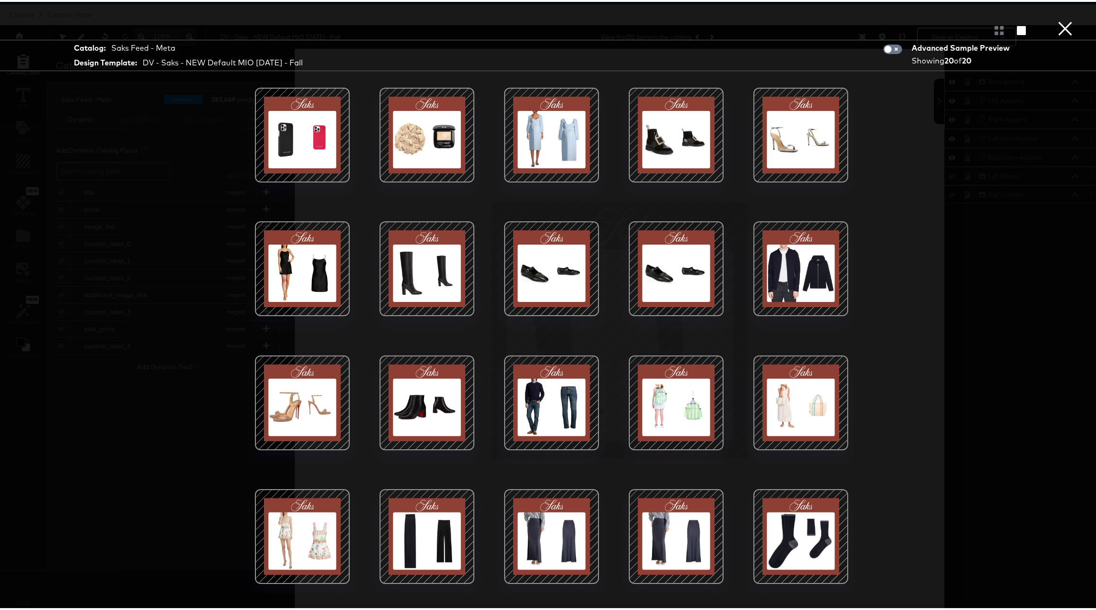
click at [423, 545] on div at bounding box center [427, 534] width 81 height 81
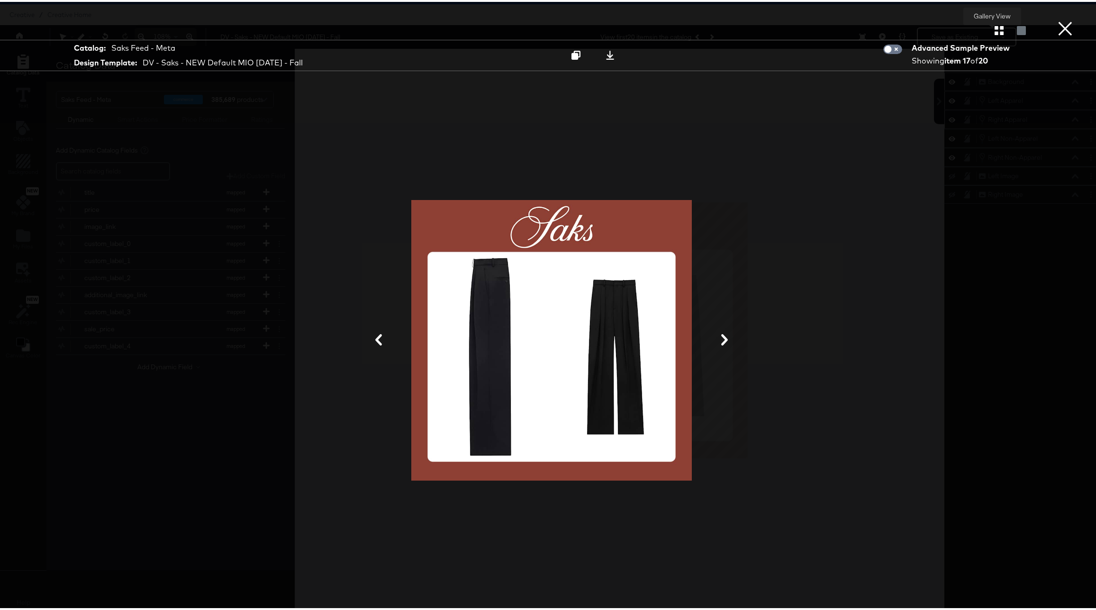
click at [996, 28] on icon "button" at bounding box center [999, 28] width 9 height 9
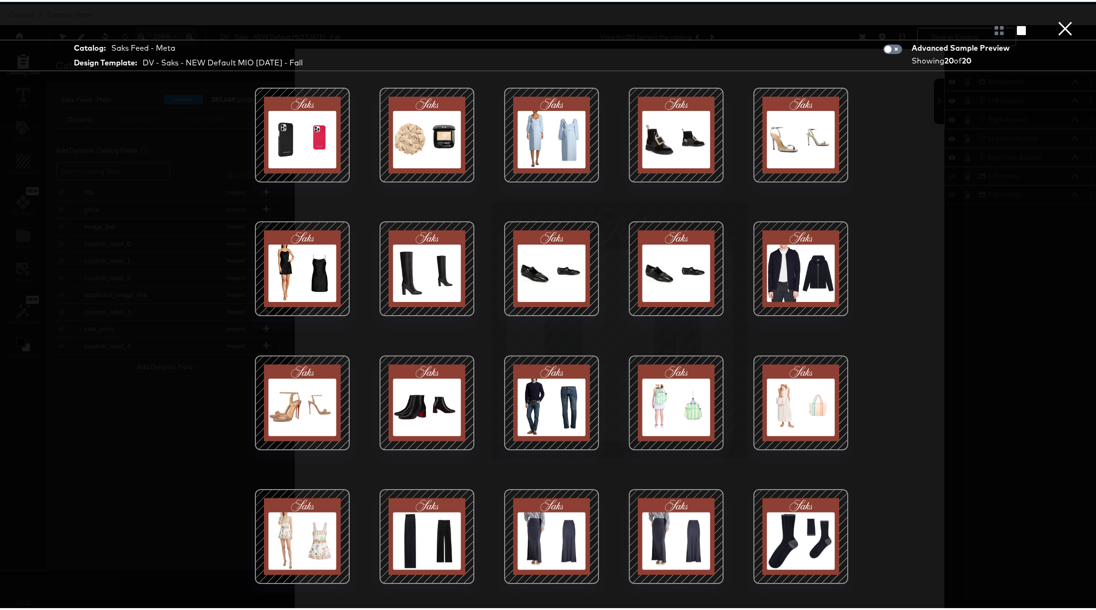
click at [808, 503] on div at bounding box center [801, 534] width 81 height 81
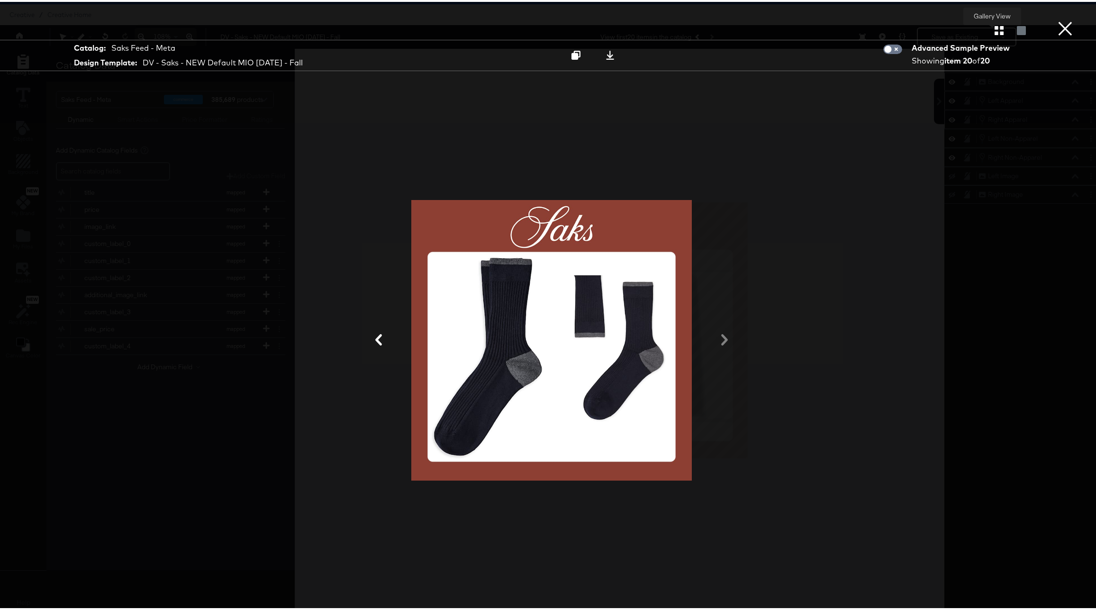
click at [995, 29] on icon "button" at bounding box center [999, 28] width 9 height 9
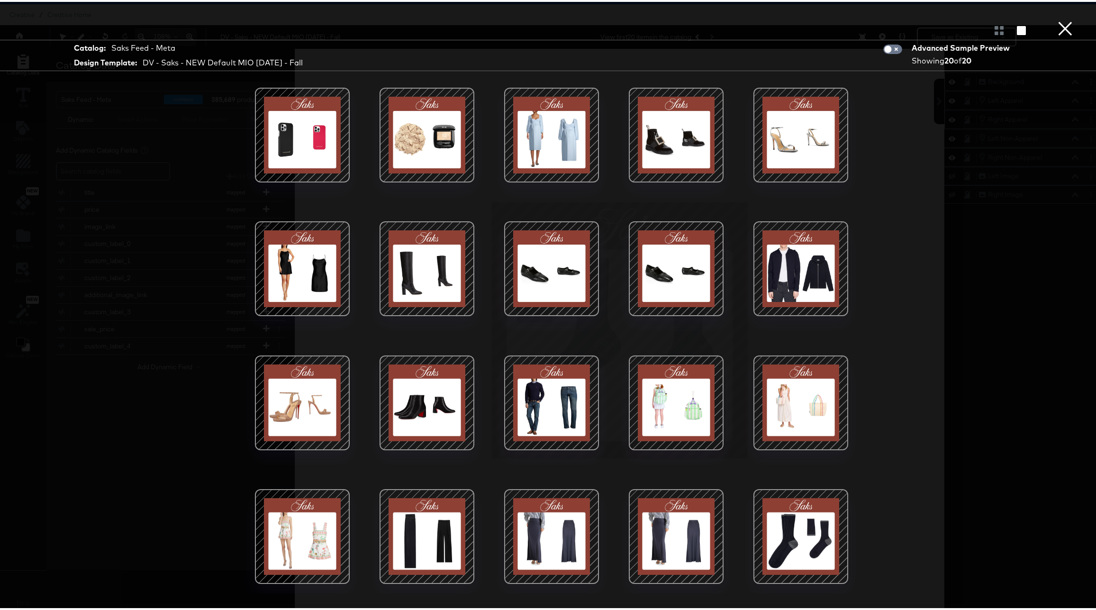
click at [824, 271] on div at bounding box center [801, 267] width 81 height 81
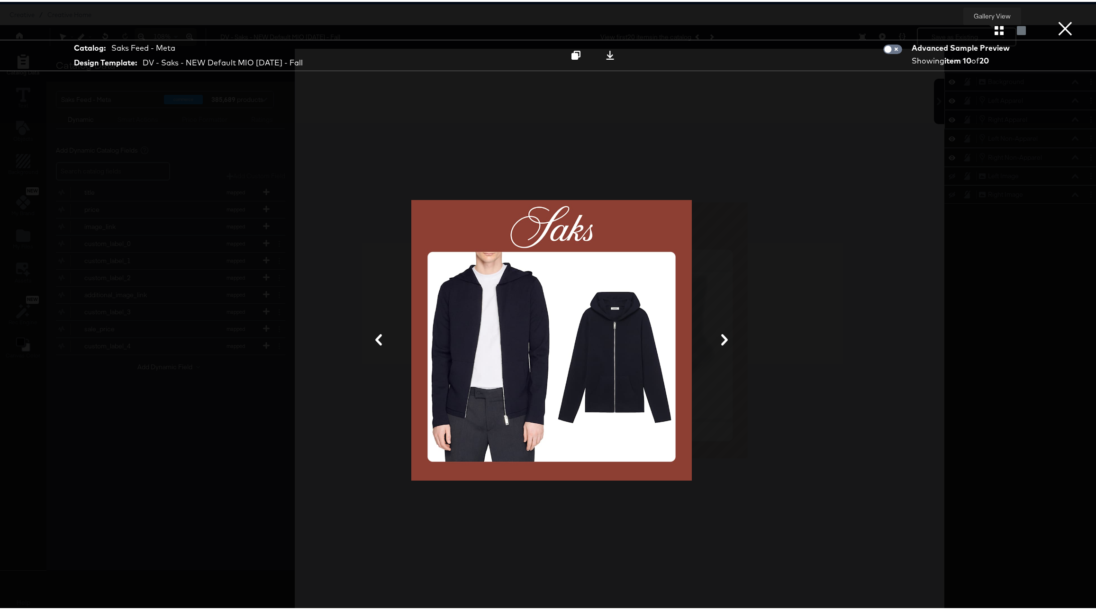
click at [995, 30] on icon "button" at bounding box center [999, 28] width 9 height 9
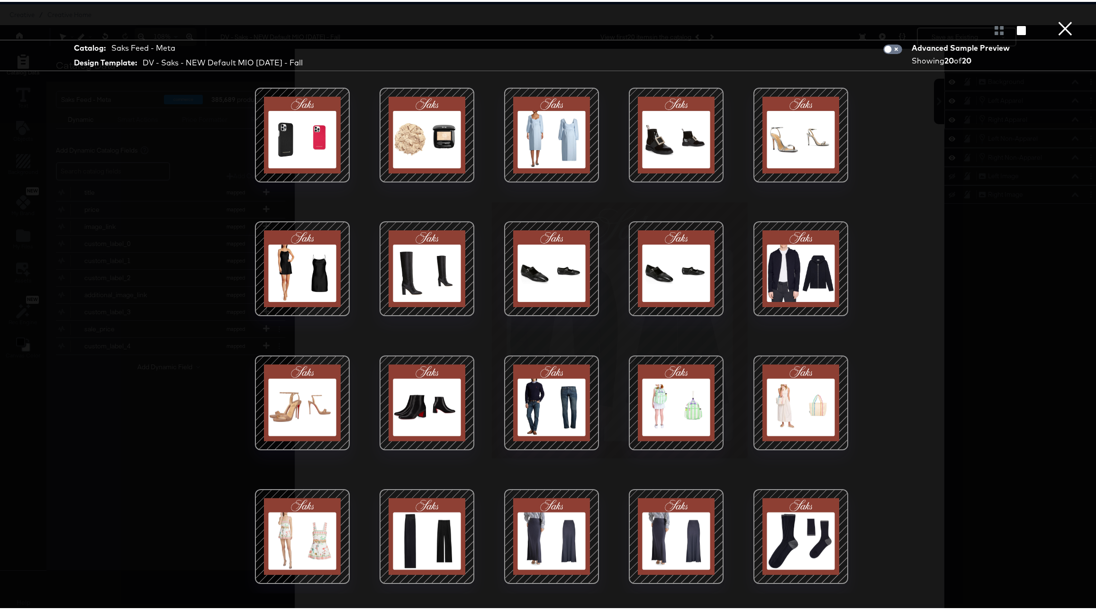
click at [1056, 19] on button "×" at bounding box center [1065, 9] width 19 height 19
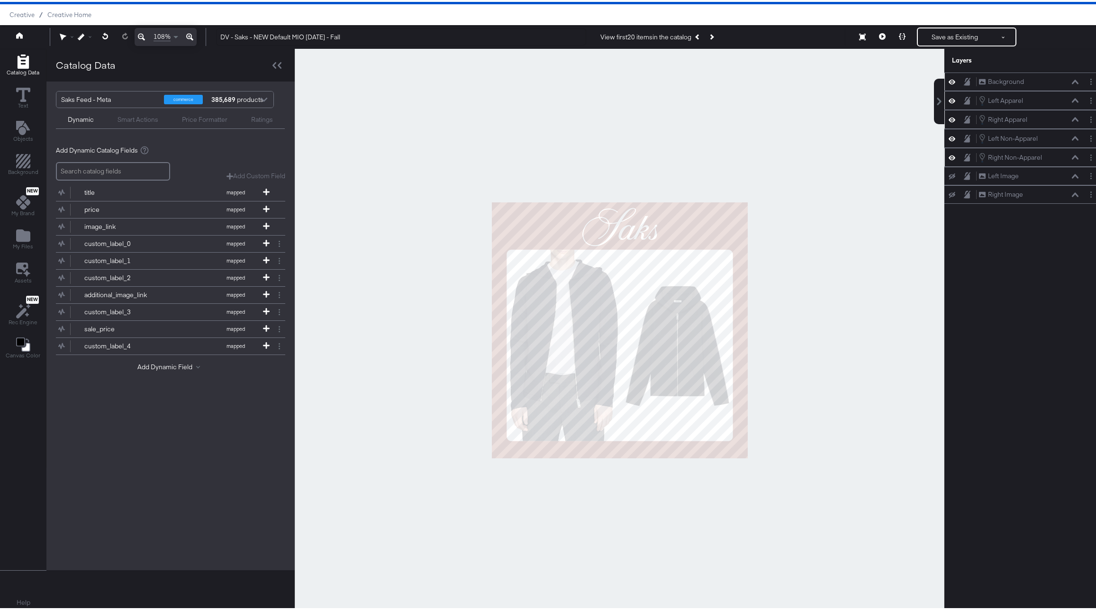
click at [1072, 156] on icon at bounding box center [1075, 155] width 7 height 4
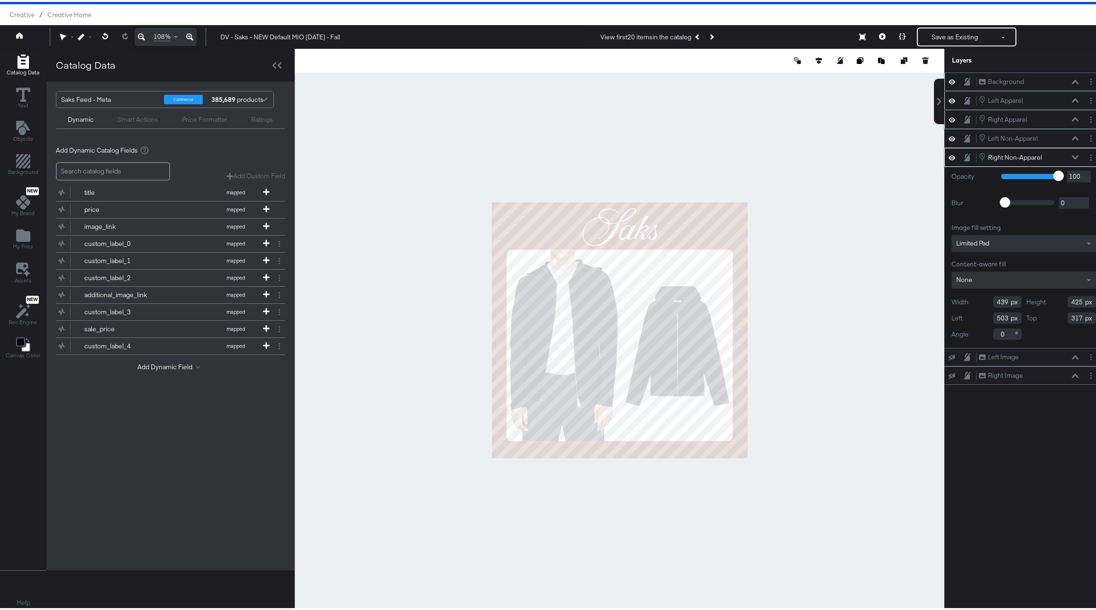
click at [1072, 157] on icon at bounding box center [1075, 155] width 7 height 5
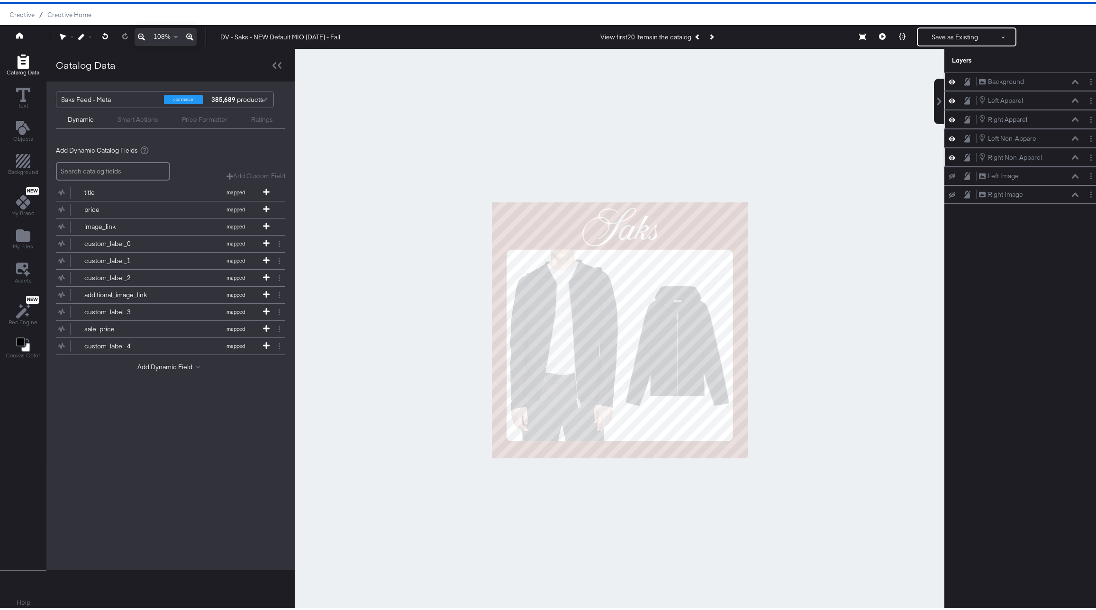
click at [1072, 157] on icon at bounding box center [1075, 155] width 7 height 5
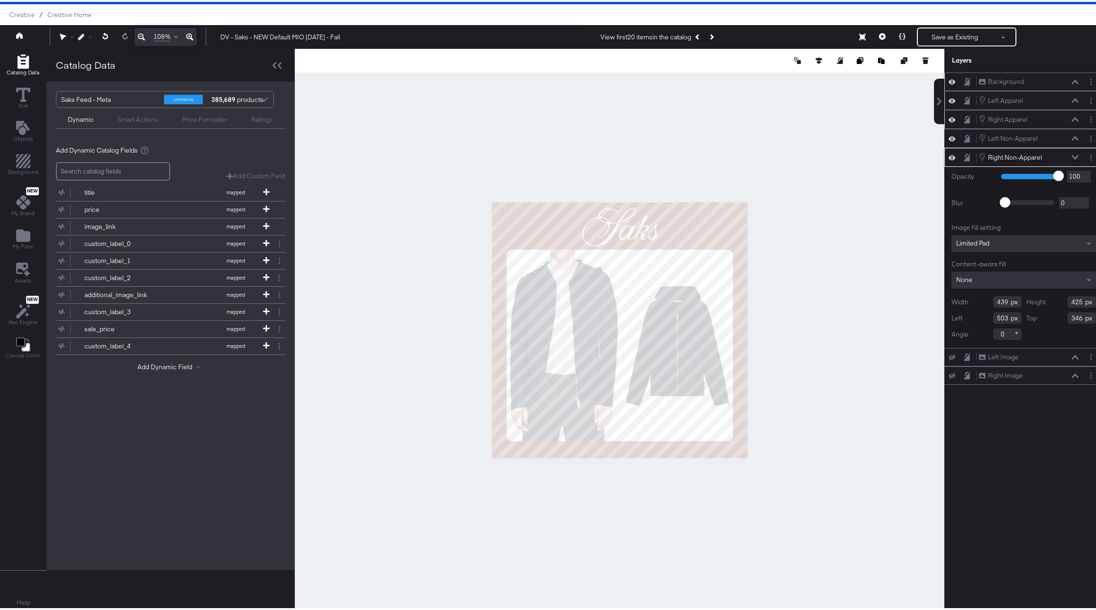
type input "345"
click at [1072, 156] on icon at bounding box center [1075, 155] width 7 height 5
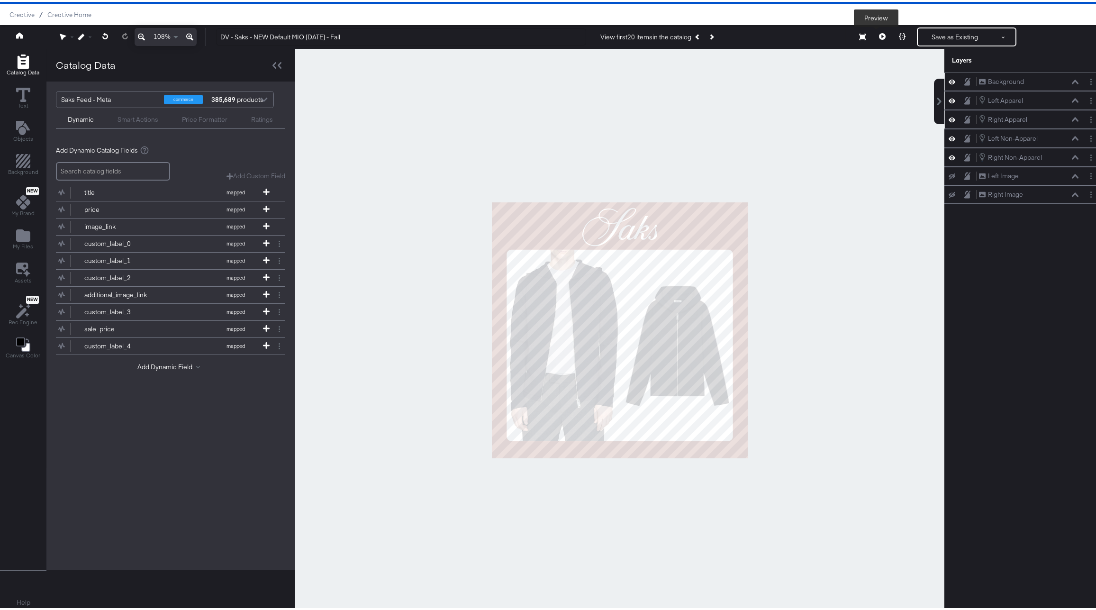
click at [879, 32] on icon at bounding box center [882, 34] width 7 height 7
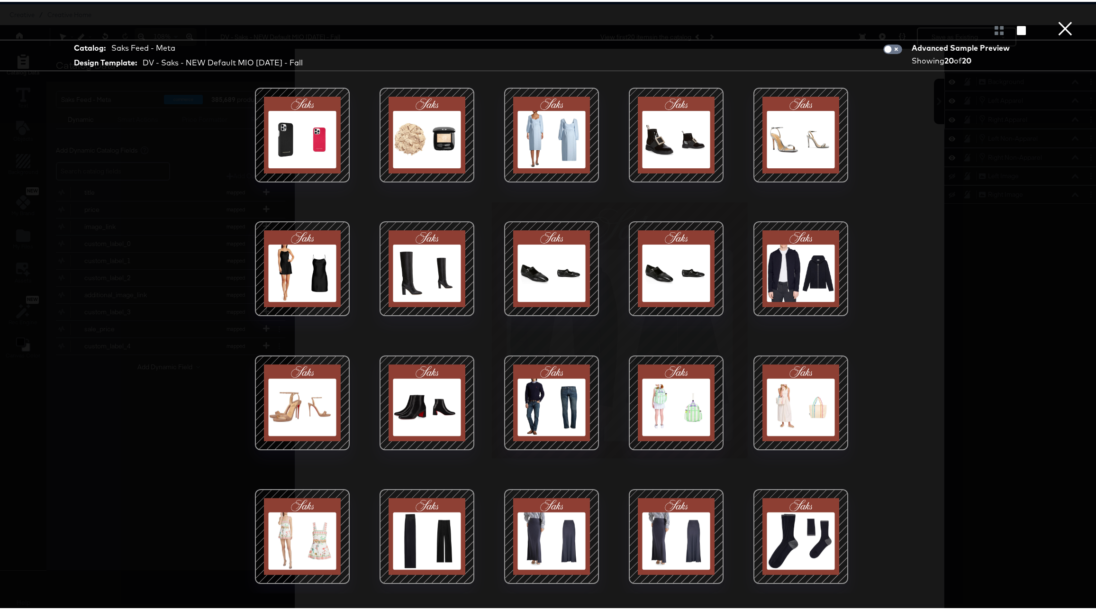
click at [331, 516] on div at bounding box center [302, 534] width 81 height 81
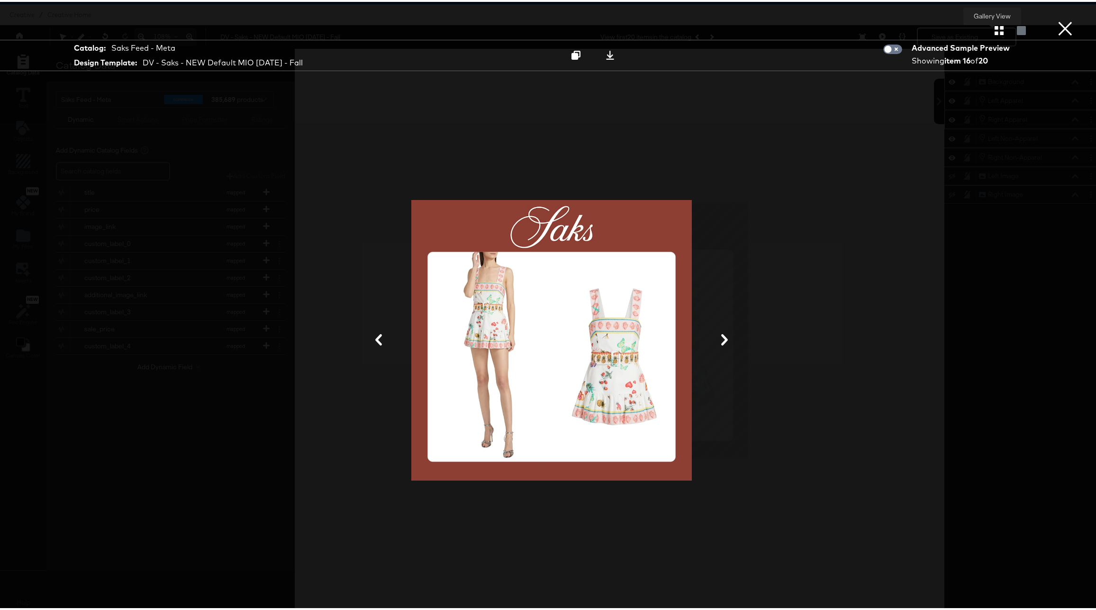
click at [995, 29] on icon "button" at bounding box center [999, 28] width 9 height 9
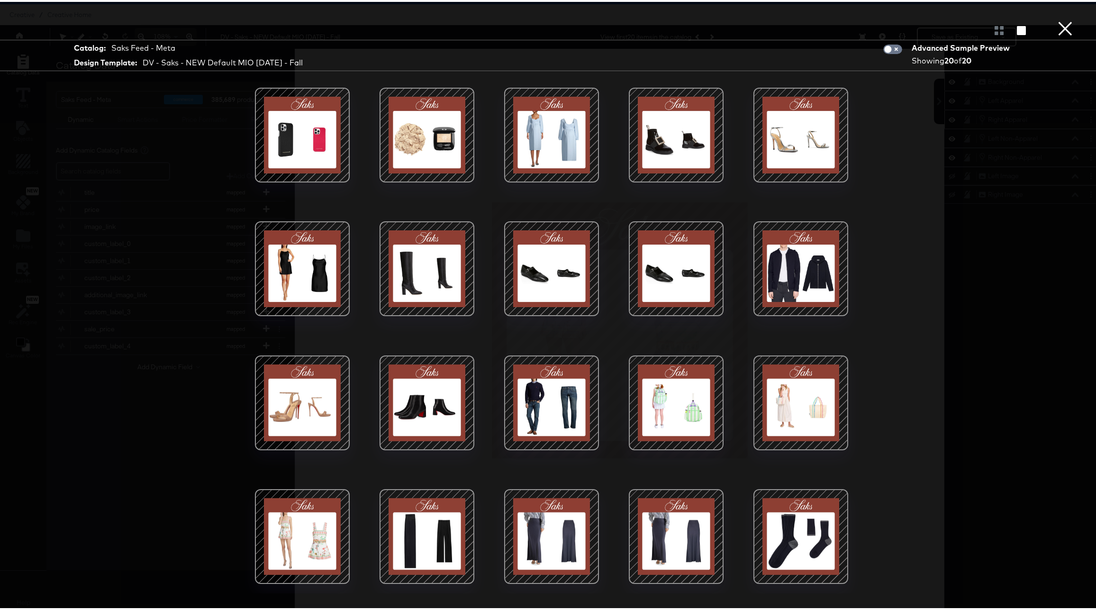
click at [554, 407] on div at bounding box center [551, 401] width 81 height 81
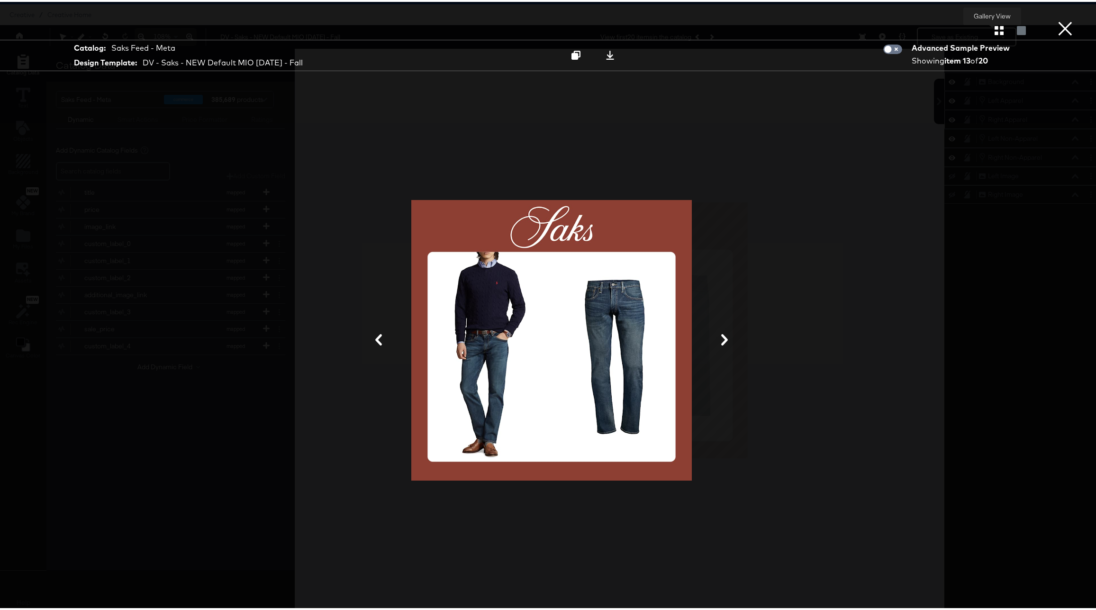
click at [995, 29] on icon "button" at bounding box center [999, 28] width 9 height 9
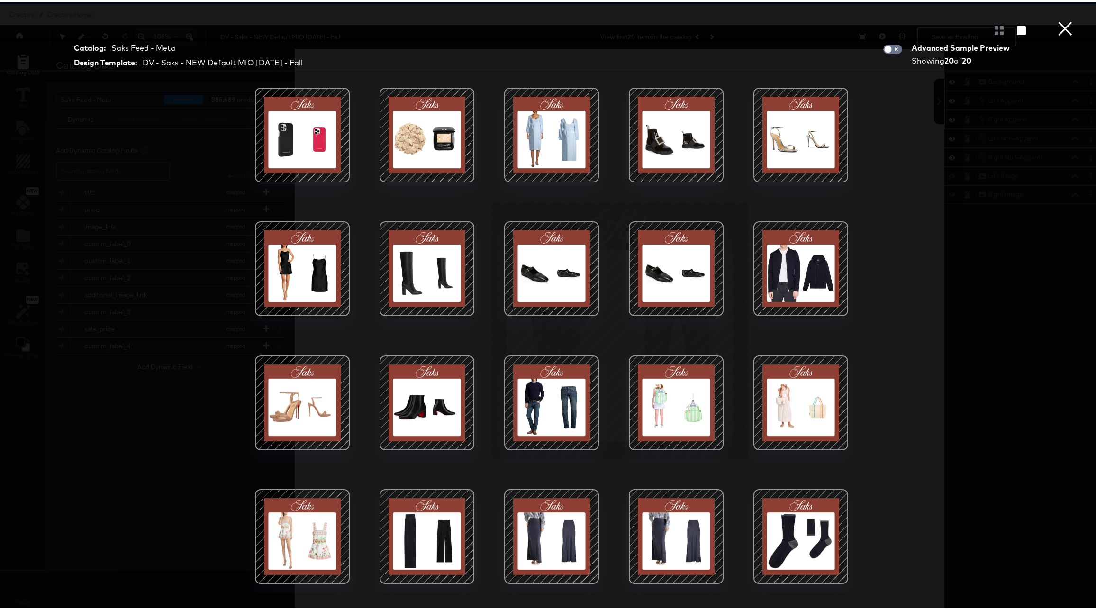
click at [689, 136] on div at bounding box center [676, 133] width 81 height 81
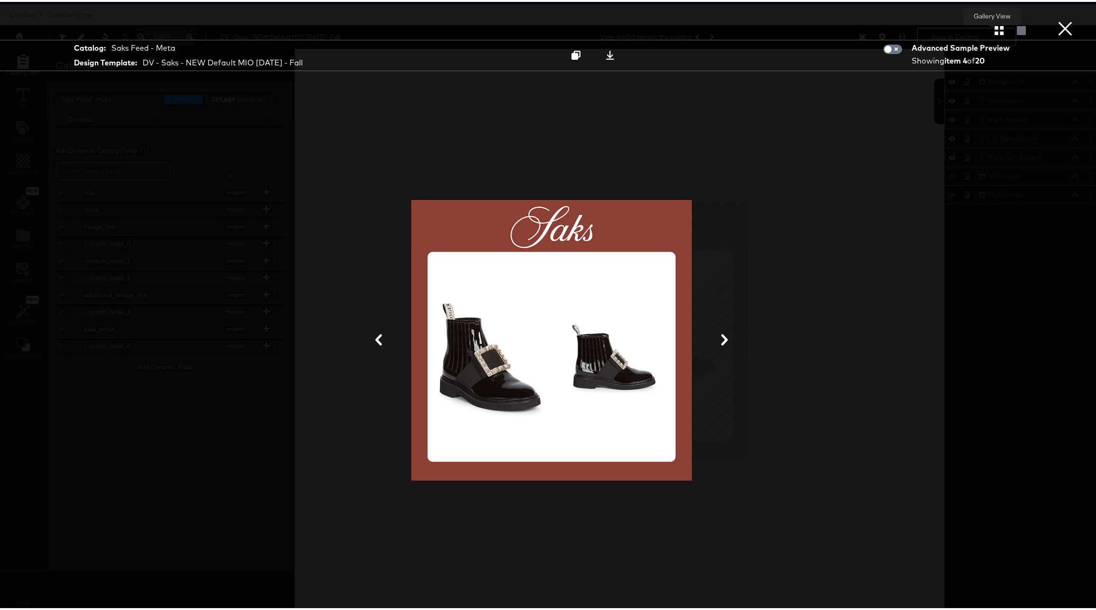
click at [995, 30] on icon "button" at bounding box center [999, 28] width 9 height 9
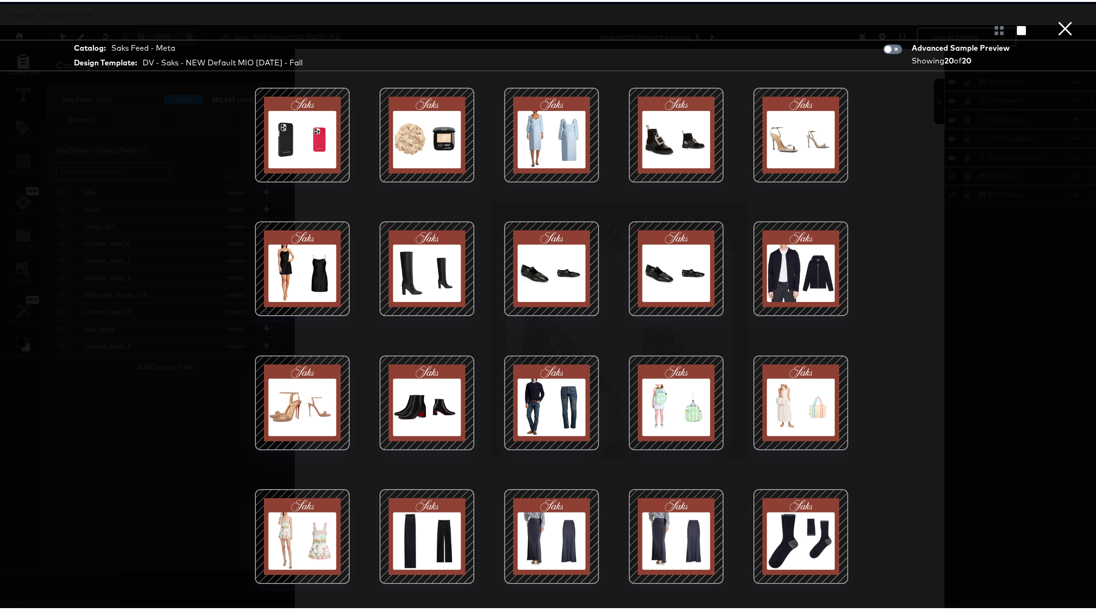
click at [1057, 19] on button "×" at bounding box center [1065, 9] width 19 height 19
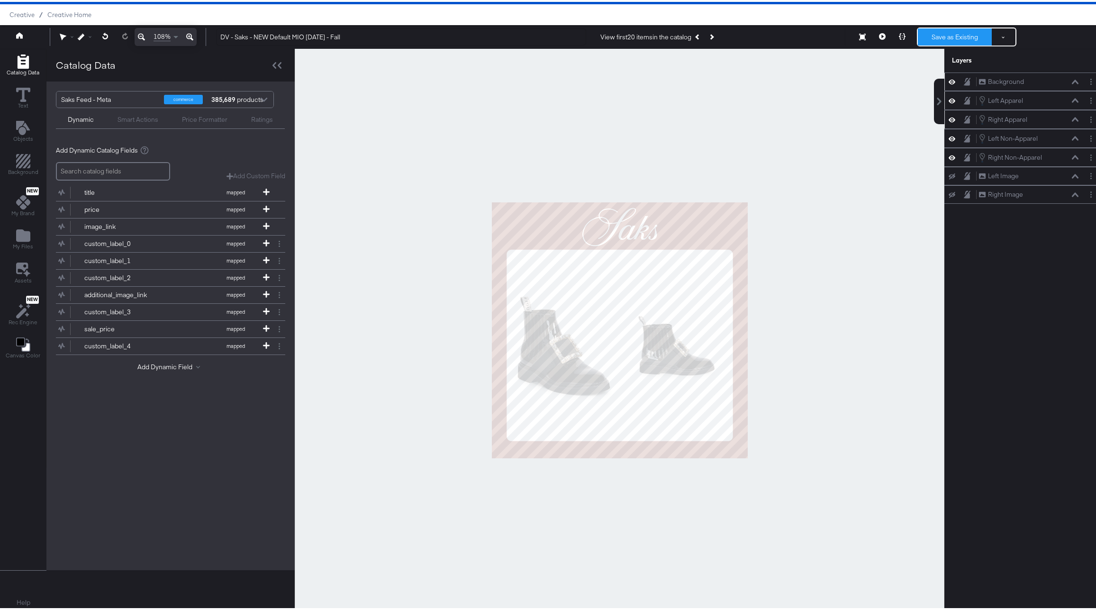
click at [937, 37] on button "Save as Existing" at bounding box center [955, 35] width 74 height 17
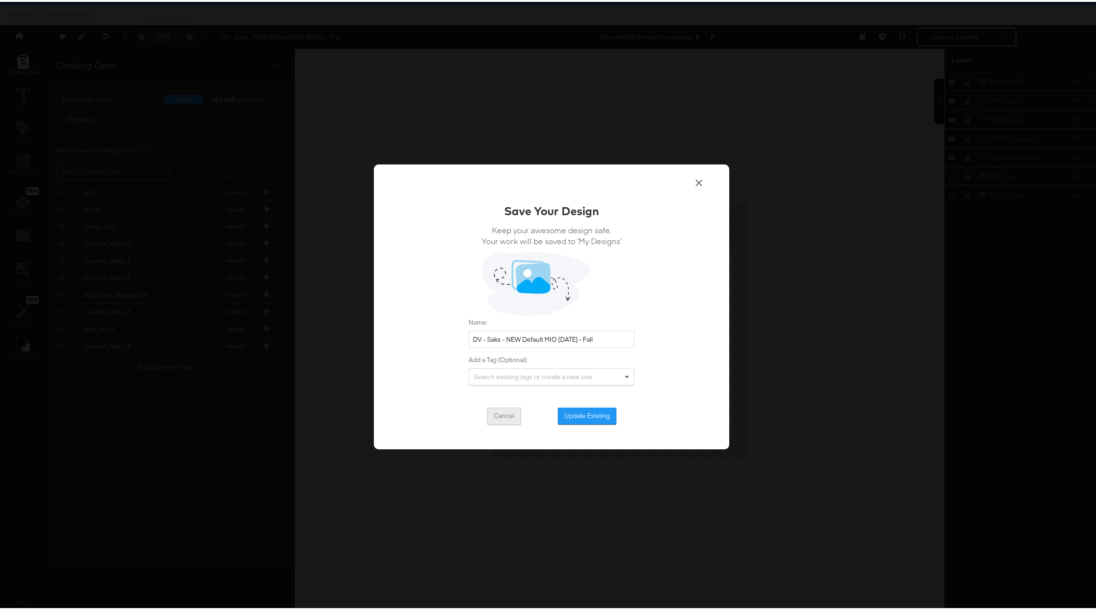
click at [500, 416] on button "Cancel" at bounding box center [504, 414] width 34 height 17
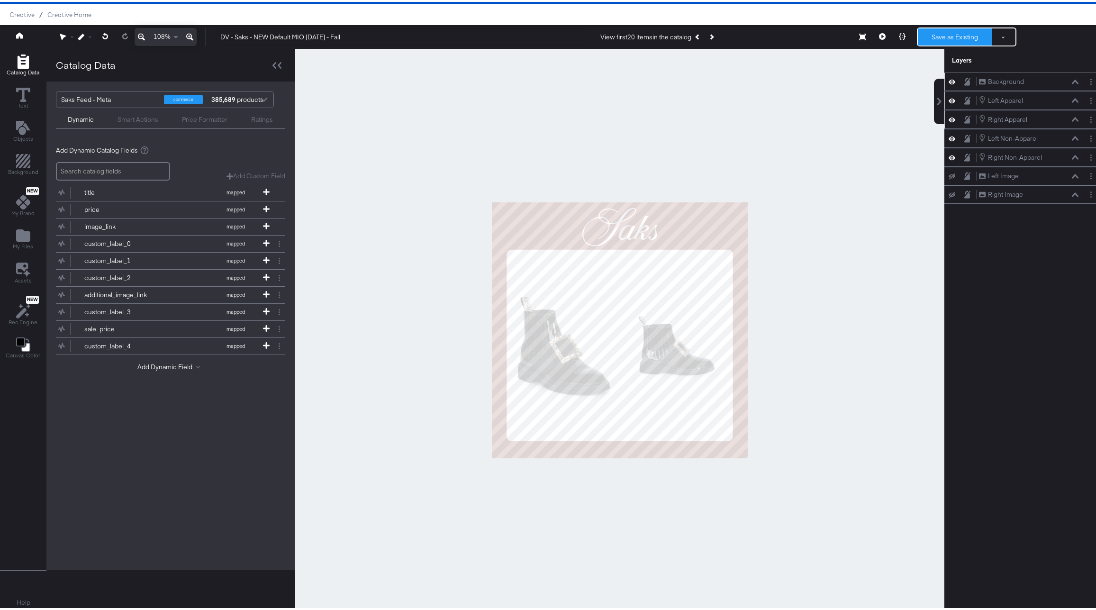
click at [924, 34] on button "Save as Existing" at bounding box center [955, 35] width 74 height 17
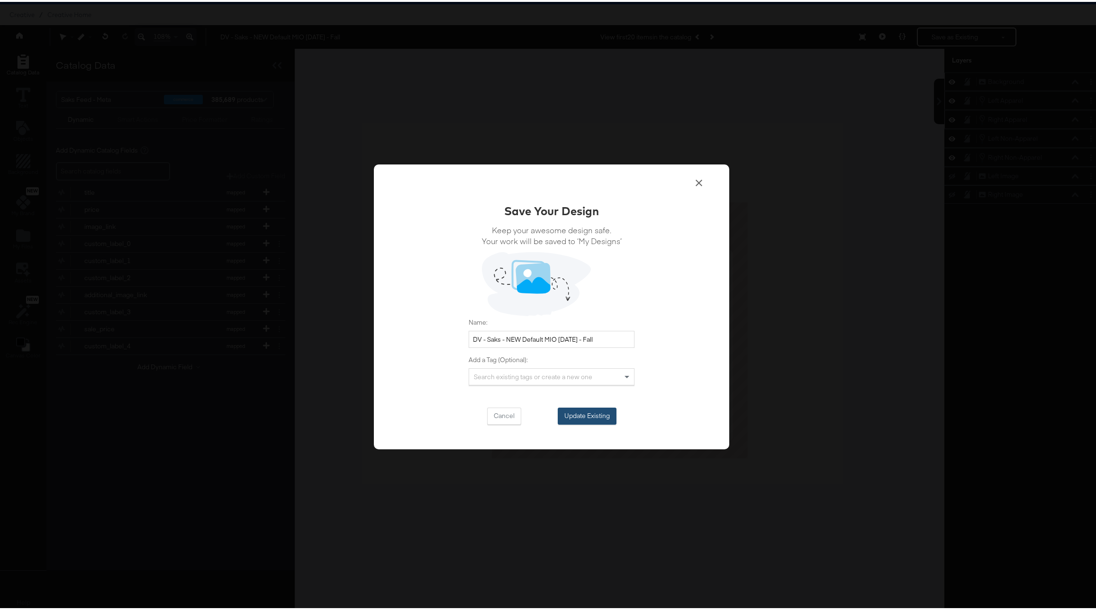
click at [598, 413] on button "Update Existing" at bounding box center [587, 414] width 59 height 17
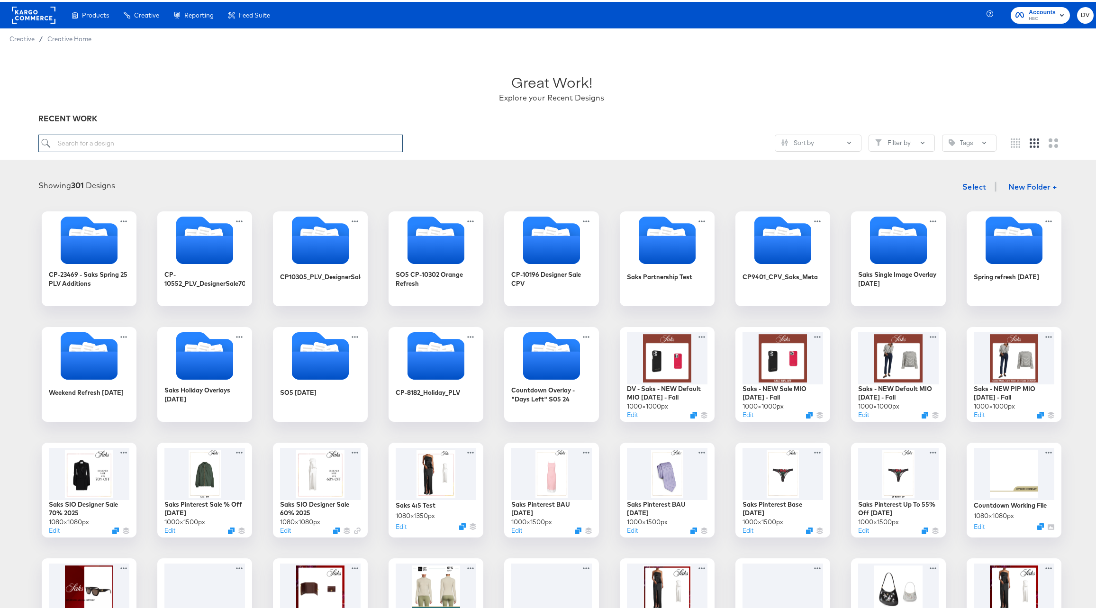
click at [252, 143] on input "search" at bounding box center [220, 142] width 365 height 18
type input "DV"
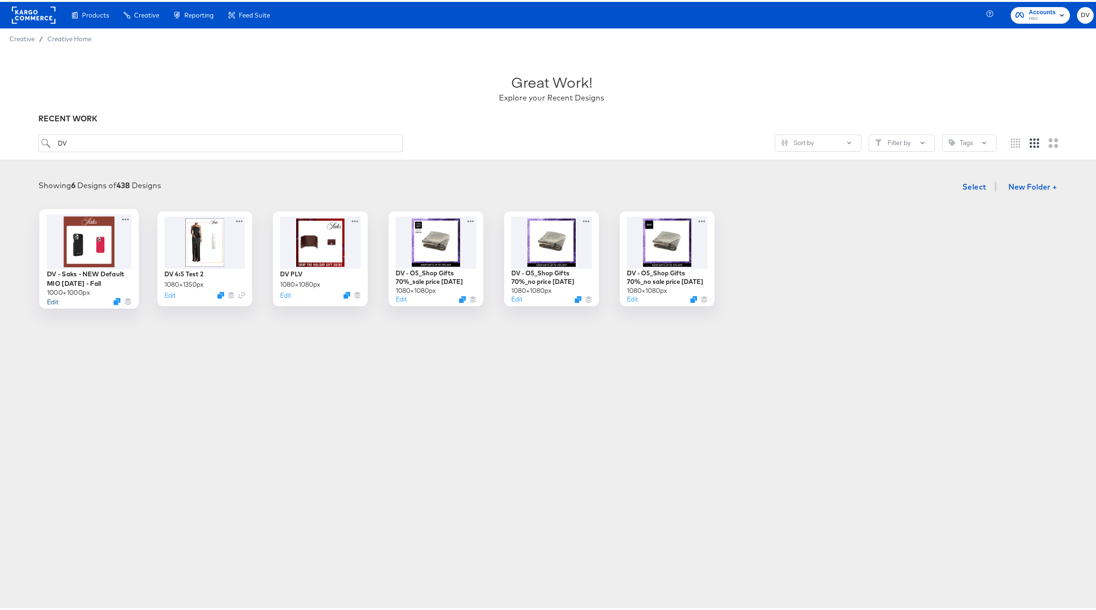
click at [49, 302] on button "Edit" at bounding box center [52, 299] width 11 height 9
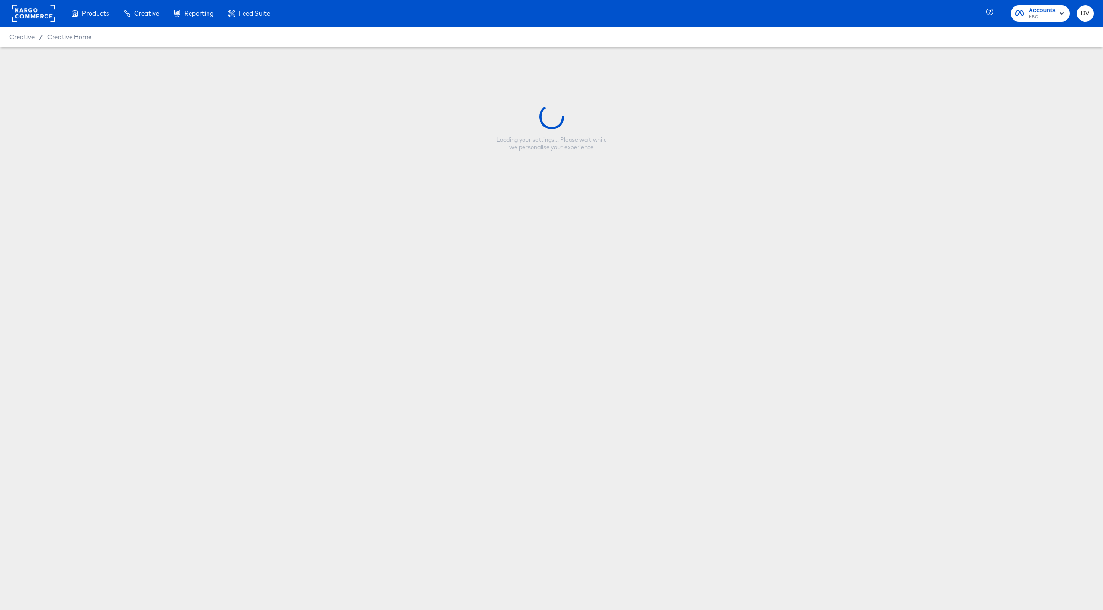
type input "DV - Saks - NEW Default MIO [DATE] - Fall"
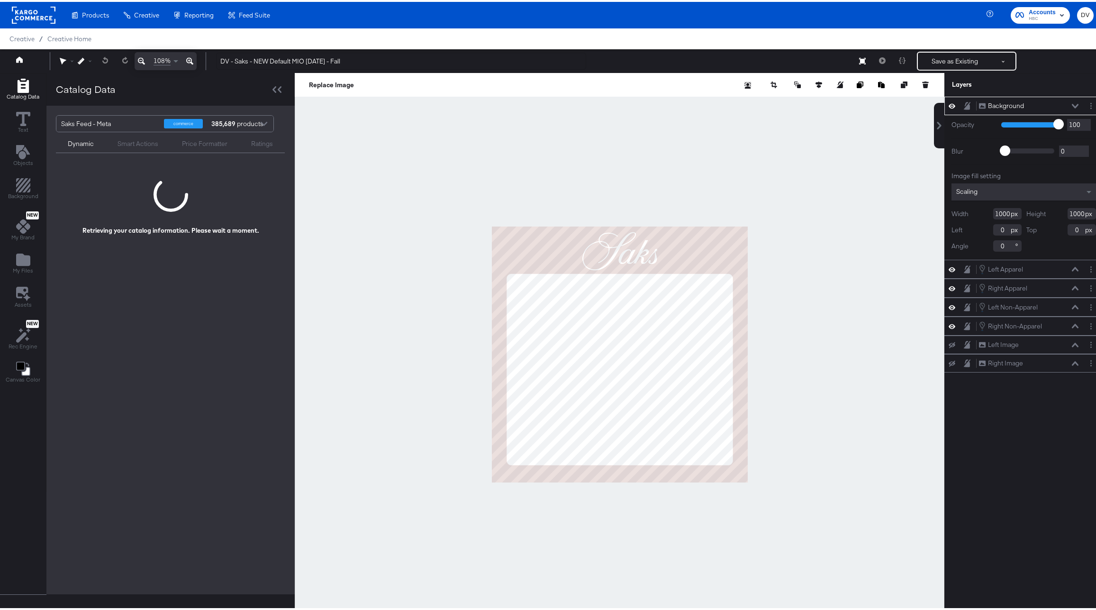
click at [798, 126] on div at bounding box center [620, 352] width 650 height 563
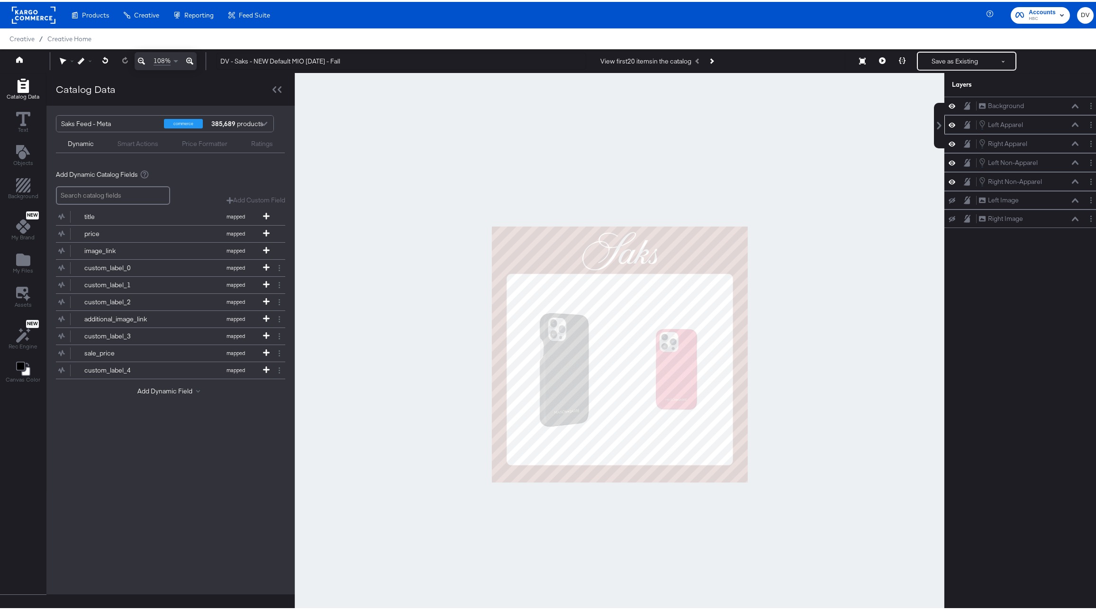
click at [949, 123] on icon at bounding box center [952, 122] width 7 height 5
click at [949, 123] on icon at bounding box center [952, 123] width 7 height 6
click at [949, 141] on icon at bounding box center [952, 142] width 7 height 8
click at [949, 143] on icon at bounding box center [952, 142] width 7 height 6
click at [880, 59] on button at bounding box center [883, 59] width 20 height 19
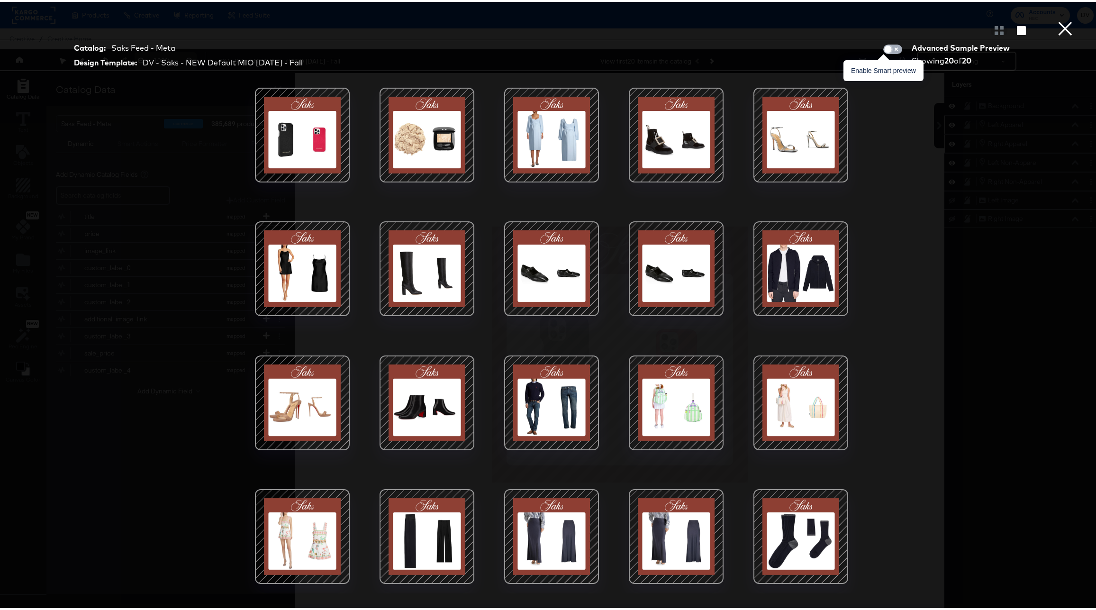
click at [888, 49] on input "checkbox" at bounding box center [888, 49] width 28 height 9
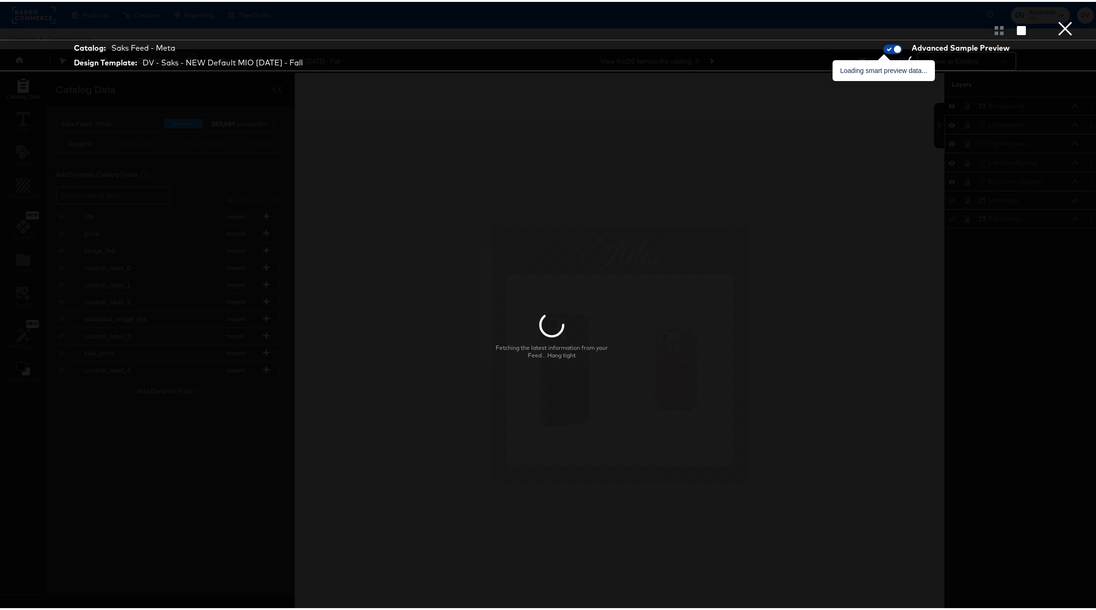
click at [888, 49] on input "checkbox" at bounding box center [898, 49] width 28 height 9
checkbox input "false"
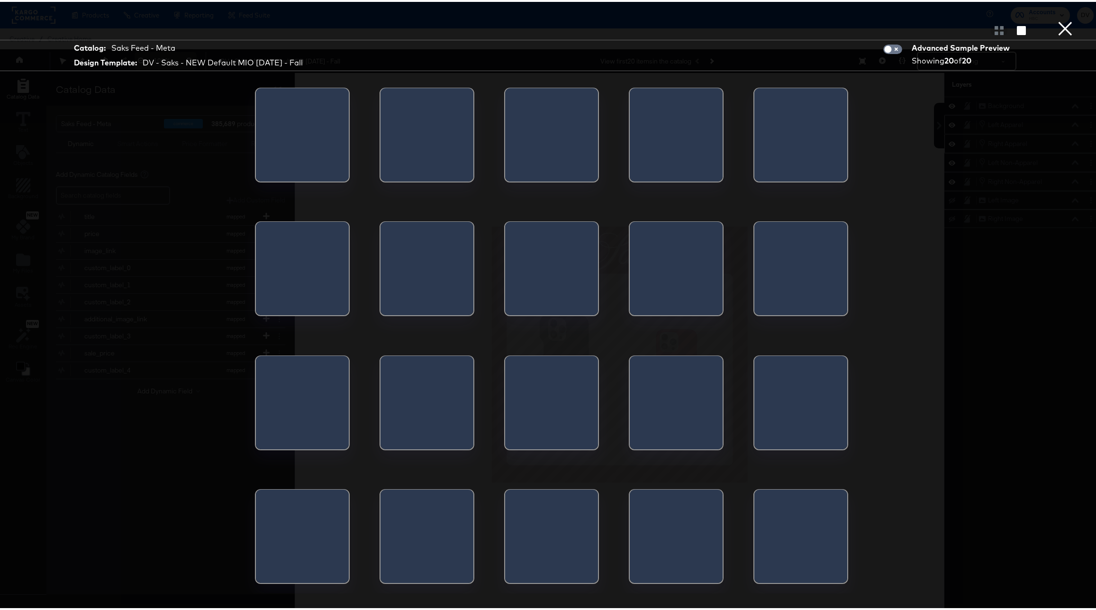
click at [1058, 19] on button "×" at bounding box center [1065, 9] width 19 height 19
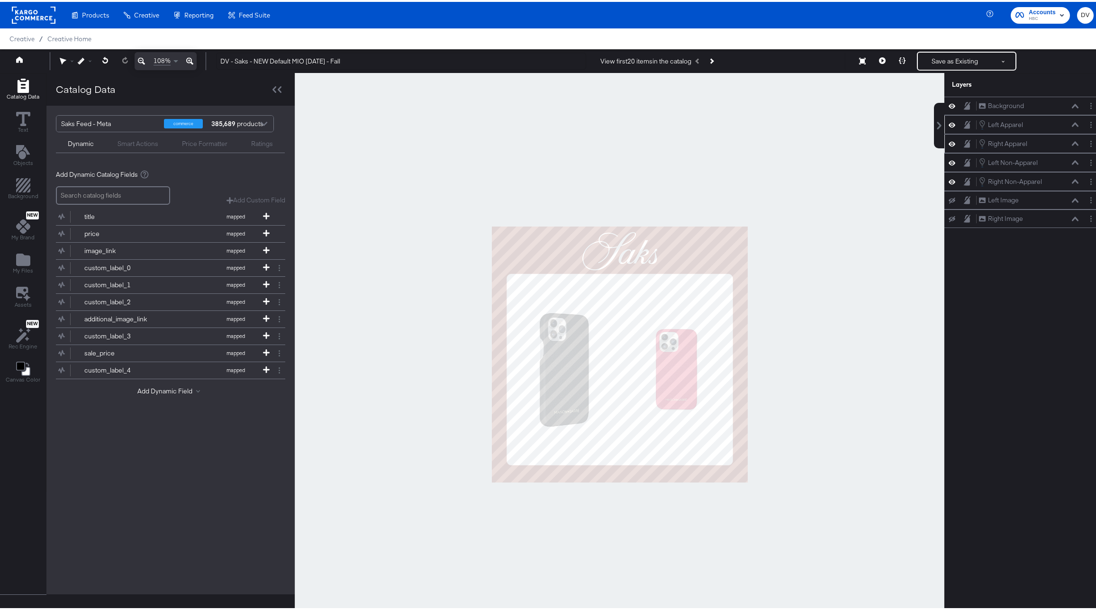
click at [721, 132] on div at bounding box center [620, 352] width 650 height 563
click at [413, 60] on input "DV - Saks - NEW Default MIO [DATE] - Fall" at bounding box center [401, 60] width 370 height 18
click at [442, 85] on div at bounding box center [620, 352] width 650 height 563
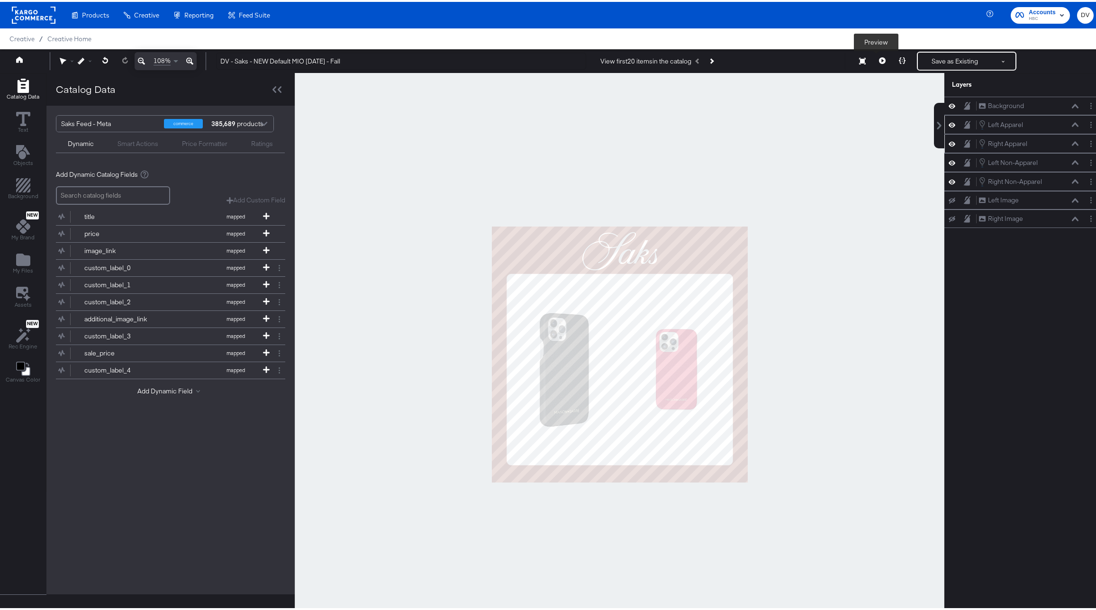
click at [879, 59] on icon at bounding box center [882, 58] width 7 height 7
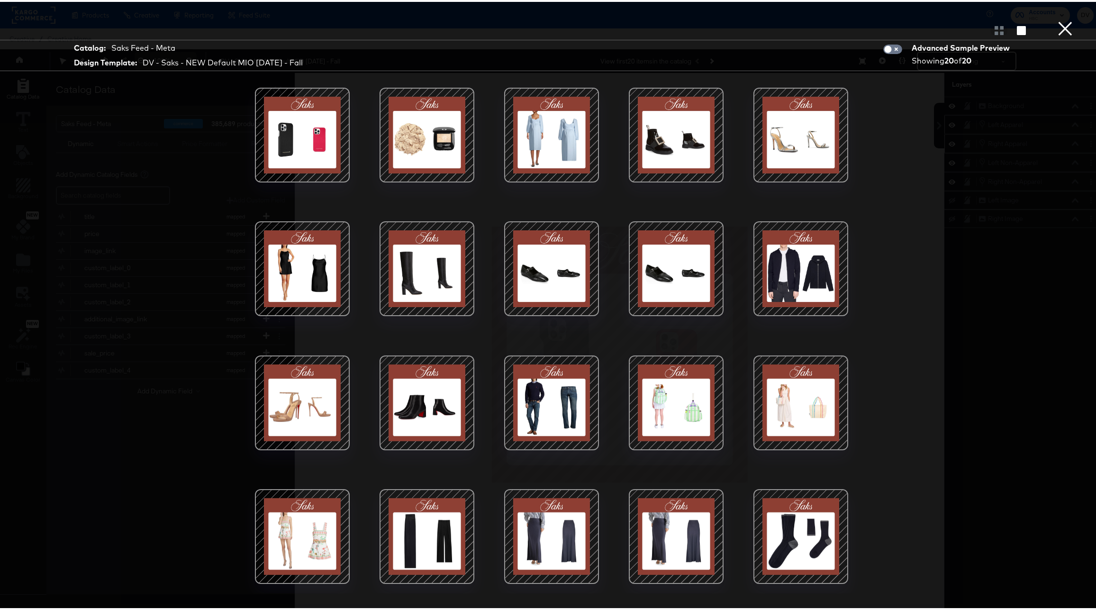
click at [781, 120] on div at bounding box center [801, 133] width 81 height 81
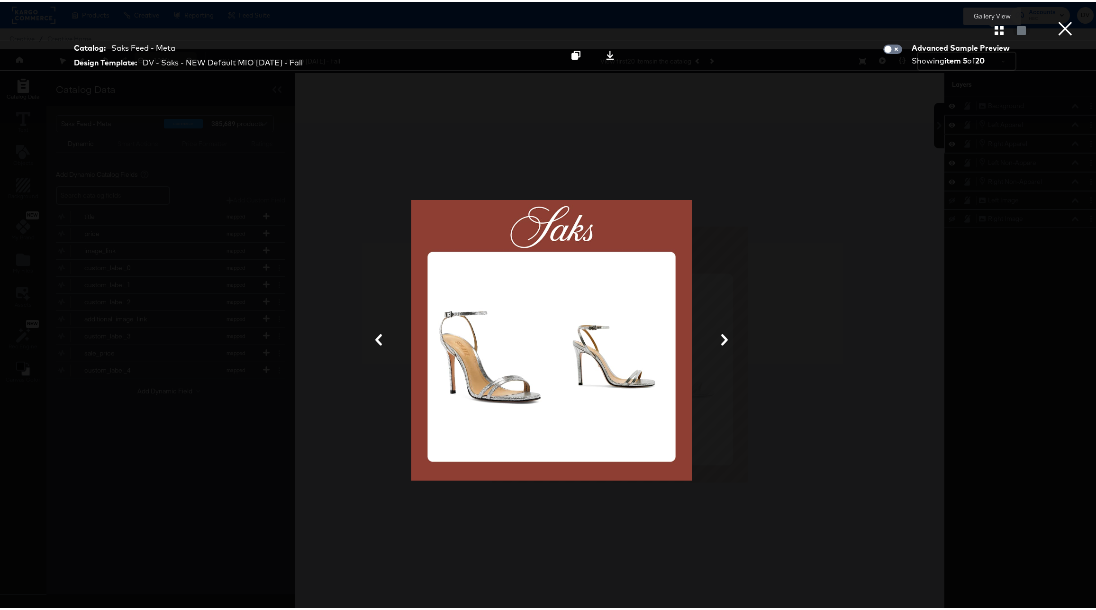
click at [995, 30] on icon "button" at bounding box center [999, 28] width 9 height 9
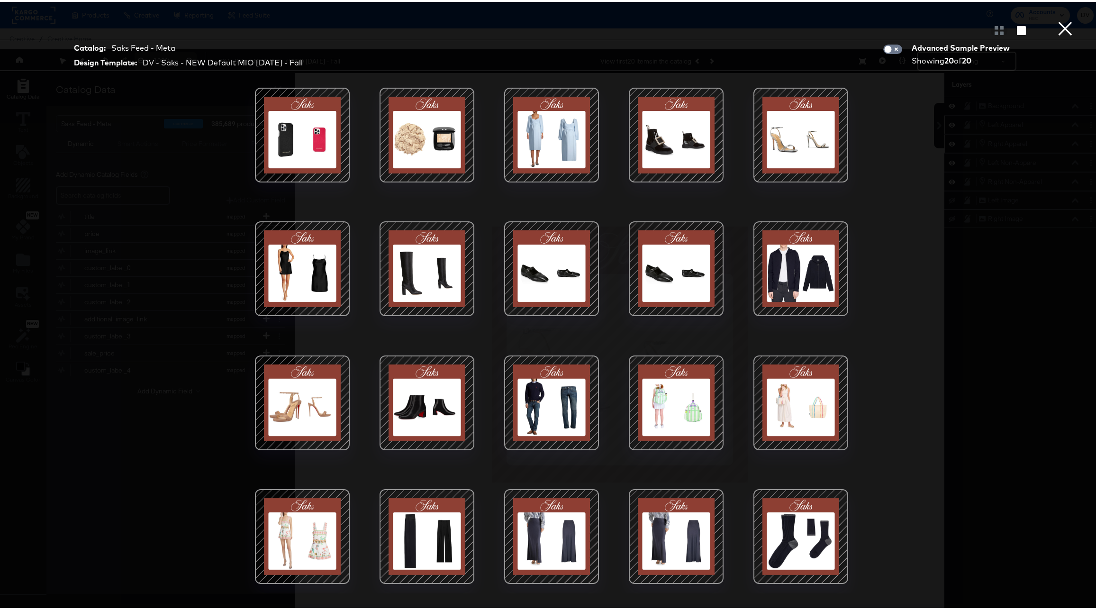
click at [301, 399] on div at bounding box center [302, 401] width 81 height 81
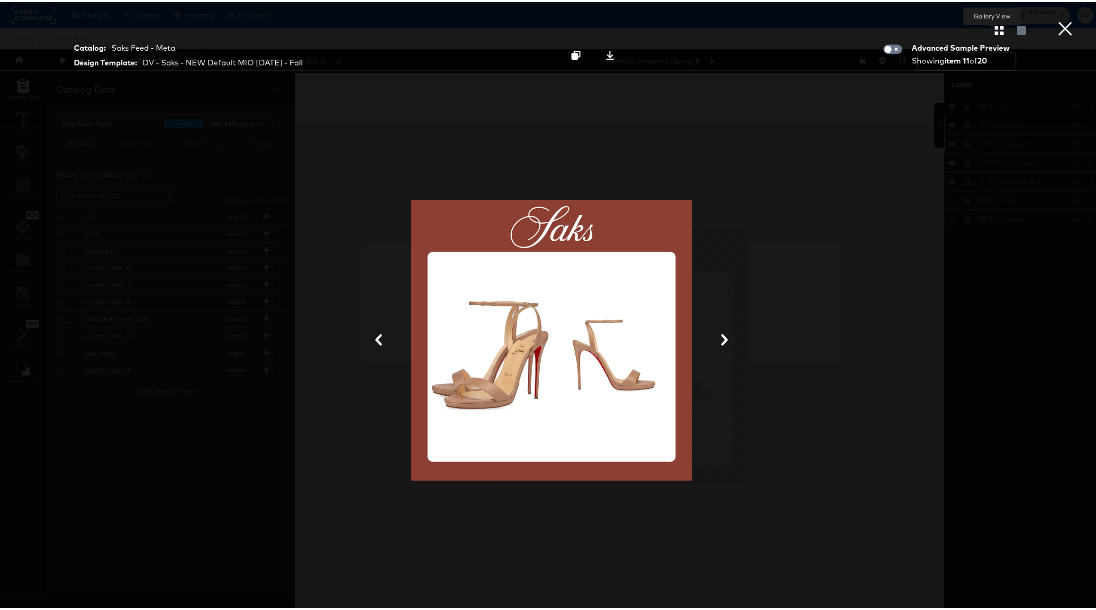
click at [995, 26] on icon "button" at bounding box center [999, 28] width 9 height 9
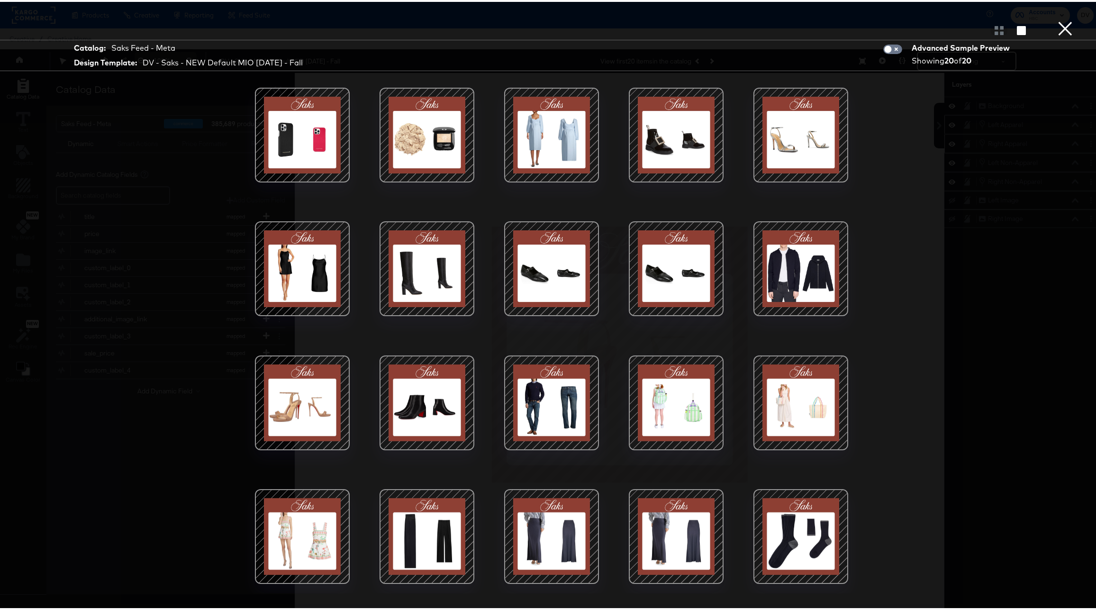
click at [1056, 19] on button "×" at bounding box center [1065, 9] width 19 height 19
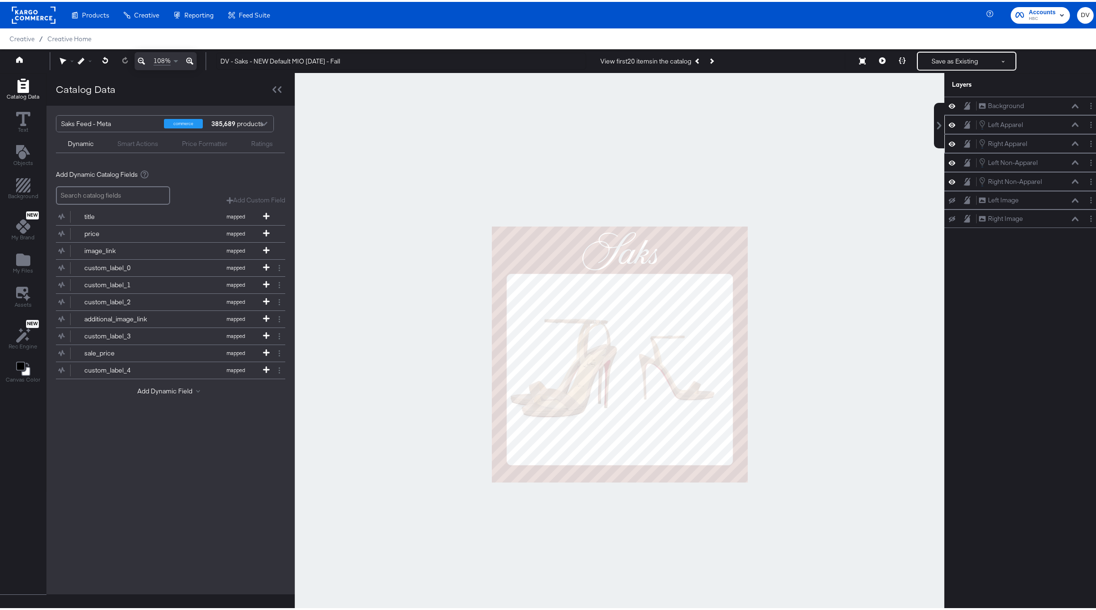
click at [937, 181] on div at bounding box center [620, 352] width 650 height 563
click at [949, 181] on icon at bounding box center [952, 180] width 7 height 8
click at [949, 181] on icon at bounding box center [952, 180] width 7 height 6
click at [1072, 160] on icon at bounding box center [1075, 160] width 7 height 4
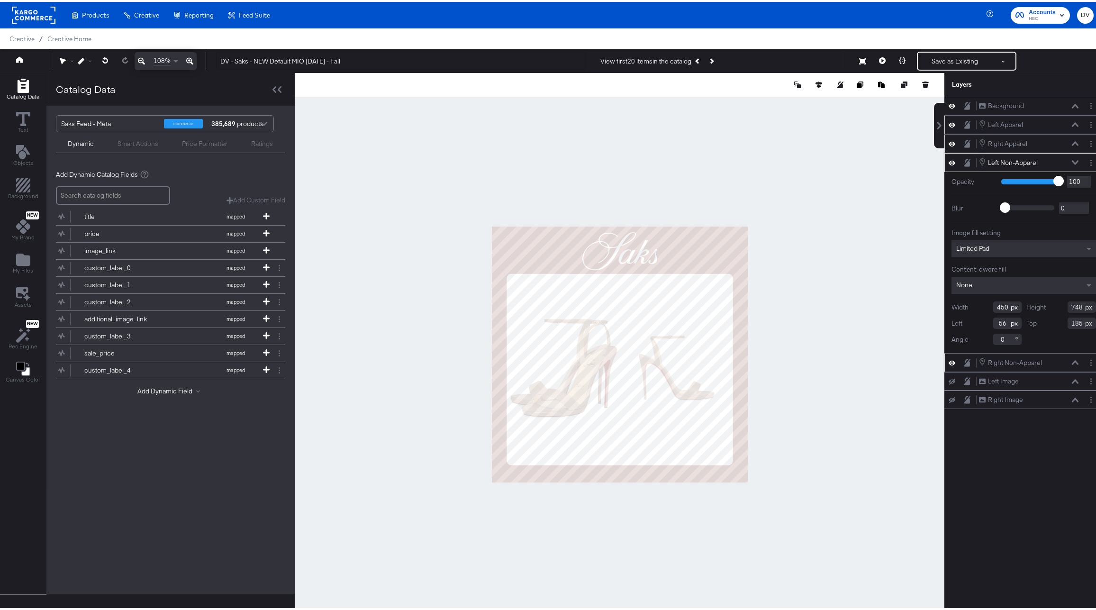
click at [1072, 160] on icon at bounding box center [1075, 160] width 7 height 5
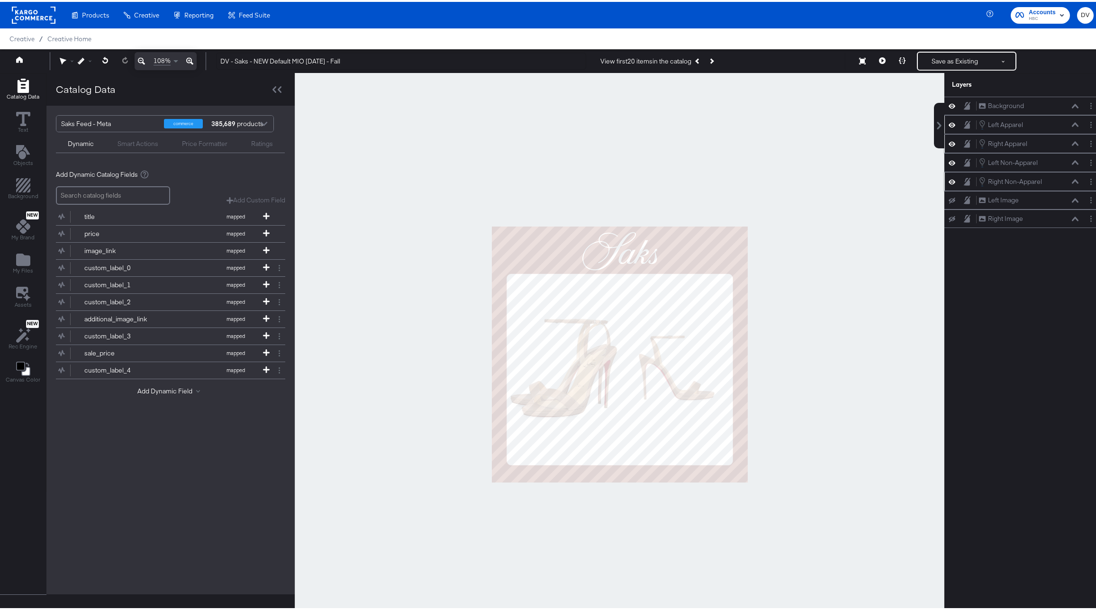
click at [1072, 142] on icon at bounding box center [1075, 141] width 7 height 5
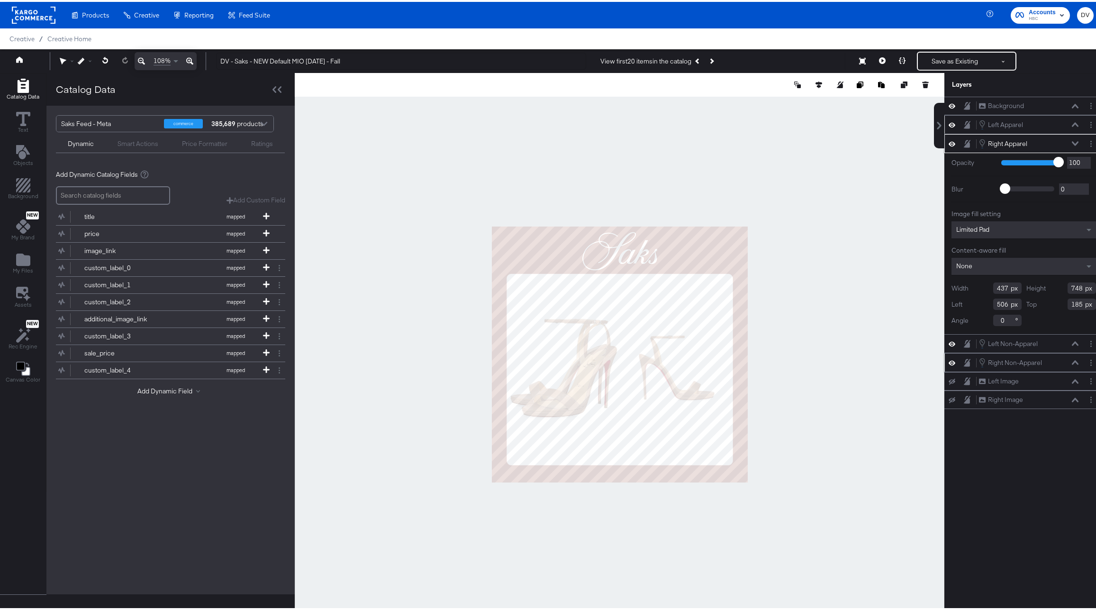
click at [1072, 142] on icon at bounding box center [1075, 141] width 7 height 4
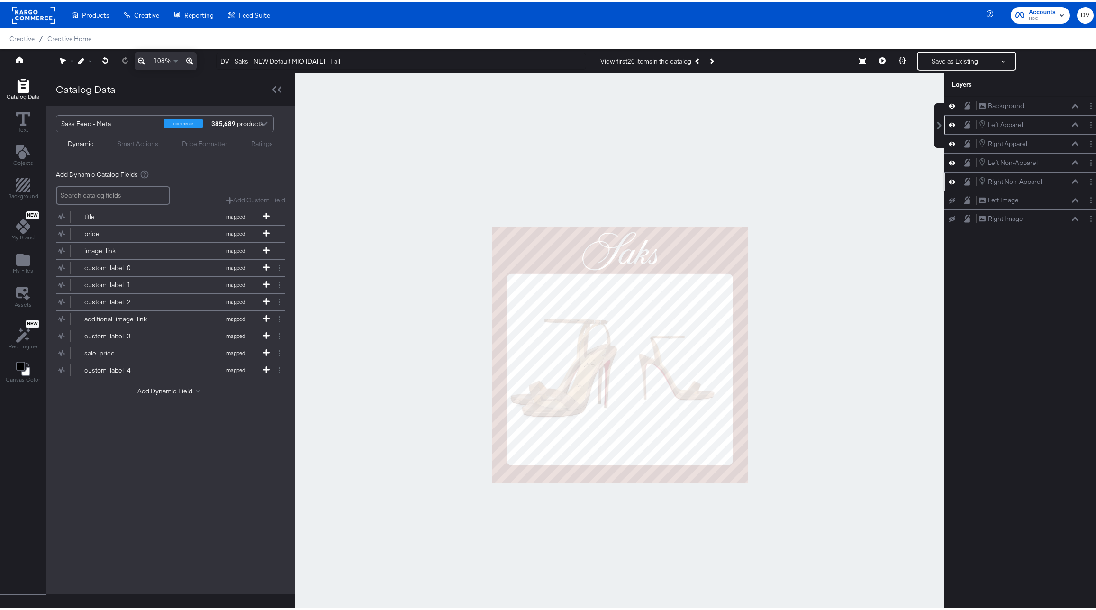
click at [1072, 123] on icon at bounding box center [1075, 122] width 7 height 5
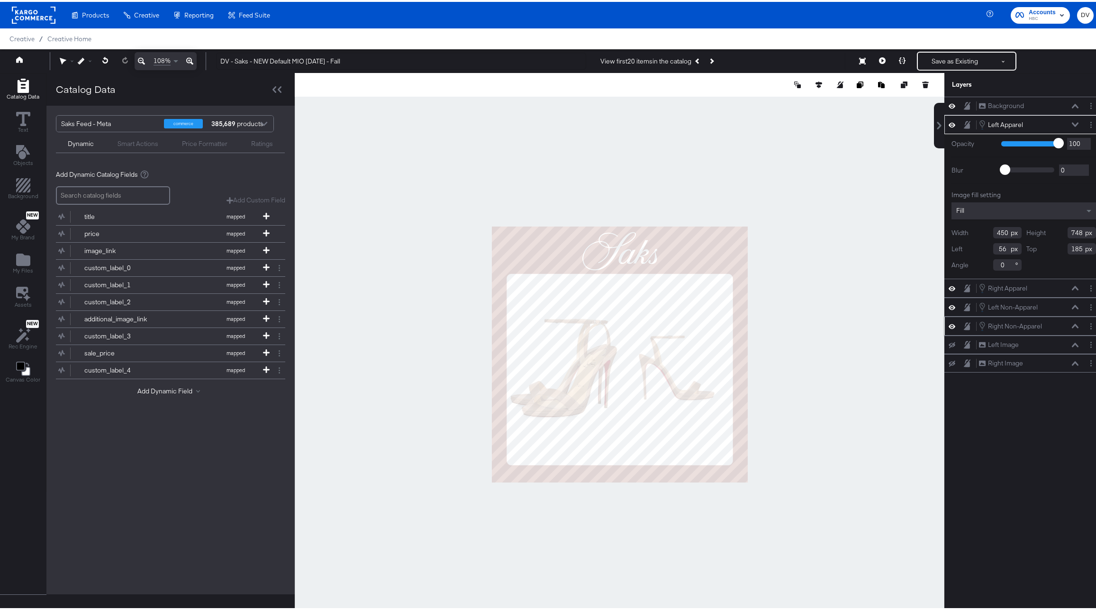
click at [1072, 123] on icon at bounding box center [1075, 122] width 7 height 4
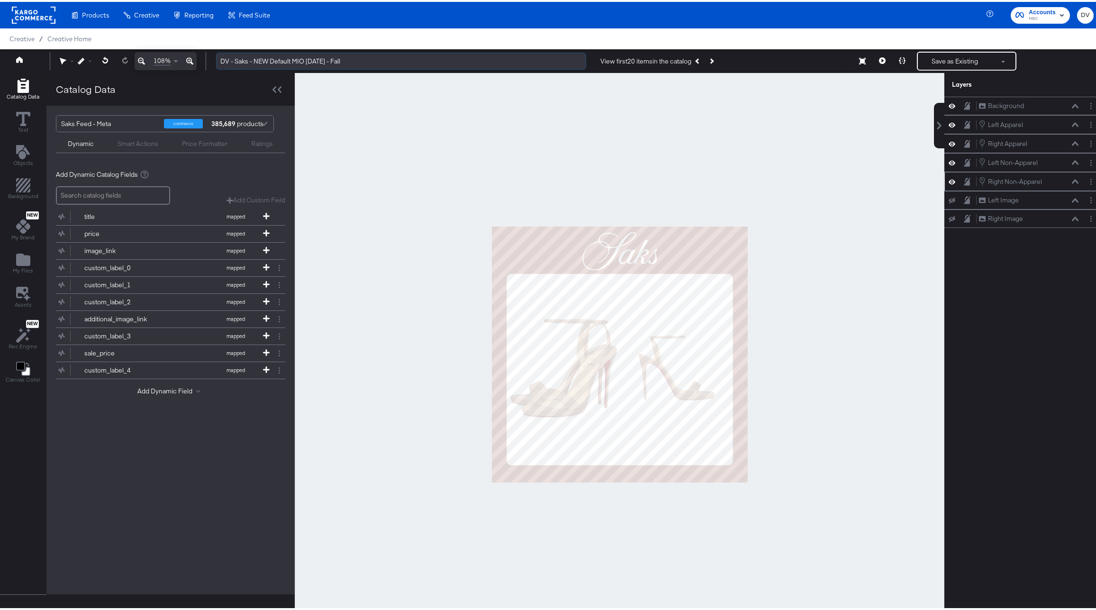
click at [255, 53] on input "DV - Saks - NEW Default MIO [DATE] - Fall" at bounding box center [401, 60] width 370 height 18
click at [373, 132] on div at bounding box center [620, 352] width 650 height 563
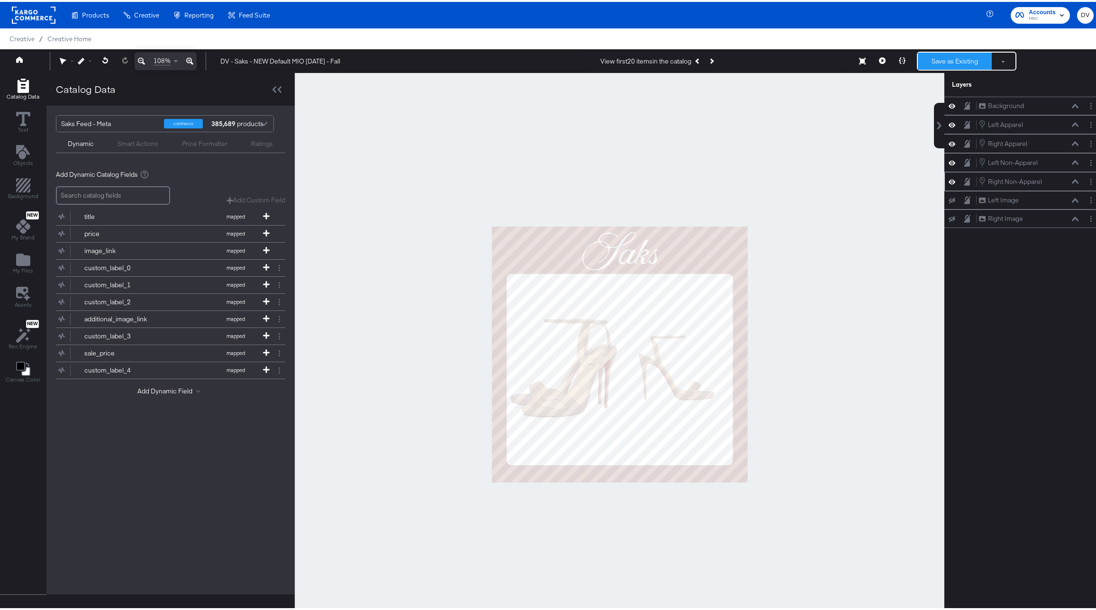
click at [939, 56] on button "Save as Existing" at bounding box center [955, 59] width 74 height 17
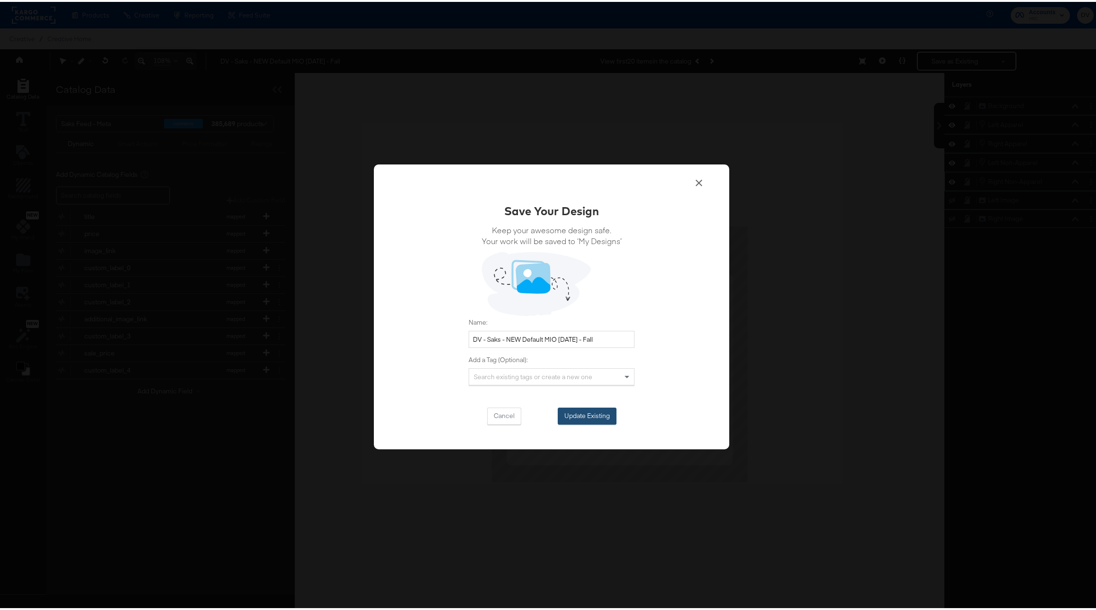
click at [598, 413] on button "Update Existing" at bounding box center [587, 414] width 59 height 17
